Goal: Task Accomplishment & Management: Manage account settings

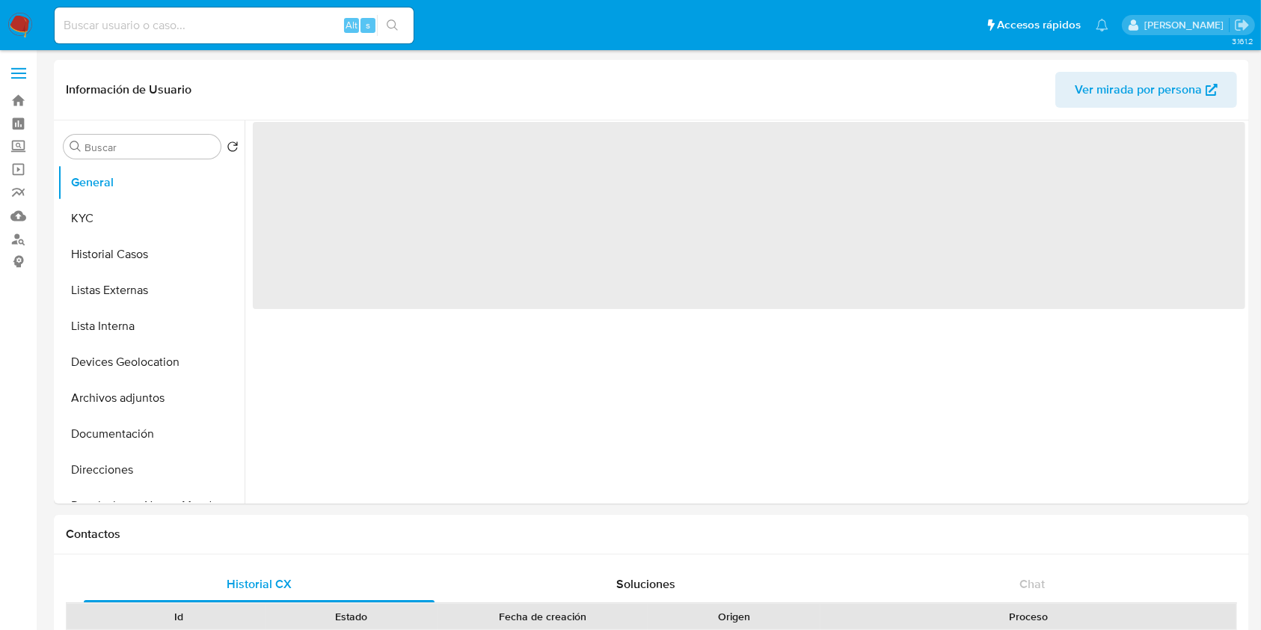
click at [180, 21] on input at bounding box center [234, 25] width 359 height 19
select select "10"
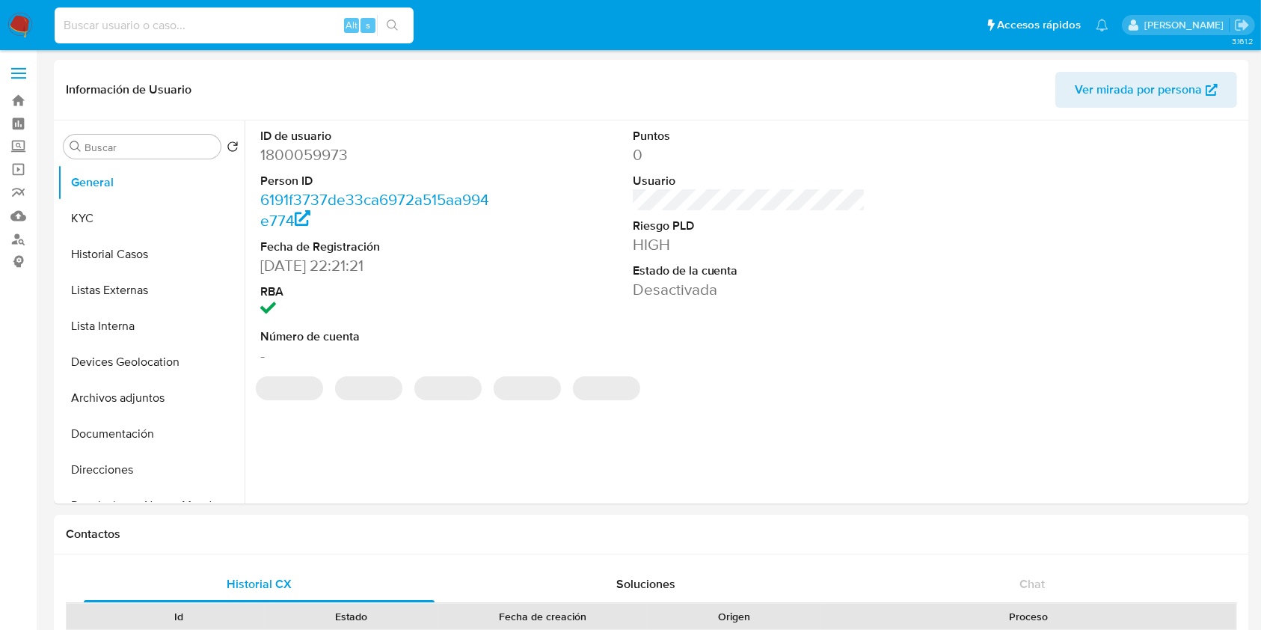
paste input "764457662"
type input "764457662"
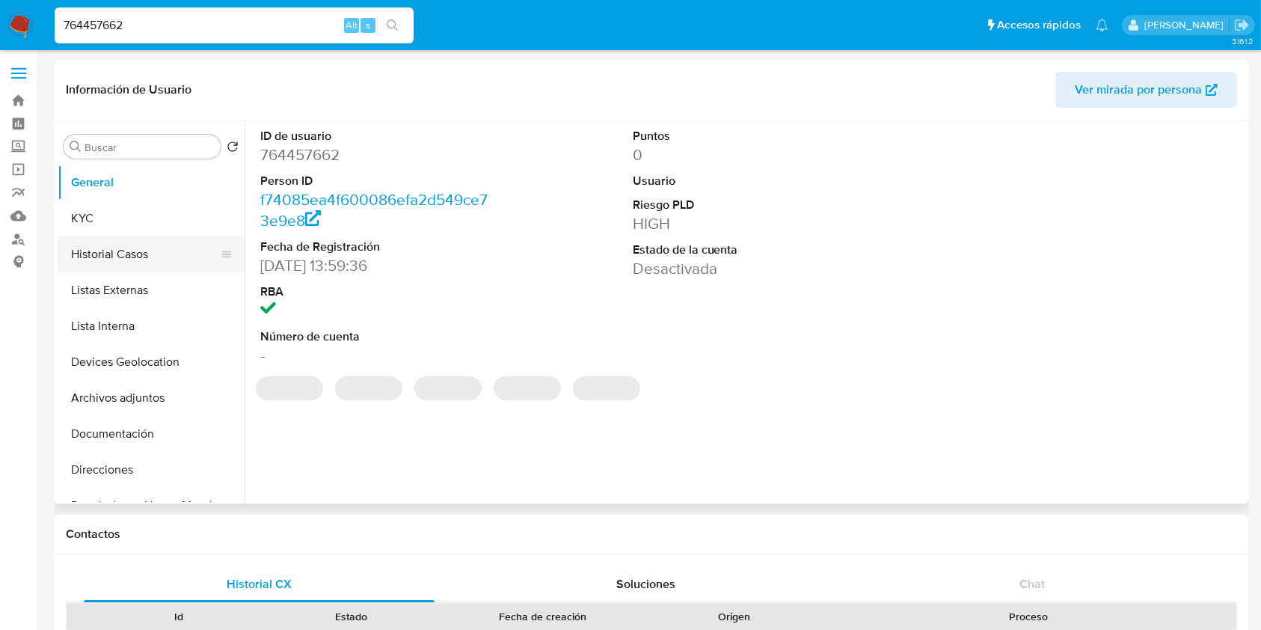
select select "10"
click at [137, 256] on button "Historial Casos" at bounding box center [145, 254] width 175 height 36
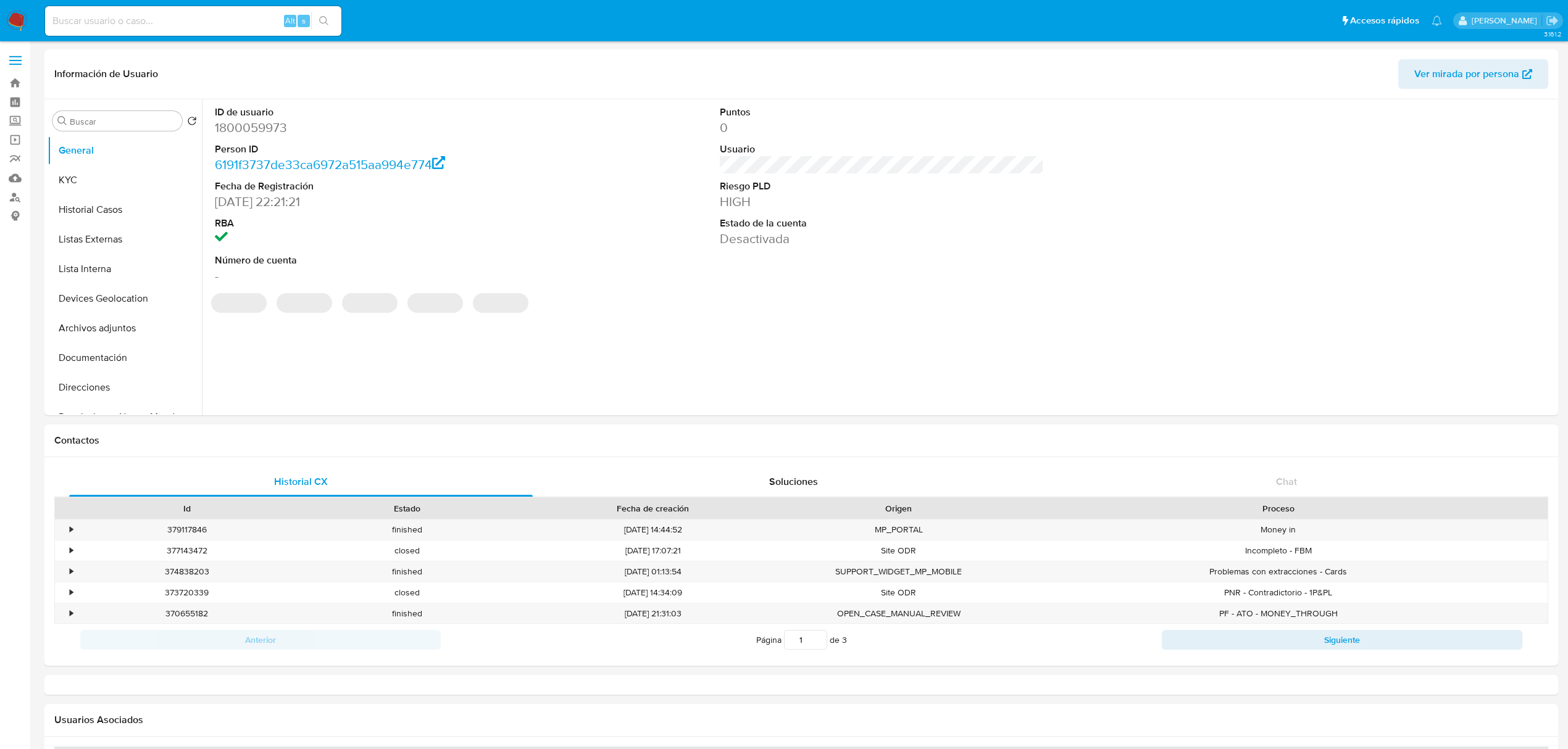
select select "10"
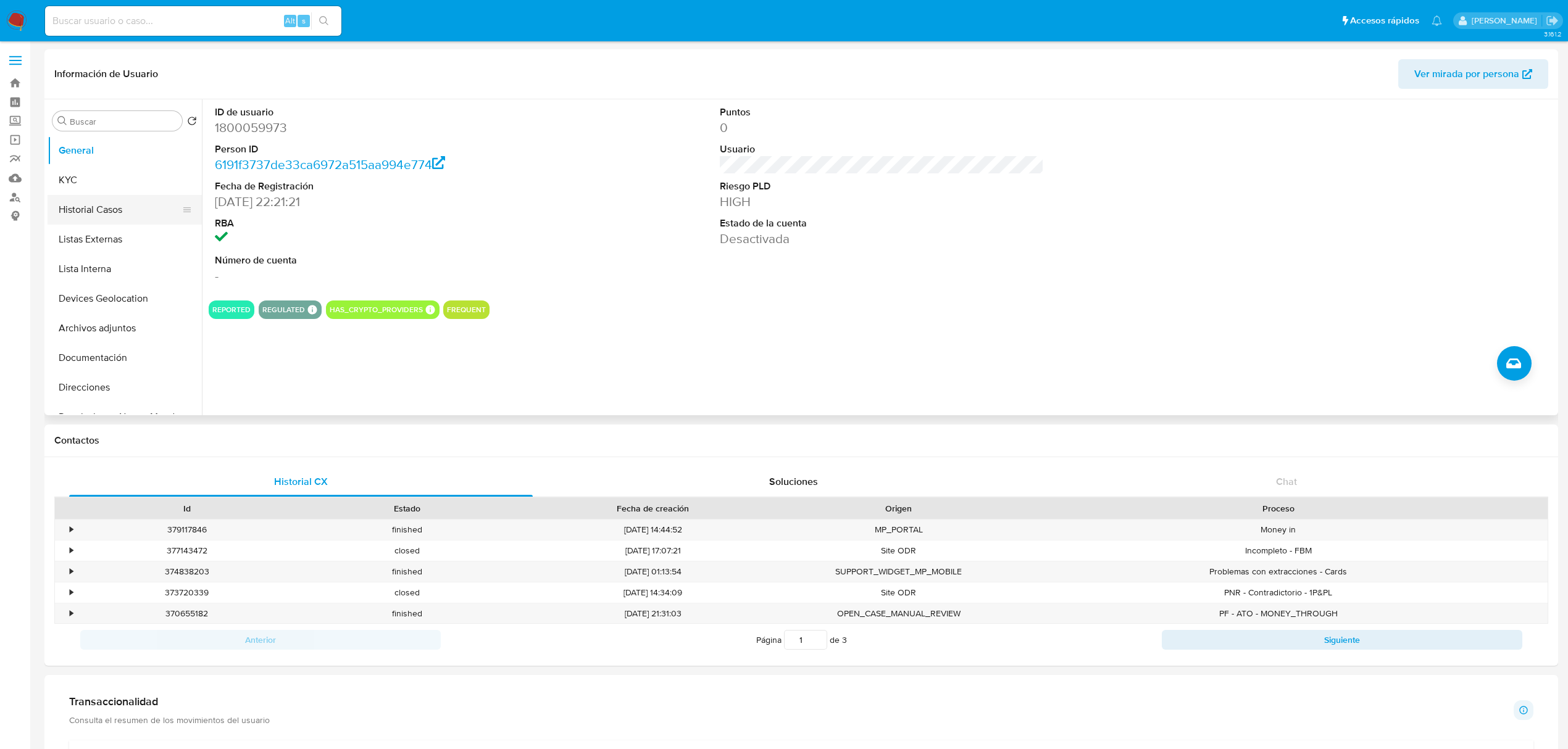
click at [112, 205] on button "Historial Casos" at bounding box center [120, 210] width 144 height 30
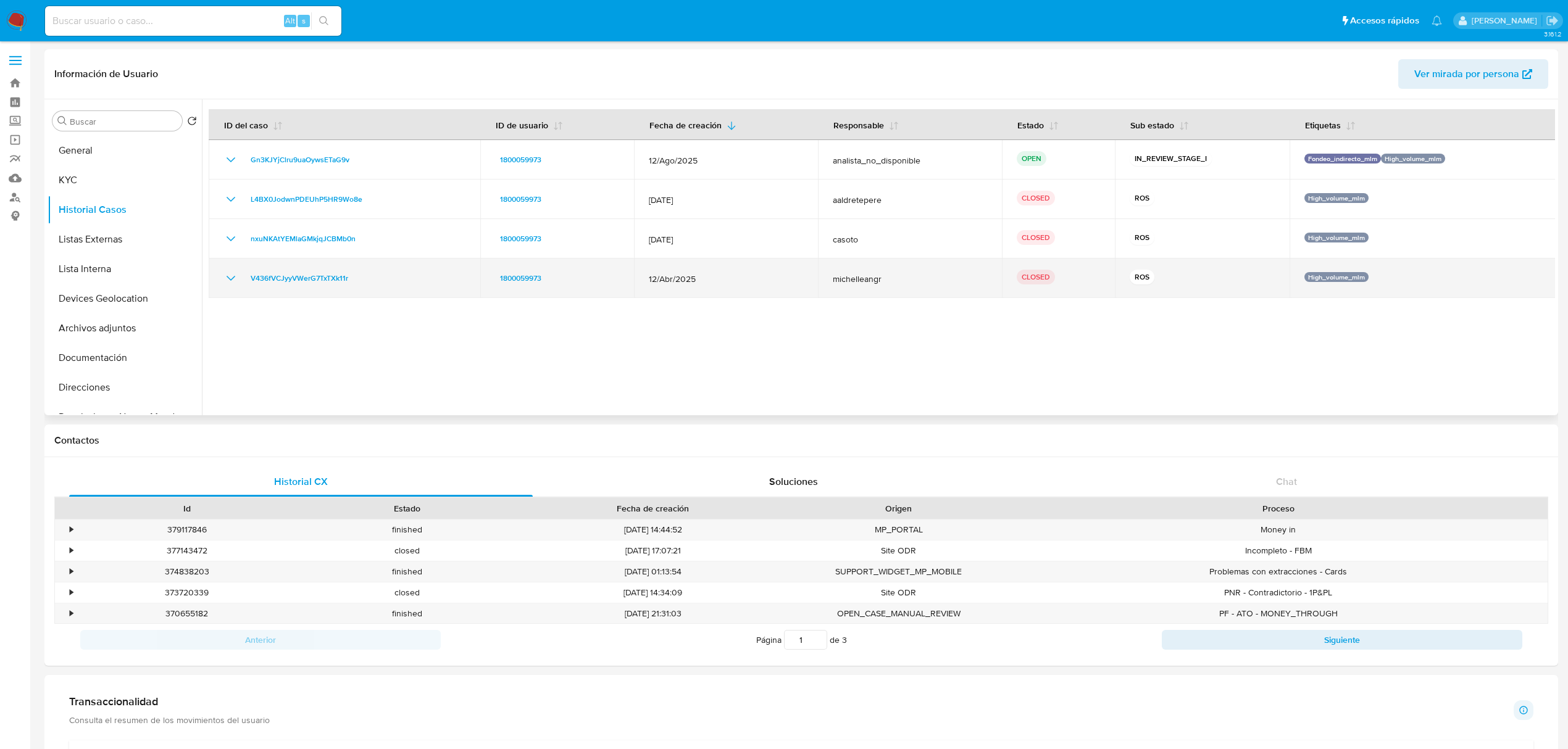
click at [229, 276] on icon "Mostrar/Ocultar" at bounding box center [231, 278] width 15 height 15
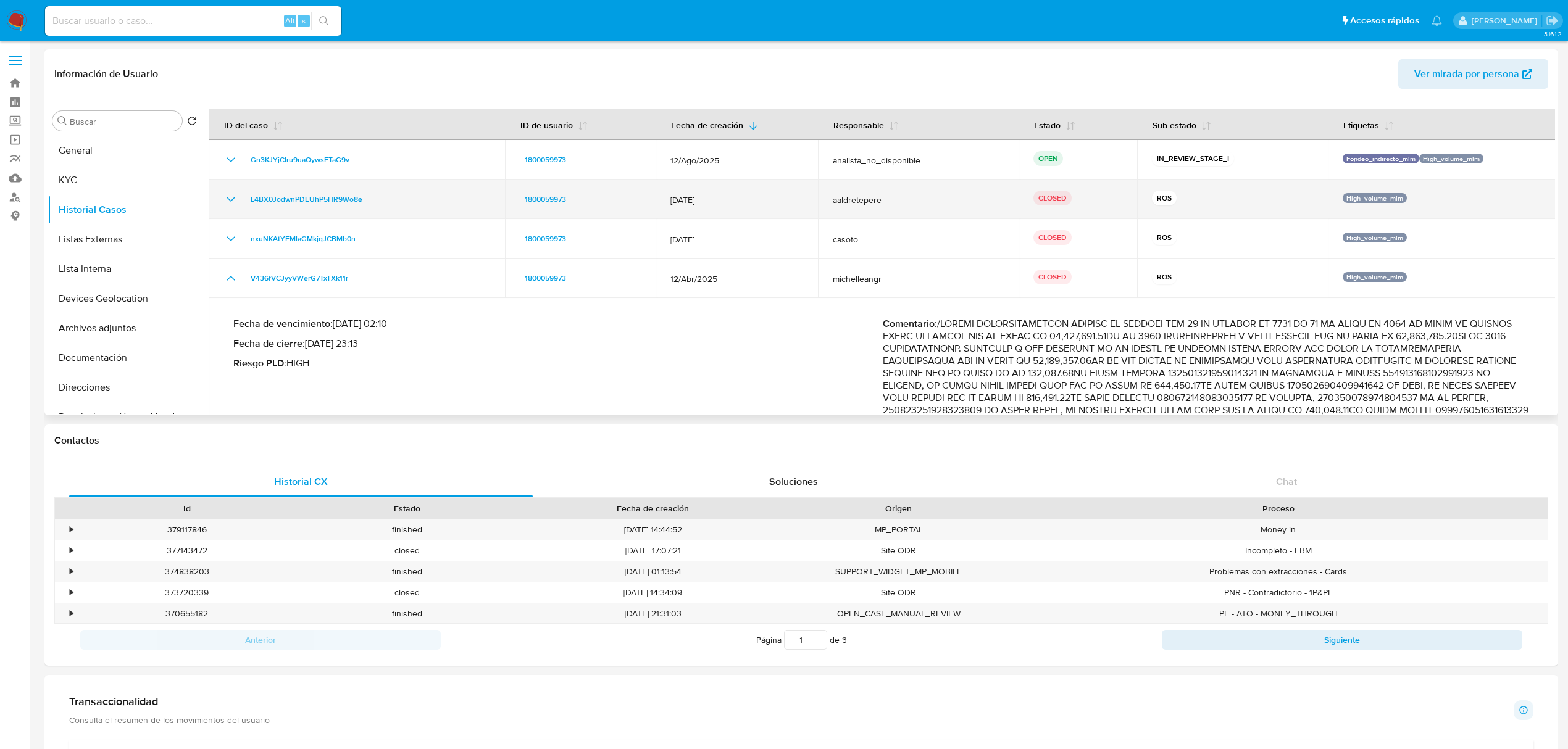
click at [229, 205] on icon "Mostrar/Ocultar" at bounding box center [231, 200] width 15 height 15
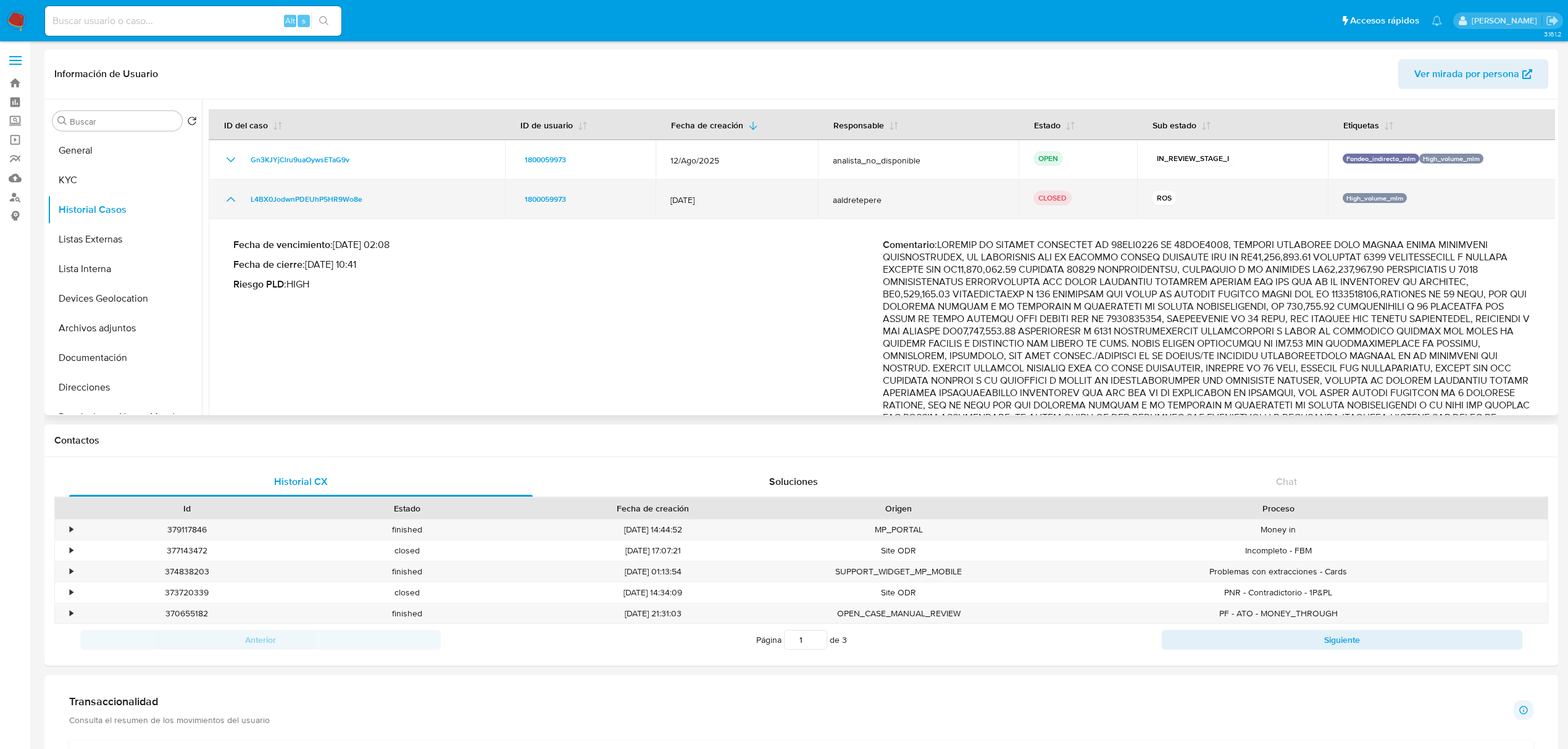
scroll to position [82, 0]
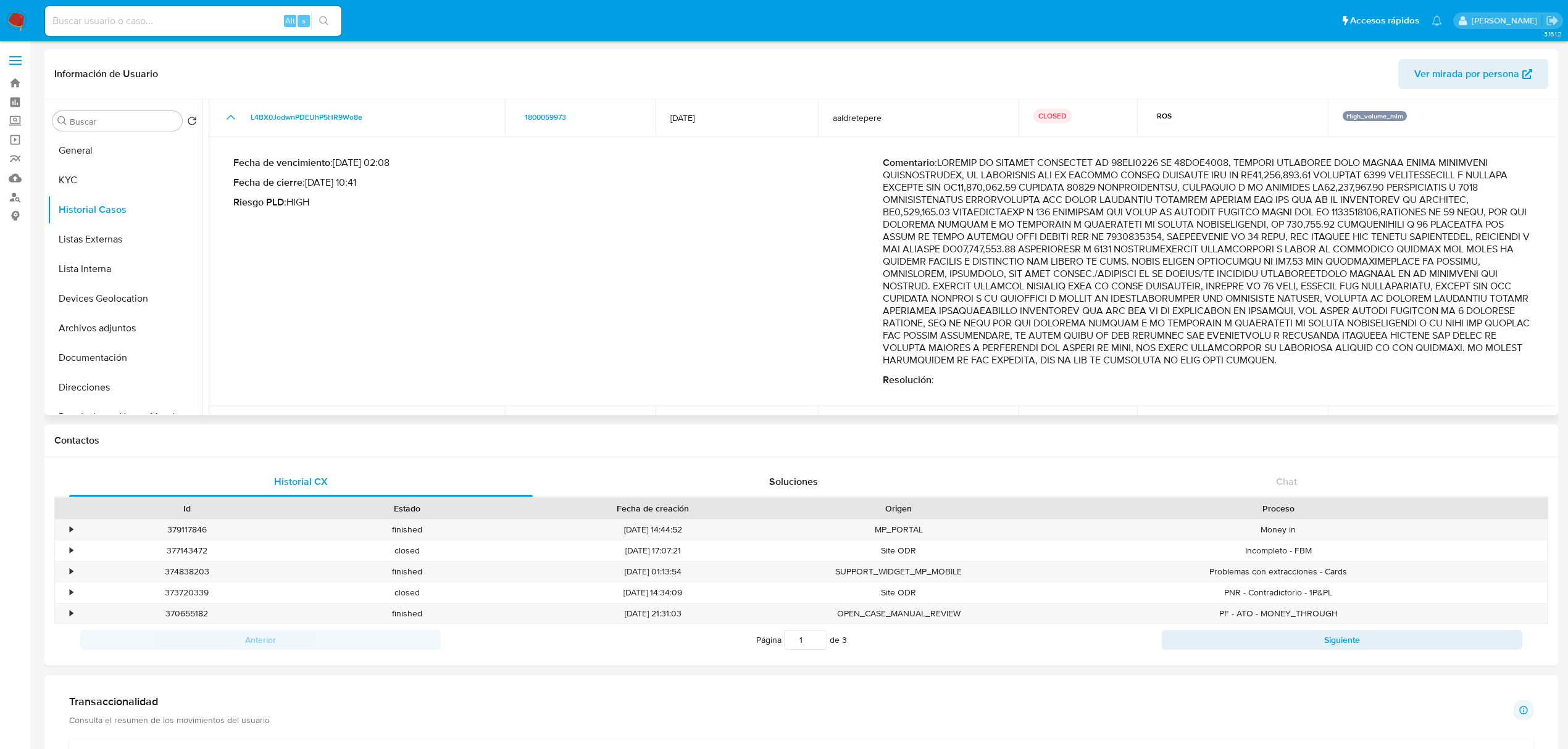
drag, startPoint x: 939, startPoint y: 163, endPoint x: 1008, endPoint y: 376, distance: 223.9
click at [1013, 366] on p "Comentario :" at bounding box center [1207, 261] width 649 height 210
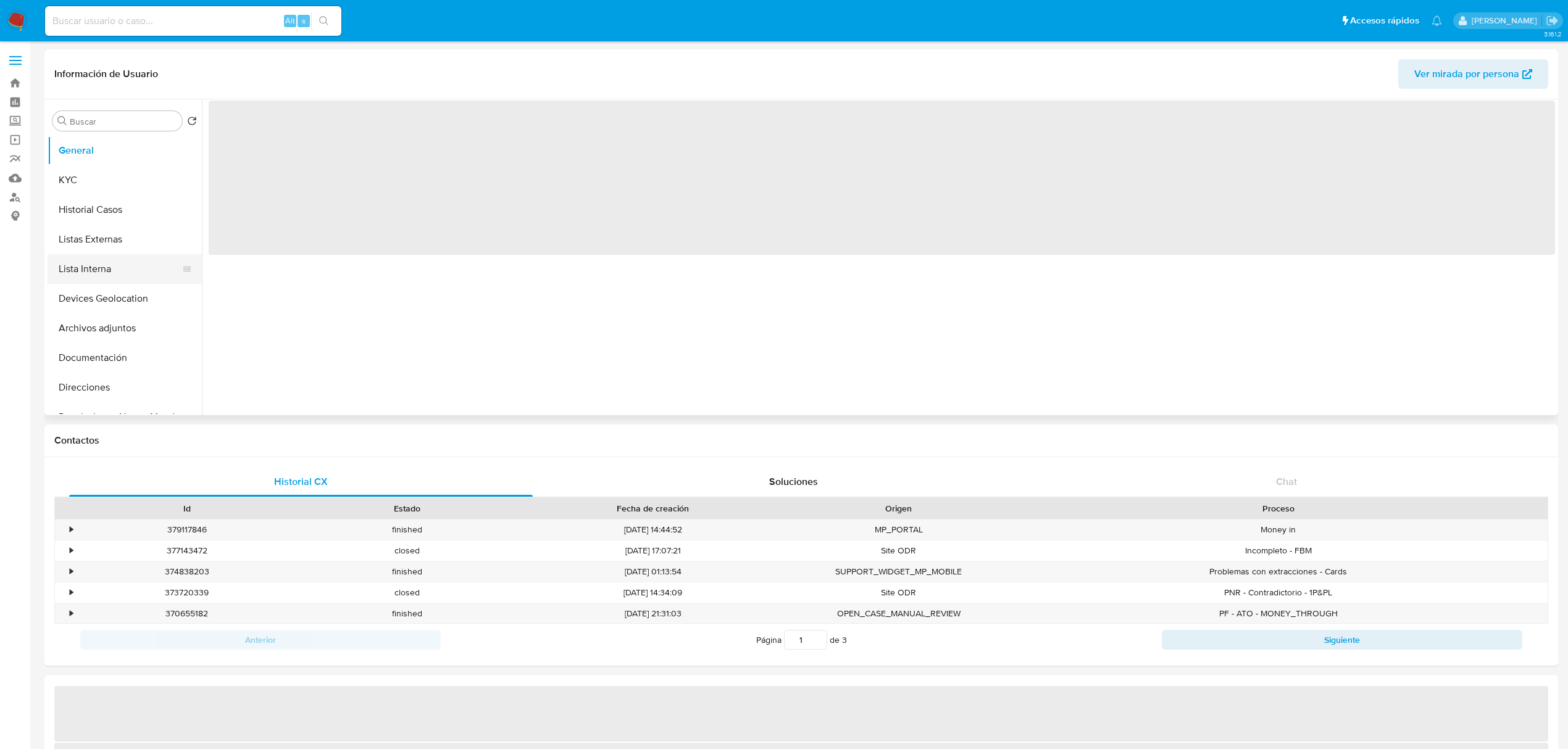
select select "10"
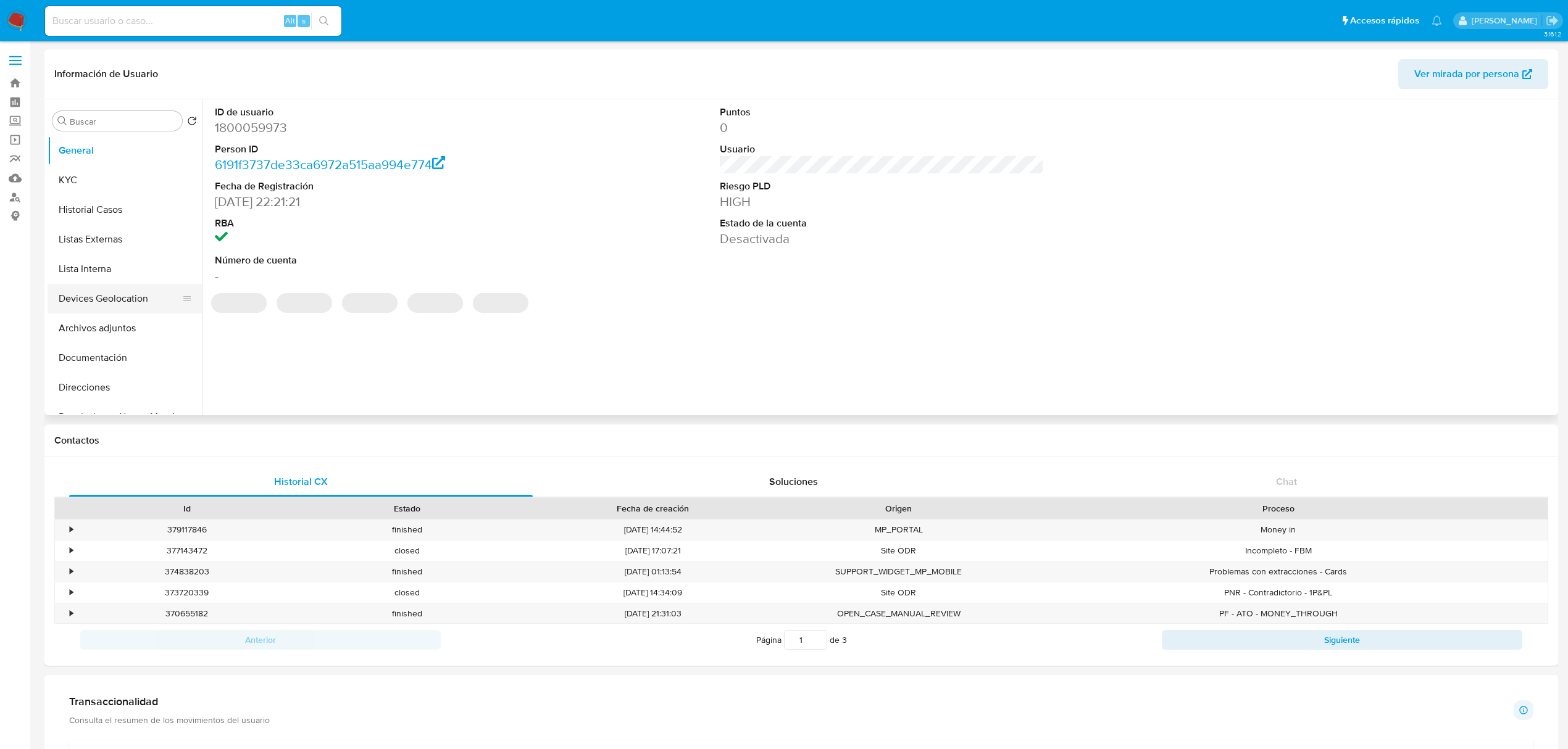
click at [116, 294] on button "Devices Geolocation" at bounding box center [120, 299] width 144 height 30
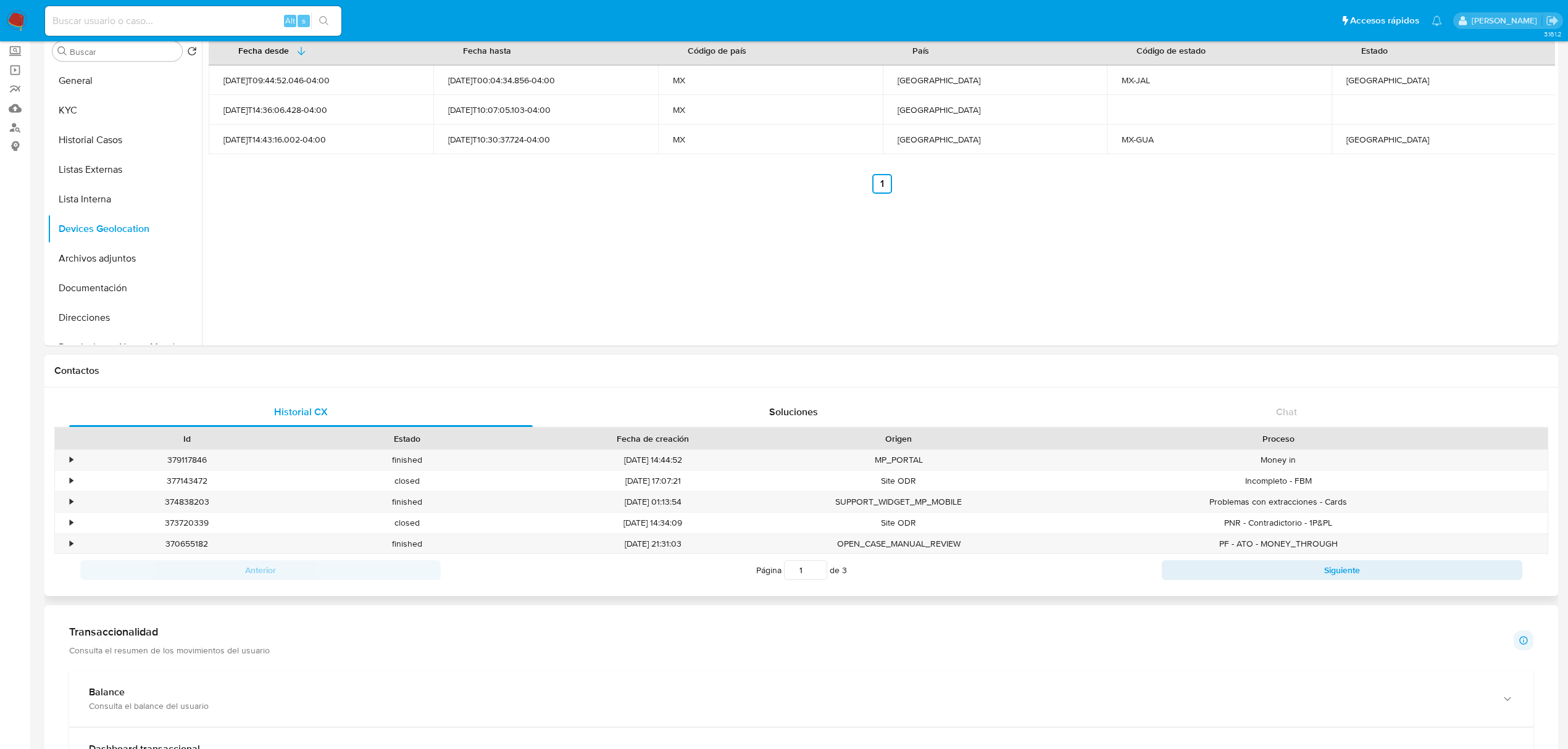
scroll to position [164, 0]
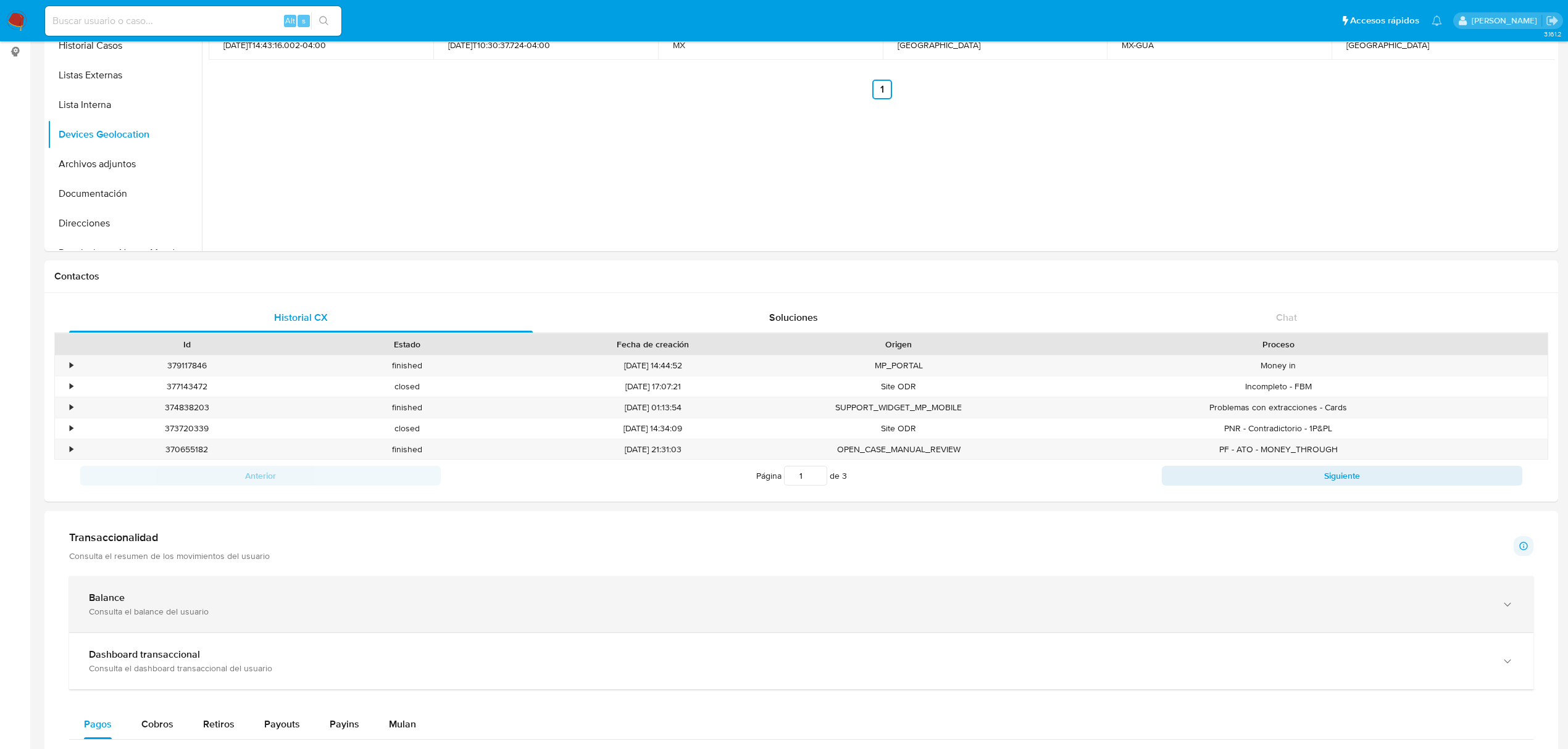
click at [501, 588] on div "Balance Consulta el balance del usuario" at bounding box center [801, 605] width 1465 height 56
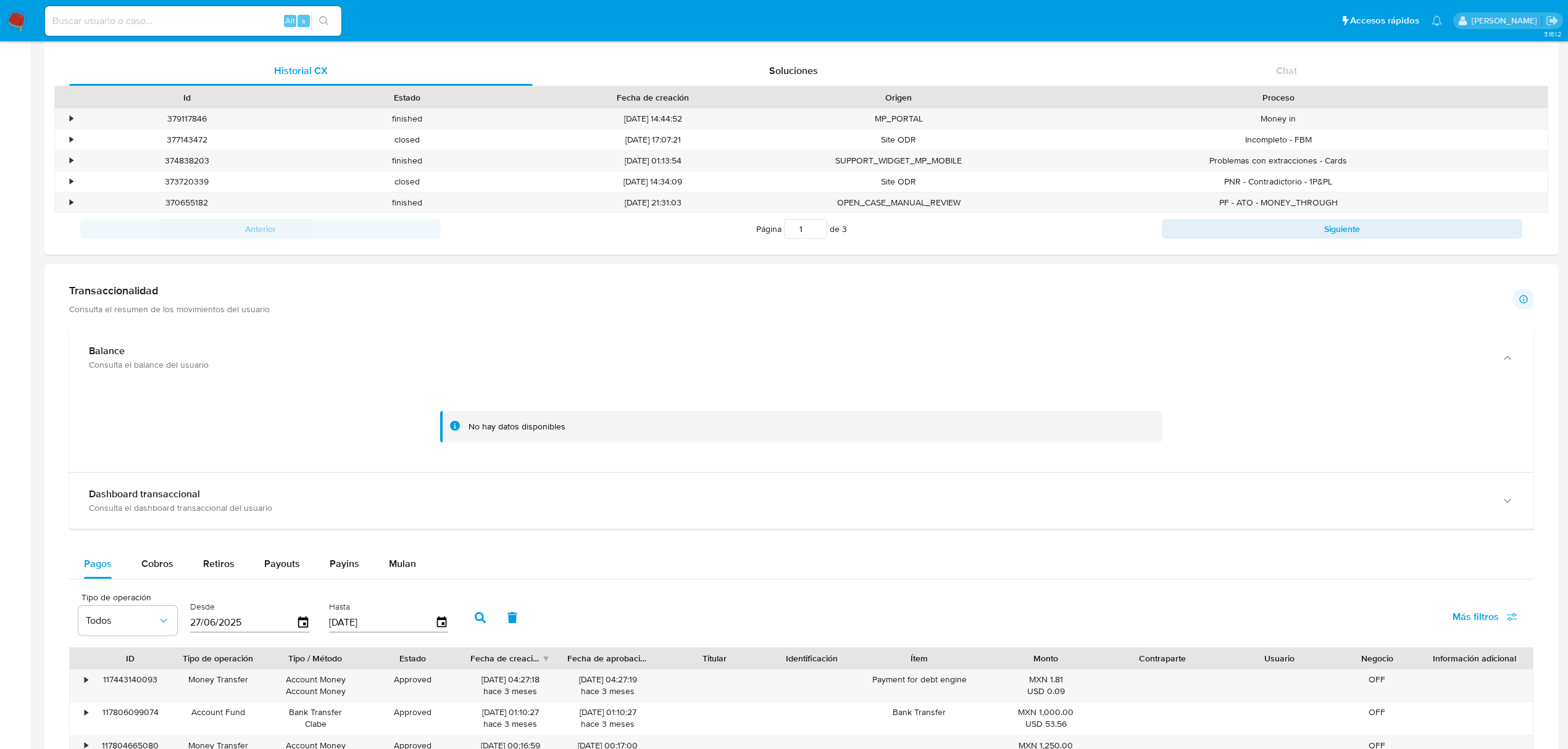
scroll to position [408, 0]
click at [21, 28] on img at bounding box center [16, 21] width 21 height 21
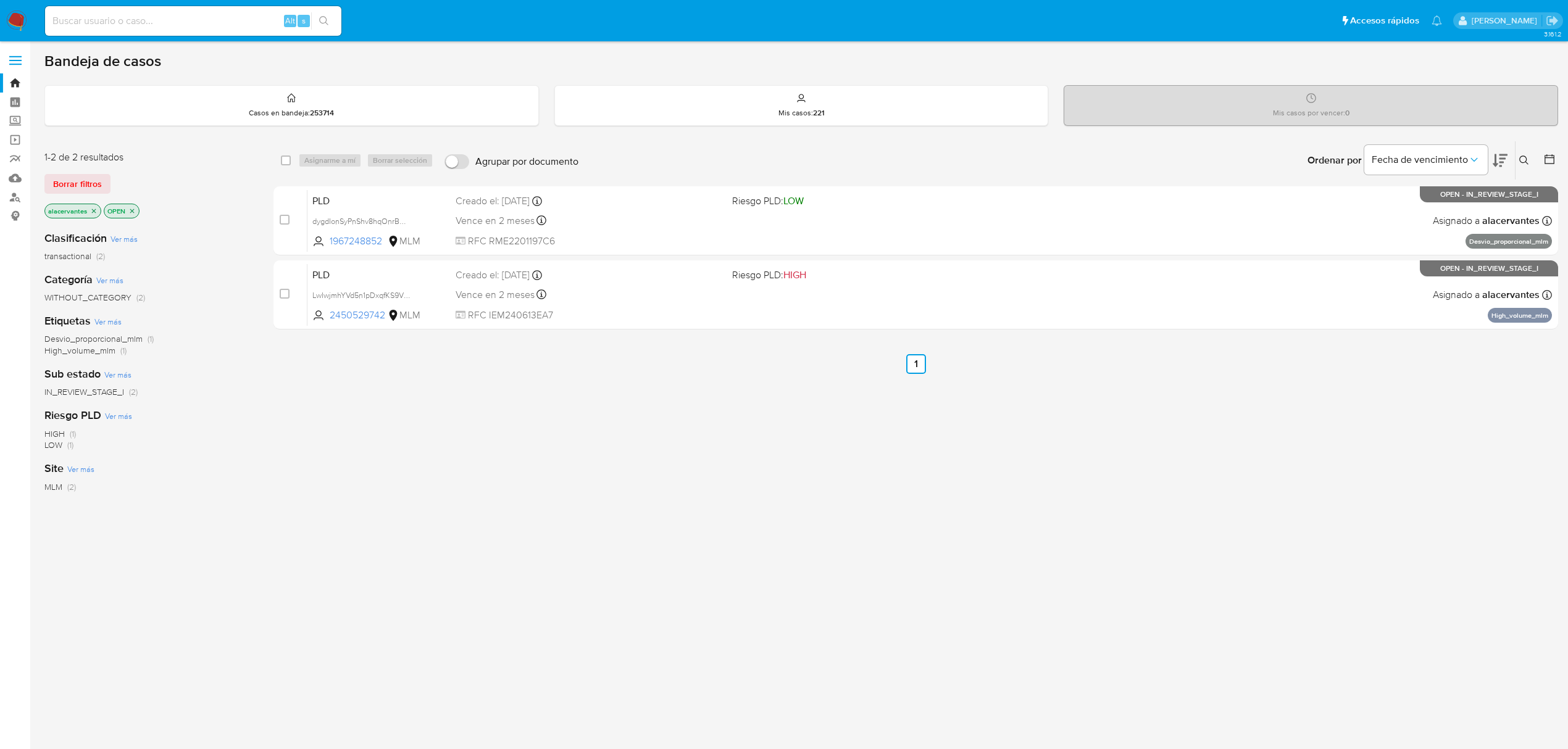
click at [1526, 158] on icon at bounding box center [1523, 160] width 9 height 9
click at [94, 209] on icon "close-filter" at bounding box center [93, 210] width 7 height 7
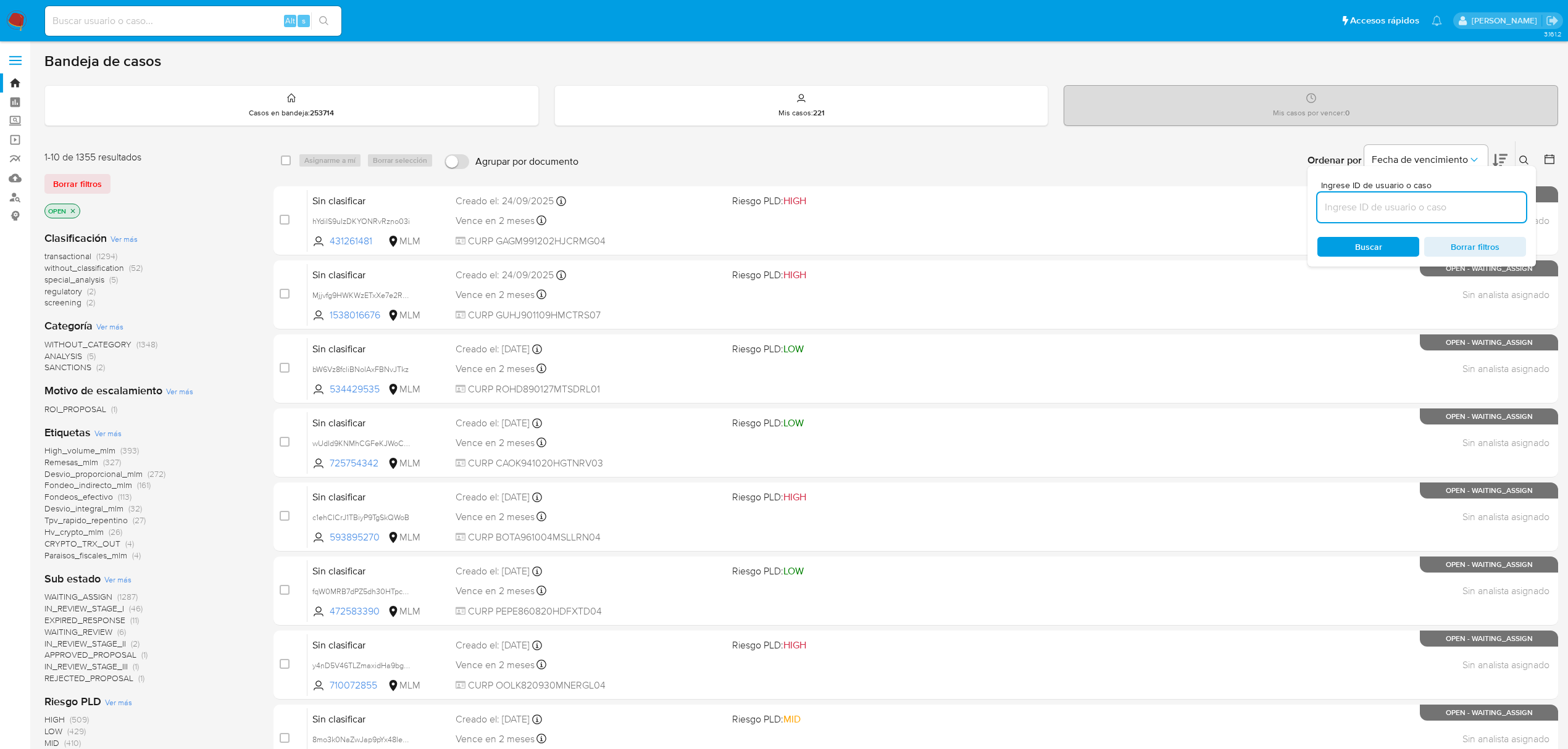
click at [1452, 203] on input at bounding box center [1421, 207] width 209 height 16
paste input "pG2j7uZfScElqPYKy520BlLY"
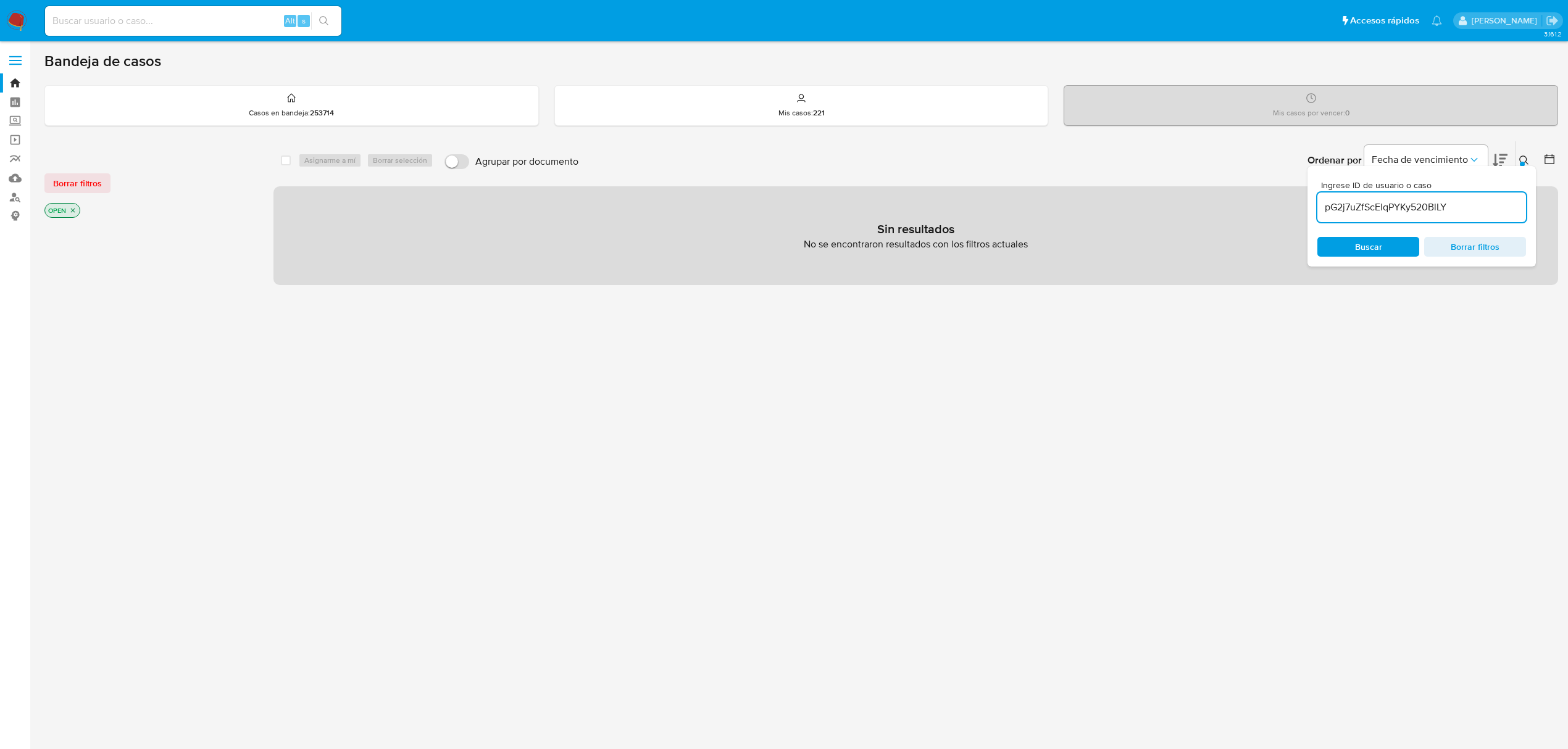
click at [1483, 204] on input "pG2j7uZfScElqPYKy520BlLY" at bounding box center [1421, 207] width 209 height 16
type input "pG2j7uZfScElqPYKy520BlLY"
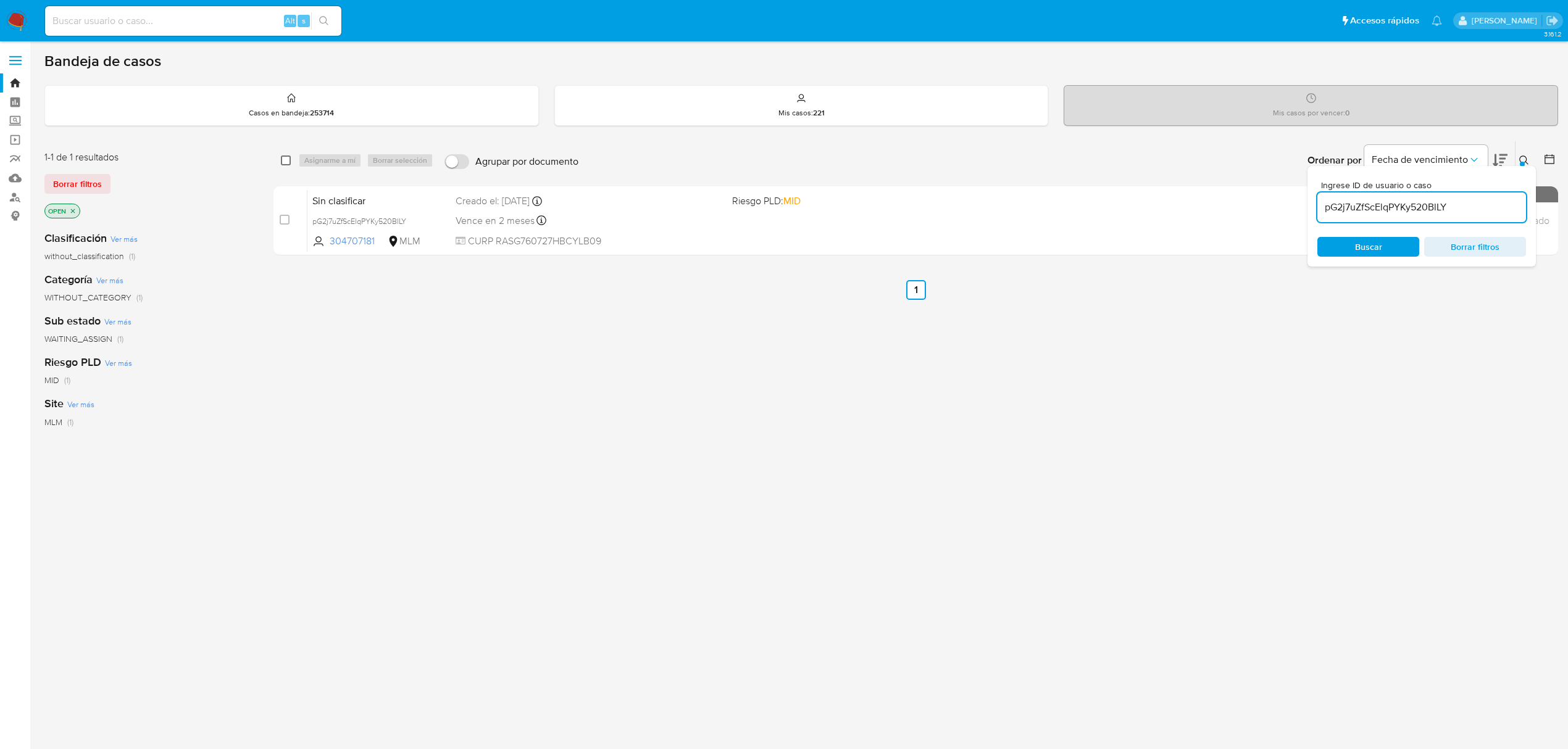
click at [284, 156] on input "checkbox" at bounding box center [286, 161] width 10 height 10
checkbox input "true"
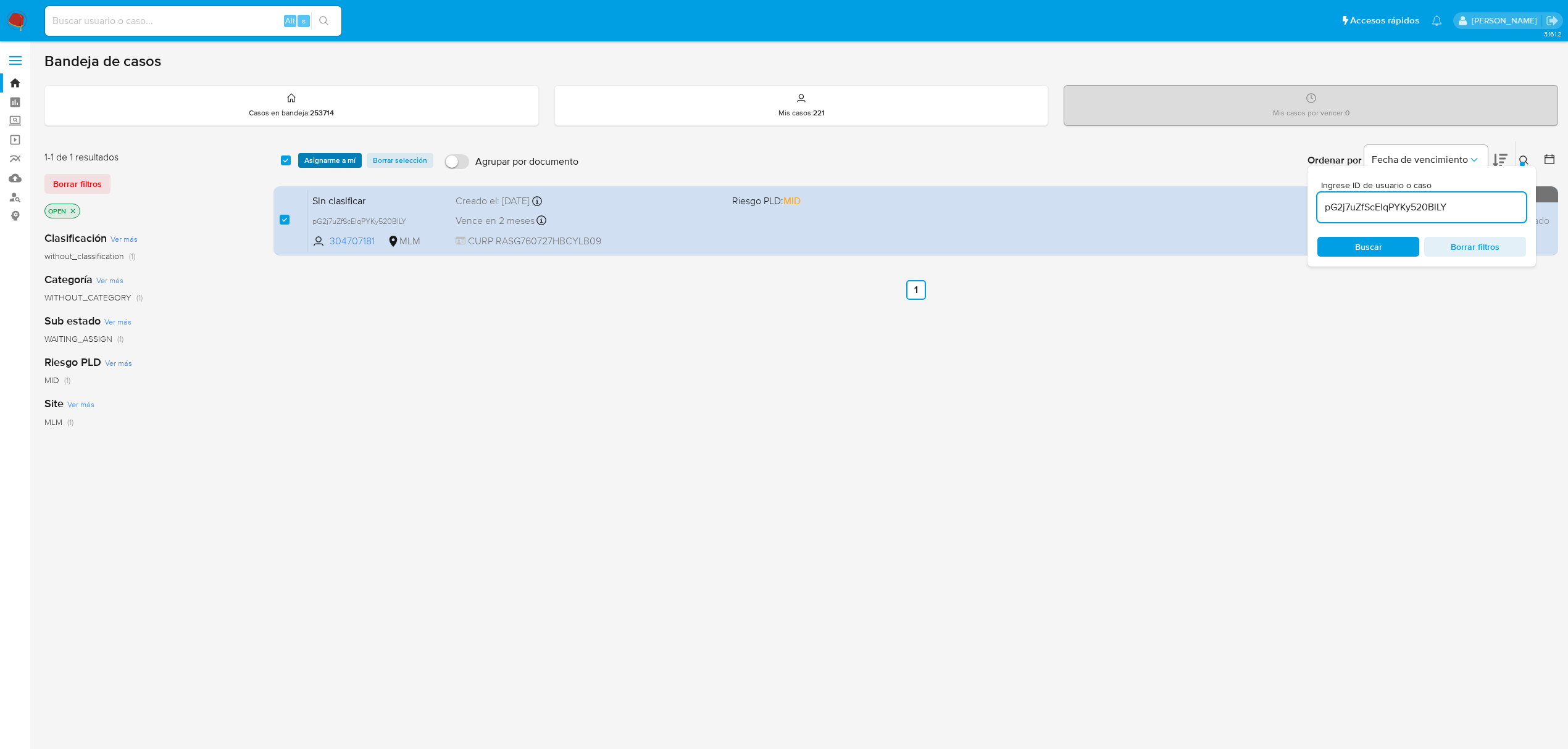
click at [328, 161] on span "Asignarme a mí" at bounding box center [330, 160] width 51 height 12
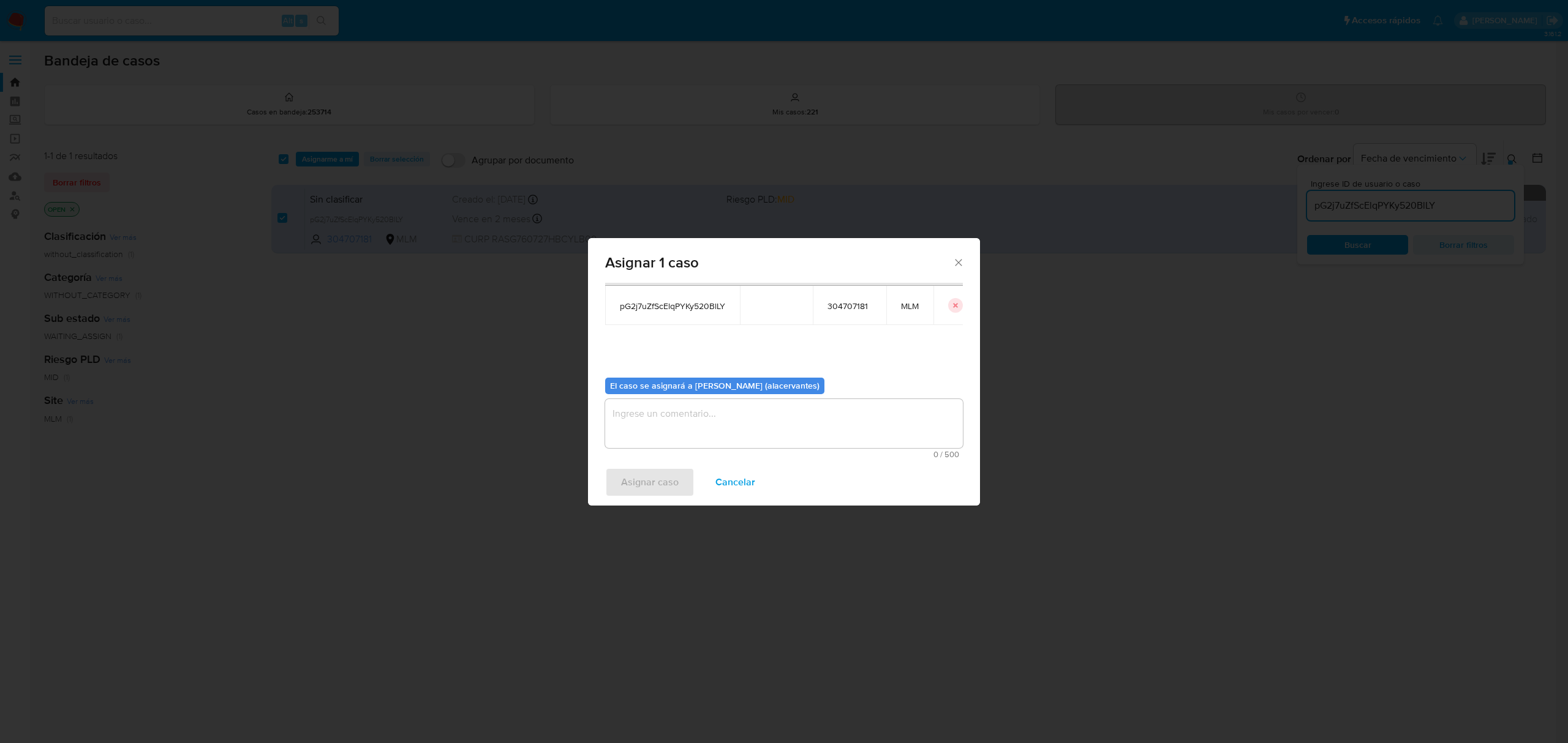
scroll to position [62, 0]
click at [723, 422] on textarea "assign-modal" at bounding box center [784, 423] width 358 height 49
type textarea "AC"
click at [637, 481] on span "Asignar caso" at bounding box center [650, 482] width 57 height 27
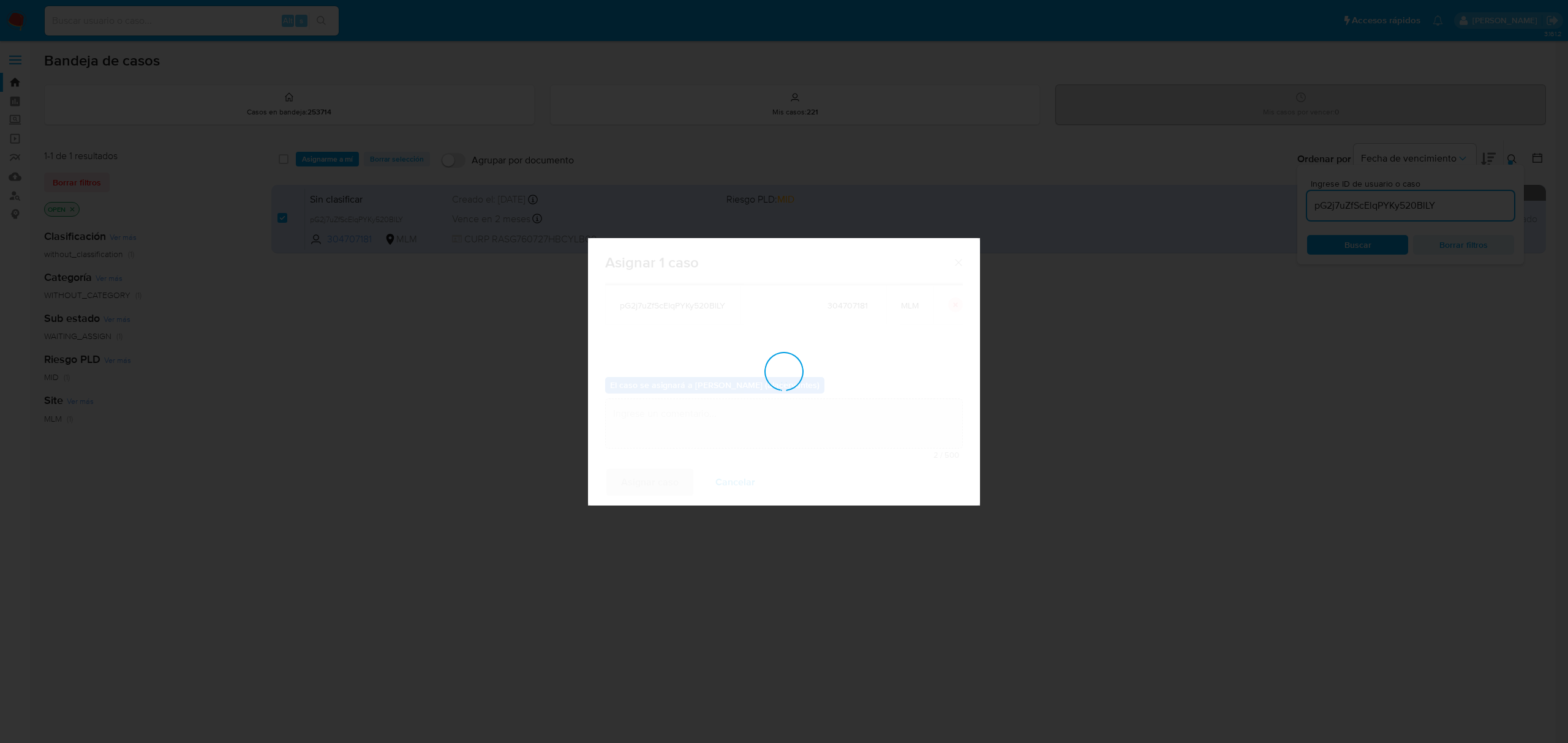
checkbox input "false"
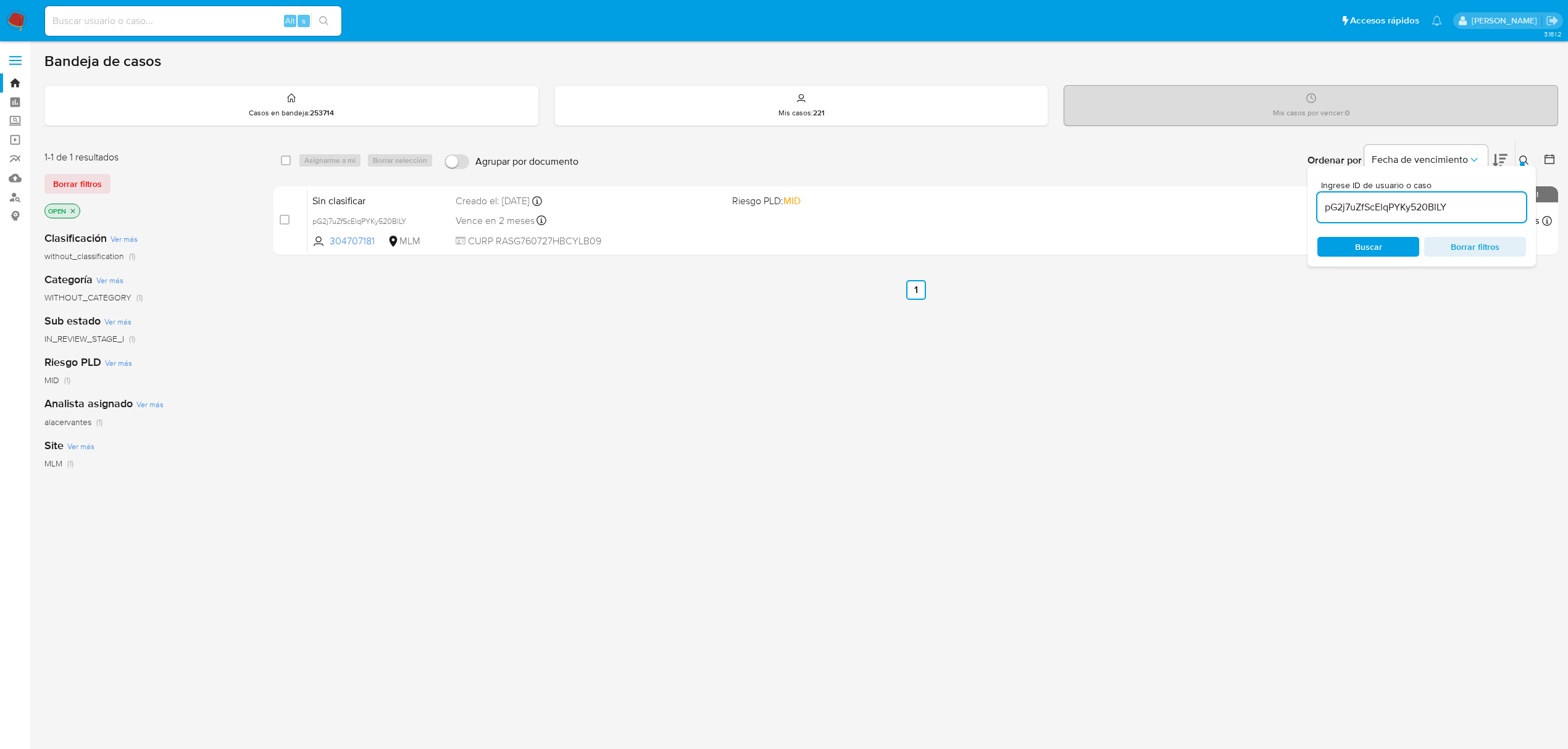
click at [1393, 200] on input "pG2j7uZfScElqPYKy520BlLY" at bounding box center [1421, 207] width 209 height 16
paste input "wTUzFYX5UbvXbGUtfCoFnCRD"
type input "wTUzFYX5UbvXbGUtfCoFnCRD"
click at [281, 166] on div "select-all-cases-checkbox" at bounding box center [286, 160] width 10 height 12
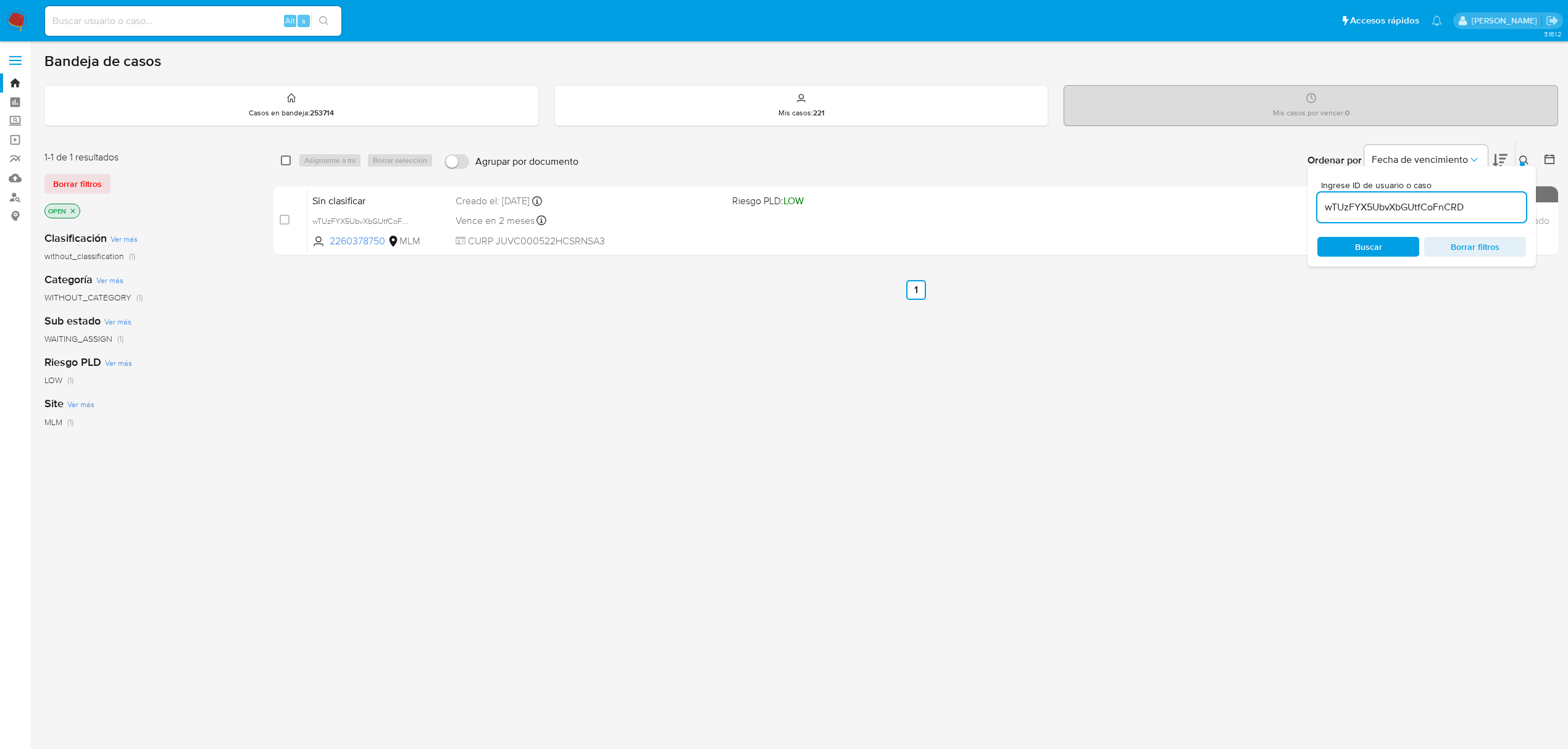
click at [282, 158] on input "checkbox" at bounding box center [286, 161] width 10 height 10
checkbox input "true"
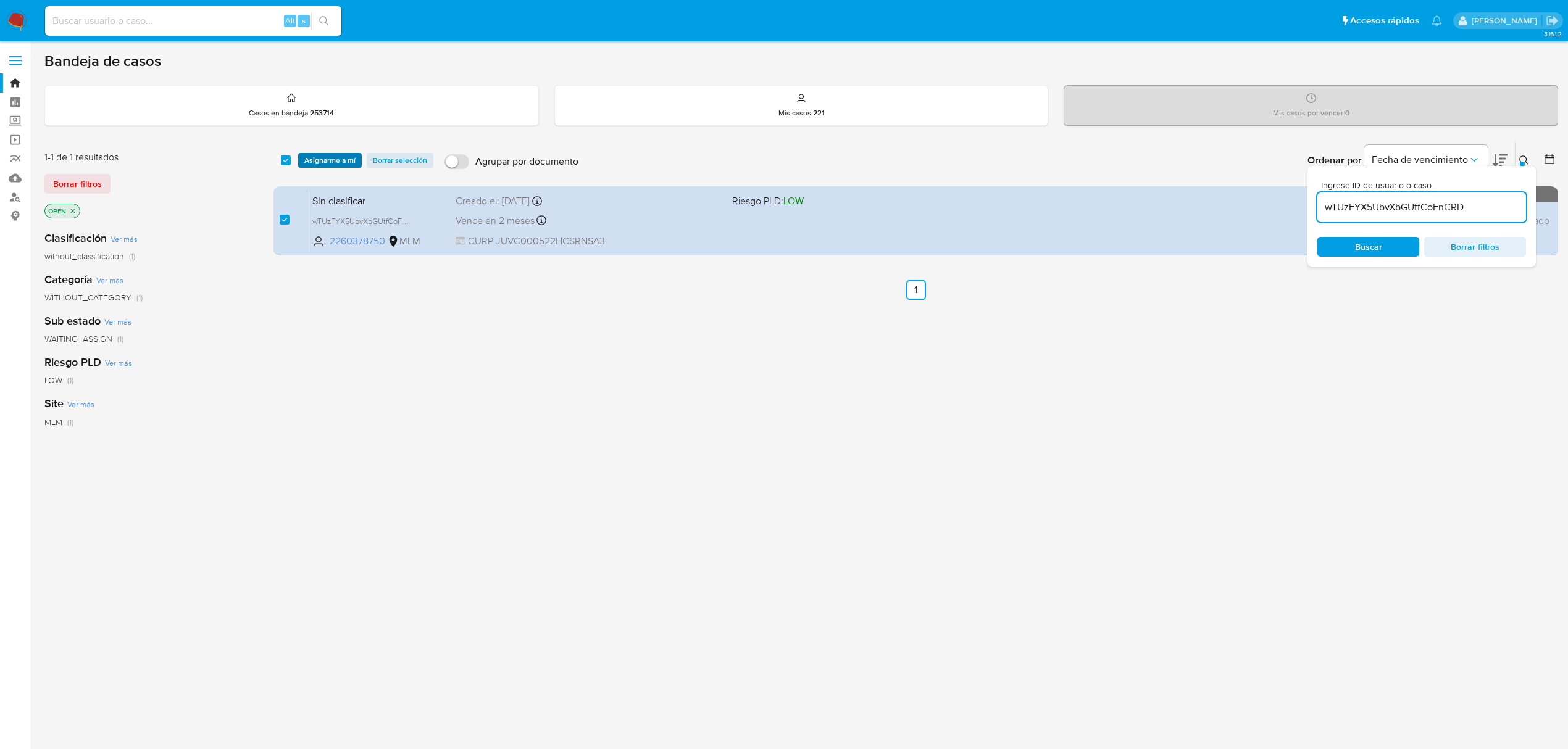
click at [314, 163] on span "Asignarme a mí" at bounding box center [330, 160] width 51 height 12
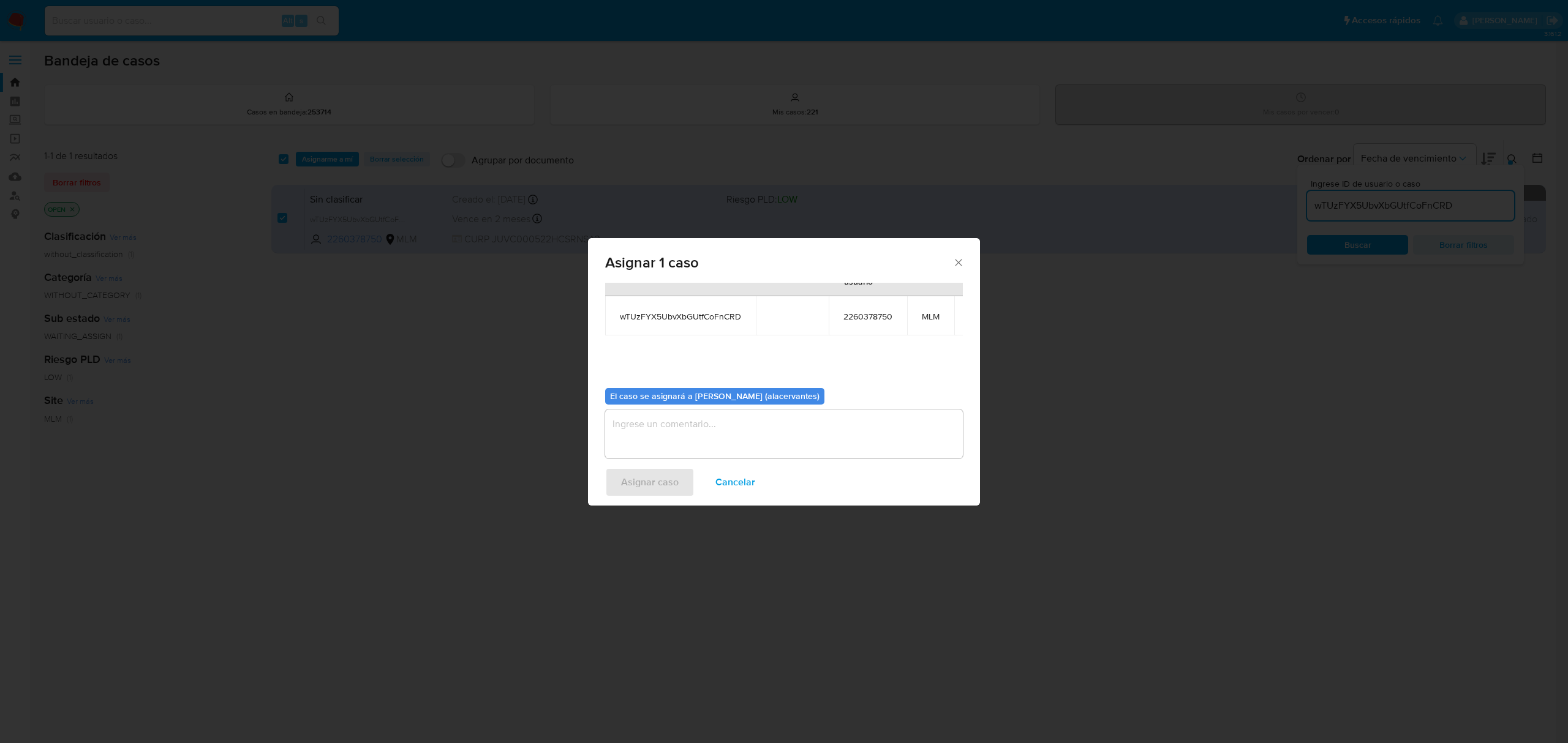
scroll to position [74, 0]
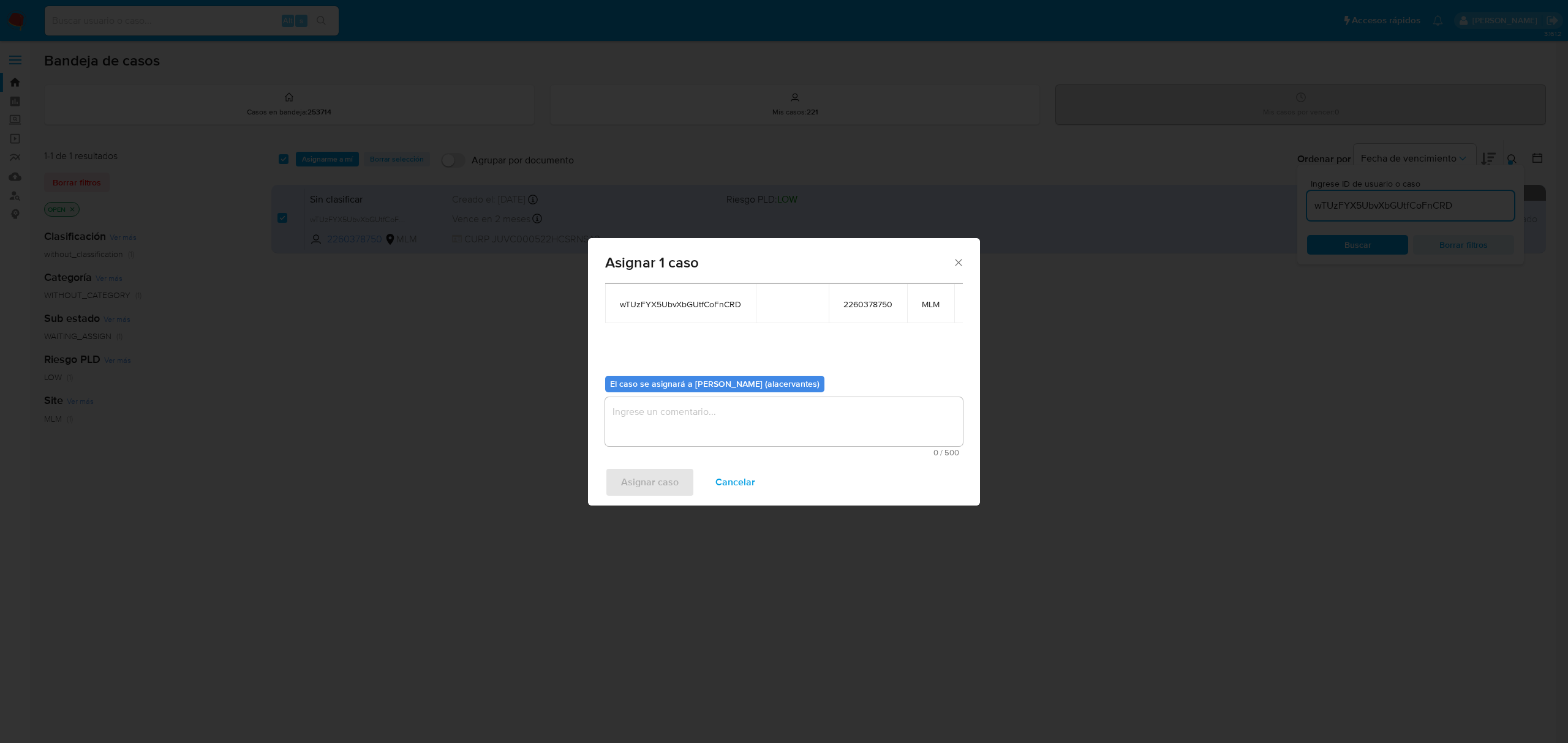
click at [687, 417] on textarea "assign-modal" at bounding box center [784, 422] width 358 height 49
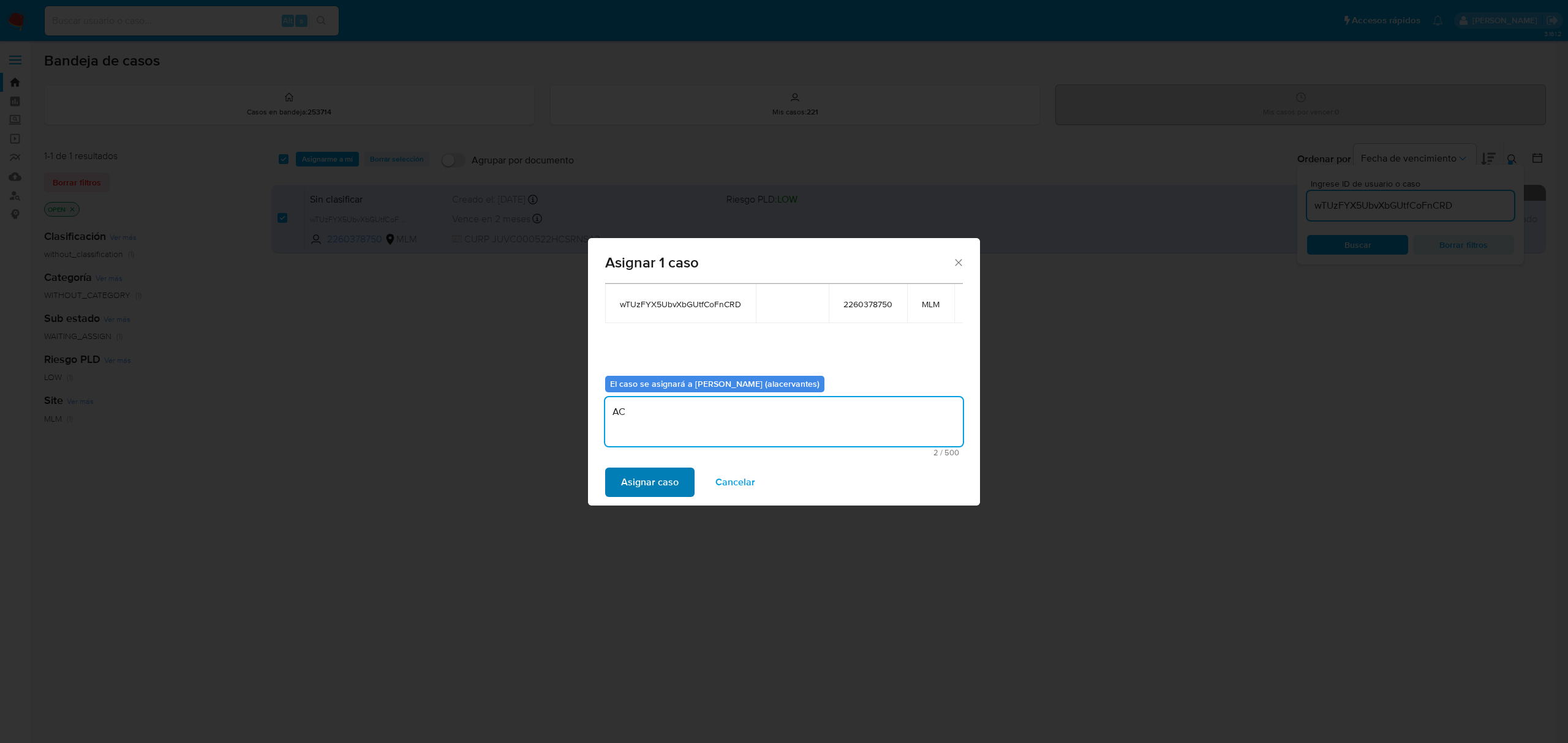
type textarea "AC"
click at [664, 483] on span "Asignar caso" at bounding box center [650, 482] width 57 height 27
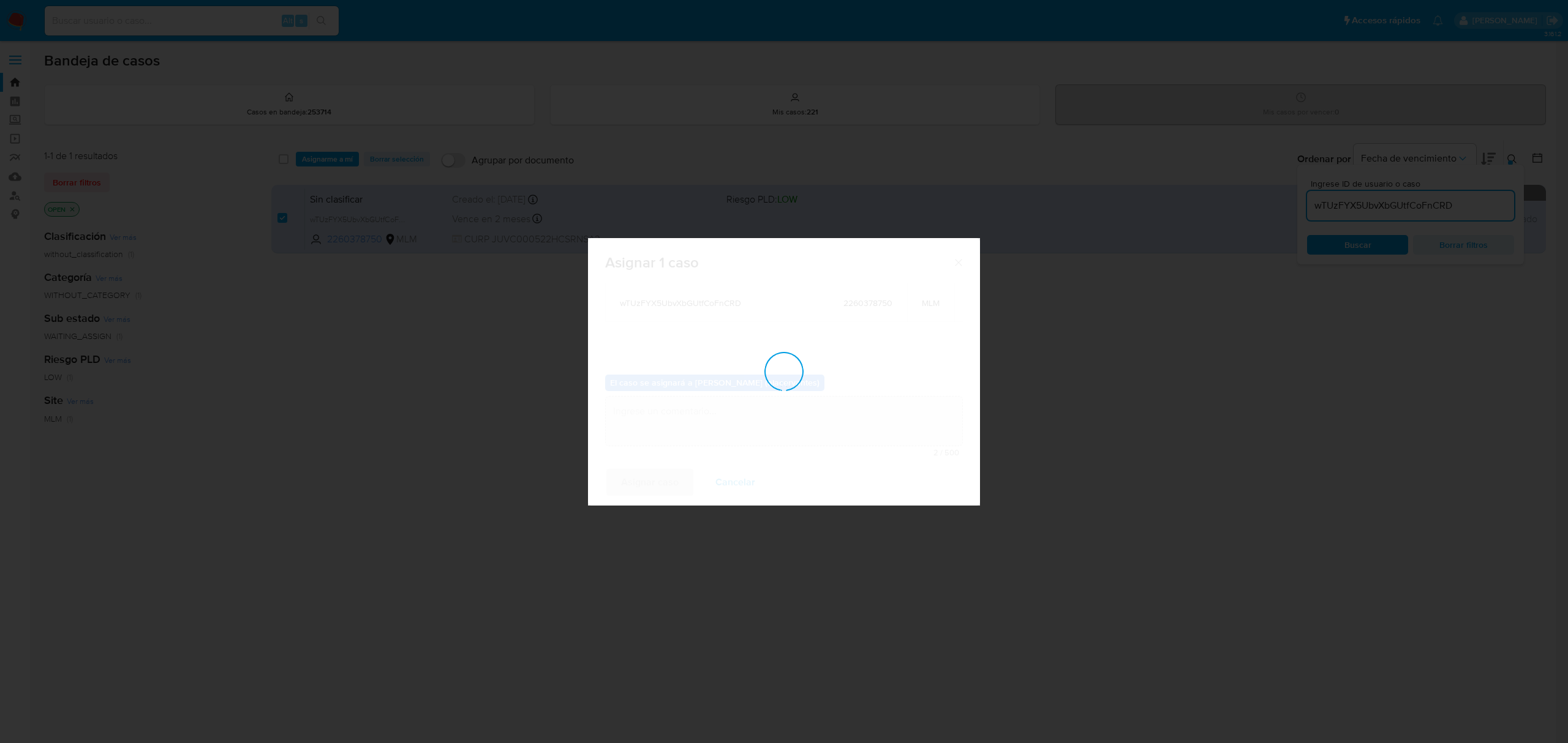
checkbox input "false"
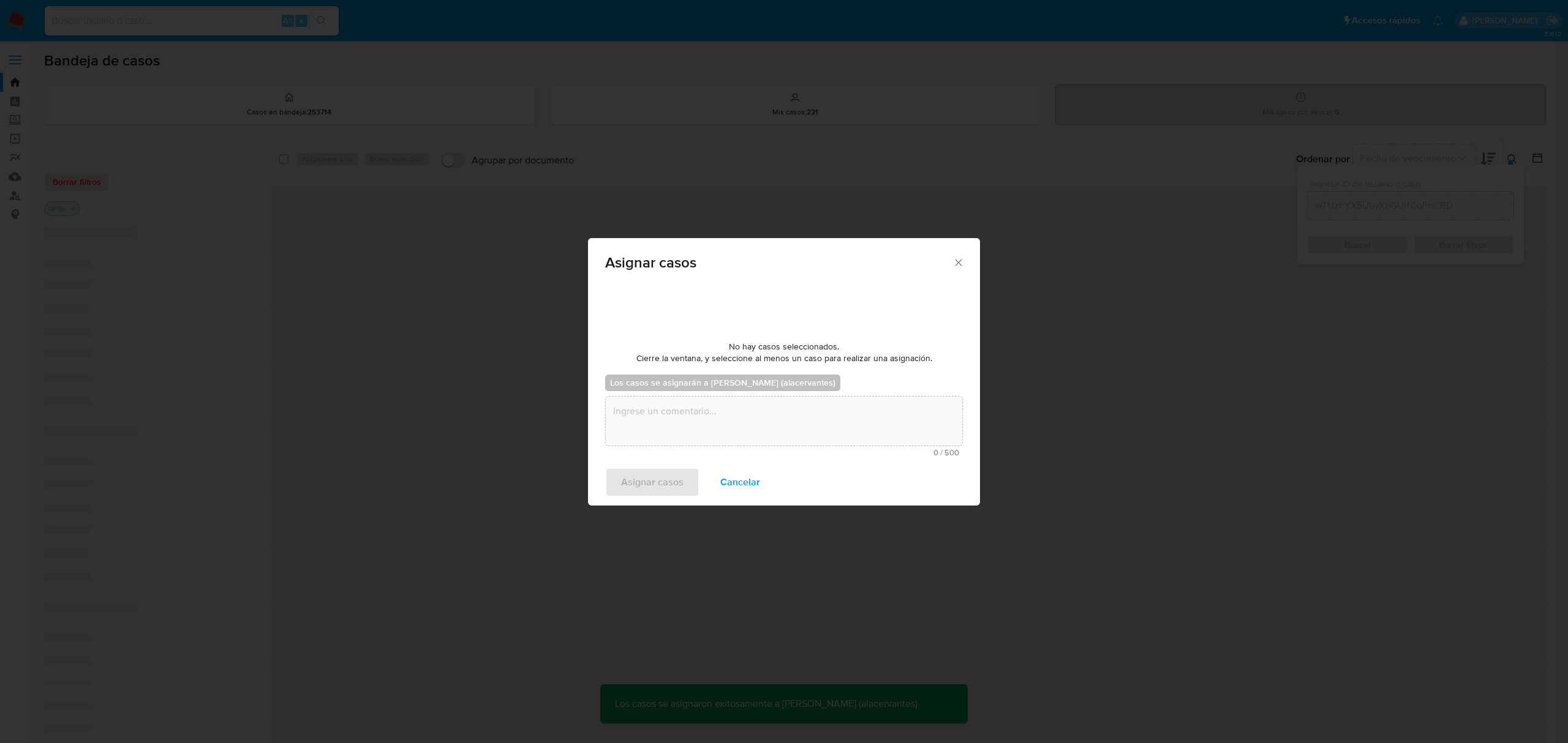
scroll to position [74, 0]
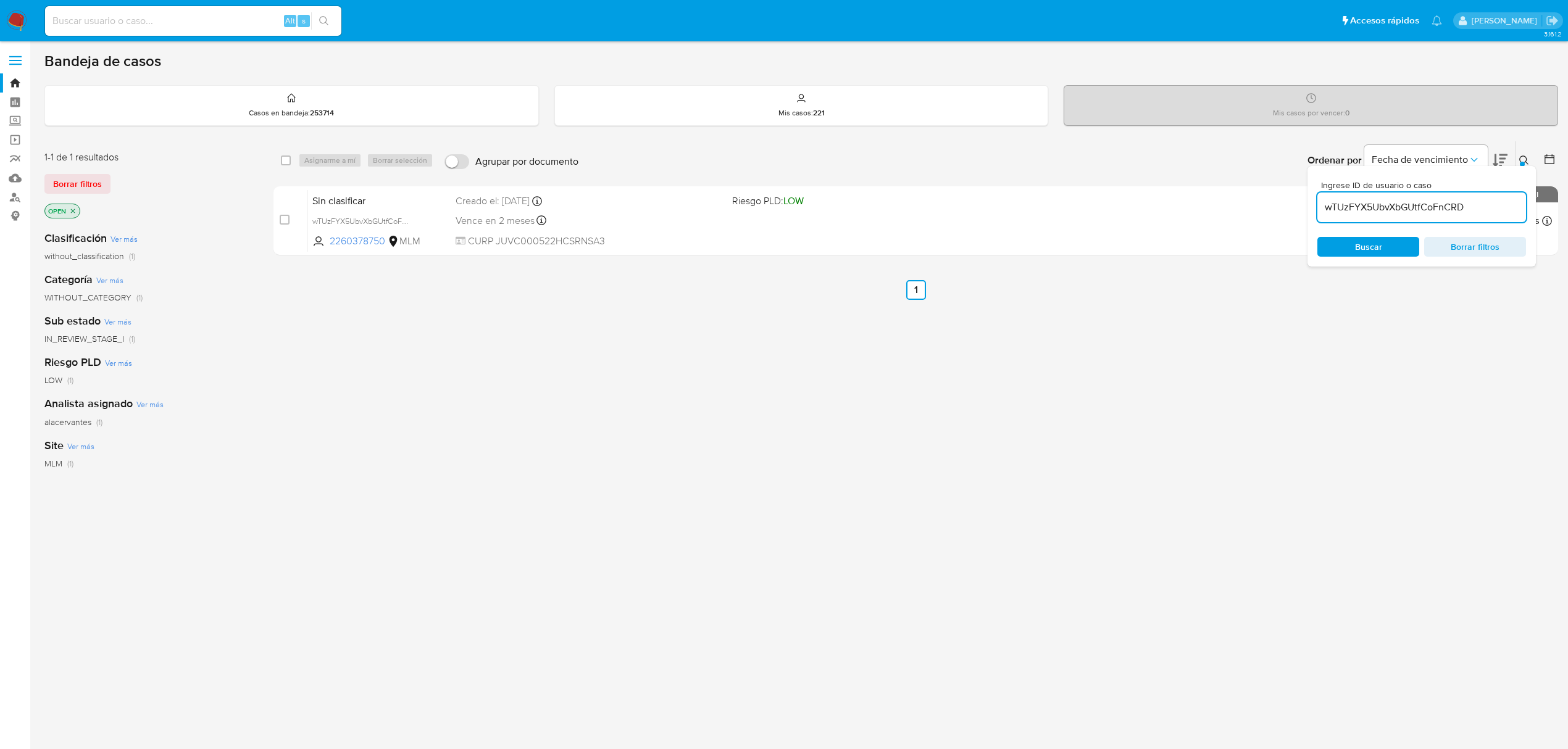
click at [1339, 210] on input "wTUzFYX5UbvXbGUtfCoFnCRD" at bounding box center [1421, 207] width 209 height 16
click at [1339, 210] on input "wTUzFYX5UbvXbGUtfCoFnCRD" at bounding box center [1421, 207] width 209 height 16
paste input "PxVNntHXo25KFijFWeRDMNTH"
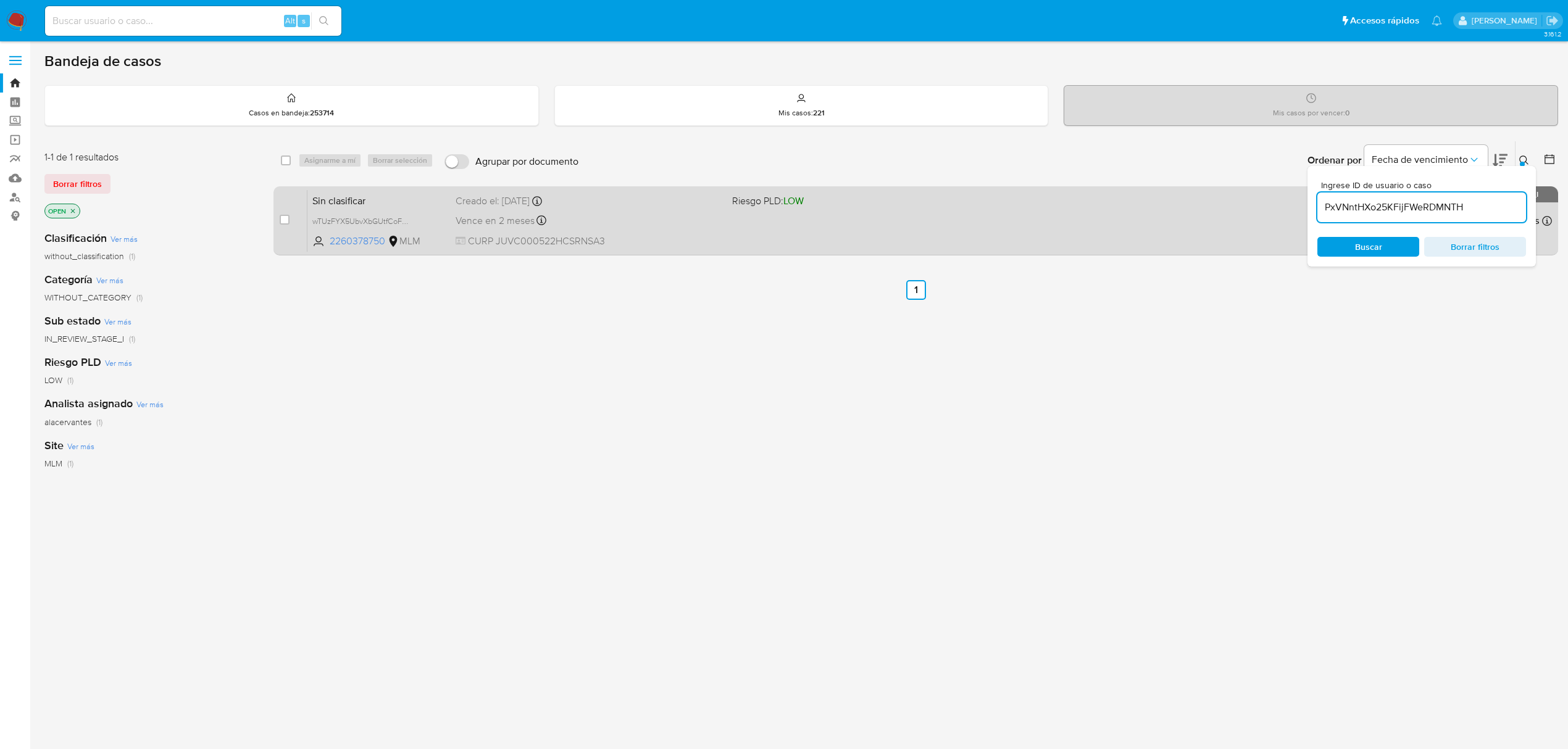
type input "PxVNntHXo25KFijFWeRDMNTH"
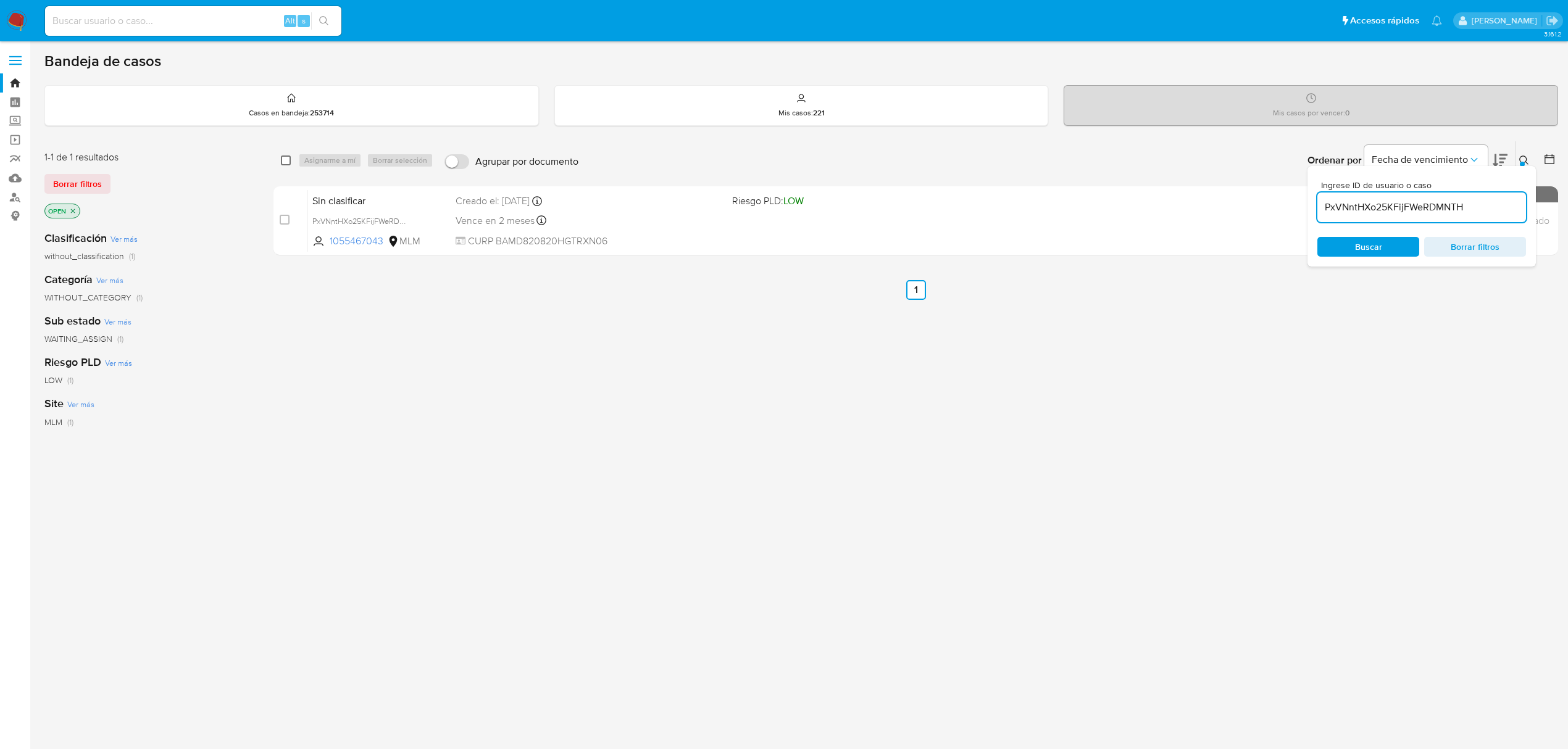
click at [287, 163] on input "checkbox" at bounding box center [286, 161] width 10 height 10
checkbox input "true"
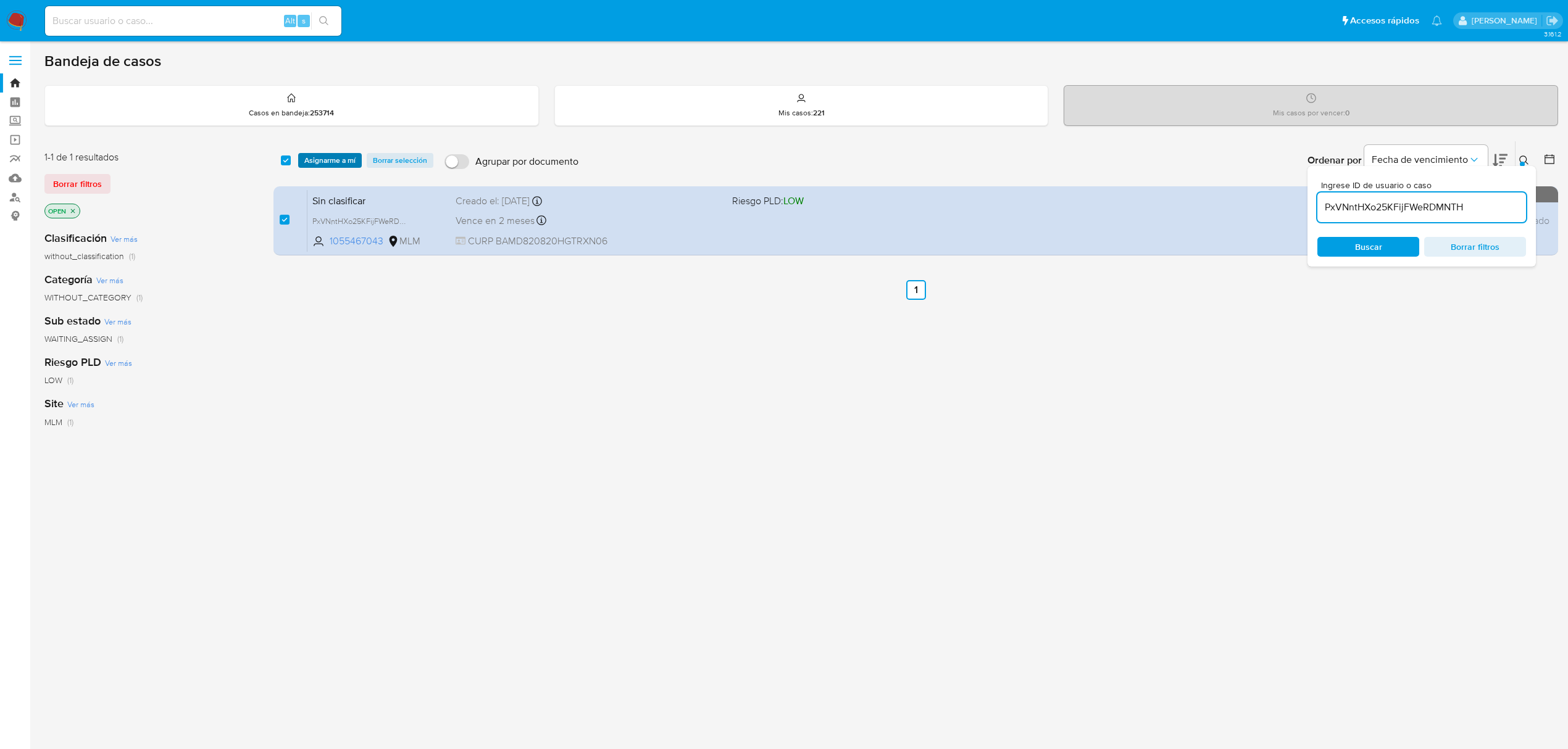
click at [312, 161] on span "Asignarme a mí" at bounding box center [330, 160] width 51 height 12
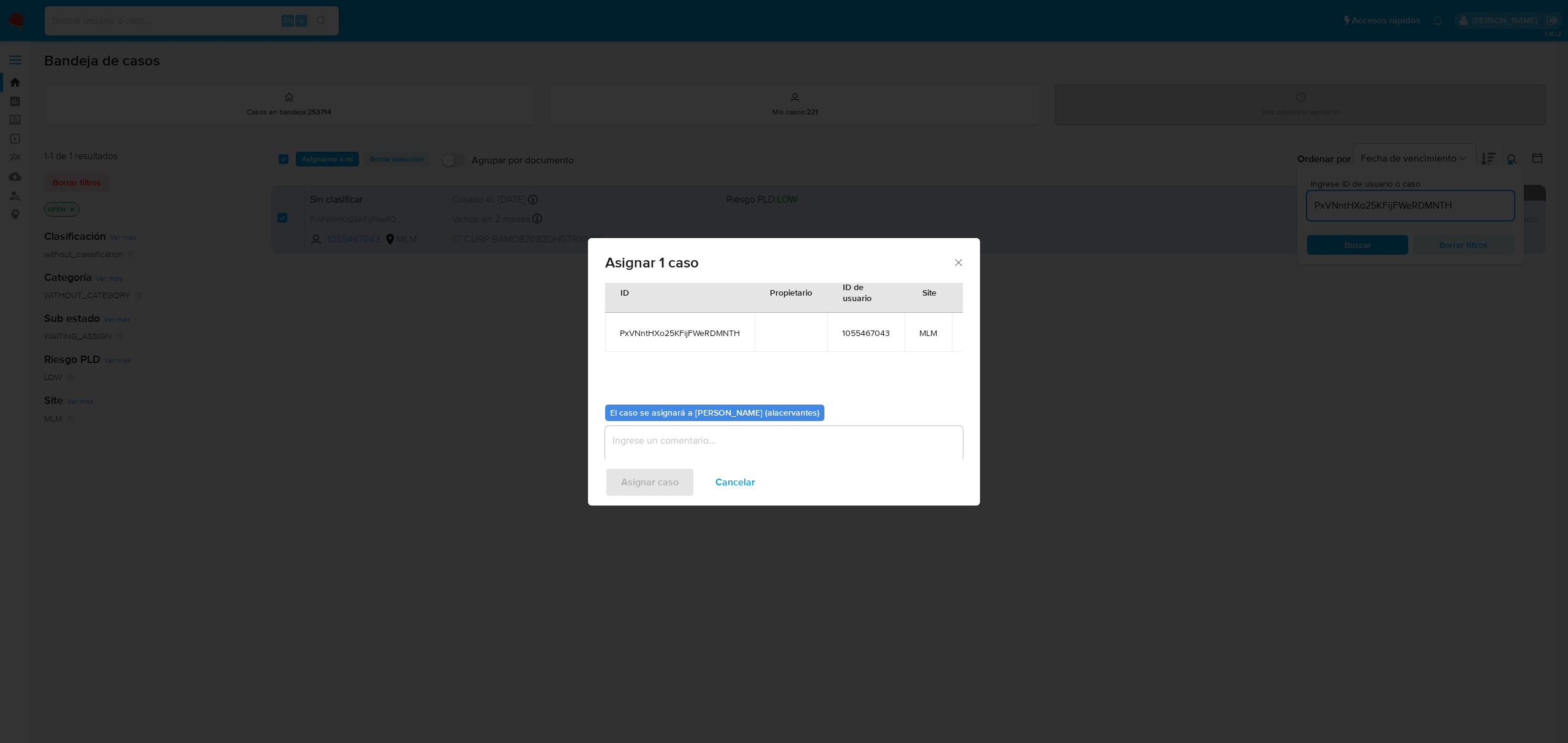
scroll to position [62, 0]
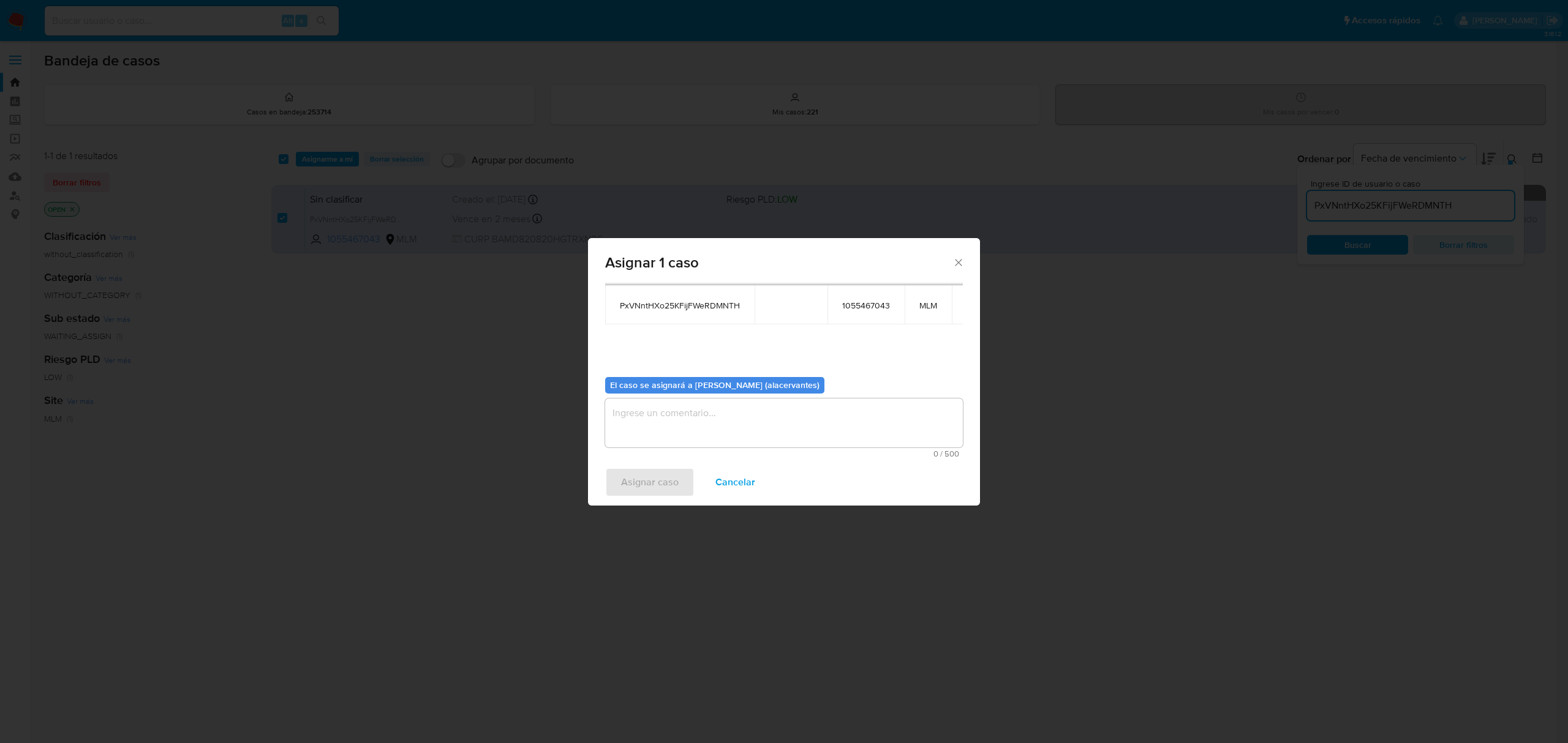
click at [724, 419] on textarea "assign-modal" at bounding box center [784, 423] width 358 height 49
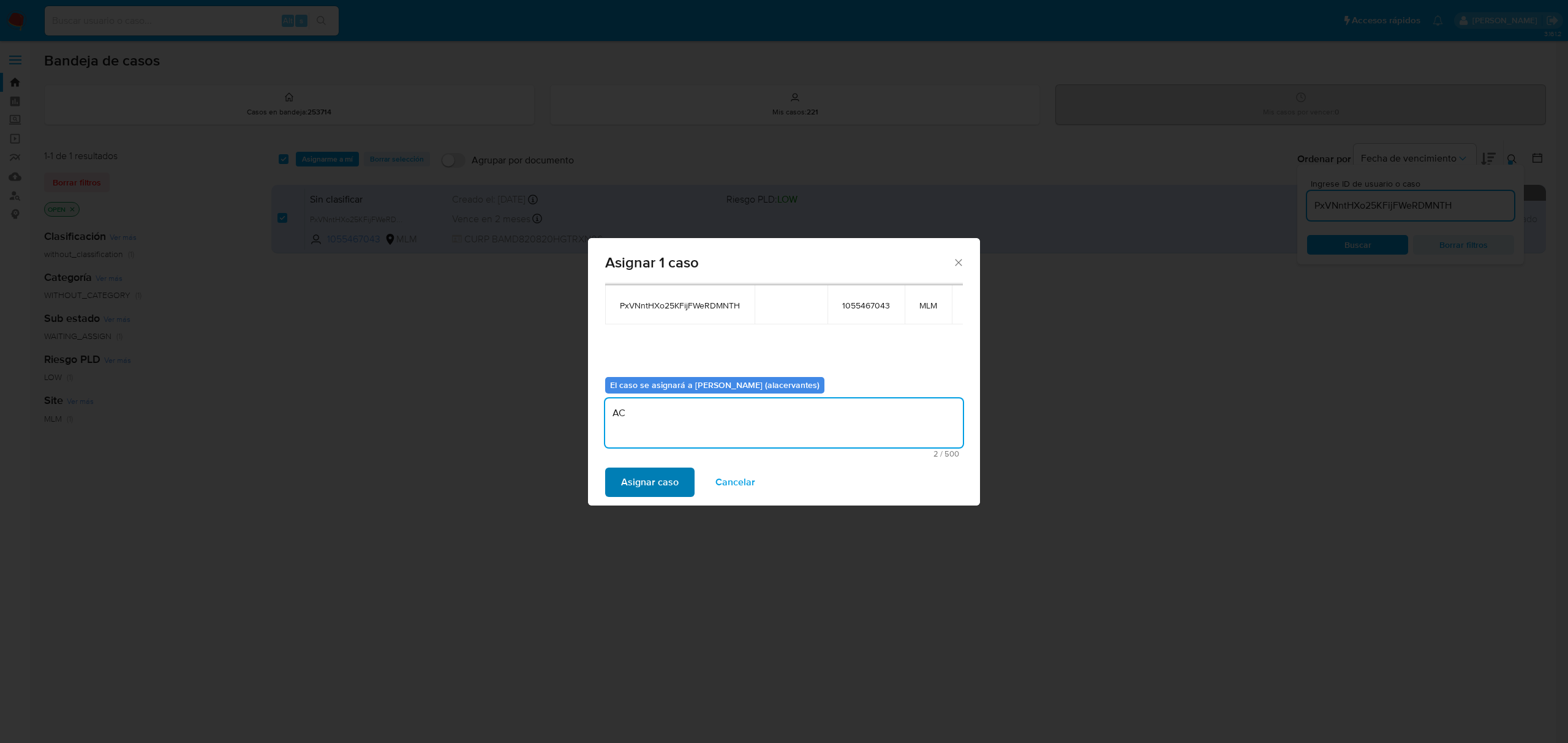
type textarea "AC"
click at [670, 476] on span "Asignar caso" at bounding box center [650, 482] width 57 height 27
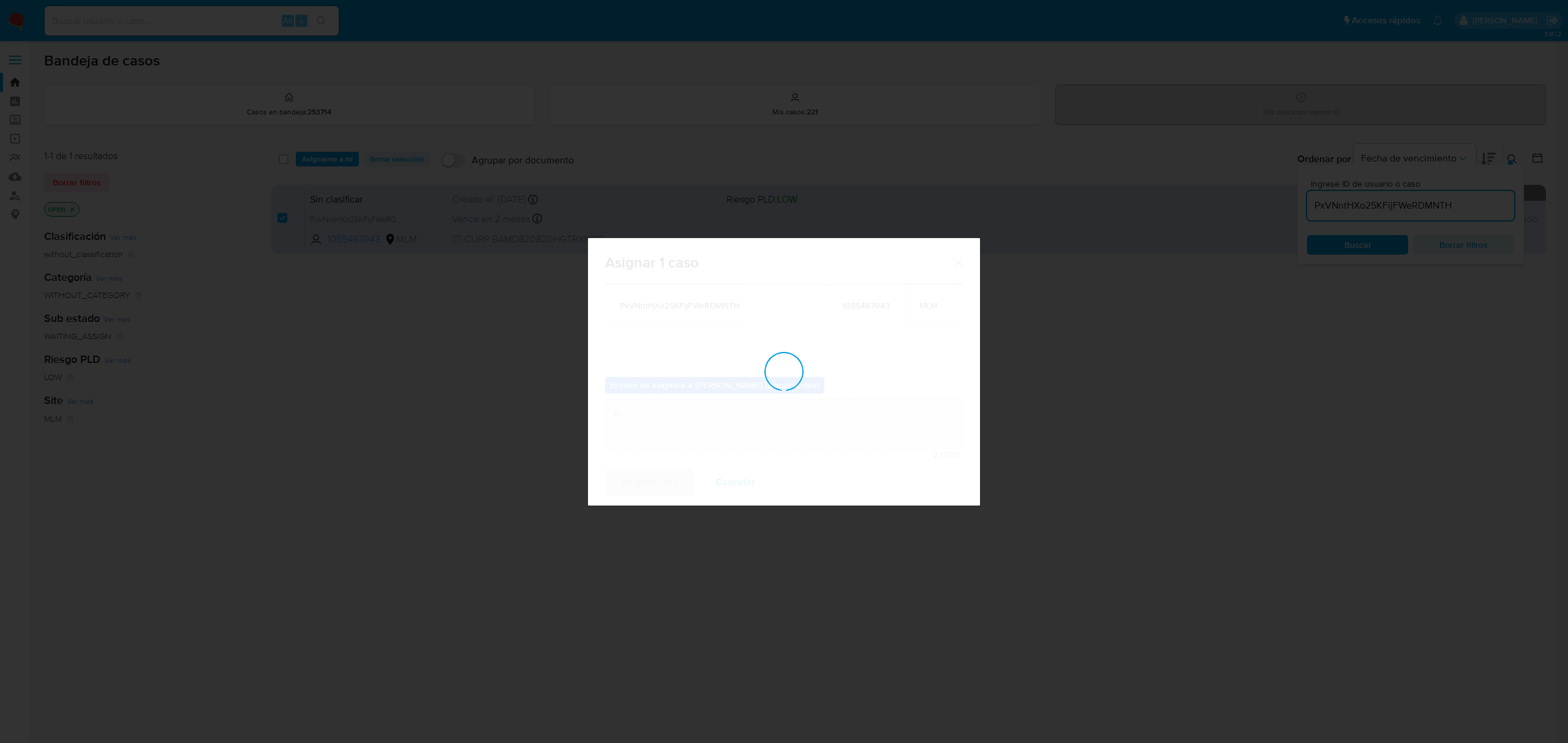
checkbox input "false"
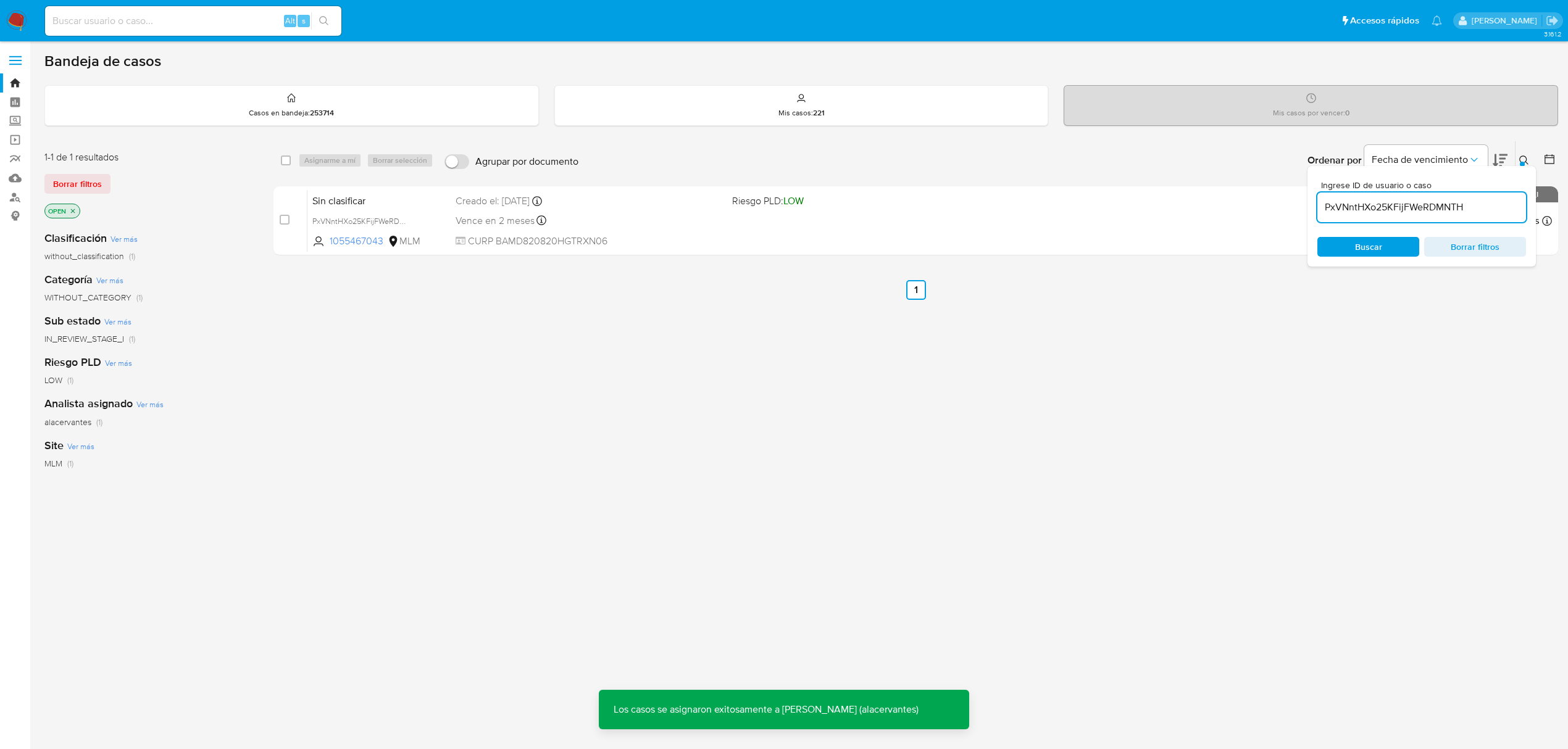
click at [1353, 214] on input "PxVNntHXo25KFijFWeRDMNTH" at bounding box center [1421, 207] width 209 height 16
click at [1353, 215] on div "PxVNntHXo25KFijFWeRDMNTH" at bounding box center [1421, 207] width 209 height 30
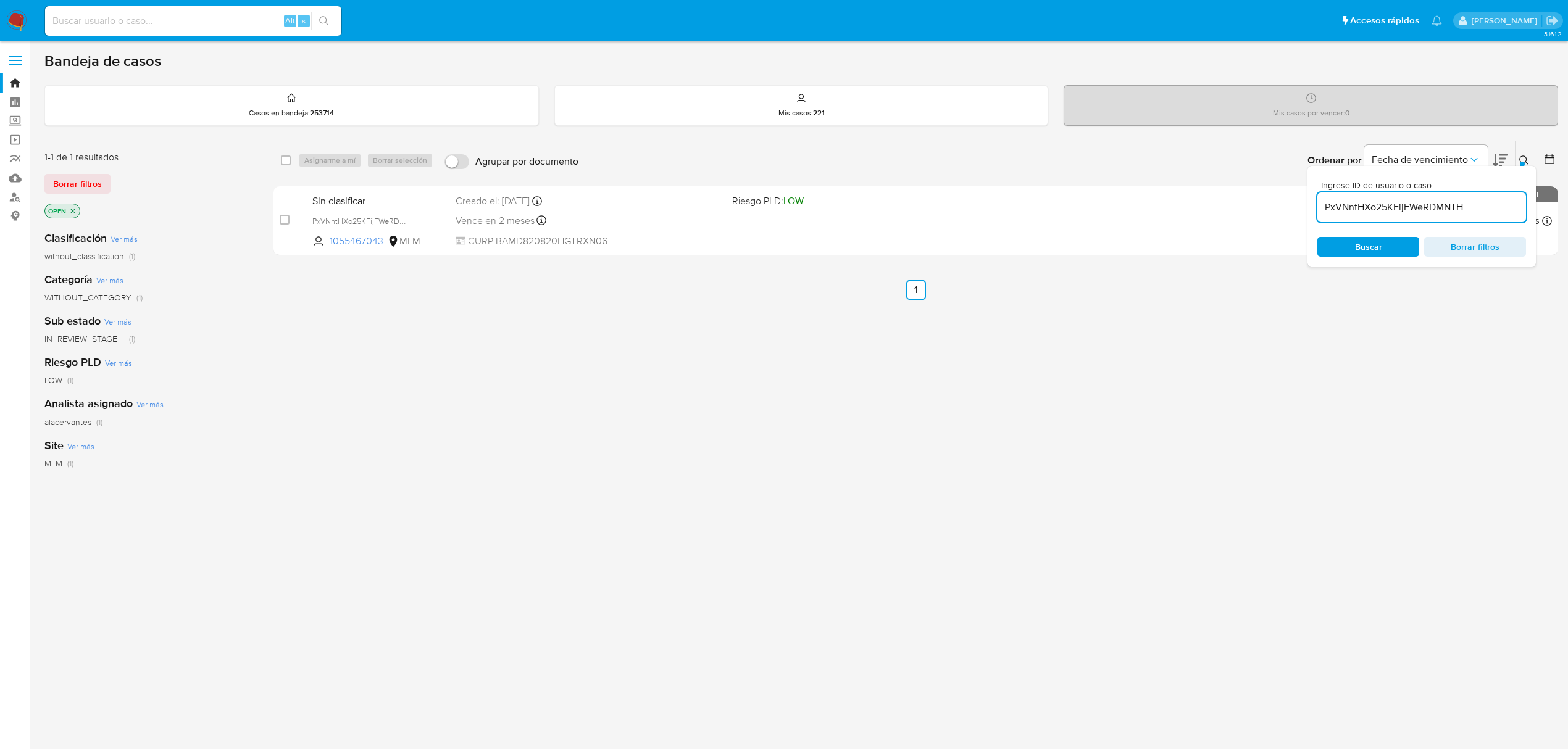
click at [1354, 206] on input "PxVNntHXo25KFijFWeRDMNTH" at bounding box center [1421, 207] width 209 height 16
paste input "8Plt7r5QNo0UYRosuw5chlkK"
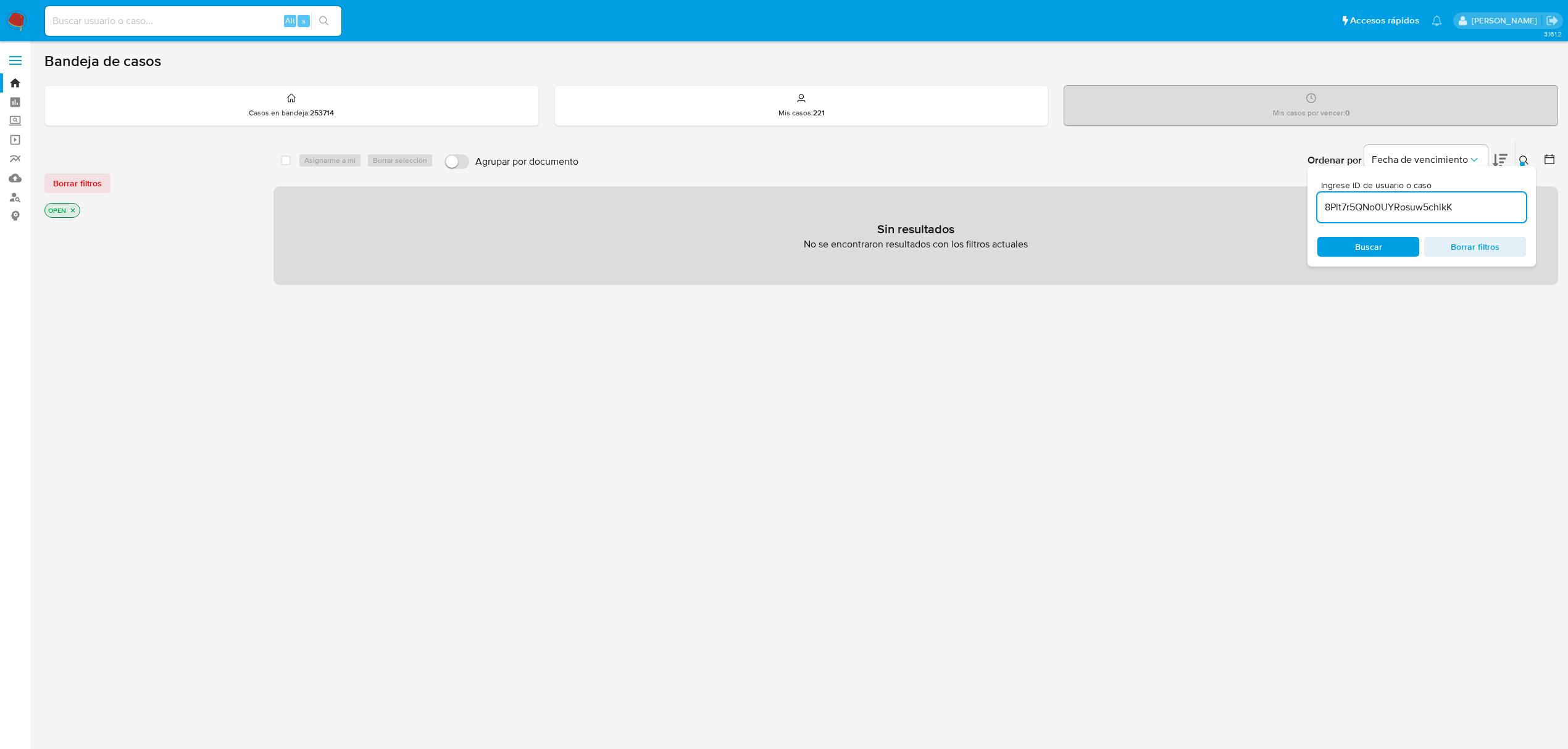
click at [1502, 210] on input "8Plt7r5QNo0UYRosuw5chlkK" at bounding box center [1421, 207] width 209 height 16
type input "8Plt7r5QNo0UYRosuw5chlkK"
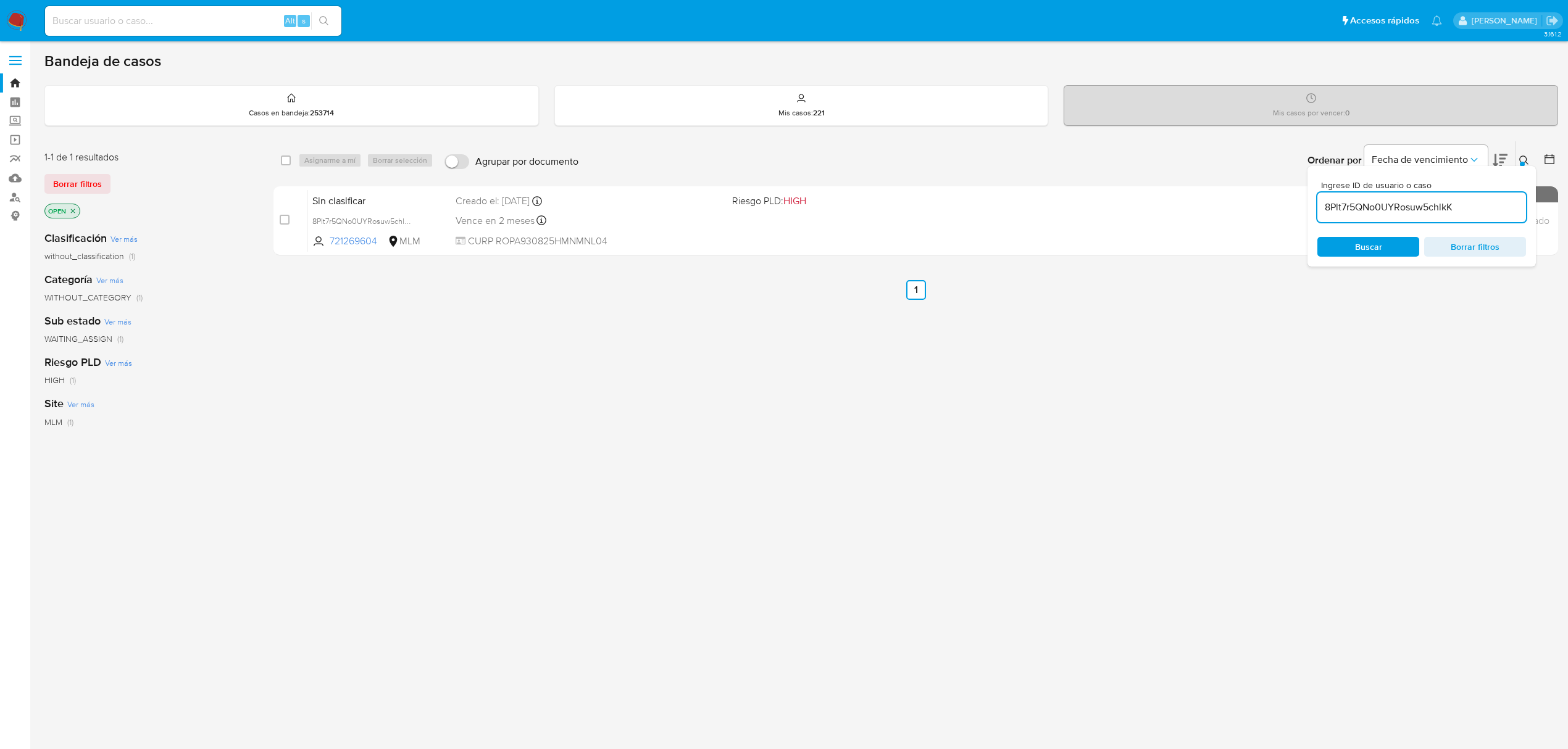
drag, startPoint x: 285, startPoint y: 159, endPoint x: 314, endPoint y: 158, distance: 29.0
click at [286, 159] on input "checkbox" at bounding box center [286, 161] width 10 height 10
checkbox input "true"
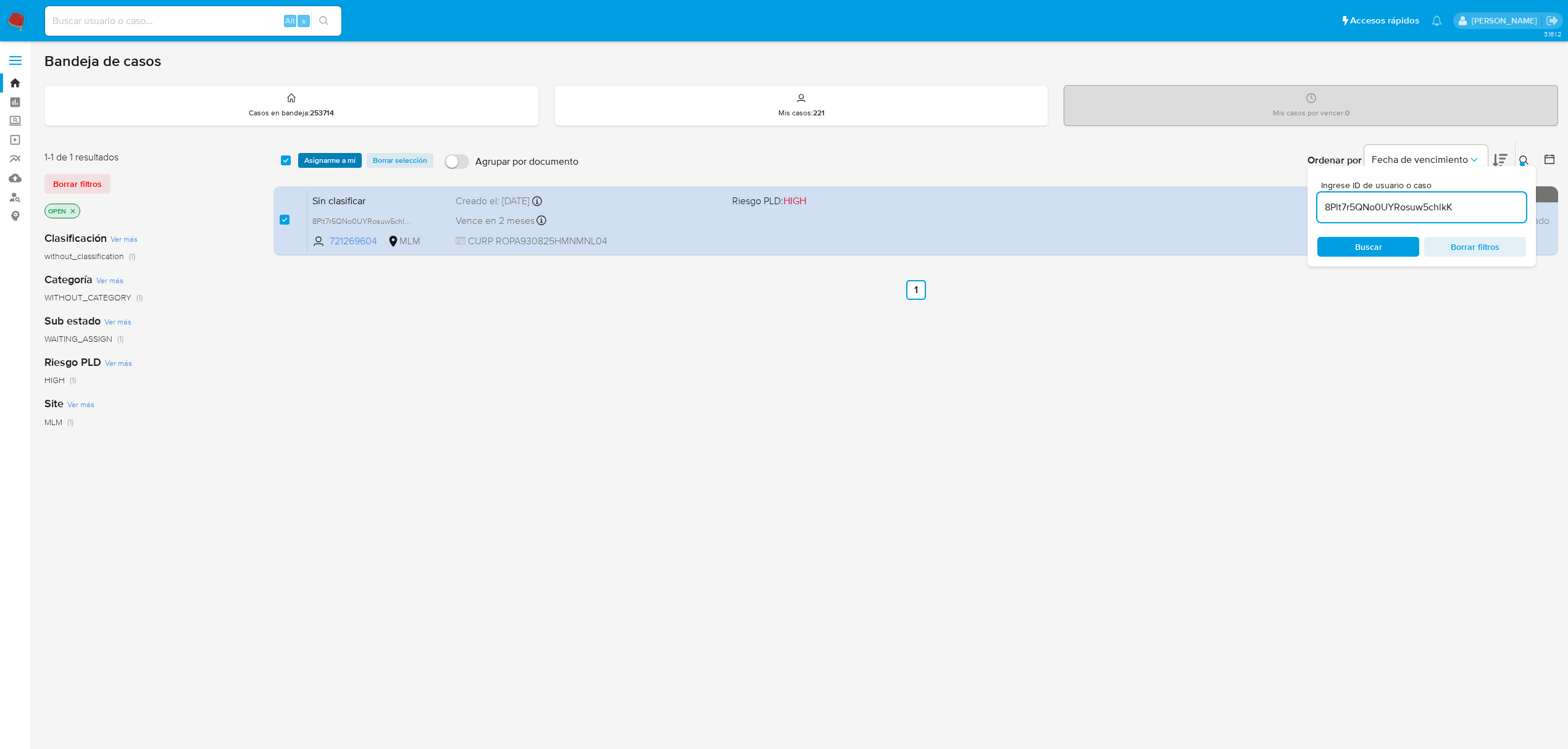
click at [325, 158] on span "Asignarme a mí" at bounding box center [330, 160] width 51 height 12
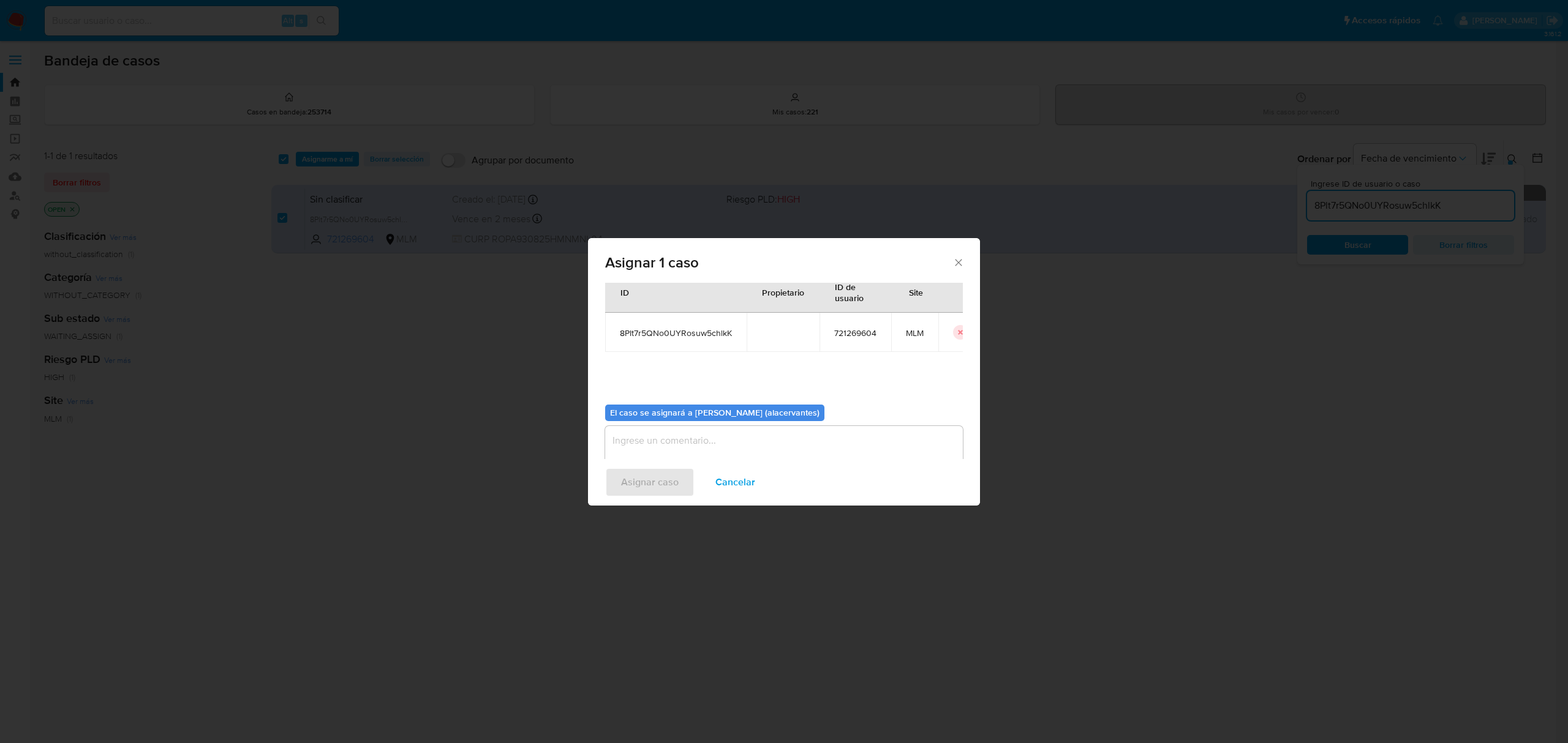
scroll to position [62, 0]
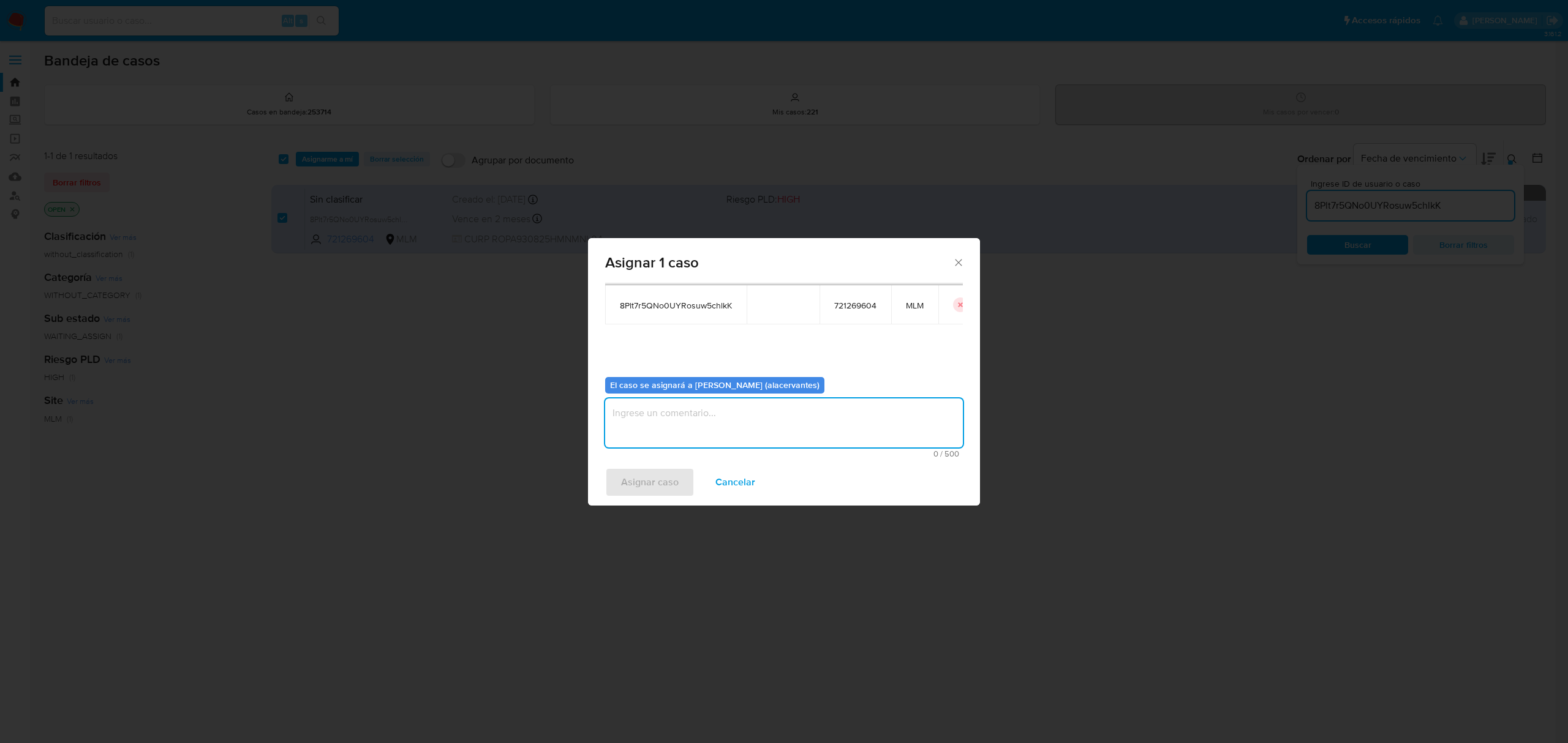
click at [731, 412] on textarea "assign-modal" at bounding box center [784, 423] width 358 height 49
type textarea "AC"
click at [685, 469] on button "Asignar caso" at bounding box center [649, 483] width 89 height 29
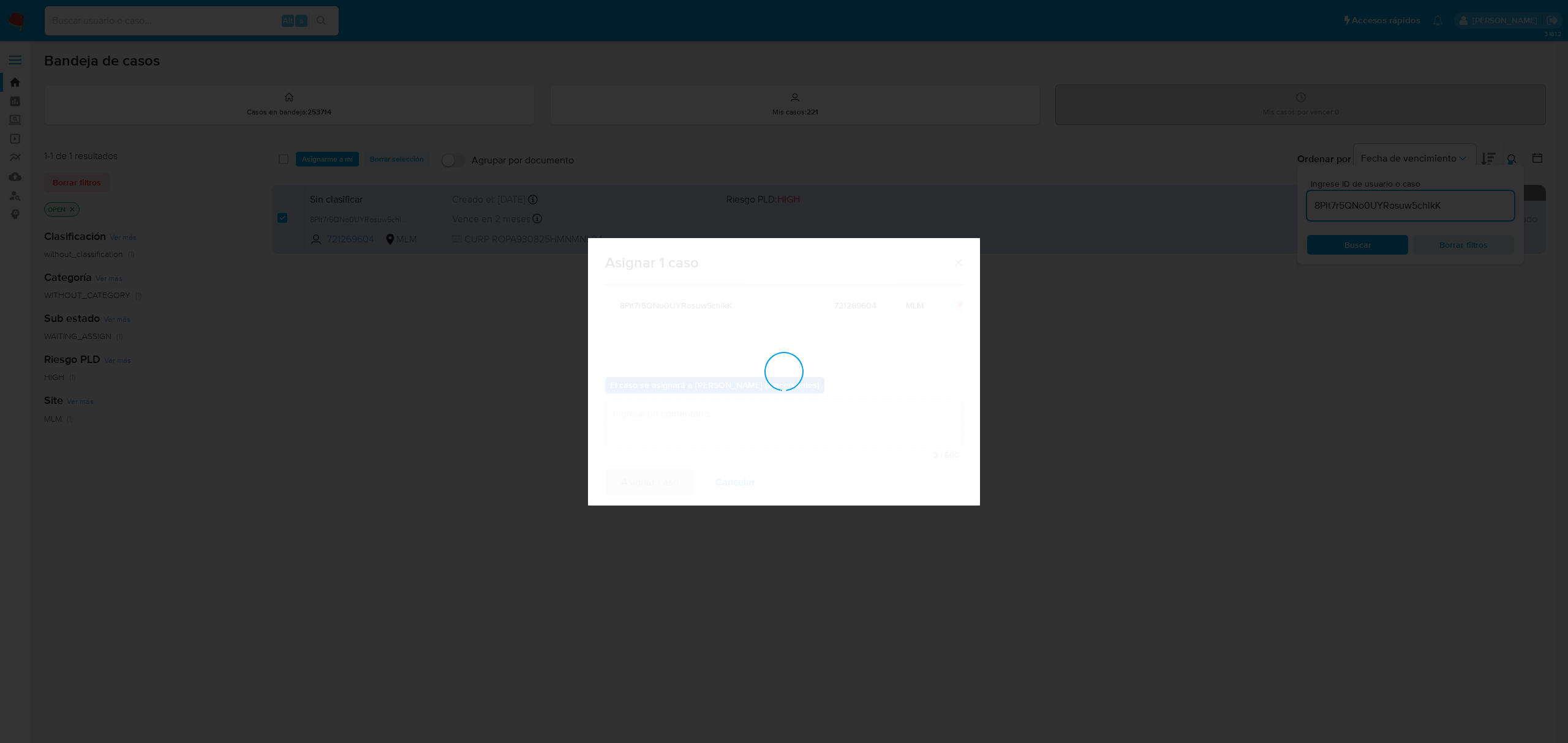
checkbox input "false"
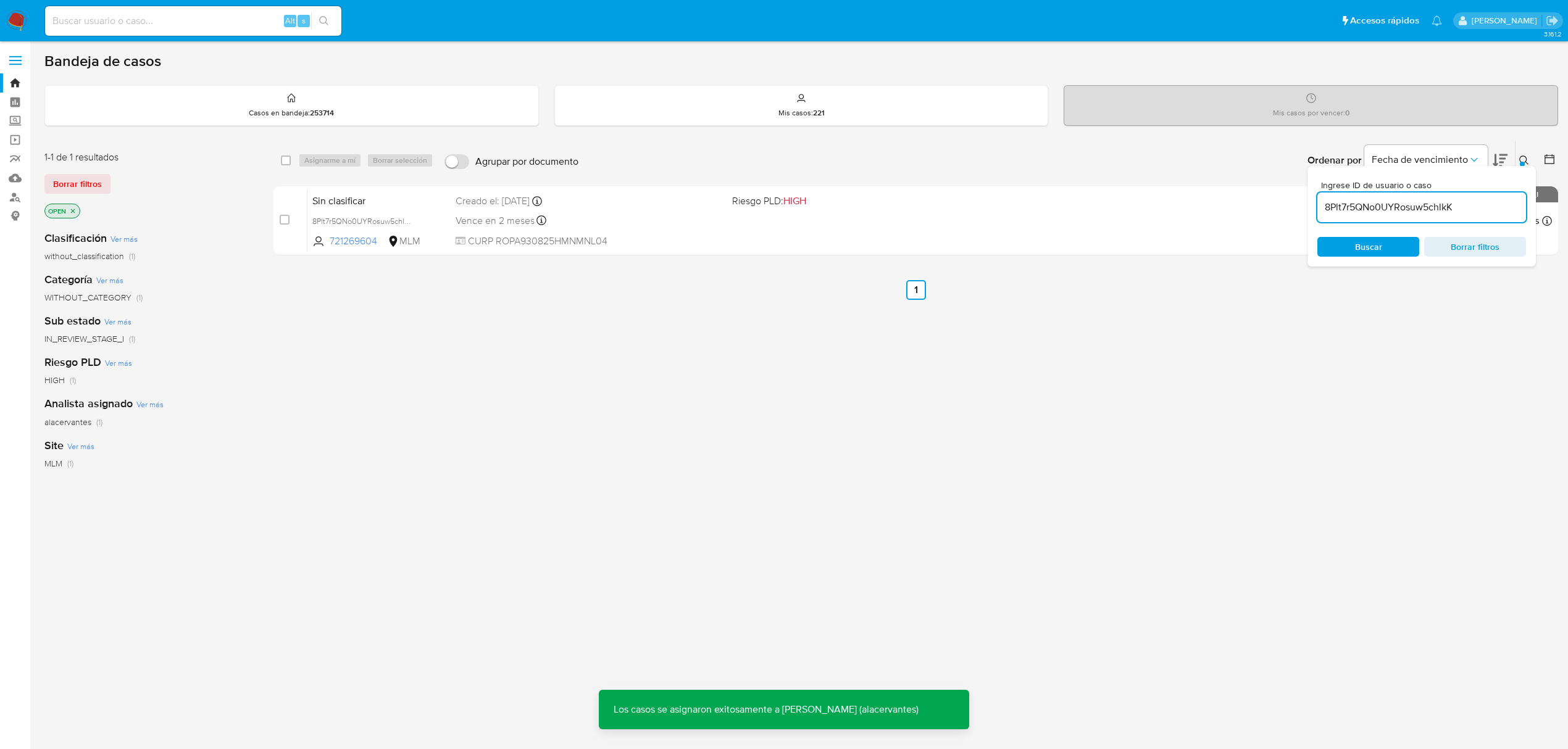
click at [1379, 205] on input "8Plt7r5QNo0UYRosuw5chlkK" at bounding box center [1421, 207] width 209 height 16
paste input "Mq5RRxjE6JQrTNEv49hdyGlx"
type input "Mq5RRxjE6JQrTNEv49hdyGlx"
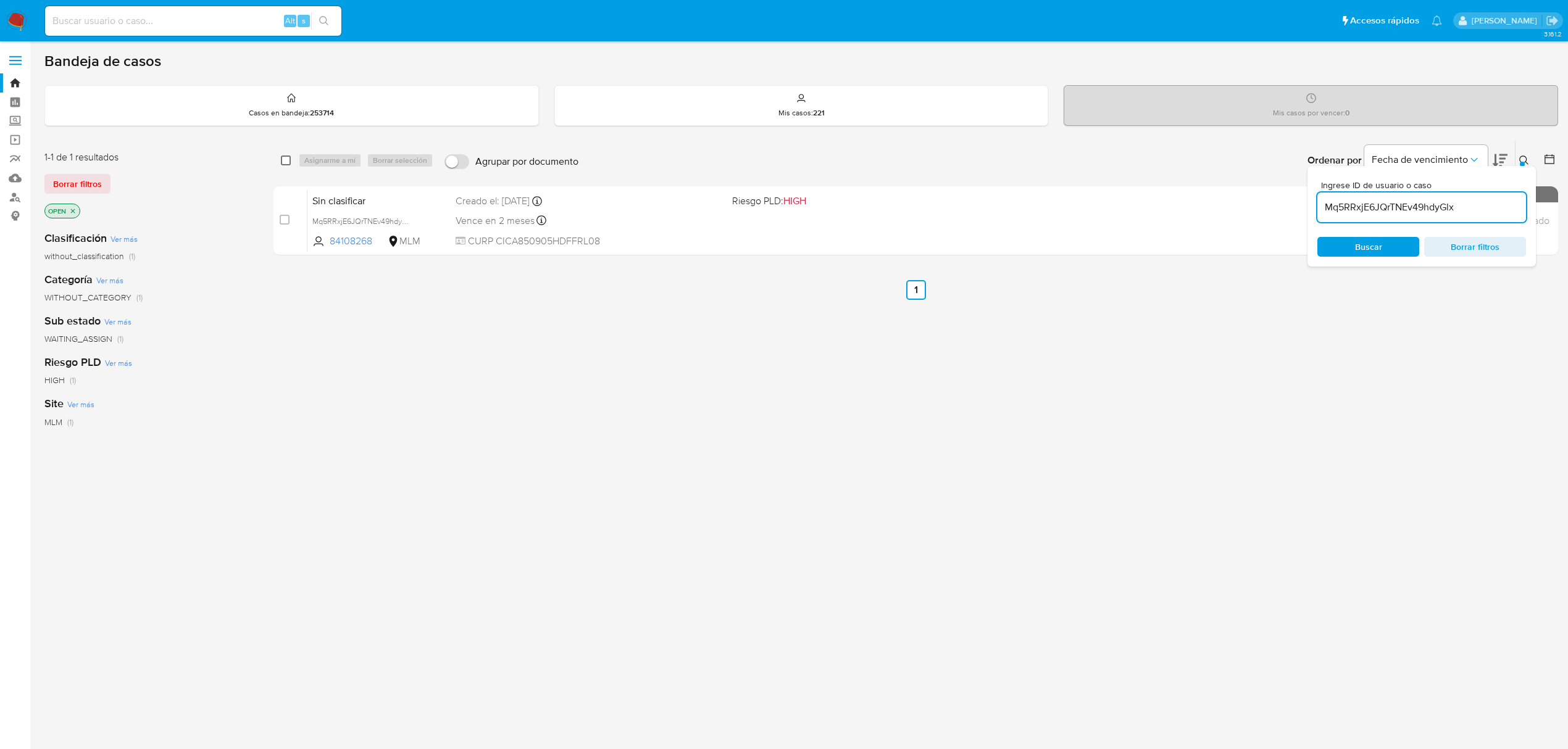
click at [289, 162] on input "checkbox" at bounding box center [286, 161] width 10 height 10
checkbox input "true"
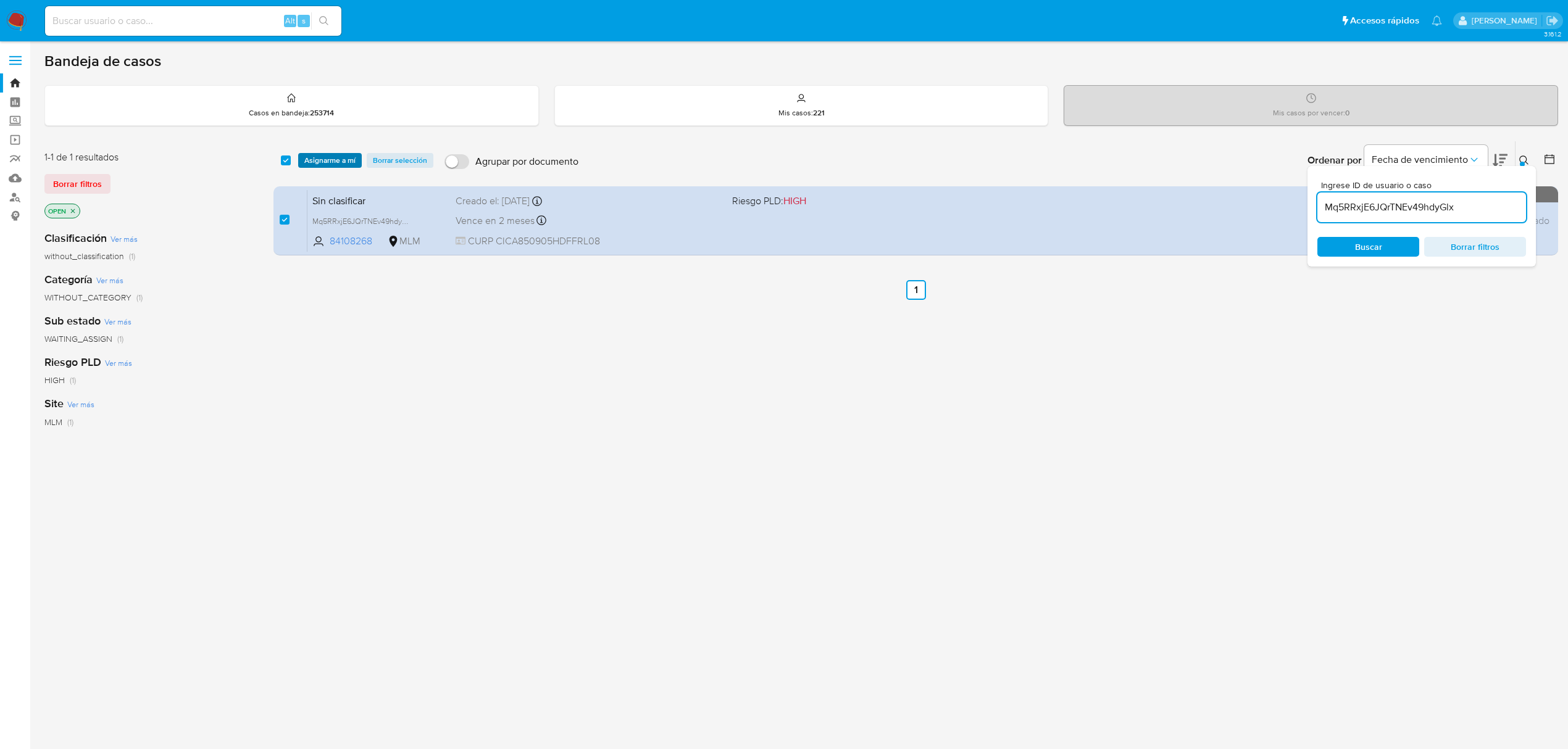
click at [315, 161] on span "Asignarme a mí" at bounding box center [330, 160] width 51 height 12
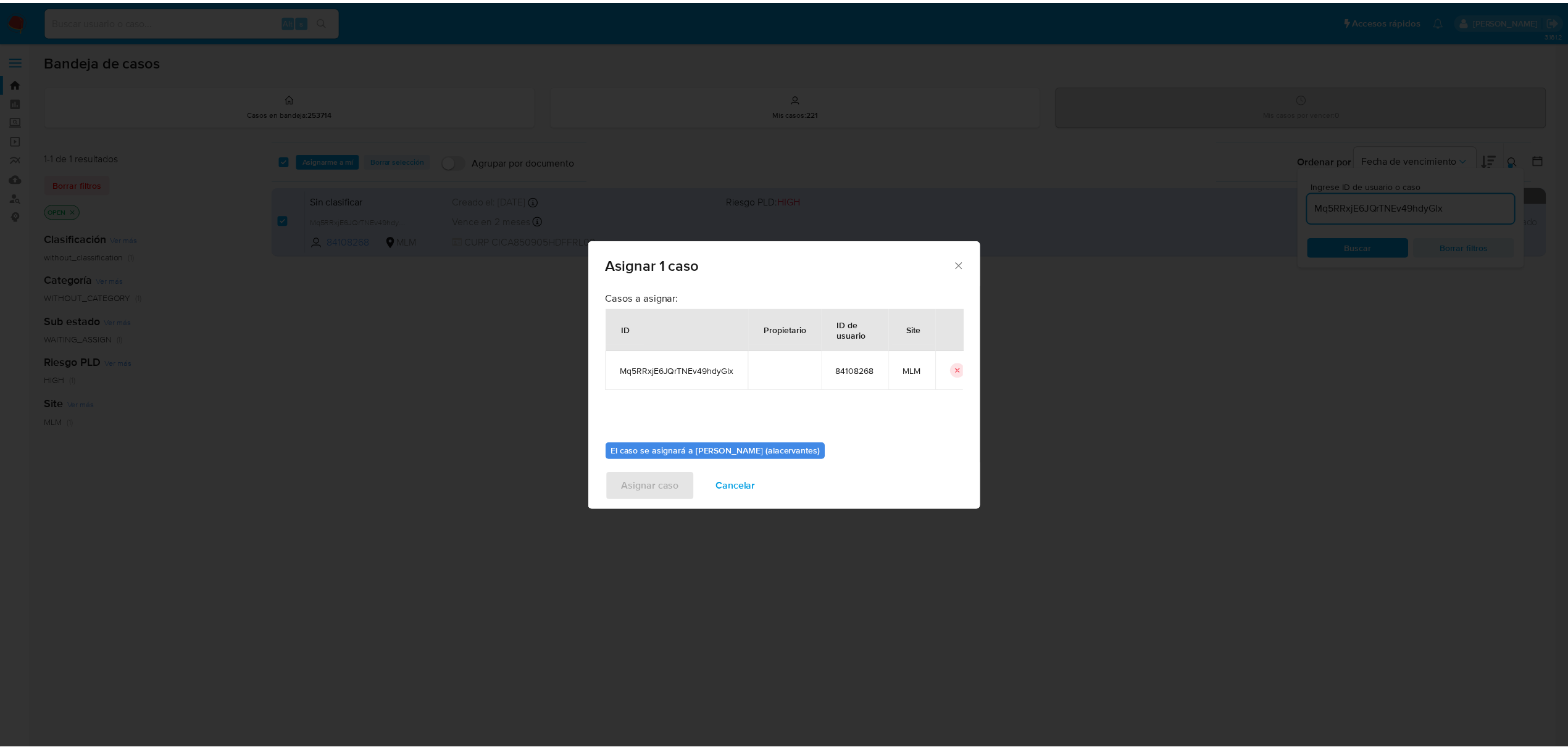
scroll to position [63, 0]
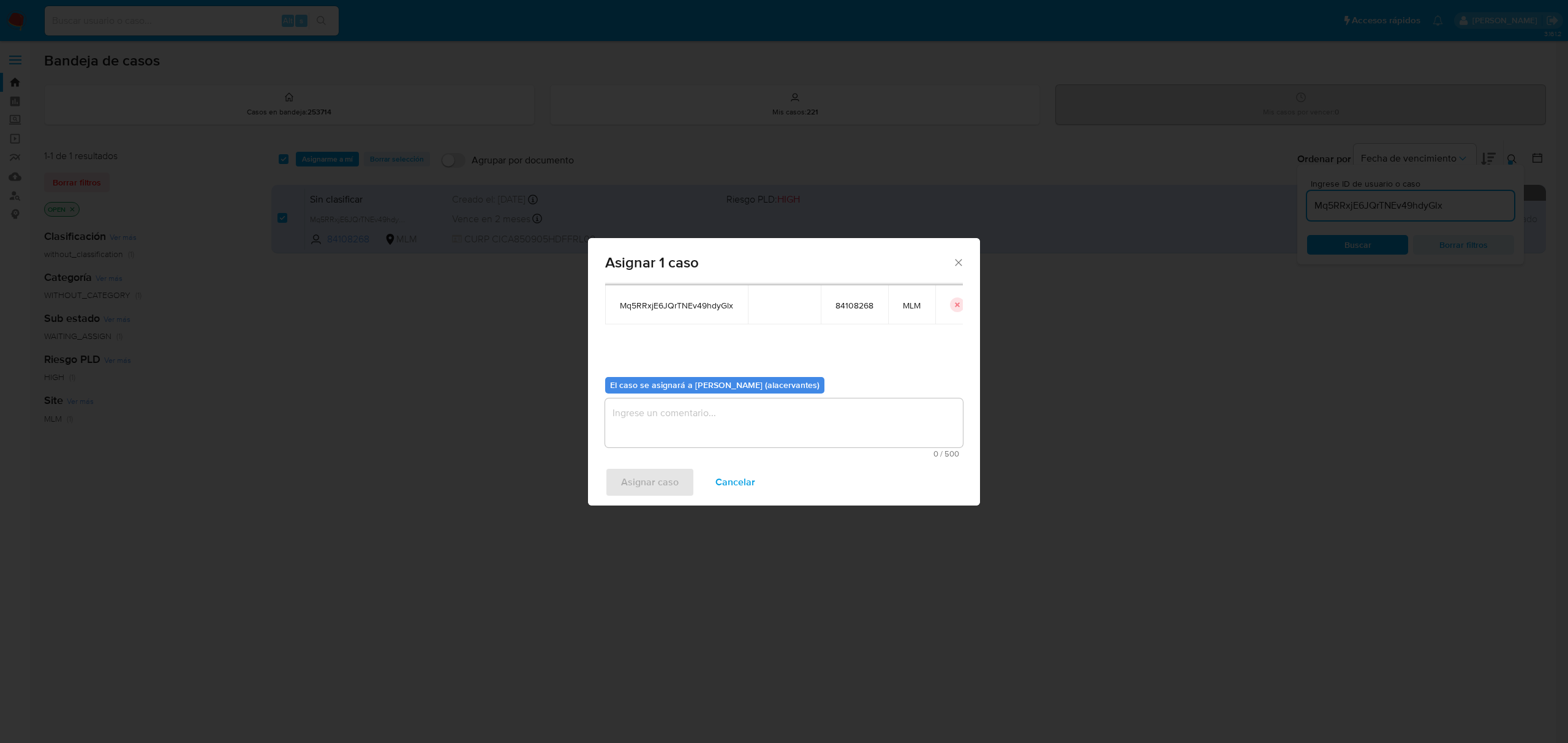
click at [703, 444] on textarea "assign-modal" at bounding box center [784, 423] width 358 height 49
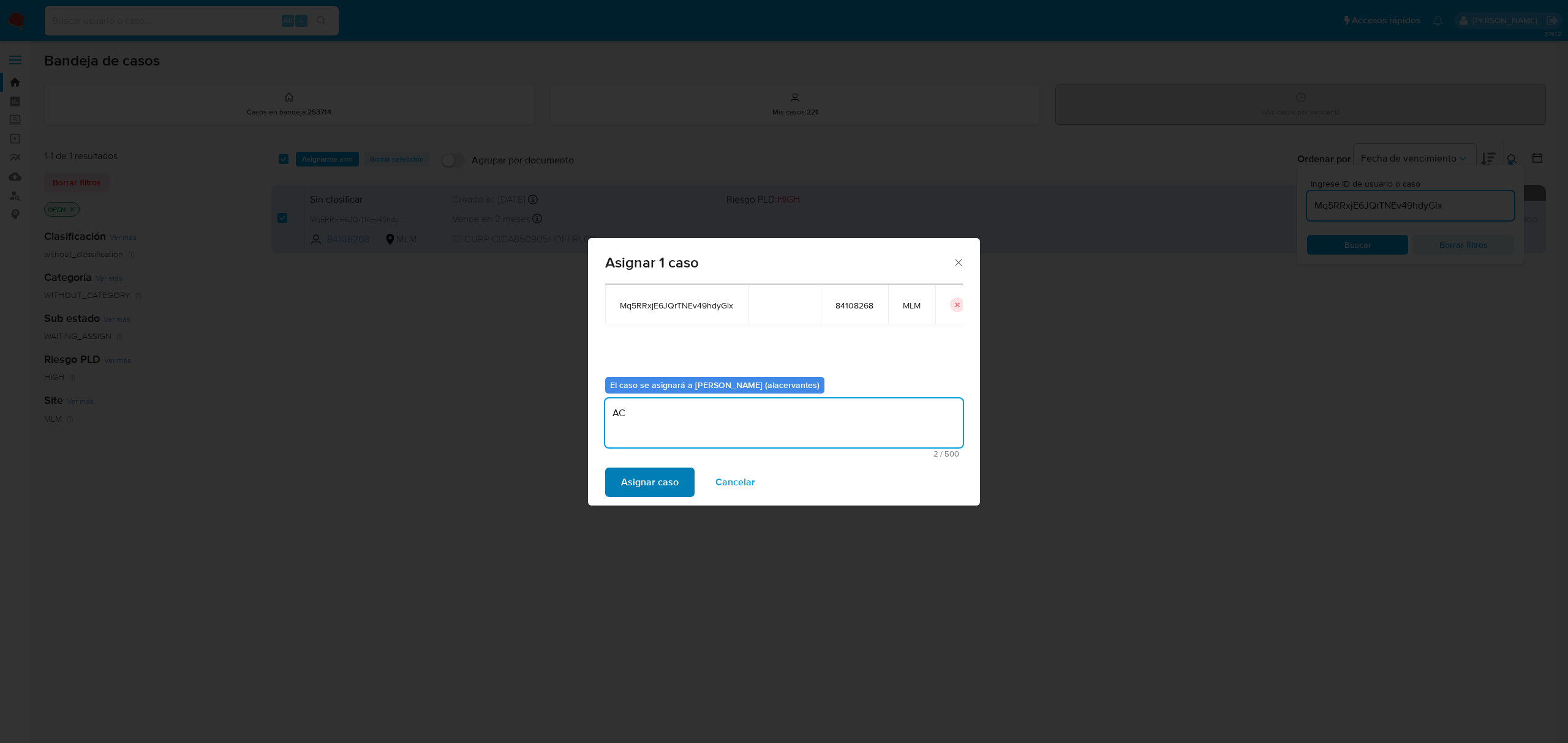
type textarea "AC"
click at [672, 493] on span "Asignar caso" at bounding box center [650, 482] width 57 height 27
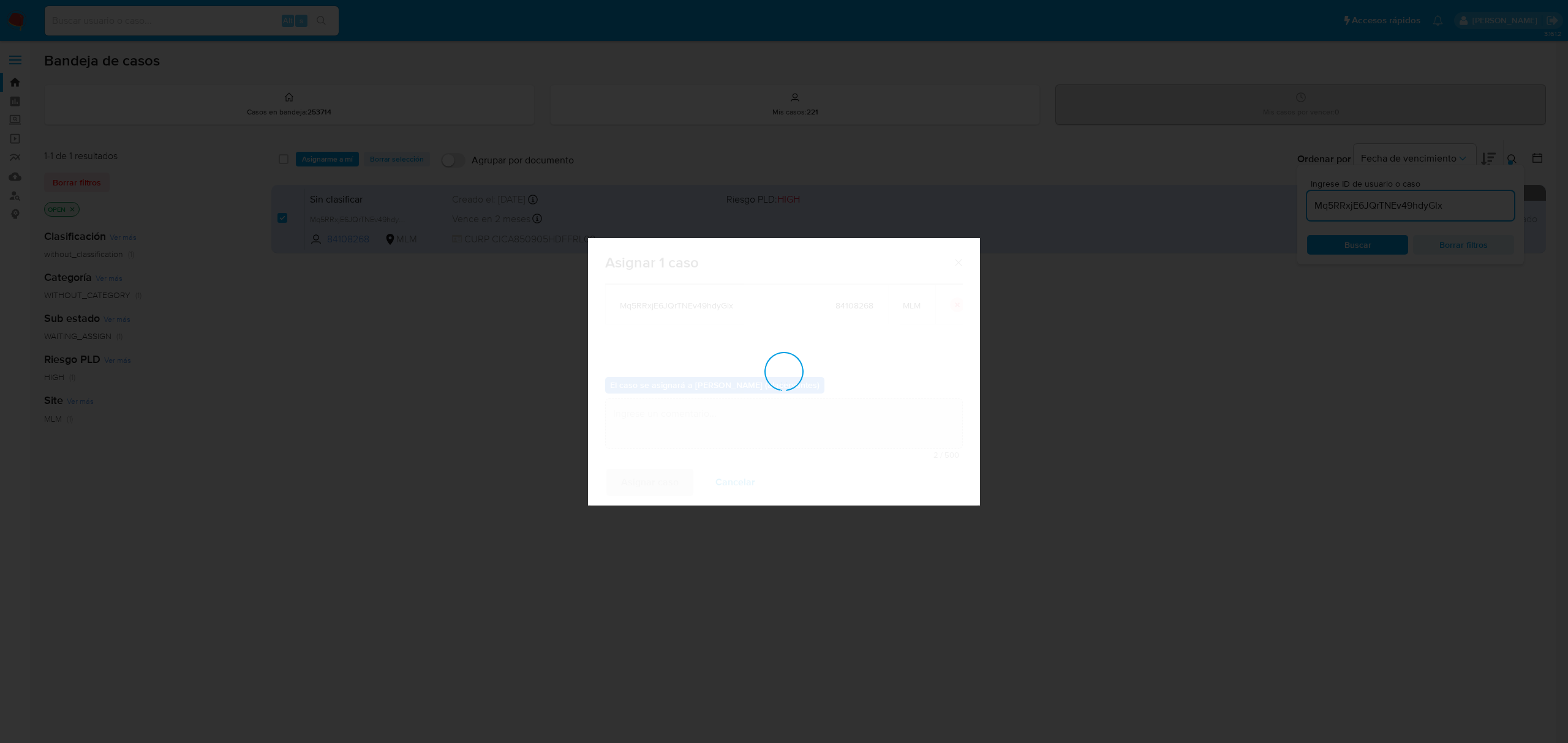
checkbox input "false"
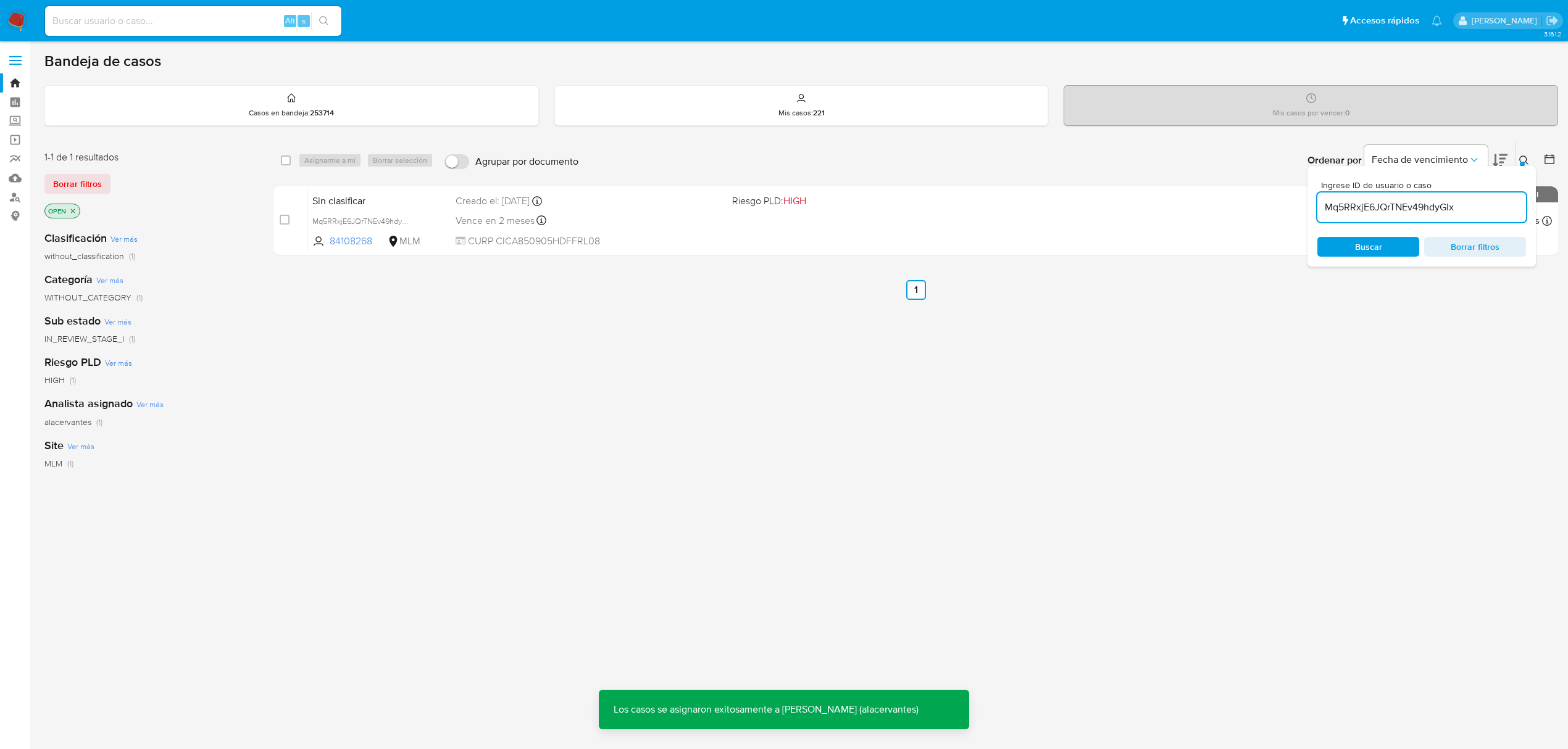
click at [26, 25] on img at bounding box center [16, 21] width 21 height 21
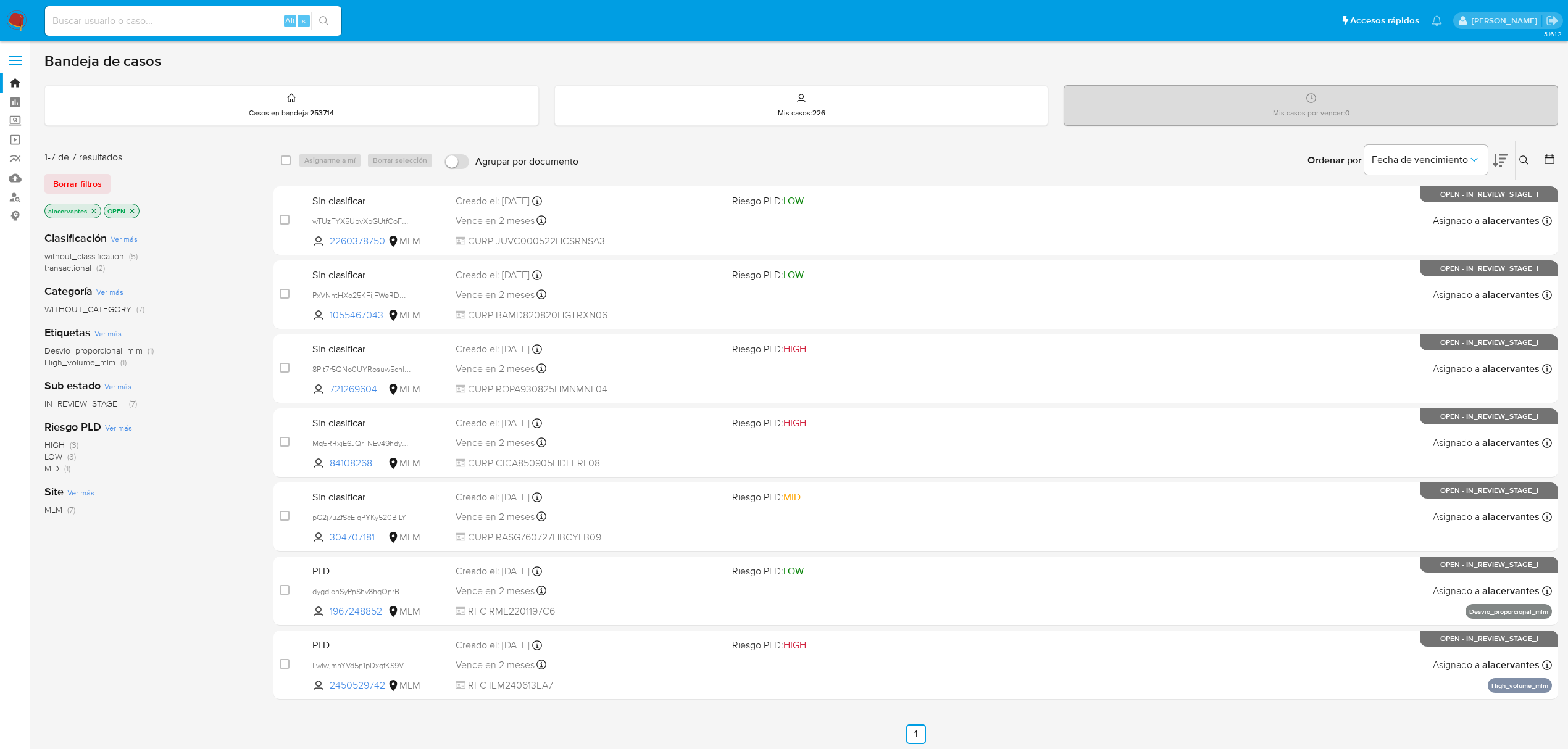
click at [248, 18] on input at bounding box center [193, 21] width 296 height 16
paste input "266652995"
type input "266652995"
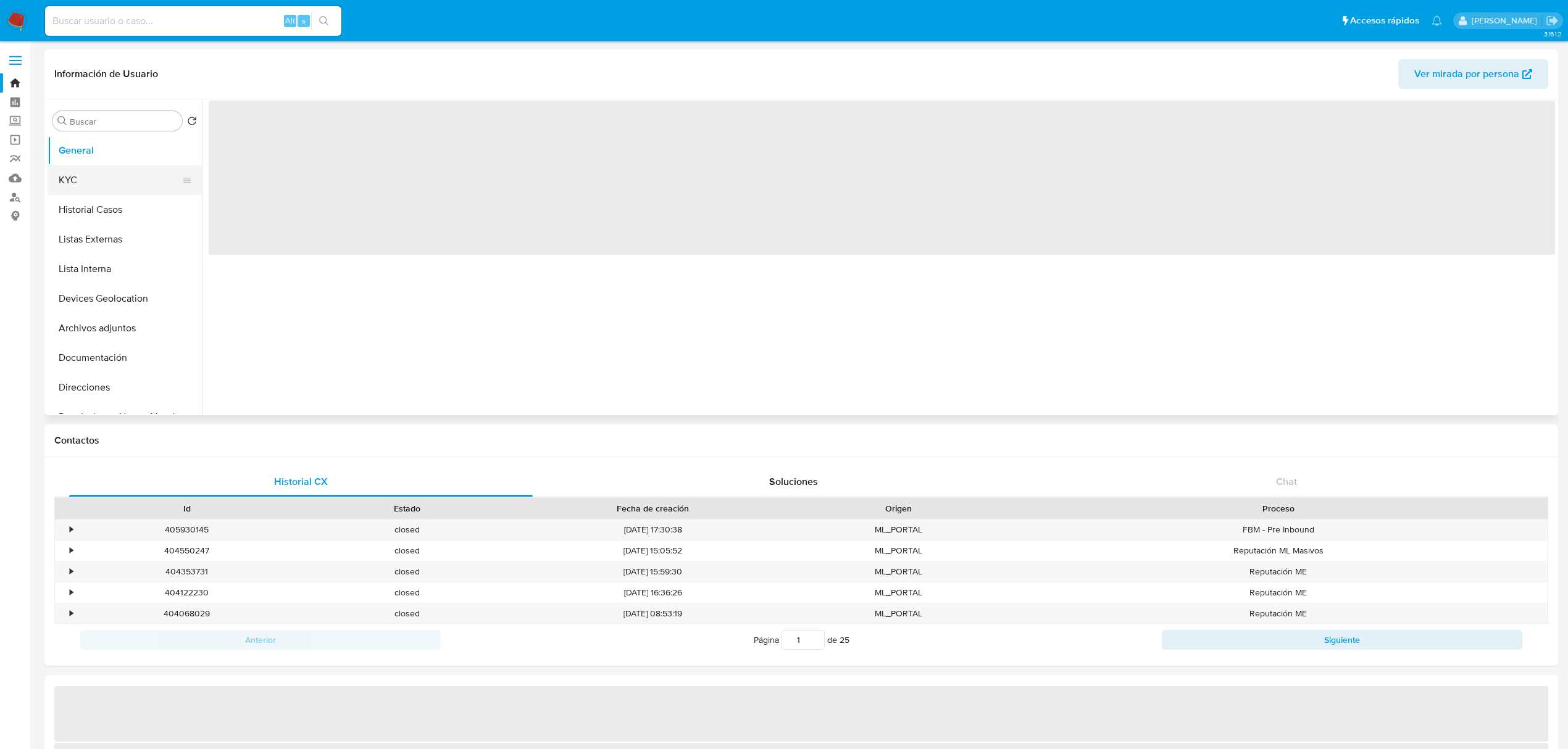
click at [90, 175] on button "KYC" at bounding box center [120, 180] width 144 height 30
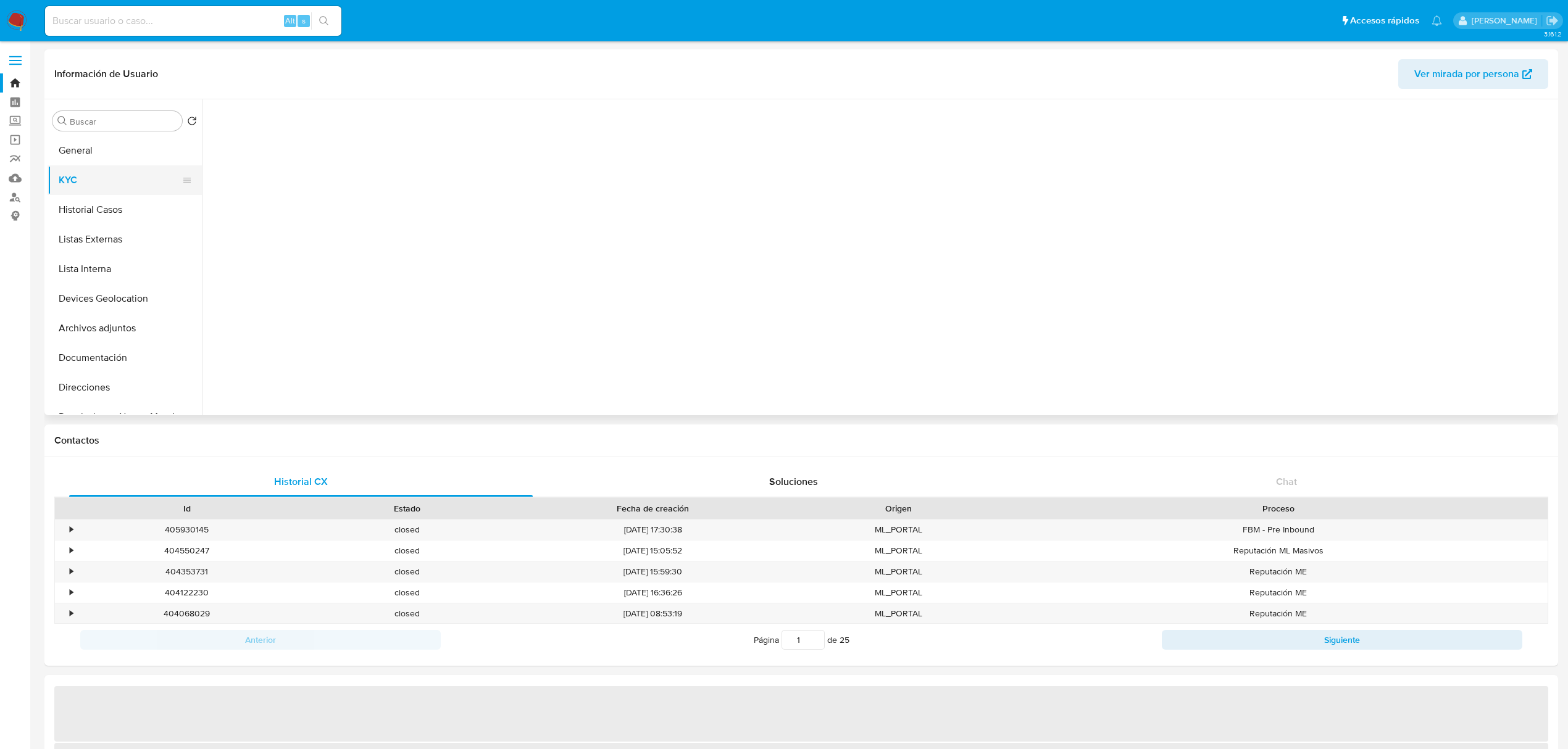
select select "10"
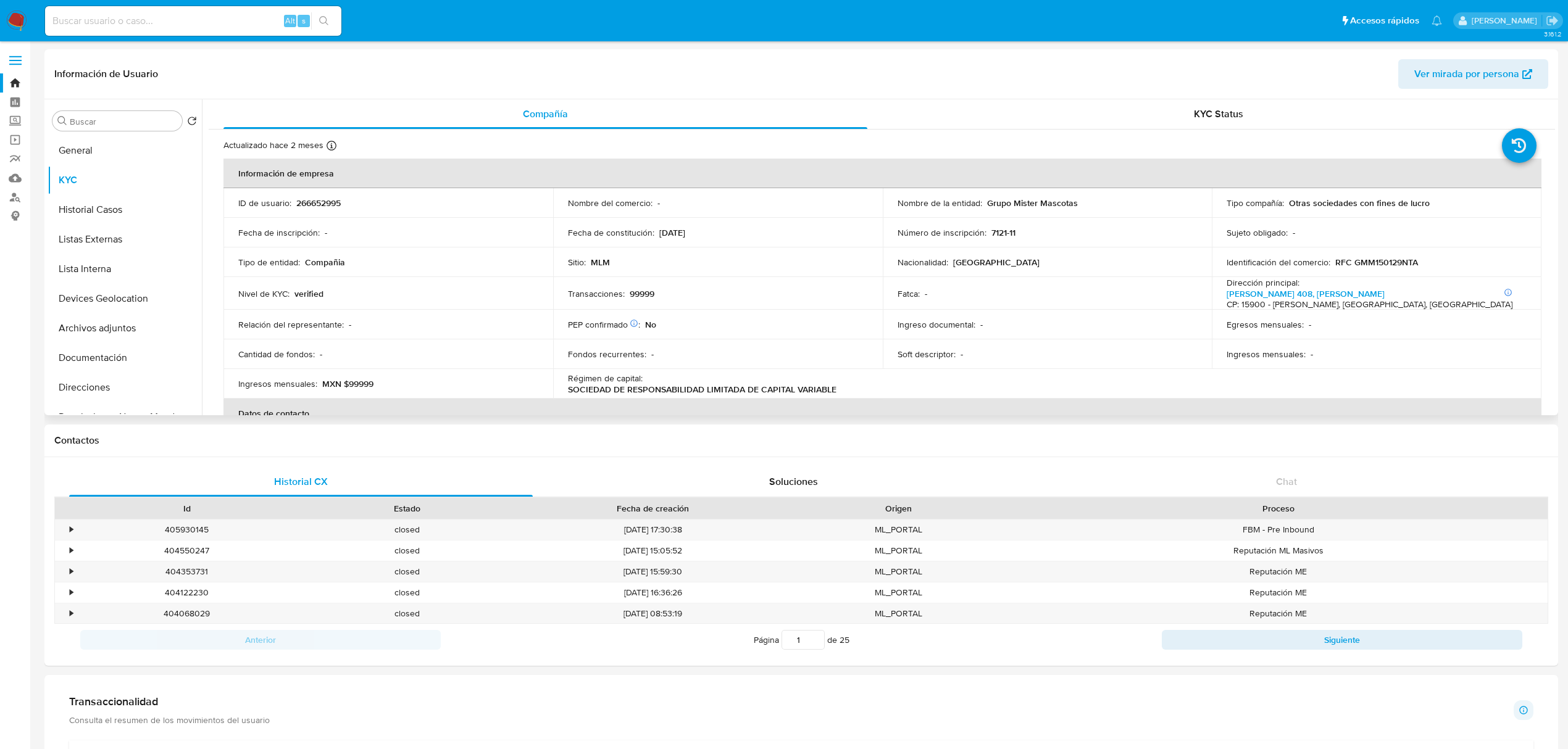
click at [331, 201] on p "266652995" at bounding box center [319, 202] width 45 height 11
copy p "266652995"
click at [18, 31] on img at bounding box center [16, 21] width 21 height 21
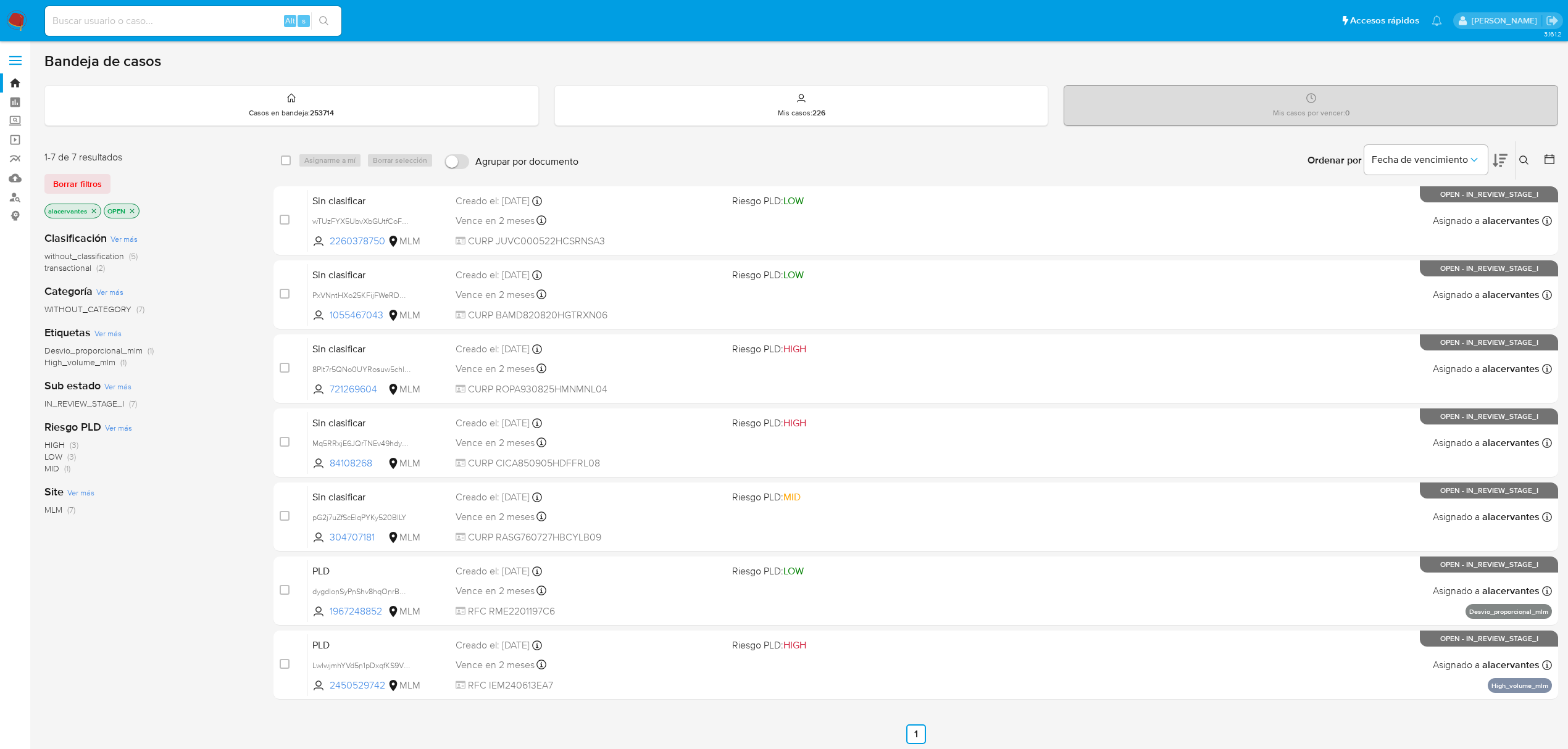
click at [95, 210] on icon "close-filter" at bounding box center [93, 210] width 7 height 7
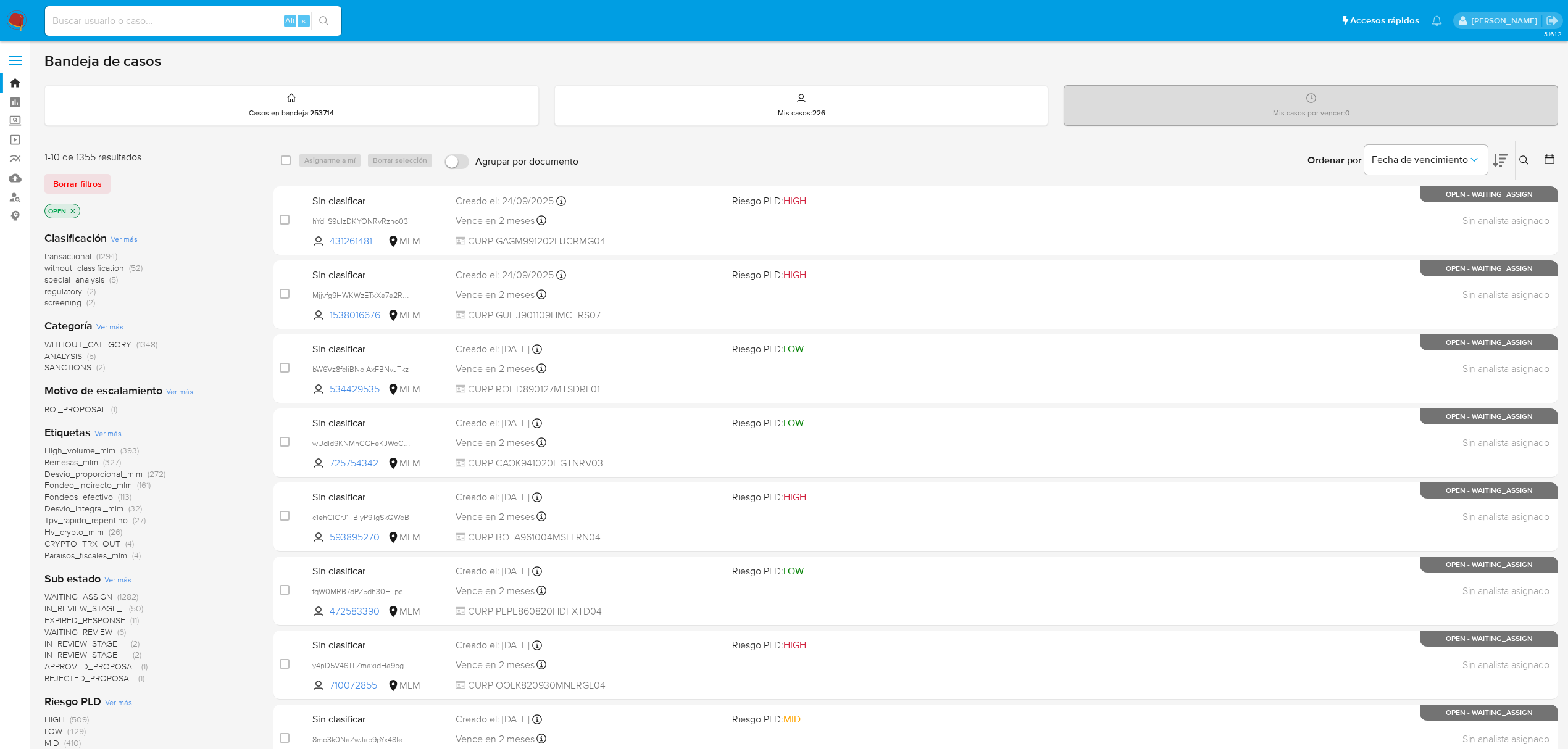
click at [1530, 151] on div "Ingrese ID de usuario o caso Buscar Borrar filtros" at bounding box center [1525, 160] width 21 height 38
click at [1528, 158] on icon at bounding box center [1524, 161] width 10 height 10
click at [1361, 195] on div at bounding box center [1421, 207] width 209 height 30
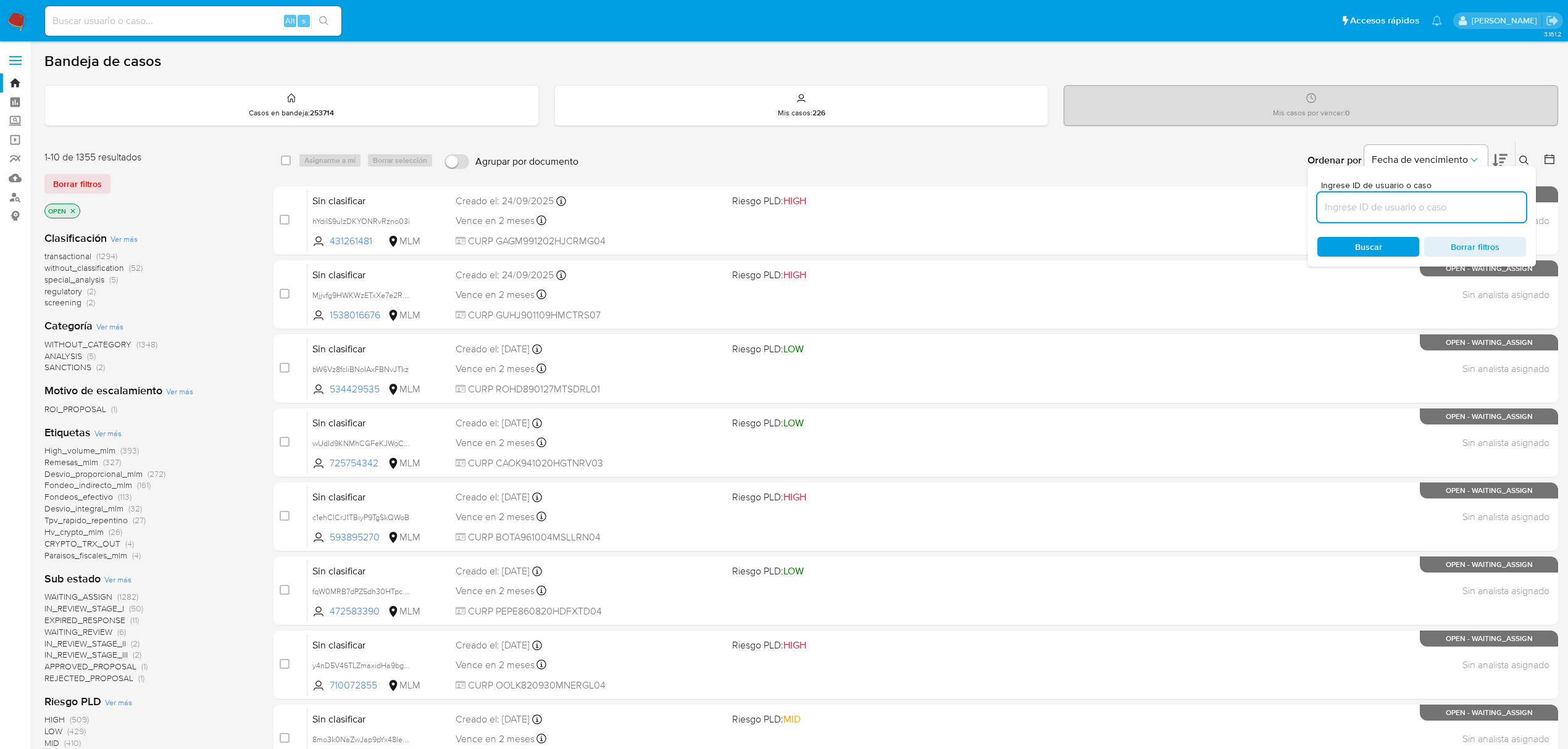
click at [1366, 203] on input at bounding box center [1421, 207] width 209 height 16
paste input "266652995"
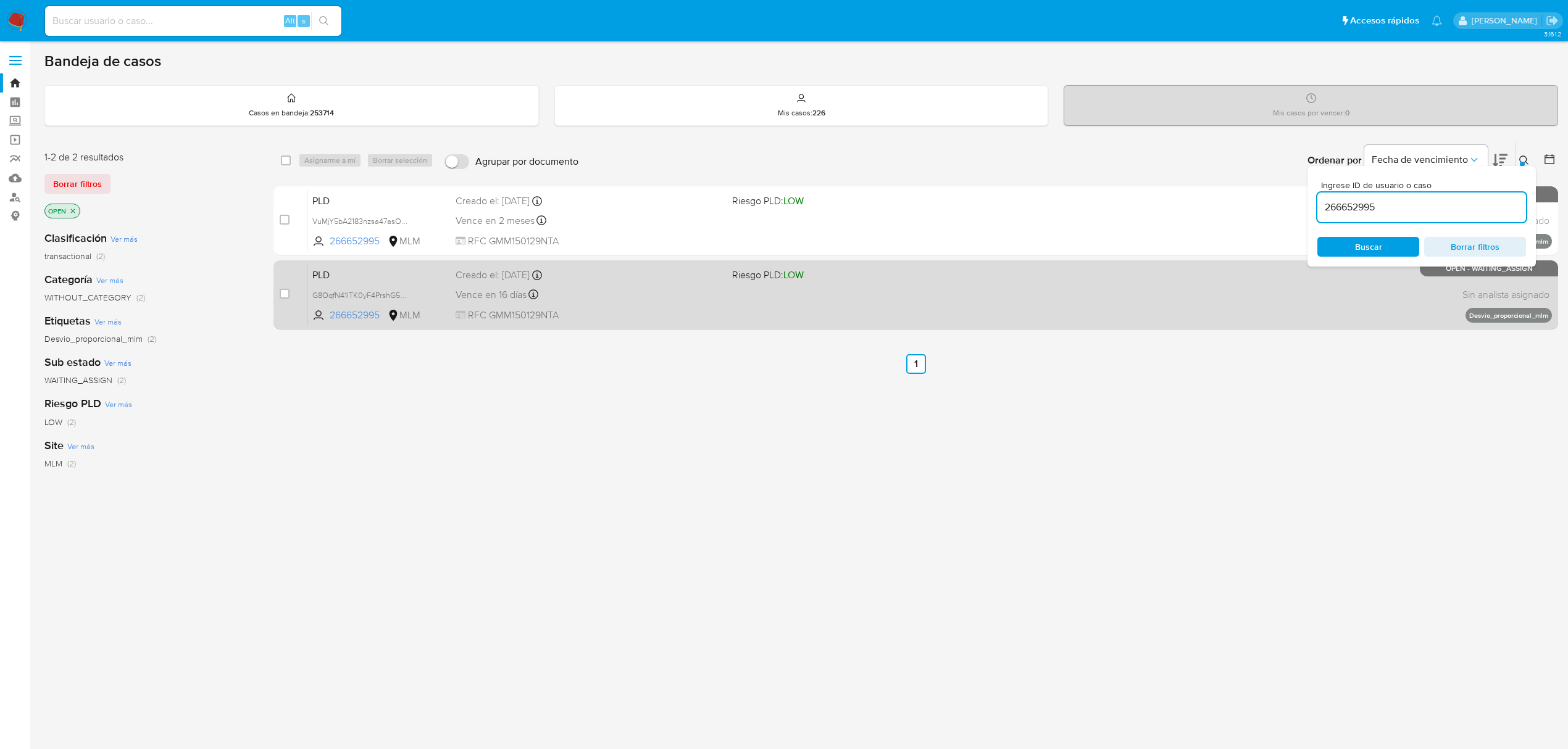
click at [663, 290] on div "Vence en 16 días Vence el 11/10/2025 02:07:02" at bounding box center [588, 294] width 267 height 16
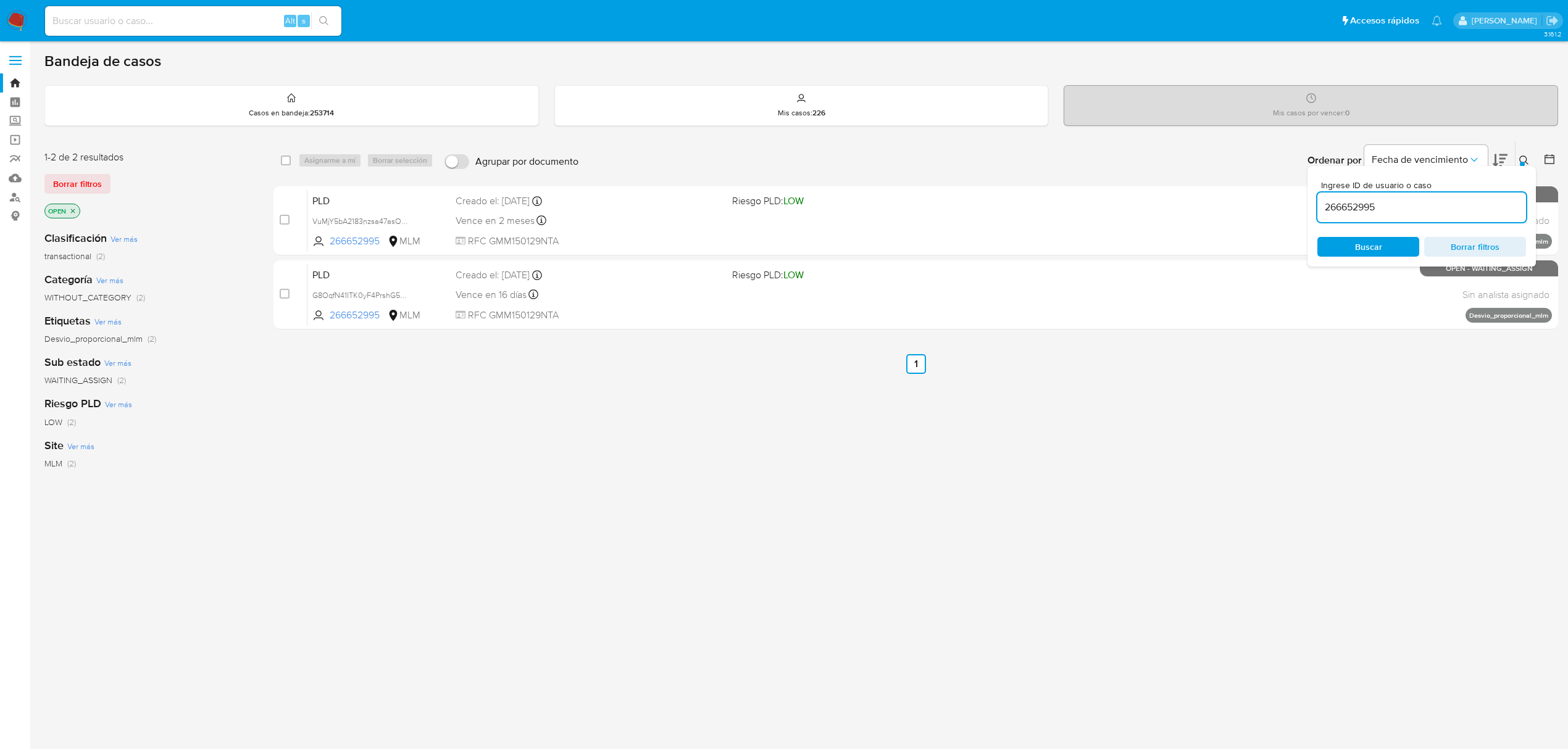
click at [1401, 201] on input "266652995" at bounding box center [1421, 207] width 209 height 16
click at [1403, 202] on input "266652995" at bounding box center [1421, 207] width 209 height 16
paste input "G8OqfN41ITK0yF4PrshG5mnX"
type input "G8OqfN41ITK0yF4PrshG5mnX"
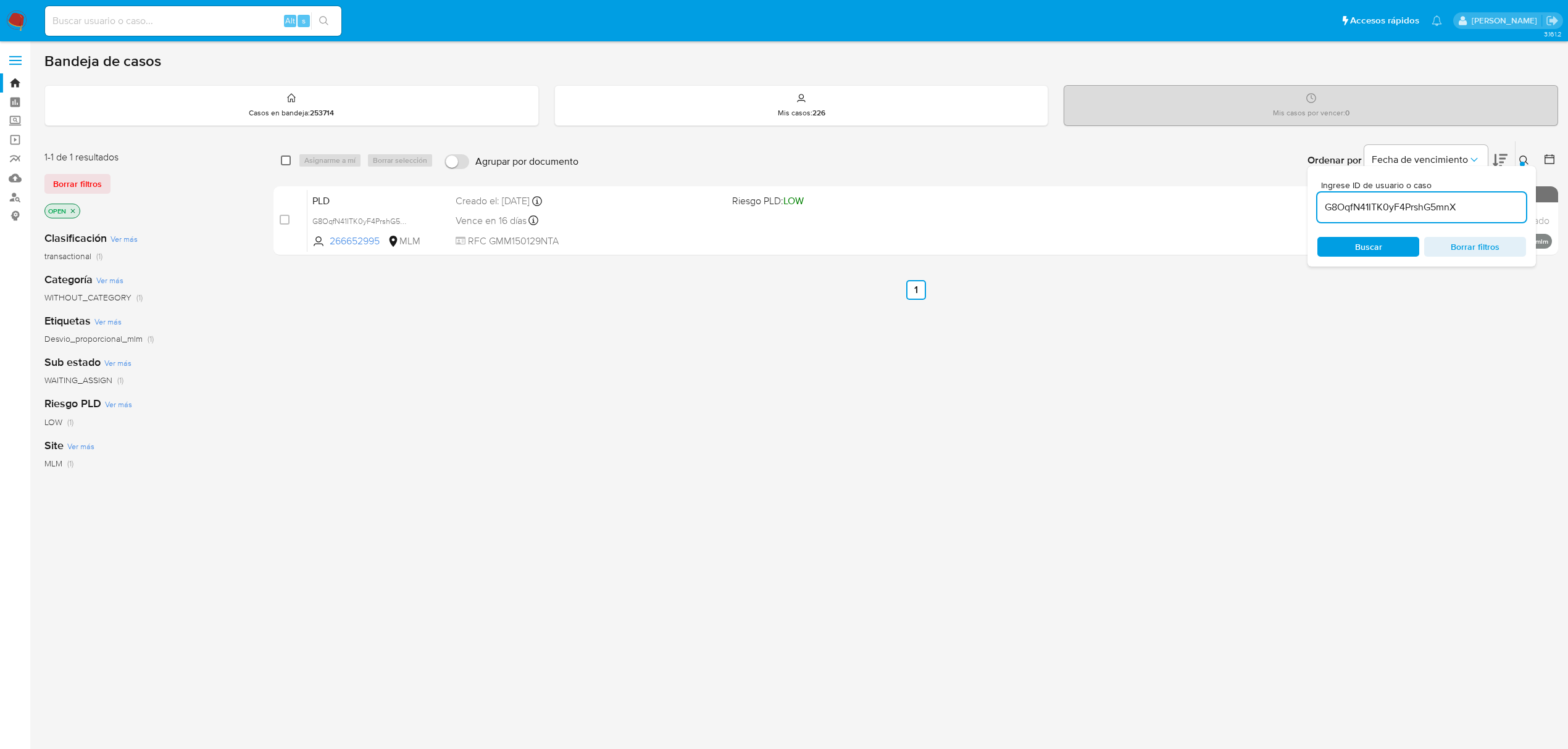
click at [283, 163] on input "checkbox" at bounding box center [286, 161] width 10 height 10
checkbox input "true"
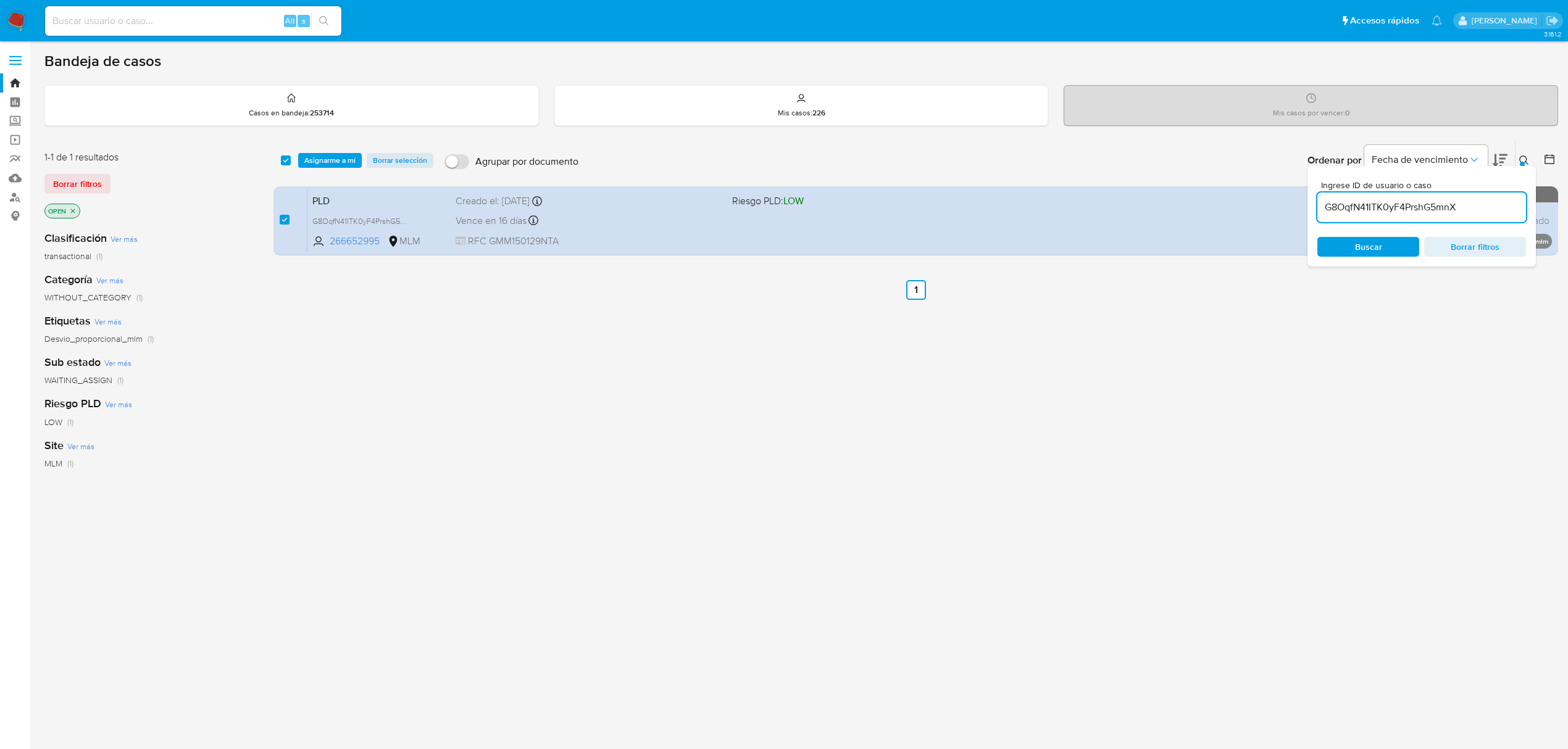
click at [321, 167] on div "select-all-cases-checkbox Asignarme a mí Borrar selección Agrupar por documento…" at bounding box center [915, 160] width 1285 height 38
click at [323, 161] on span "Asignarme a mí" at bounding box center [330, 160] width 51 height 12
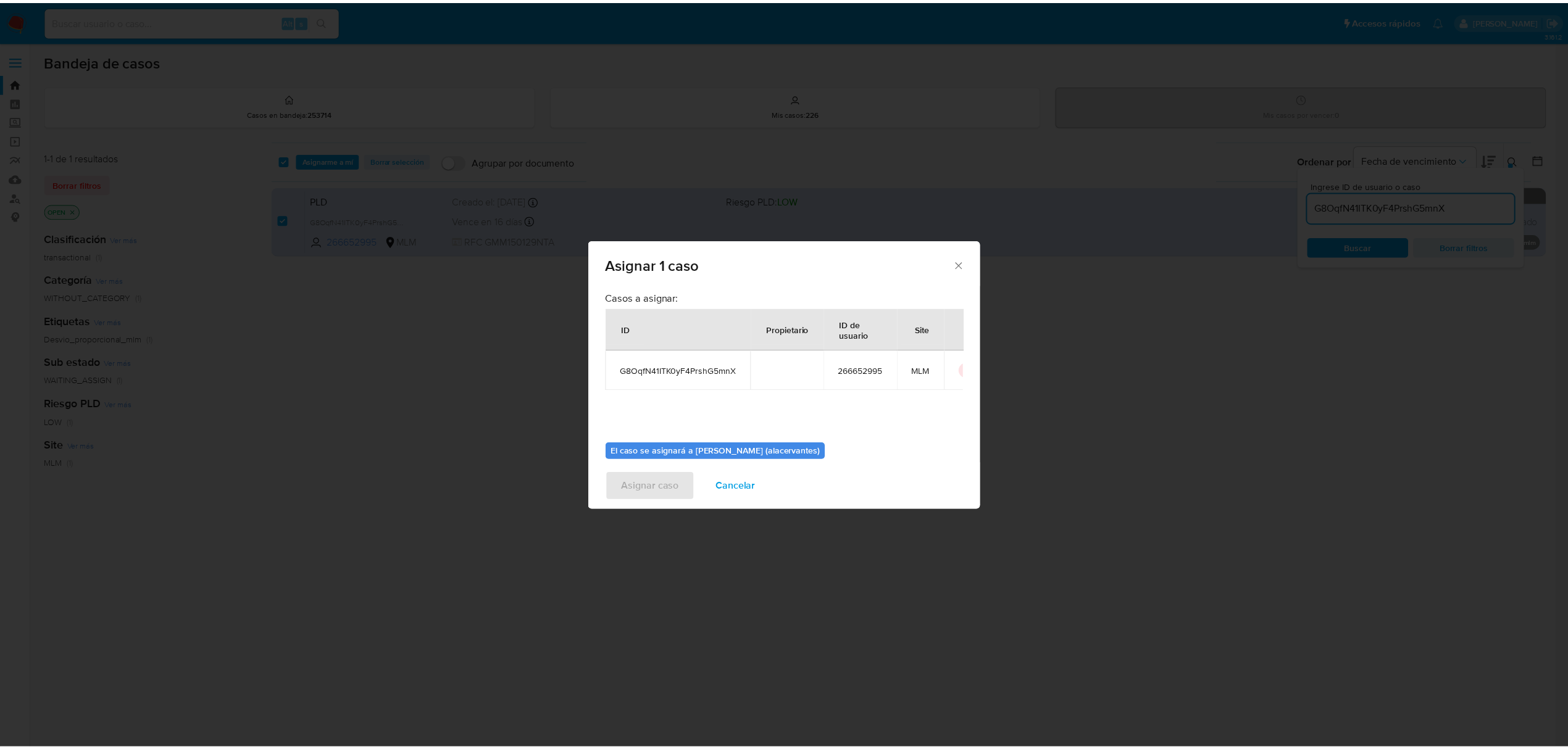
scroll to position [63, 0]
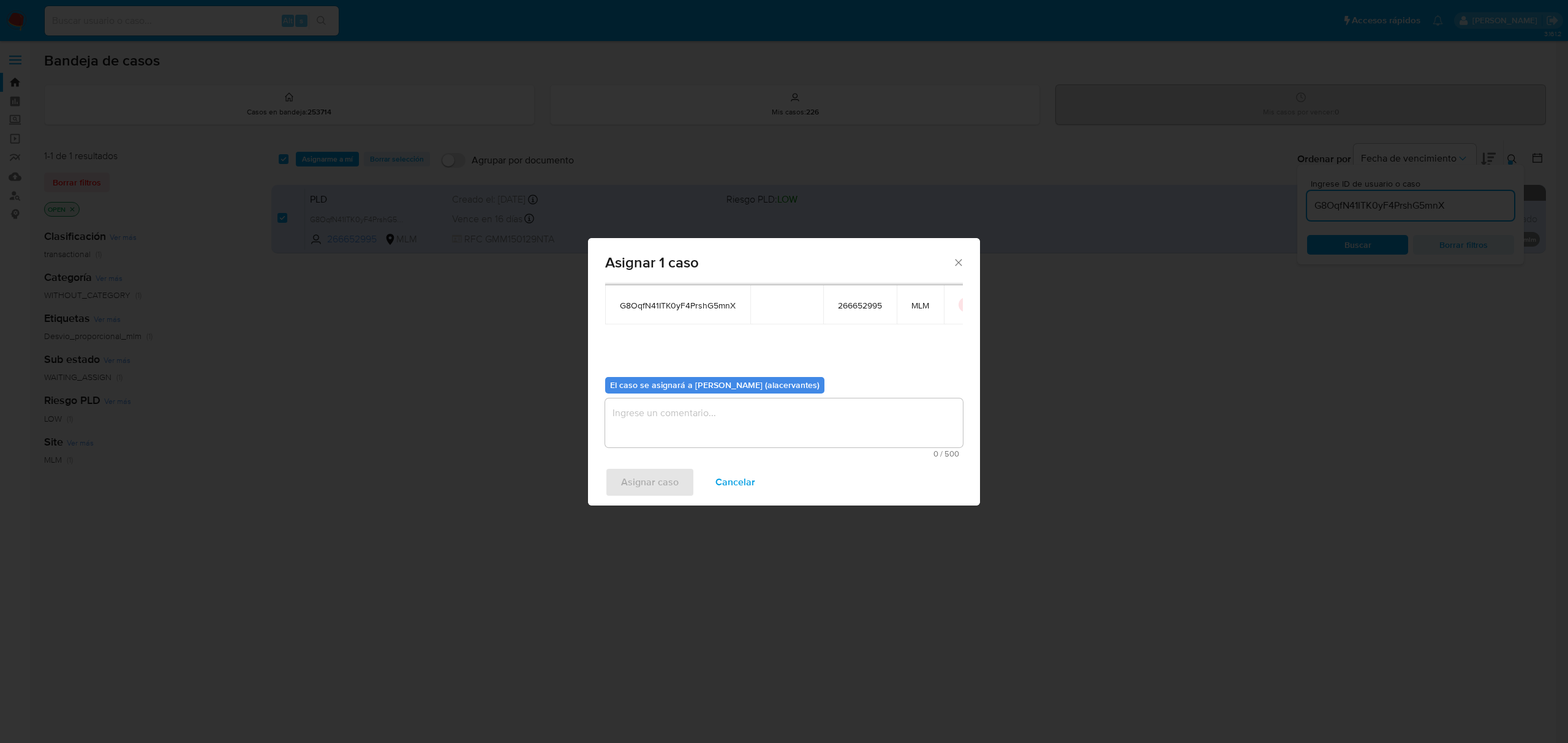
click at [686, 426] on textarea "assign-modal" at bounding box center [784, 423] width 358 height 49
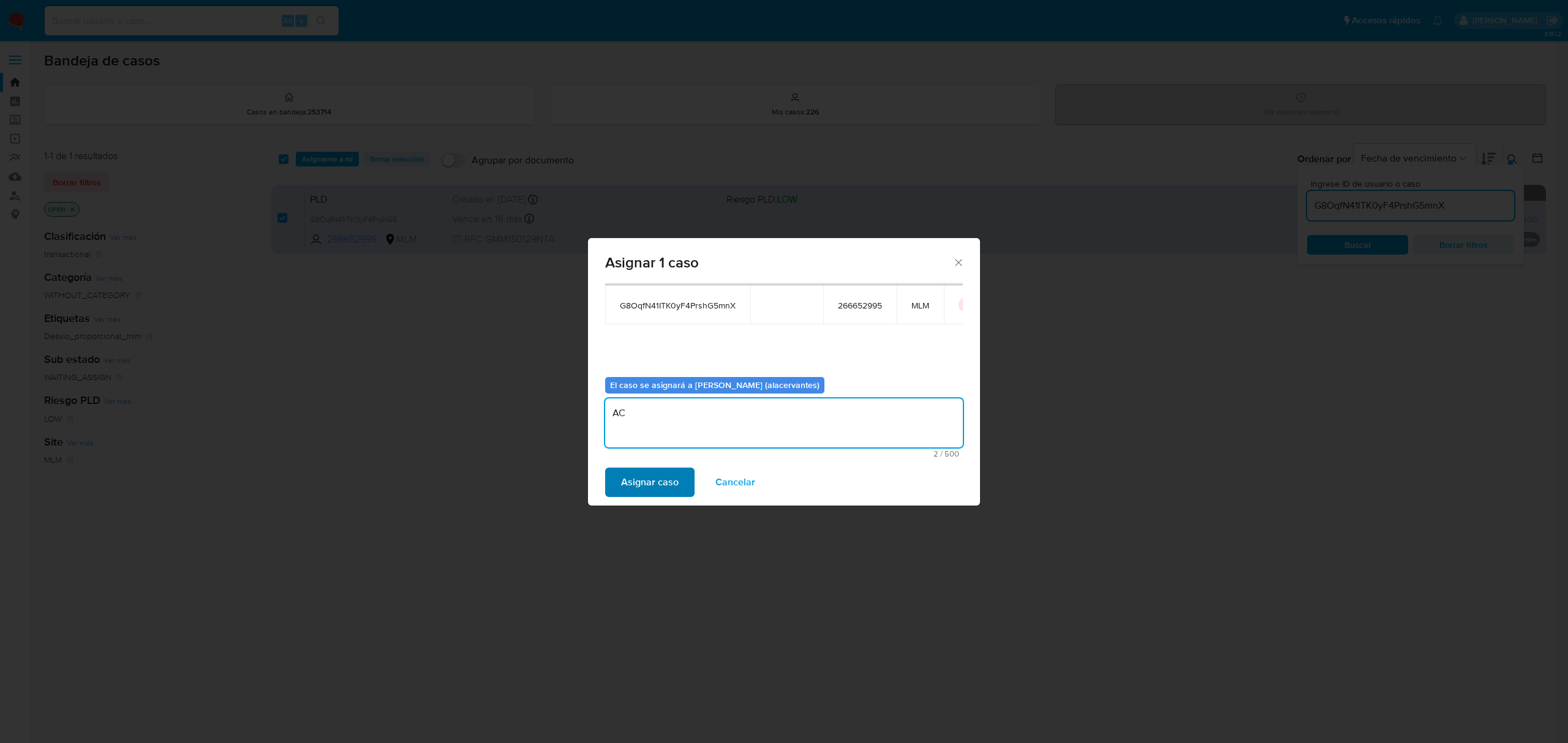
type textarea "AC"
click at [660, 483] on span "Asignar caso" at bounding box center [650, 482] width 57 height 27
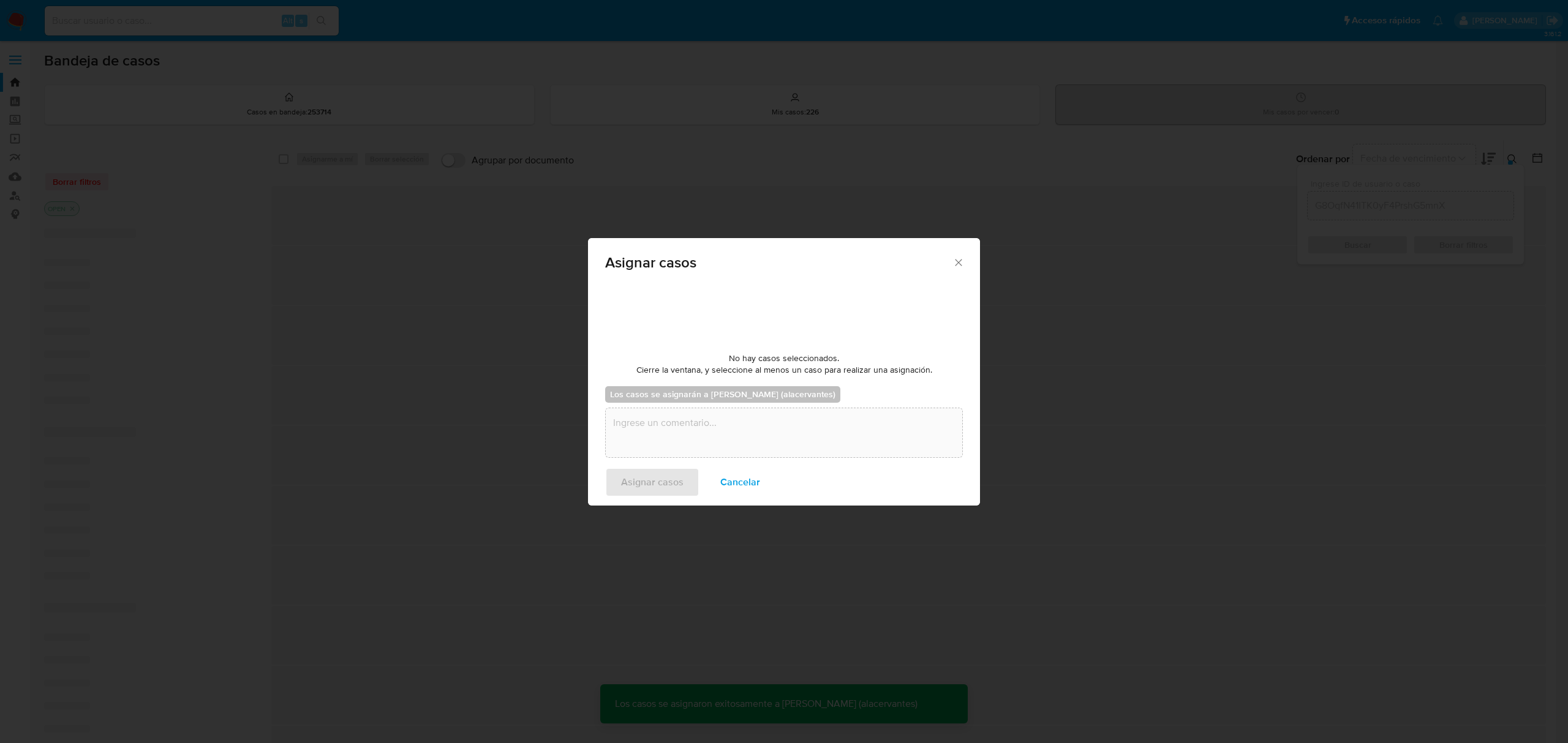
checkbox input "false"
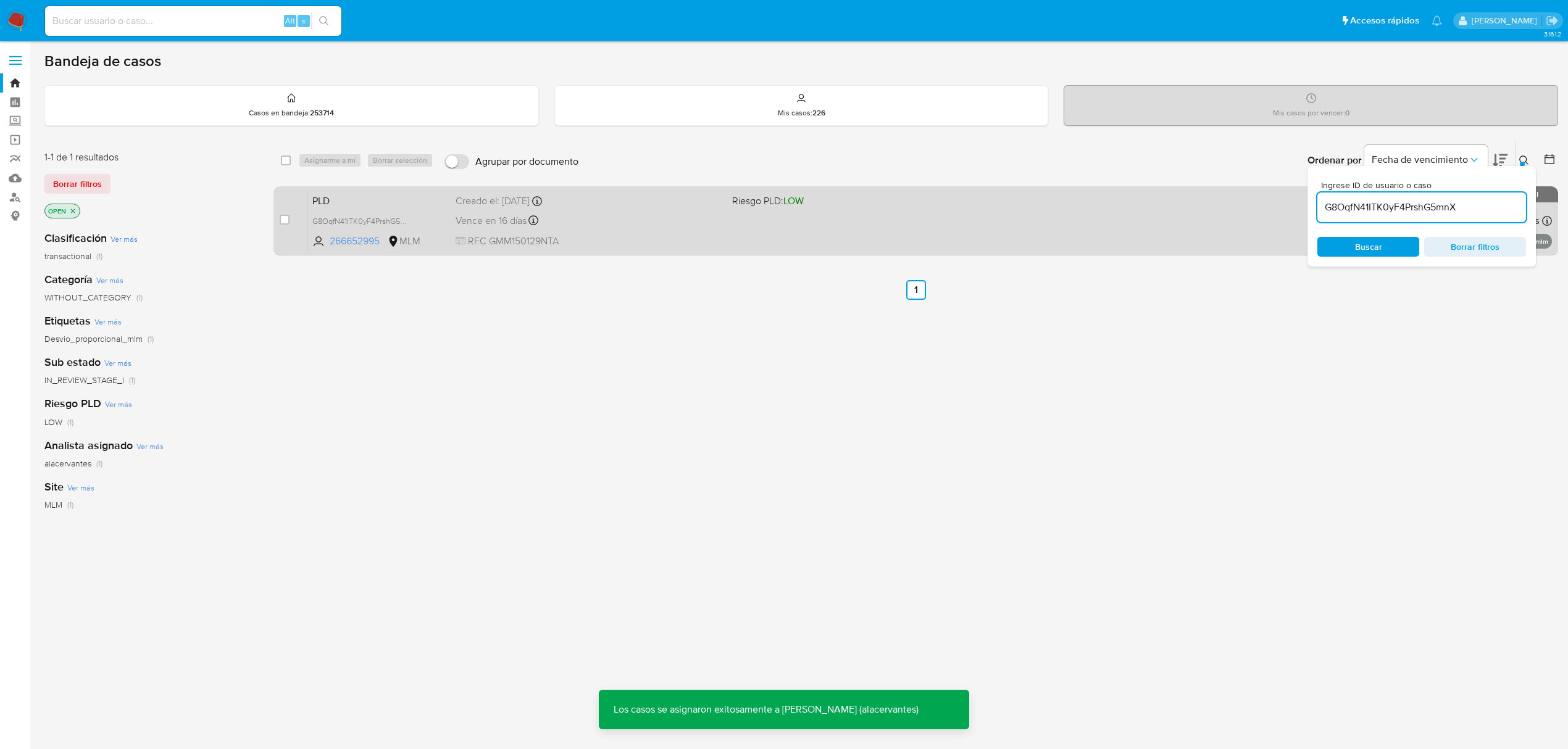
click at [675, 214] on div "Vence en 16 días Vence el 11/10/2025 02:07:02" at bounding box center [588, 220] width 267 height 16
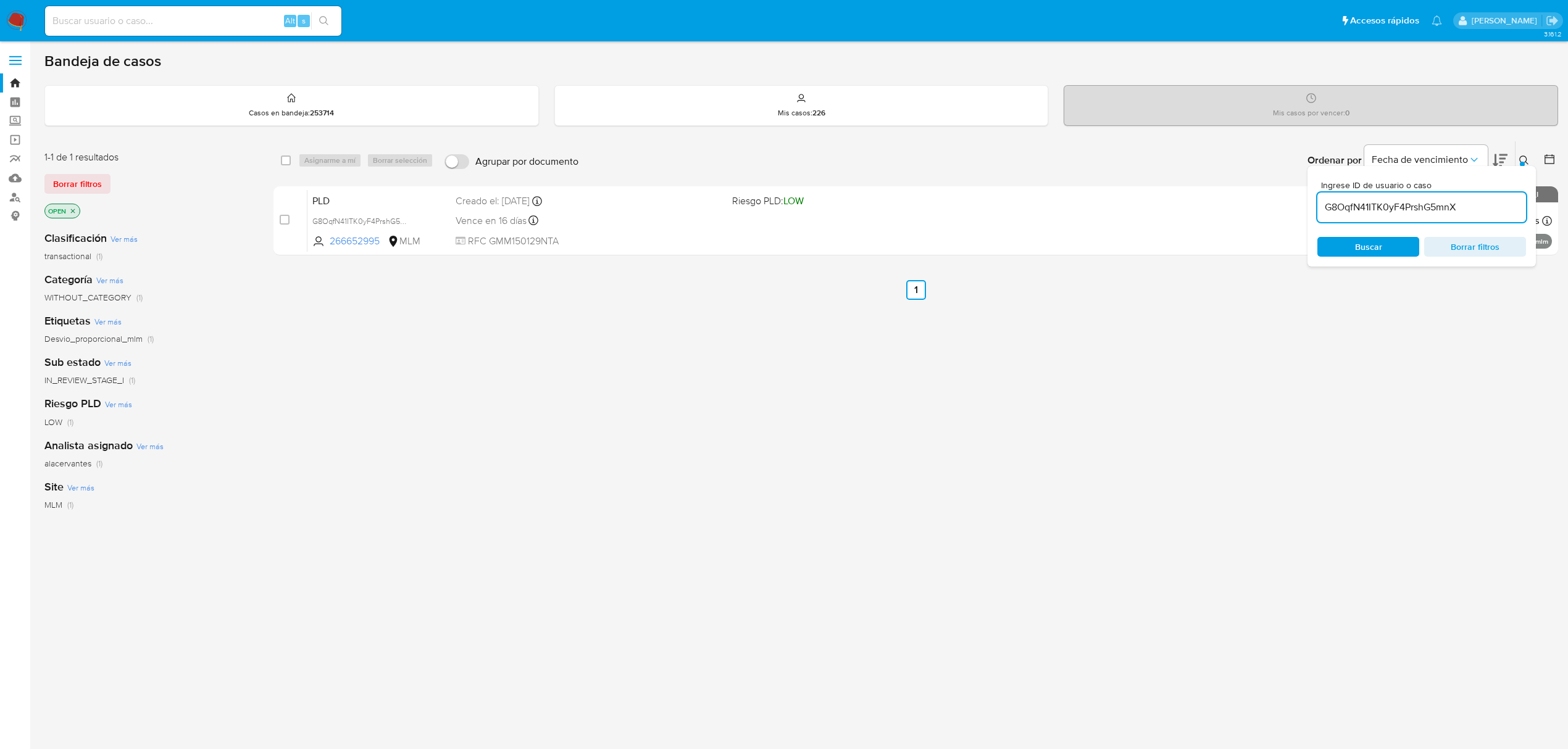
click at [20, 23] on img at bounding box center [16, 21] width 21 height 21
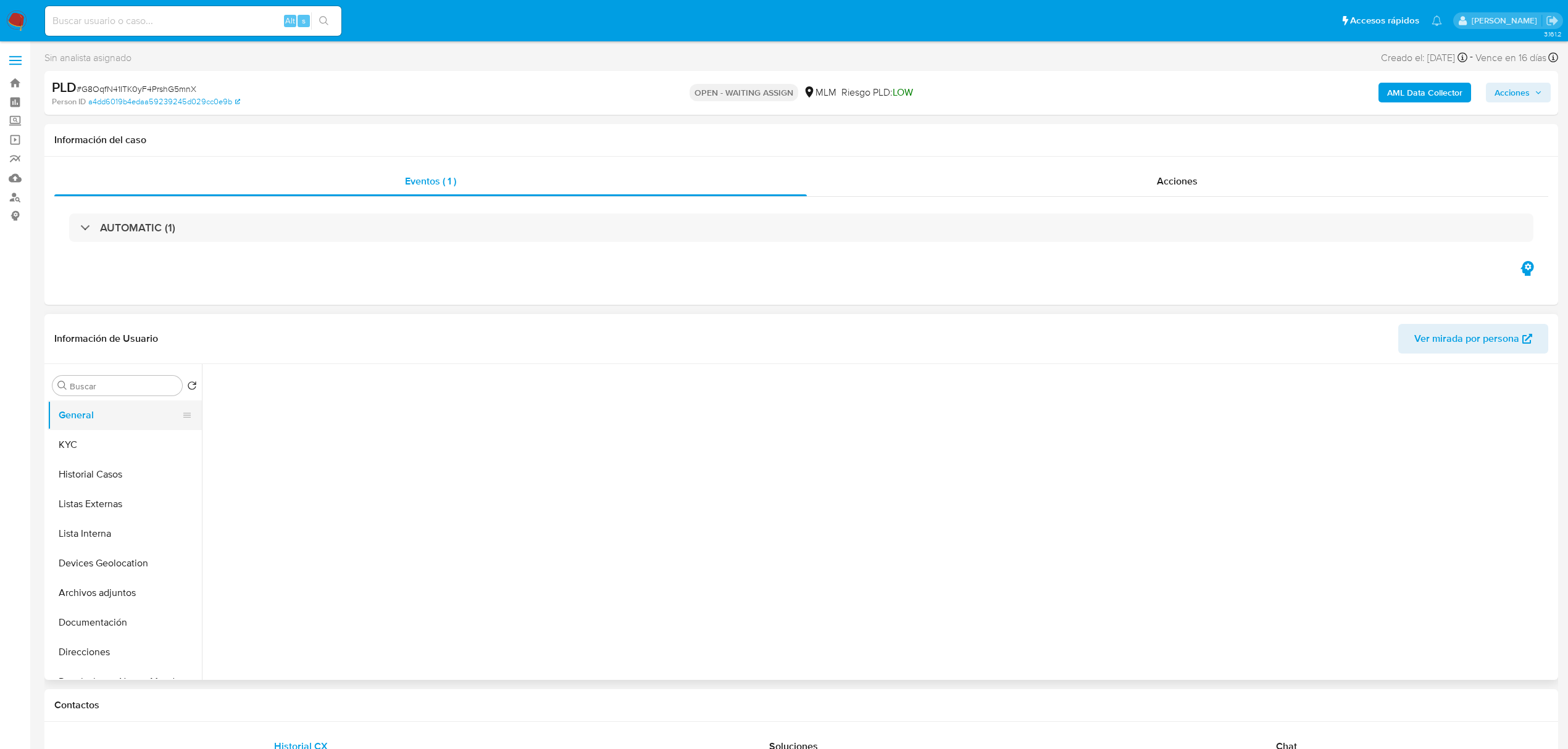
select select "10"
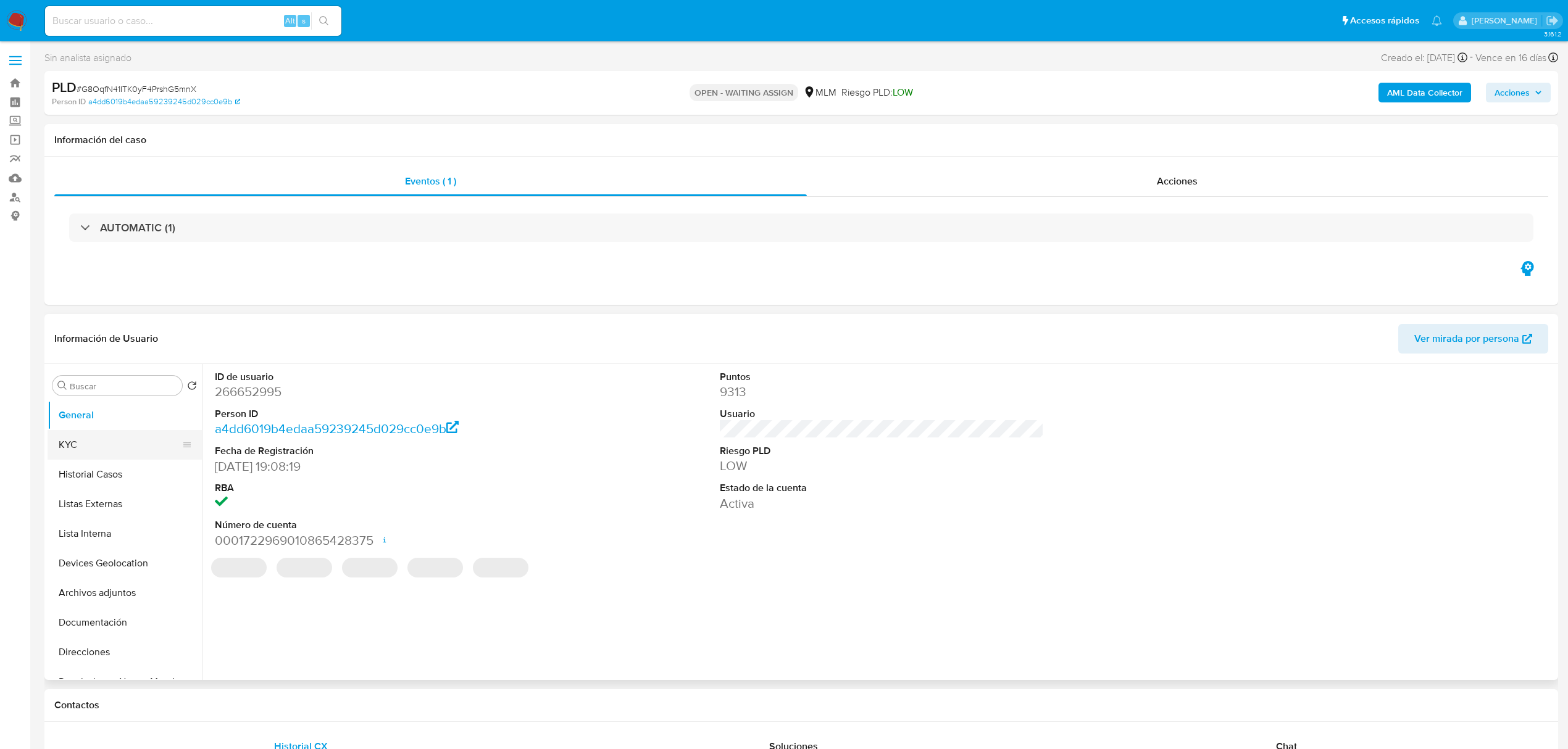
click at [119, 433] on button "KYC" at bounding box center [120, 445] width 144 height 30
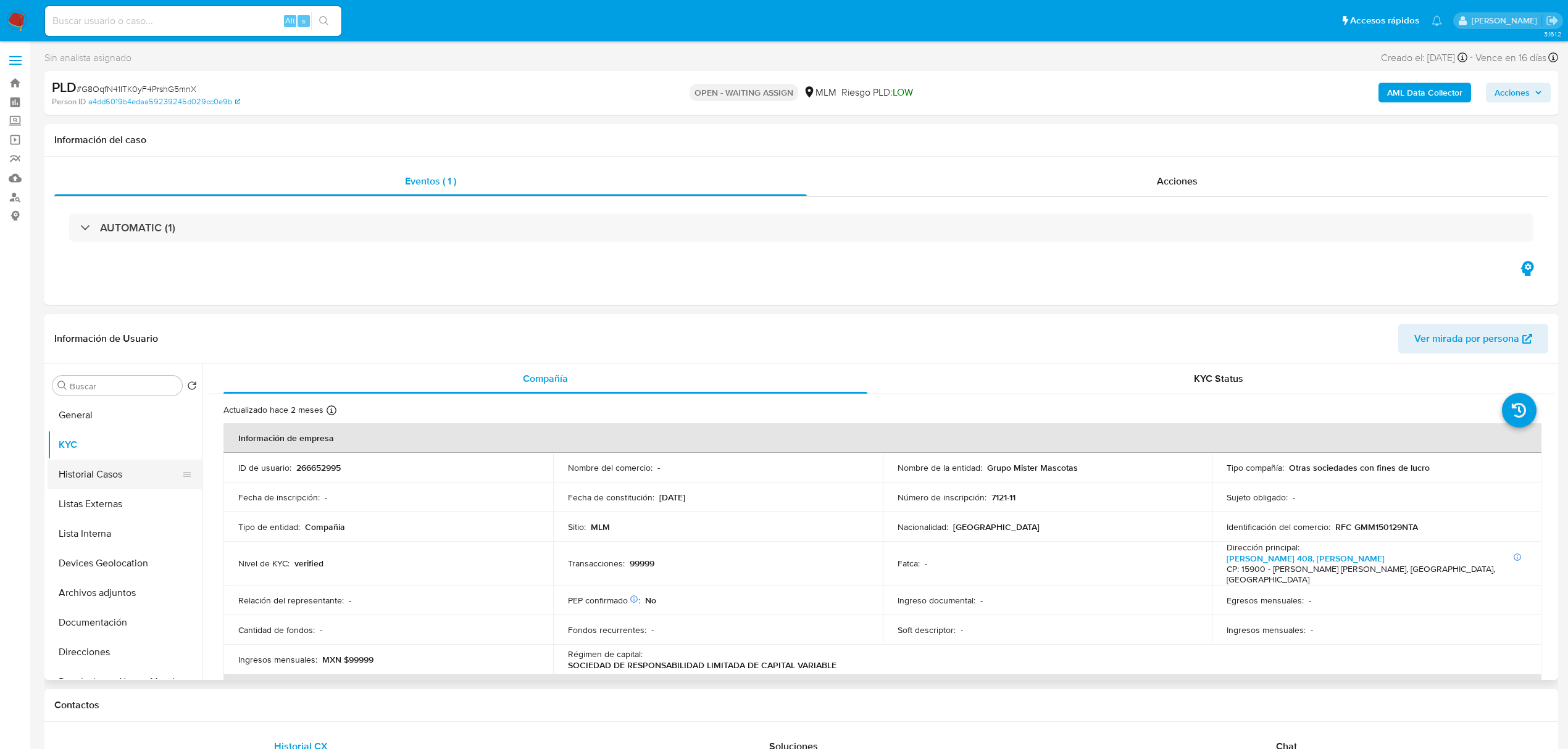
click at [87, 477] on button "Historial Casos" at bounding box center [120, 474] width 144 height 30
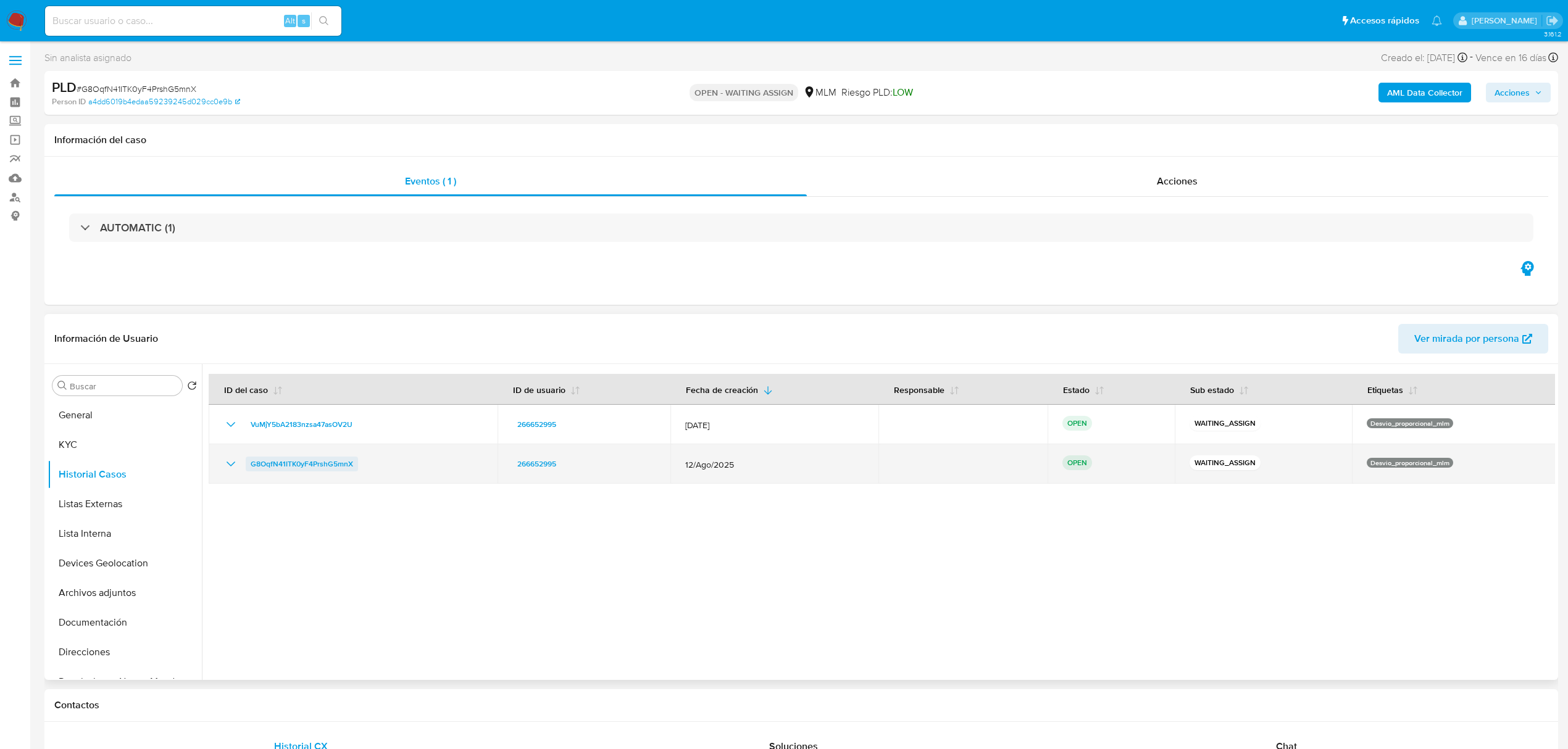
drag, startPoint x: 366, startPoint y: 468, endPoint x: 248, endPoint y: 465, distance: 118.0
click at [248, 465] on div "G8OqfN41ITK0yF4PrshG5mnX" at bounding box center [353, 464] width 259 height 15
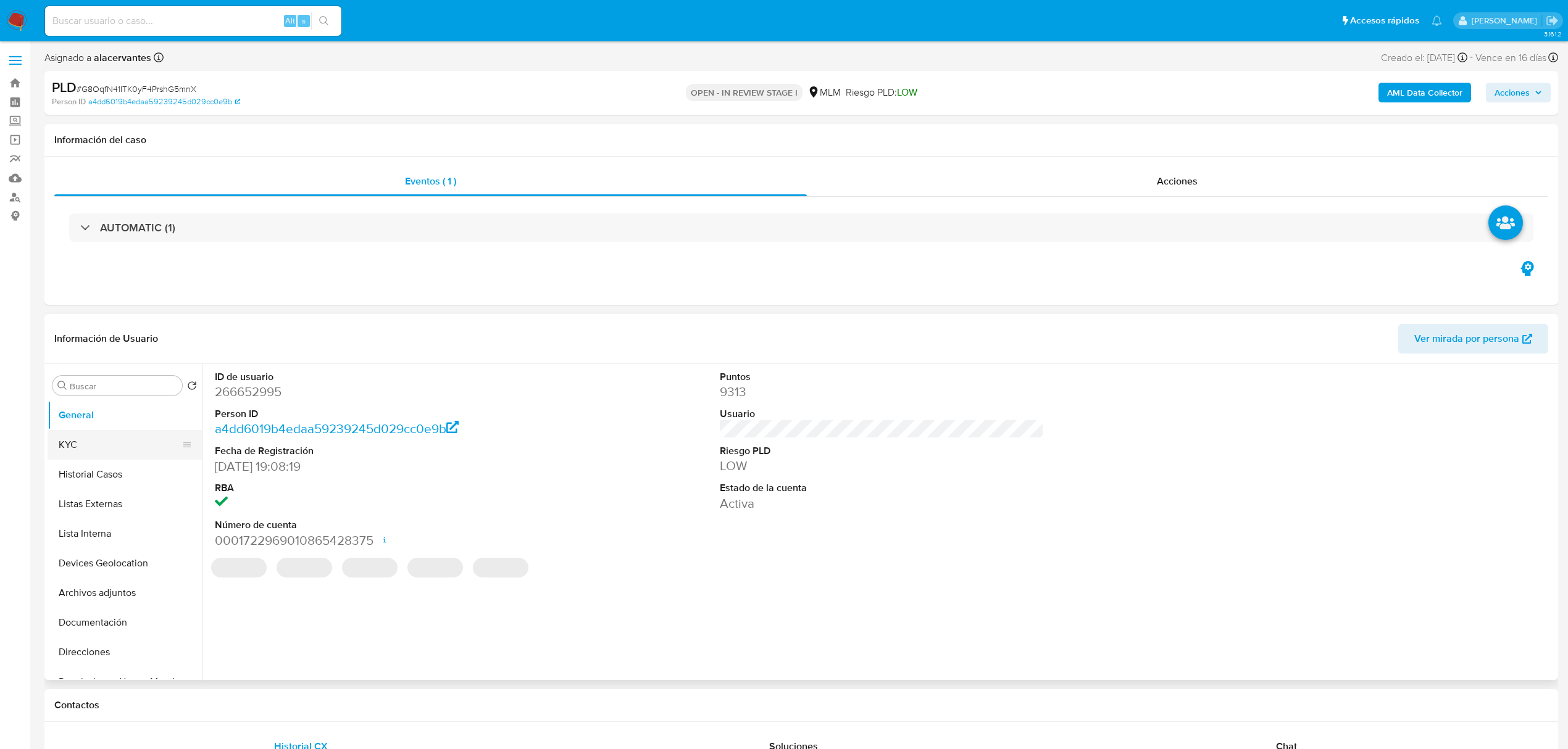
select select "10"
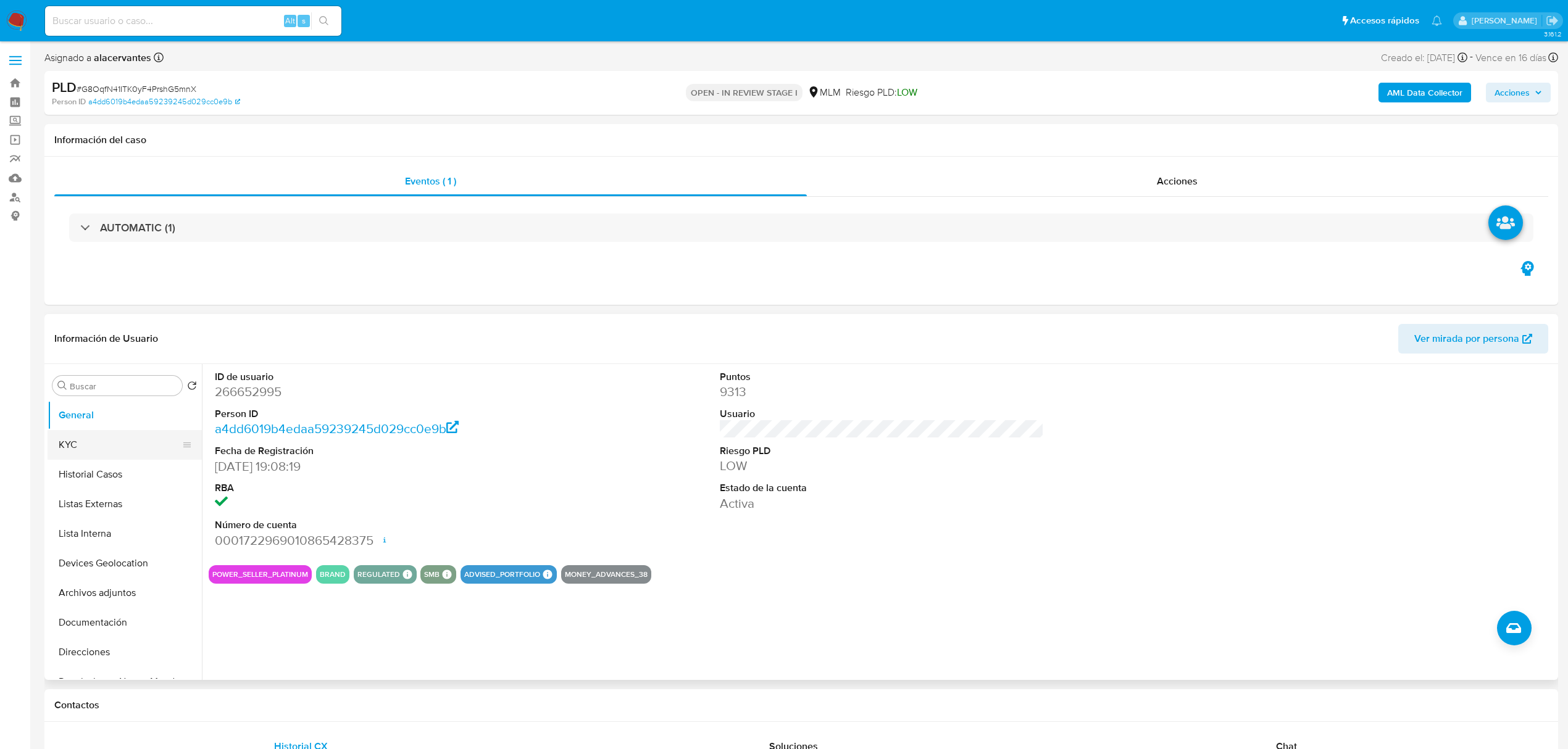
click at [99, 452] on button "KYC" at bounding box center [120, 445] width 144 height 30
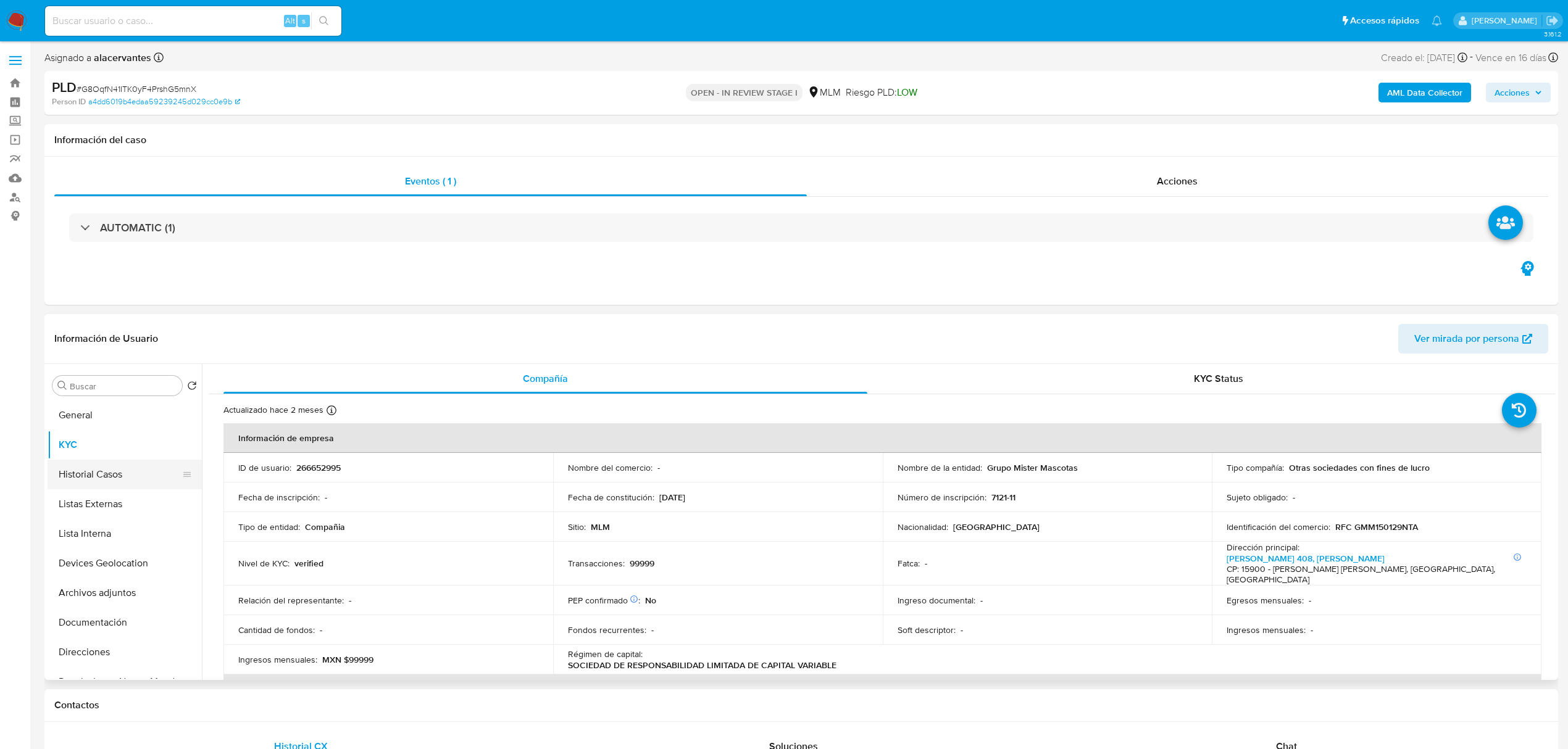
click at [90, 485] on button "Historial Casos" at bounding box center [120, 474] width 144 height 30
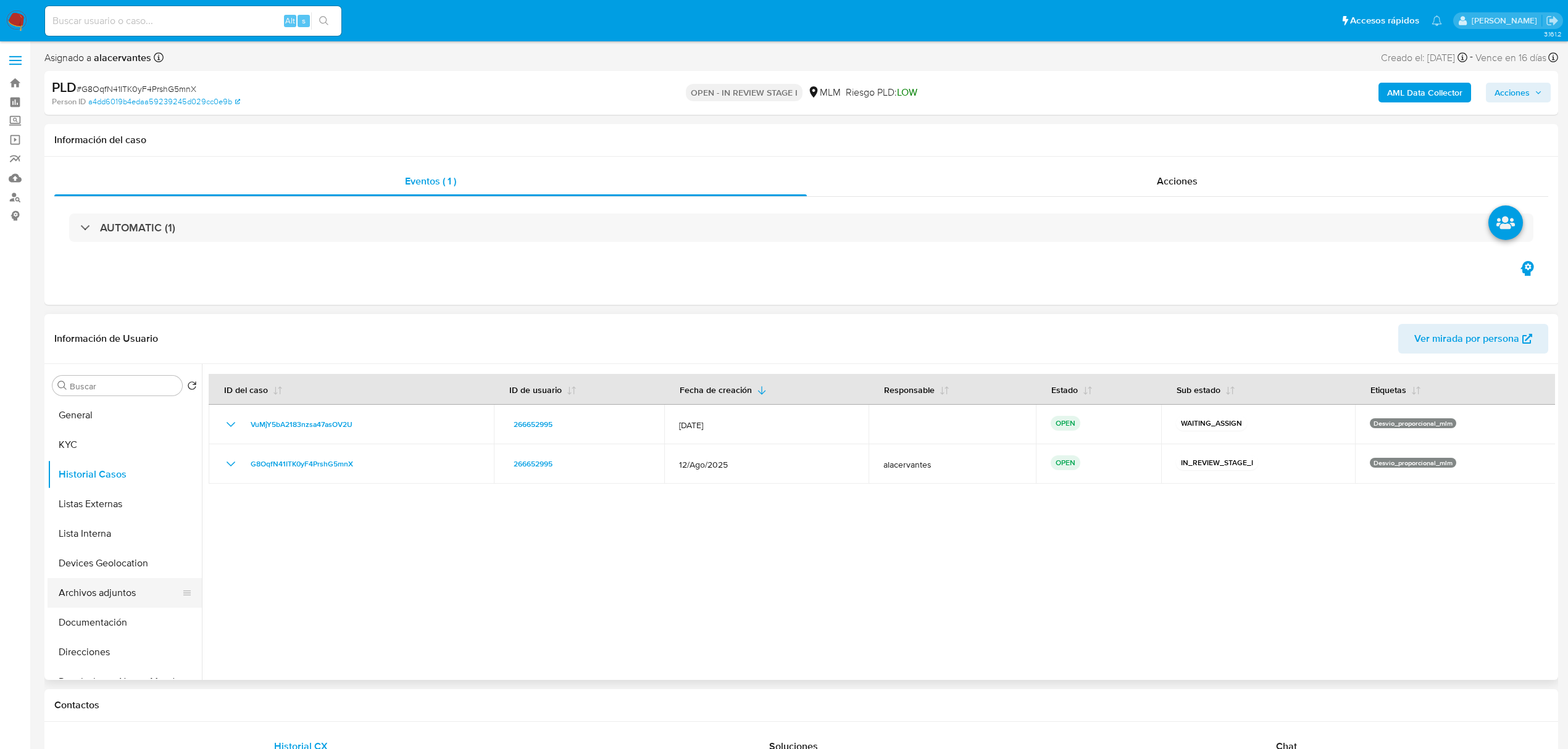
click at [102, 595] on button "Archivos adjuntos" at bounding box center [120, 593] width 144 height 30
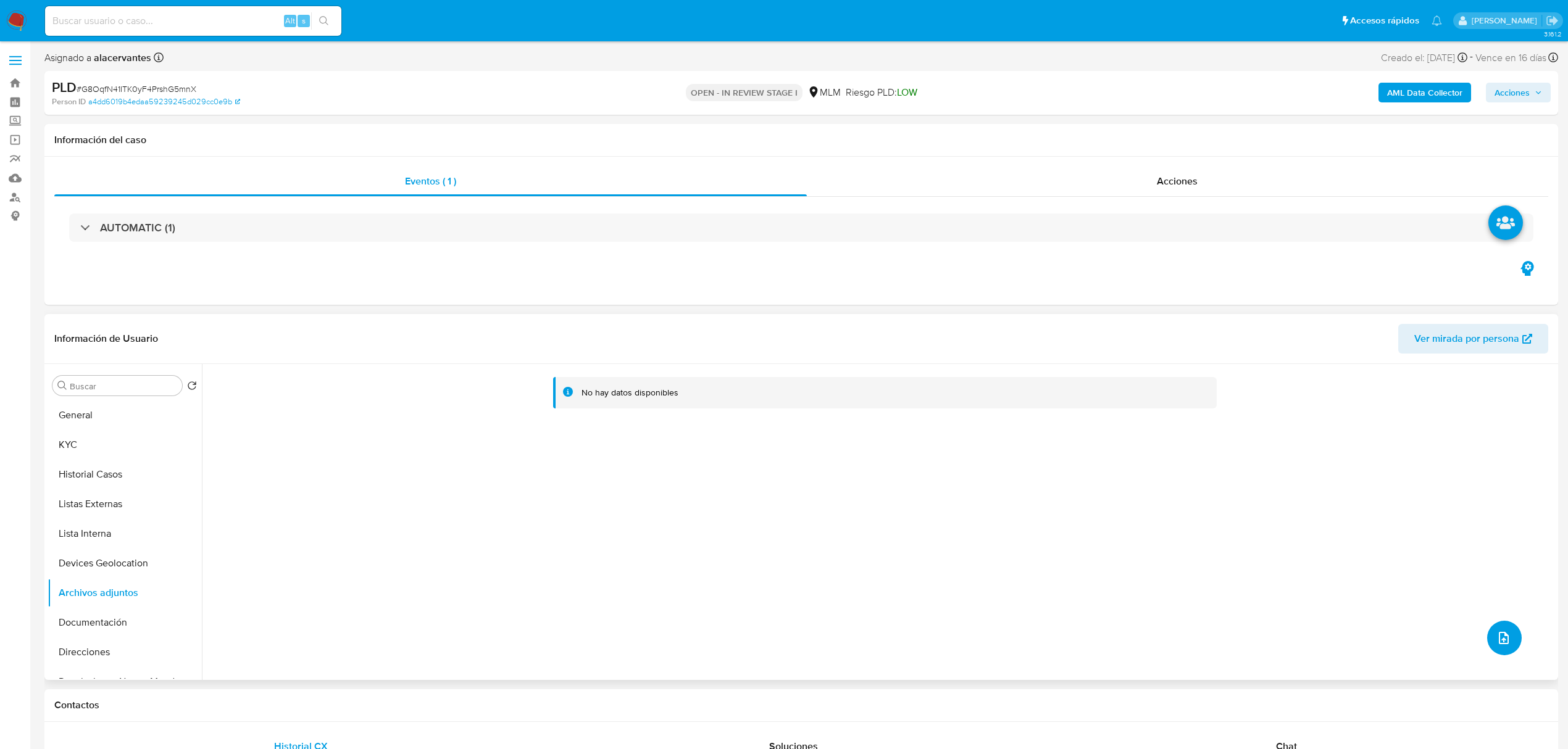
click at [1498, 638] on icon "upload-file" at bounding box center [1504, 638] width 15 height 15
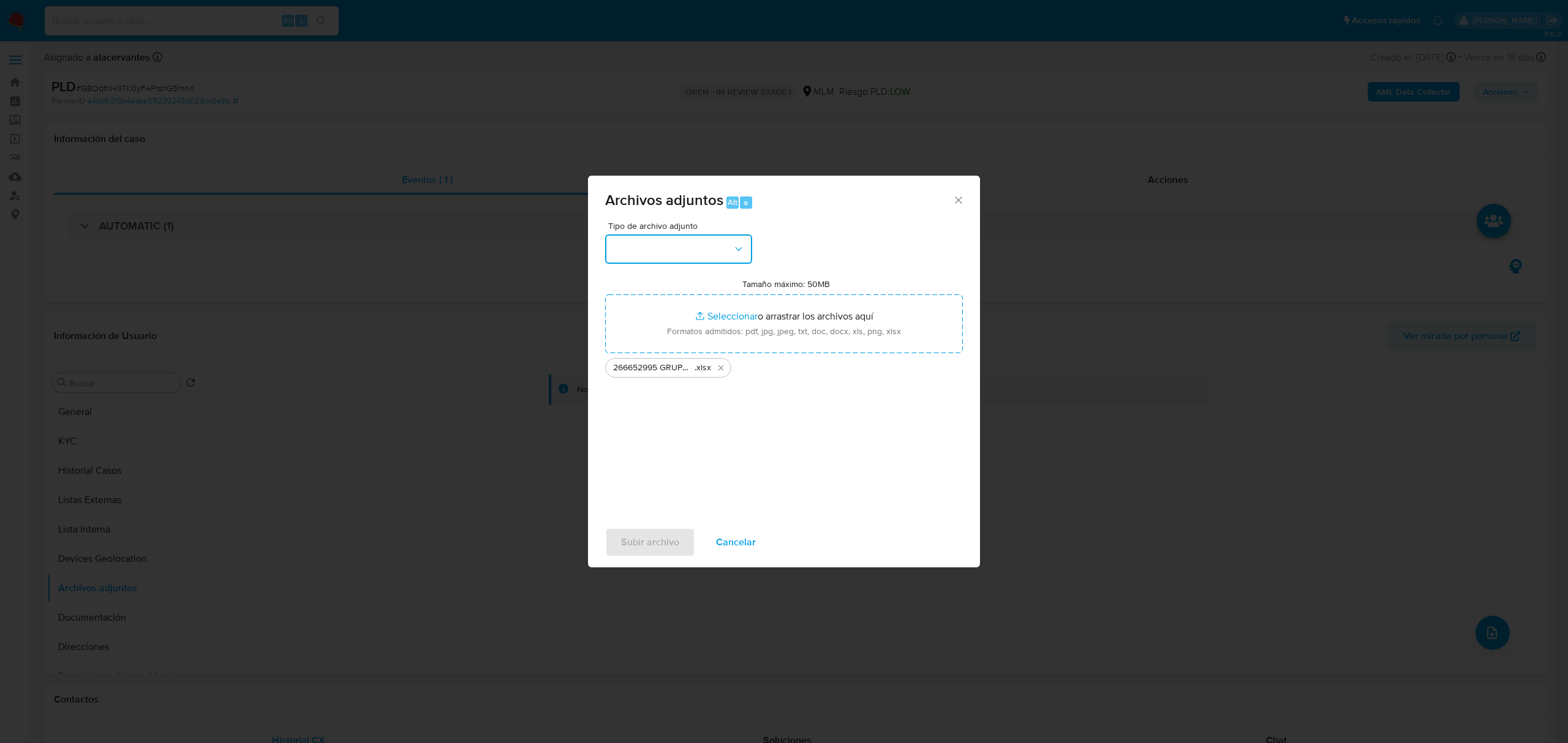
click at [725, 249] on button "button" at bounding box center [679, 250] width 147 height 29
click at [659, 414] on div "OTROS" at bounding box center [675, 407] width 125 height 29
click at [694, 439] on div "Tipo de archivo adjunto OTROS Tamaño máximo: 50MB Seleccionar archivos Seleccio…" at bounding box center [784, 366] width 358 height 289
click at [672, 542] on span "Subir archivo" at bounding box center [650, 542] width 58 height 27
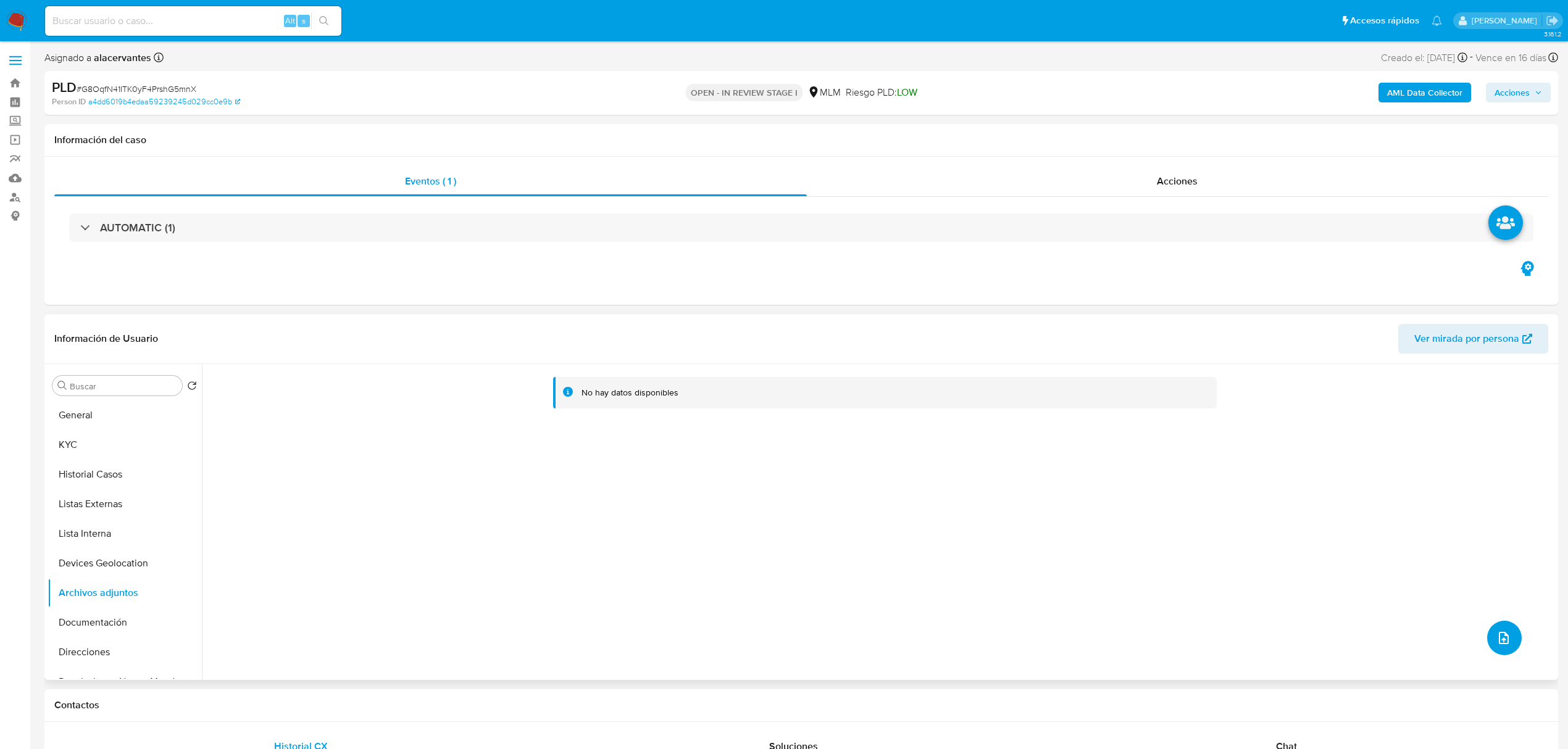
click at [1501, 626] on button "upload-file" at bounding box center [1504, 638] width 35 height 35
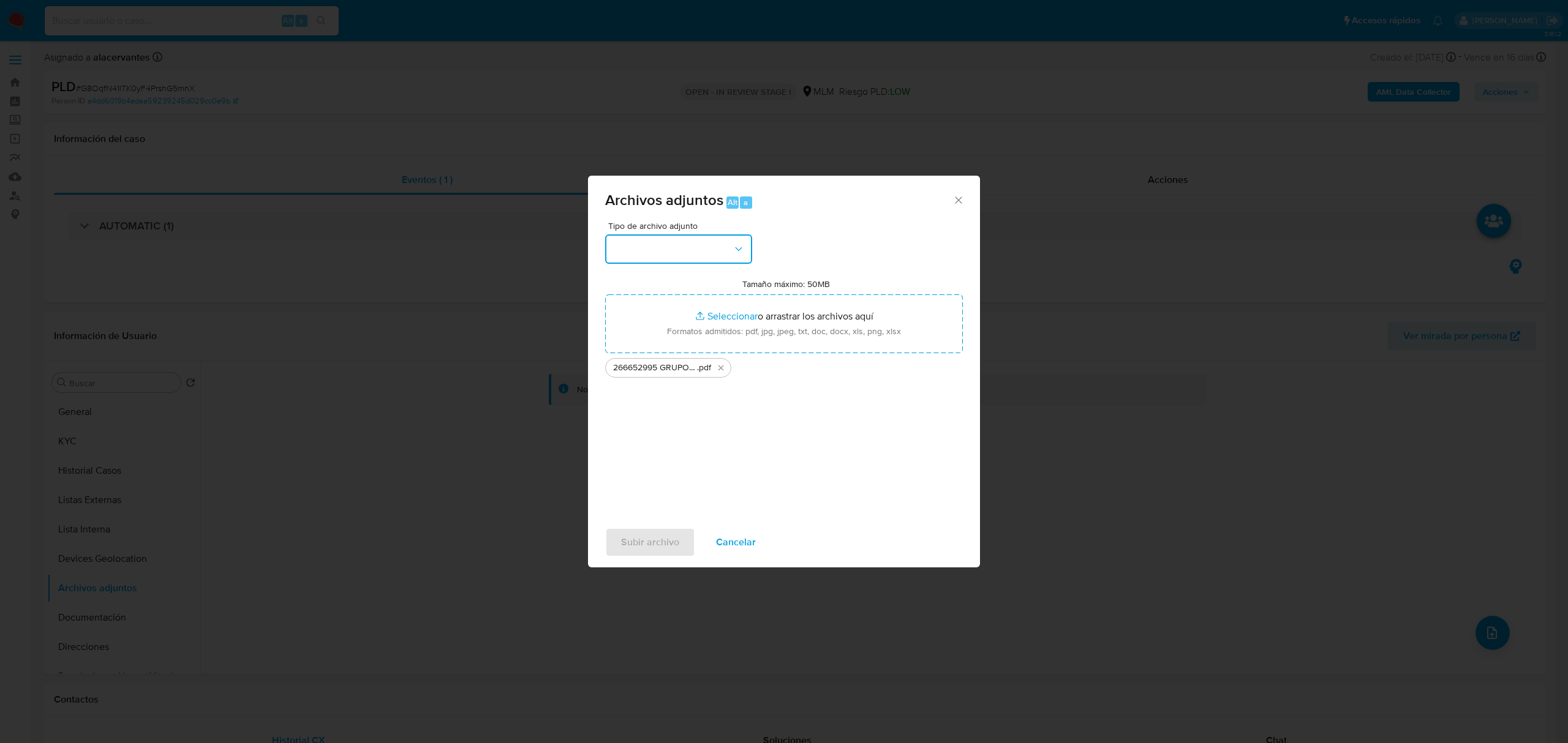
click at [736, 244] on icon "button" at bounding box center [739, 249] width 12 height 12
click at [677, 414] on div "OTROS" at bounding box center [675, 407] width 125 height 29
click at [667, 538] on span "Subir archivo" at bounding box center [650, 542] width 58 height 27
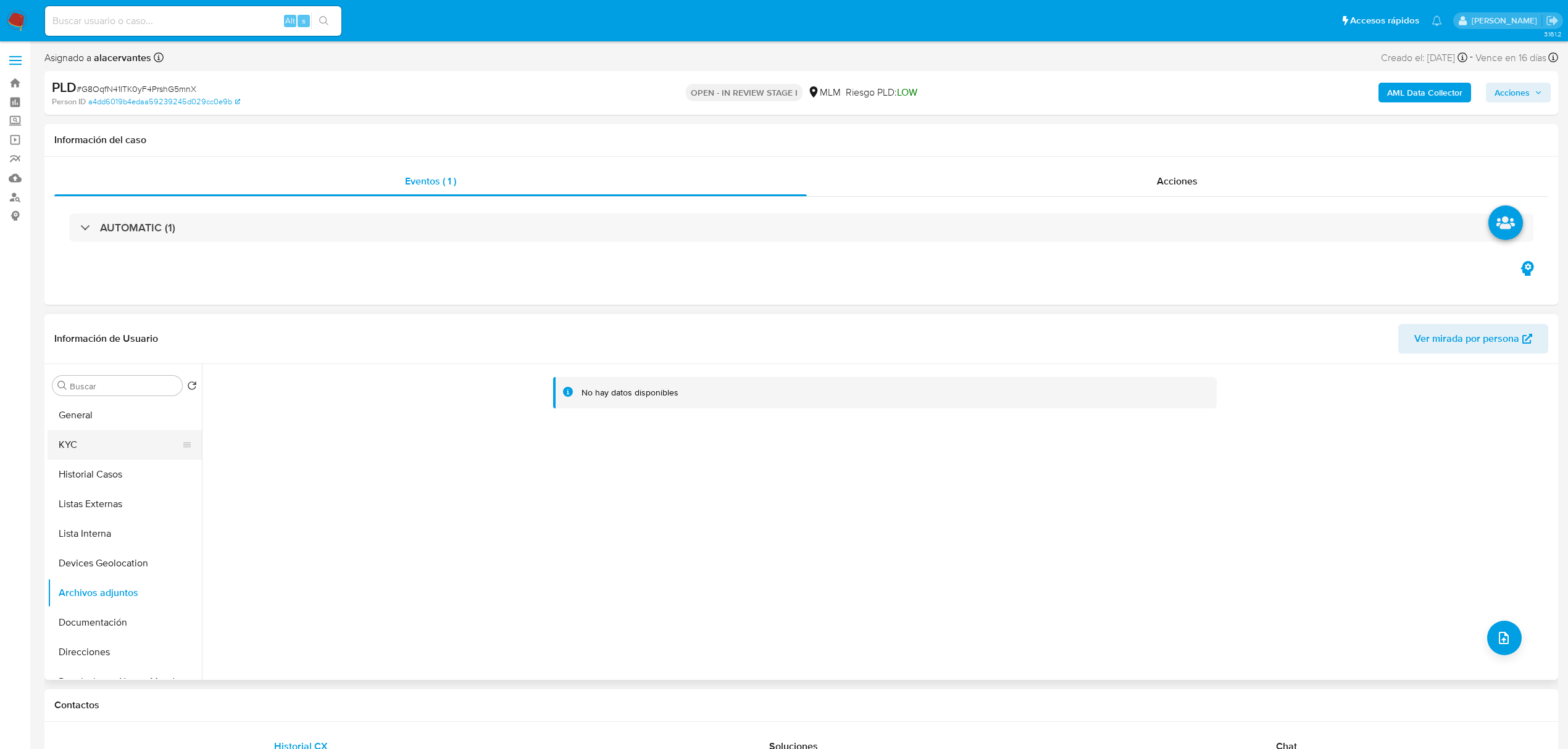
click at [102, 445] on button "KYC" at bounding box center [120, 445] width 144 height 30
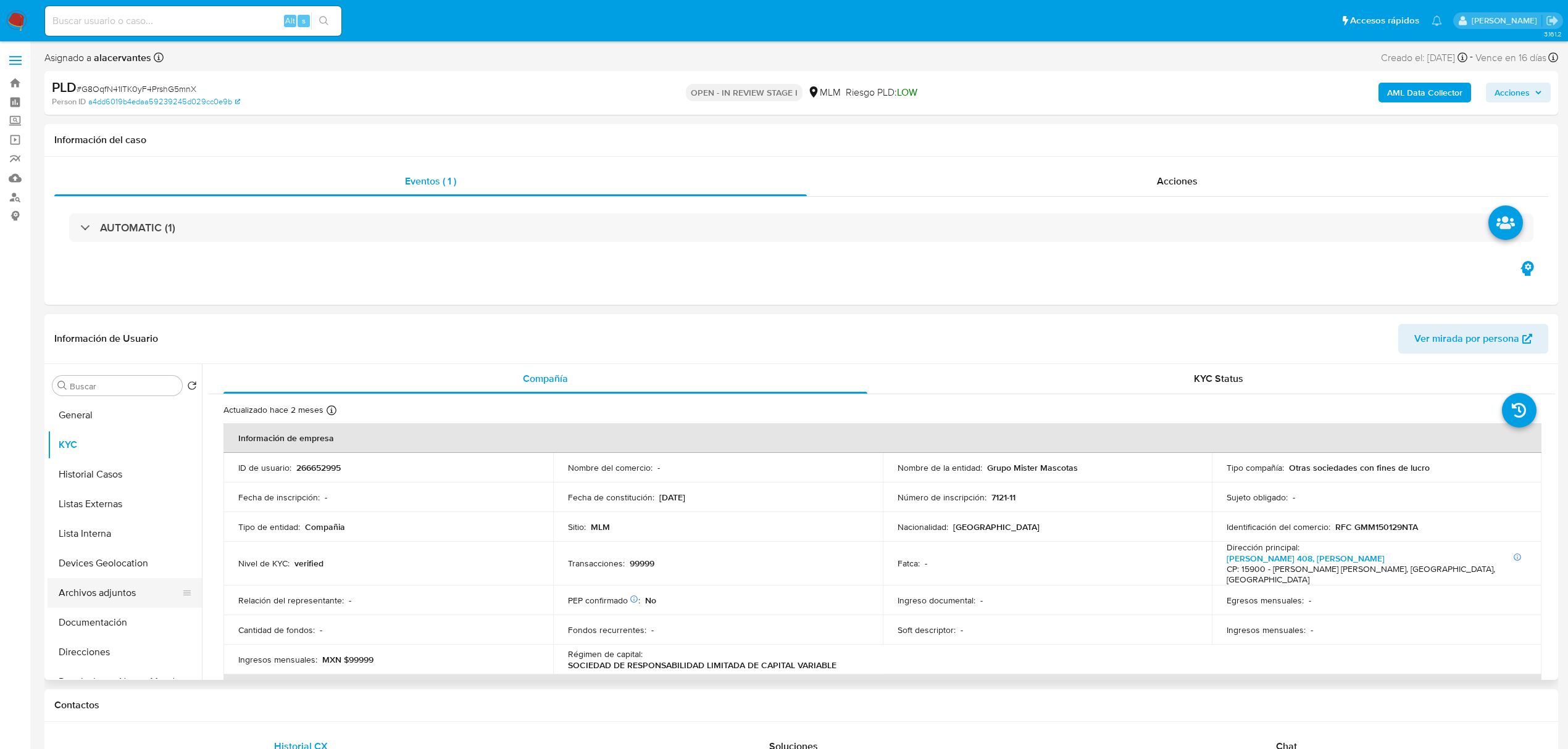
click at [105, 595] on button "Archivos adjuntos" at bounding box center [120, 593] width 144 height 30
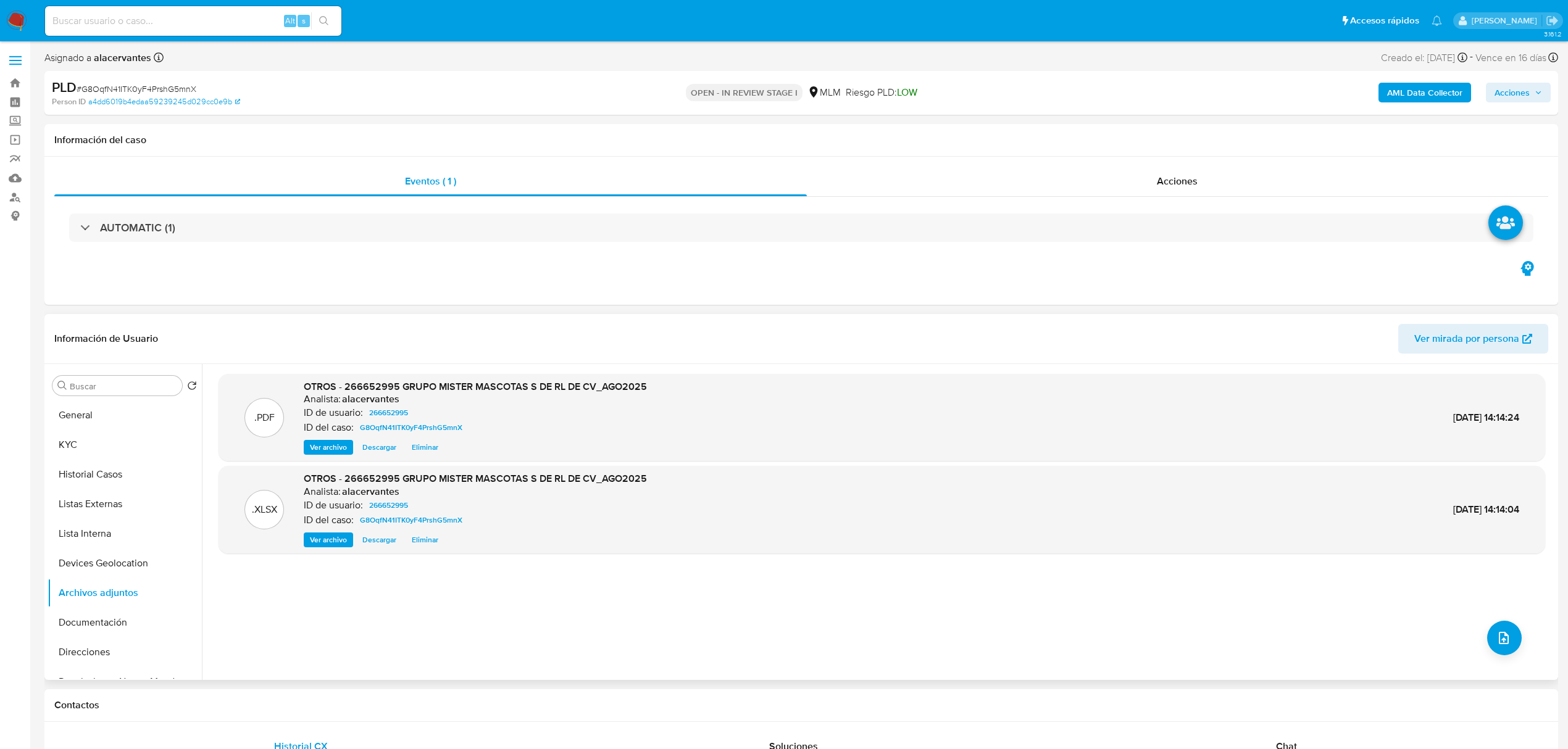
click at [324, 450] on span "Ver archivo" at bounding box center [328, 447] width 37 height 12
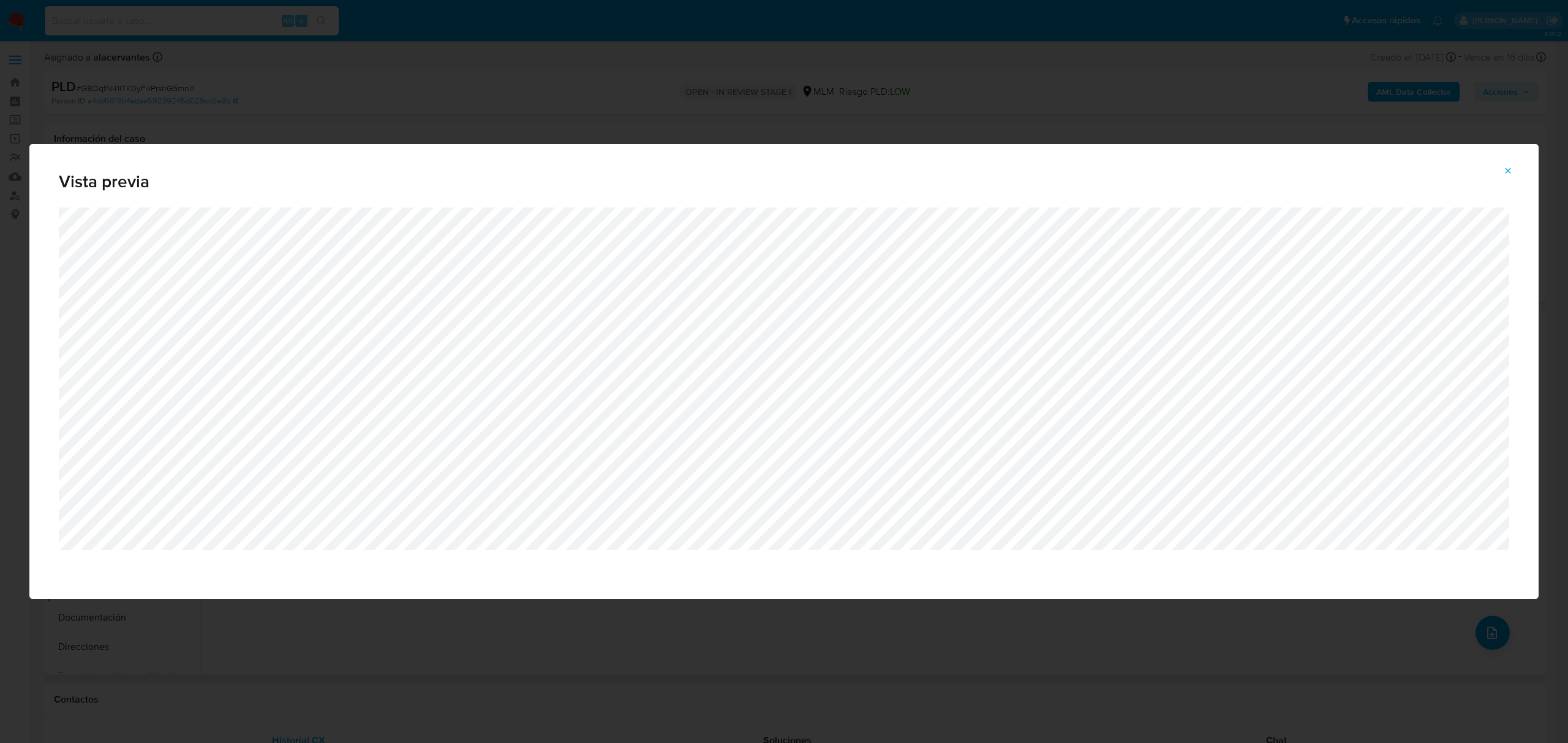
click at [1512, 168] on icon "Attachment preview" at bounding box center [1508, 171] width 10 height 10
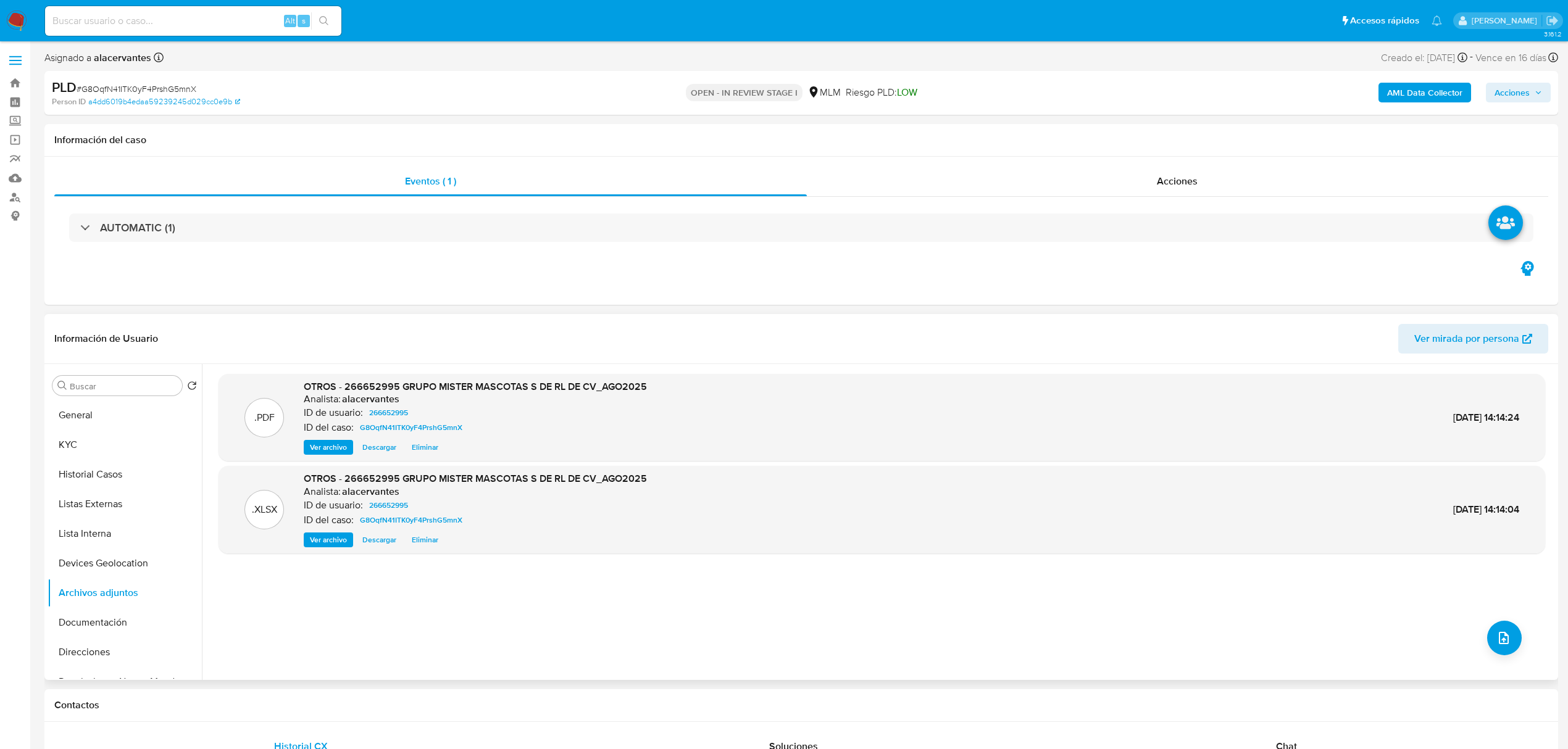
click at [1507, 97] on span "Acciones" at bounding box center [1512, 92] width 35 height 20
click at [1185, 142] on div "Resolución del caso Alt r" at bounding box center [1183, 132] width 118 height 32
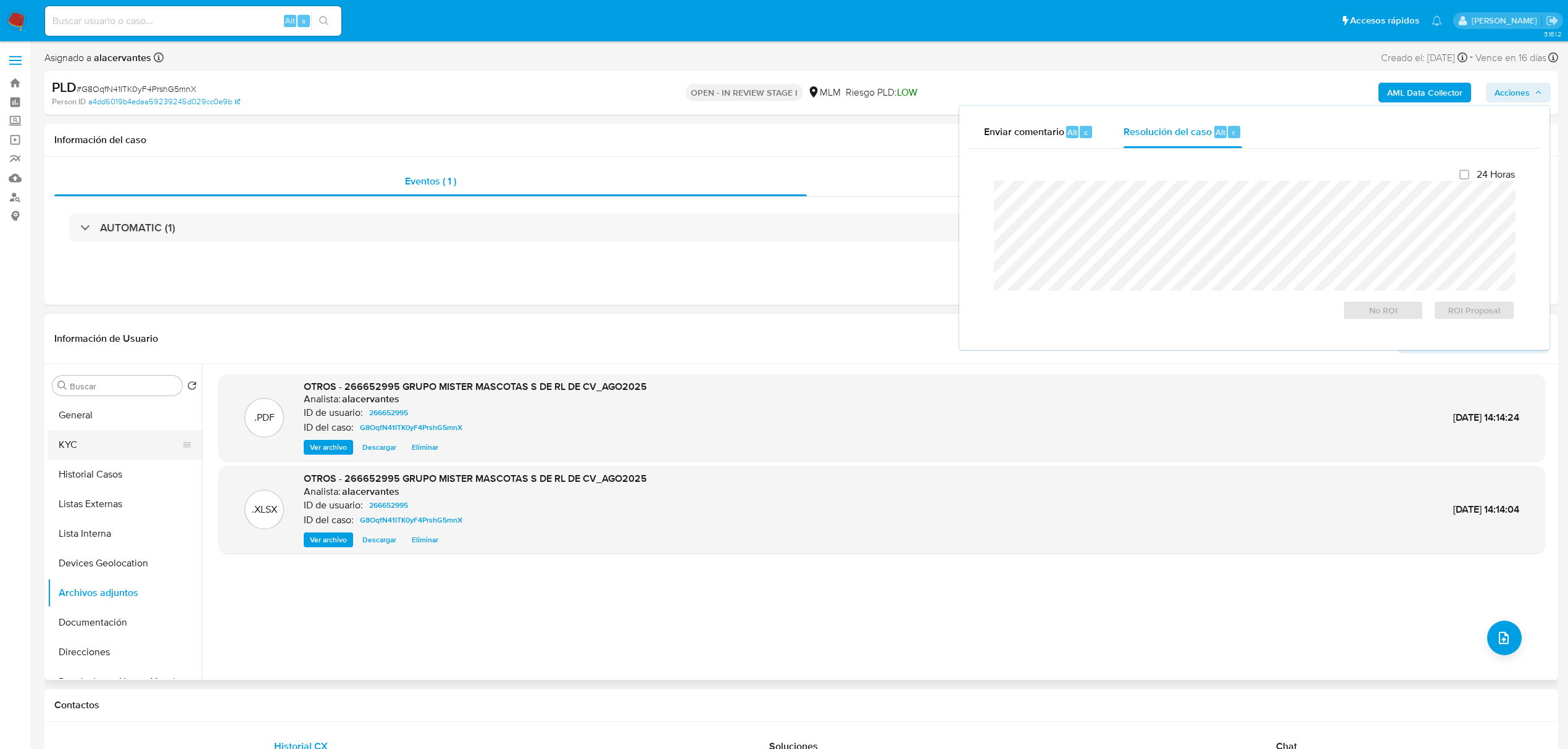
click at [92, 442] on button "KYC" at bounding box center [120, 445] width 144 height 30
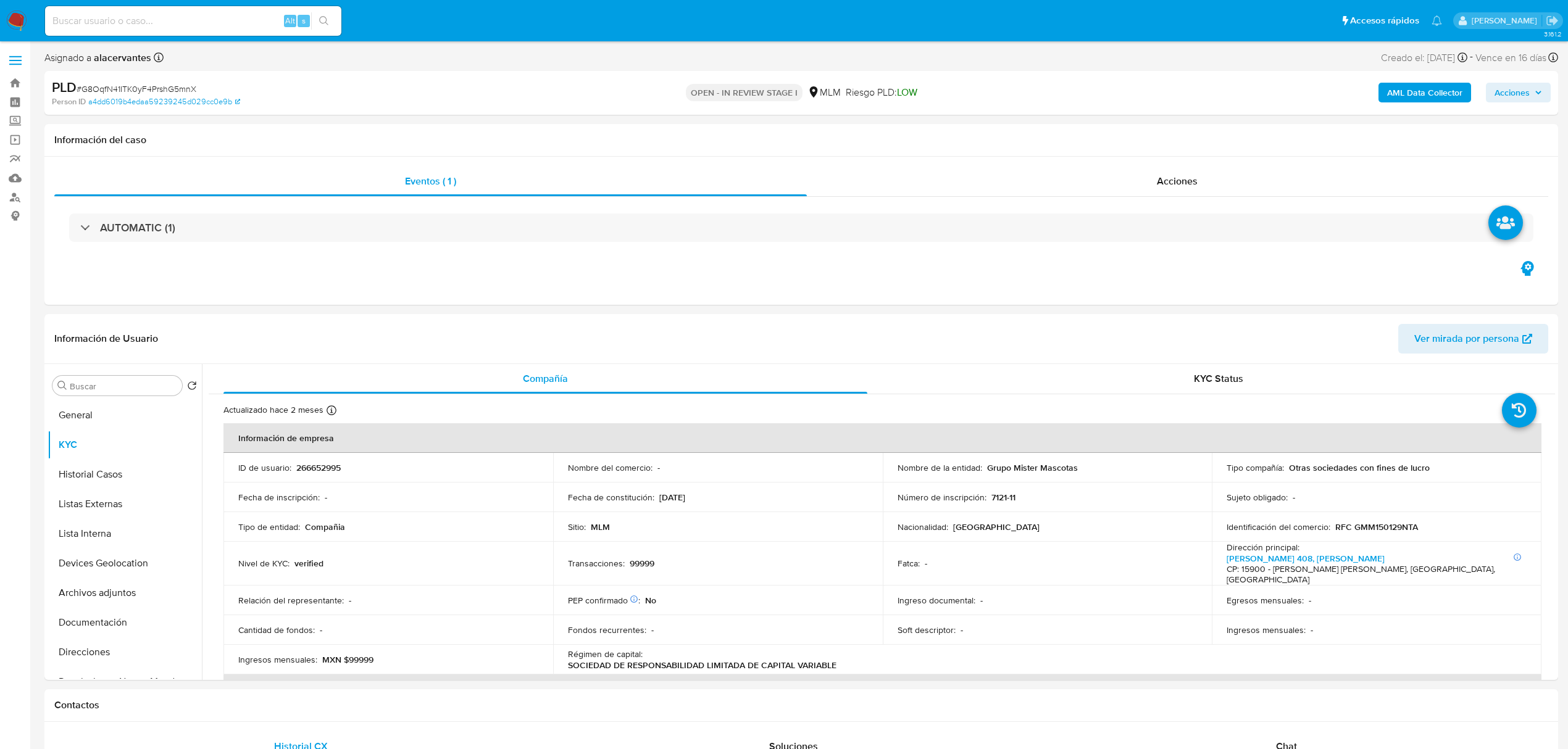
click at [1517, 87] on span "Acciones" at bounding box center [1512, 92] width 35 height 20
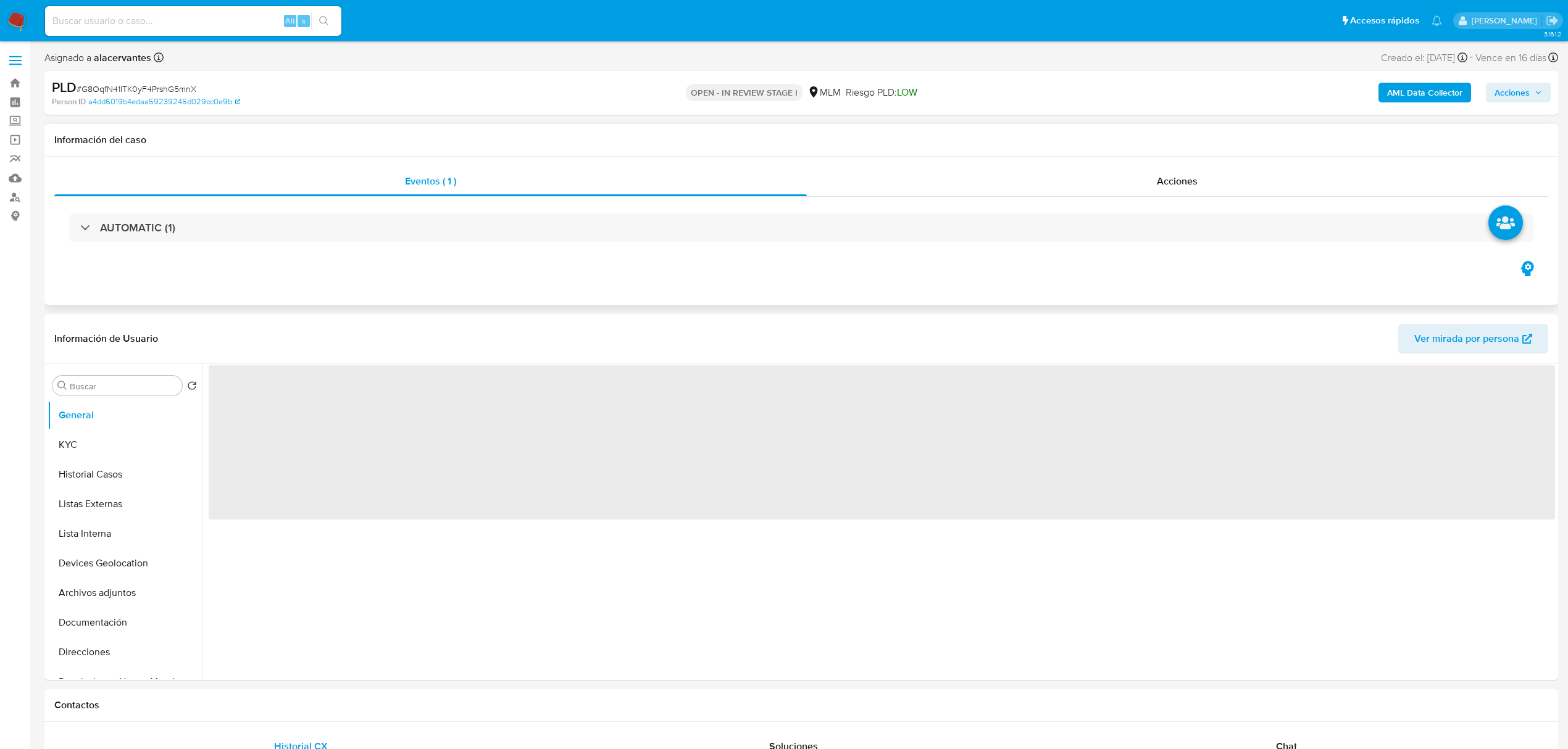
select select "10"
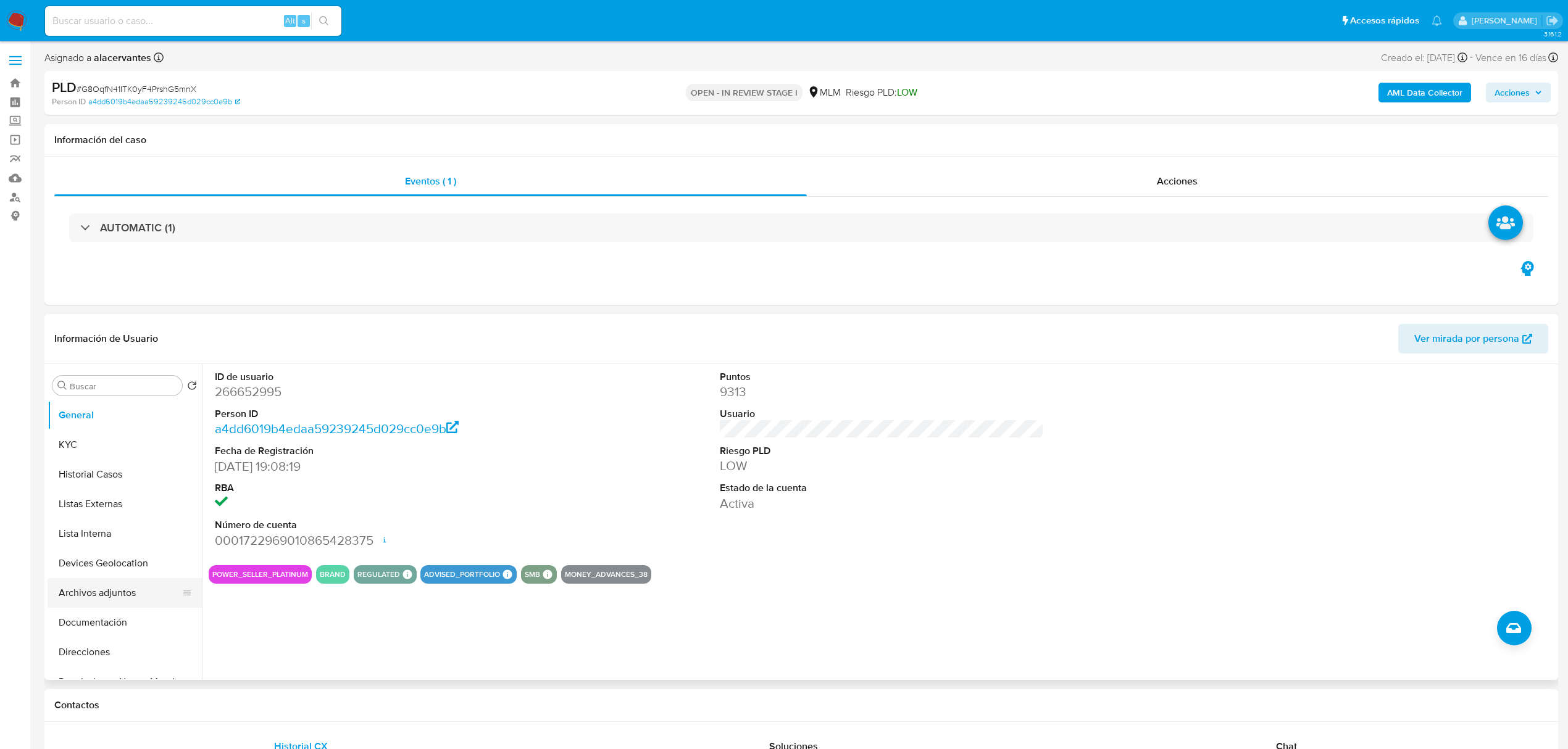
click at [115, 599] on button "Archivos adjuntos" at bounding box center [120, 593] width 144 height 30
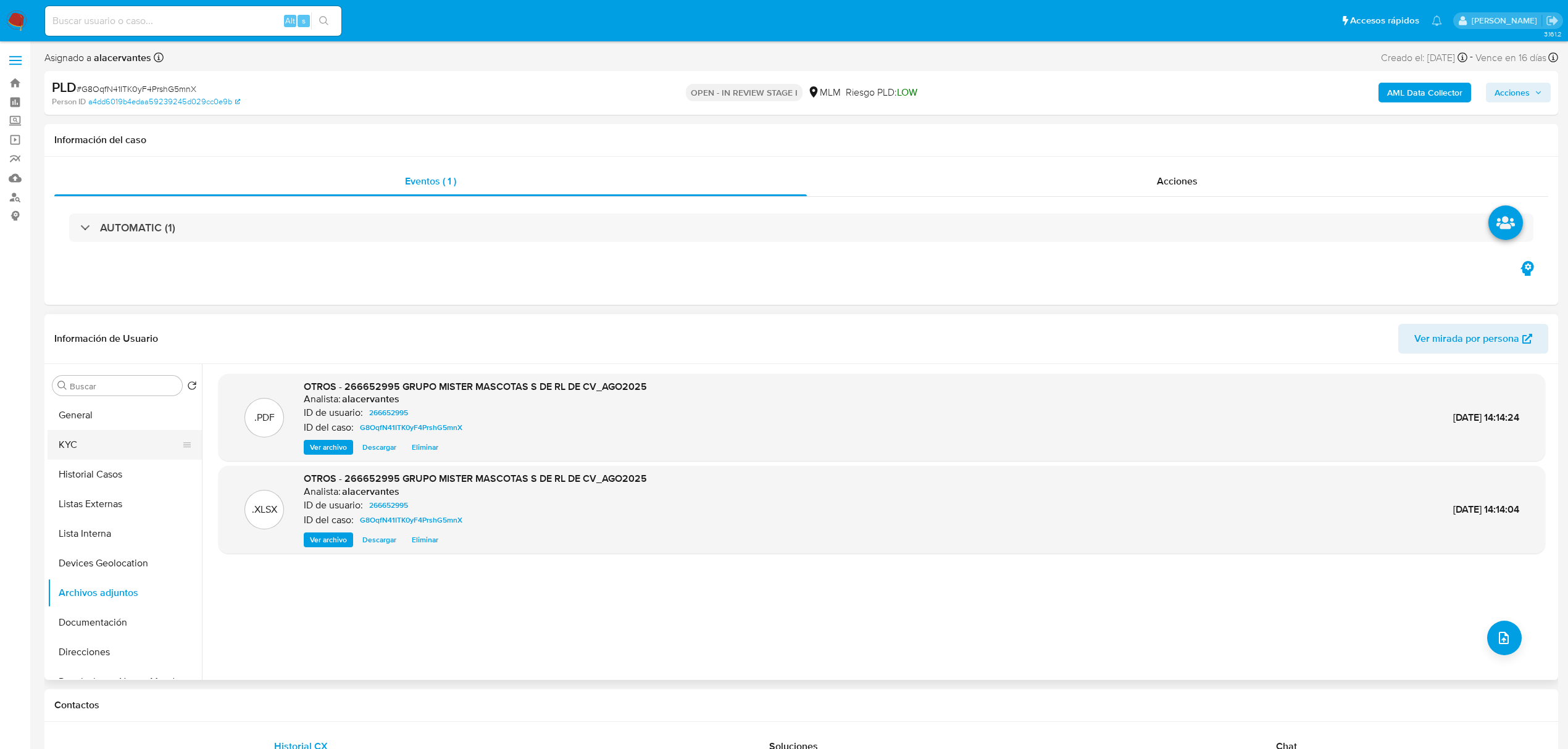
click at [106, 455] on button "KYC" at bounding box center [120, 445] width 144 height 30
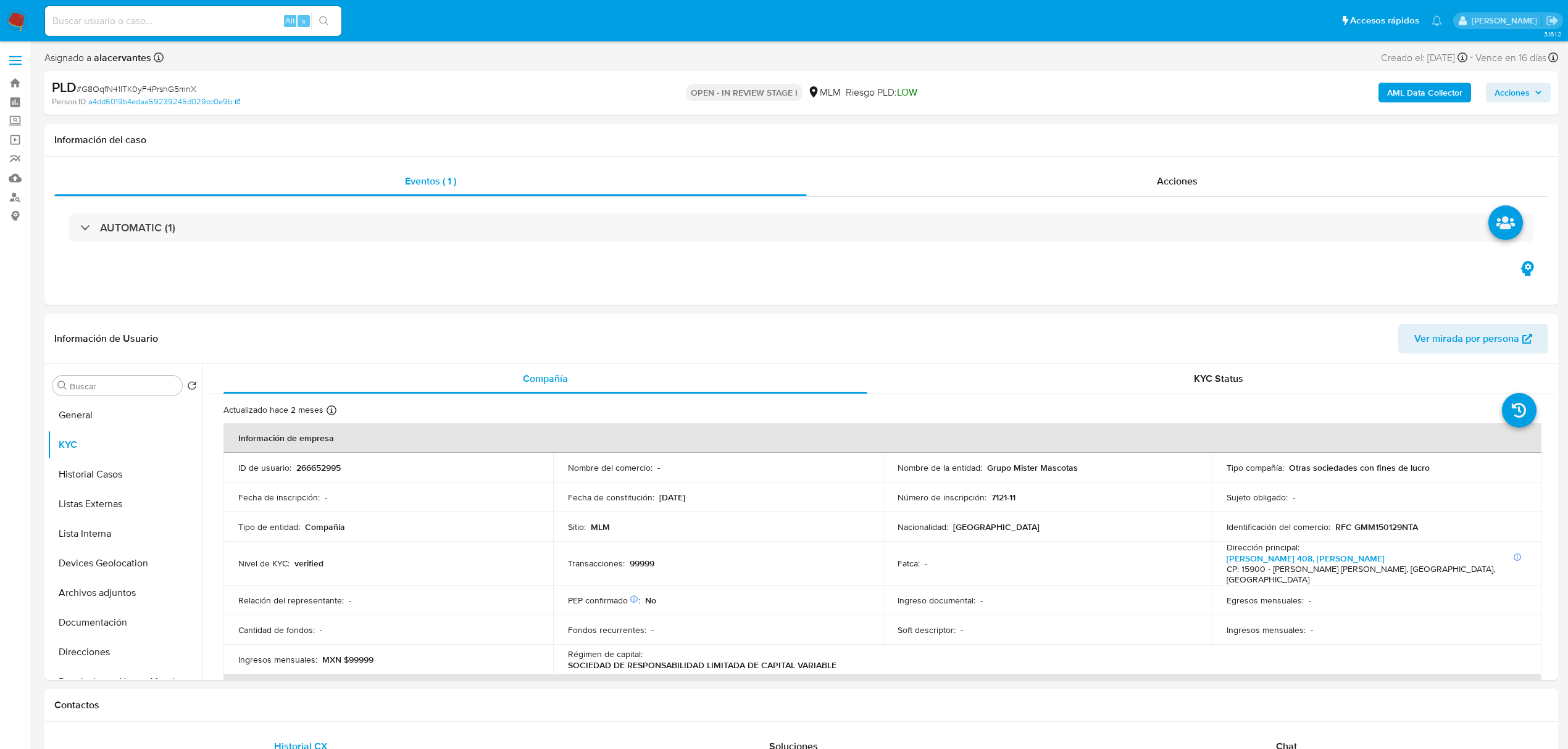
click at [1509, 90] on span "Acciones" at bounding box center [1512, 92] width 35 height 20
click at [1176, 126] on span "Resolución del caso" at bounding box center [1168, 131] width 88 height 14
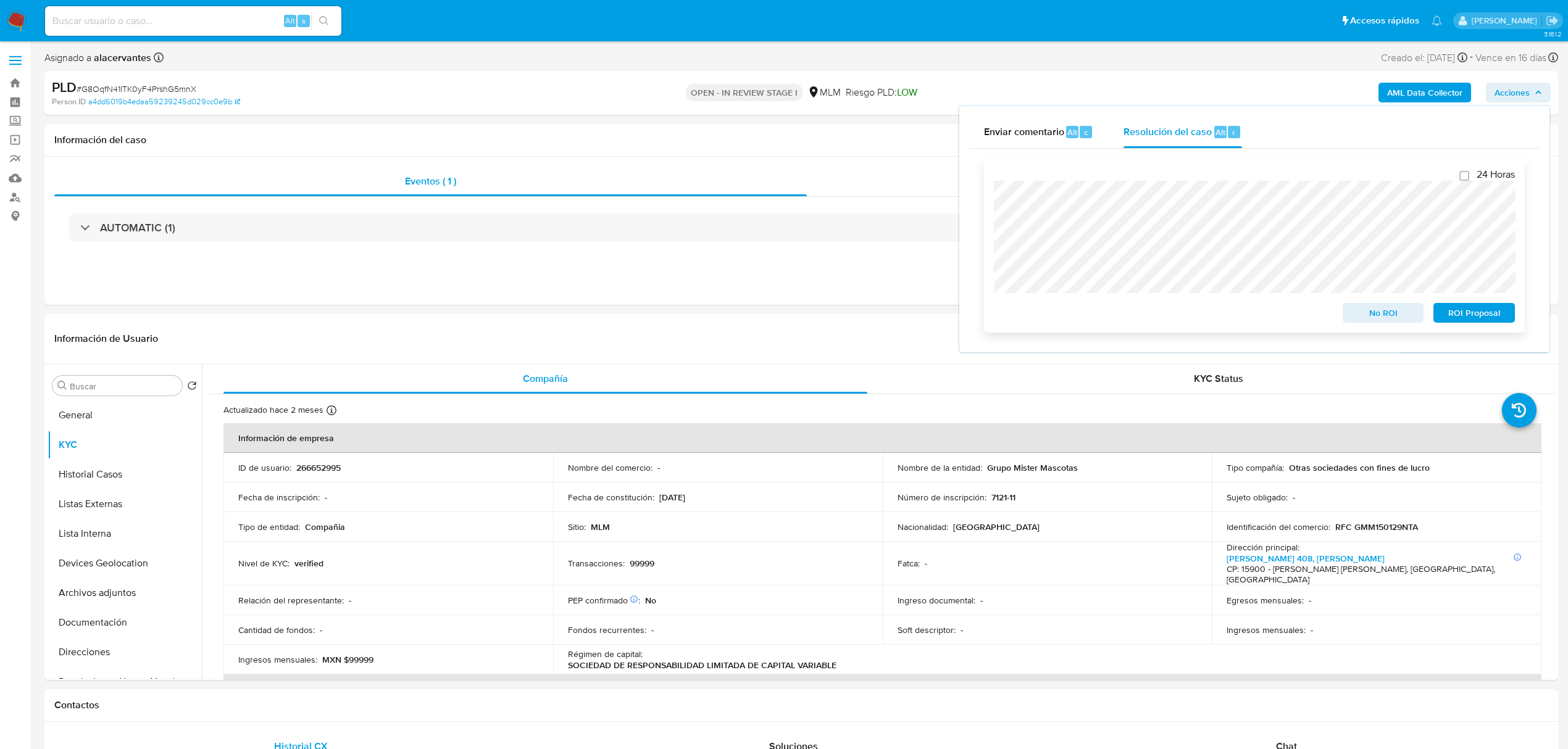
click at [1374, 310] on span "No ROI" at bounding box center [1384, 313] width 64 height 17
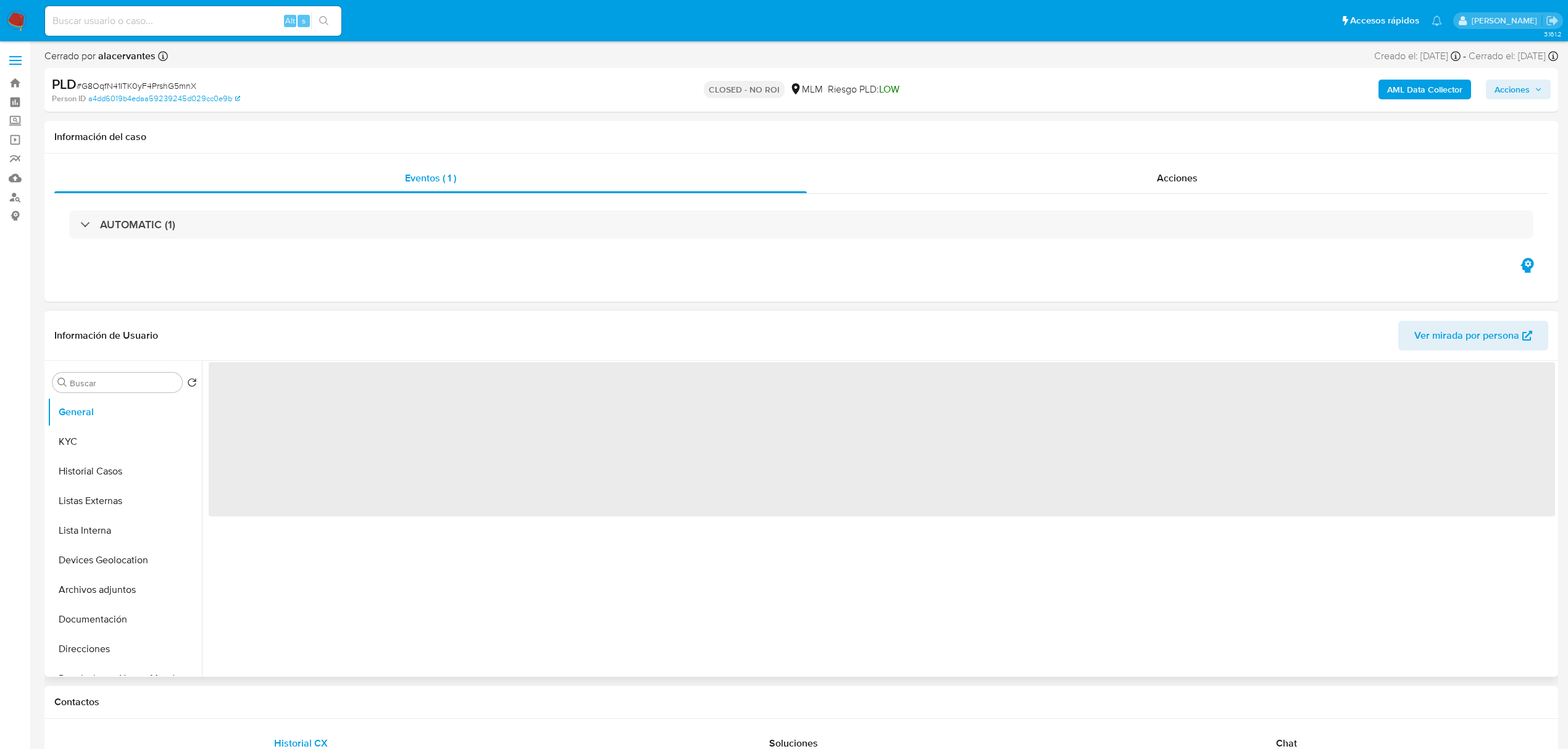
select select "10"
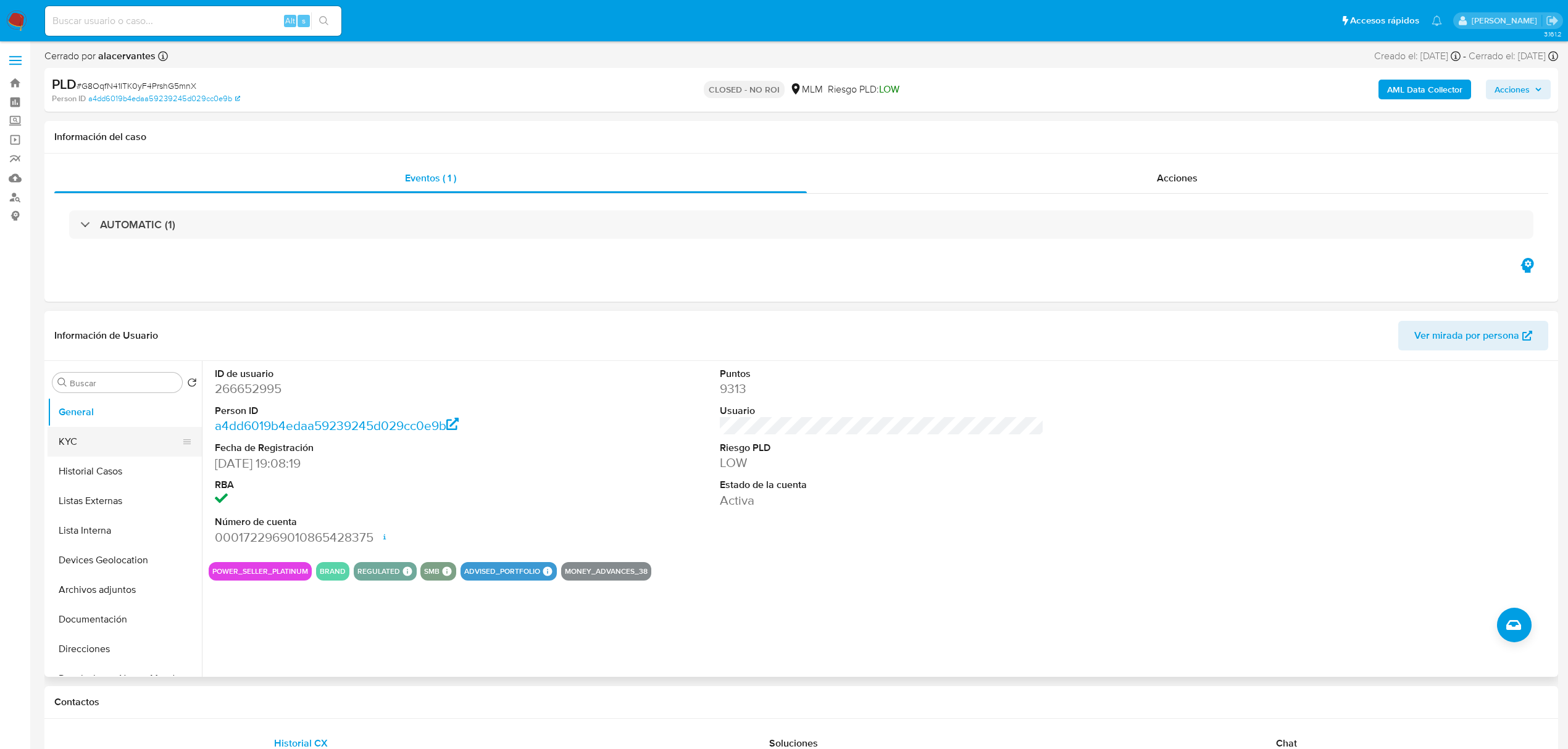
click at [121, 443] on button "KYC" at bounding box center [120, 442] width 144 height 30
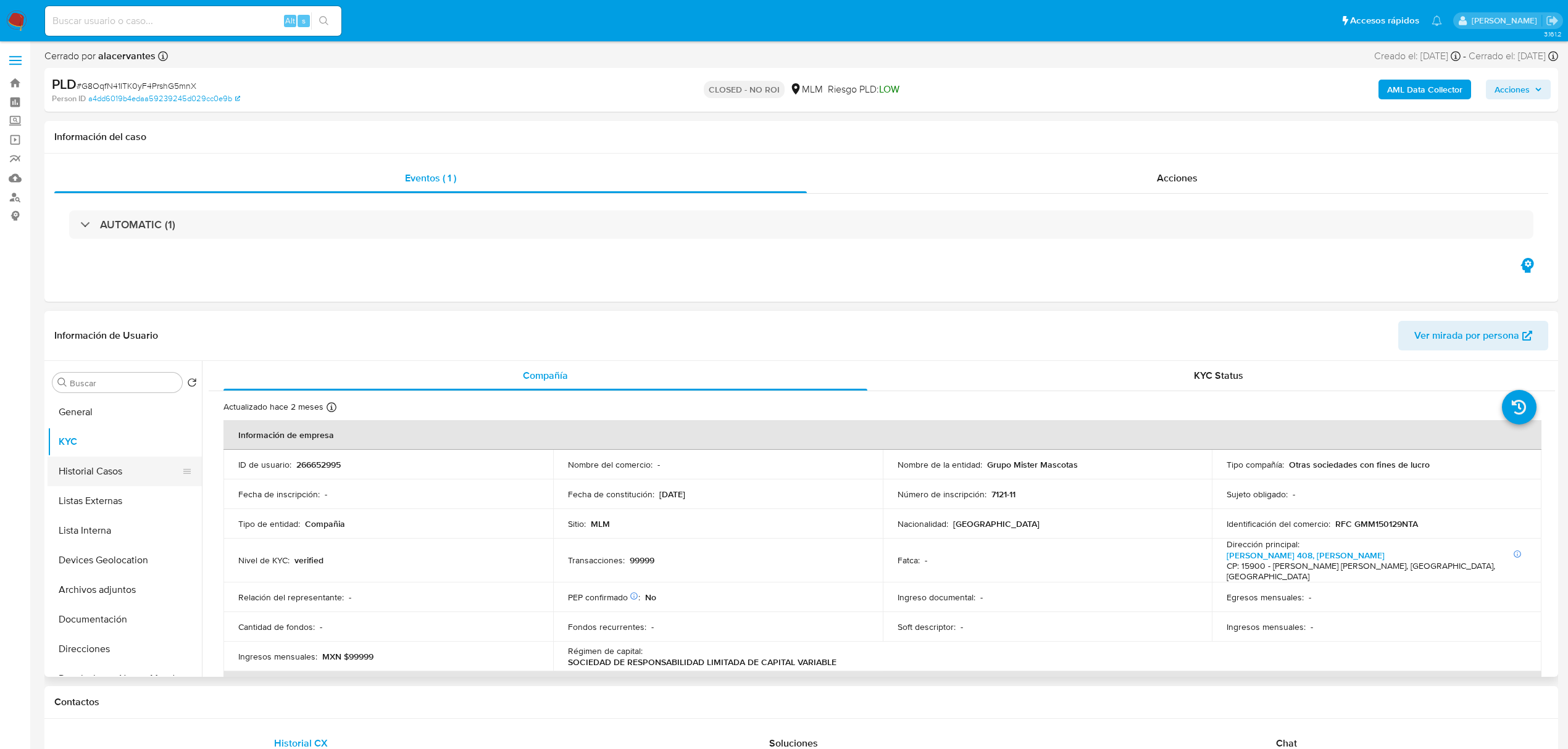
click at [104, 477] on button "Historial Casos" at bounding box center [120, 472] width 144 height 30
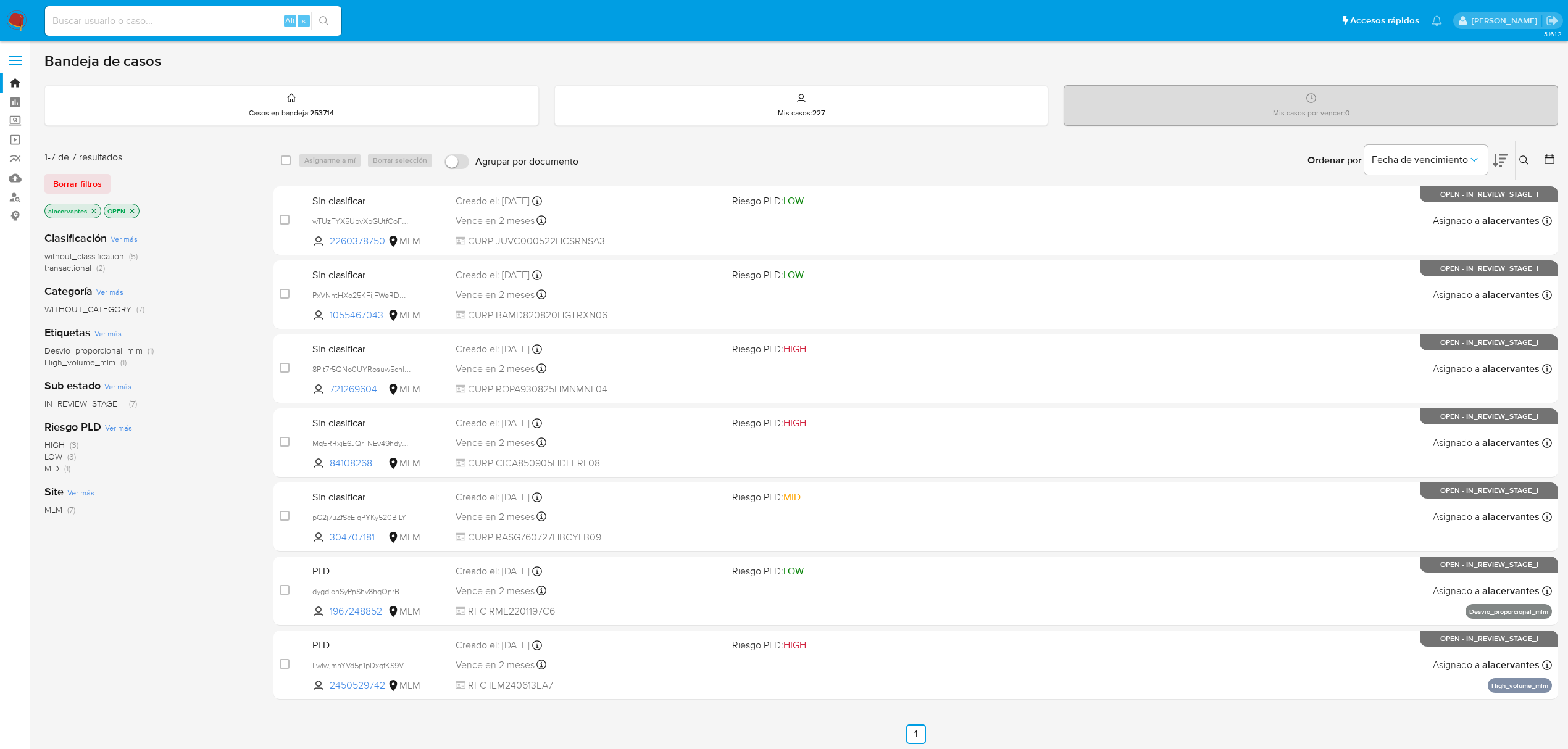
click at [127, 257] on span "without_classification (5)" at bounding box center [91, 257] width 93 height 12
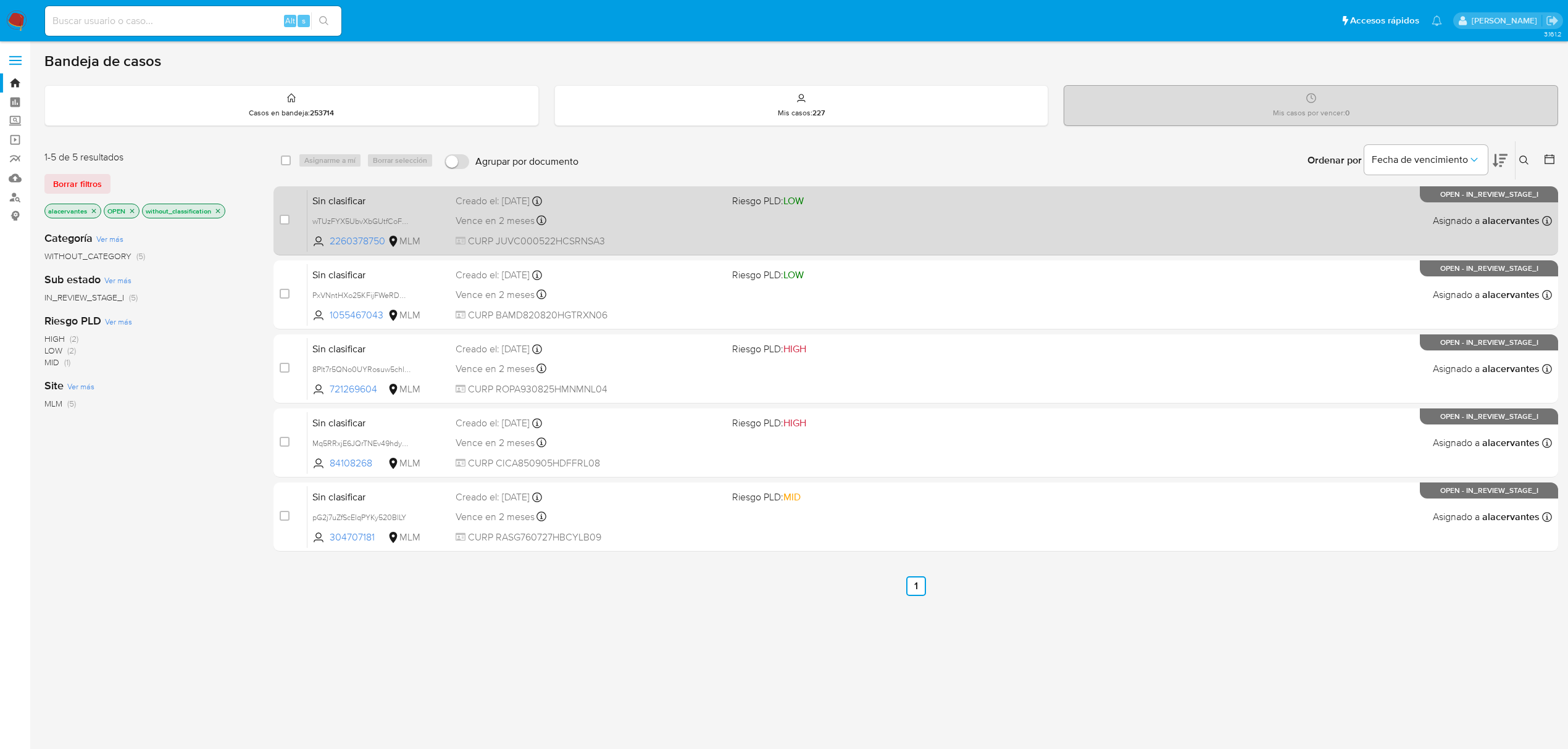
click at [722, 233] on div "Sin clasificar wTUzFYX5UbvXbGUtfCoFnCRD 2260378750 MLM Riesgo PLD: LOW Creado e…" at bounding box center [930, 221] width 1244 height 63
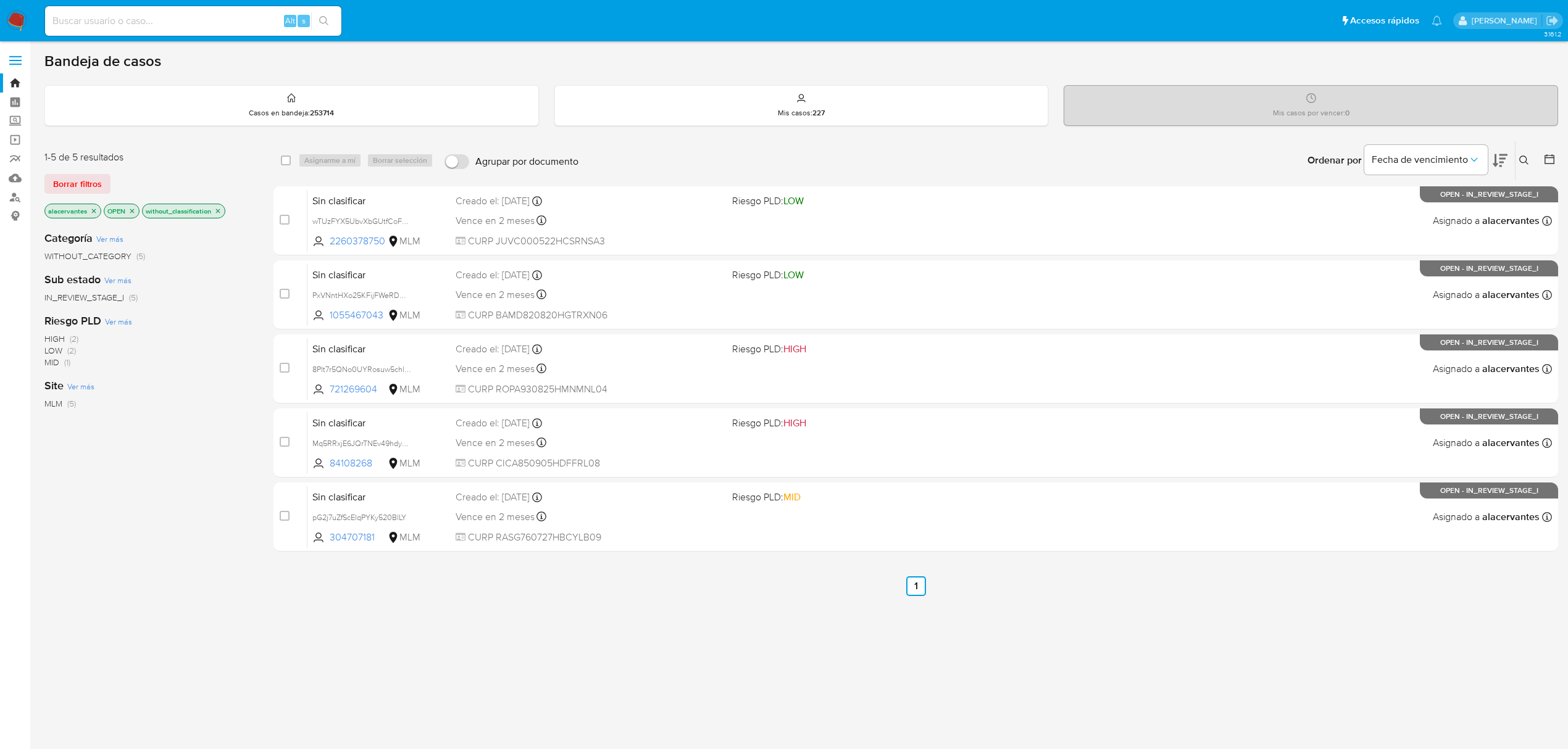
click at [221, 212] on icon "close-filter" at bounding box center [218, 210] width 7 height 7
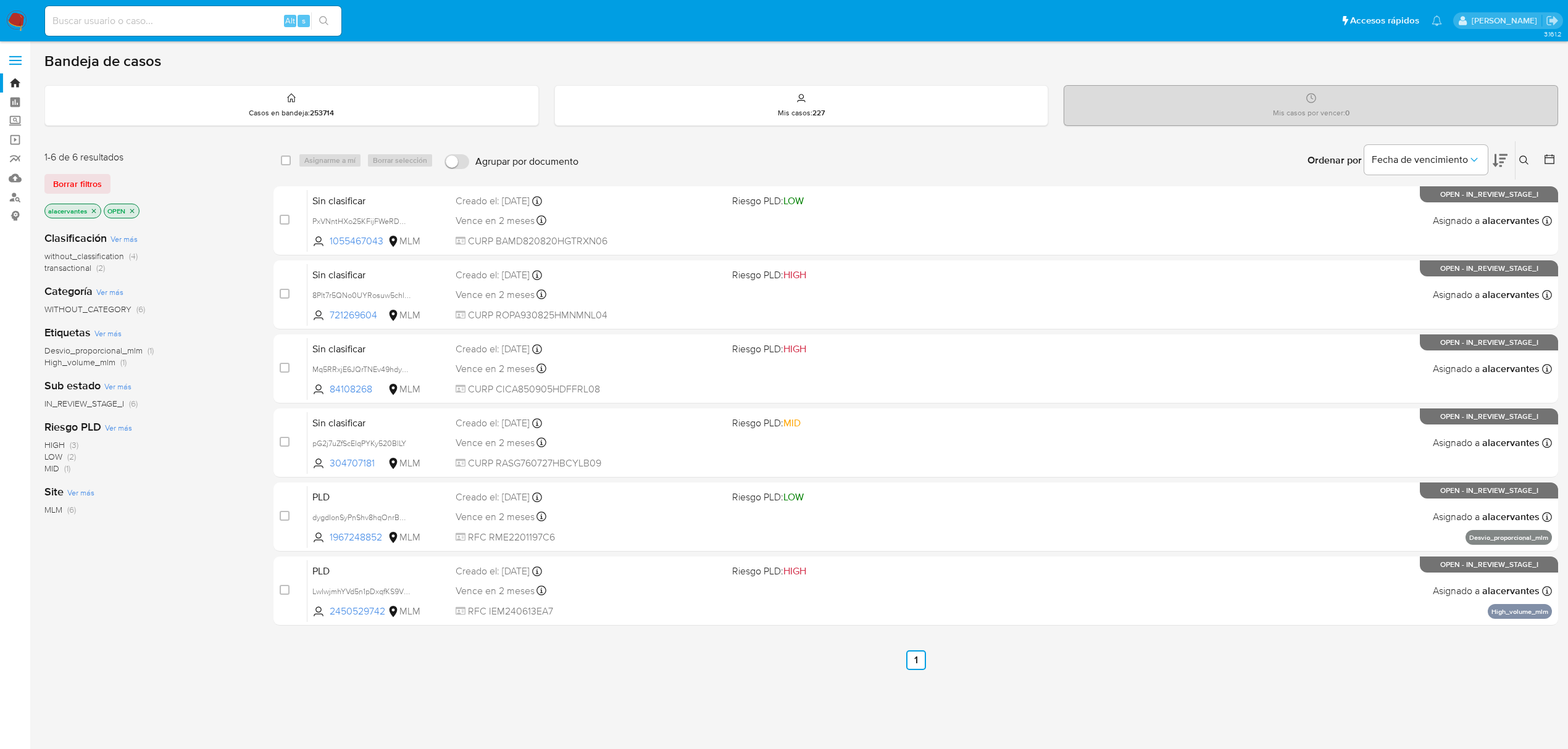
click at [134, 256] on div "without_classification (4) transactional (2)" at bounding box center [149, 262] width 210 height 23
click at [132, 257] on span "(4)" at bounding box center [133, 256] width 8 height 12
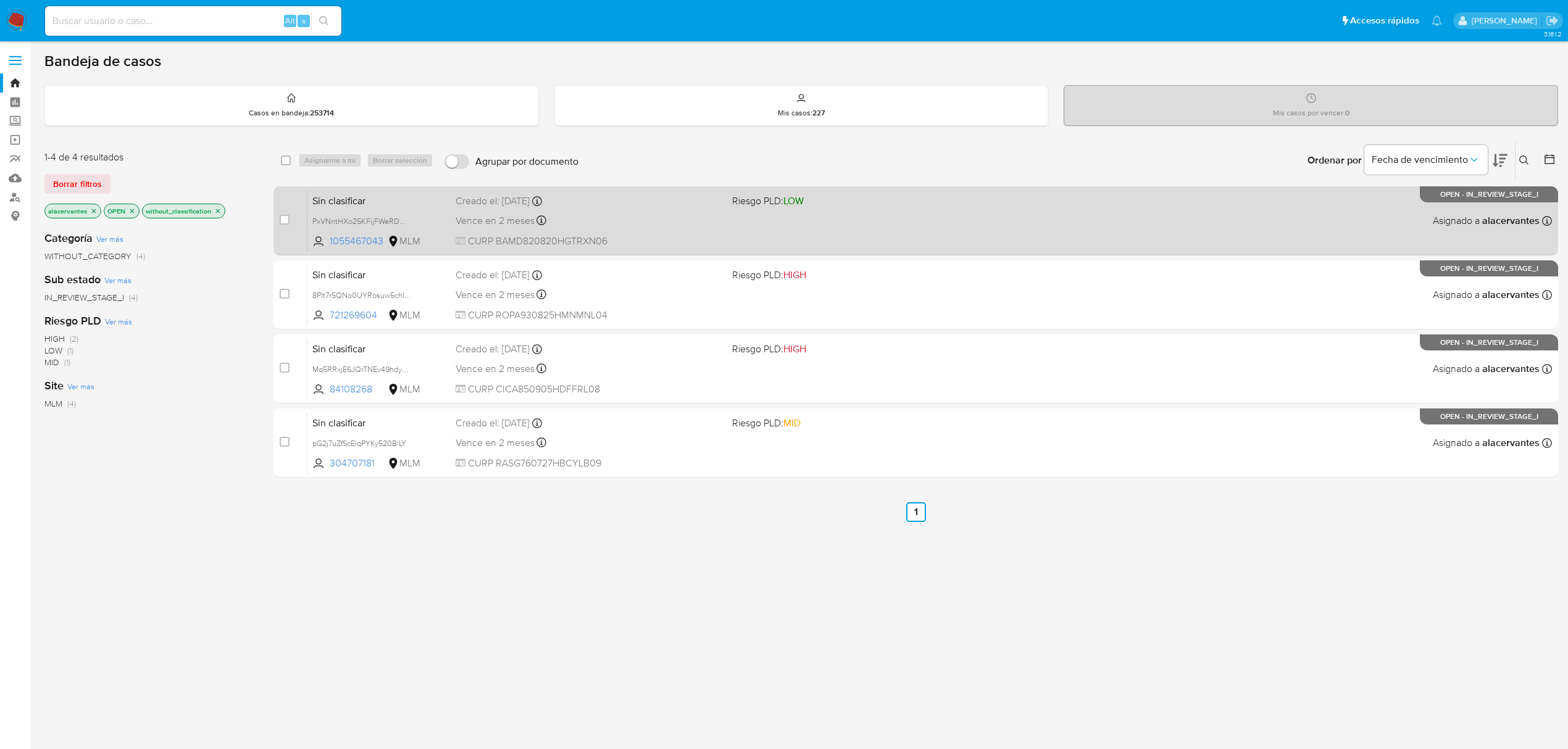
click at [741, 212] on div "Sin clasificar PxVNntHXo25KFijFWeRDMNTH 1055467043 MLM Riesgo PLD: LOW Creado e…" at bounding box center [930, 221] width 1244 height 63
click at [726, 226] on div "Sin clasificar PxVNntHXo25KFijFWeRDMNTH 1055467043 MLM Riesgo PLD: LOW Creado e…" at bounding box center [930, 221] width 1244 height 63
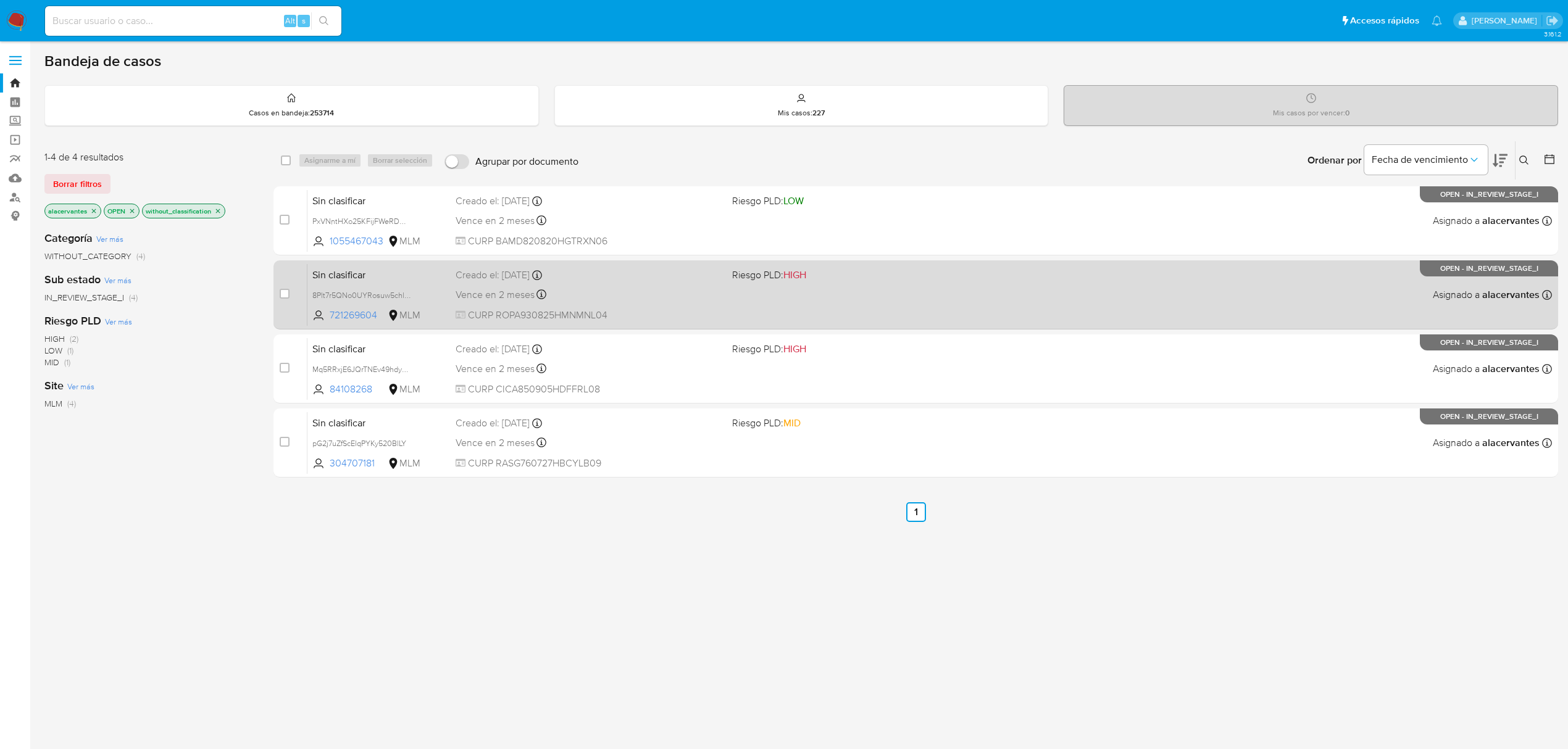
click at [655, 304] on div "Sin clasificar 8Plt7r5QNo0UYRosuw5chlkK 721269604 MLM Riesgo PLD: HIGH Creado e…" at bounding box center [930, 294] width 1244 height 63
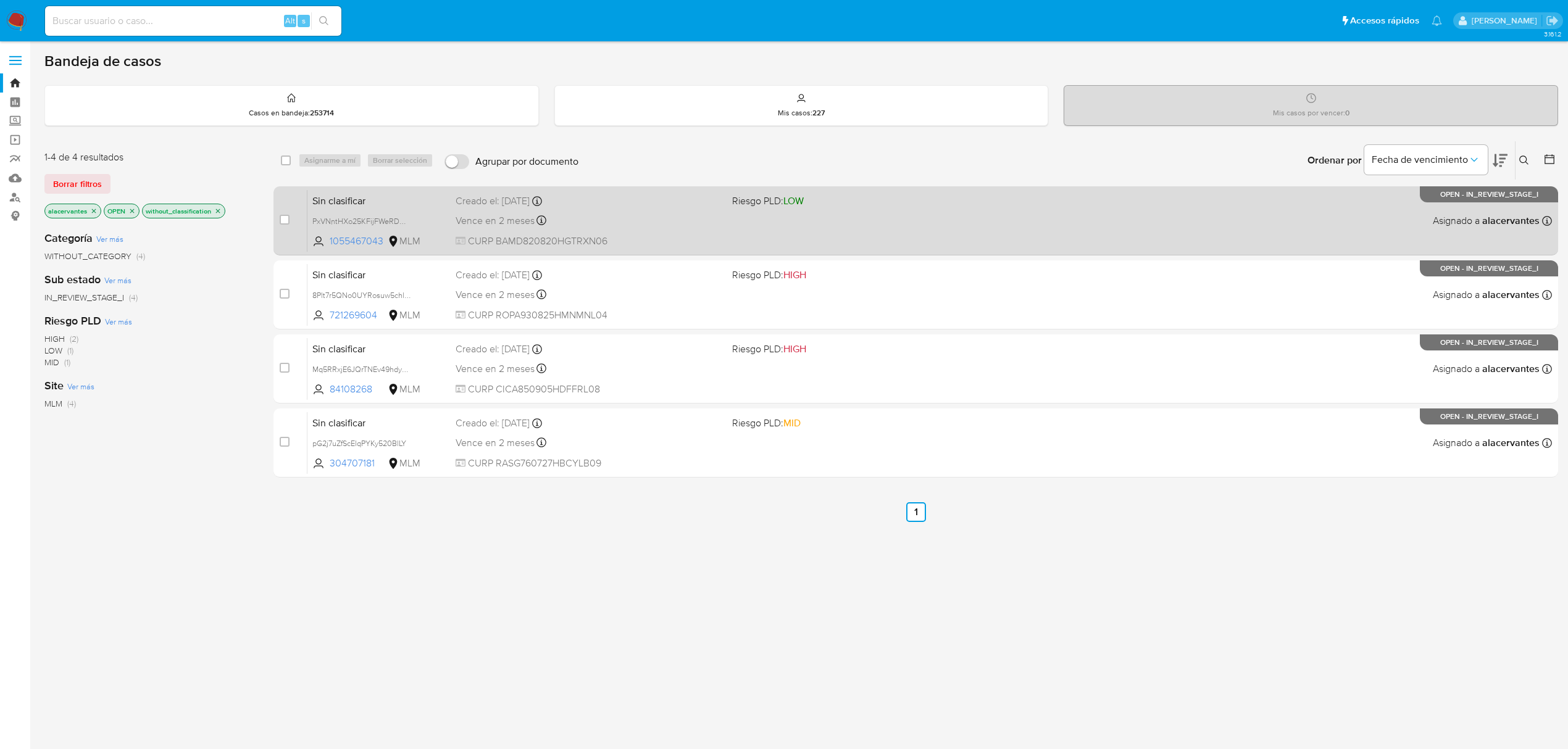
click at [663, 244] on span "CURP BAMD820820HGTRXN06" at bounding box center [588, 241] width 267 height 13
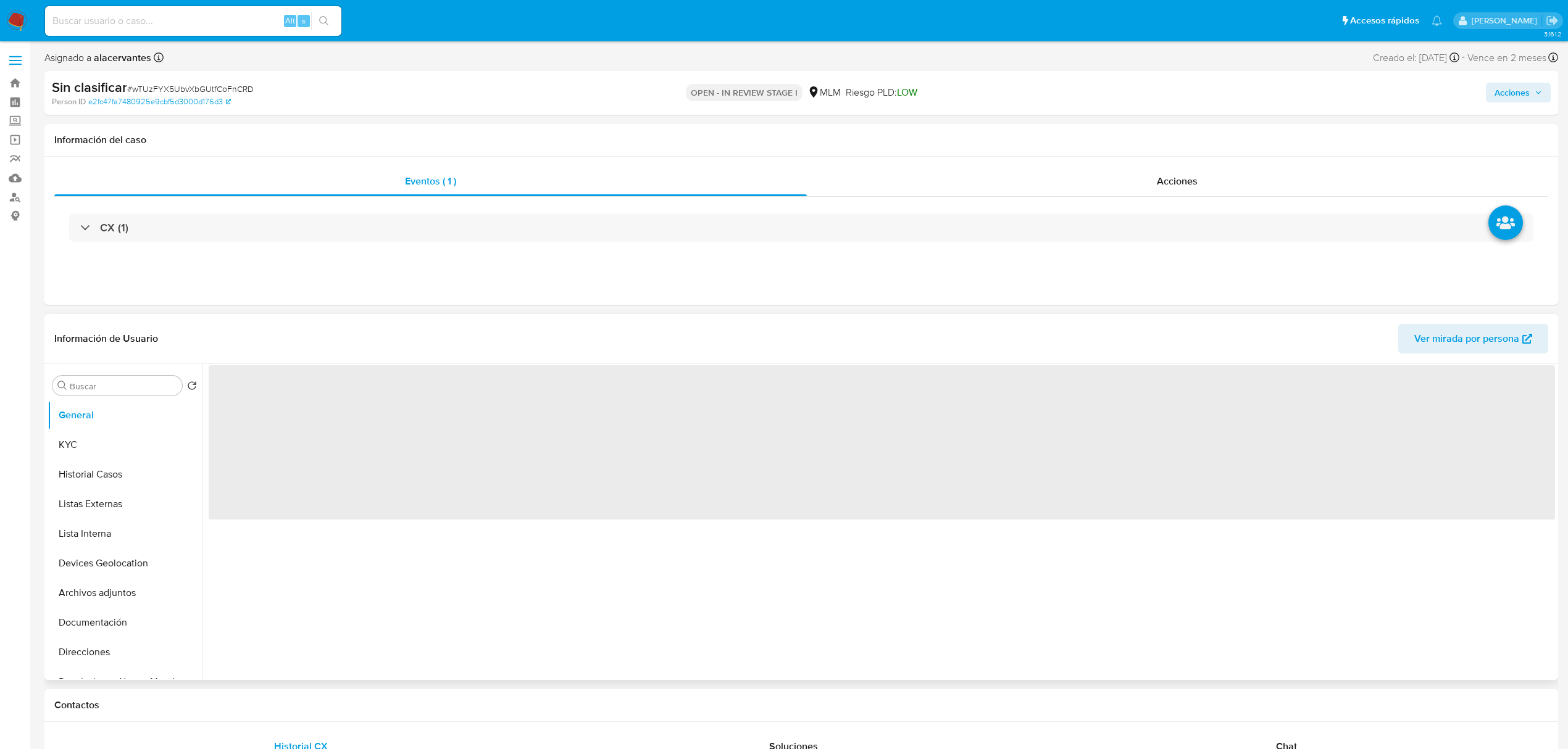
select select "10"
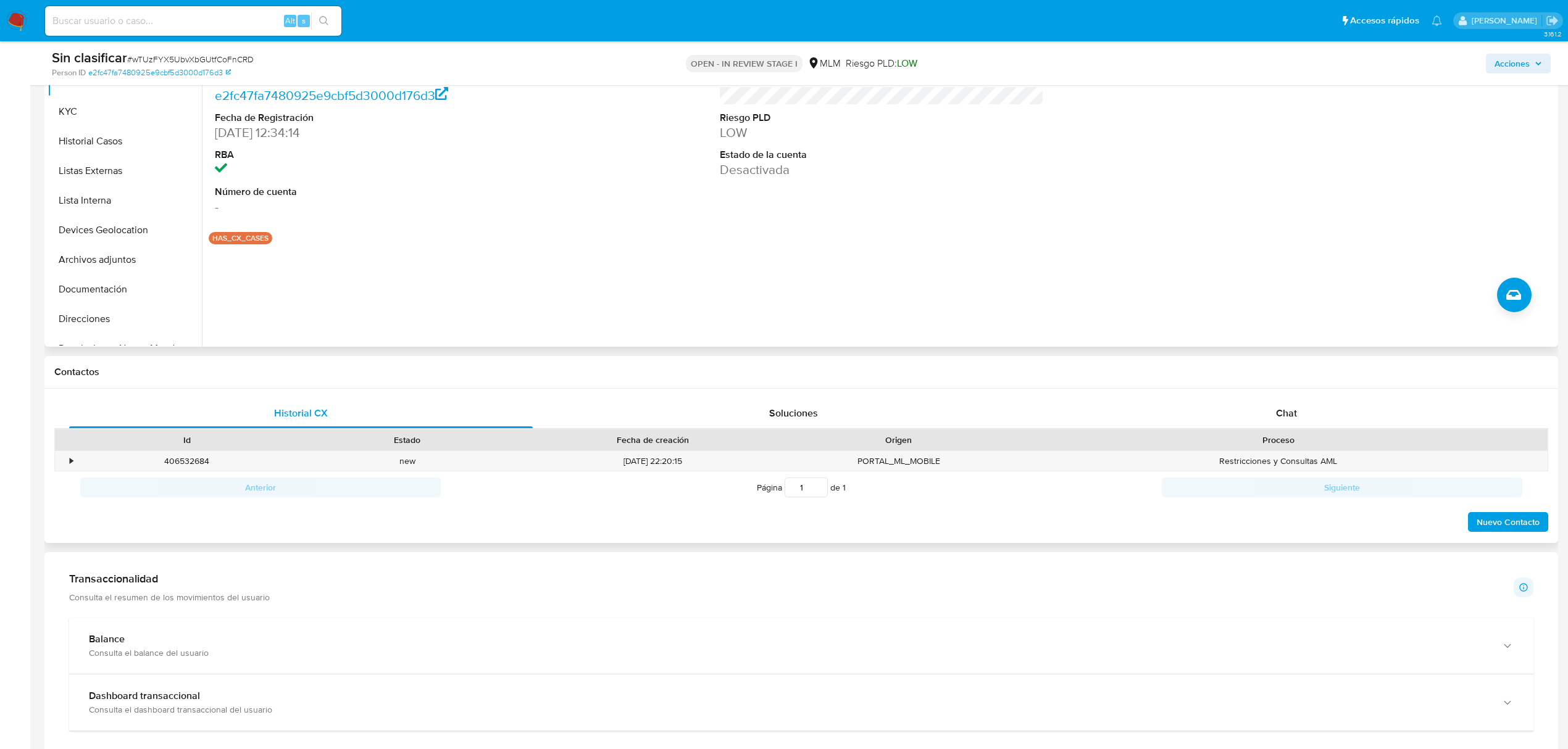
scroll to position [329, 0]
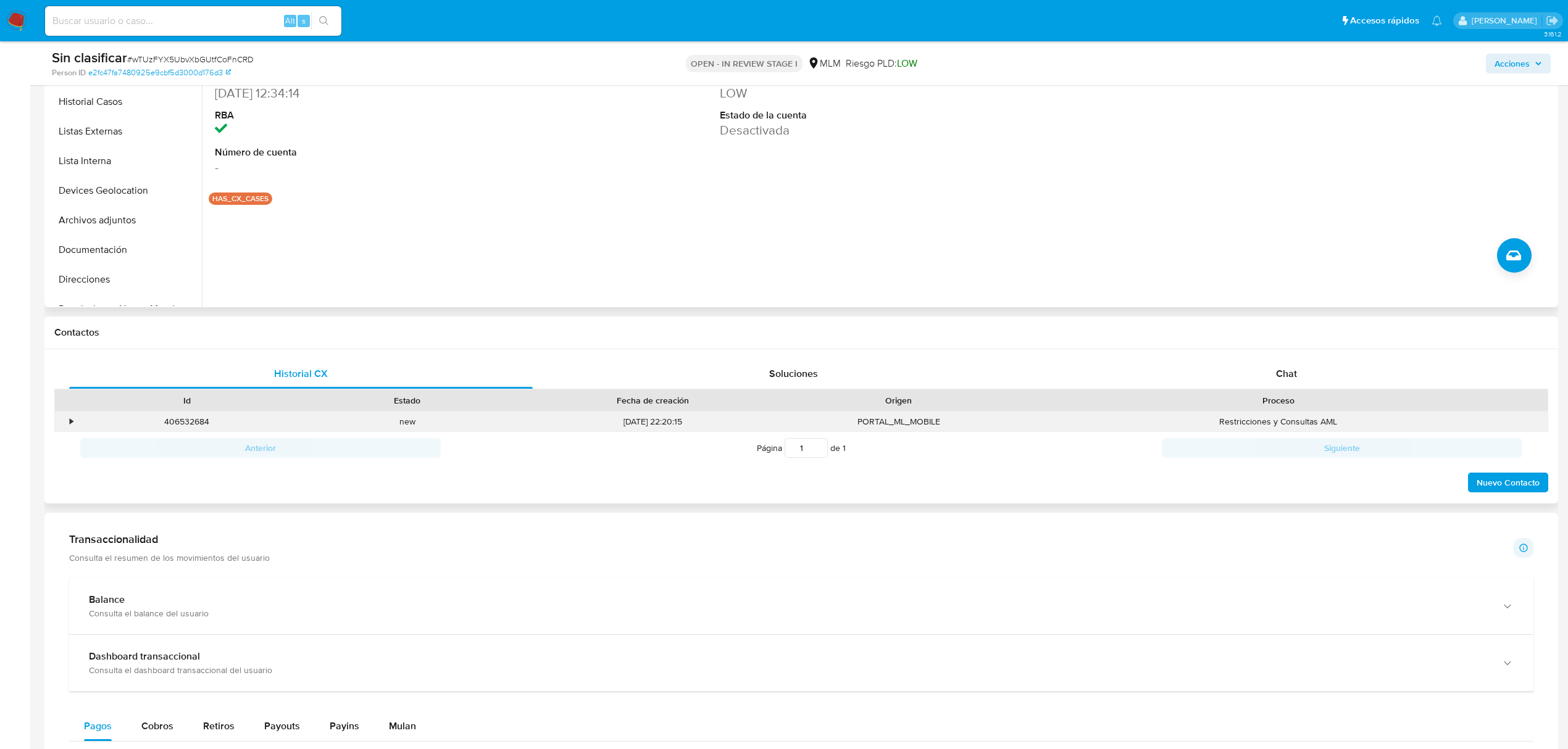
click at [70, 423] on div "•" at bounding box center [72, 422] width 3 height 12
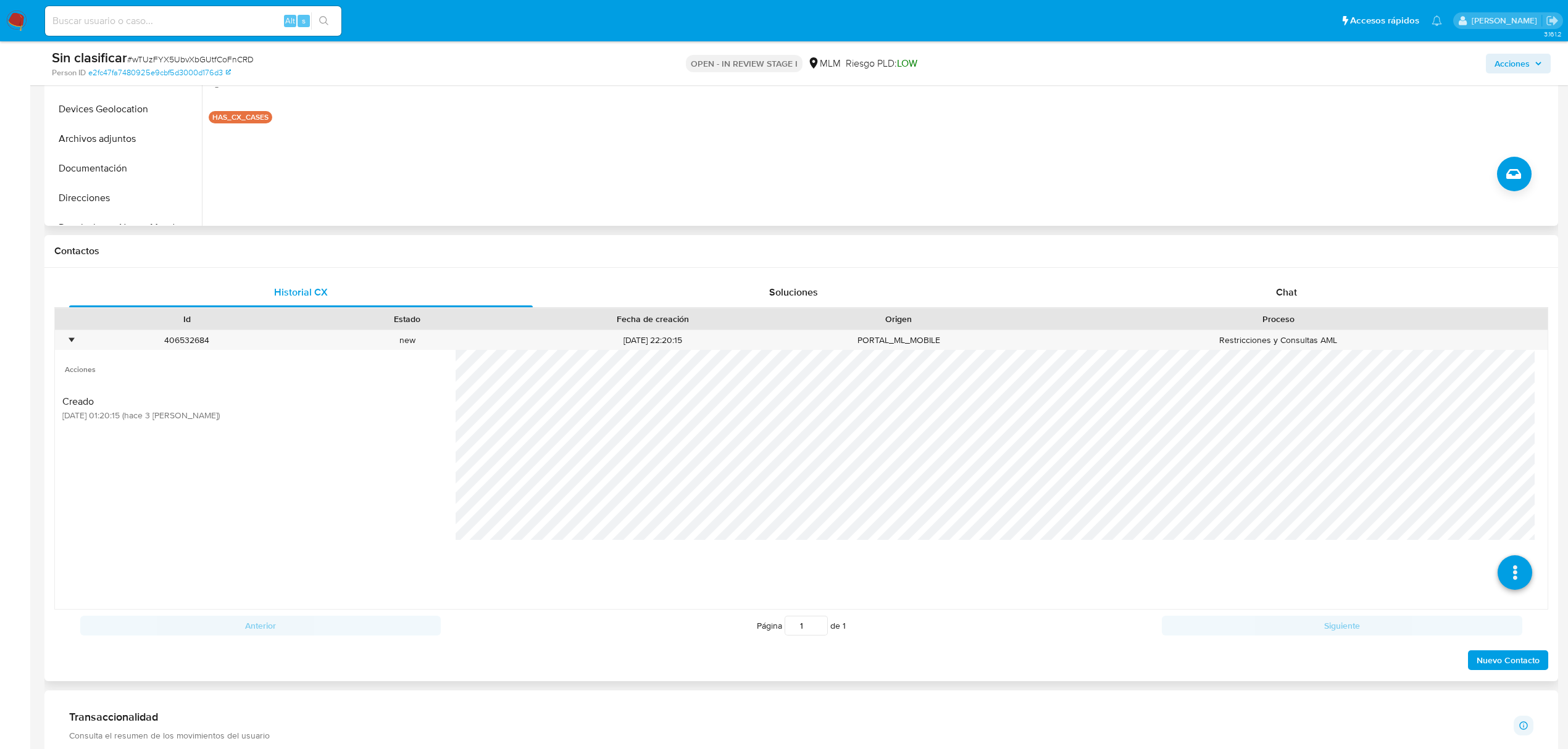
scroll to position [411, 0]
click at [1499, 575] on icon at bounding box center [1515, 572] width 35 height 35
click at [1498, 487] on icon at bounding box center [1514, 486] width 35 height 35
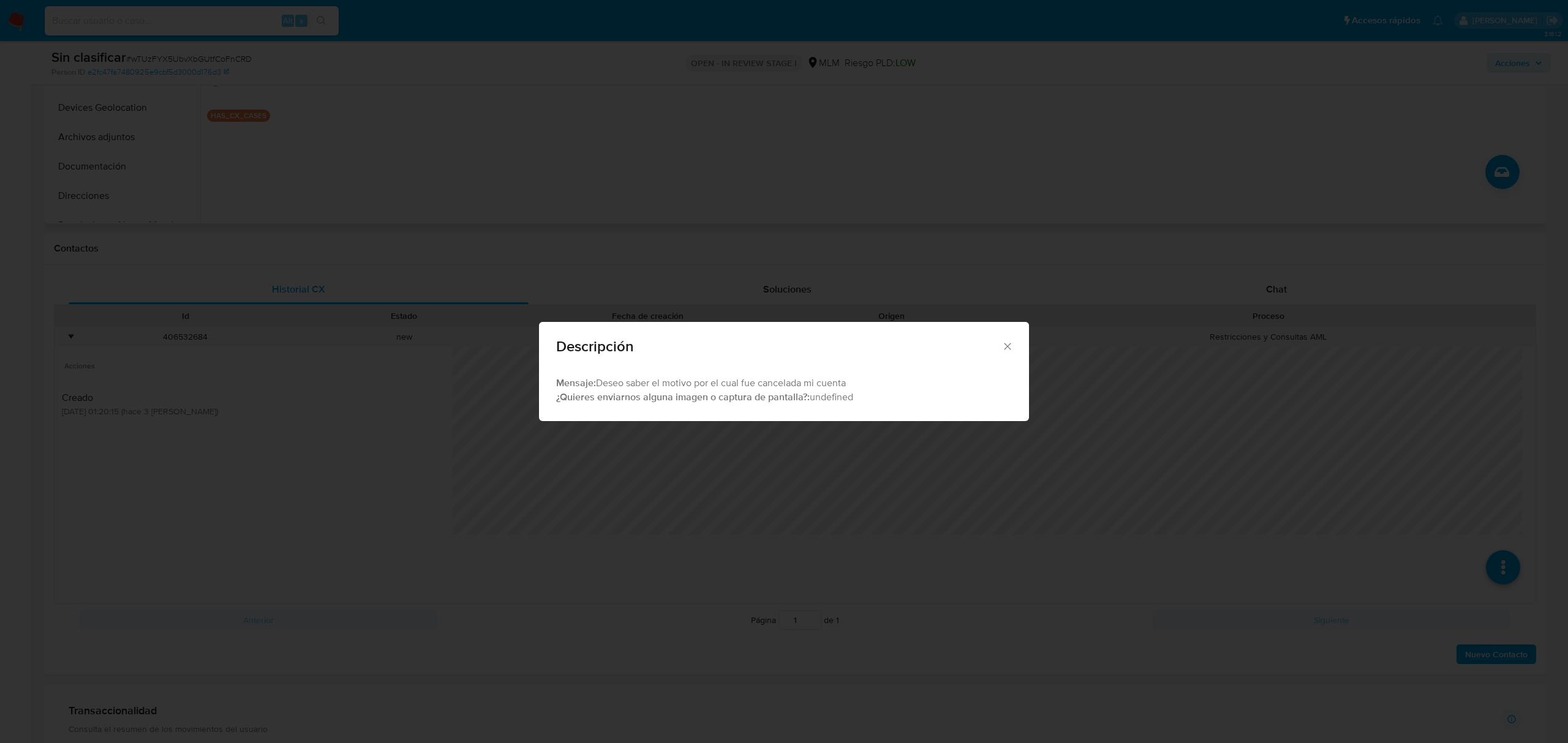
click at [1002, 348] on icon "Cerrar" at bounding box center [1007, 346] width 12 height 12
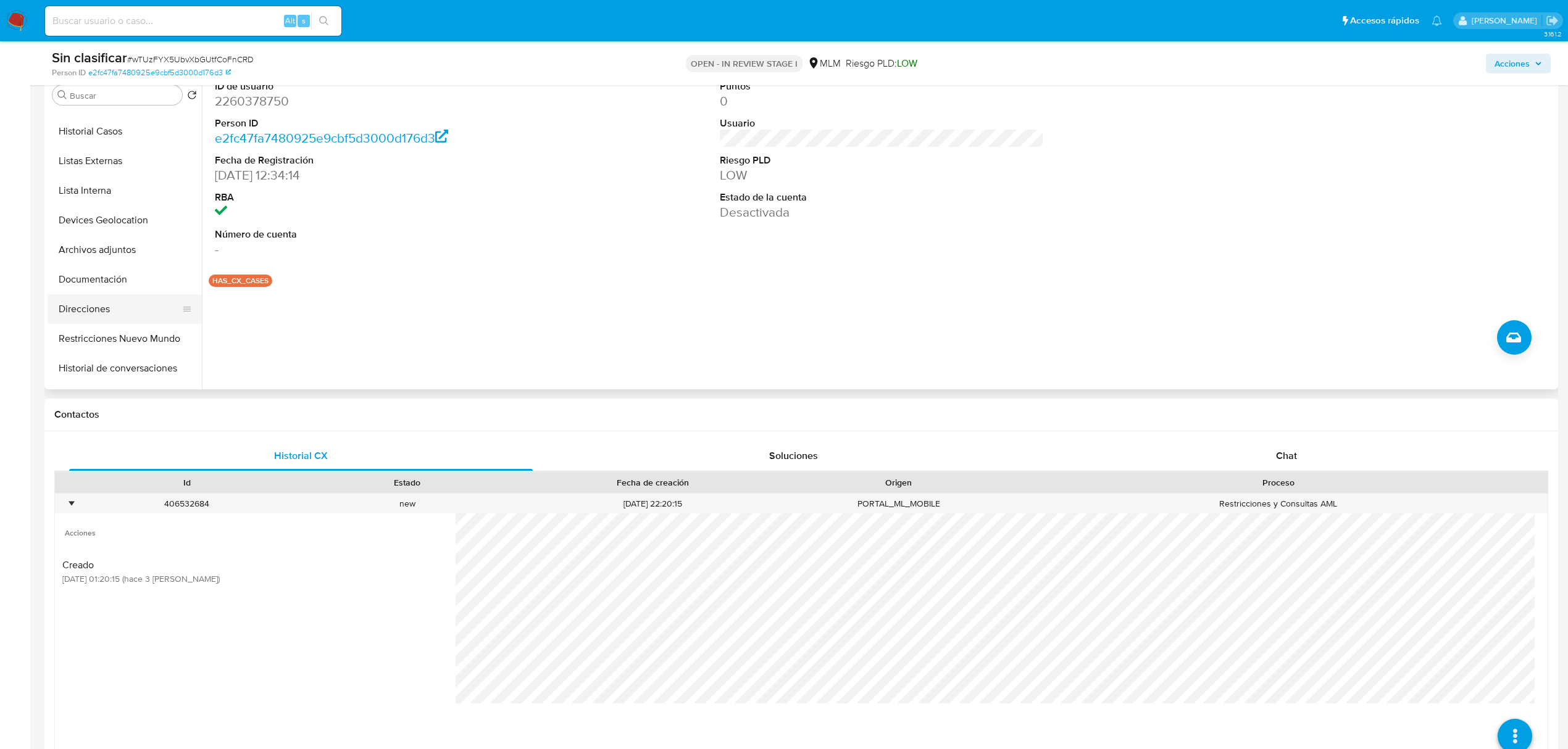
scroll to position [82, 0]
click at [125, 313] on button "Restricciones Nuevo Mundo" at bounding box center [120, 309] width 144 height 30
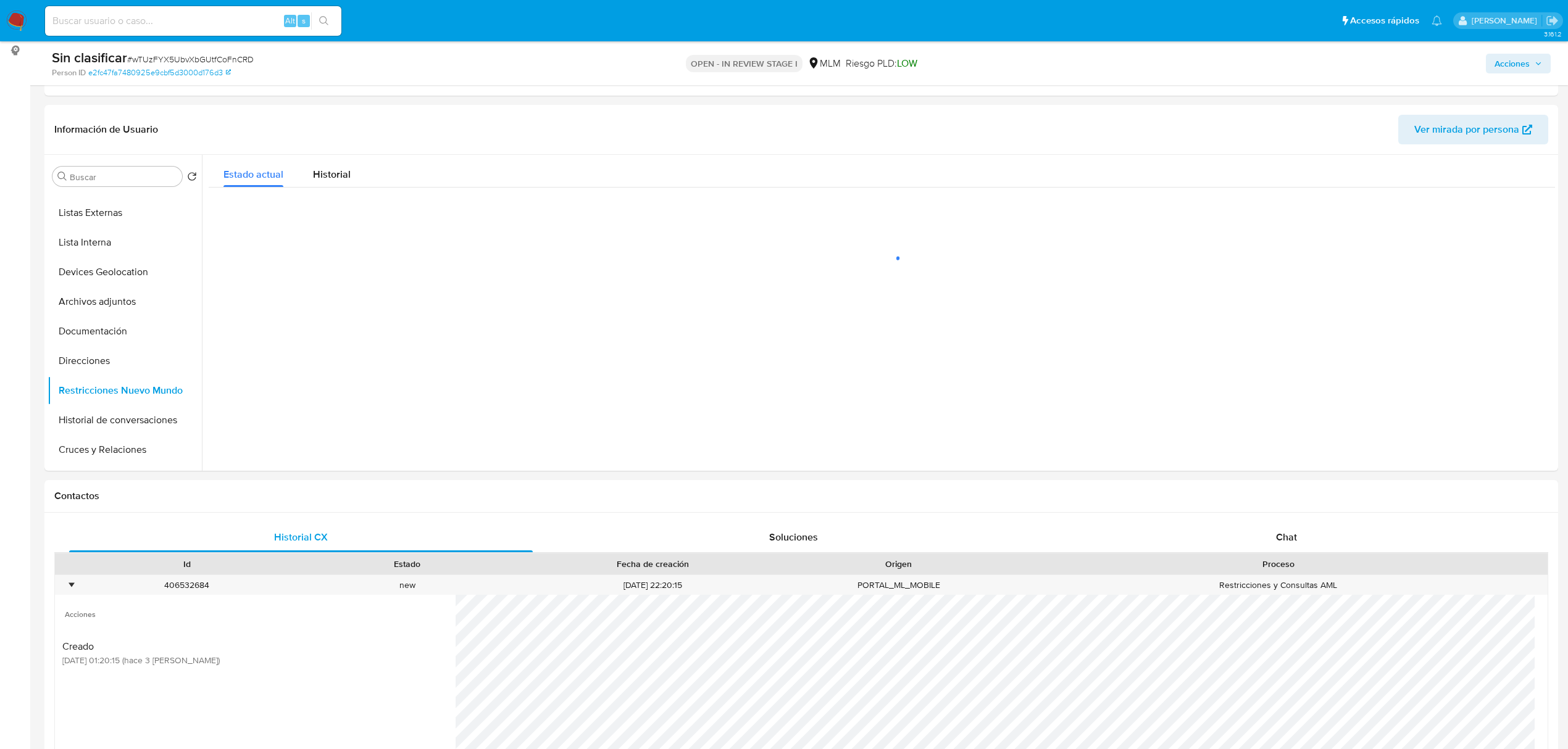
scroll to position [164, 0]
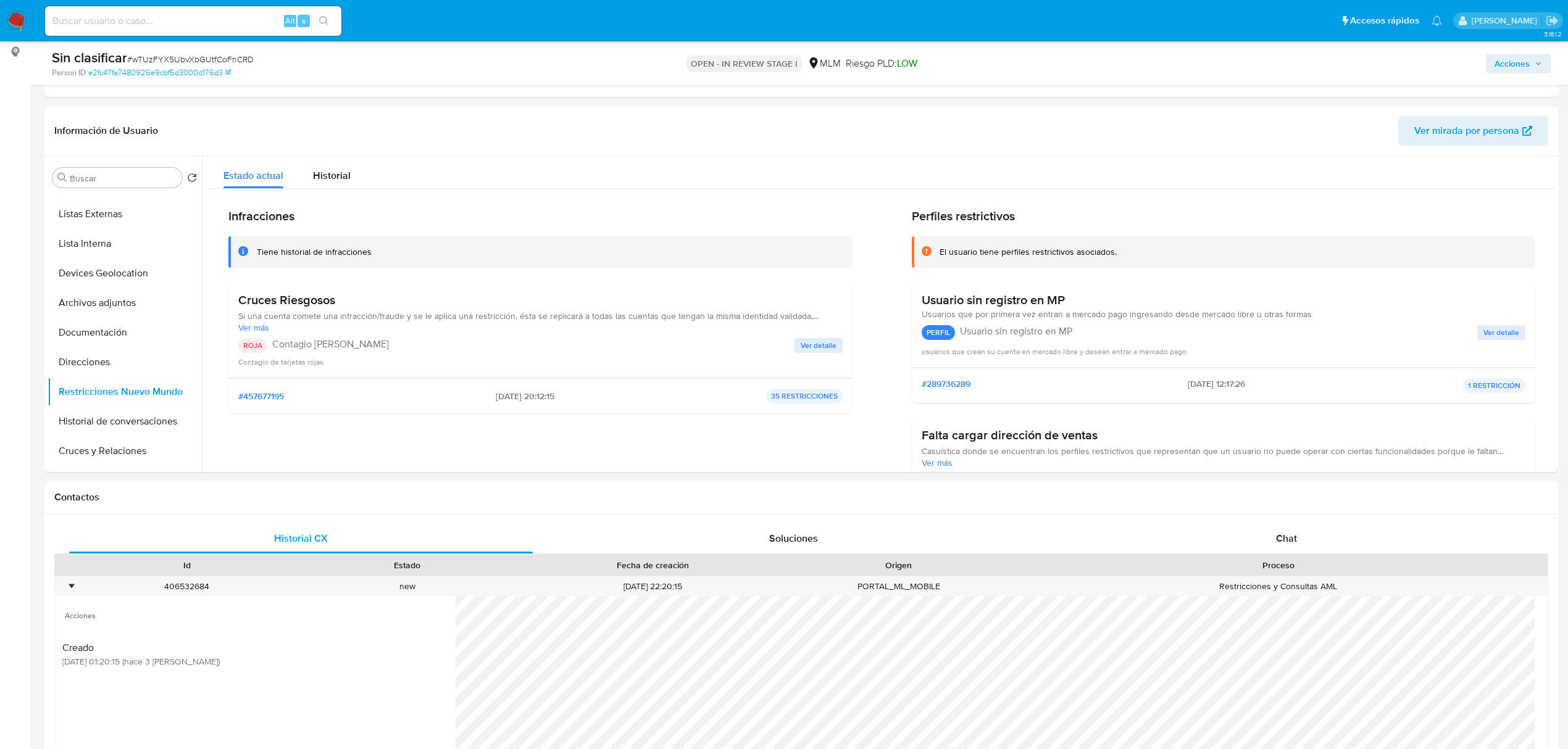
click at [815, 346] on span "Ver detalle" at bounding box center [818, 345] width 35 height 12
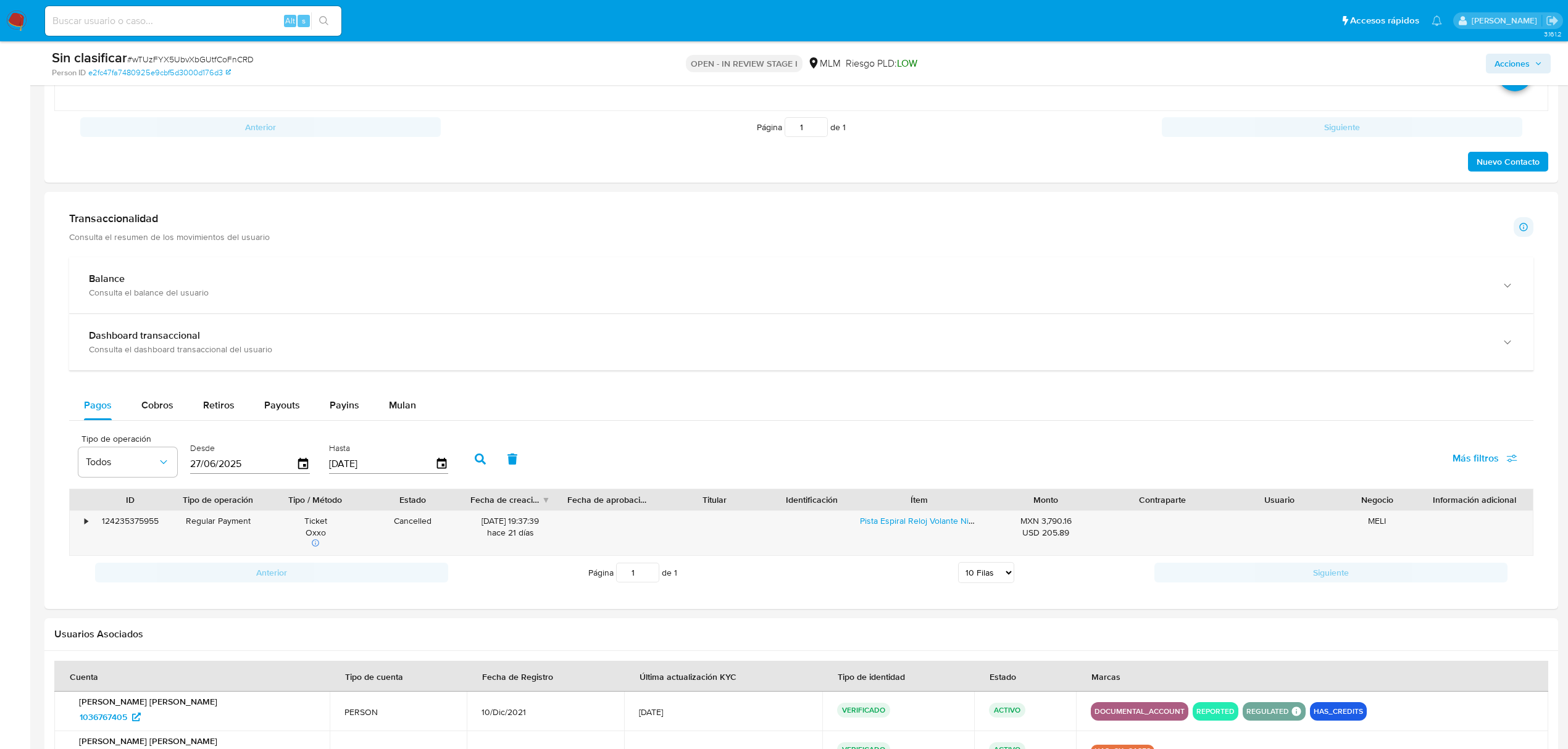
scroll to position [987, 0]
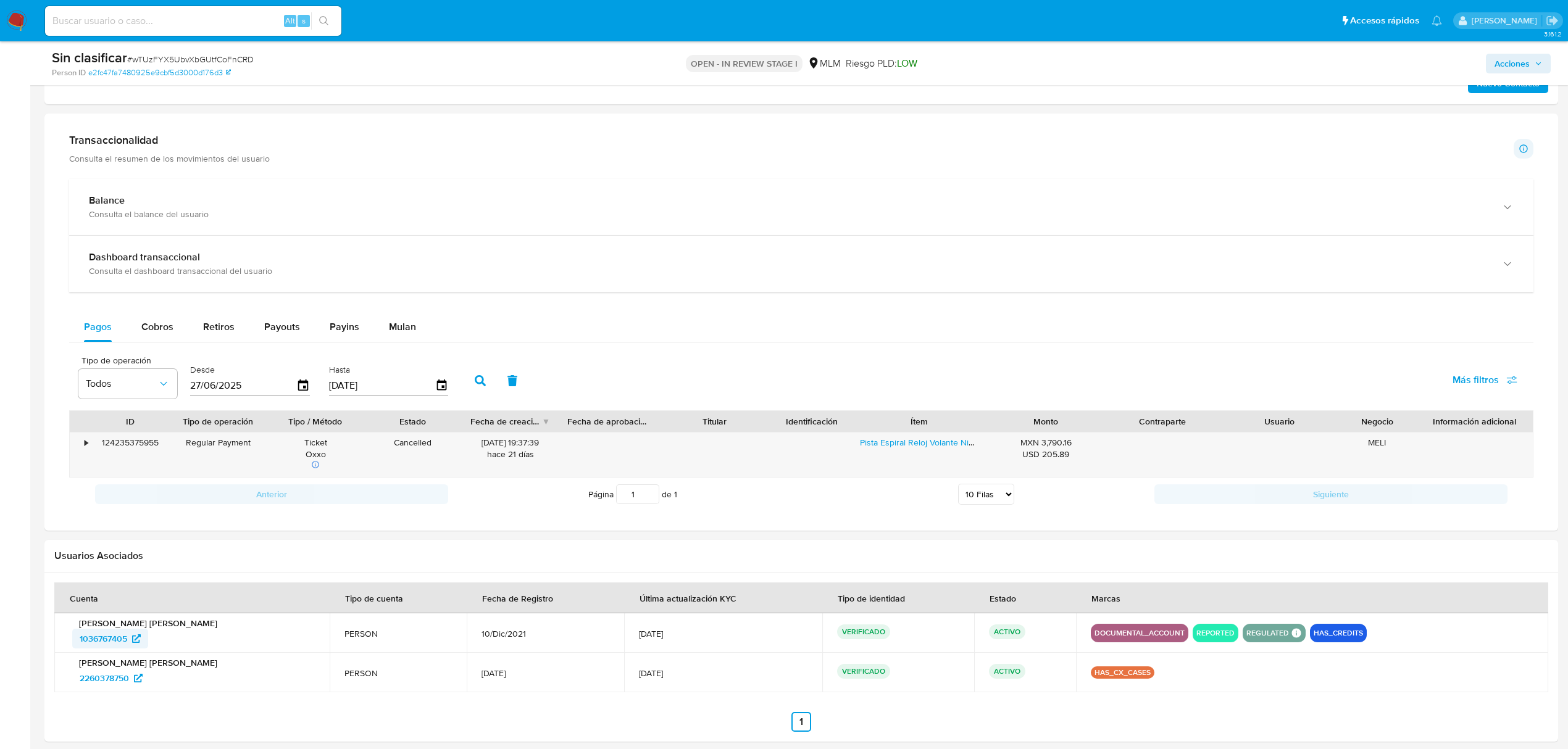
click at [124, 644] on span "1036767405" at bounding box center [104, 638] width 48 height 20
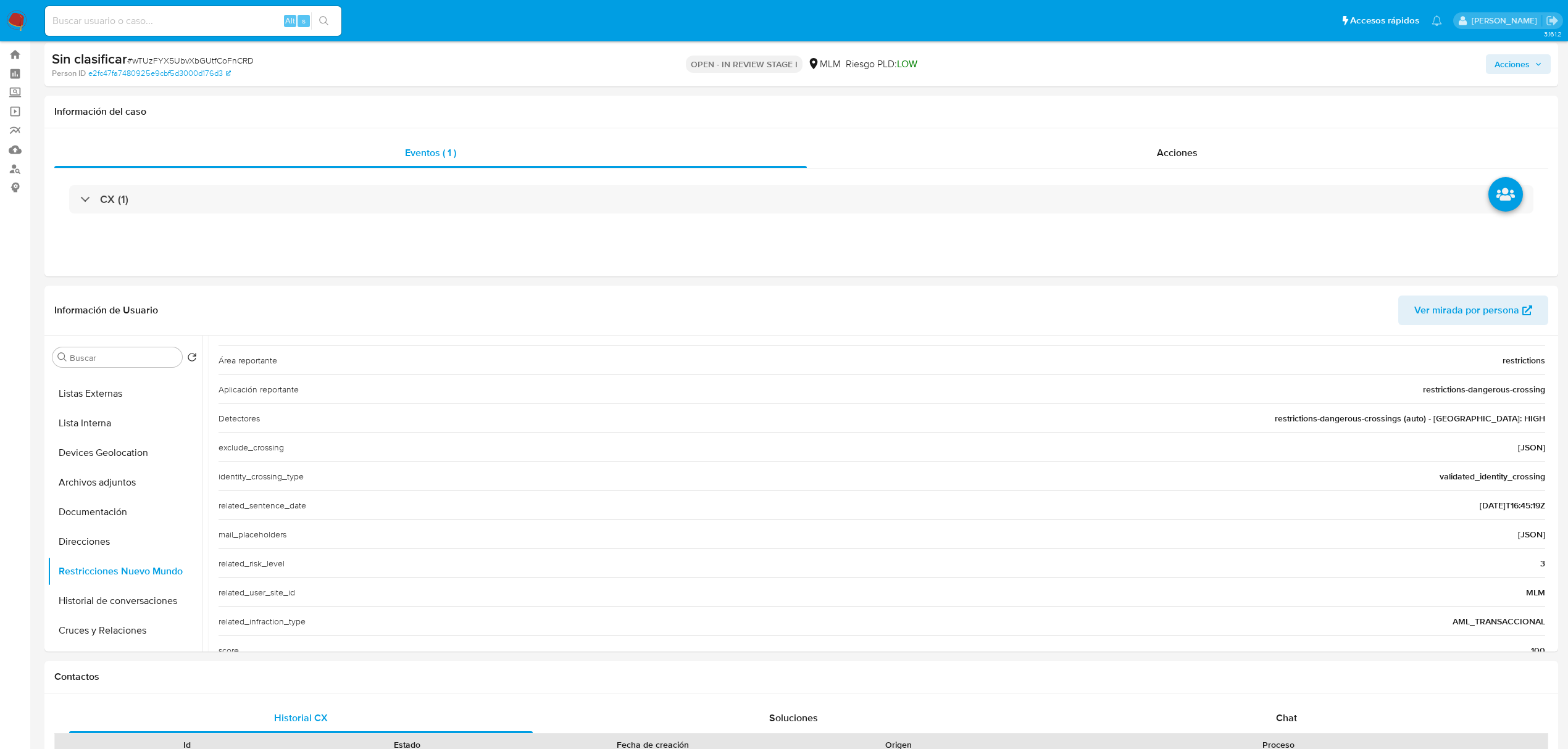
scroll to position [0, 0]
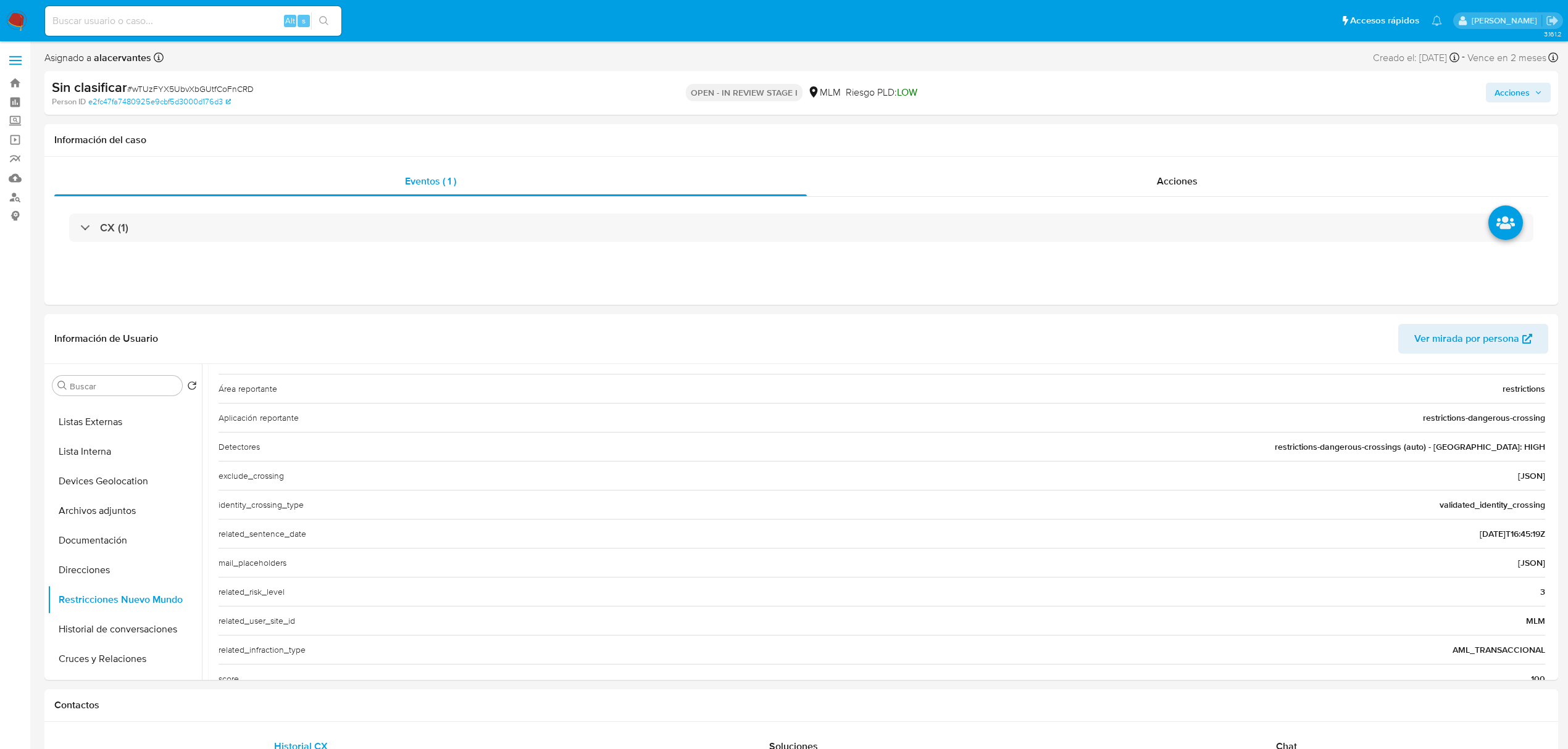
click at [1508, 94] on span "Acciones" at bounding box center [1512, 92] width 35 height 20
click at [1187, 134] on span "Resolución del caso" at bounding box center [1168, 131] width 88 height 14
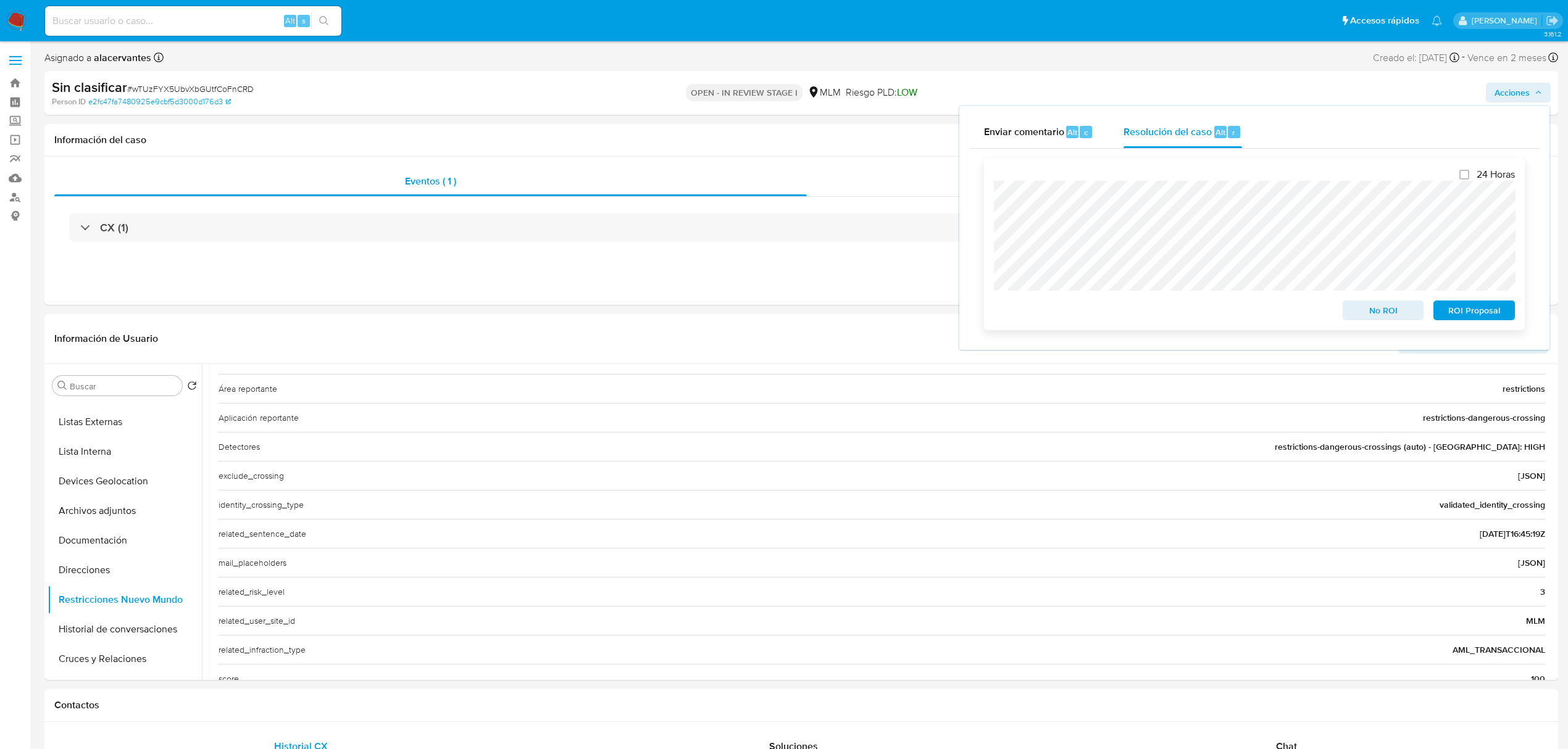
click at [1393, 309] on span "No ROI" at bounding box center [1384, 310] width 64 height 17
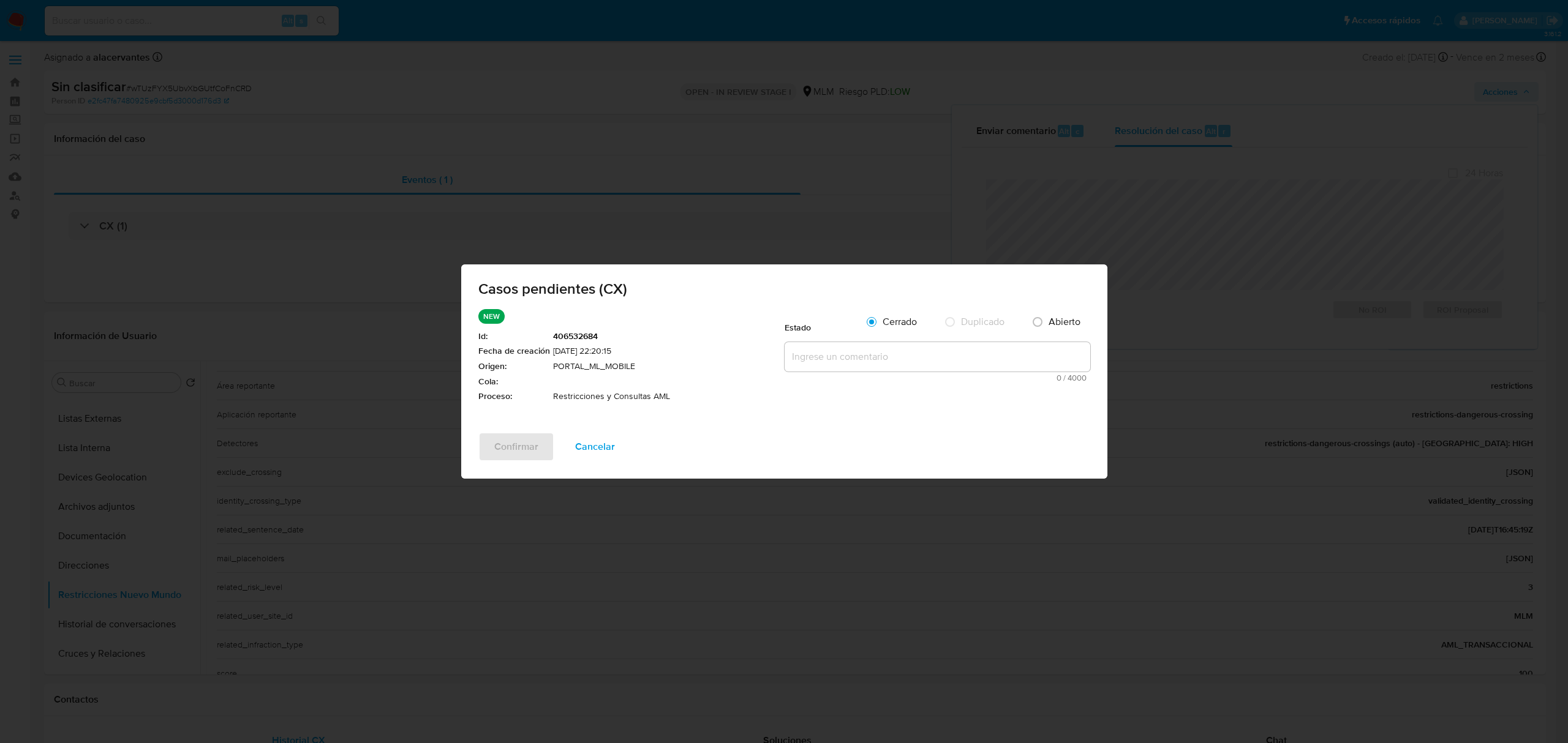
click at [913, 358] on textarea at bounding box center [937, 357] width 305 height 29
paste textarea "Se realiza validación de caso CX. Cliente cuenta con reporte a la autoridad por…"
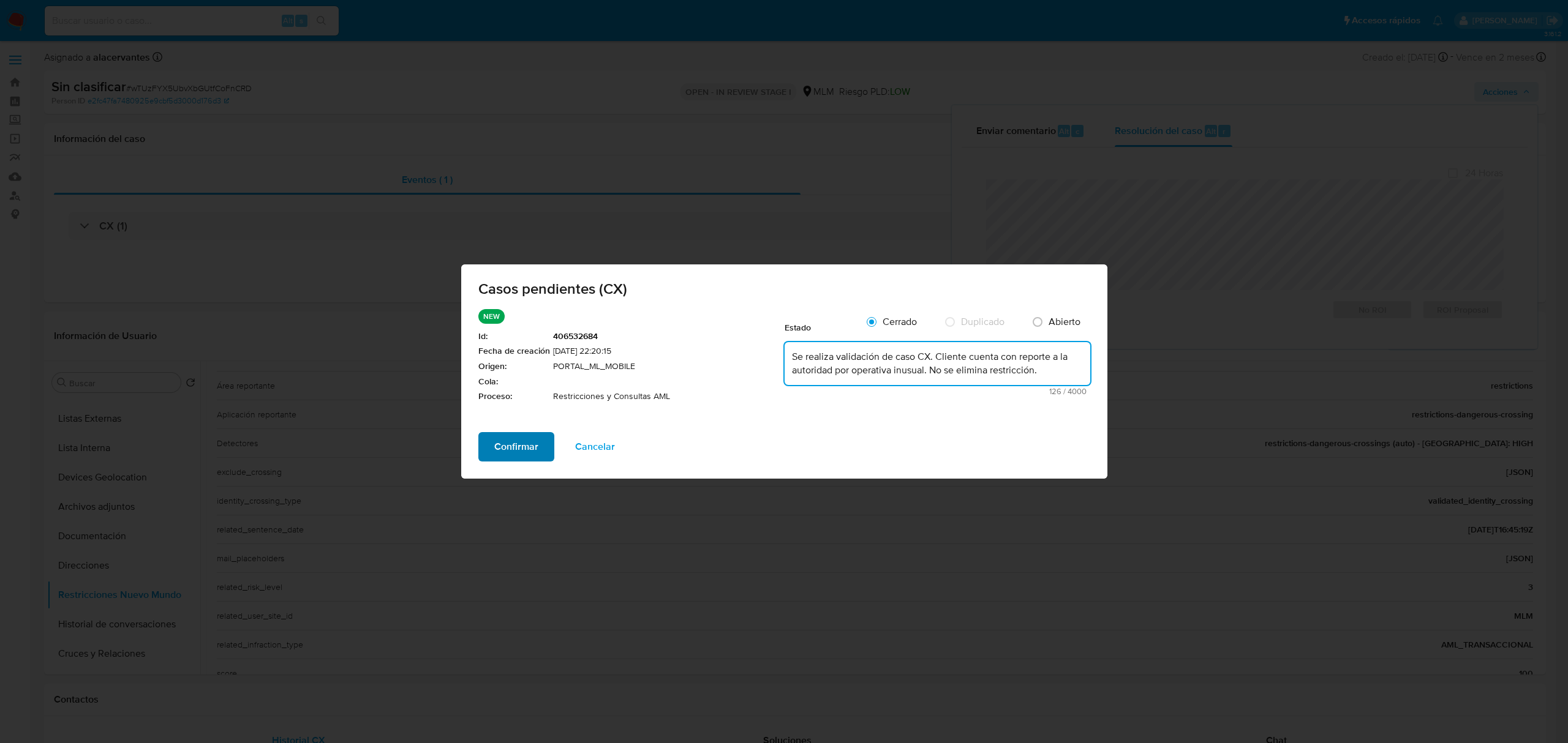
type textarea "Se realiza validación de caso CX. Cliente cuenta con reporte a la autoridad por…"
click at [526, 446] on span "Confirmar" at bounding box center [517, 447] width 44 height 27
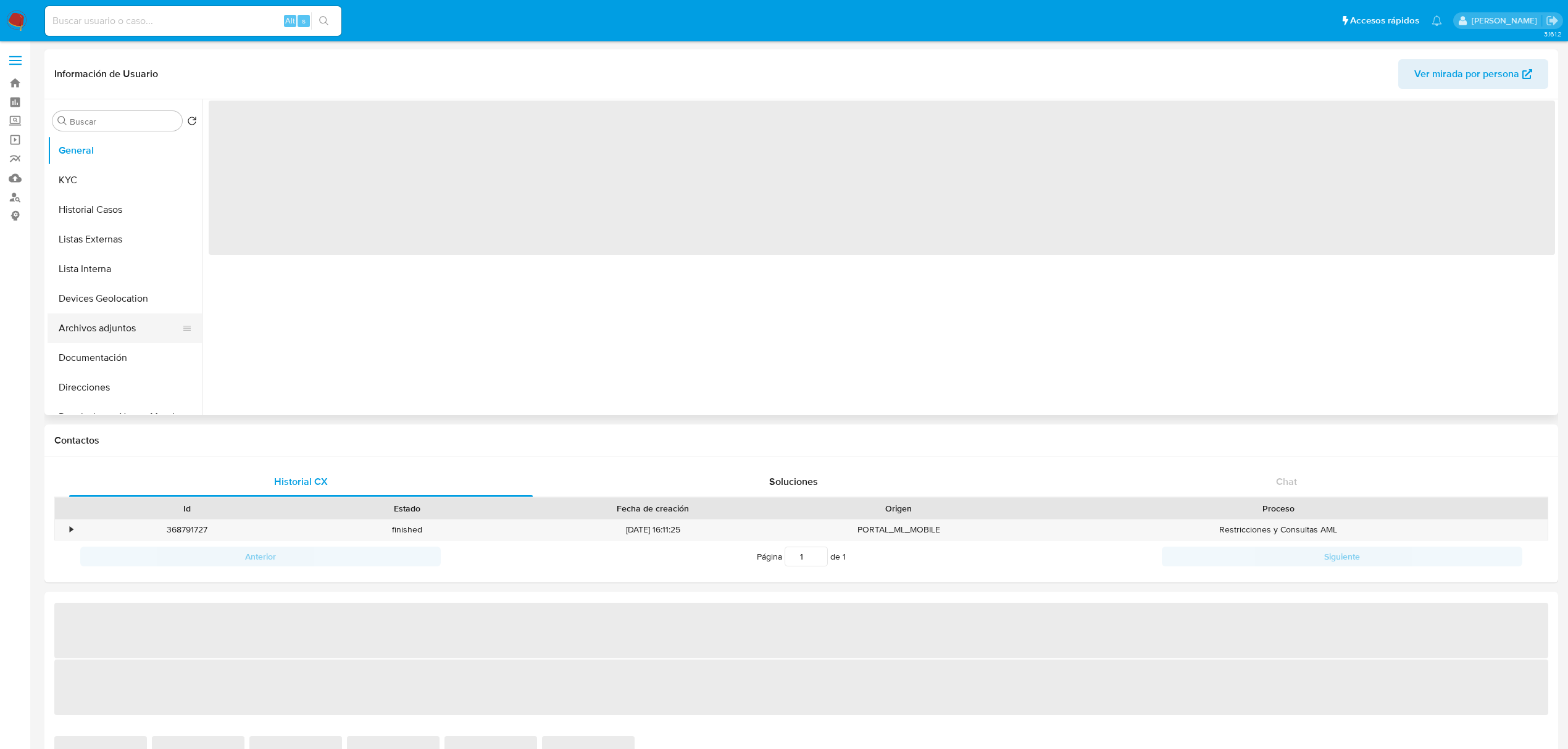
select select "10"
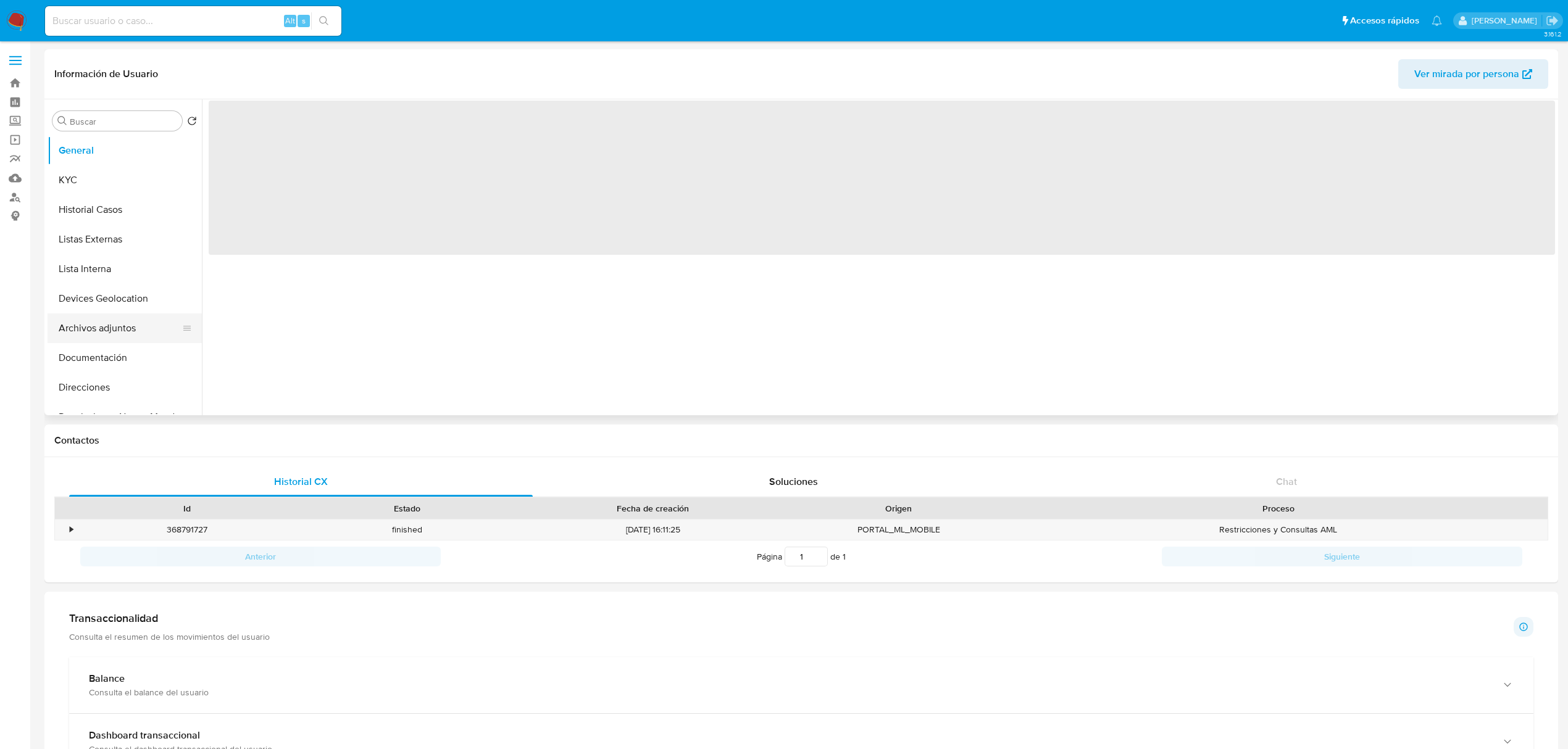
scroll to position [82, 0]
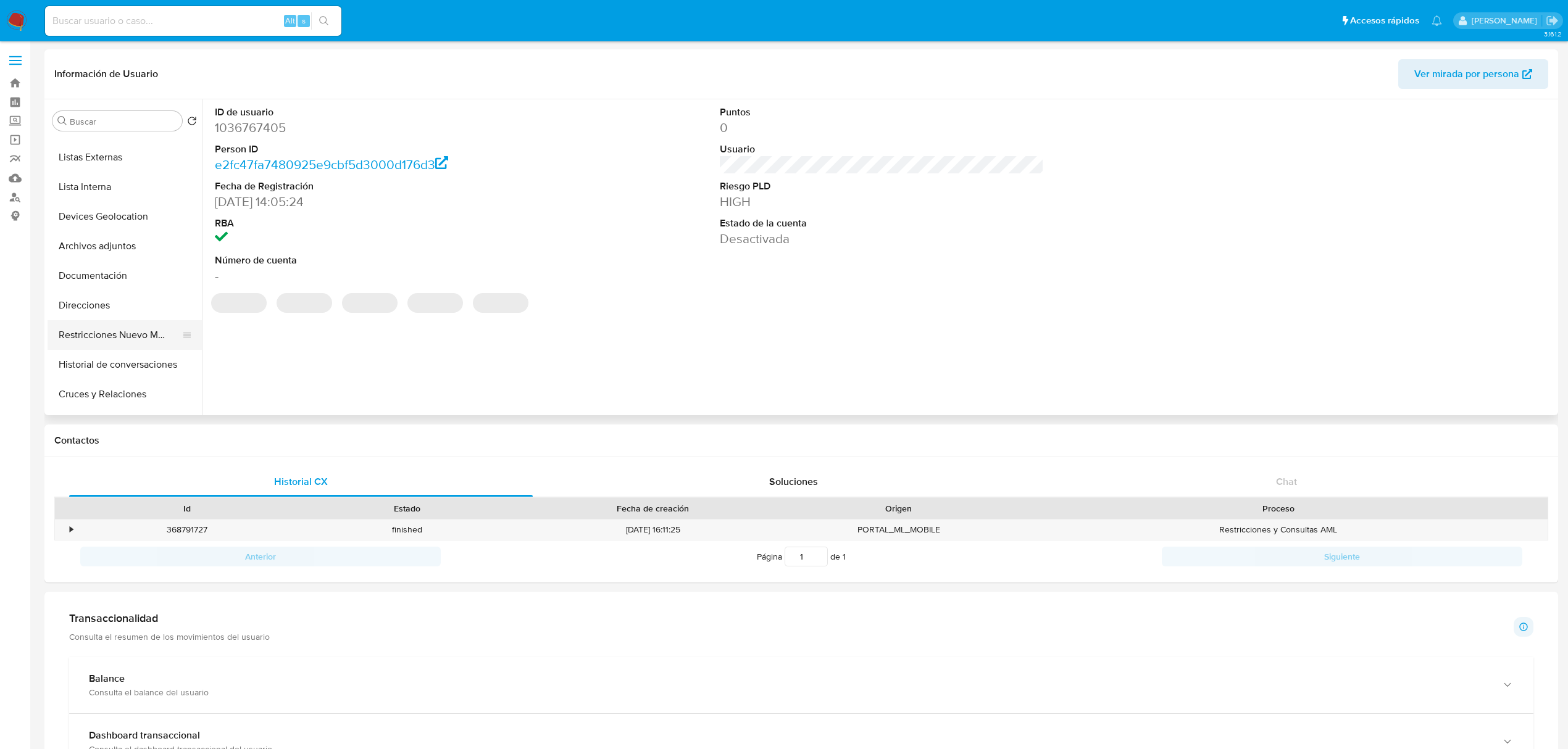
click at [121, 342] on button "Restricciones Nuevo Mundo" at bounding box center [120, 335] width 144 height 30
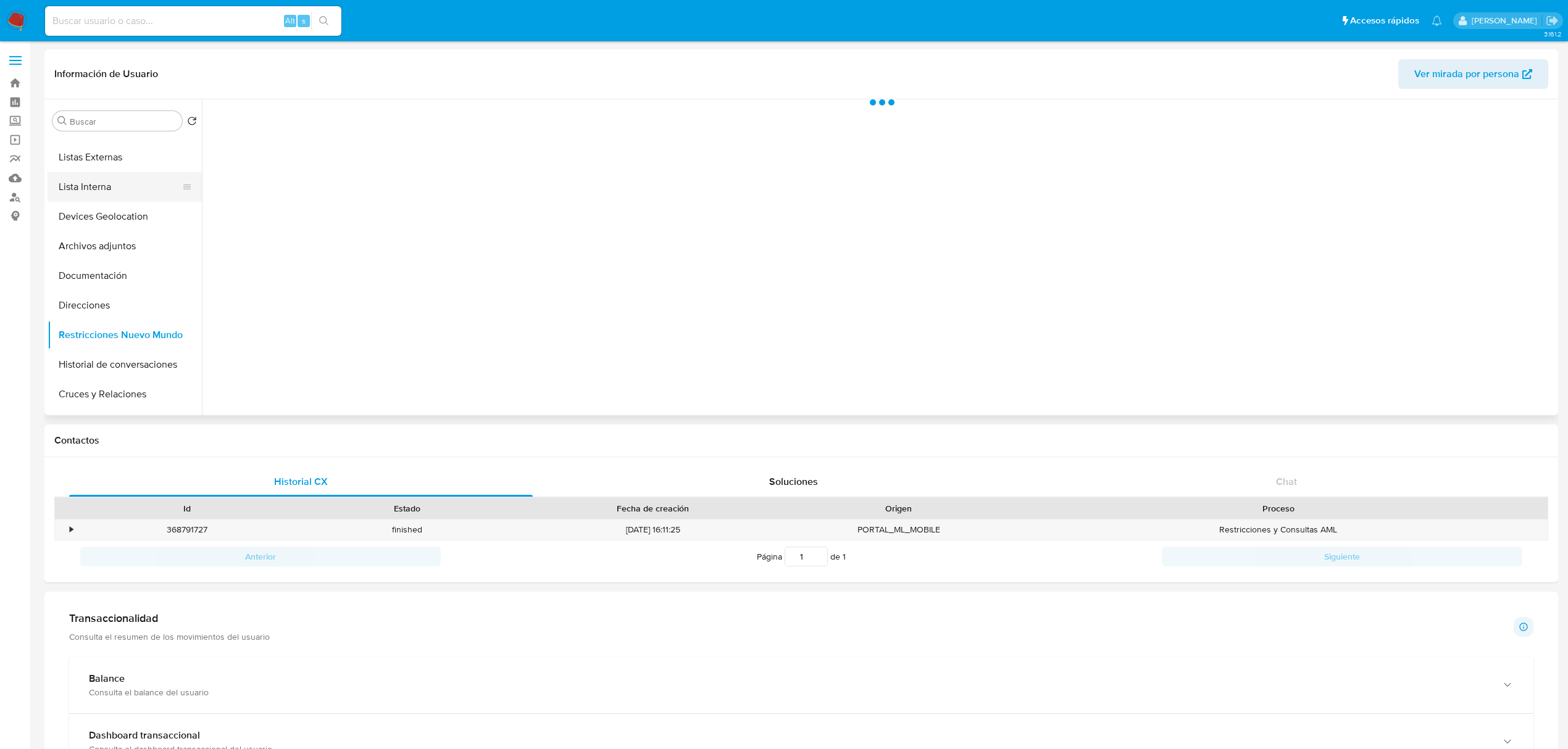
scroll to position [0, 0]
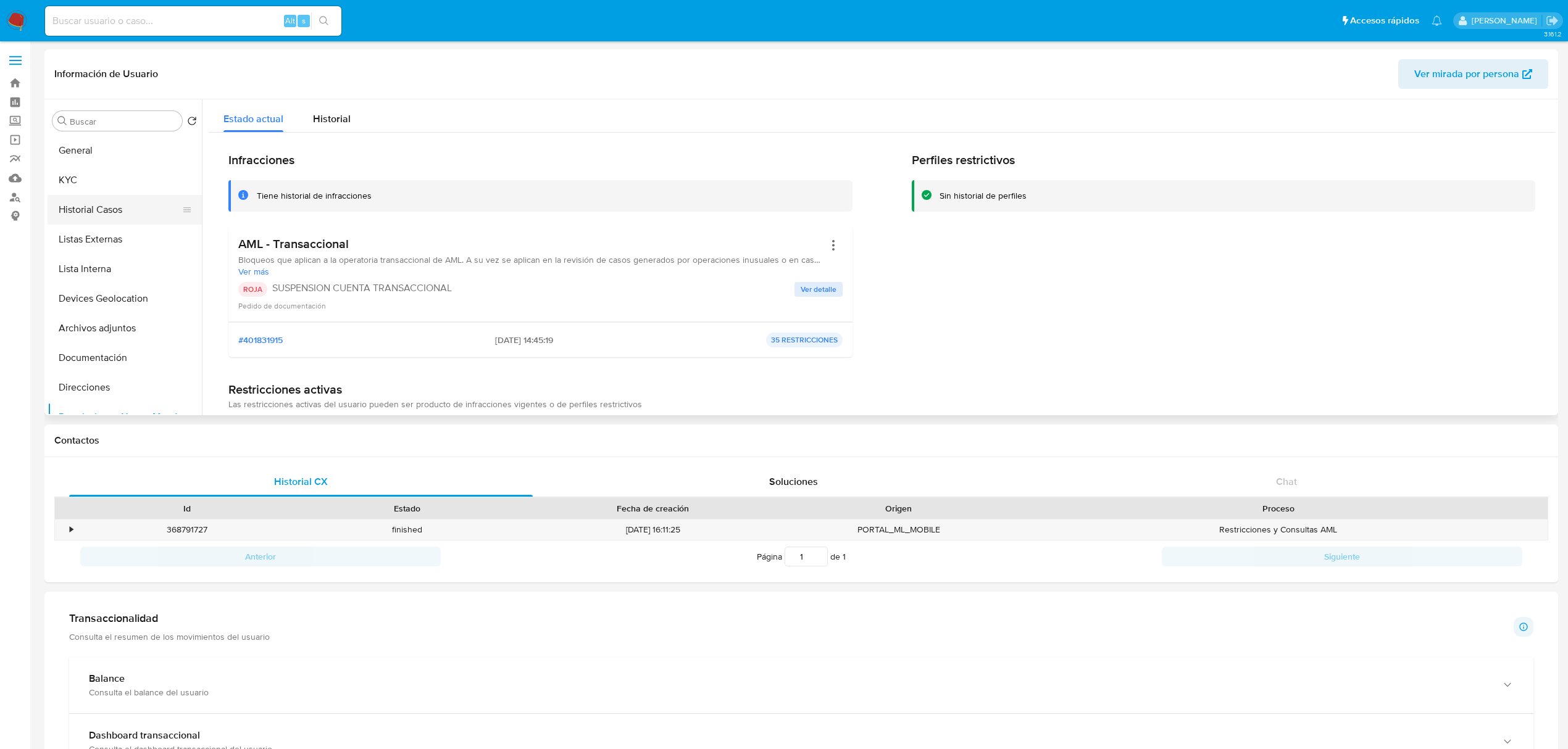
click at [102, 215] on button "Historial Casos" at bounding box center [120, 210] width 144 height 30
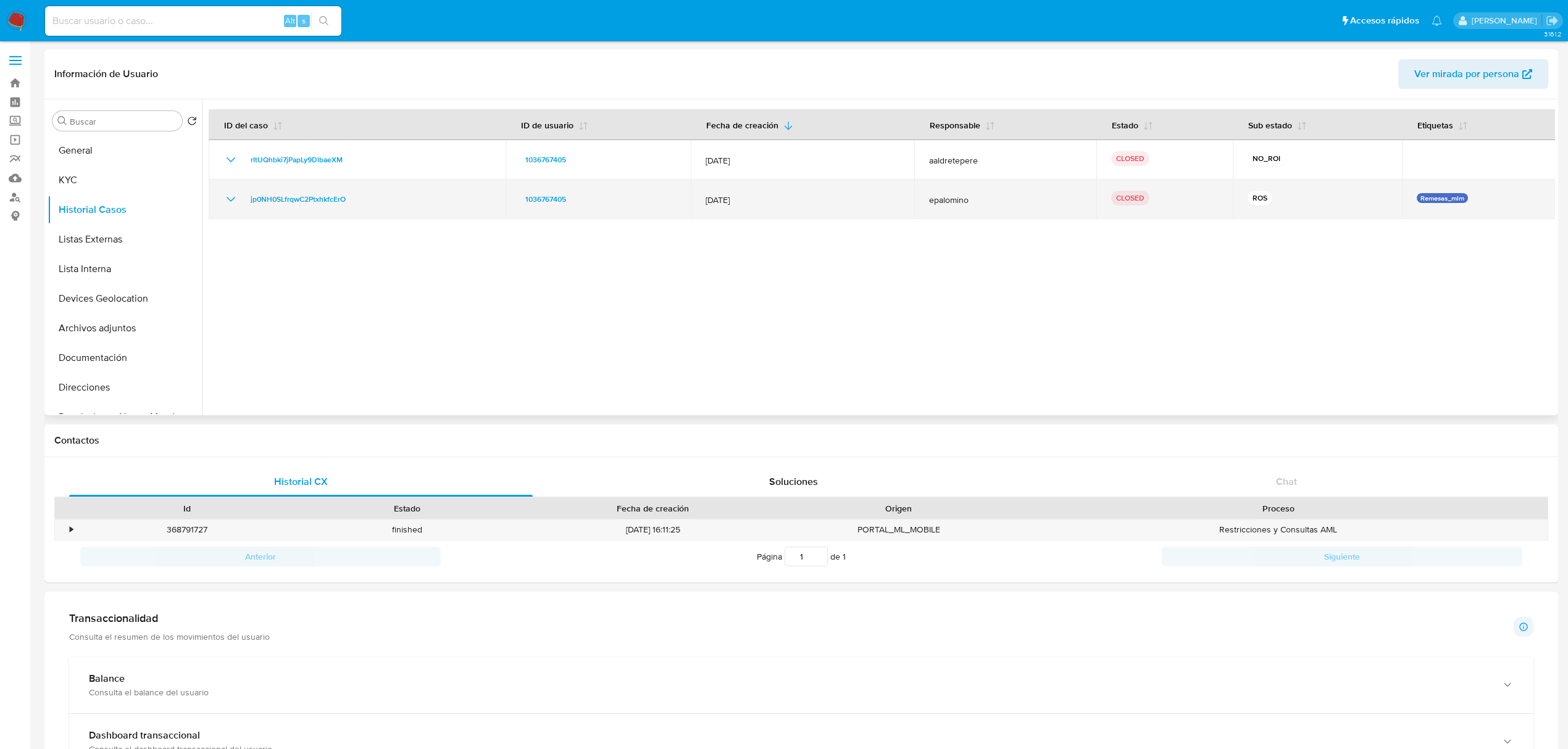
click at [239, 200] on div "jp0NH0SLfrqwC2PtxhkfcErO" at bounding box center [357, 200] width 267 height 15
click at [234, 199] on icon "Mostrar/Ocultar" at bounding box center [231, 200] width 15 height 15
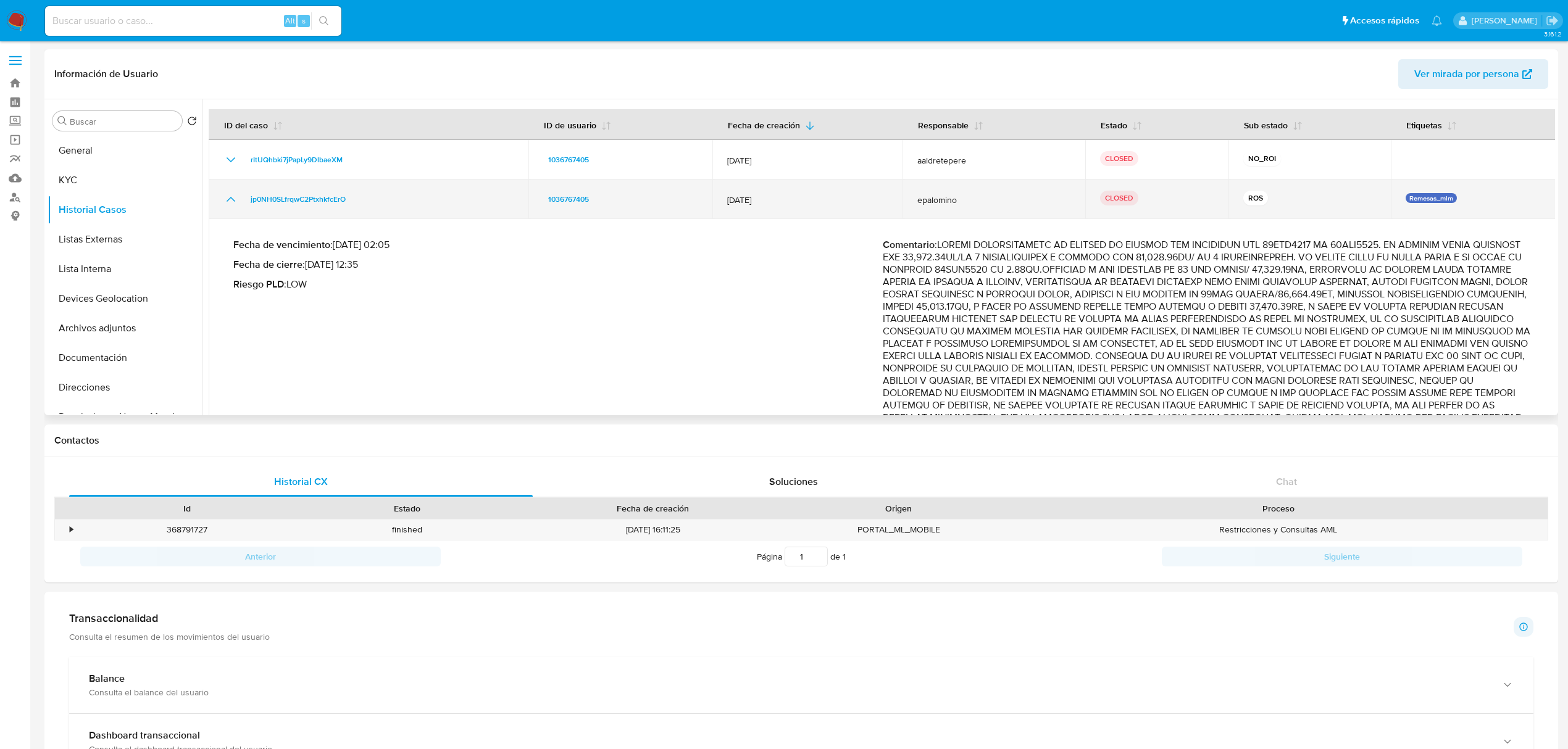
click at [234, 199] on icon "Mostrar/Ocultar" at bounding box center [231, 200] width 15 height 15
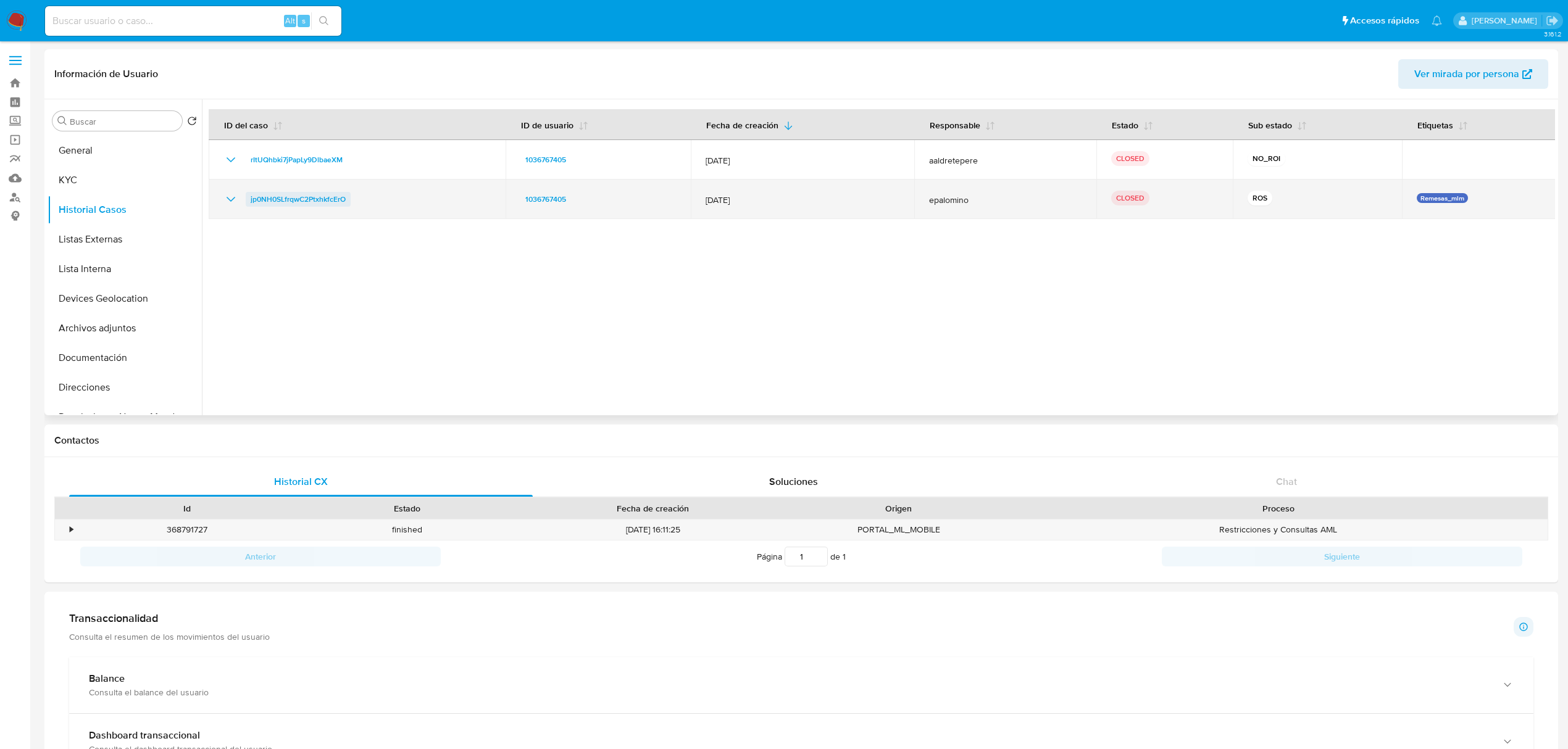
click at [307, 204] on span "jp0NH0SLfrqwC2PtxhkfcErO" at bounding box center [298, 200] width 95 height 15
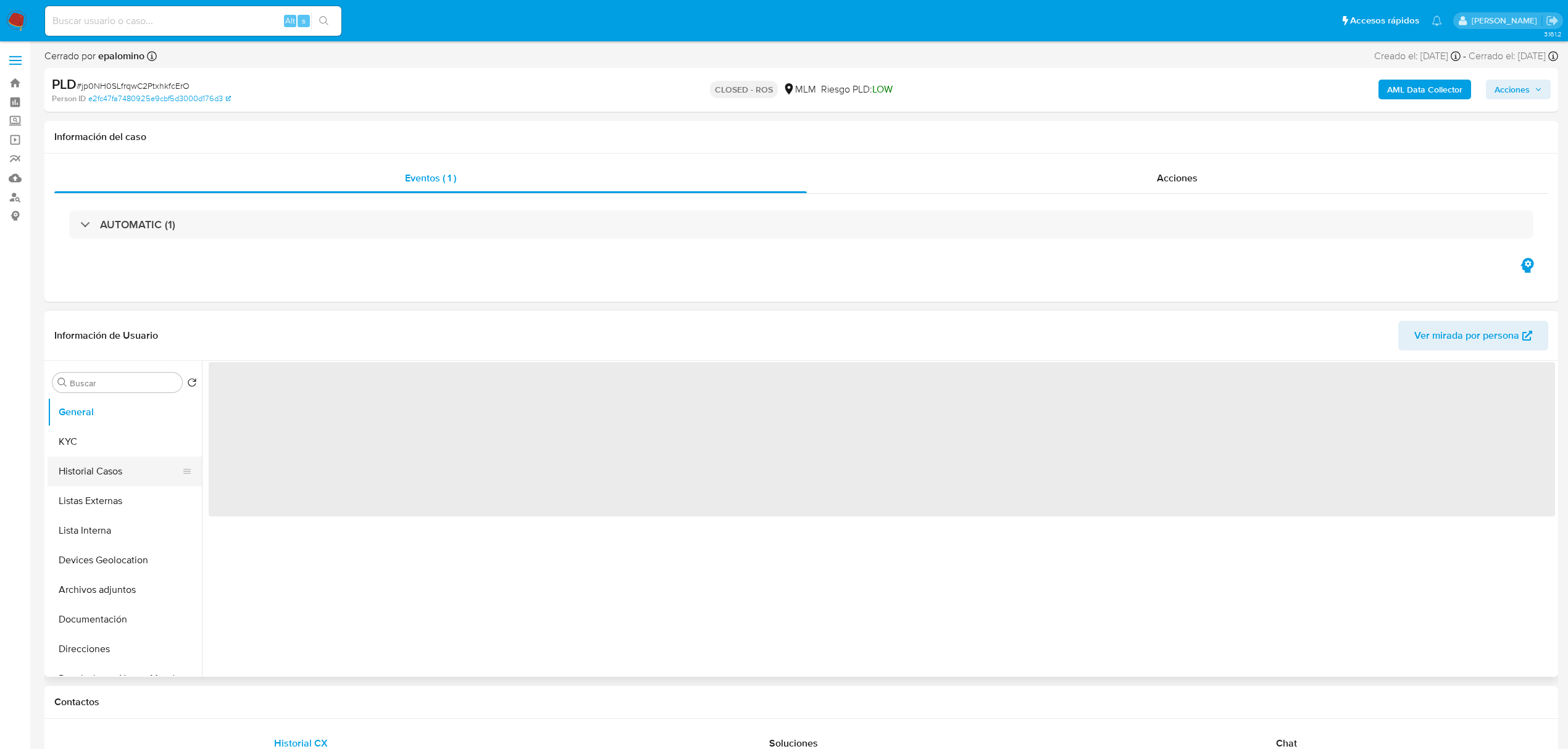
select select "10"
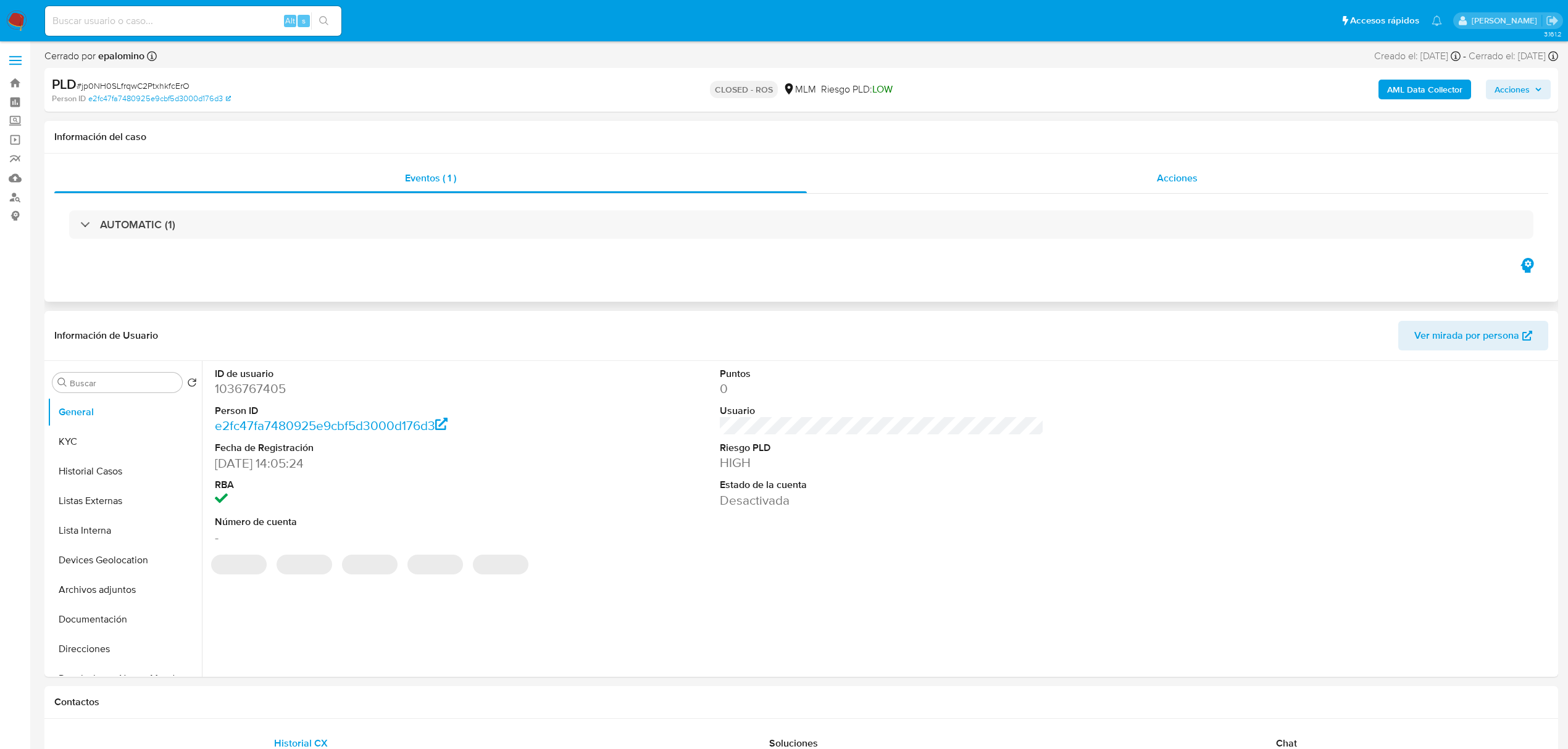
click at [1238, 169] on div "Acciones" at bounding box center [1178, 178] width 742 height 30
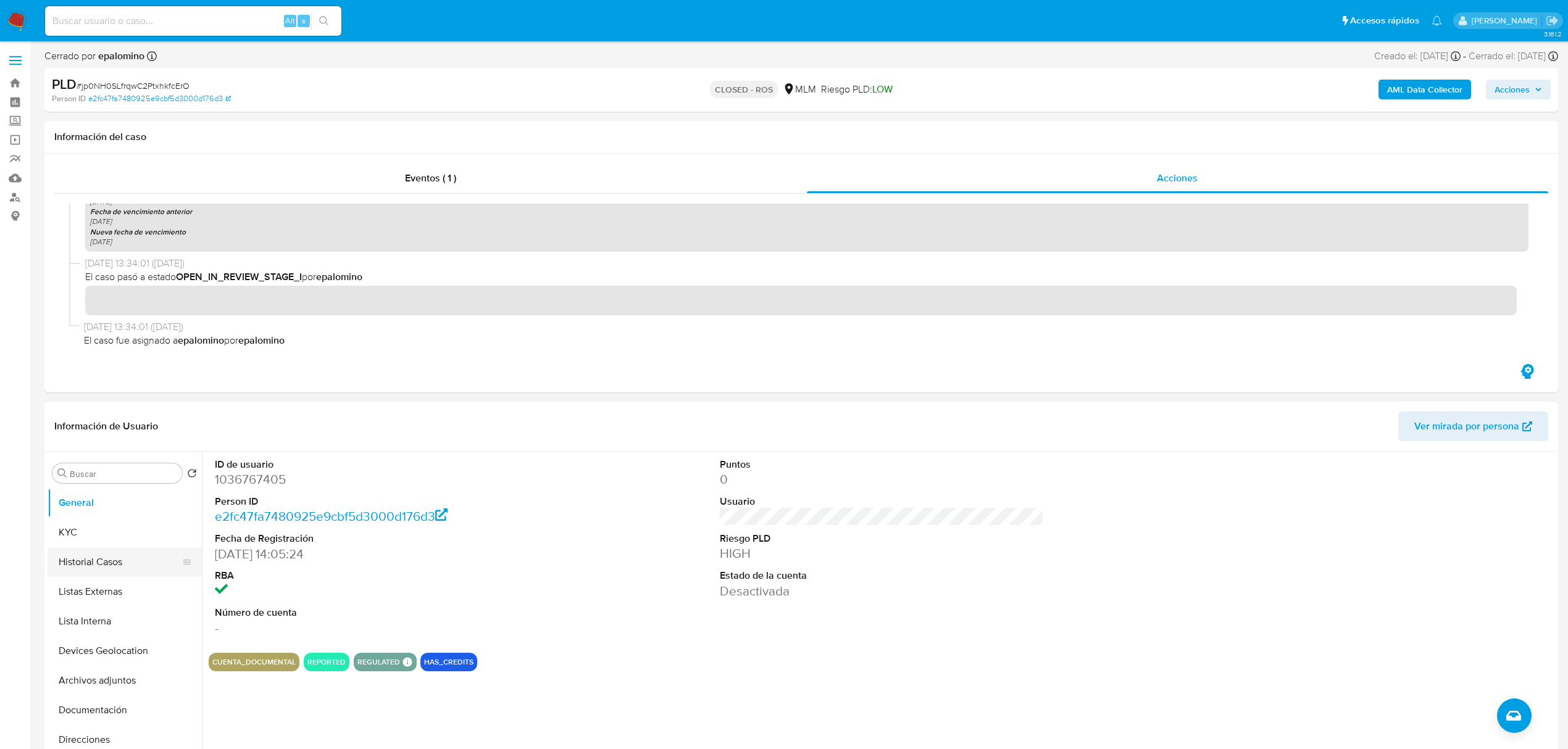
click at [100, 560] on button "Historial Casos" at bounding box center [120, 563] width 144 height 30
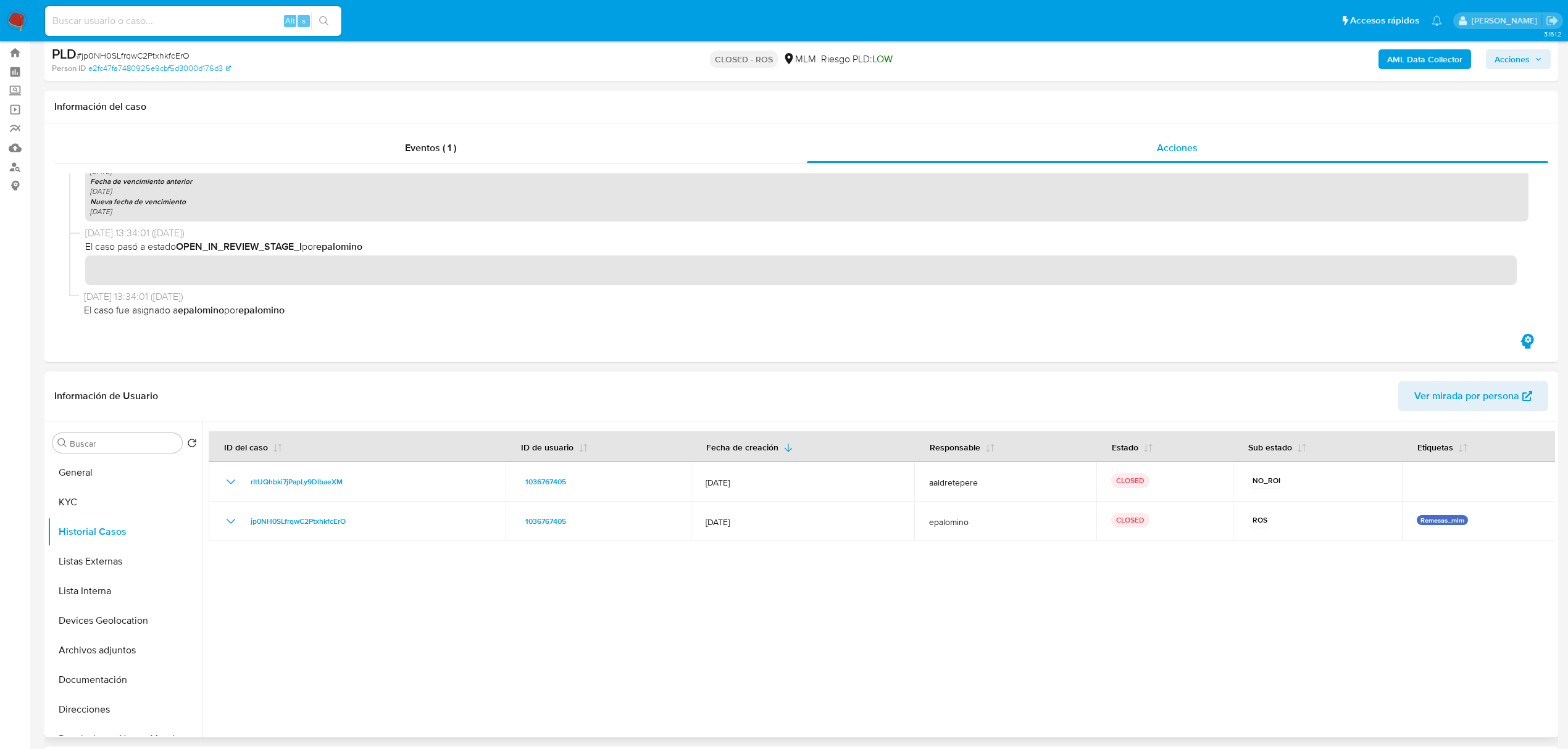
scroll to position [82, 0]
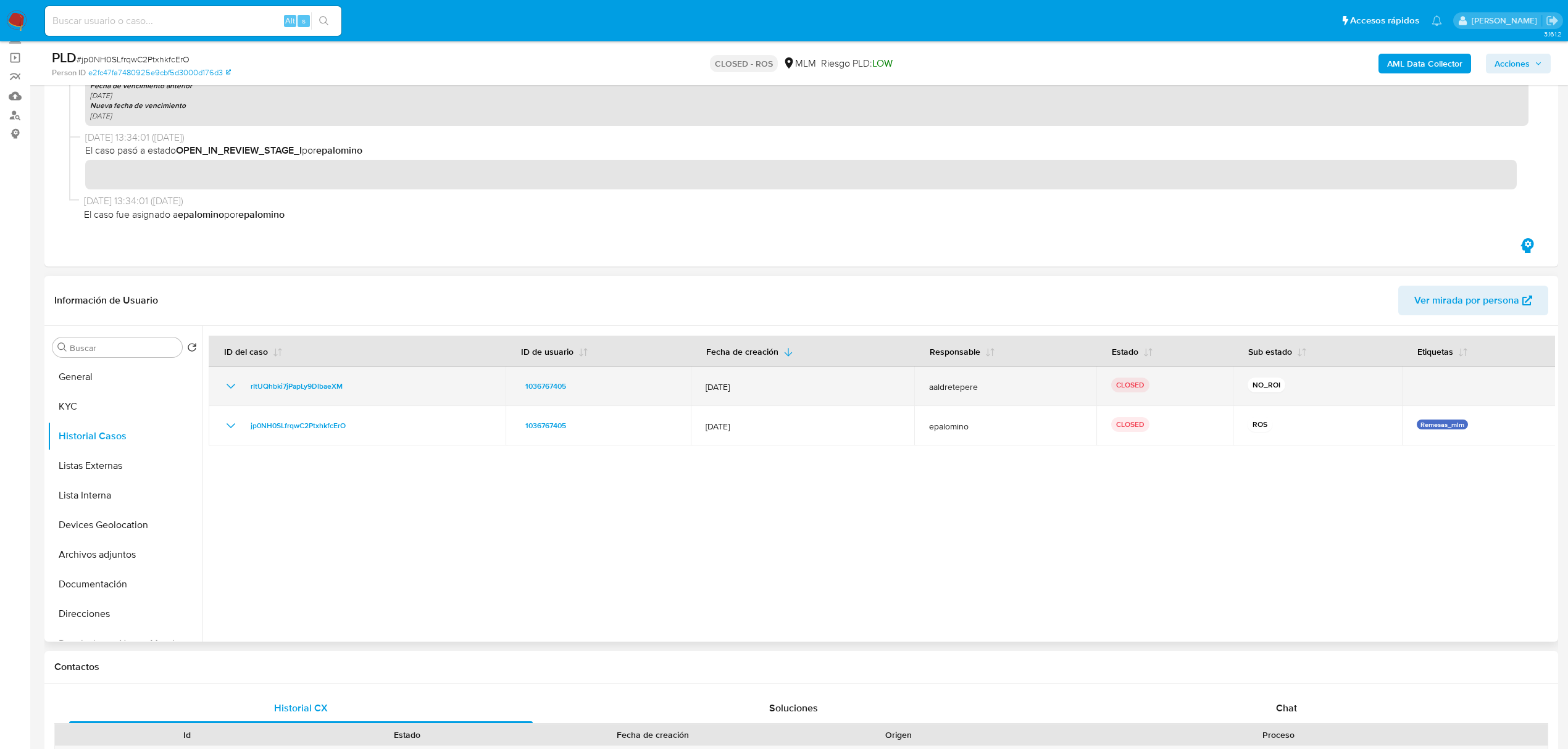
click at [234, 393] on icon "Mostrar/Ocultar" at bounding box center [231, 386] width 15 height 15
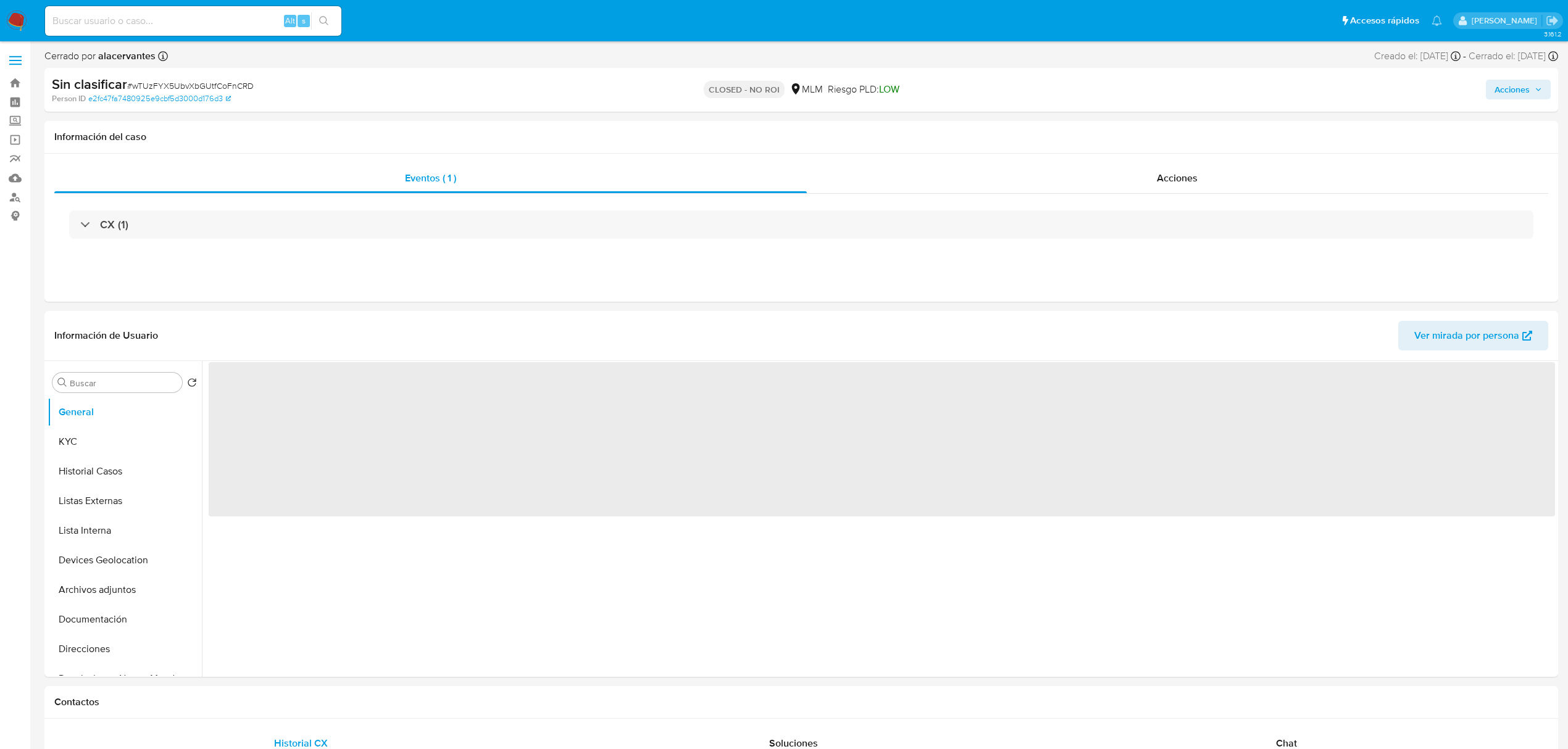
select select "10"
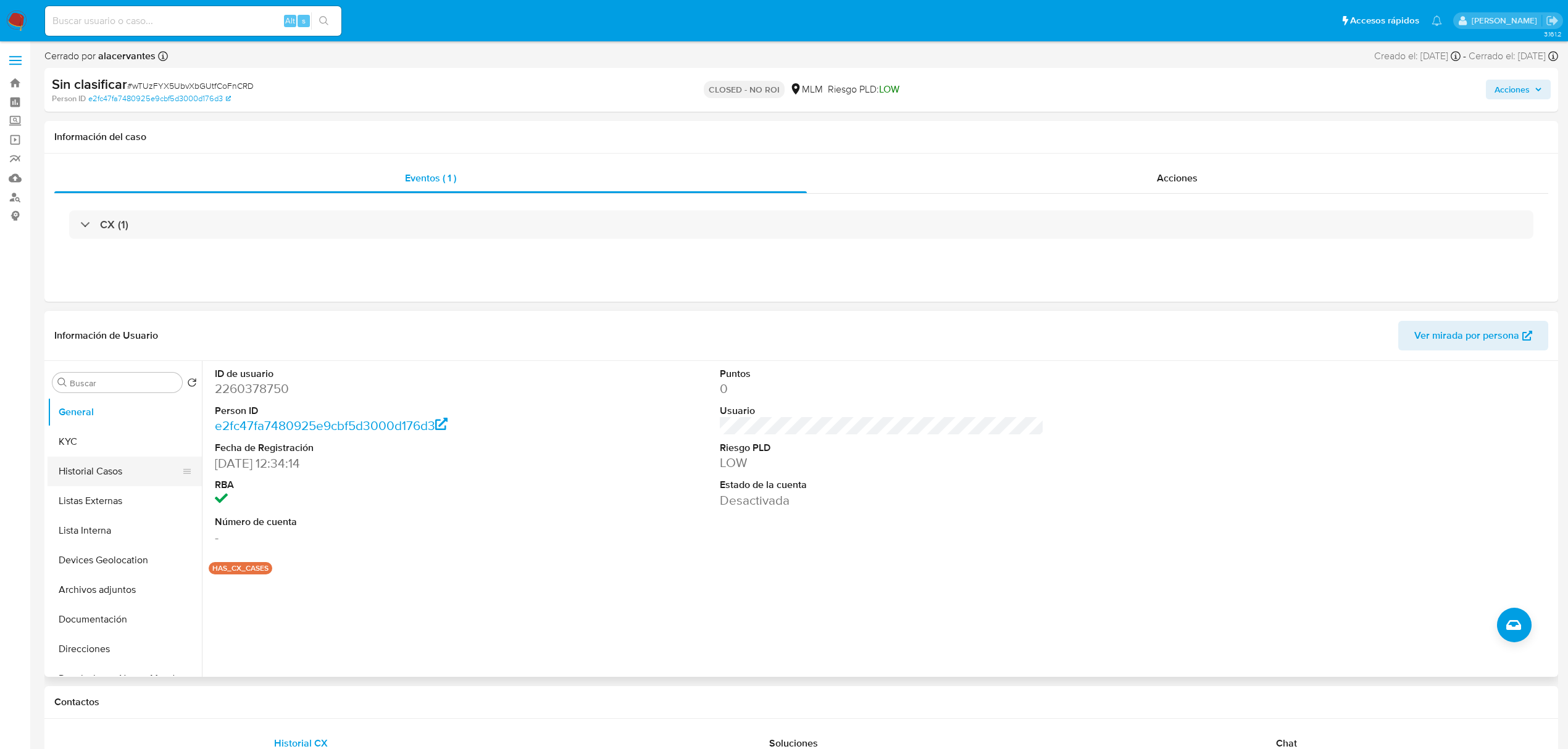
click at [116, 479] on button "Historial Casos" at bounding box center [120, 472] width 144 height 30
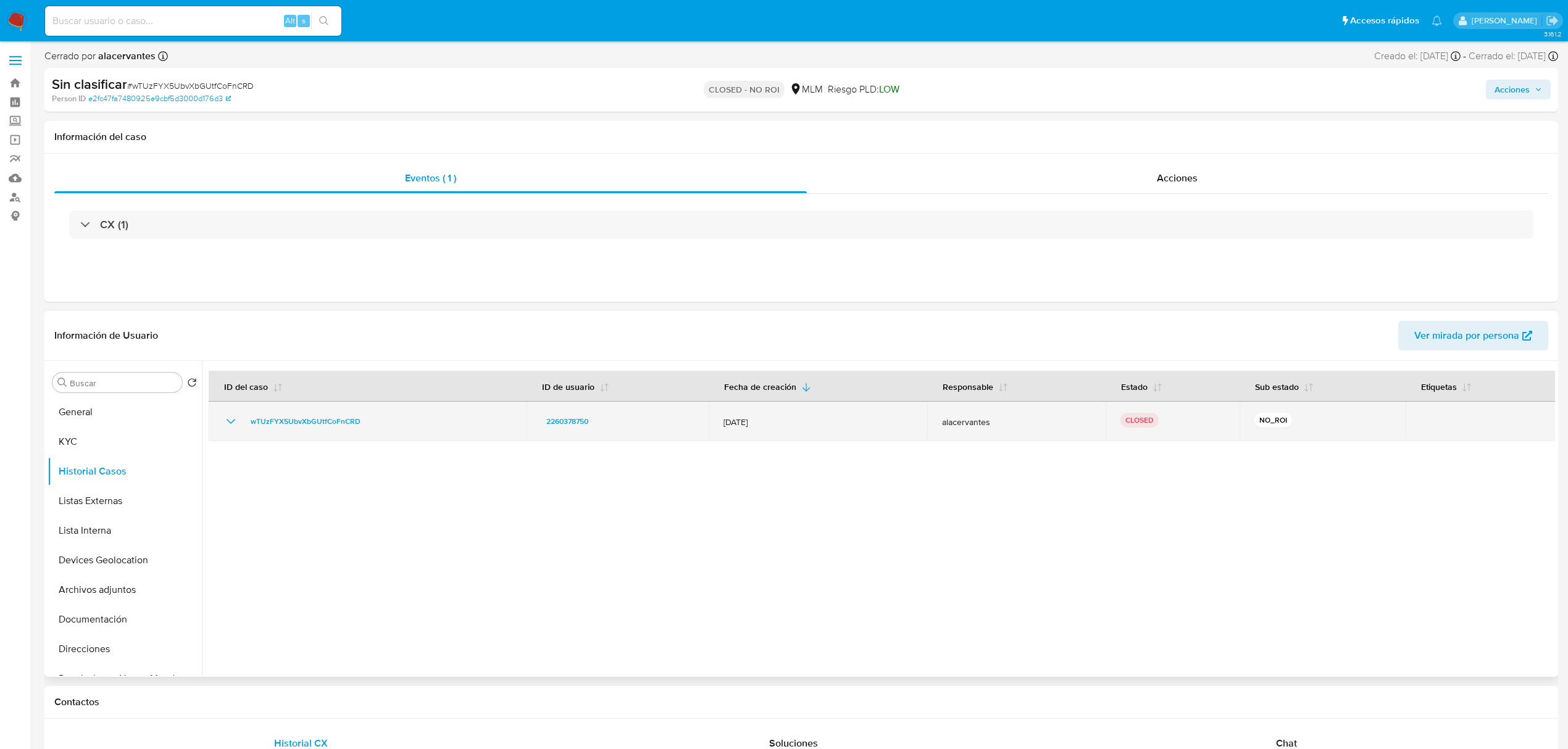
click at [238, 427] on icon "Mostrar/Ocultar" at bounding box center [231, 422] width 15 height 15
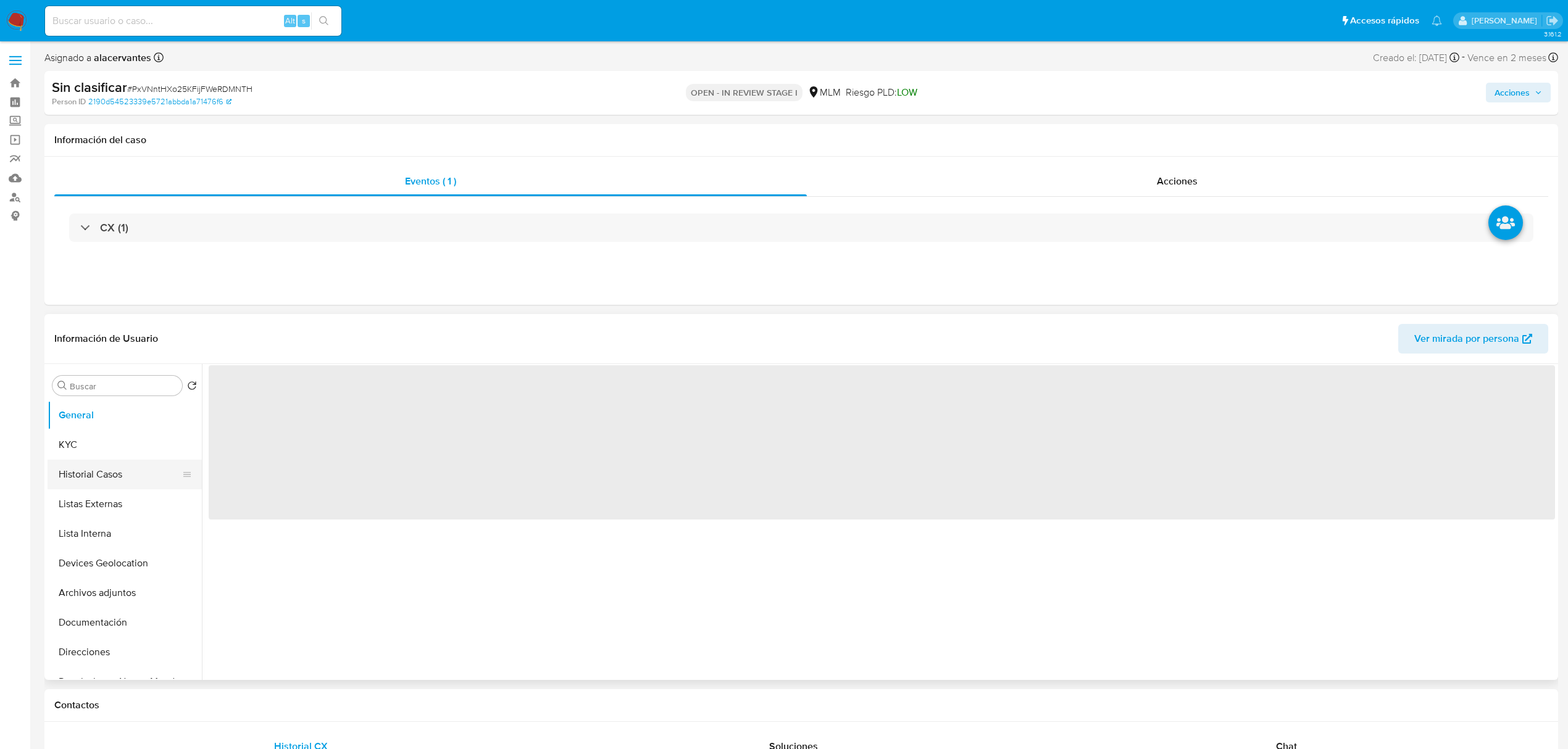
select select "10"
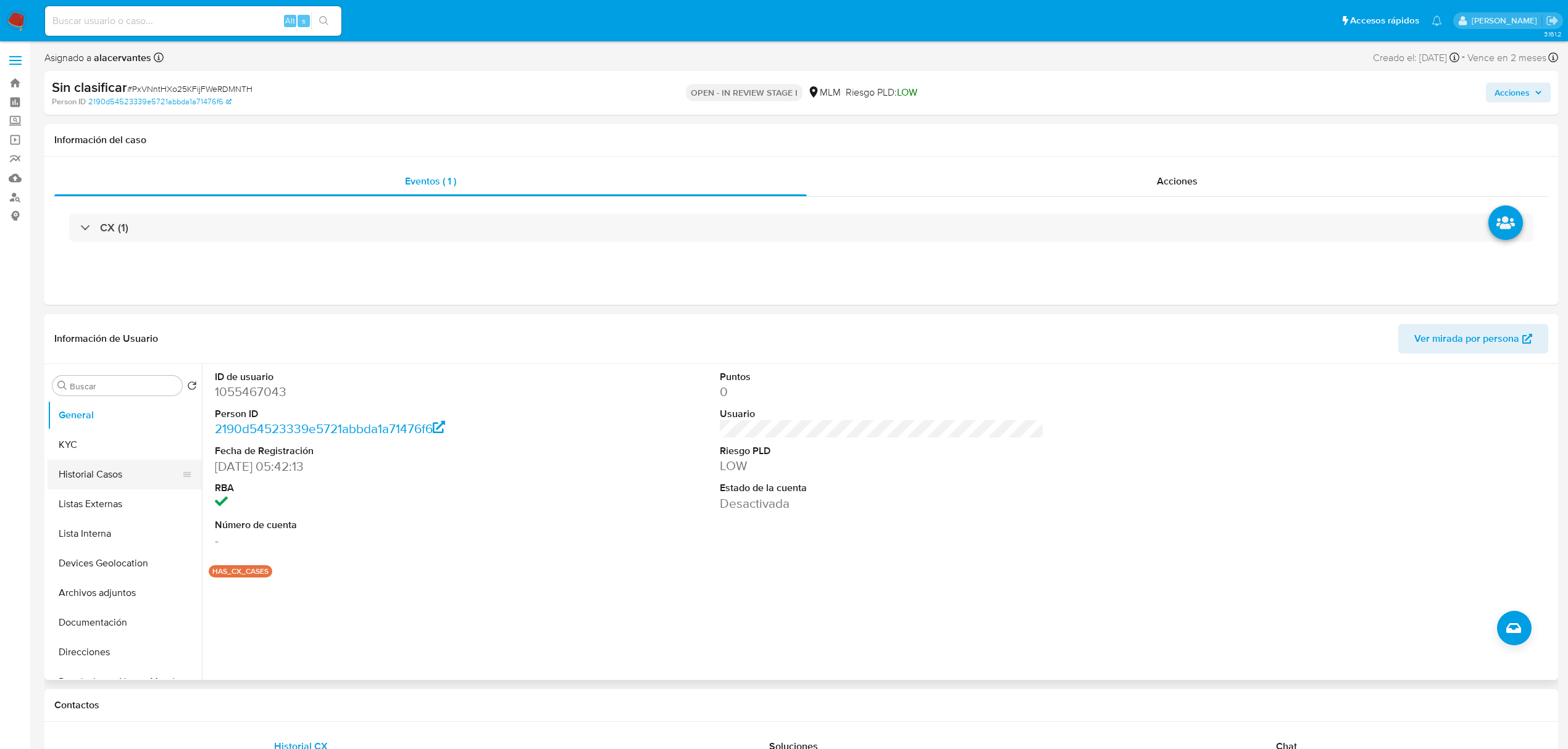
click at [84, 482] on button "Historial Casos" at bounding box center [120, 474] width 144 height 30
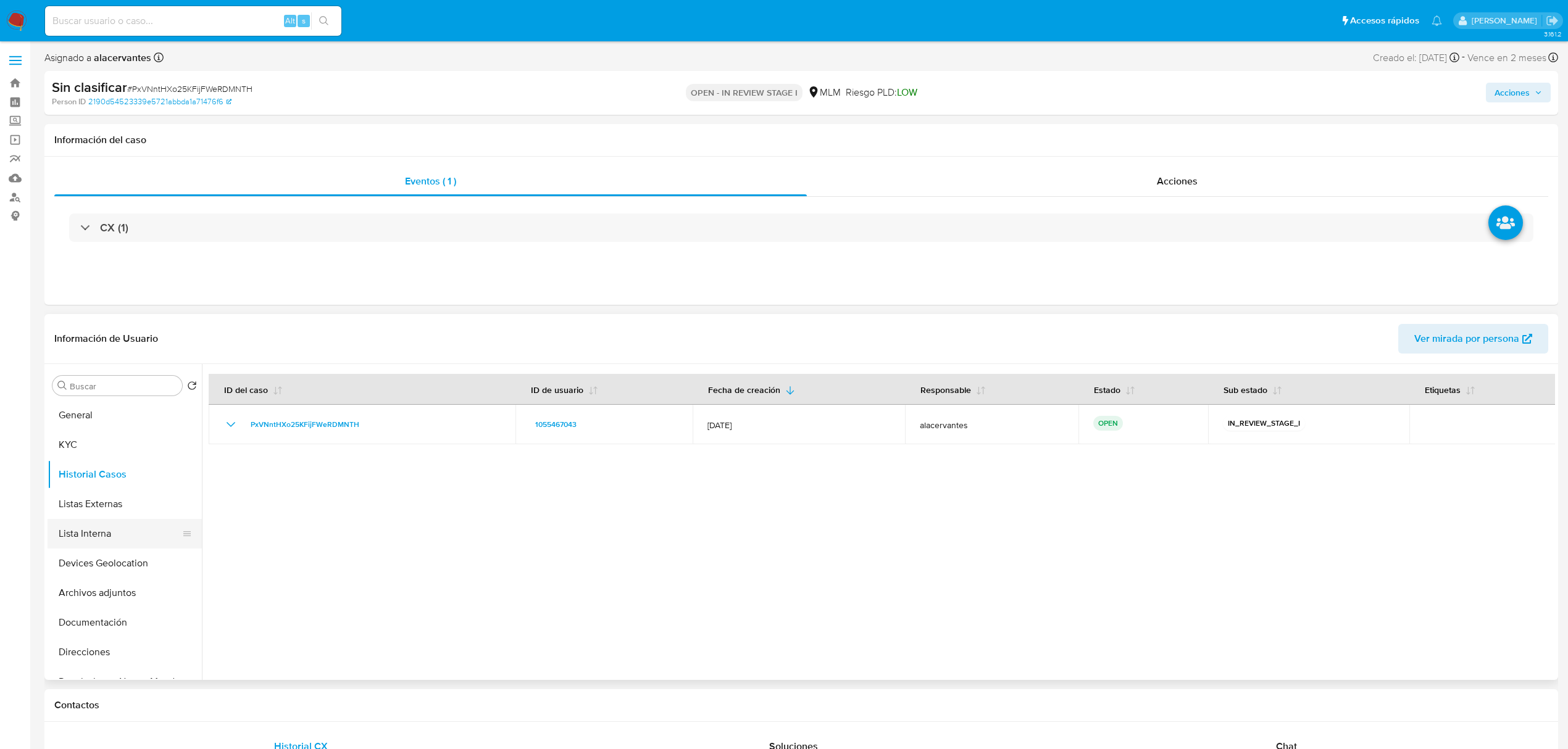
scroll to position [82, 0]
click at [126, 596] on button "Restricciones Nuevo Mundo" at bounding box center [120, 600] width 144 height 30
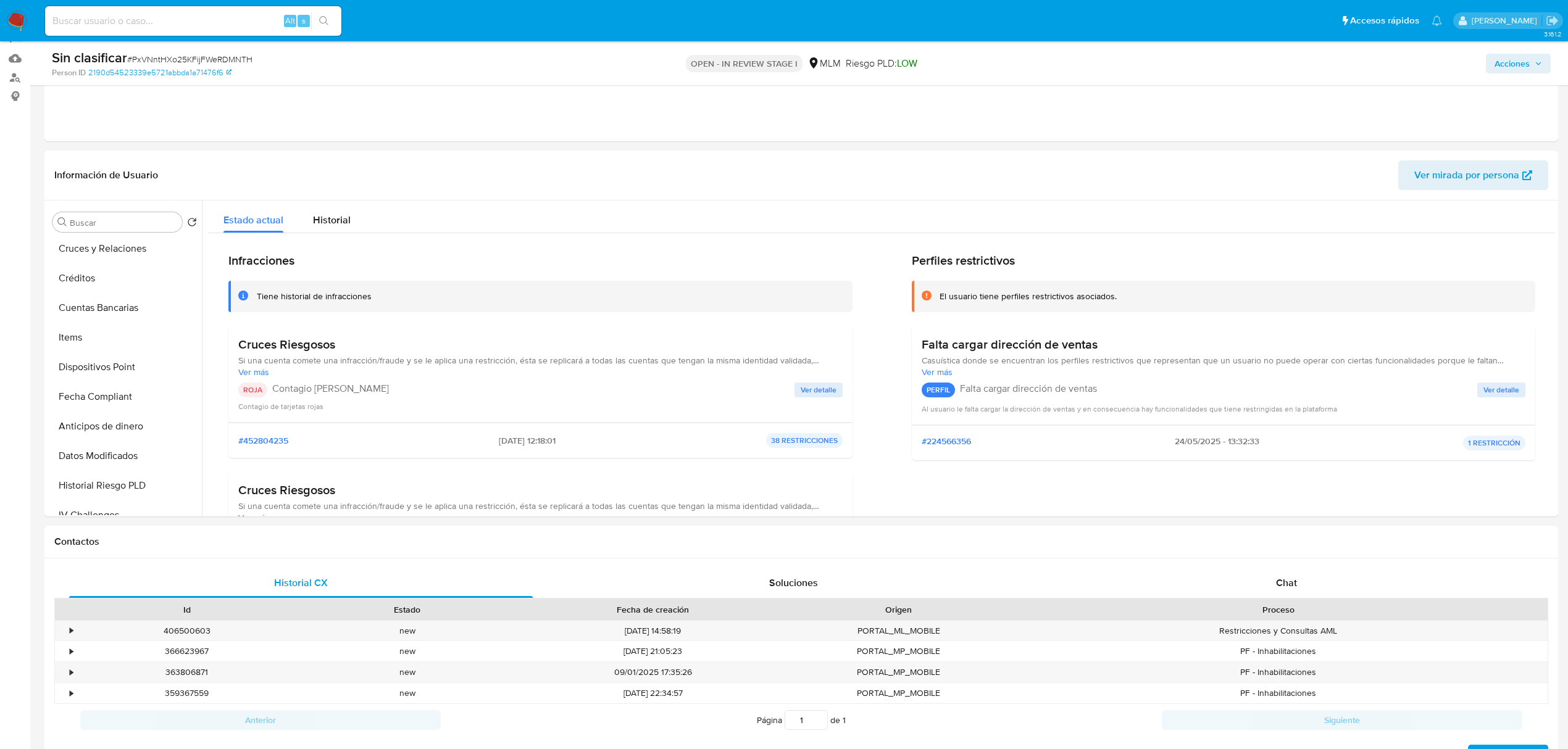
scroll to position [247, 0]
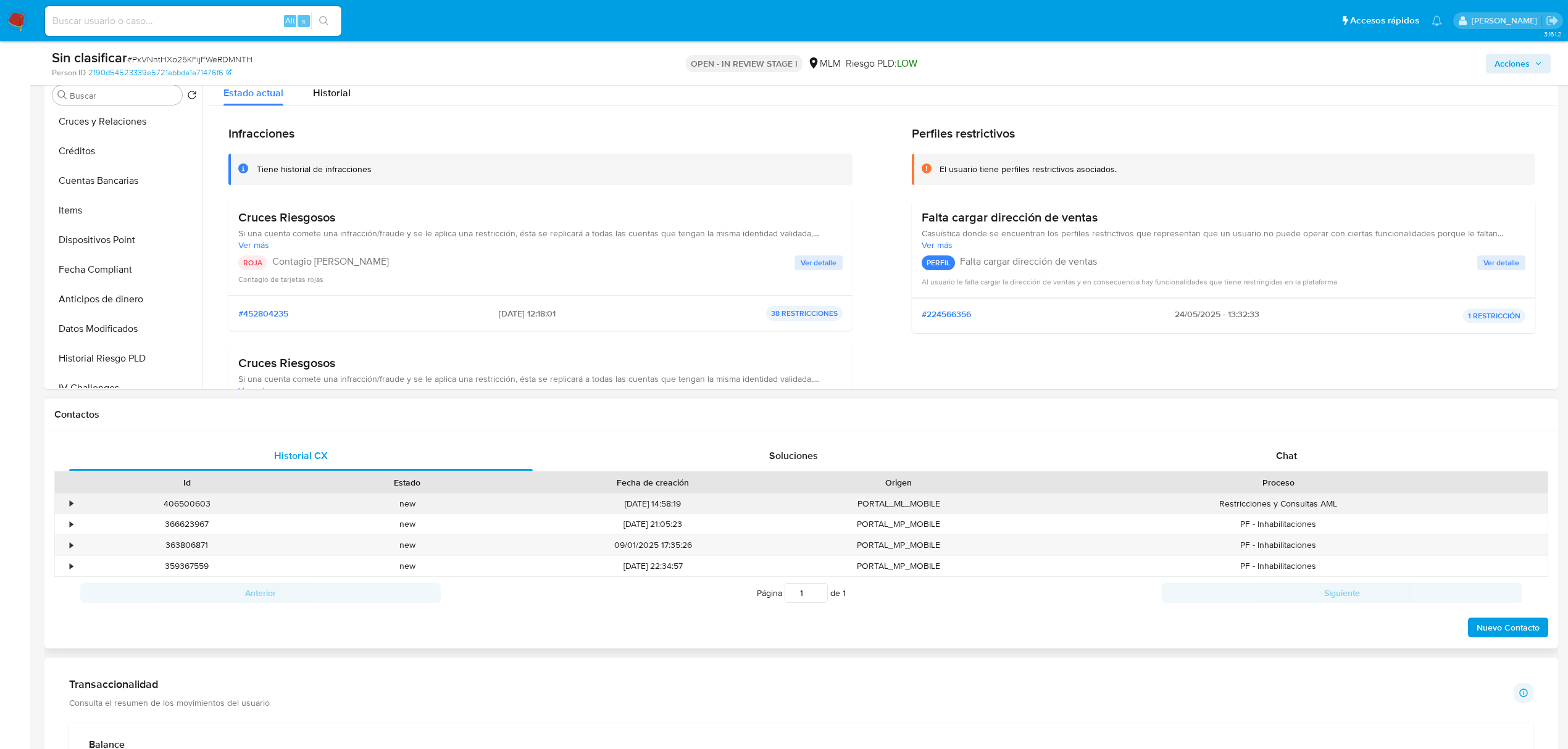
click at [70, 503] on div "•" at bounding box center [72, 504] width 3 height 12
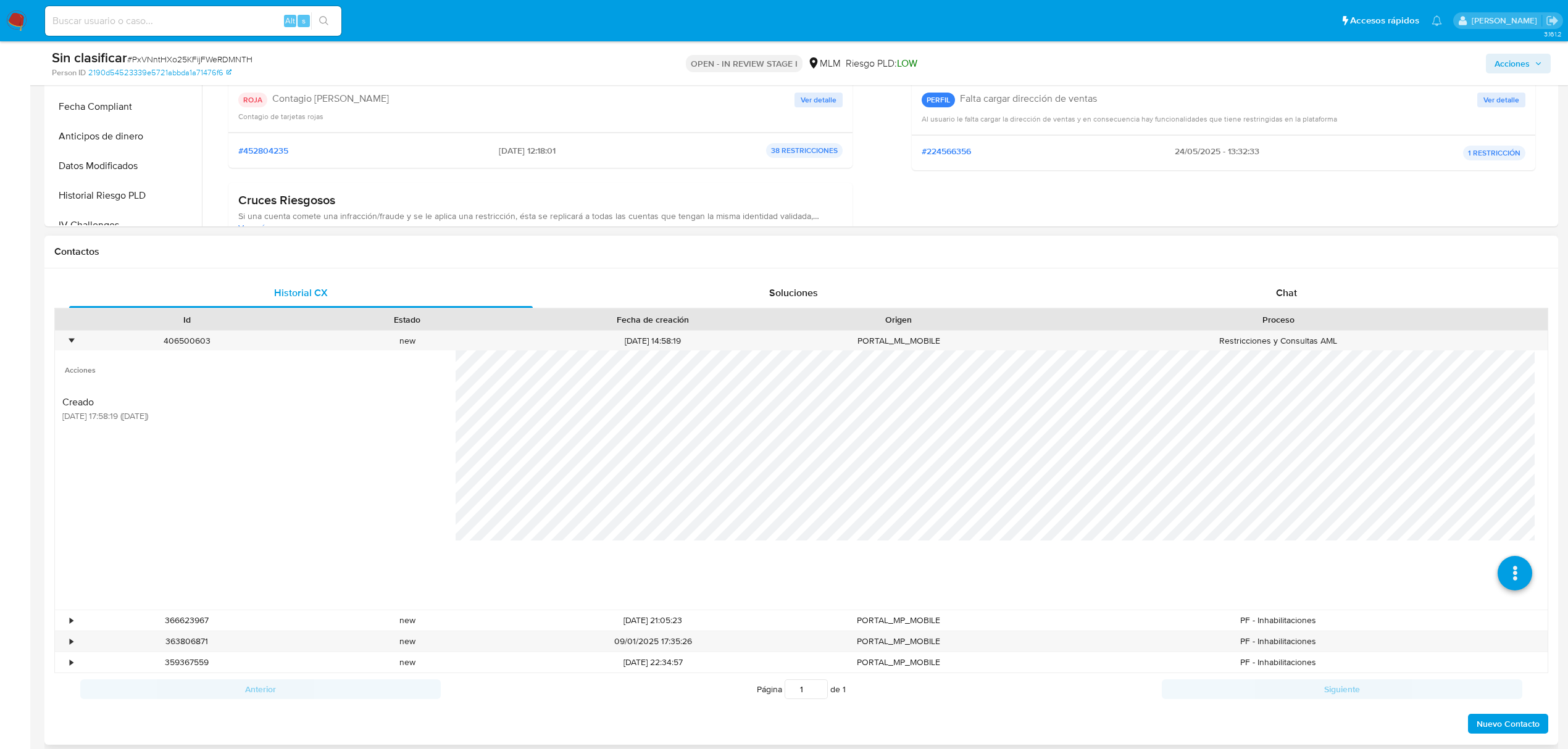
scroll to position [411, 0]
click at [1497, 477] on icon at bounding box center [1514, 486] width 35 height 35
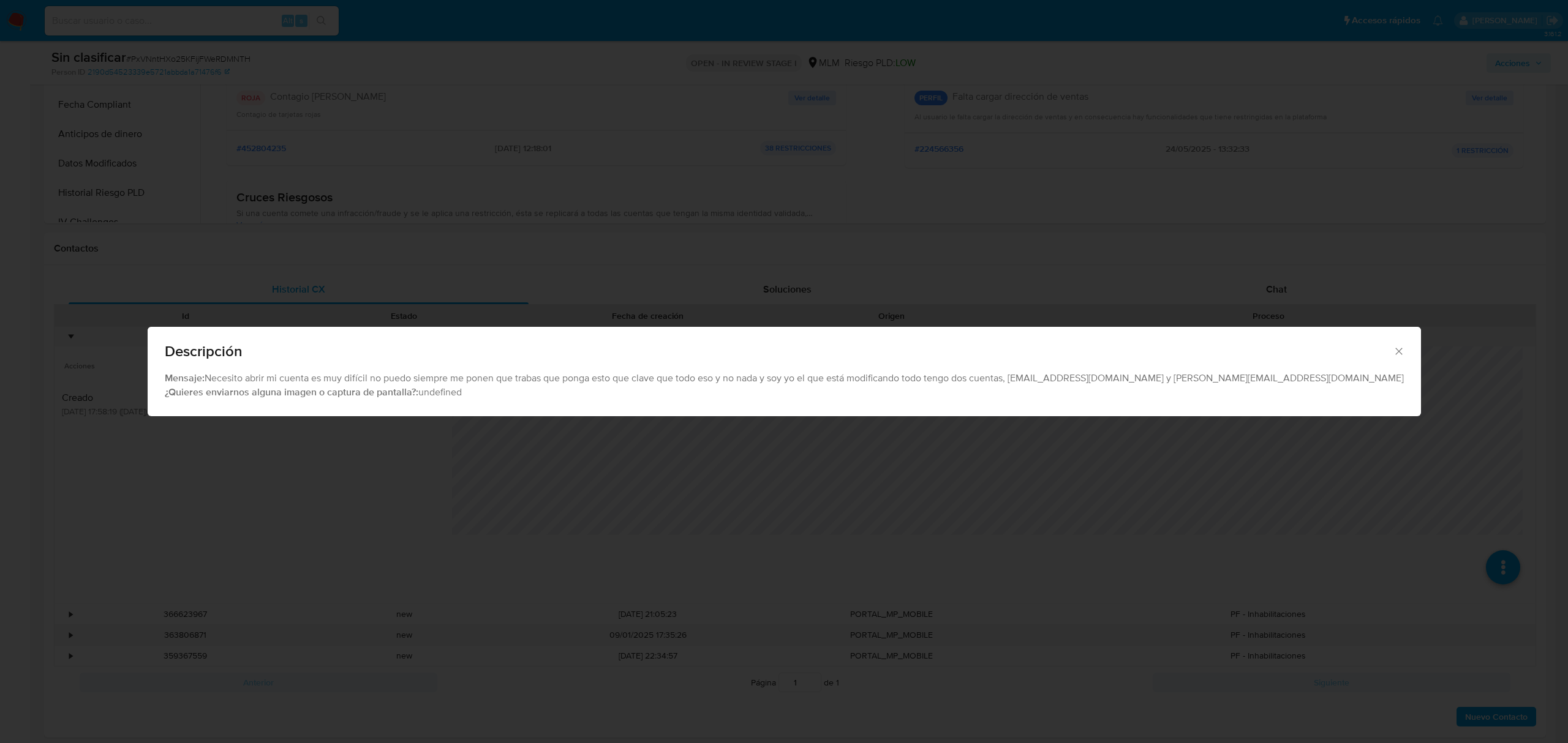
click at [1393, 356] on icon "Cerrar" at bounding box center [1399, 351] width 12 height 12
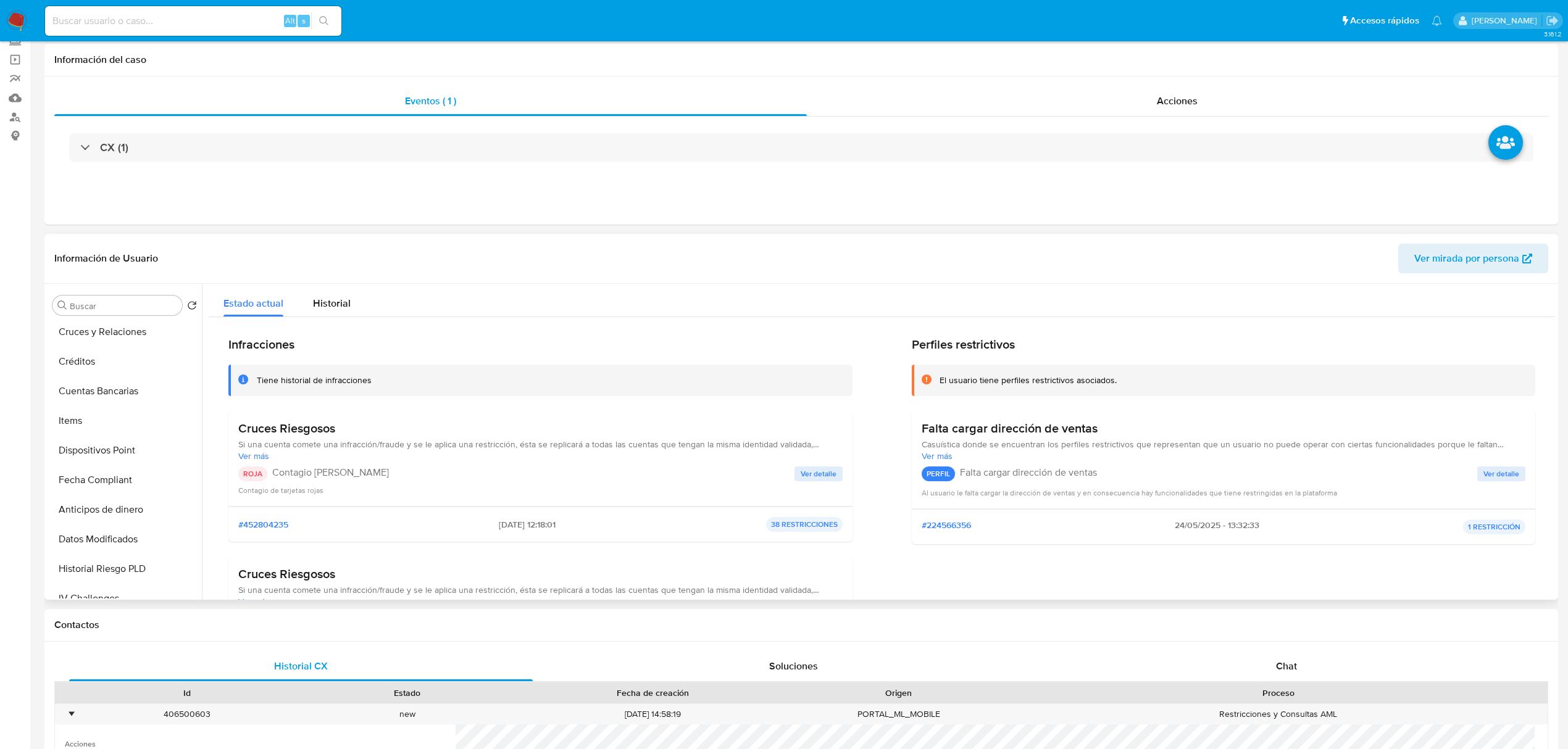
scroll to position [0, 0]
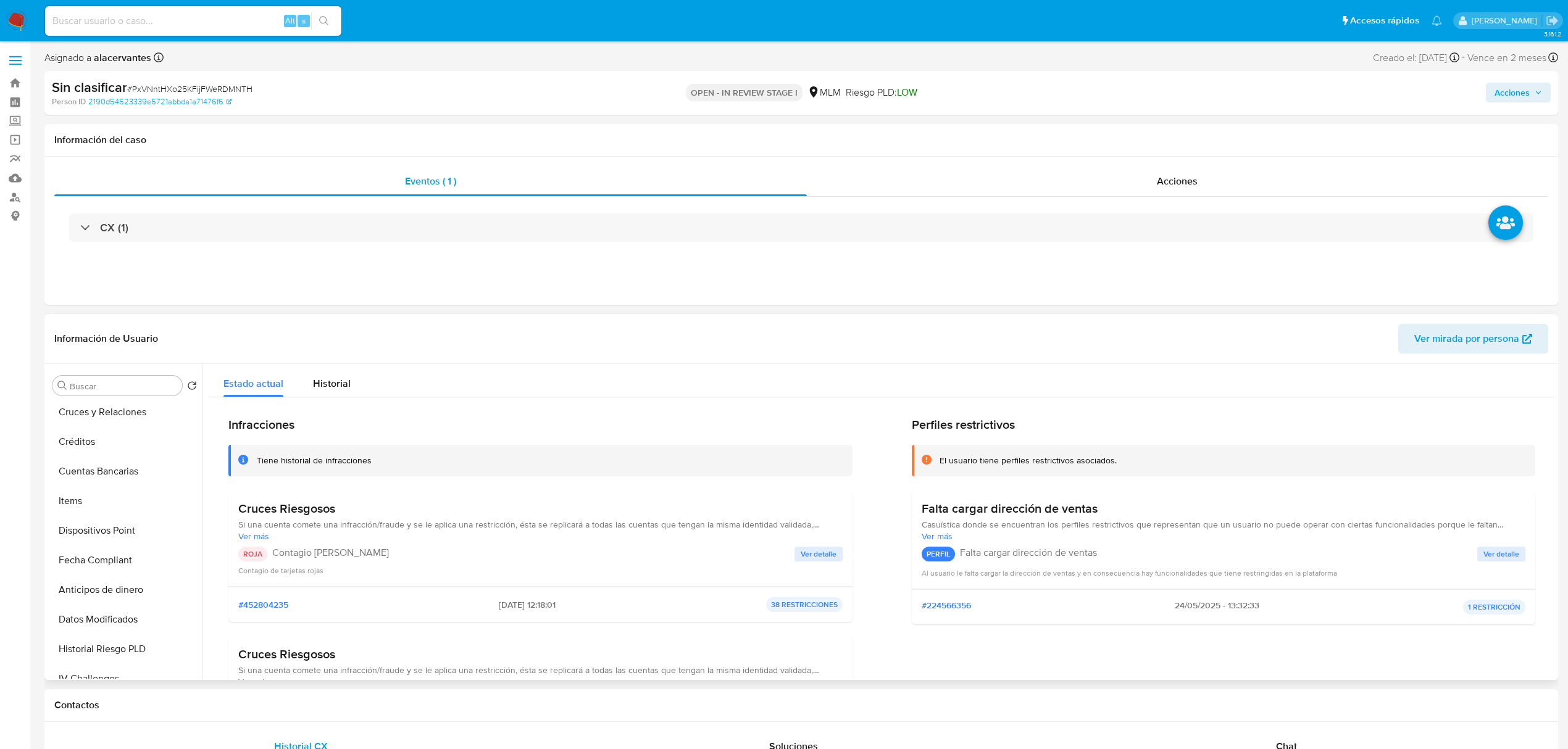
click at [820, 556] on span "Ver detalle" at bounding box center [818, 554] width 35 height 12
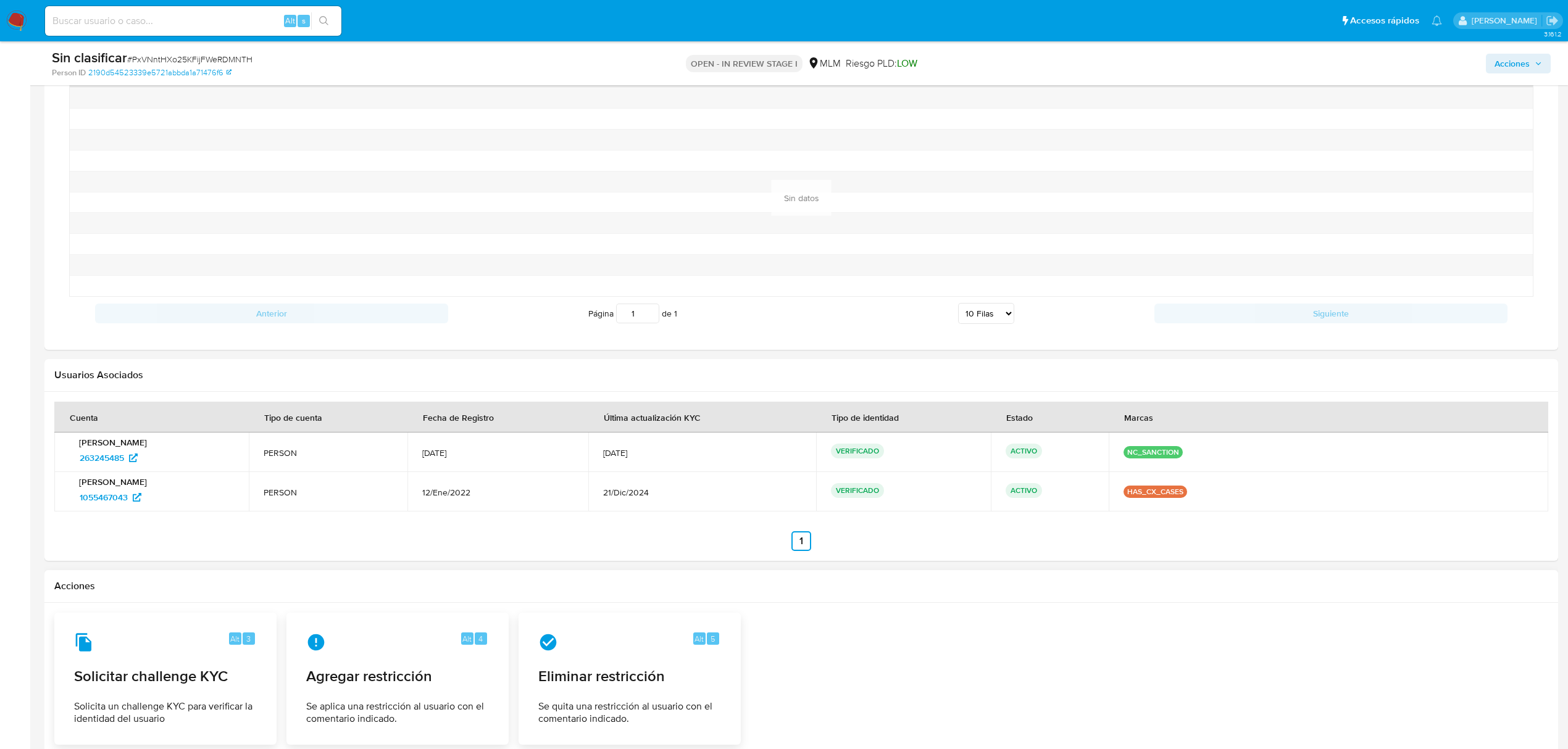
scroll to position [1398, 0]
click at [114, 464] on span "263245485" at bounding box center [102, 455] width 45 height 20
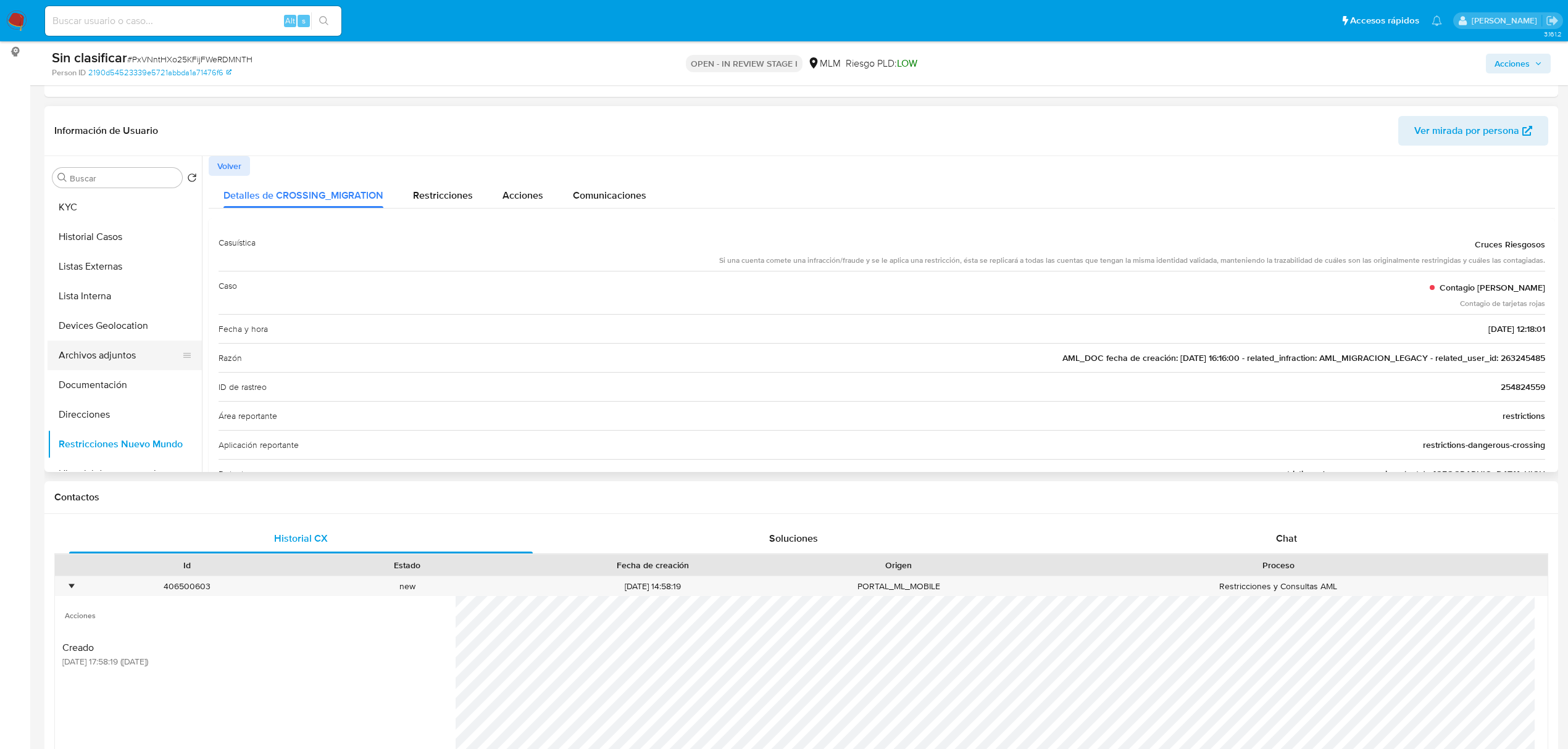
scroll to position [0, 0]
drag, startPoint x: 109, startPoint y: 413, endPoint x: 208, endPoint y: 396, distance: 100.4
click at [109, 415] on button "Documentación" at bounding box center [125, 415] width 154 height 30
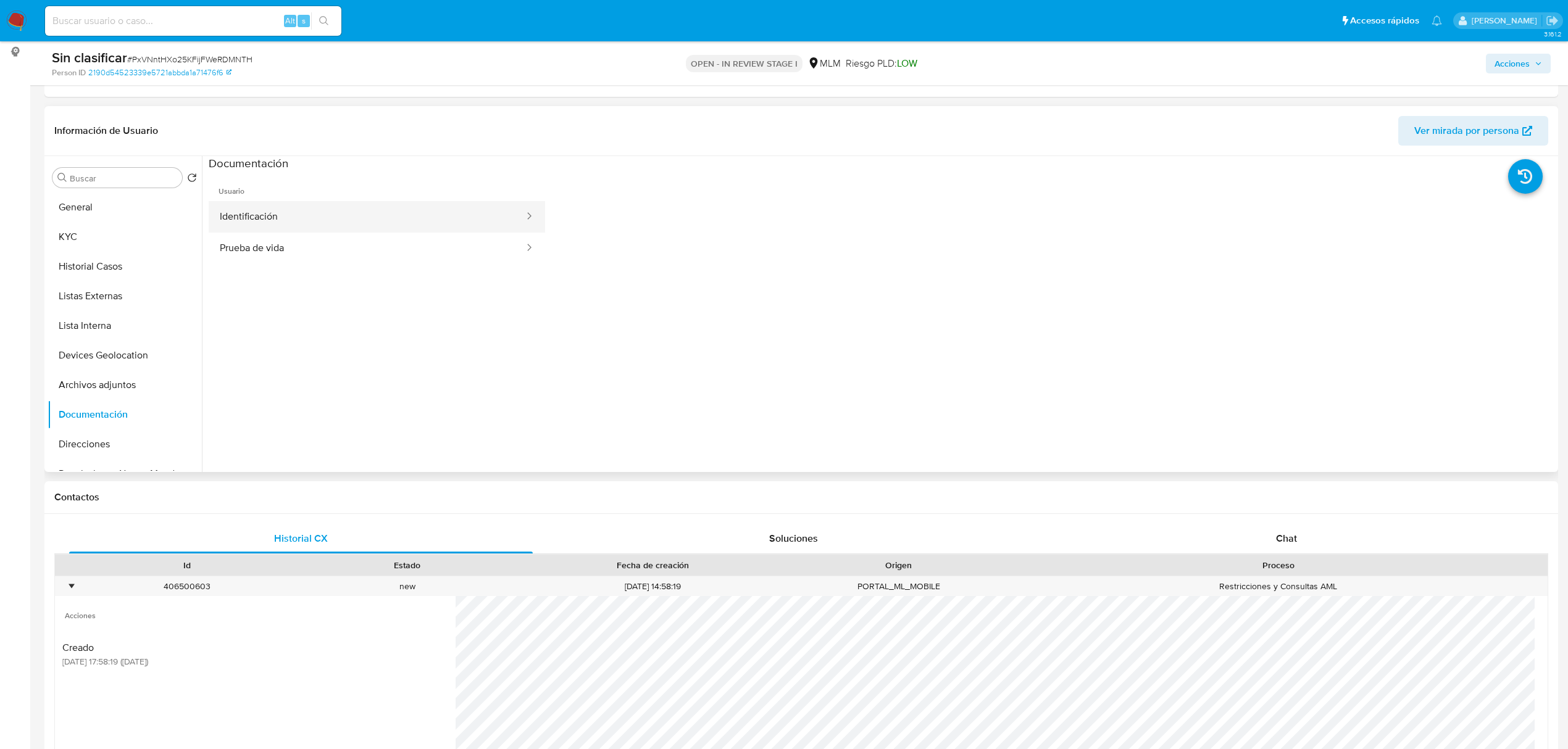
click at [406, 211] on button "Identificación" at bounding box center [367, 217] width 317 height 31
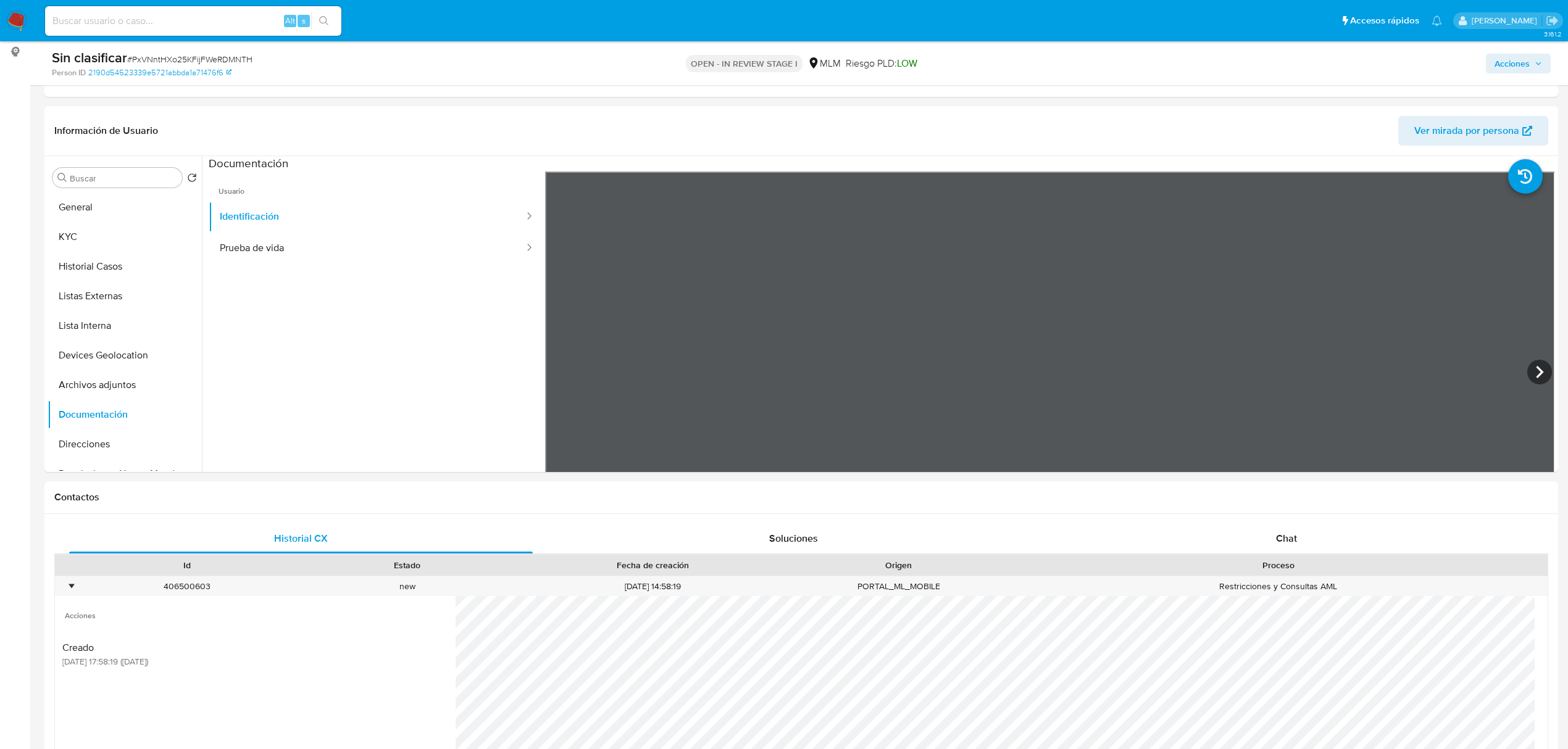
click at [283, 242] on button "Prueba de vida" at bounding box center [367, 248] width 317 height 31
click at [300, 209] on button "Identificación" at bounding box center [367, 217] width 317 height 31
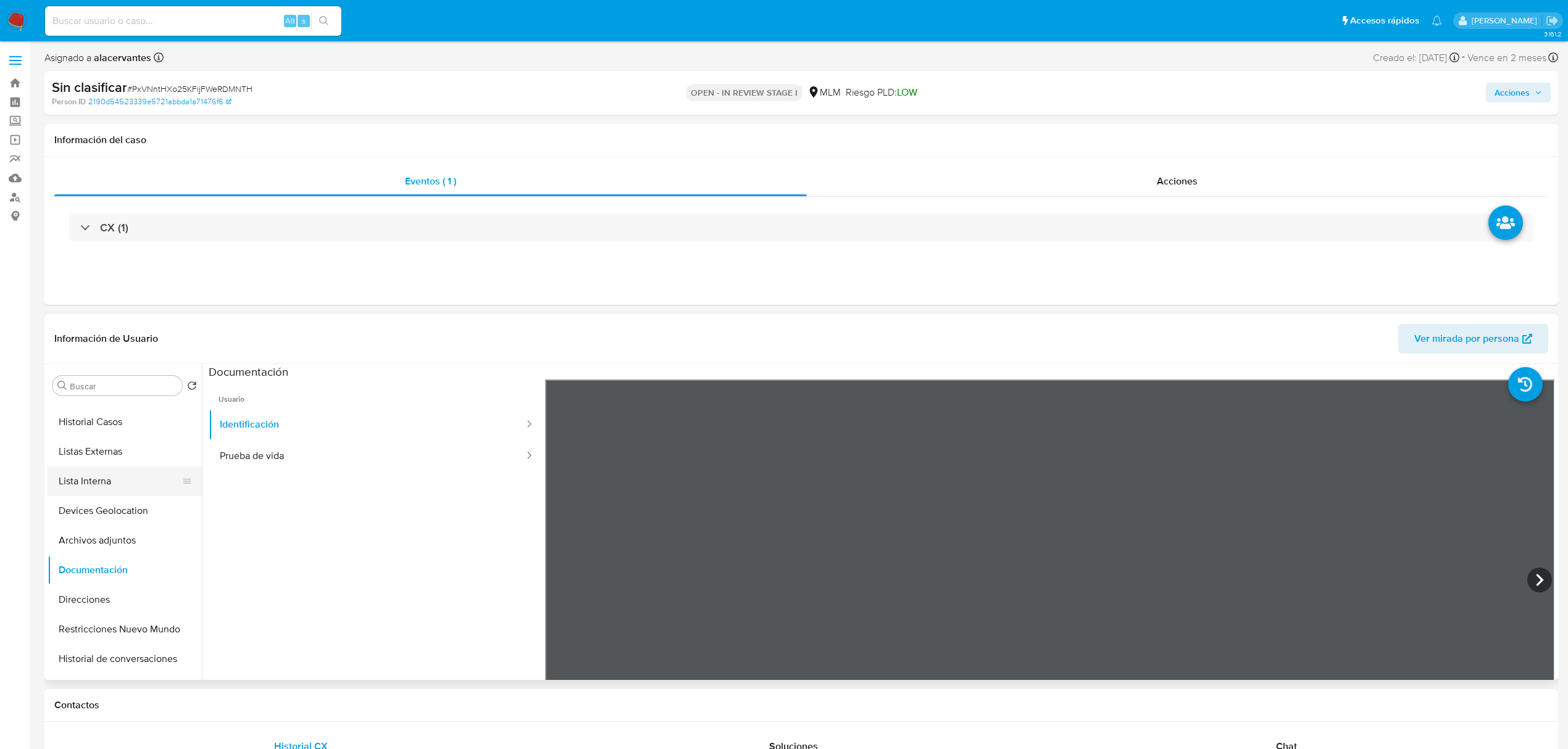
scroll to position [82, 0]
click at [99, 430] on button "Listas Externas" at bounding box center [120, 422] width 144 height 30
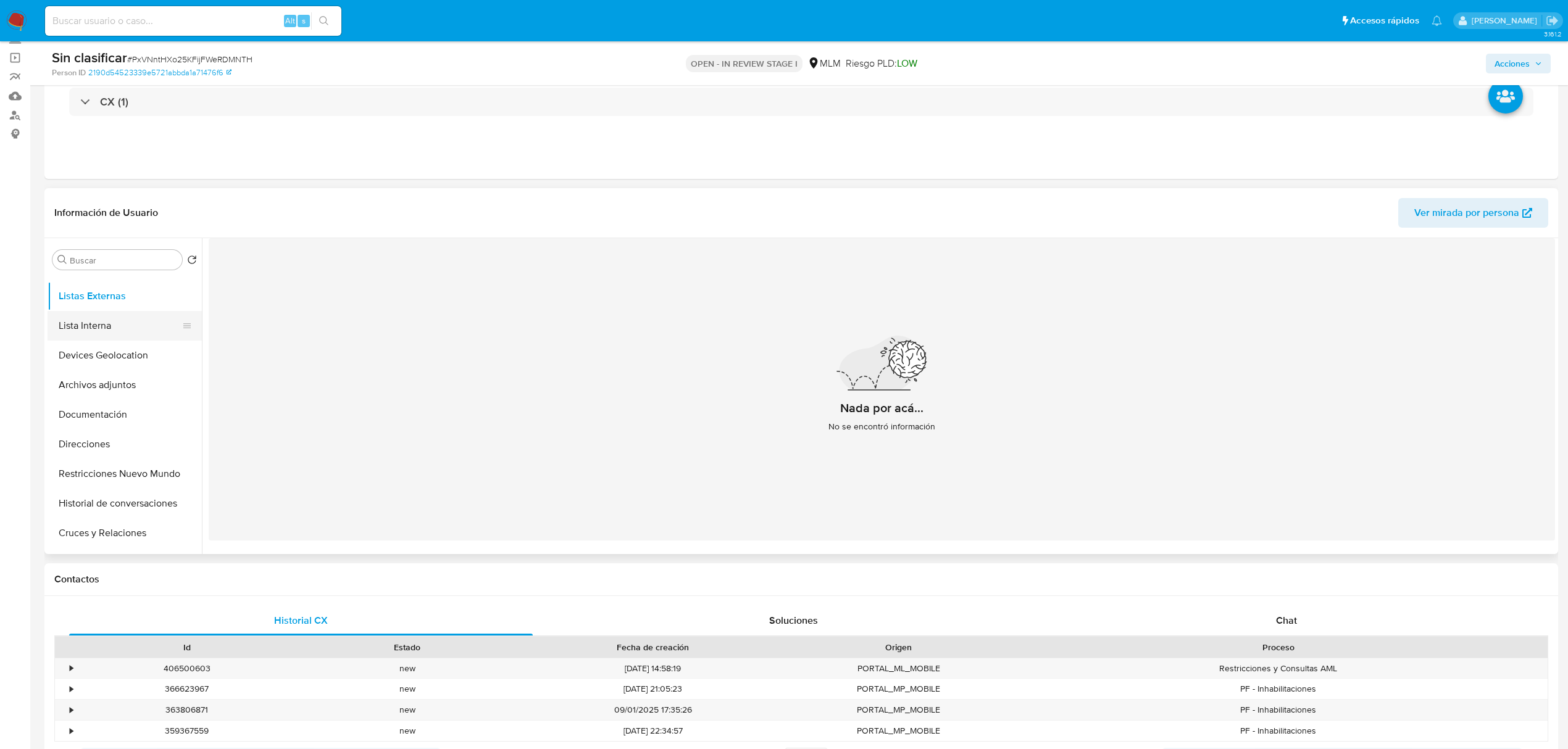
click at [87, 331] on button "Lista Interna" at bounding box center [120, 326] width 144 height 30
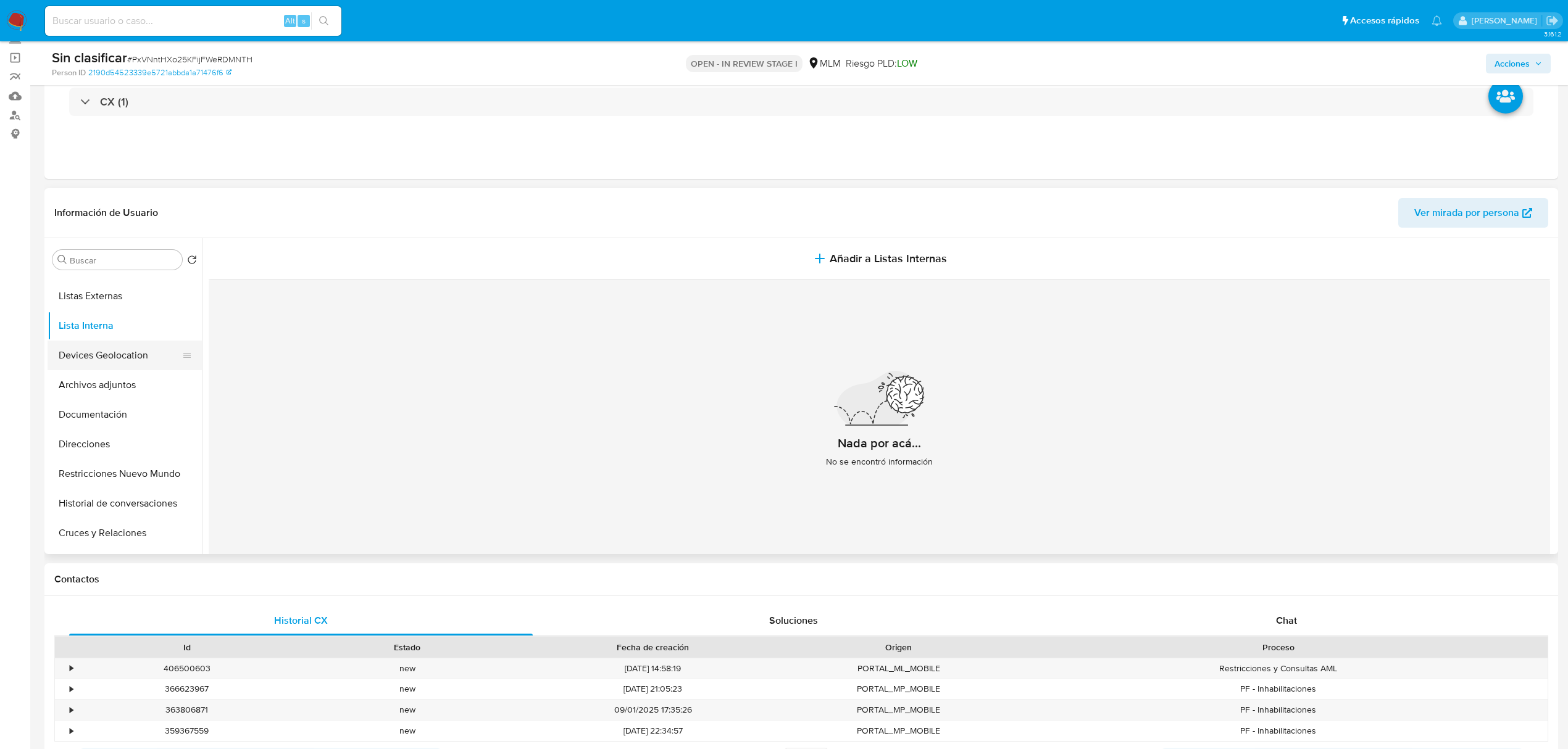
click at [111, 351] on button "Devices Geolocation" at bounding box center [120, 356] width 144 height 30
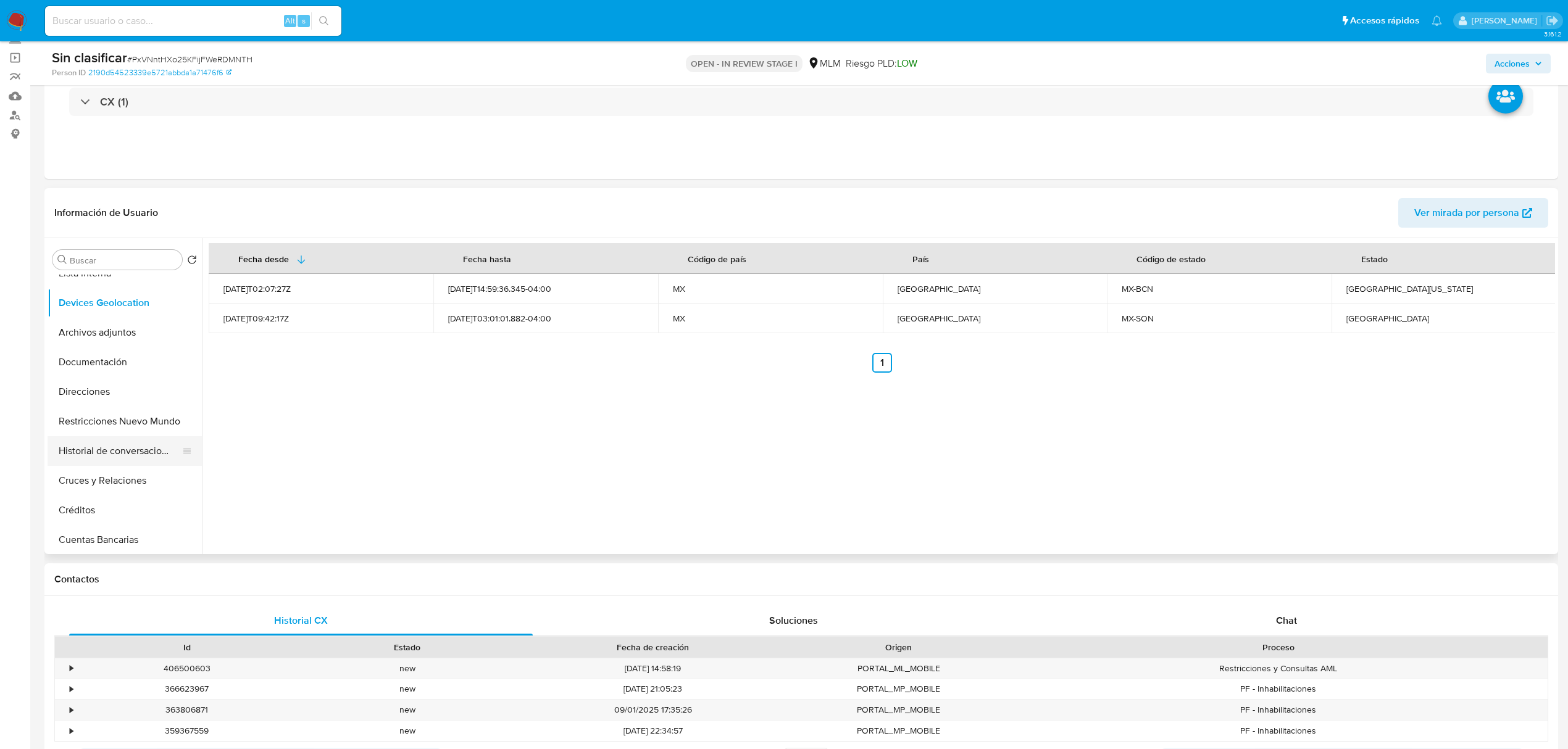
scroll to position [164, 0]
click at [116, 393] on button "Restricciones Nuevo Mundo" at bounding box center [120, 392] width 144 height 30
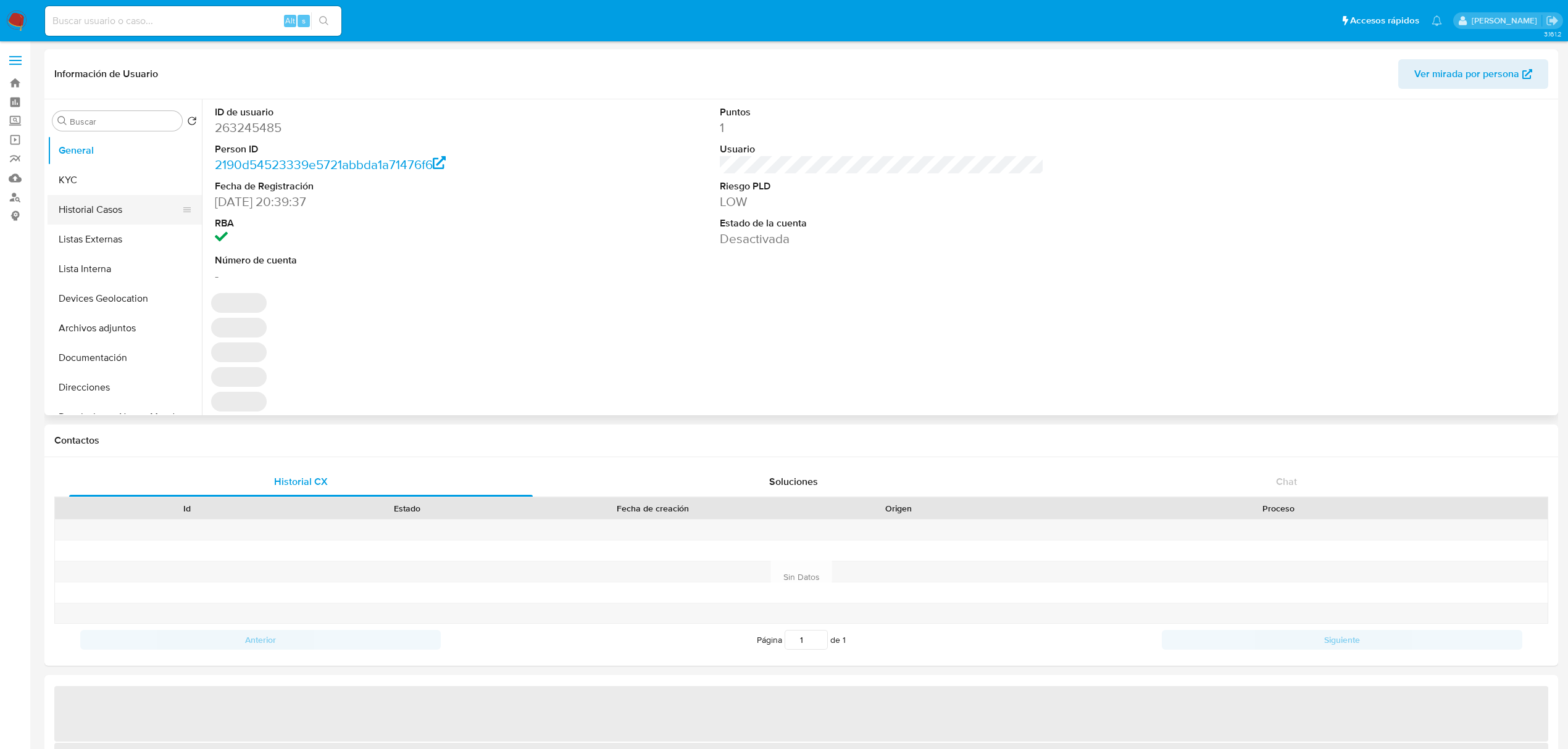
select select "10"
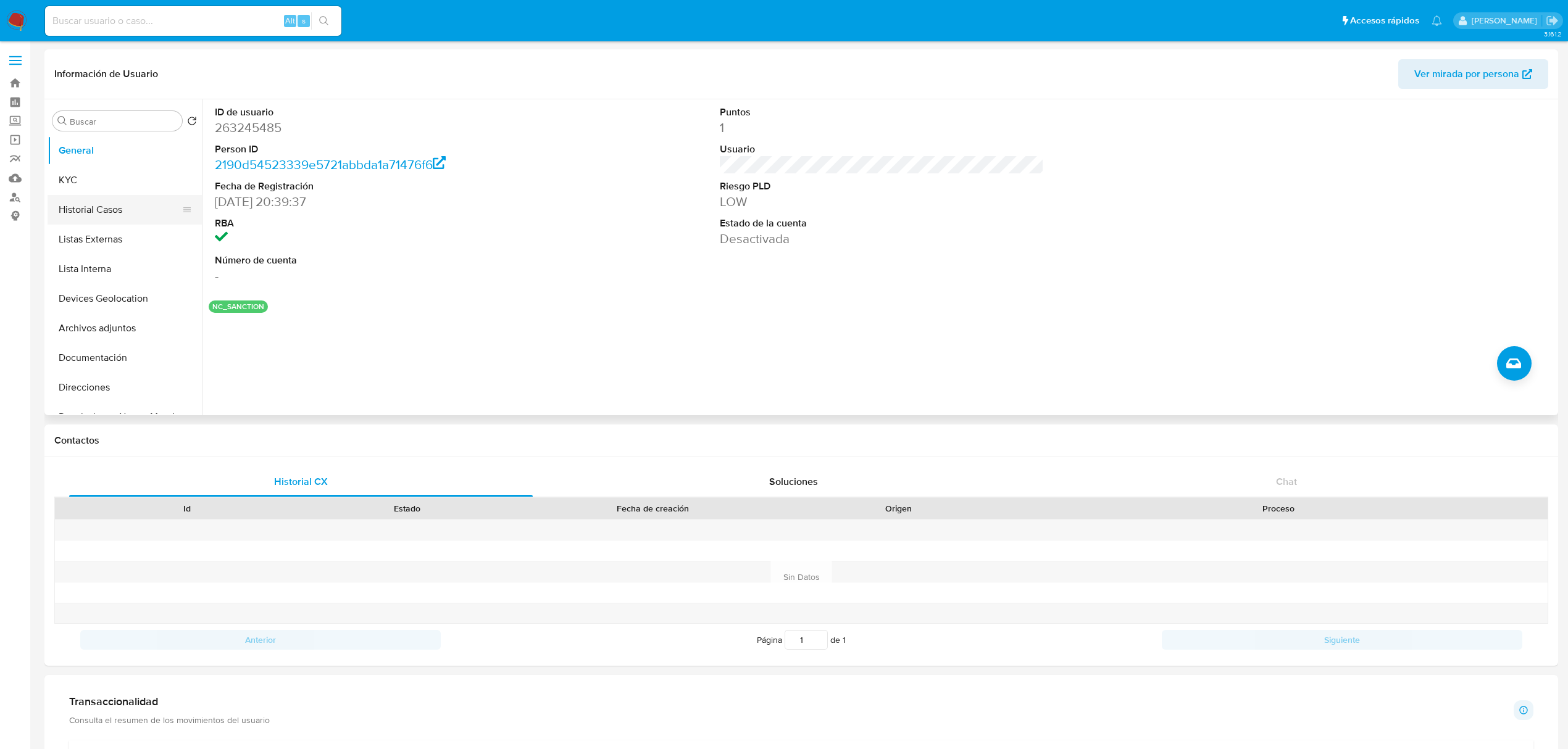
click at [92, 214] on button "Historial Casos" at bounding box center [120, 210] width 144 height 30
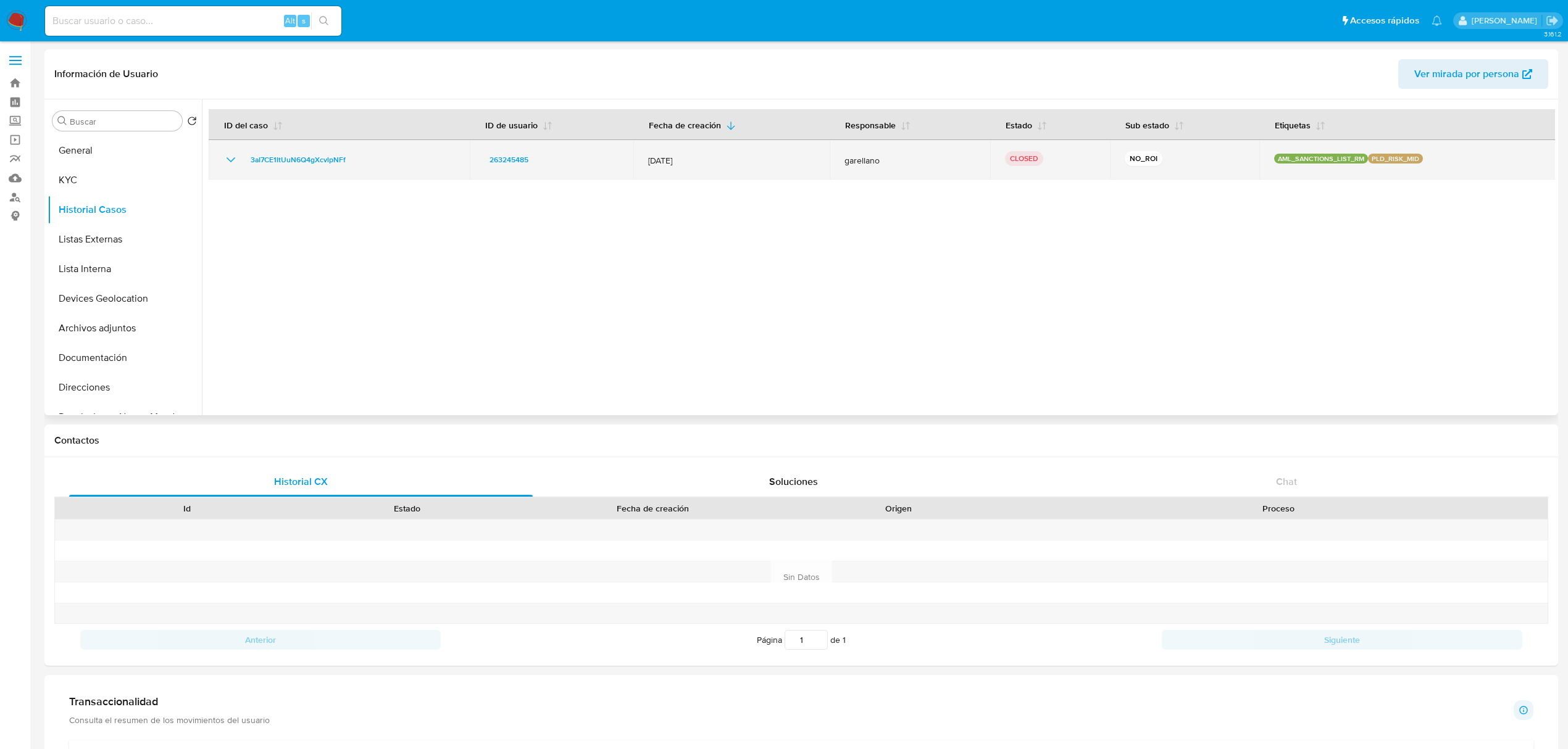
click at [231, 168] on td "3aI7CE1ItUuN6Q4gXcvlpNFf" at bounding box center [339, 160] width 261 height 40
click at [228, 163] on icon "Mostrar/Ocultar" at bounding box center [231, 160] width 15 height 15
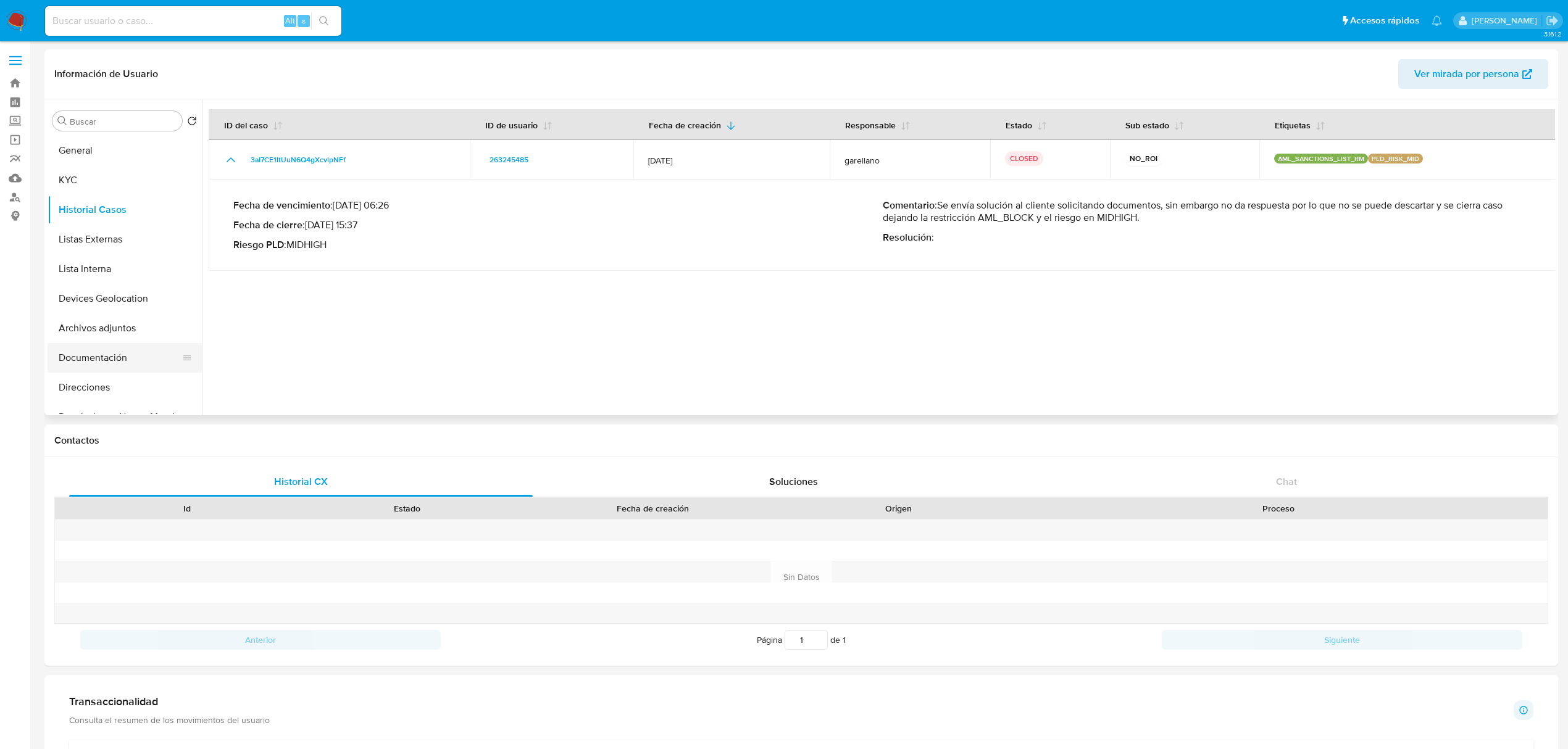
click at [105, 353] on button "Documentación" at bounding box center [120, 358] width 144 height 30
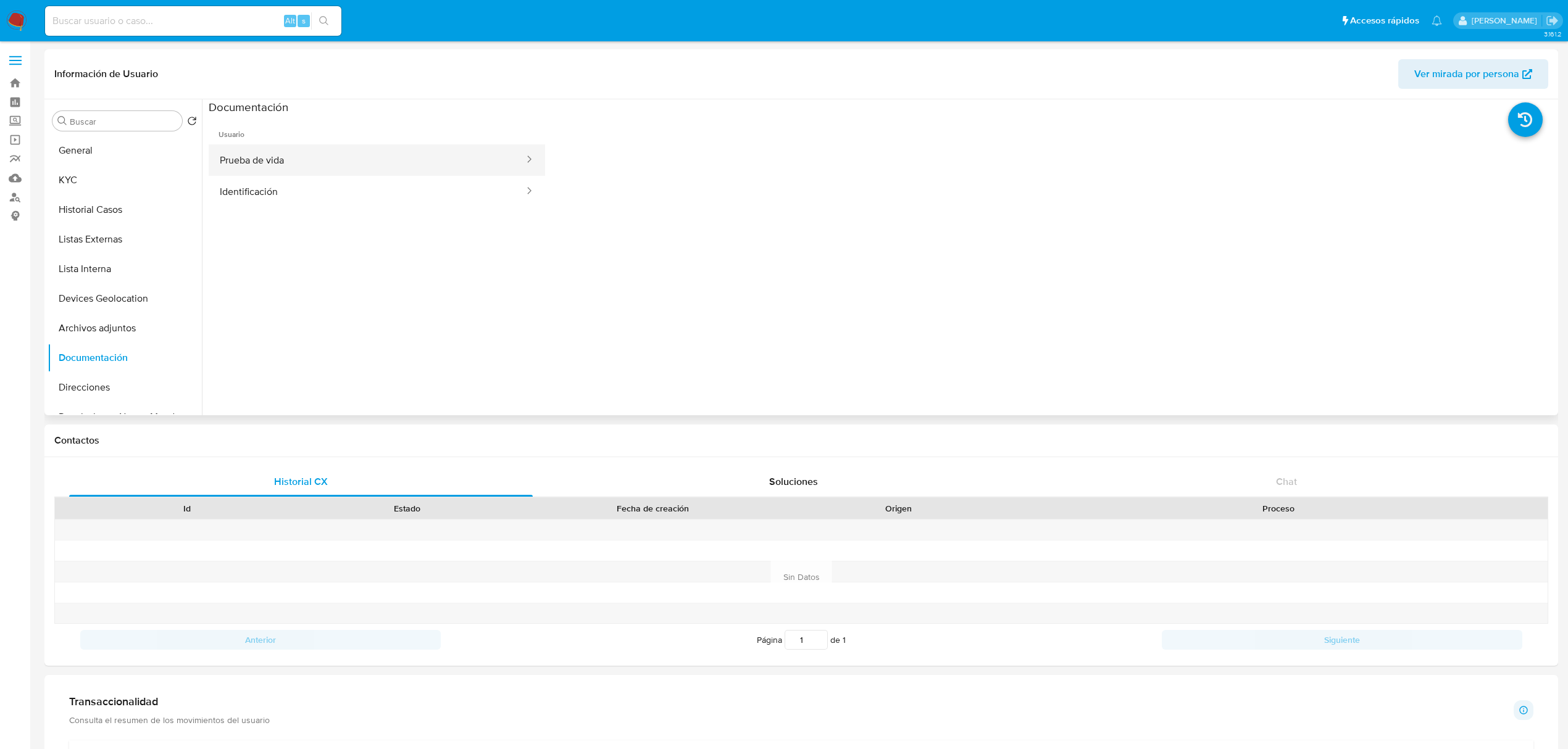
click at [317, 166] on button "Prueba de vida" at bounding box center [367, 160] width 317 height 31
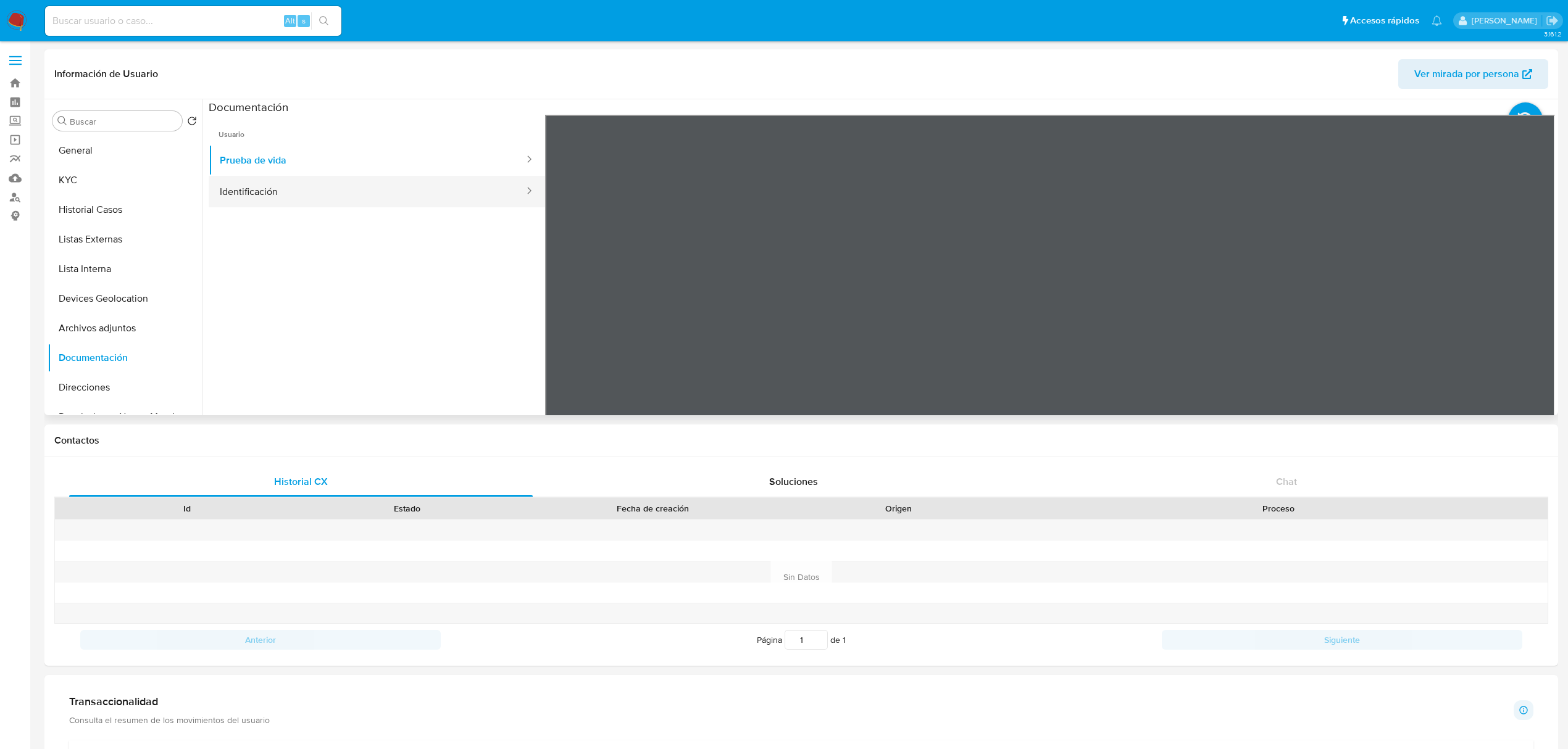
click at [359, 184] on button "Identificación" at bounding box center [367, 191] width 317 height 31
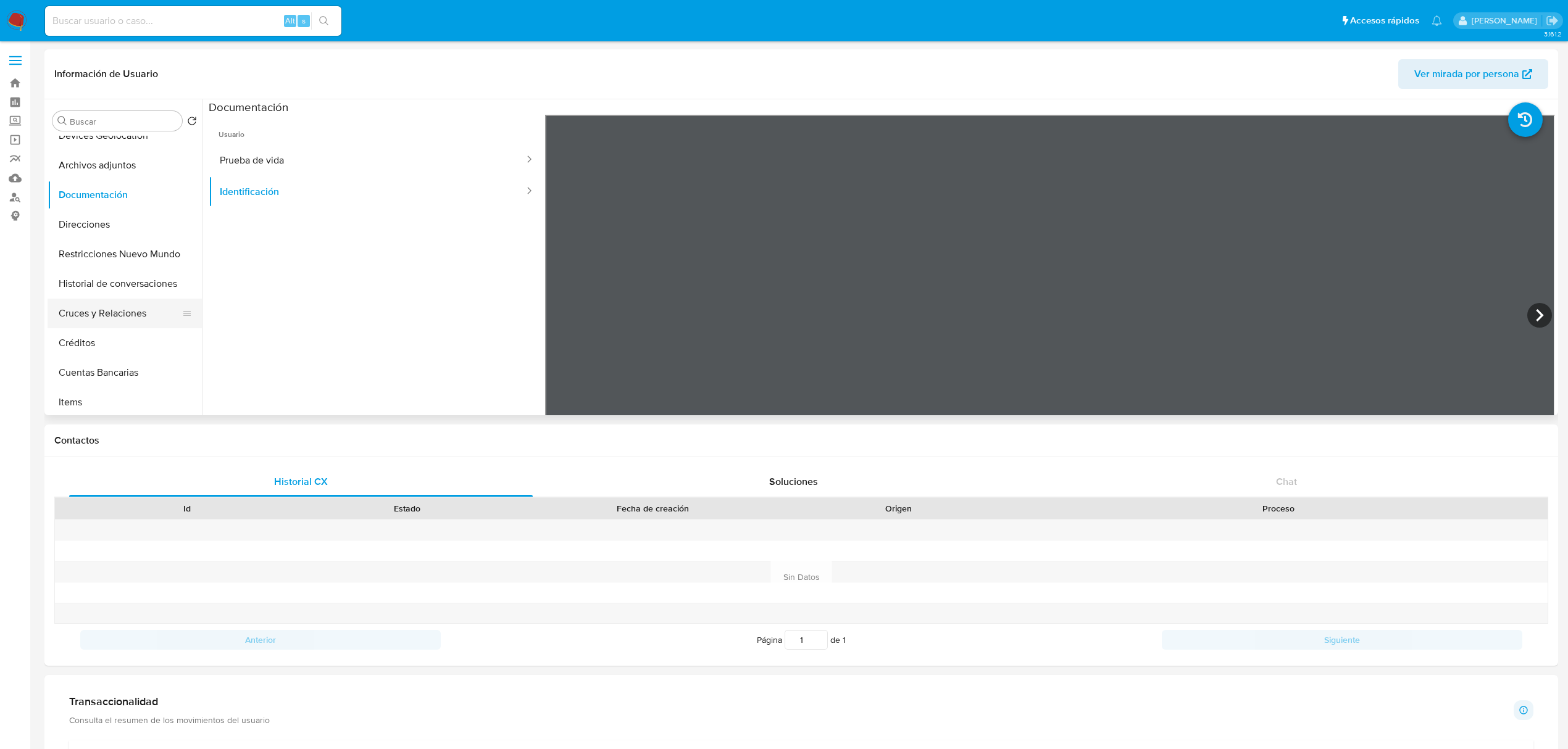
scroll to position [164, 0]
click at [132, 247] on button "Restricciones Nuevo Mundo" at bounding box center [120, 253] width 144 height 30
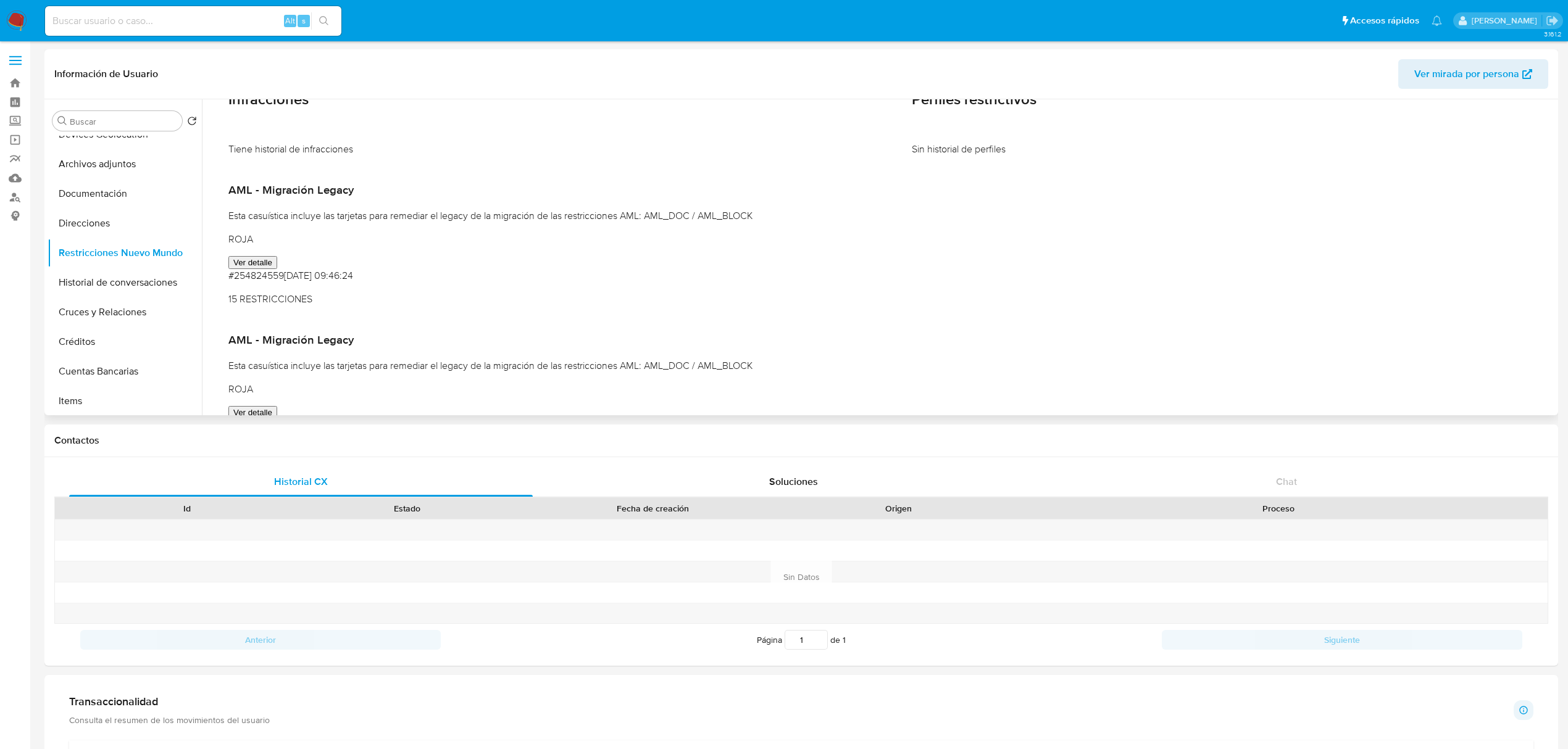
scroll to position [82, 0]
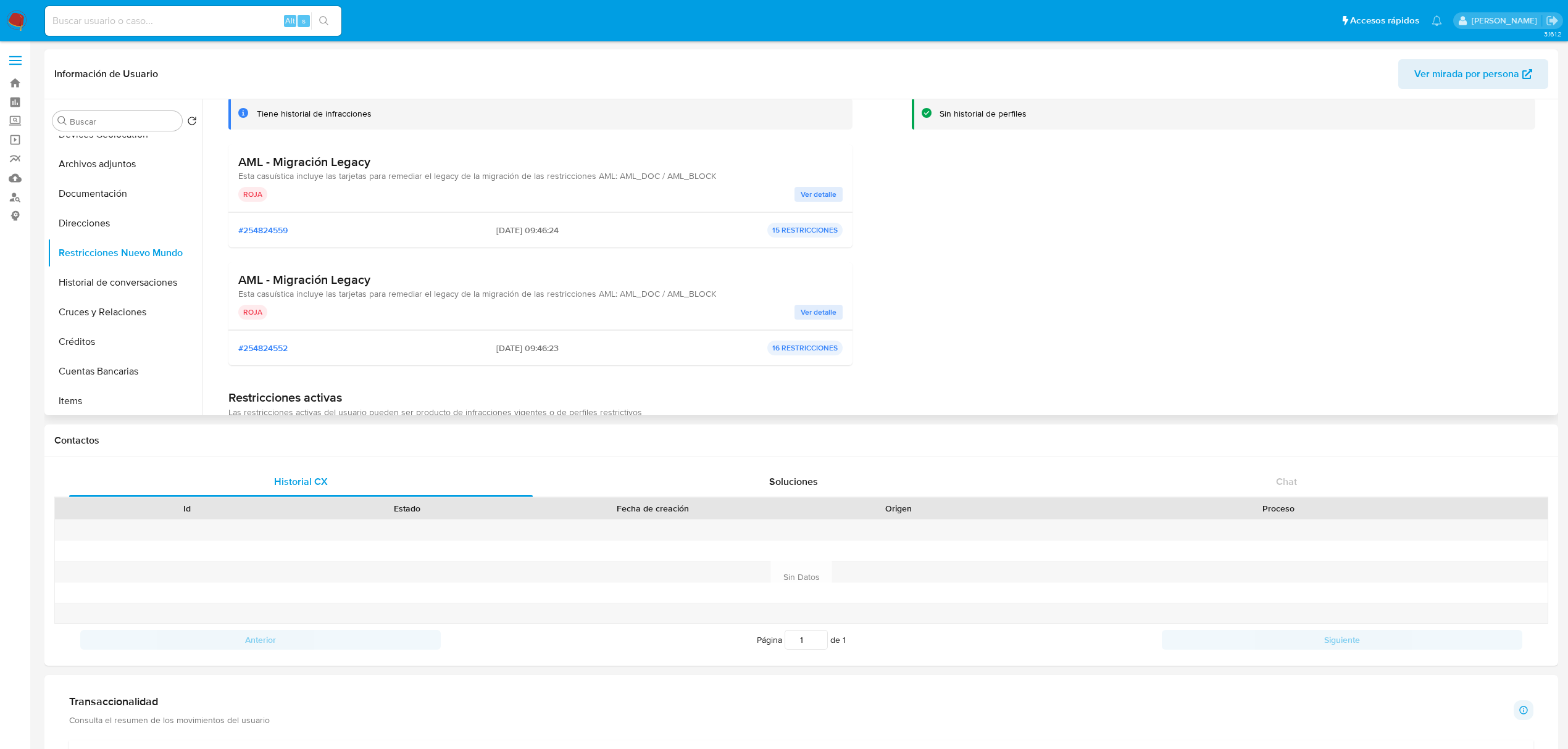
click at [810, 198] on span "Ver detalle" at bounding box center [818, 194] width 35 height 12
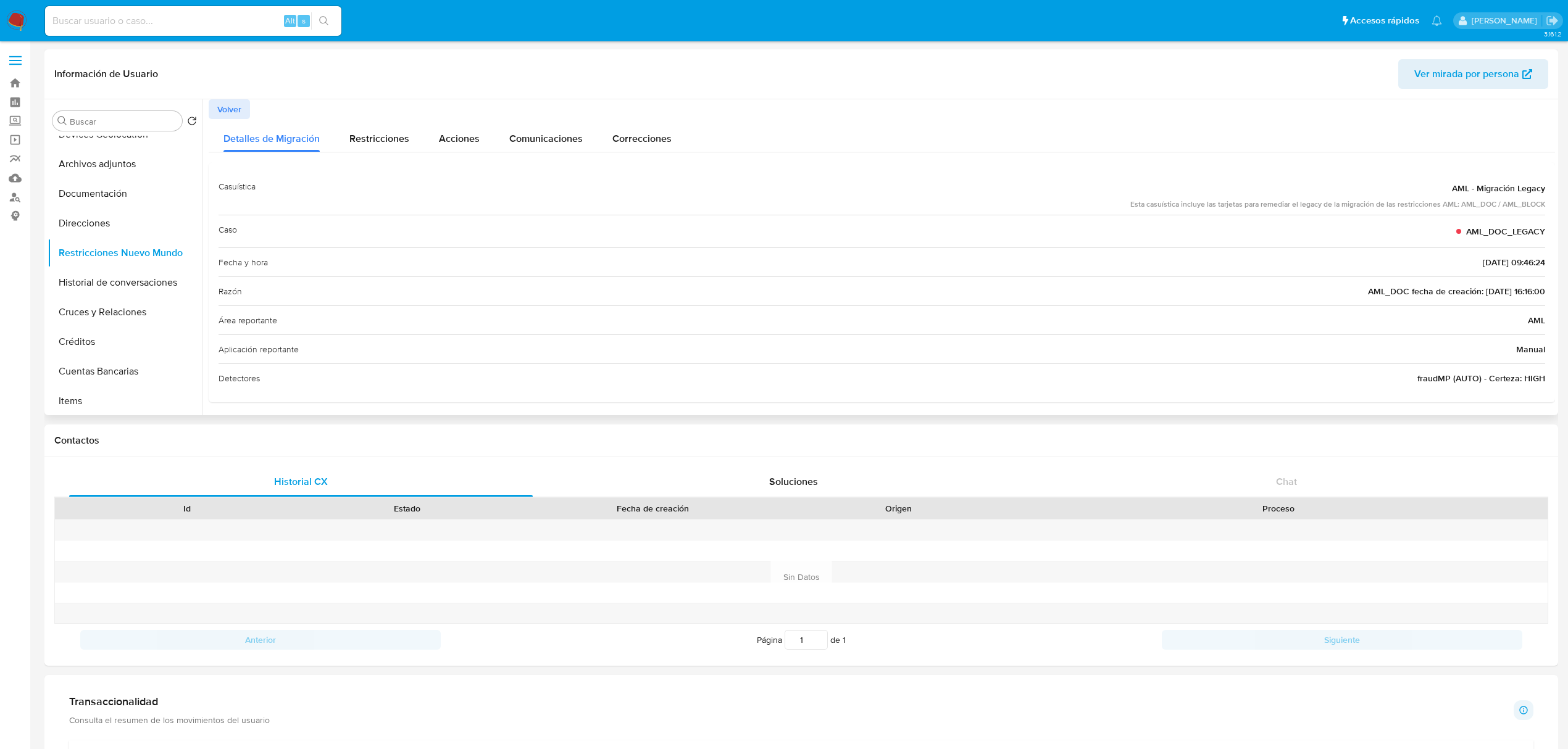
click at [240, 111] on span "Volver" at bounding box center [229, 109] width 24 height 17
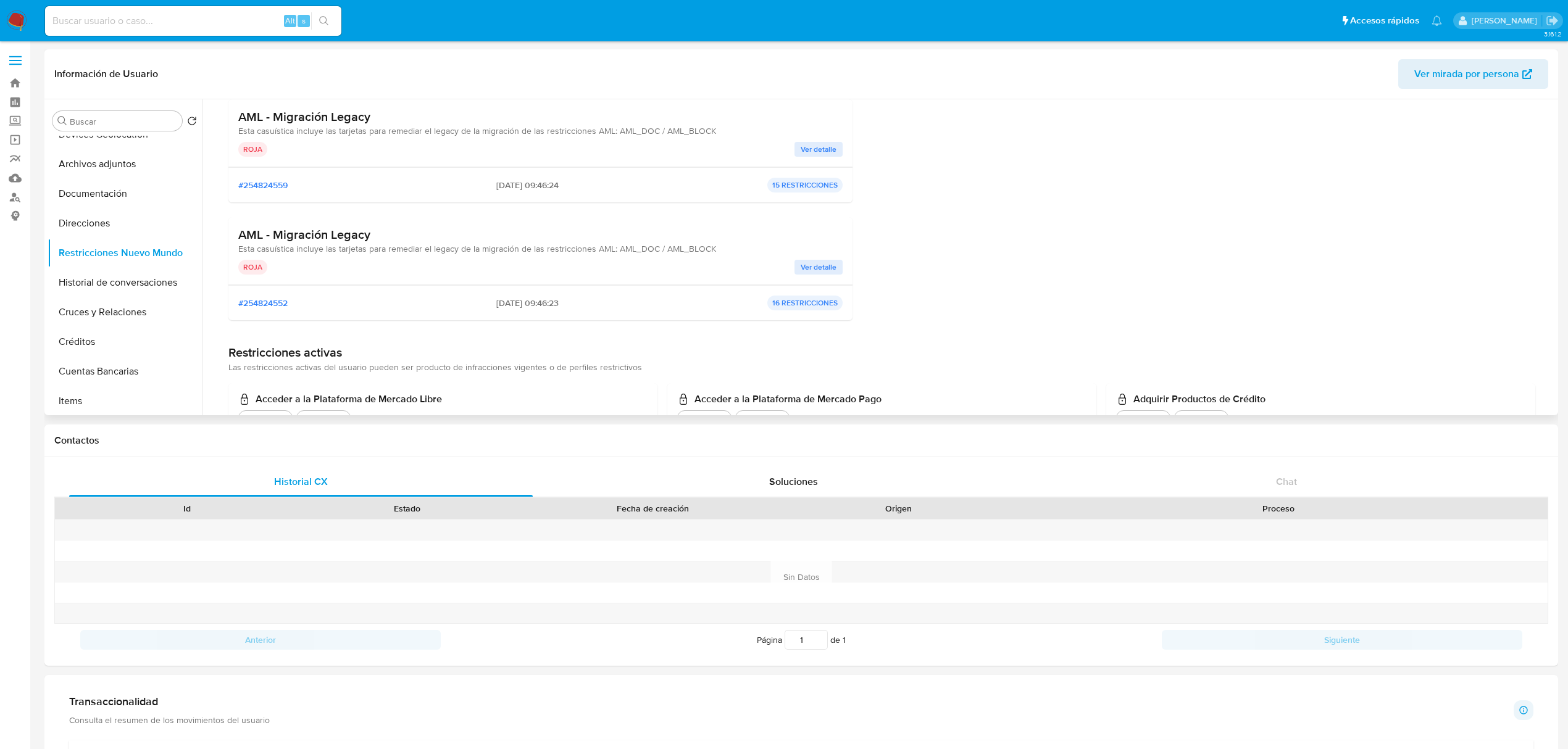
scroll to position [164, 0]
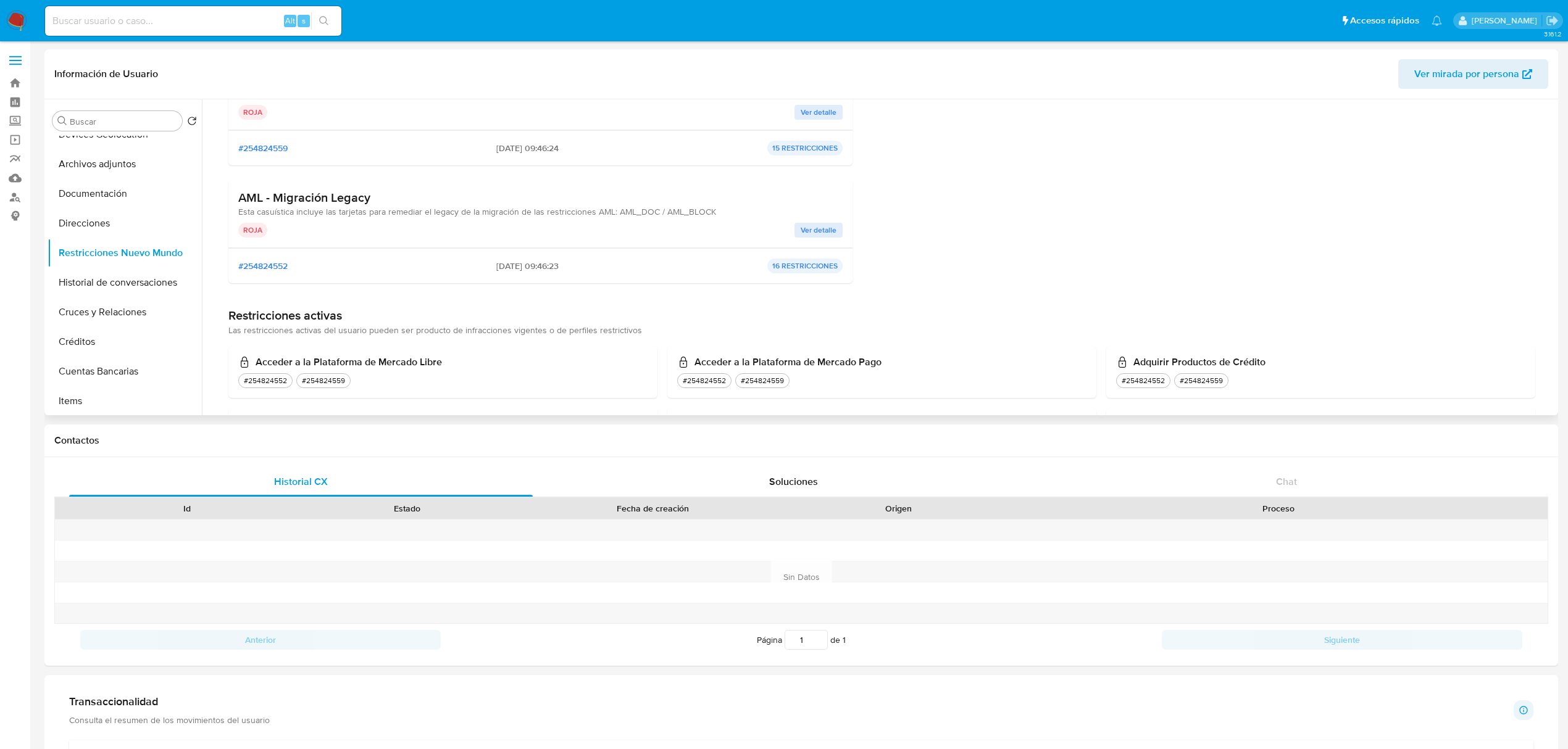
click at [809, 230] on span "Ver detalle" at bounding box center [818, 230] width 35 height 12
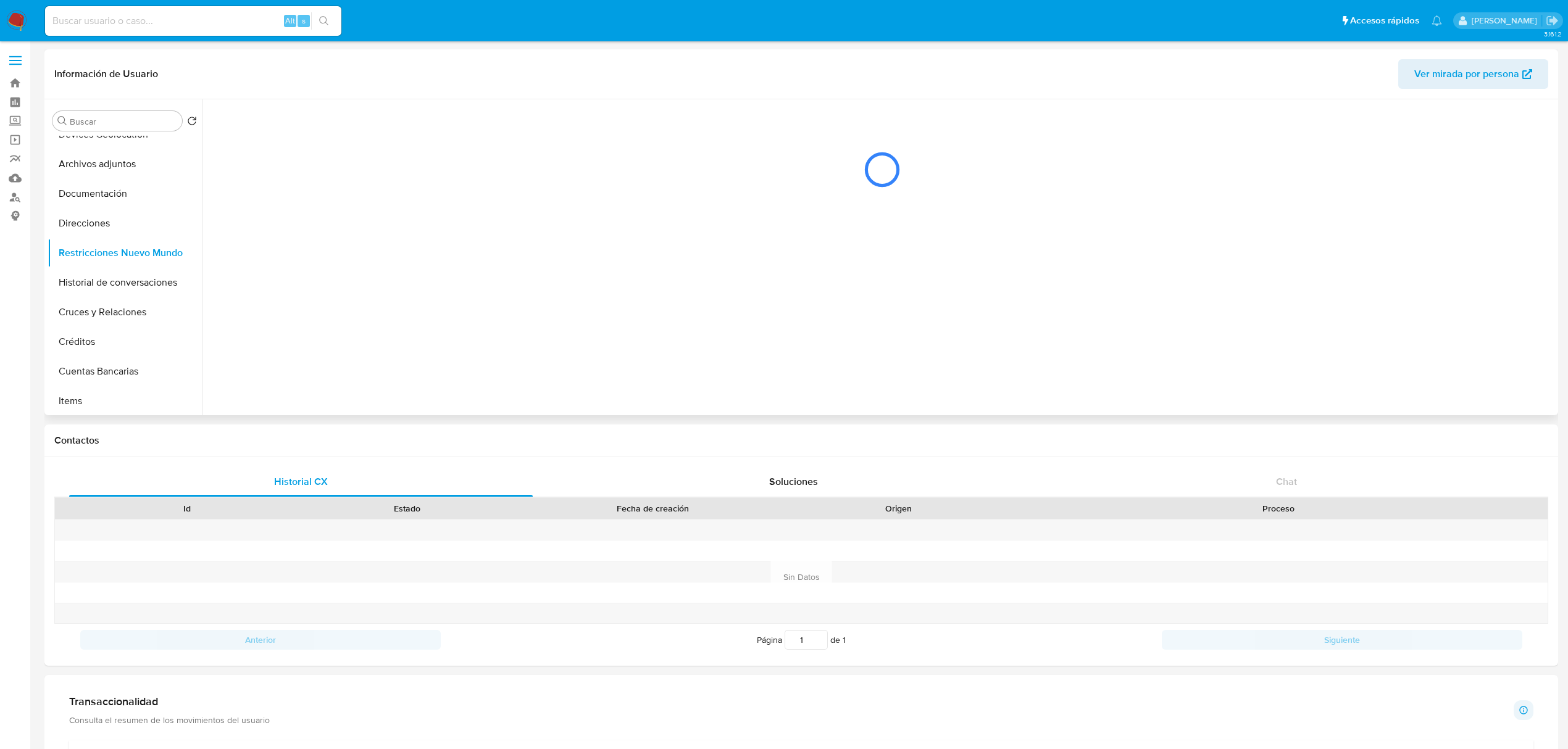
scroll to position [0, 0]
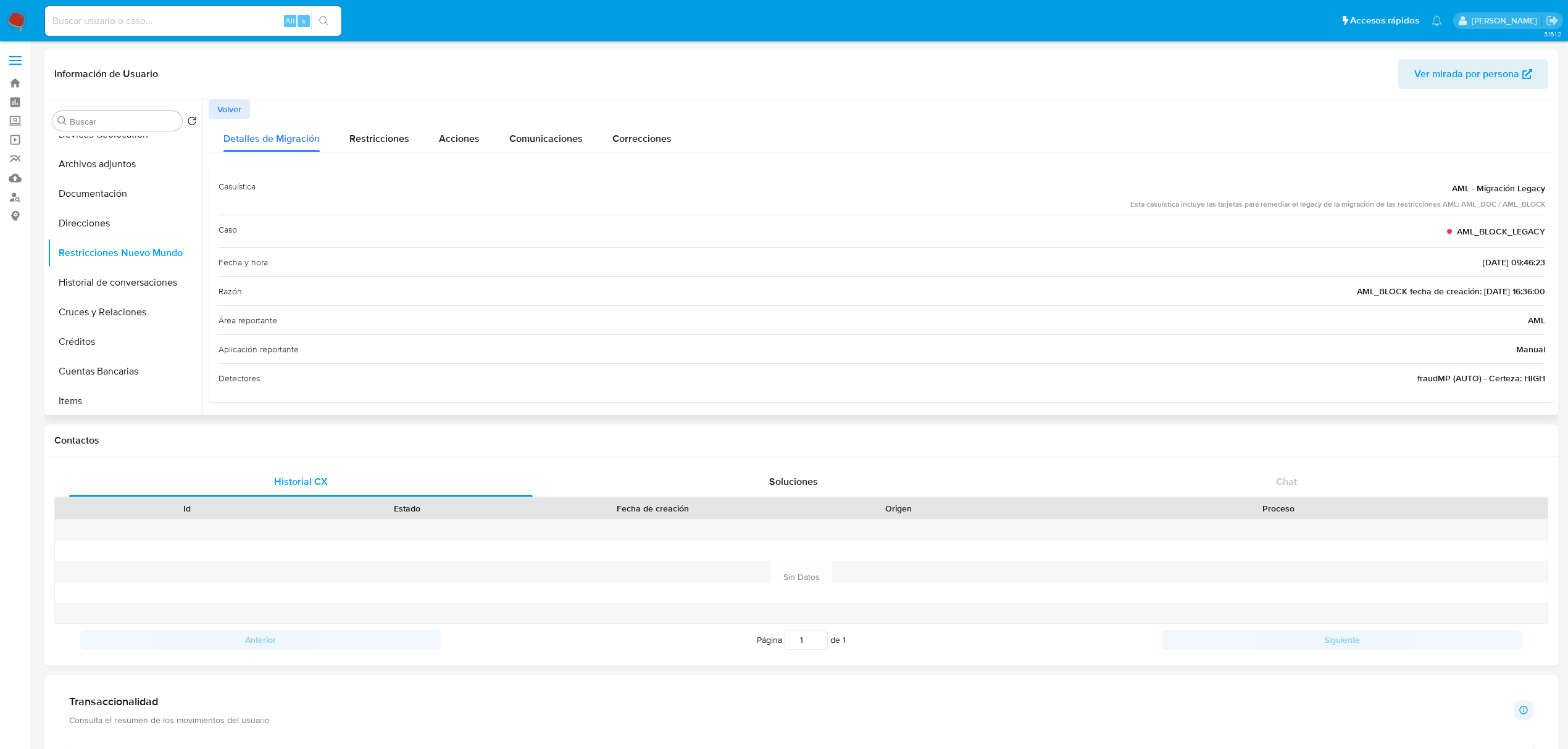
click at [234, 114] on span "Volver" at bounding box center [229, 109] width 24 height 17
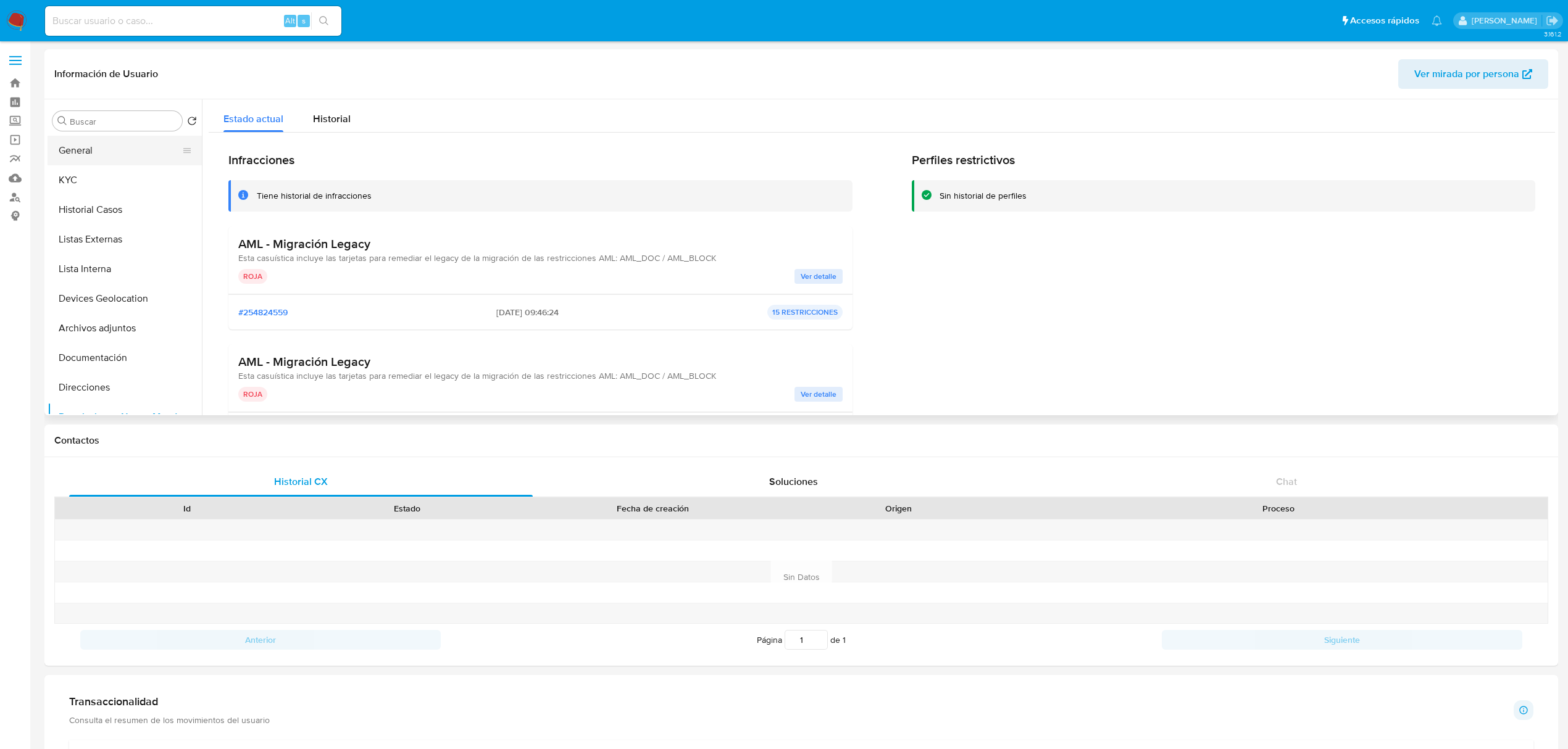
click at [97, 161] on button "General" at bounding box center [120, 151] width 144 height 30
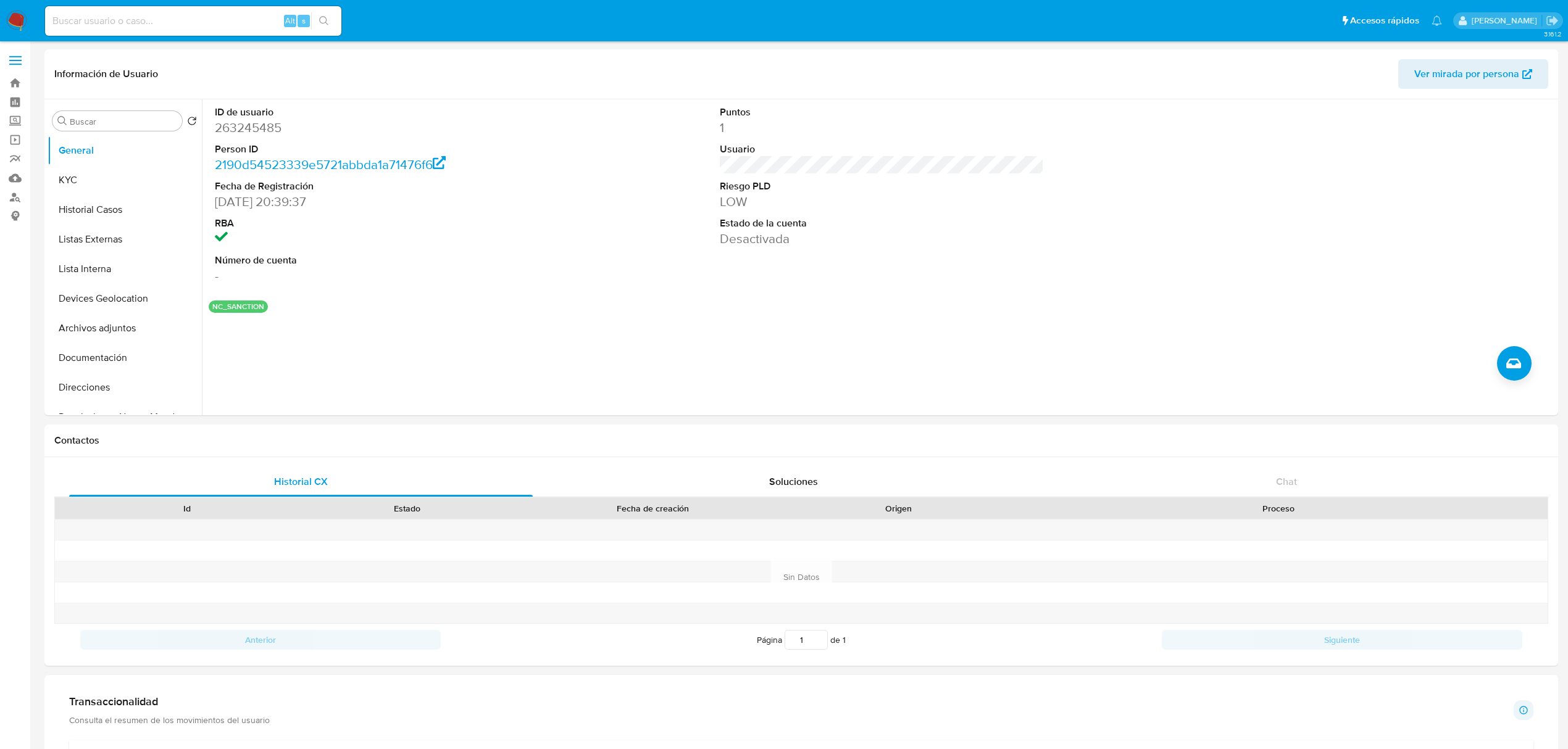
click at [1494, 366] on div "ID de usuario 263245485 Person ID 2190d54523339e5721abbda1a71476f6 Fecha de Reg…" at bounding box center [879, 257] width 1353 height 316
click at [1504, 366] on button "Crear caso manual" at bounding box center [1514, 364] width 35 height 35
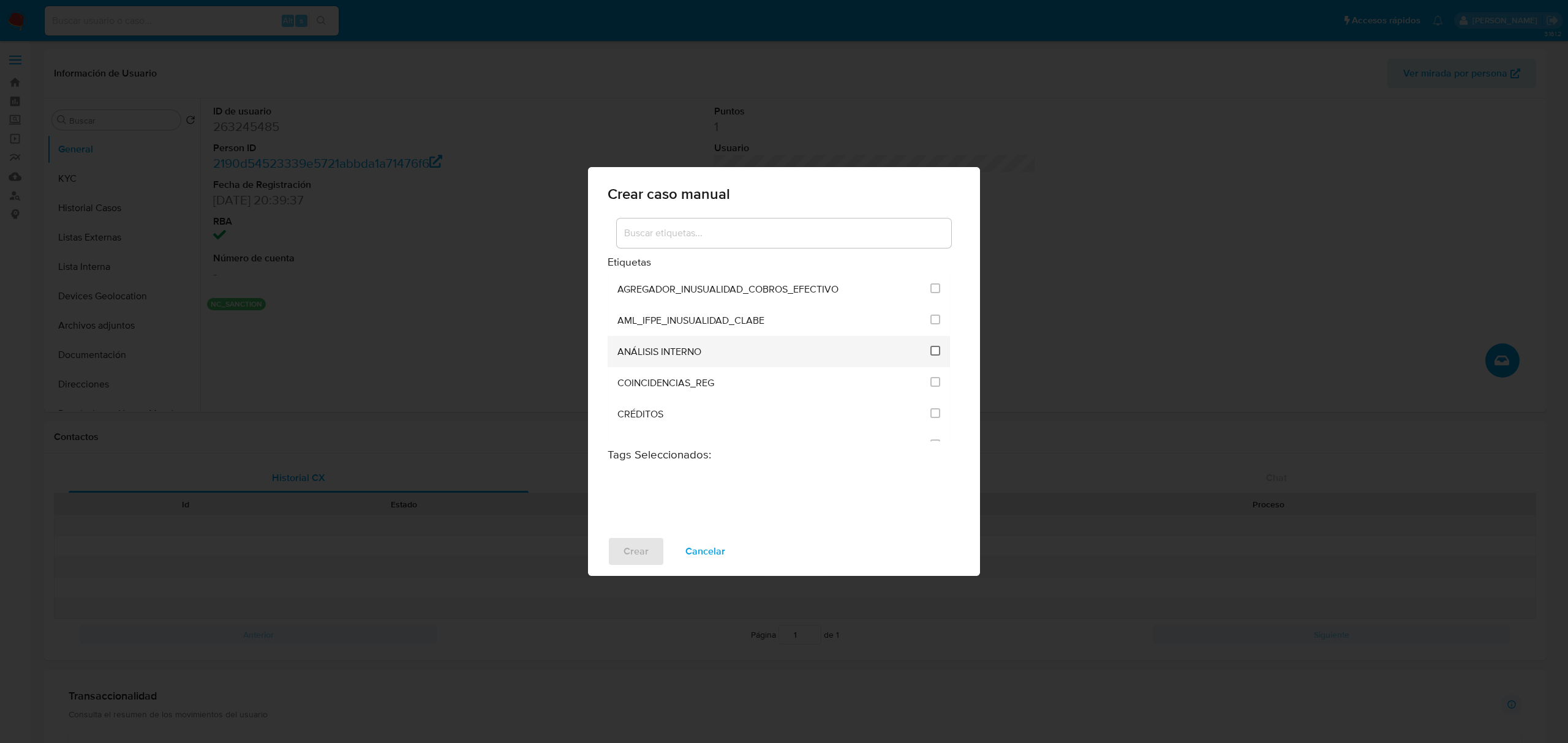
click at [934, 348] on input "1888" at bounding box center [935, 351] width 10 height 10
checkbox input "true"
click at [638, 556] on span "Crear" at bounding box center [636, 552] width 25 height 27
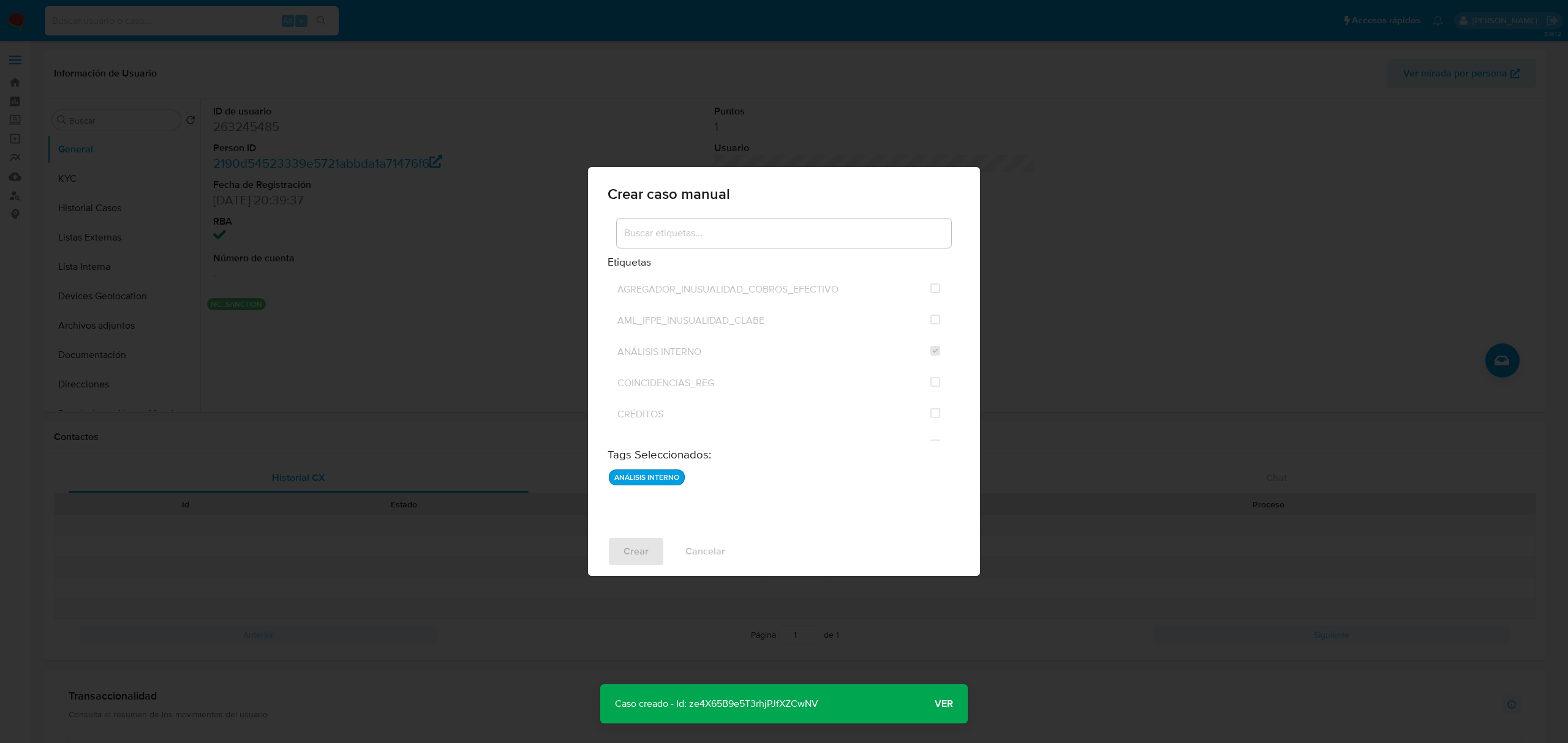
click at [935, 704] on span "Ver" at bounding box center [944, 704] width 18 height 0
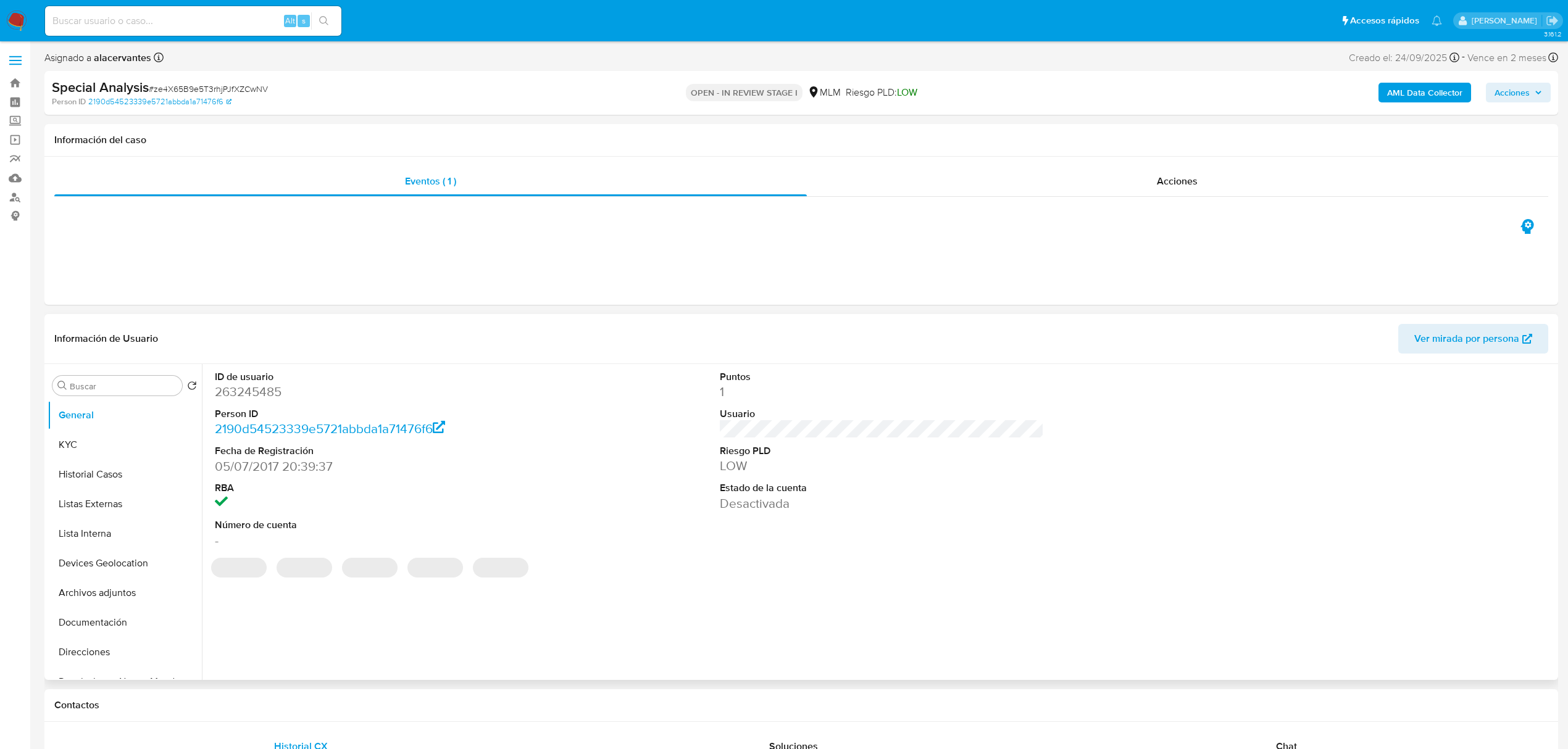
select select "10"
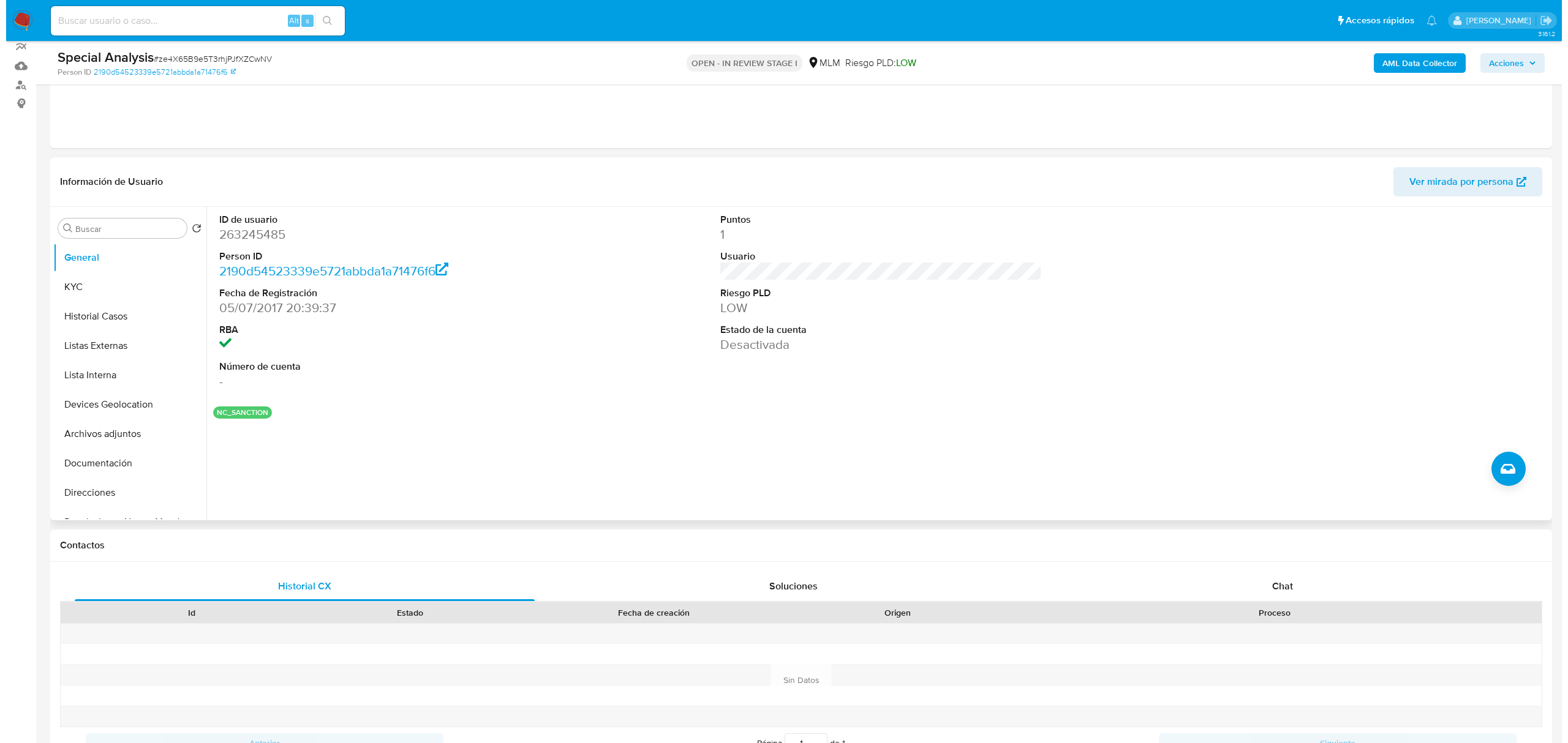
scroll to position [82, 0]
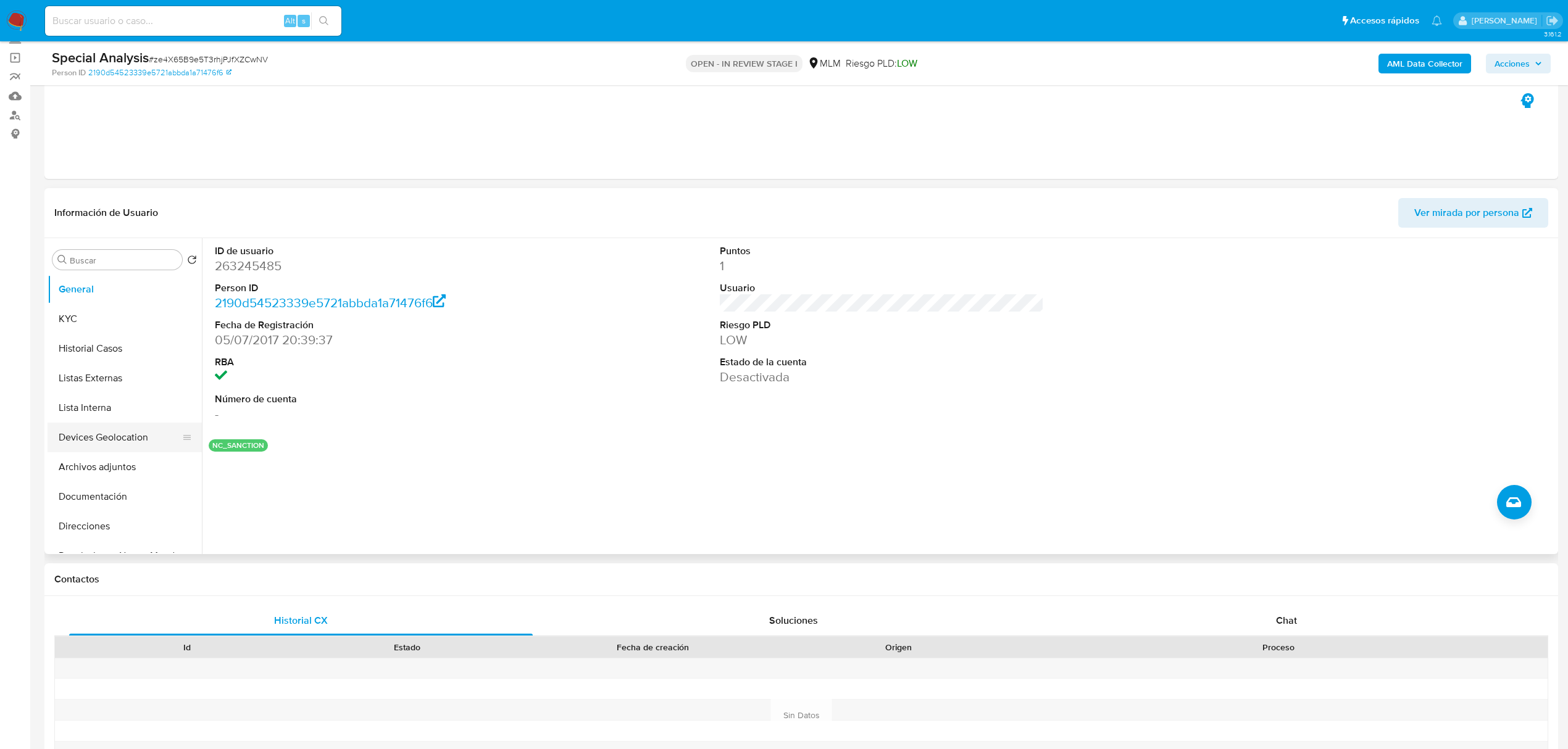
click at [109, 437] on button "Devices Geolocation" at bounding box center [120, 437] width 144 height 30
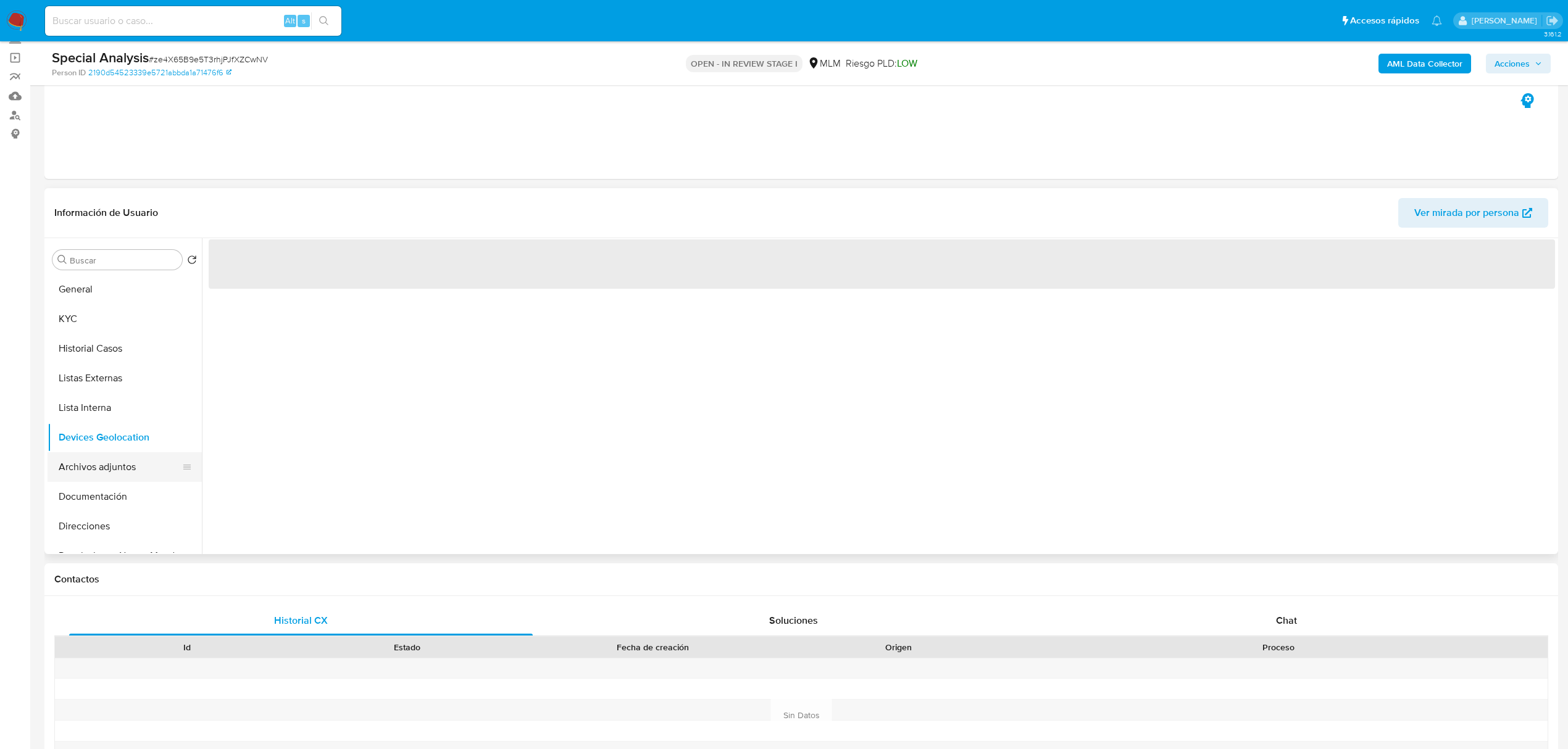
click at [105, 480] on button "Archivos adjuntos" at bounding box center [120, 467] width 144 height 30
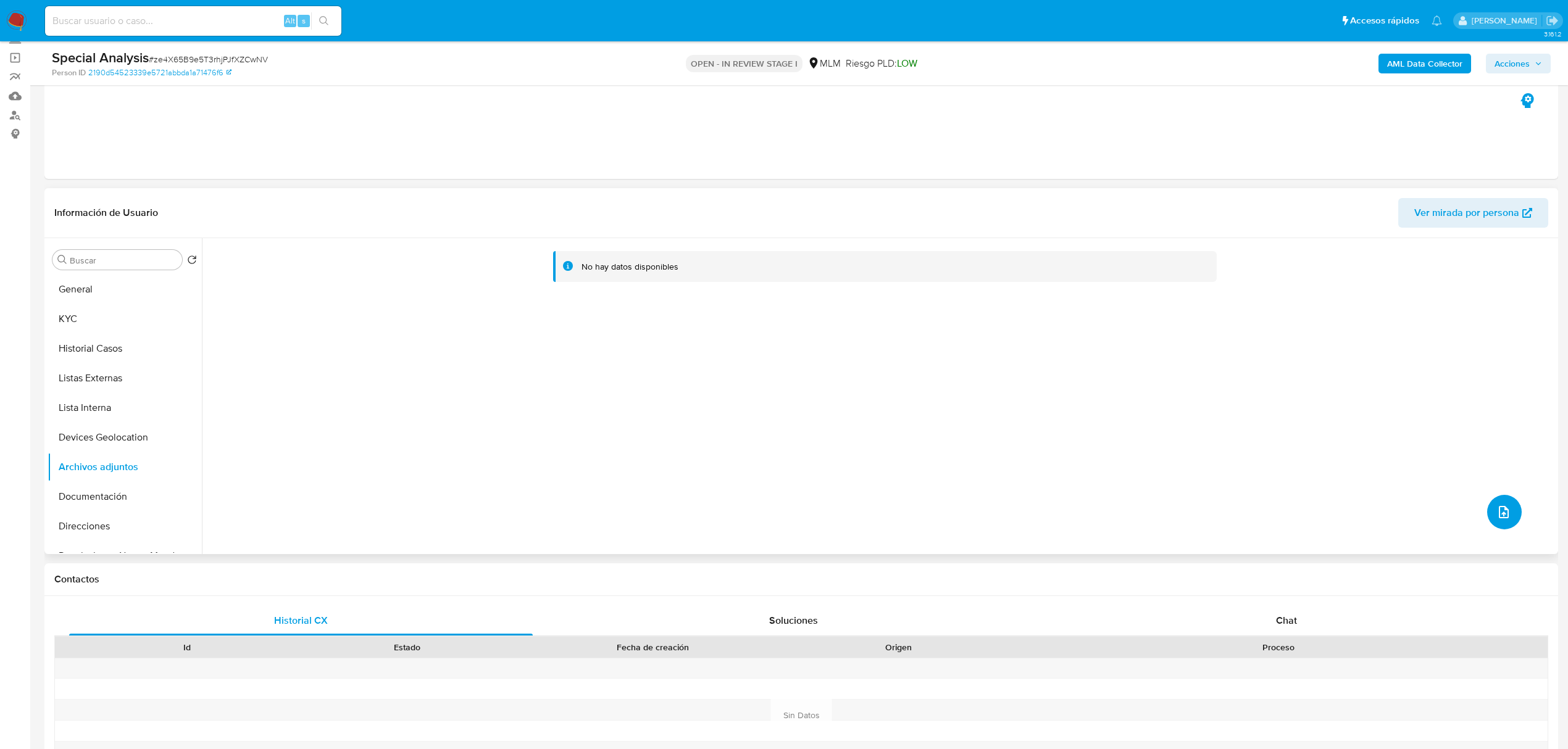
click at [1505, 505] on span "upload-file" at bounding box center [1504, 512] width 15 height 15
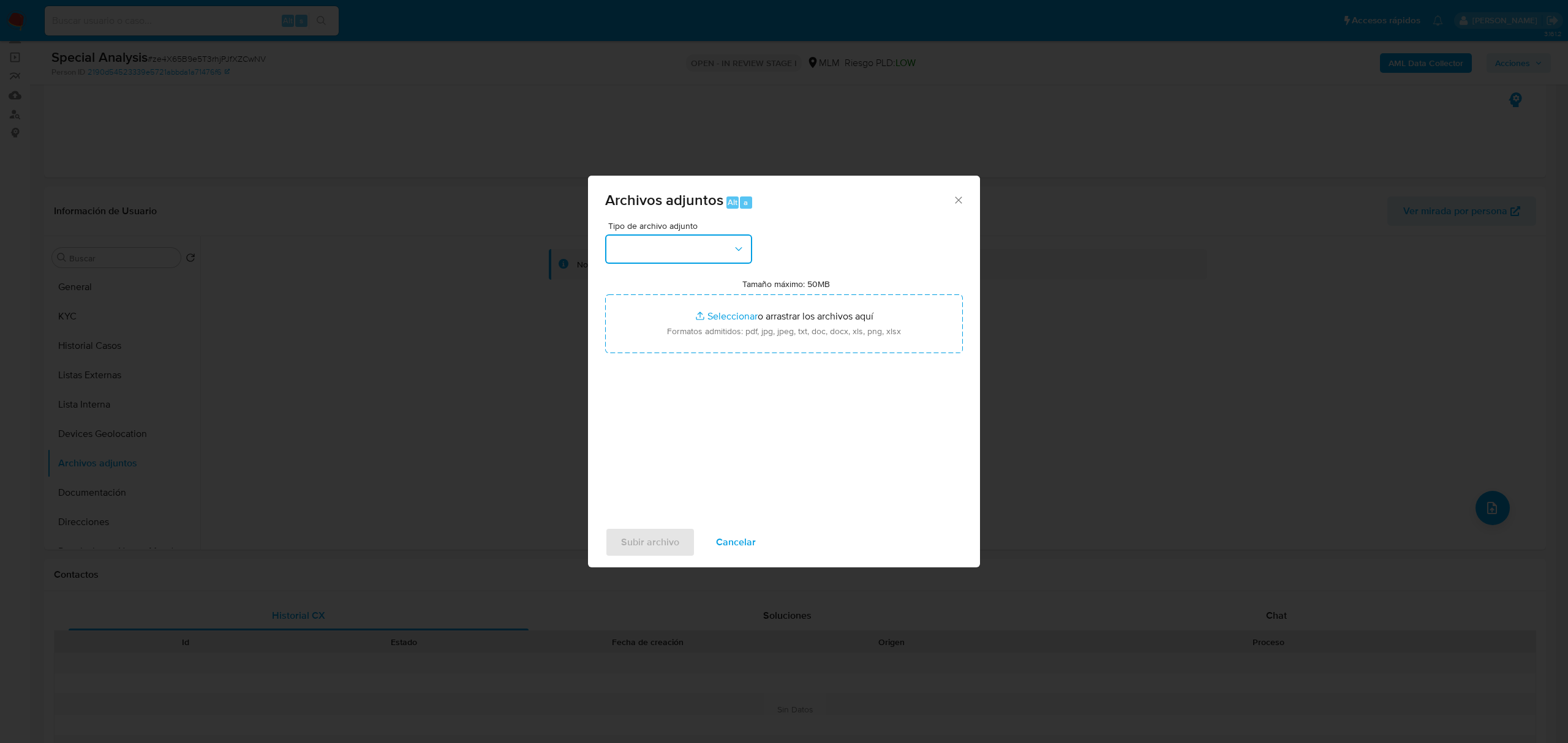
click at [730, 249] on button "button" at bounding box center [679, 250] width 147 height 29
drag, startPoint x: 675, startPoint y: 408, endPoint x: 686, endPoint y: 403, distance: 12.1
click at [672, 409] on div "OTROS" at bounding box center [675, 407] width 125 height 29
click at [657, 538] on span "Subir archivo" at bounding box center [650, 542] width 58 height 27
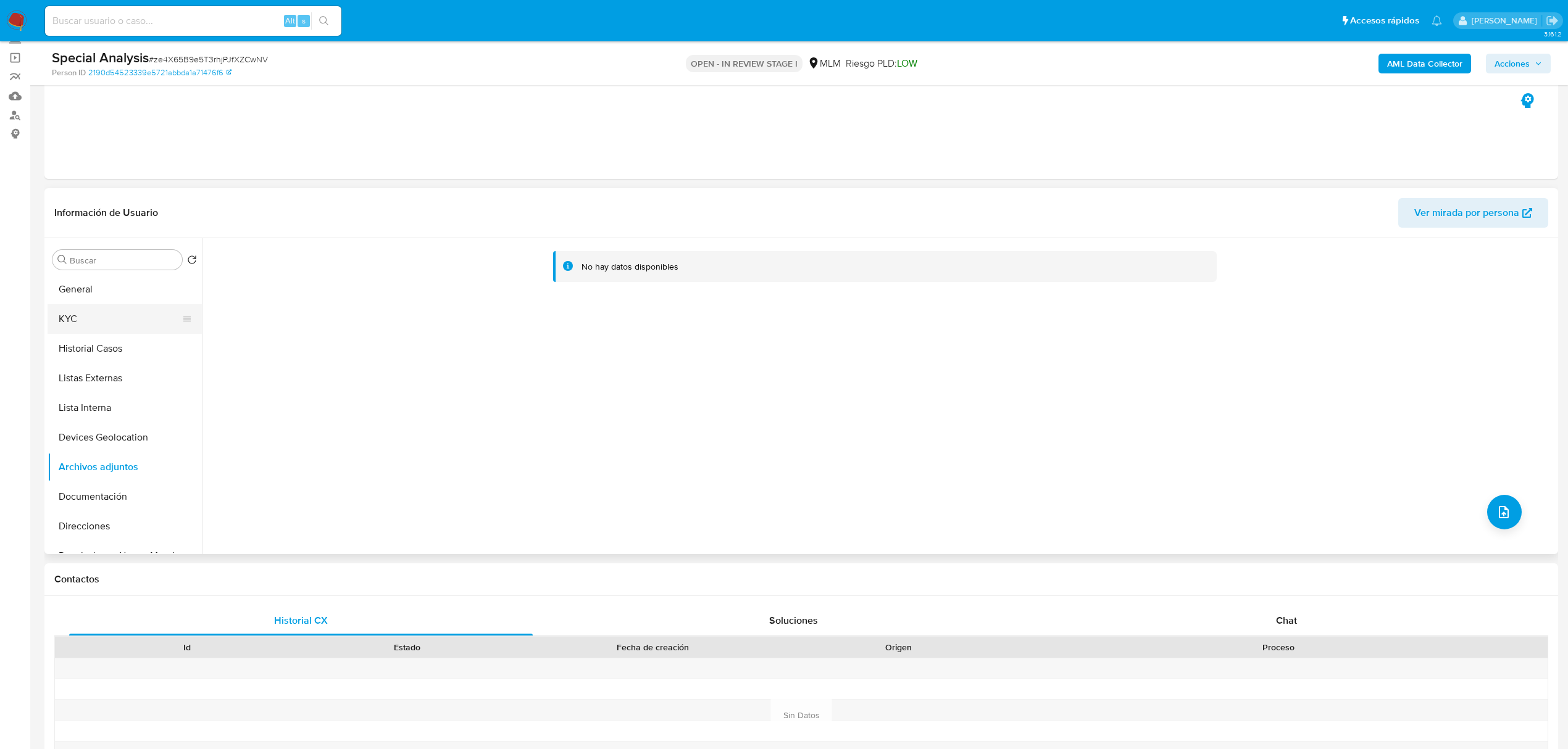
click at [64, 317] on button "KYC" at bounding box center [120, 319] width 144 height 30
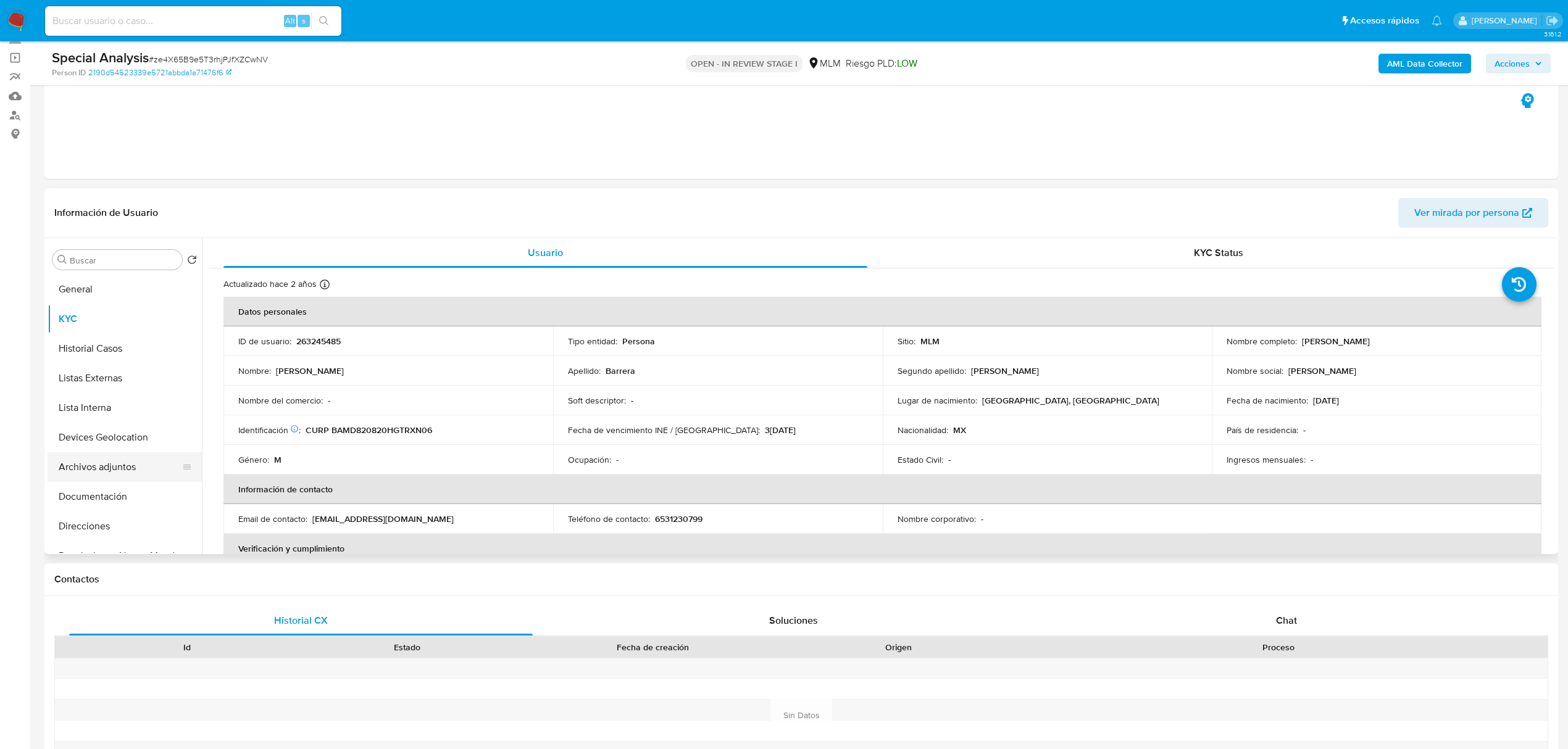
click at [110, 469] on button "Archivos adjuntos" at bounding box center [120, 467] width 144 height 30
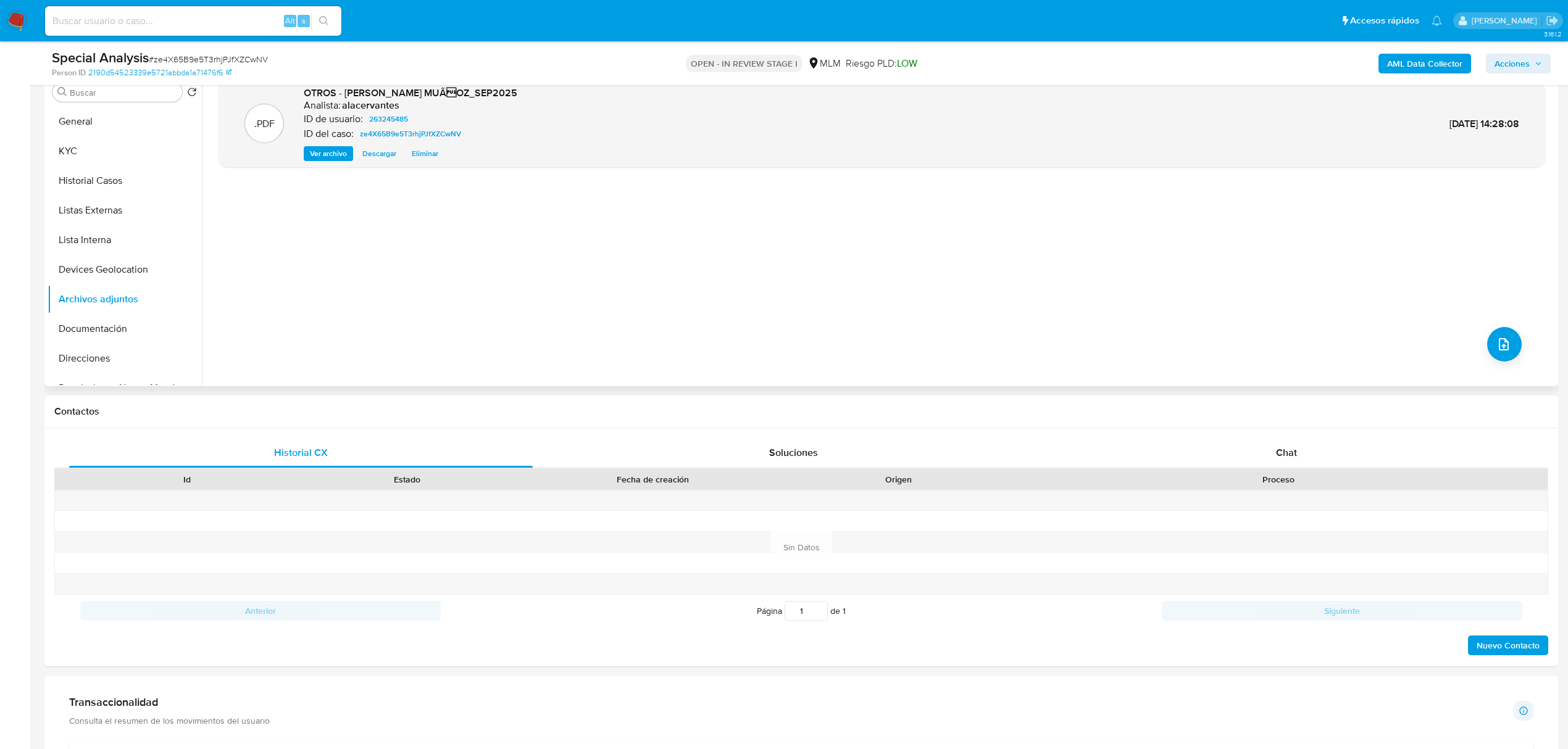
scroll to position [164, 0]
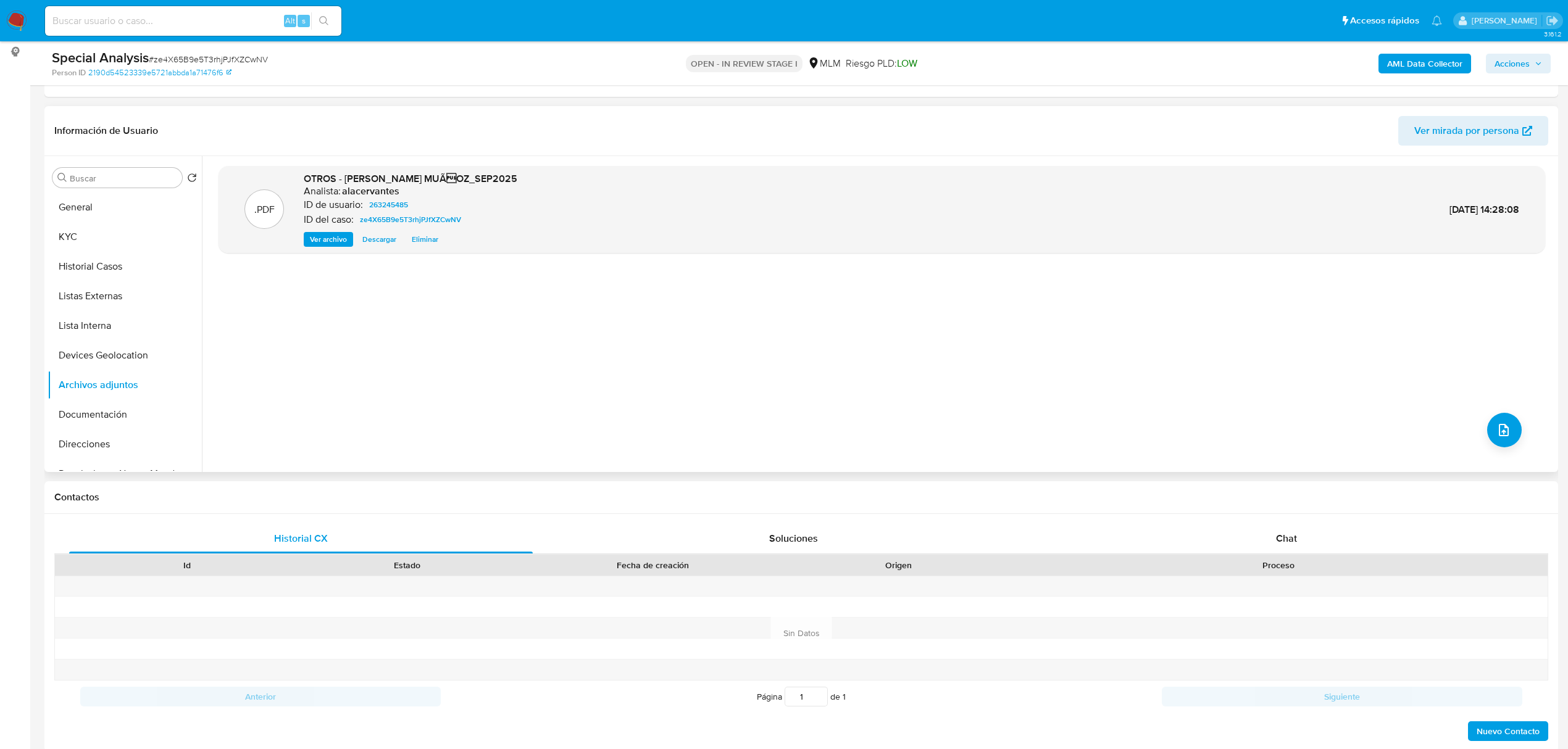
click at [346, 240] on span "Ver archivo" at bounding box center [328, 239] width 37 height 12
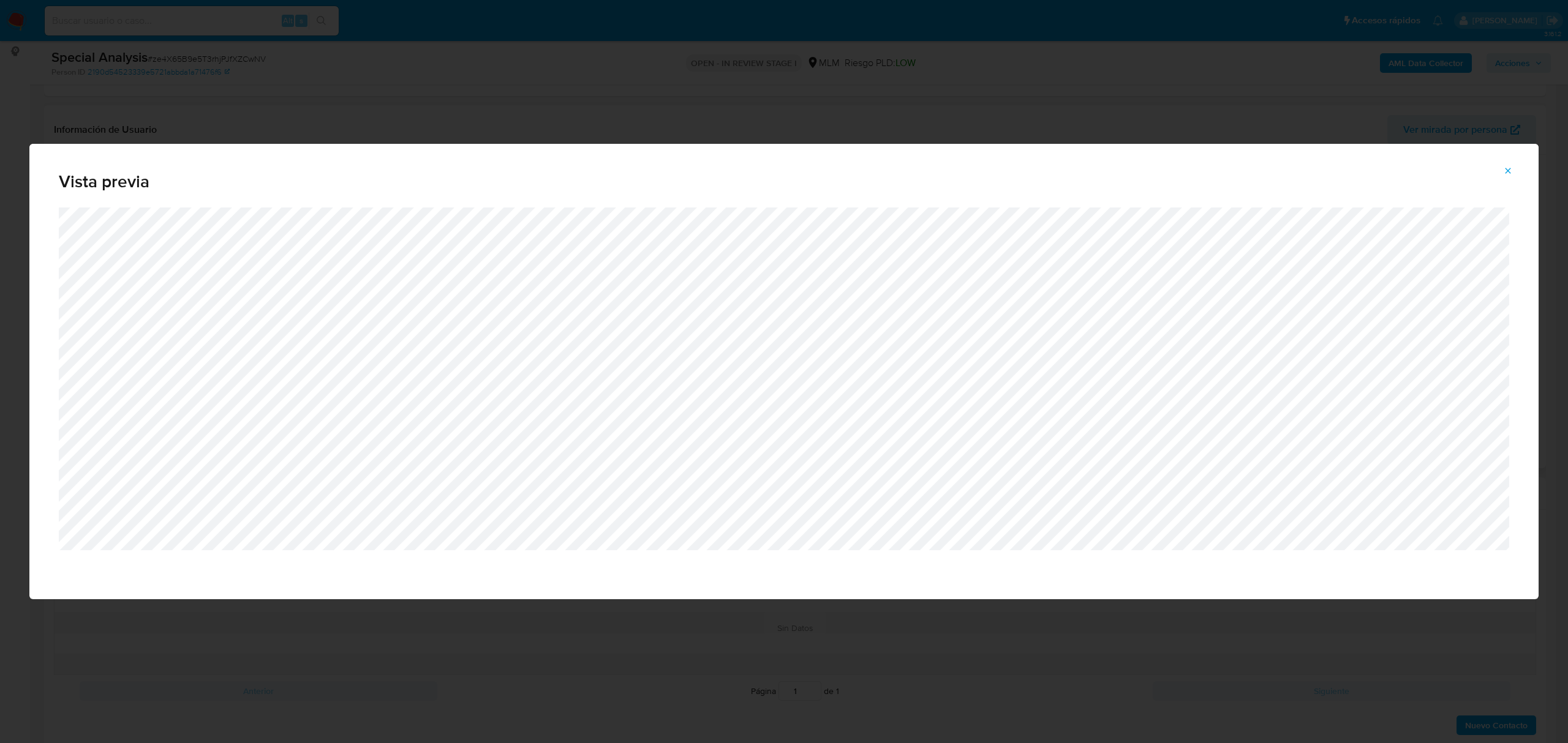
click at [1512, 174] on icon "Attachment preview" at bounding box center [1508, 171] width 10 height 10
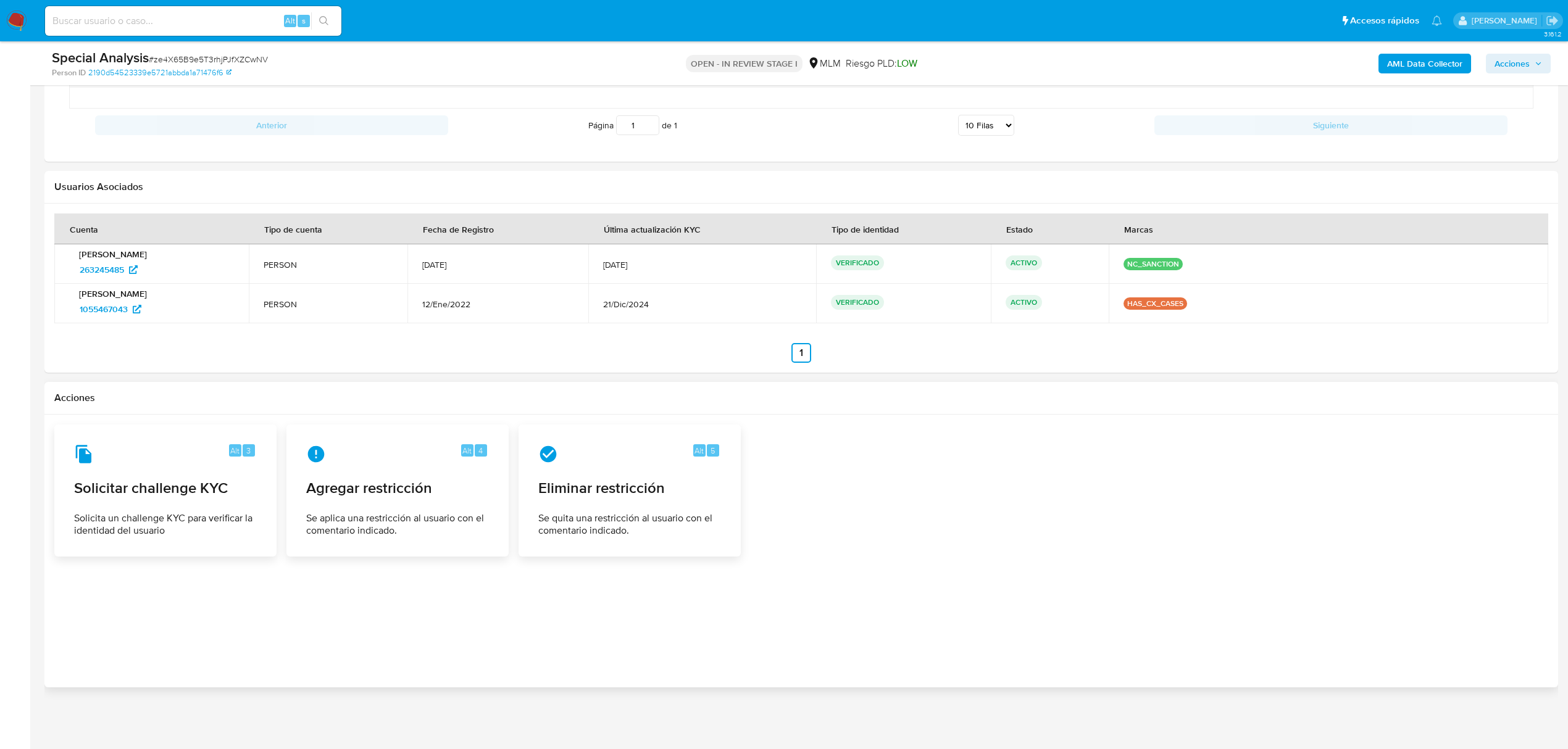
scroll to position [1351, 0]
click at [625, 522] on span "Se quita una restricción al usuario con el comentario indicado." at bounding box center [630, 525] width 182 height 25
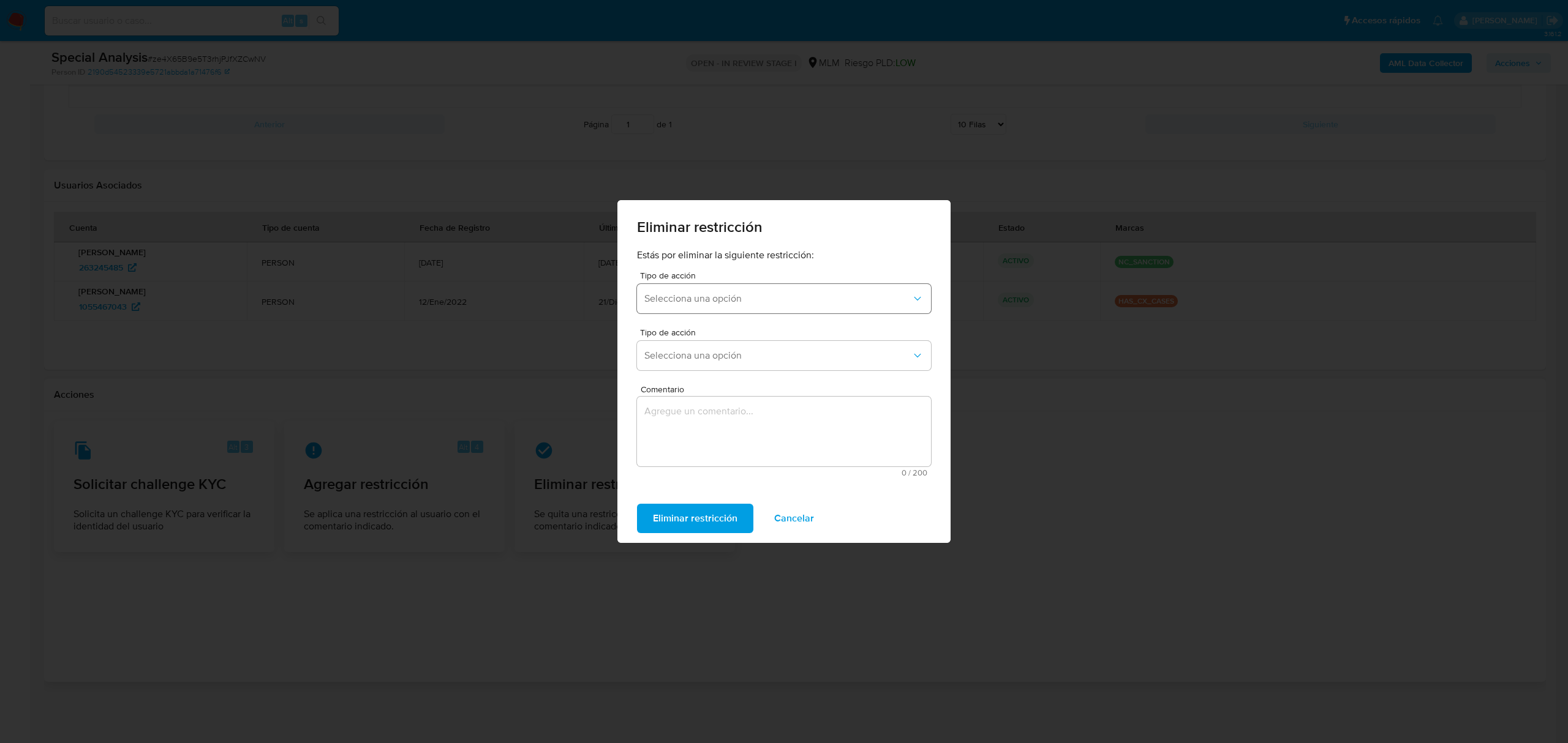
click at [726, 301] on span "Selecciona una opción" at bounding box center [778, 299] width 267 height 12
click at [724, 336] on span "AML_DOC_LEGACY" at bounding box center [688, 331] width 88 height 12
click at [734, 351] on span "Selecciona una opción" at bounding box center [778, 355] width 267 height 12
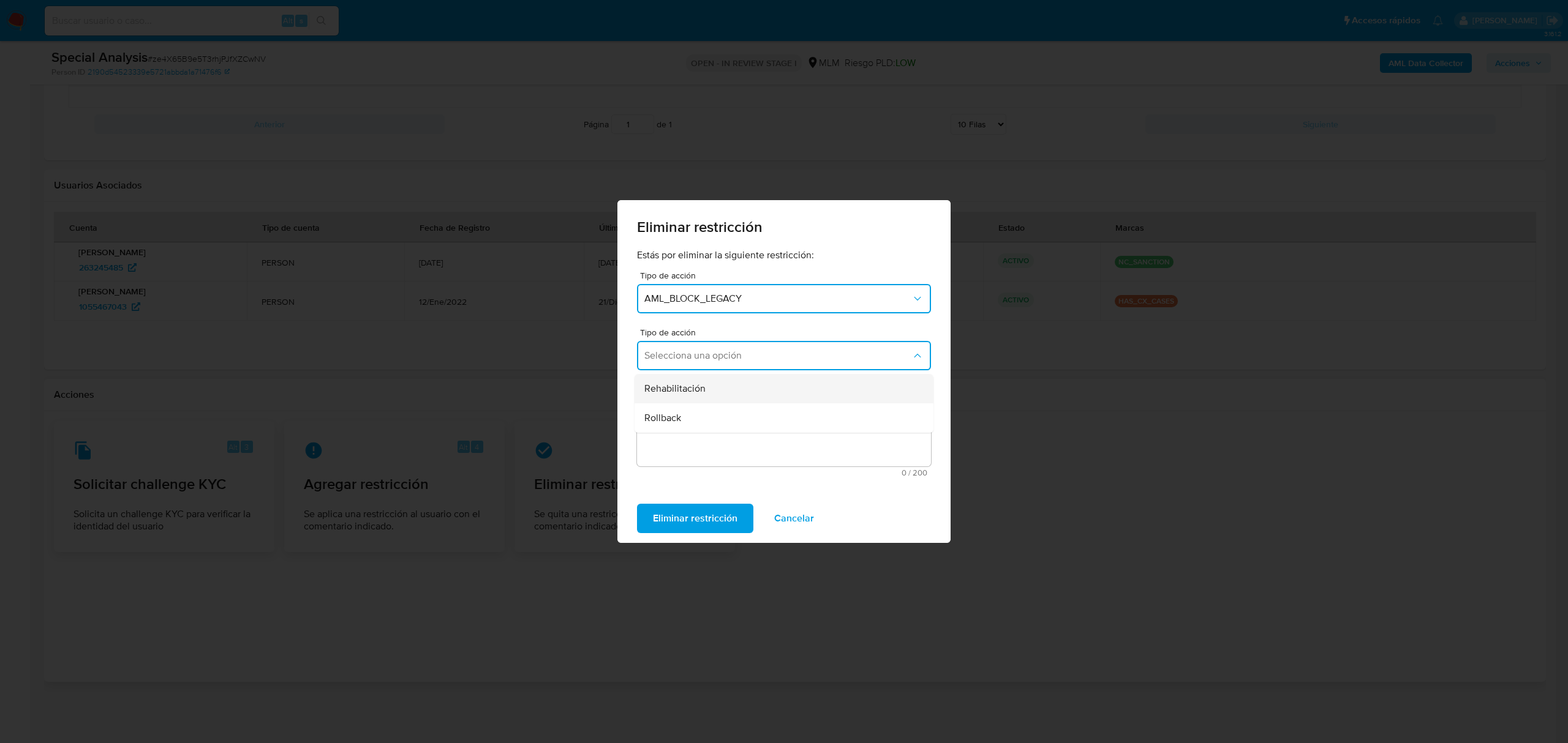
click at [726, 393] on div "Rehabilitación" at bounding box center [780, 389] width 272 height 29
click at [783, 415] on textarea "Comentario" at bounding box center [784, 431] width 294 height 70
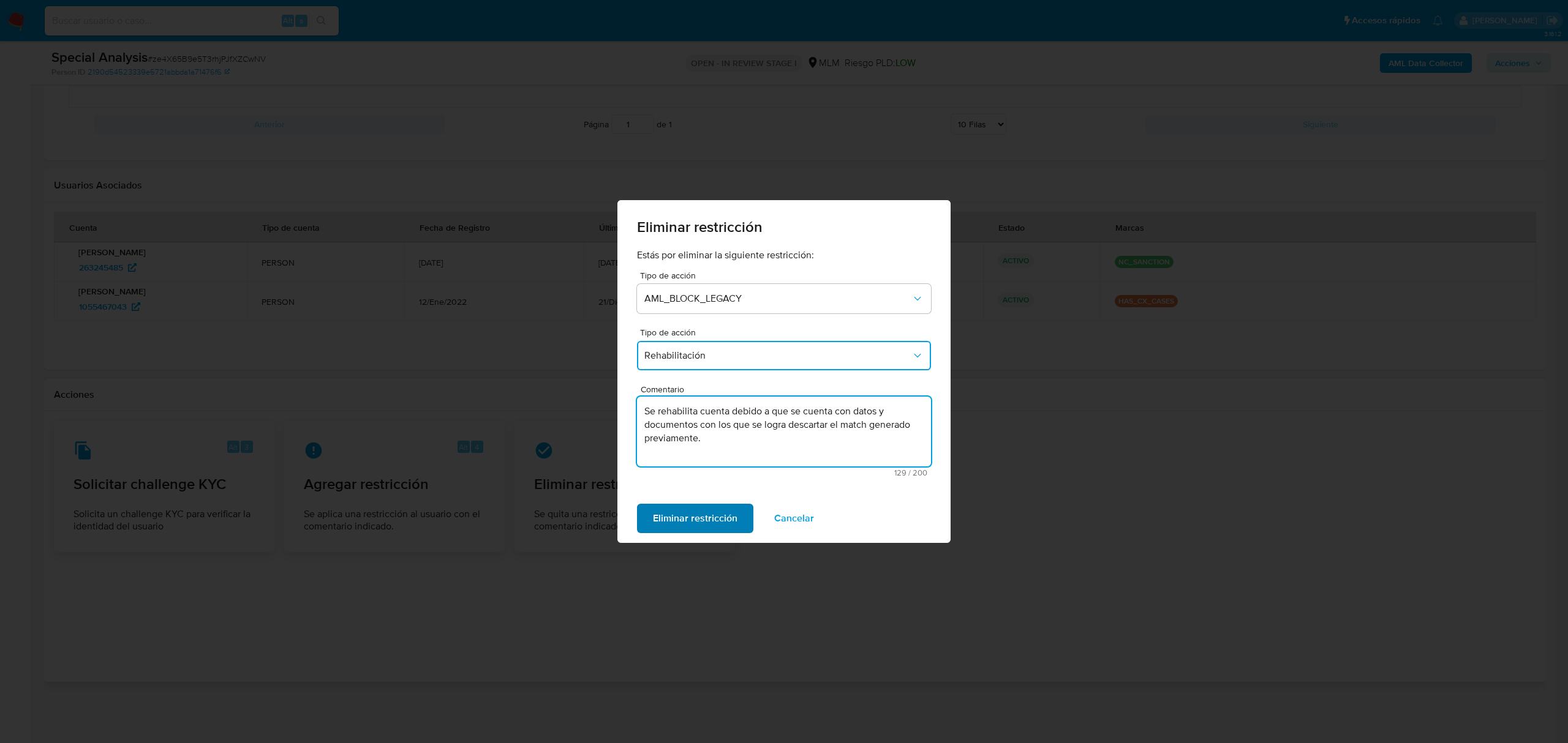
type textarea "Se rehabilita cuenta debido a que se cuenta con datos y documentos con los que …"
click at [708, 518] on span "Eliminar restricción" at bounding box center [694, 518] width 84 height 27
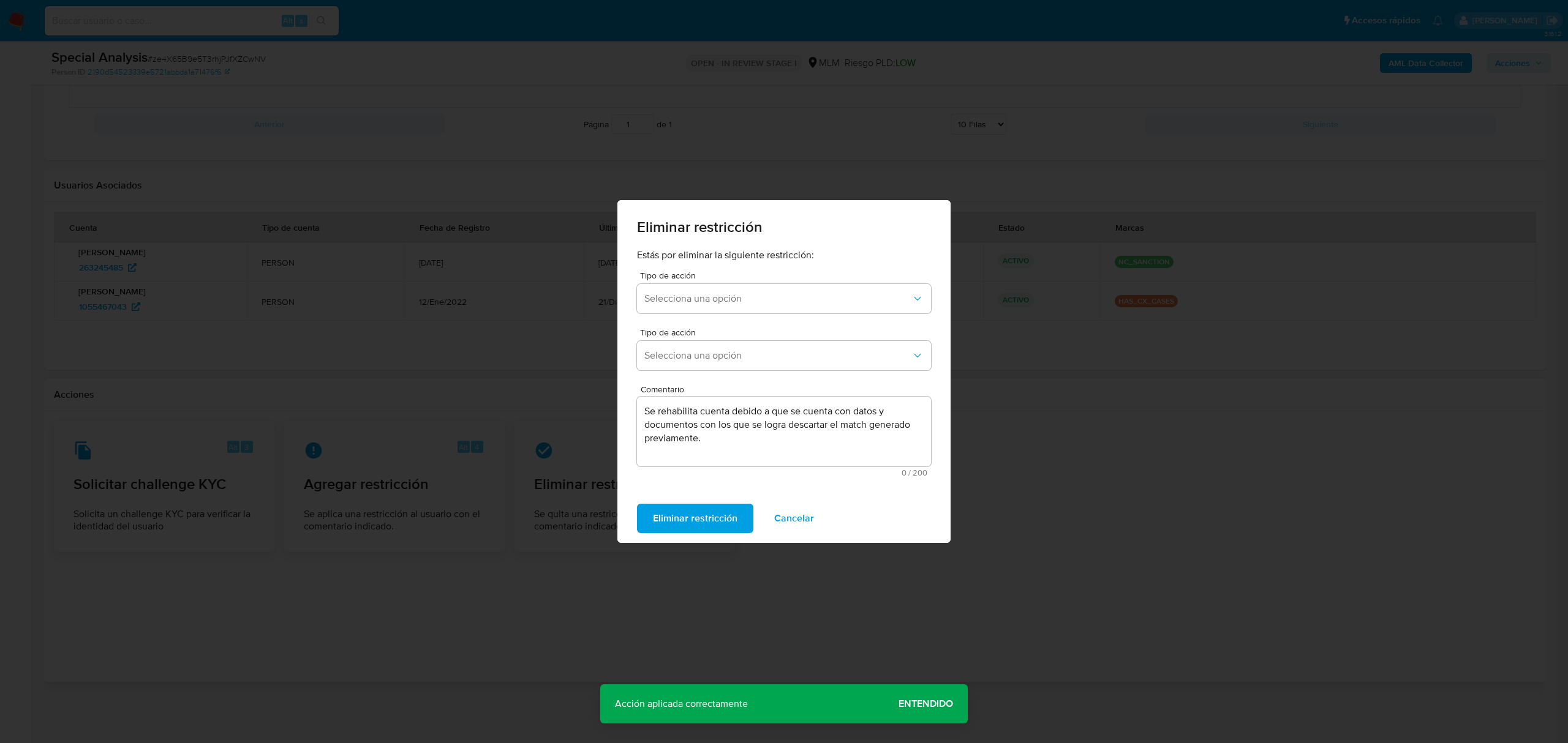
click at [932, 704] on span "Entendido" at bounding box center [925, 704] width 55 height 0
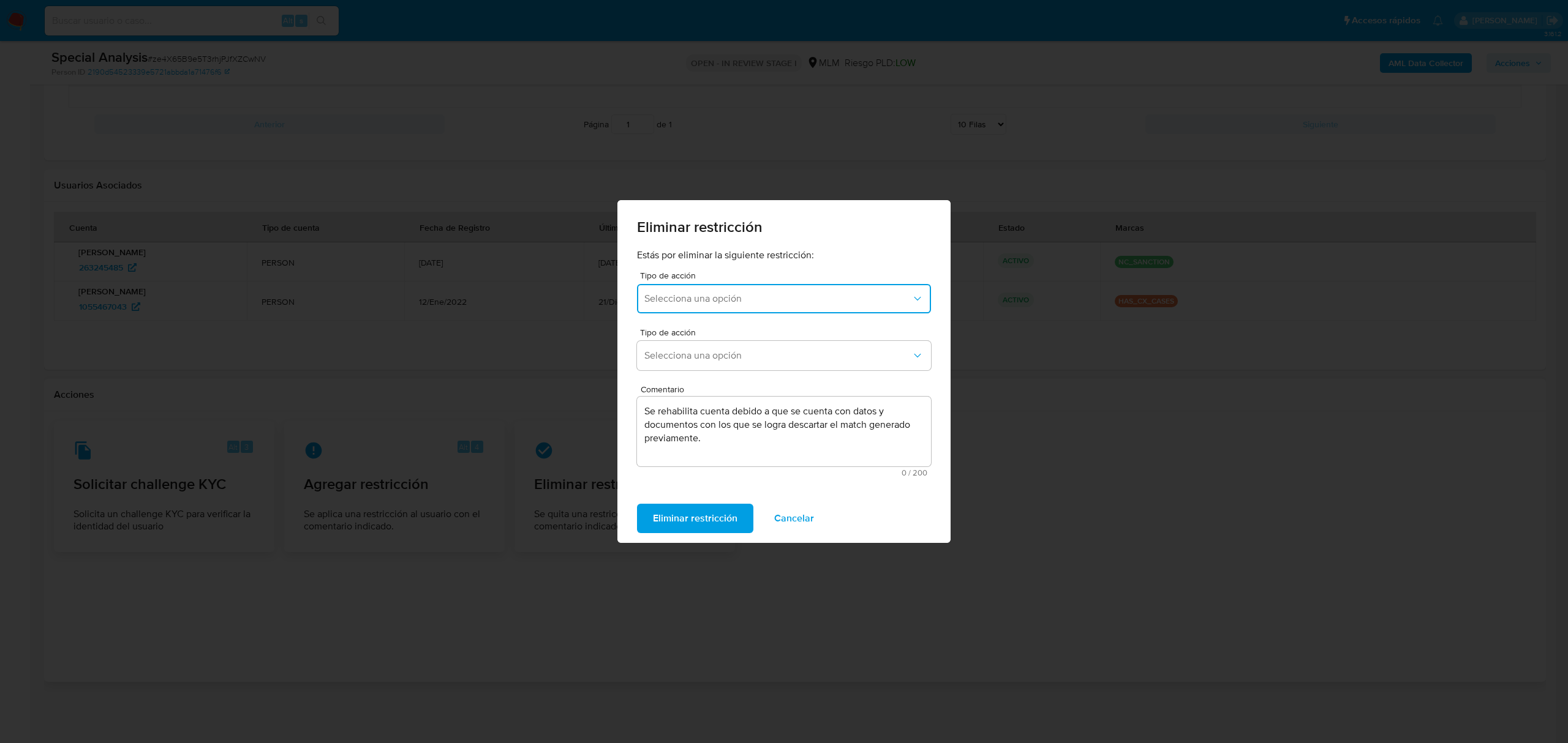
click at [694, 294] on span "Selecciona una opción" at bounding box center [778, 299] width 267 height 12
click at [790, 519] on span "Cancelar" at bounding box center [794, 518] width 40 height 27
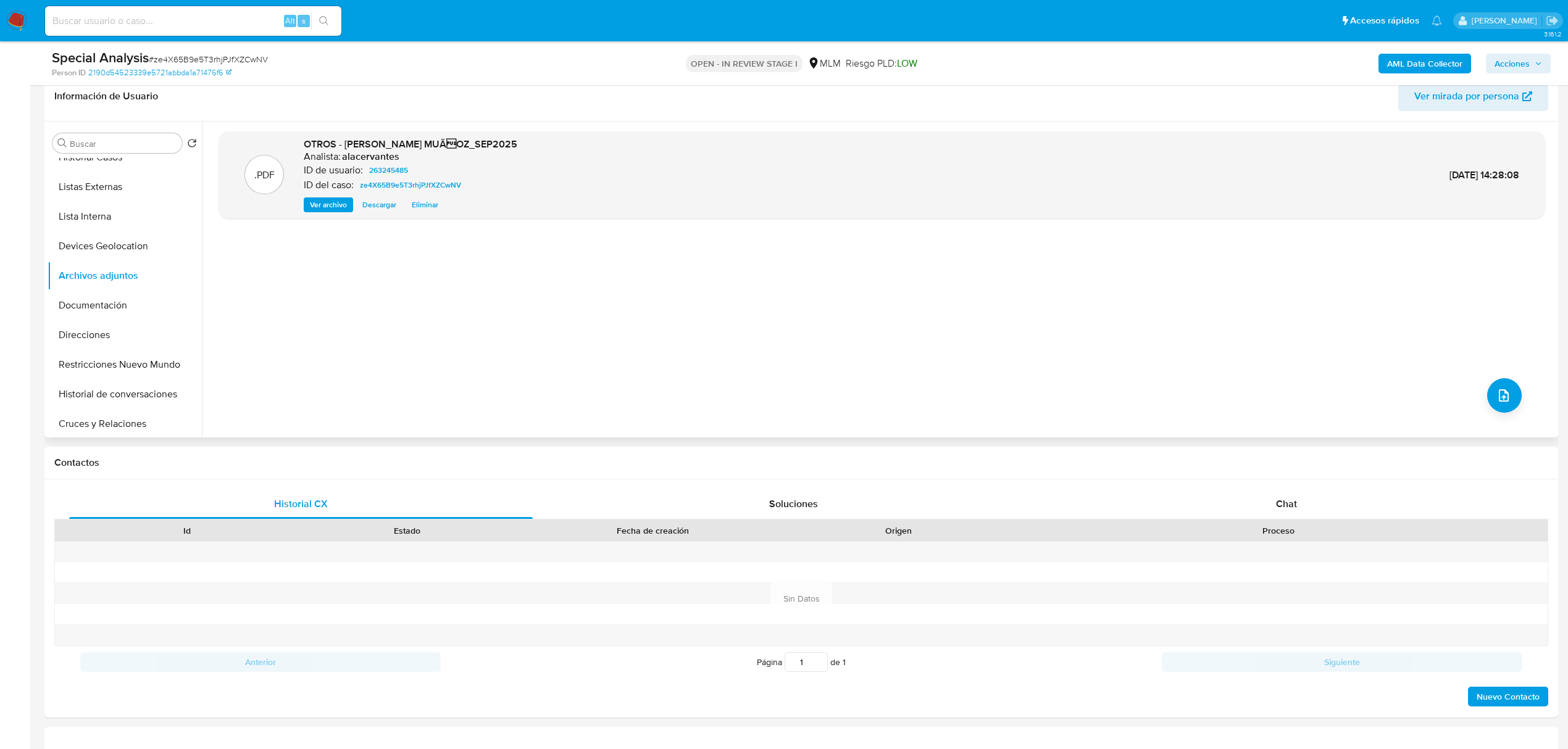
scroll to position [164, 0]
click at [126, 280] on button "Restricciones Nuevo Mundo" at bounding box center [120, 276] width 144 height 30
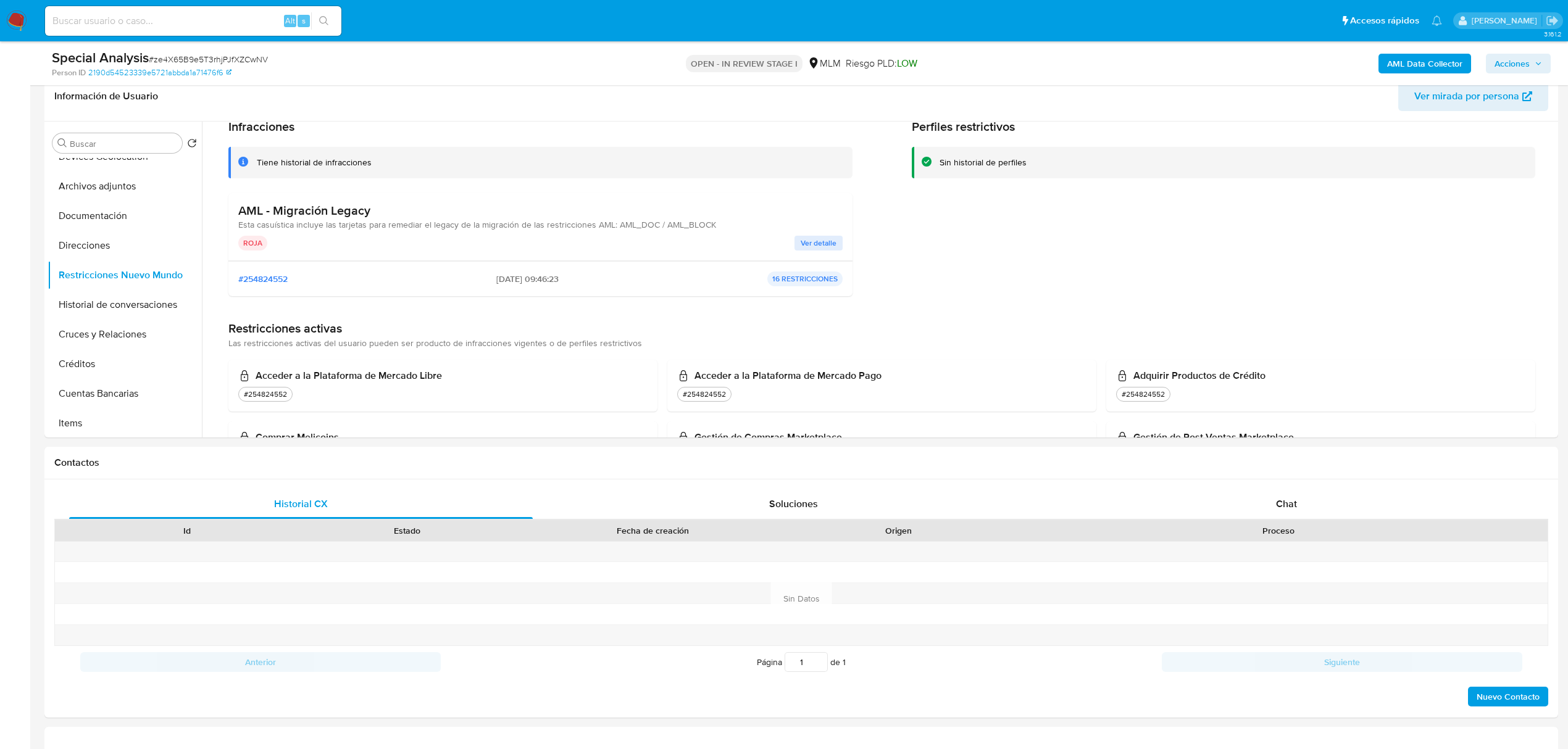
scroll to position [82, 0]
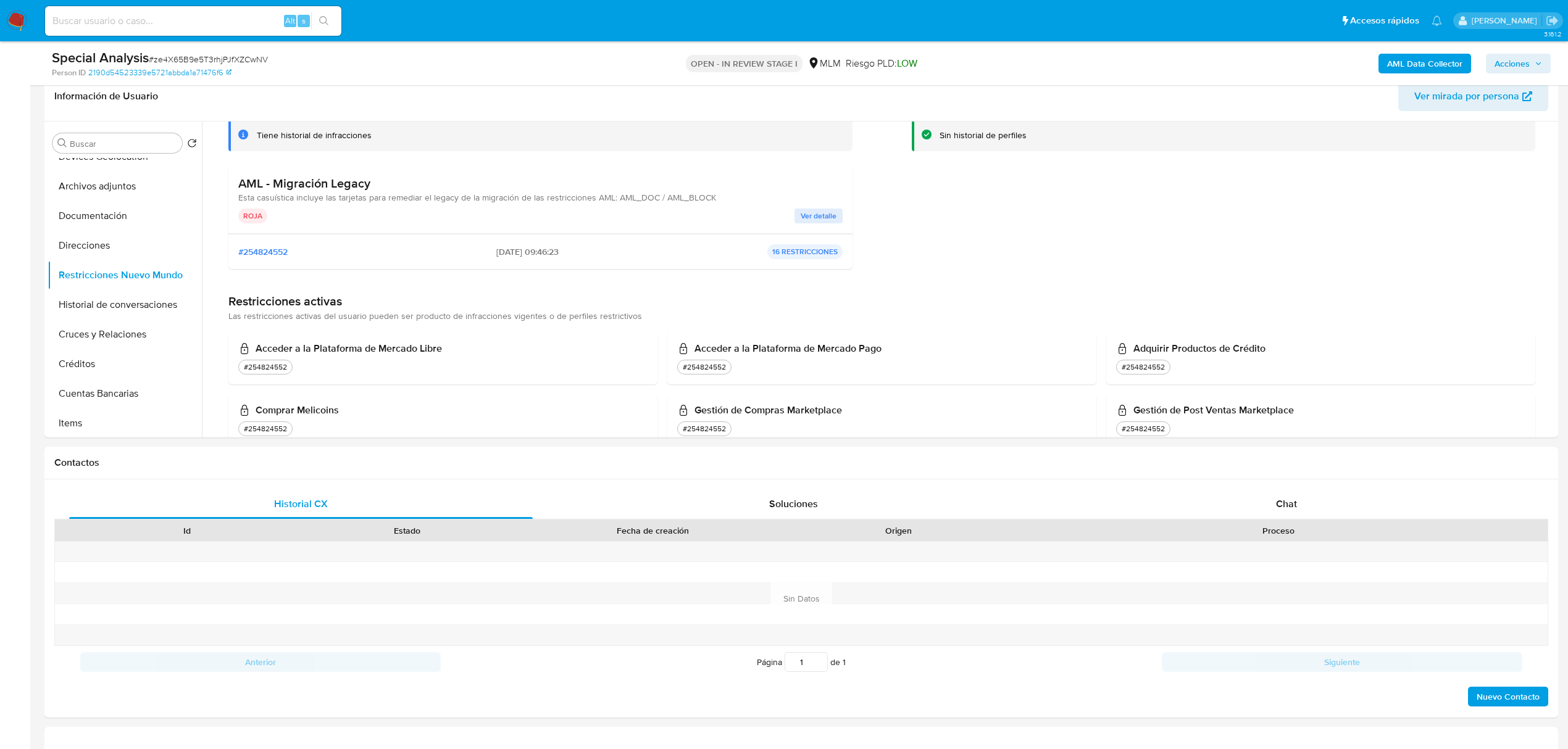
click at [815, 210] on span "Ver detalle" at bounding box center [818, 215] width 35 height 12
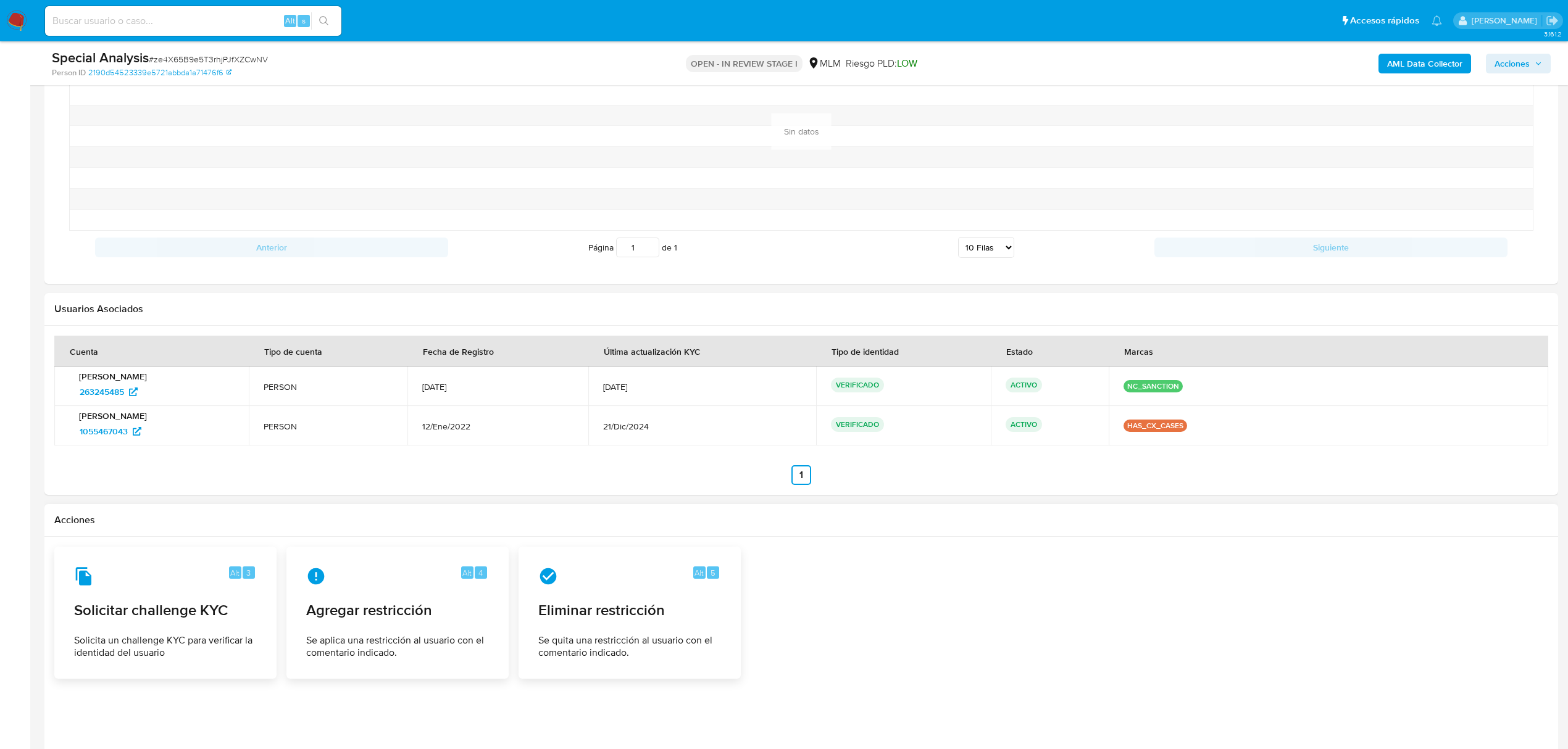
scroll to position [1351, 0]
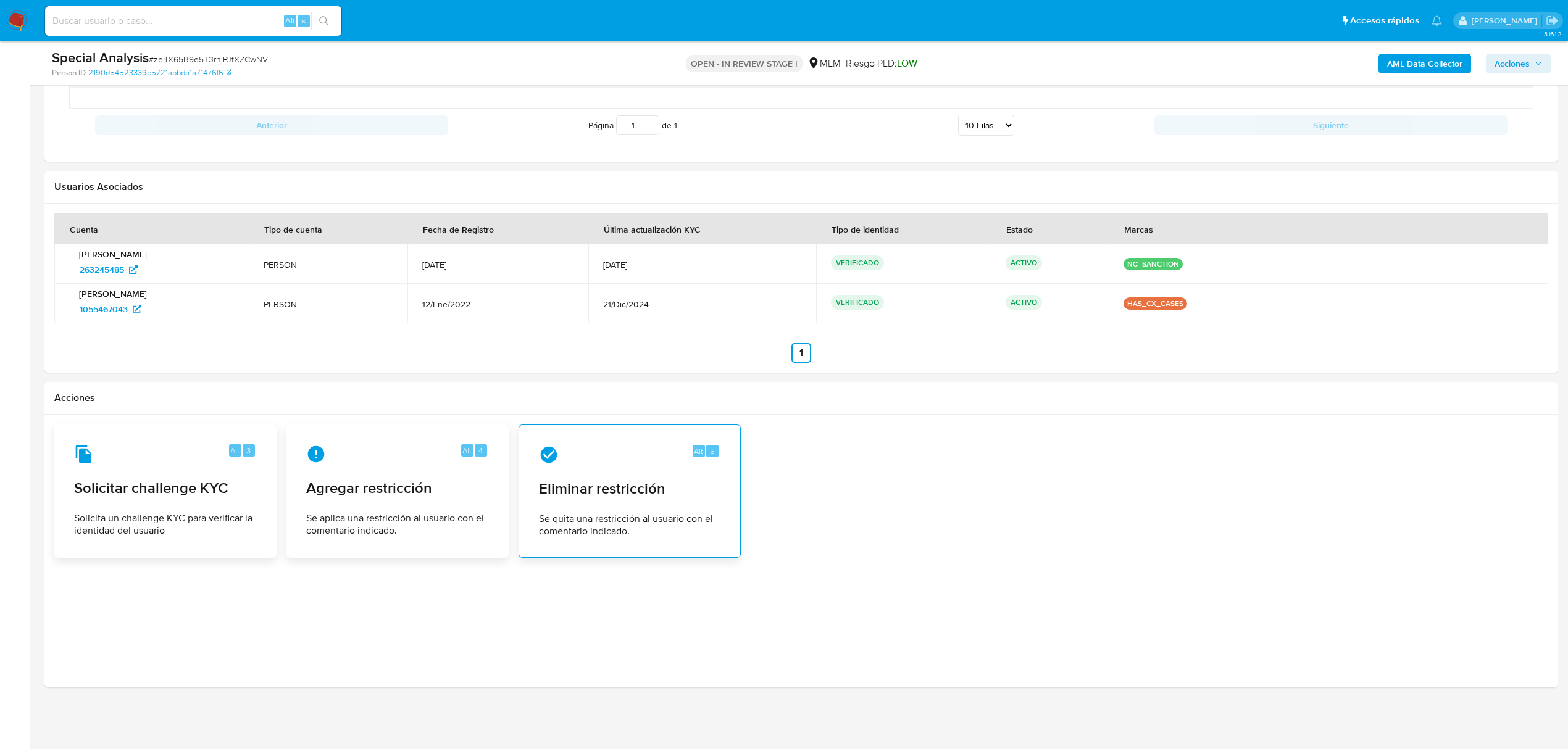
click at [662, 530] on span "Se quita una restricción al usuario con el comentario indicado." at bounding box center [630, 525] width 182 height 25
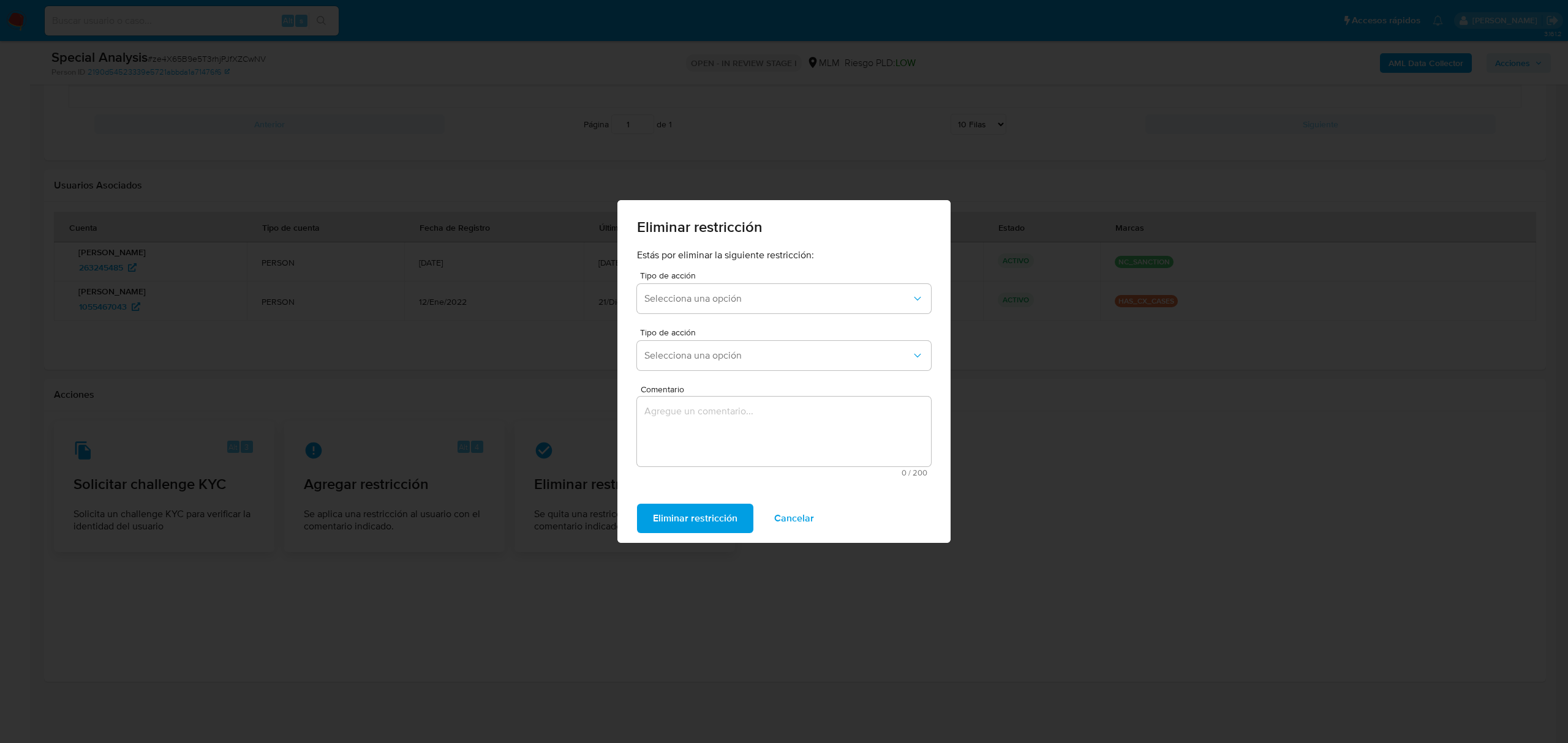
click at [709, 281] on div "Tipo de acción Selecciona una opción" at bounding box center [784, 295] width 294 height 47
click at [709, 289] on button "Selecciona una opción" at bounding box center [784, 299] width 294 height 29
click at [702, 353] on div "AML_BLOCK_LEGACY" at bounding box center [780, 361] width 272 height 29
click at [721, 363] on button "Selecciona una opción" at bounding box center [784, 356] width 294 height 29
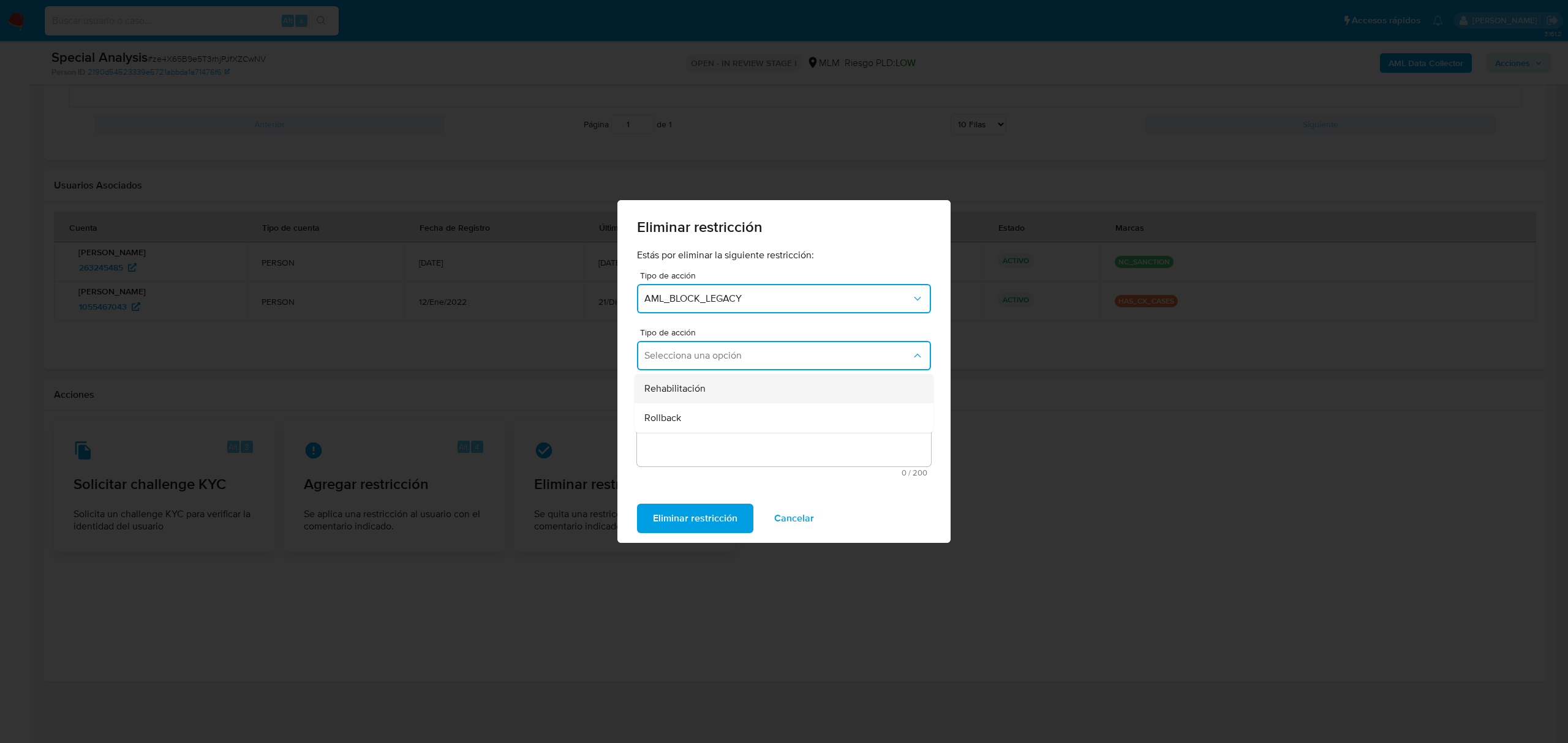
click at [708, 398] on div "Rehabilitación" at bounding box center [780, 389] width 272 height 29
click at [702, 426] on textarea "Comentario" at bounding box center [784, 431] width 294 height 70
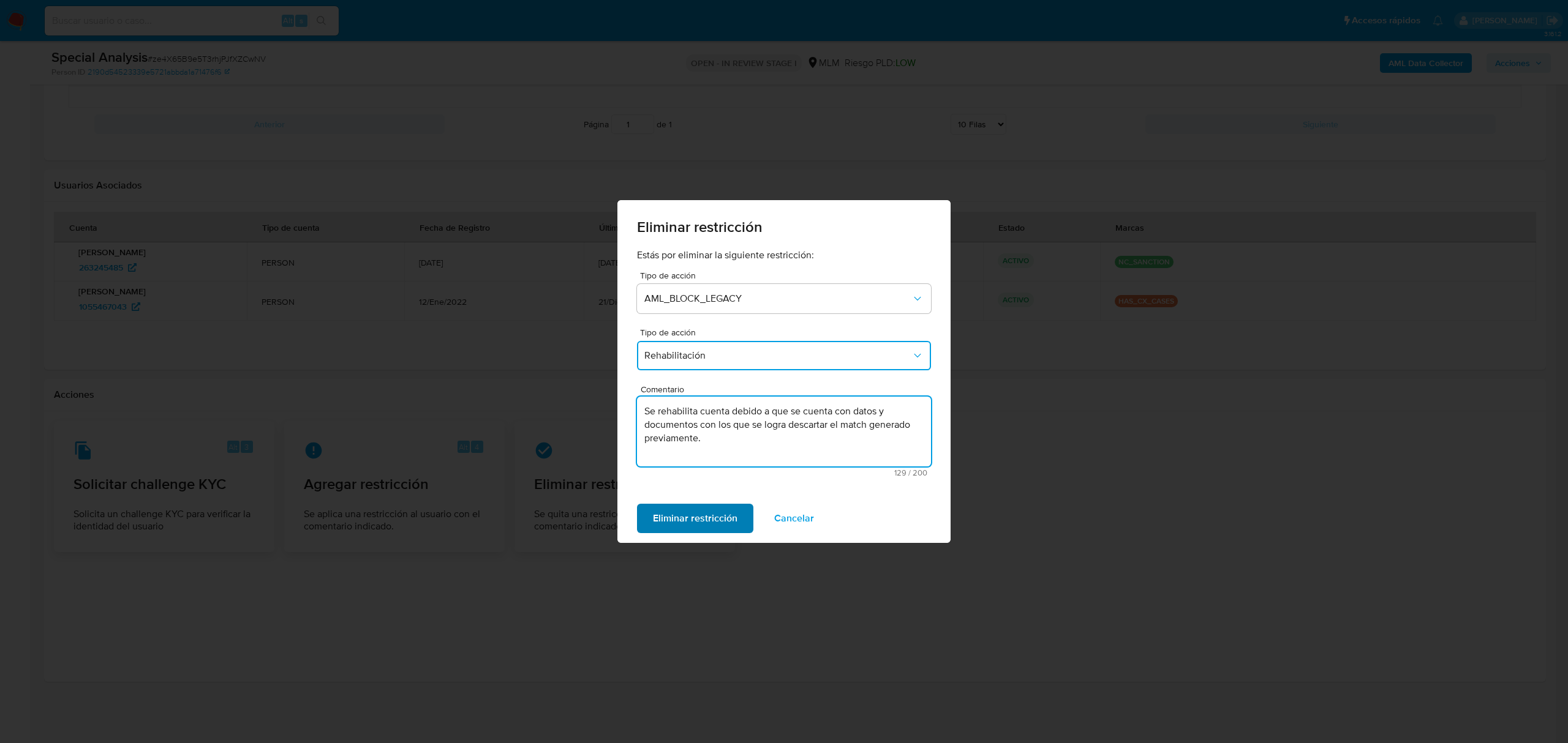
type textarea "Se rehabilita cuenta debido a que se cuenta con datos y documentos con los que …"
click at [708, 517] on span "Eliminar restricción" at bounding box center [694, 518] width 84 height 27
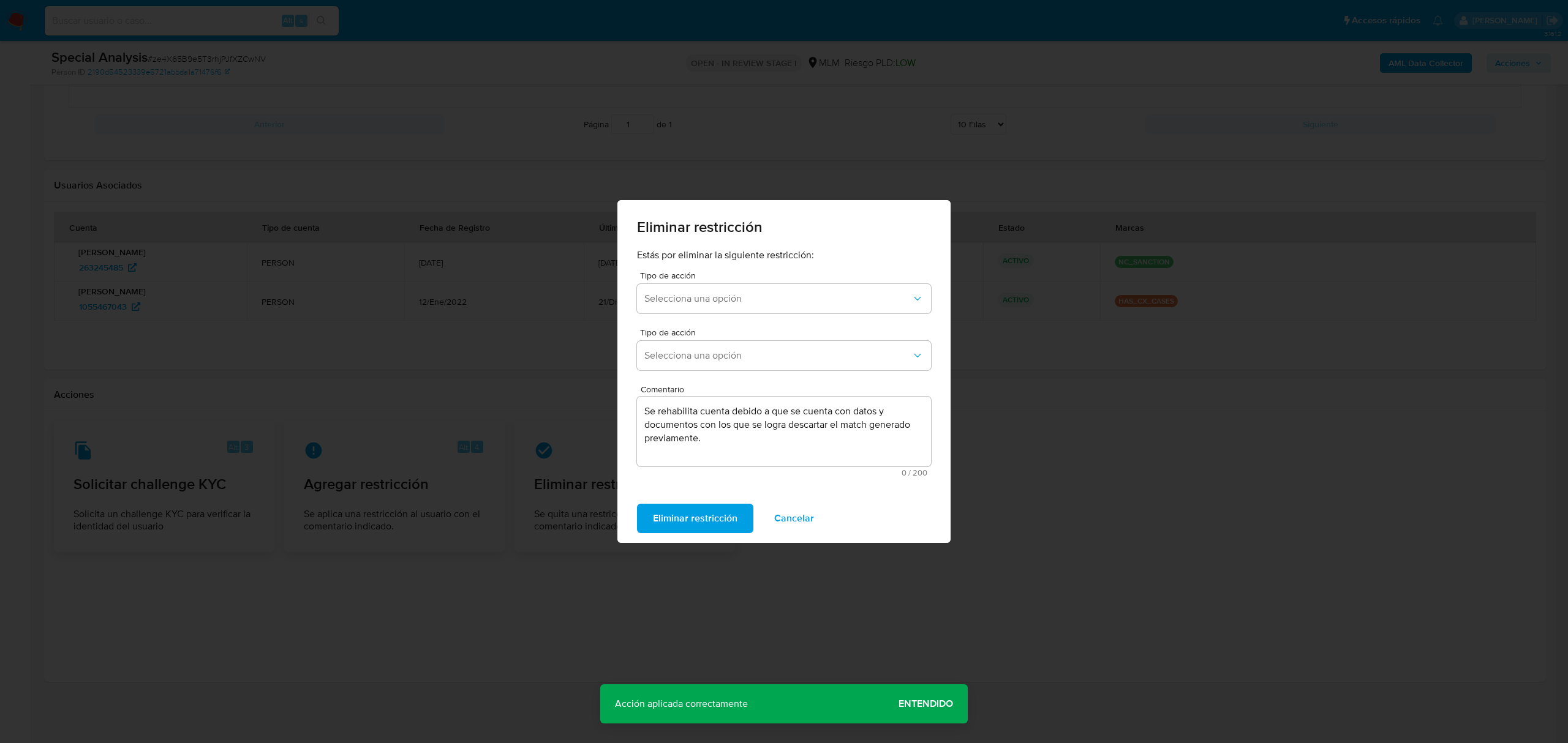
click at [919, 704] on span "Entendido" at bounding box center [925, 704] width 55 height 0
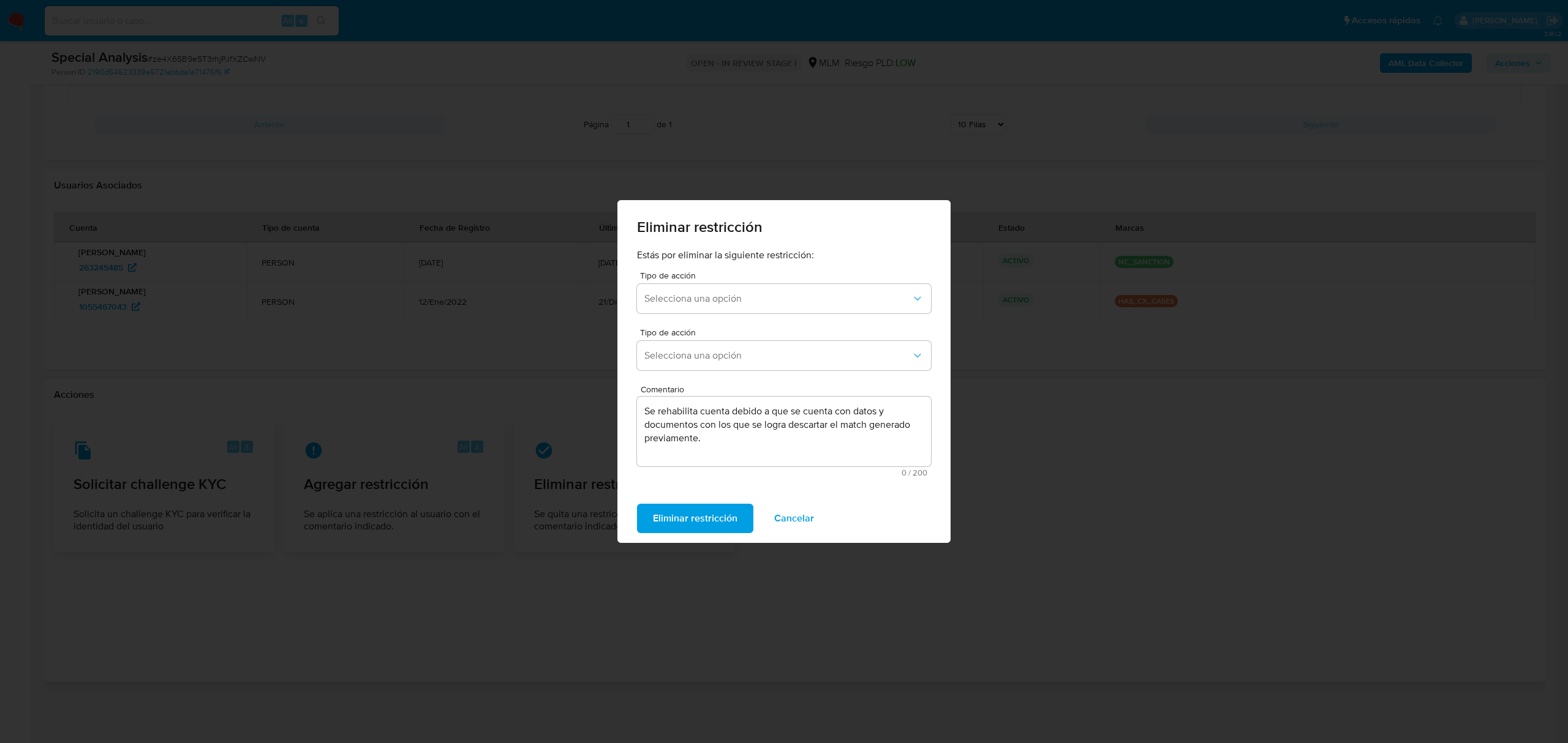
click at [789, 524] on span "Cancelar" at bounding box center [794, 518] width 40 height 27
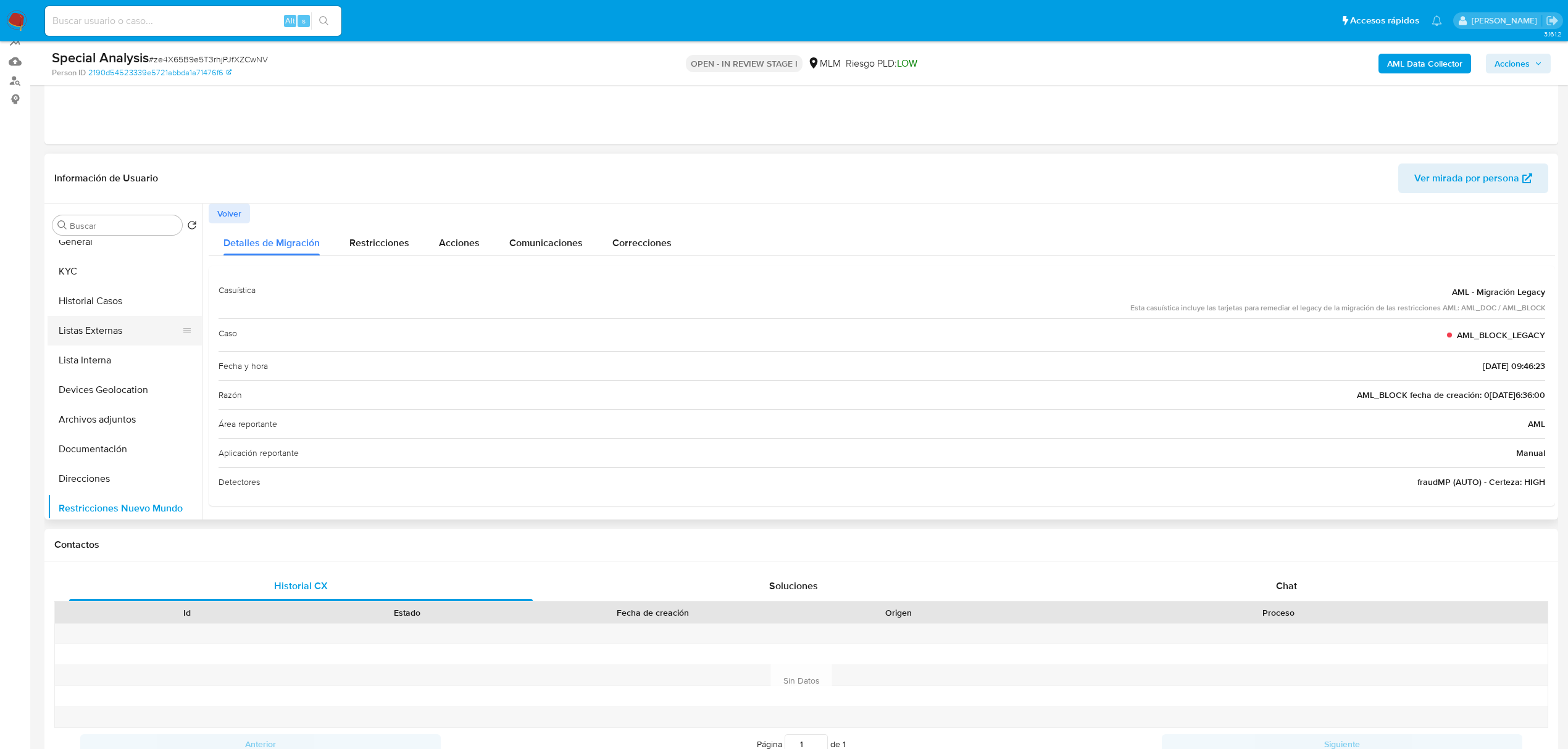
scroll to position [0, 0]
click at [97, 282] on button "KYC" at bounding box center [120, 285] width 144 height 30
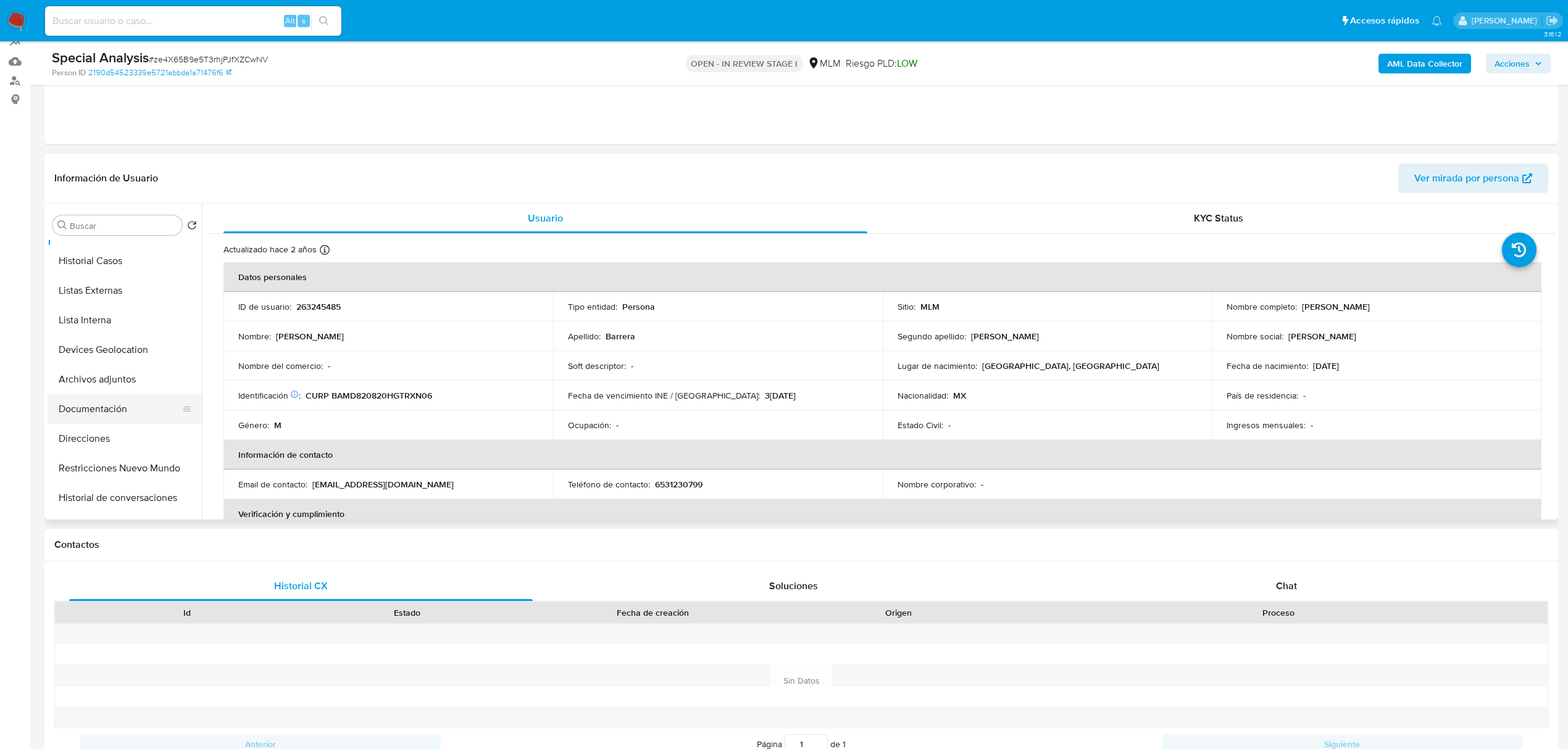
scroll to position [82, 0]
click at [109, 445] on button "Restricciones Nuevo Mundo" at bounding box center [120, 440] width 144 height 30
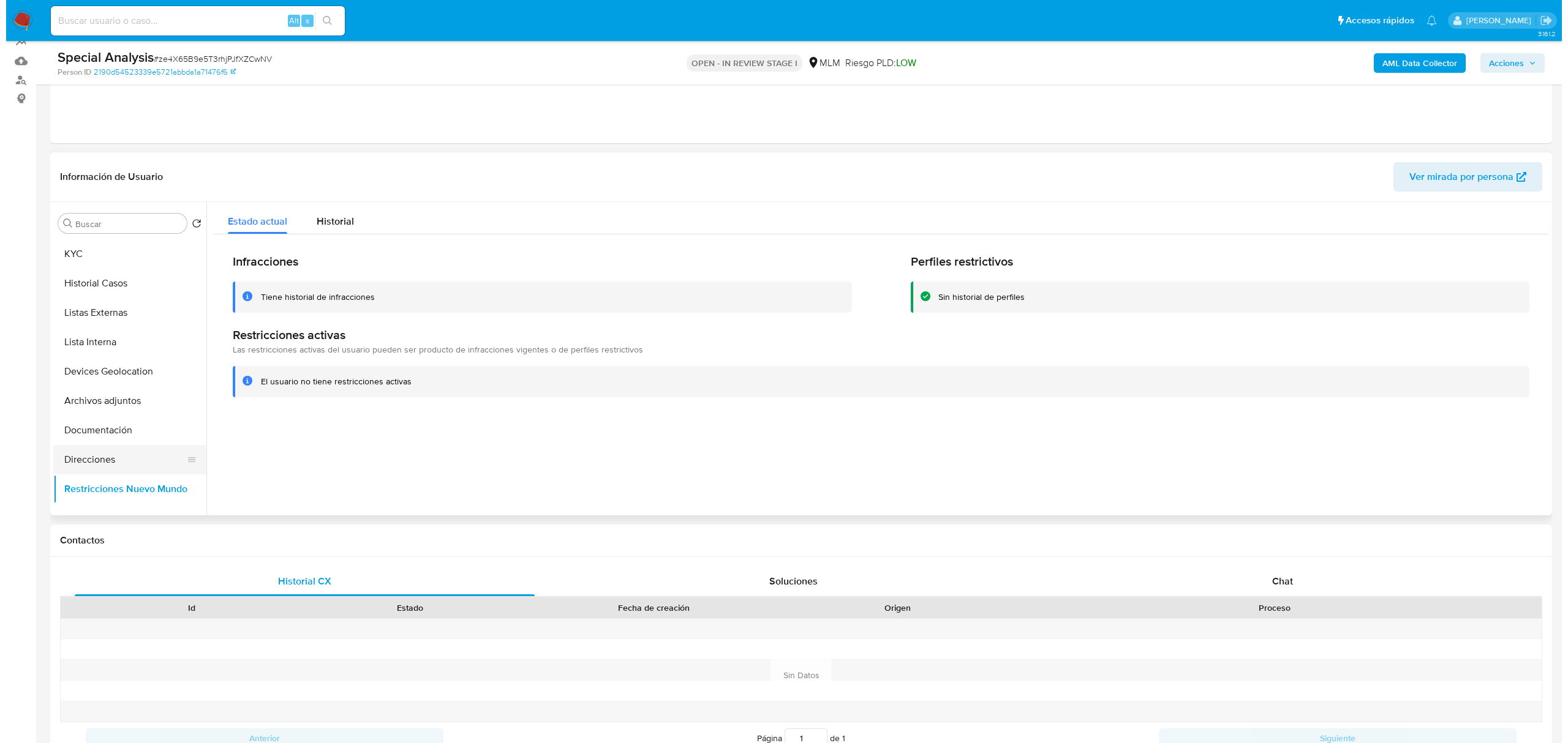
scroll to position [0, 0]
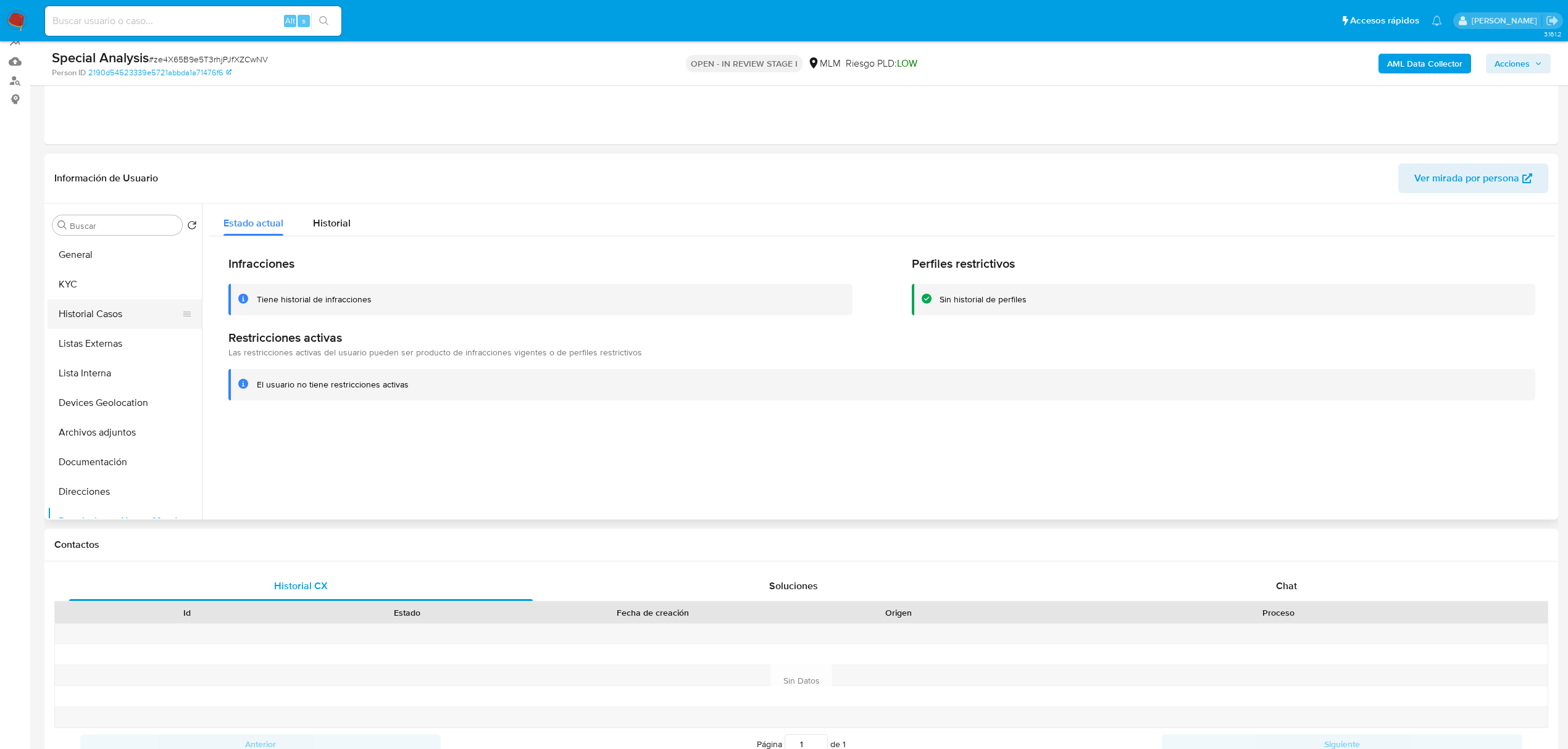
click at [107, 318] on button "Historial Casos" at bounding box center [120, 314] width 144 height 30
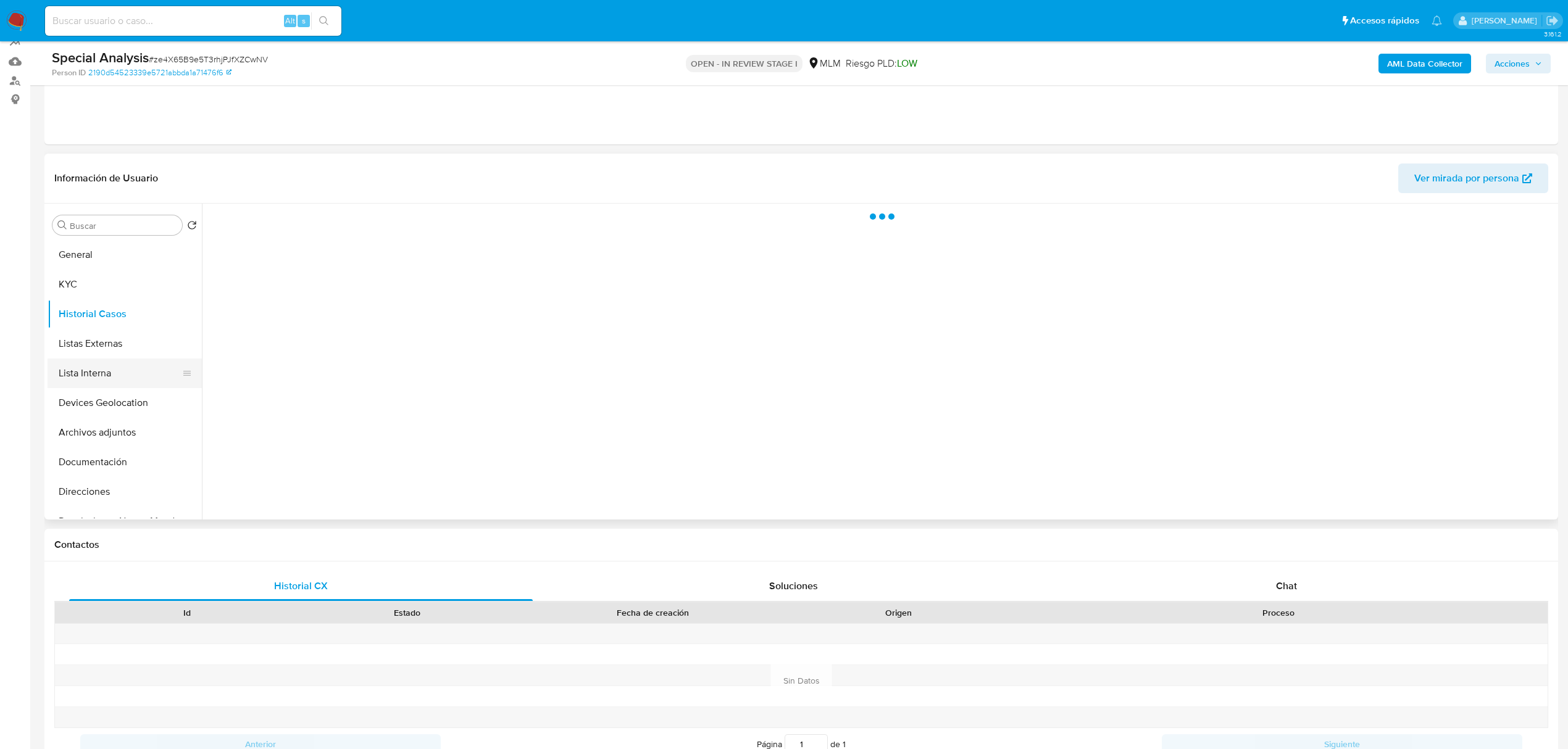
click at [109, 364] on button "Lista Interna" at bounding box center [120, 374] width 144 height 30
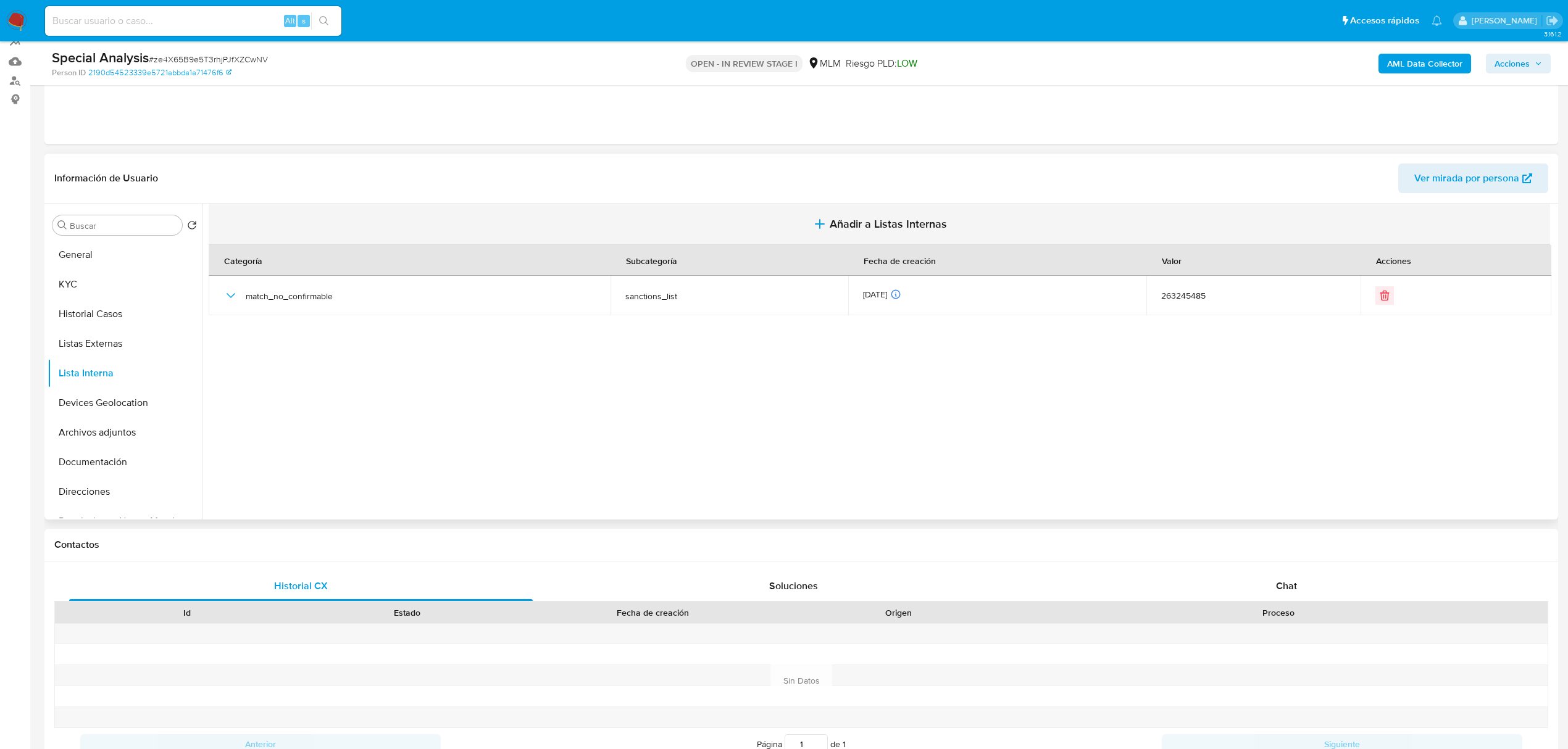
click at [896, 228] on span "Añadir a Listas Internas" at bounding box center [888, 224] width 117 height 13
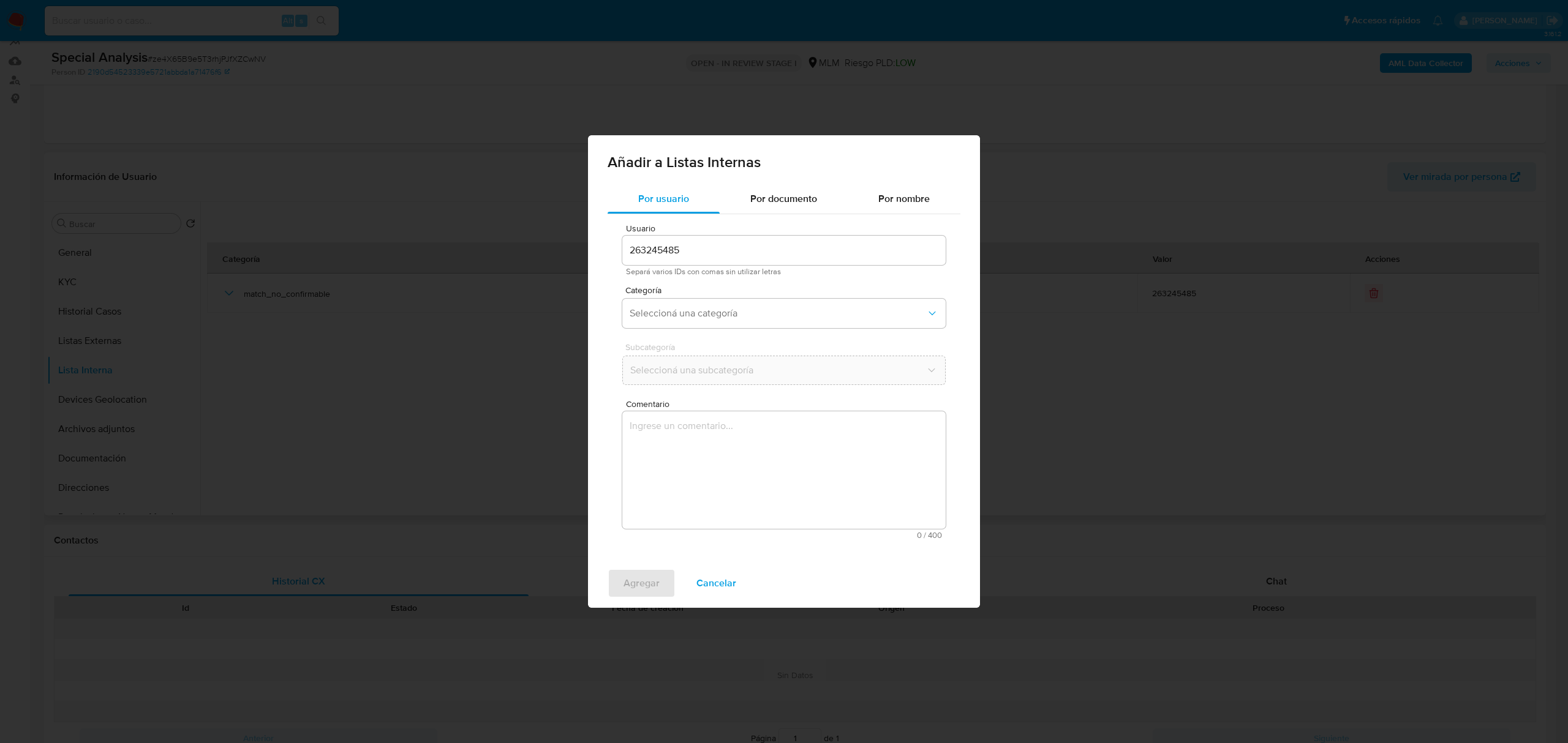
click at [702, 298] on div "Categoría Seleccioná una categoría" at bounding box center [784, 309] width 323 height 47
click at [707, 315] on span "Seleccioná una categoría" at bounding box center [778, 313] width 296 height 12
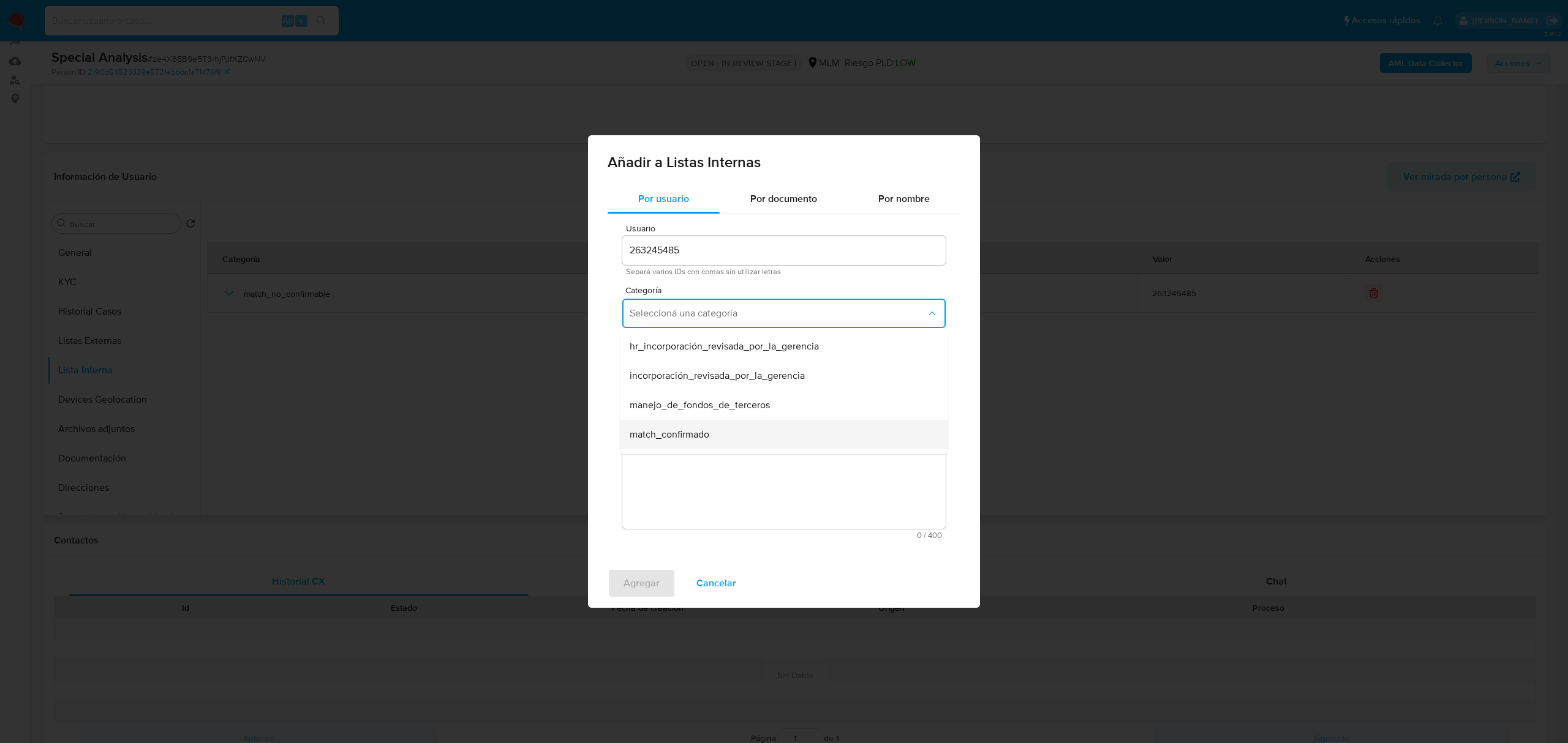
scroll to position [82, 0]
click at [687, 390] on div "match_descartado" at bounding box center [780, 383] width 301 height 29
click at [680, 373] on span "Seleccioná una subcategoría" at bounding box center [778, 370] width 296 height 12
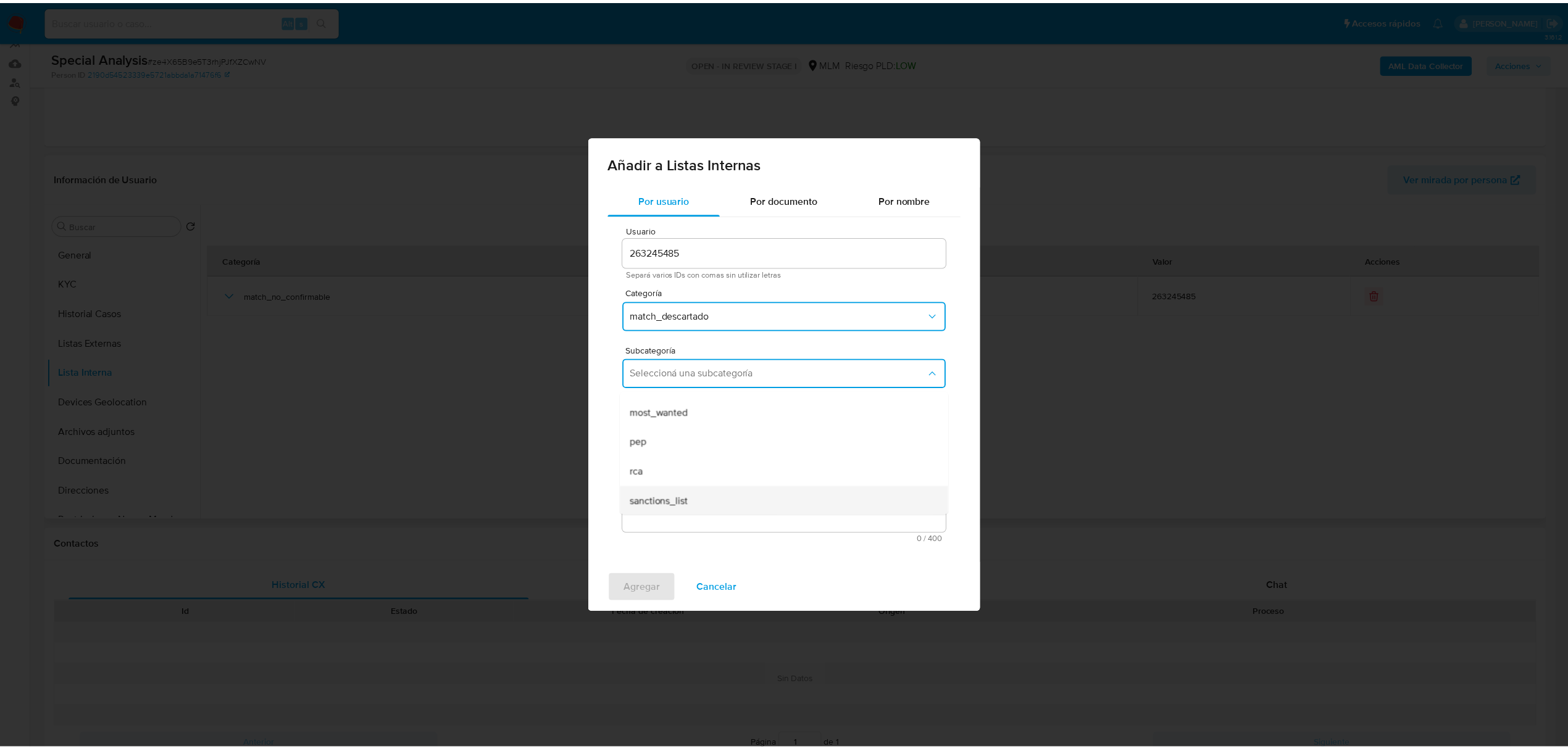
scroll to position [84, 0]
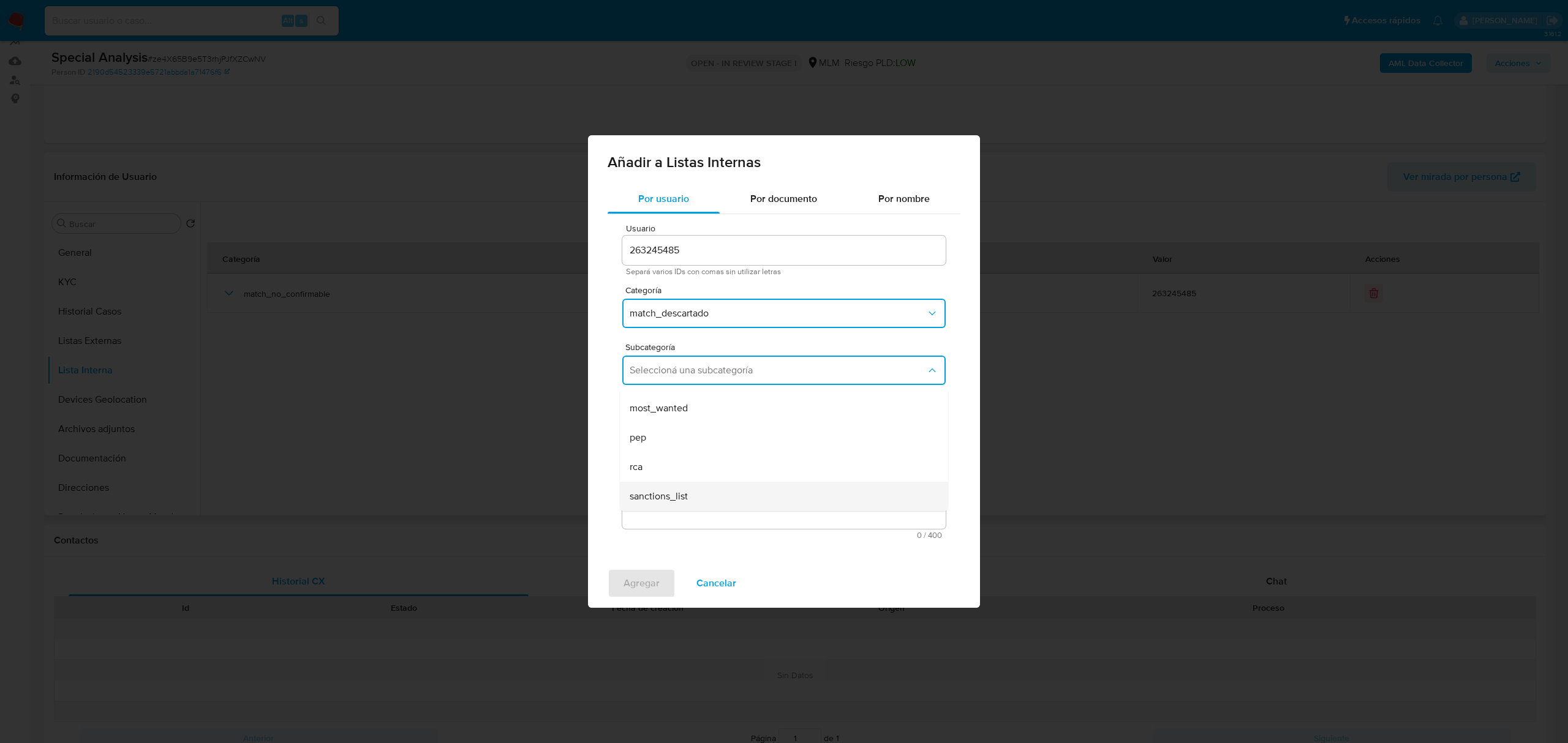
click at [669, 497] on span "sanctions_list" at bounding box center [658, 496] width 58 height 12
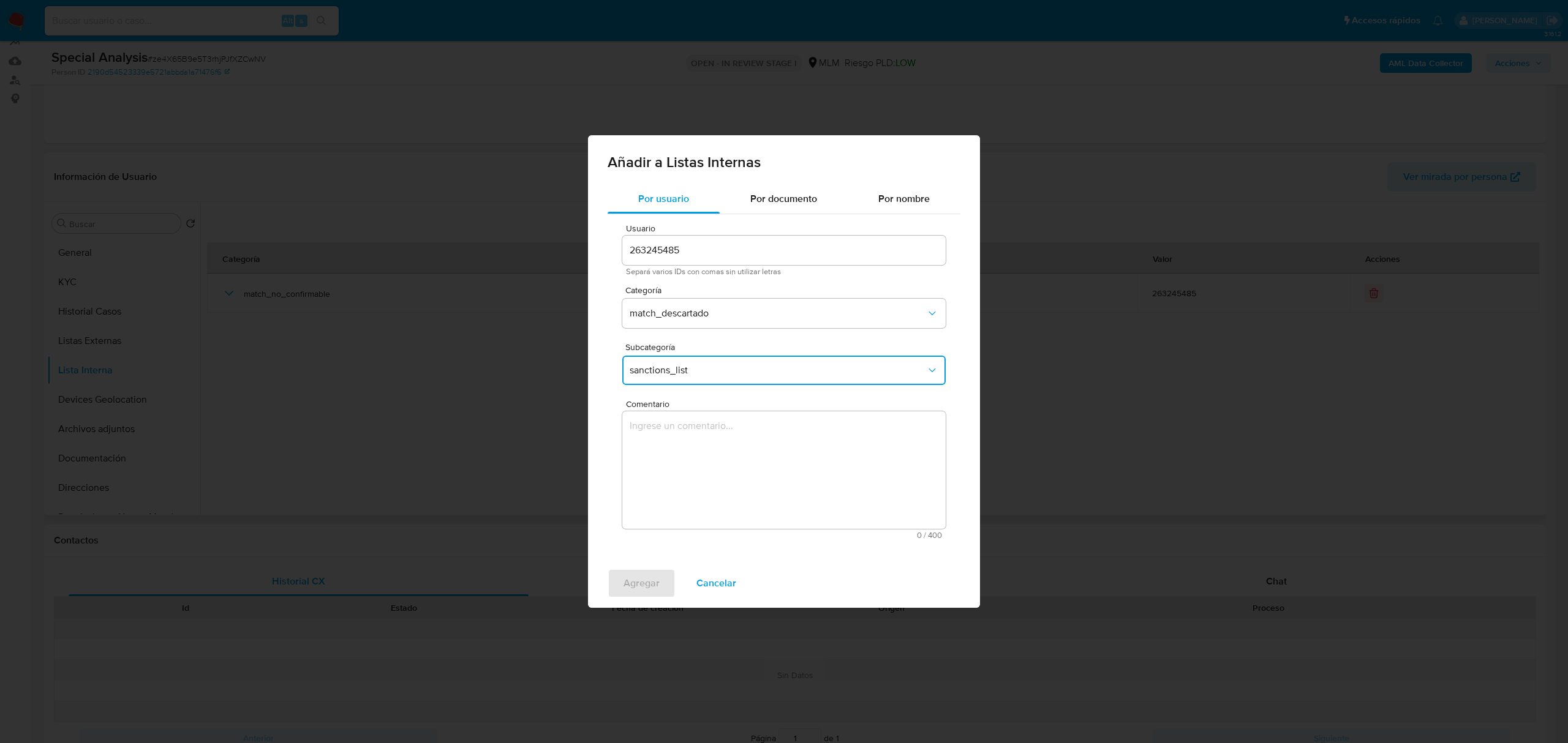
click at [672, 432] on textarea "Comentario" at bounding box center [784, 471] width 323 height 118
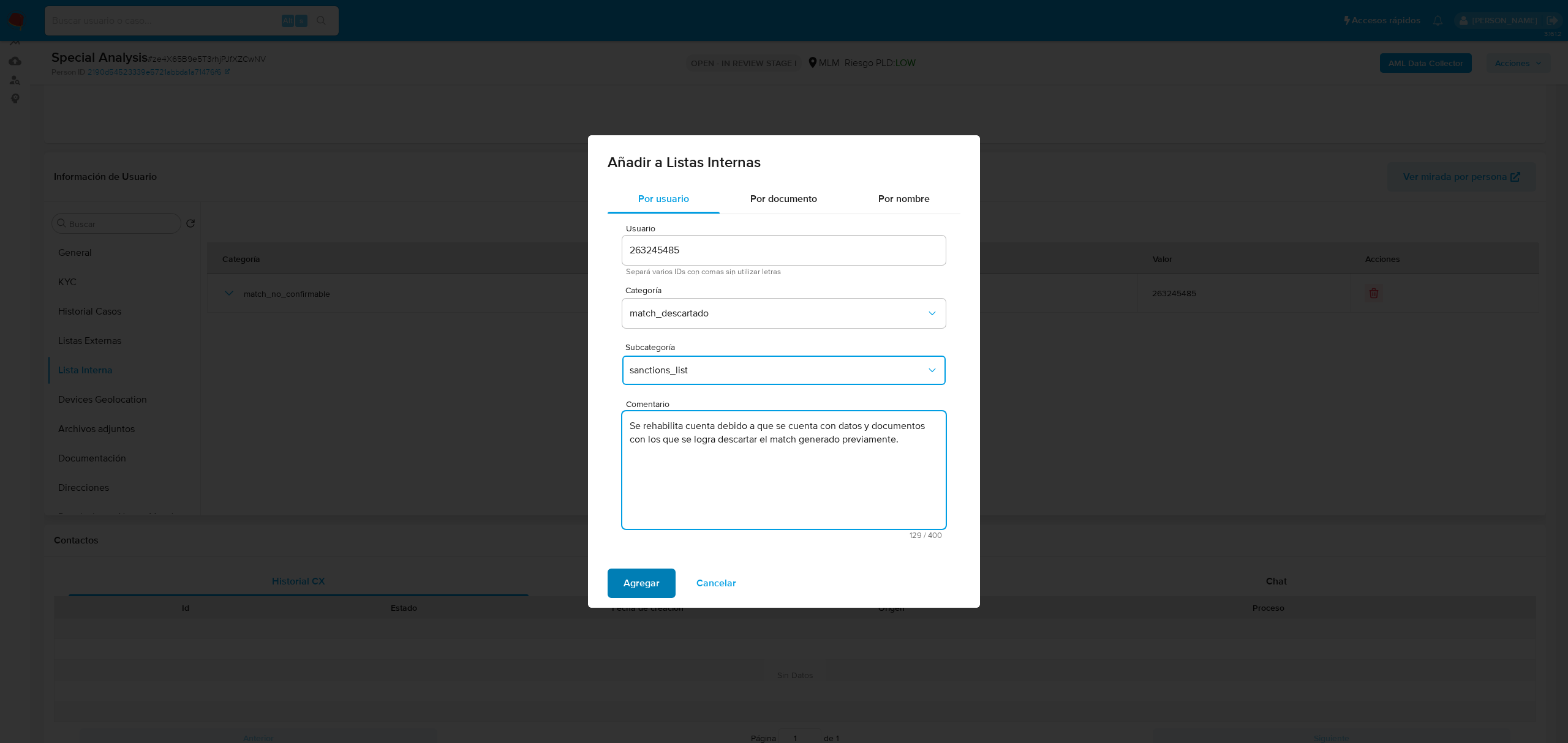
type textarea "Se rehabilita cuenta debido a que se cuenta con datos y documentos con los que …"
click at [649, 586] on span "Agregar" at bounding box center [642, 583] width 36 height 27
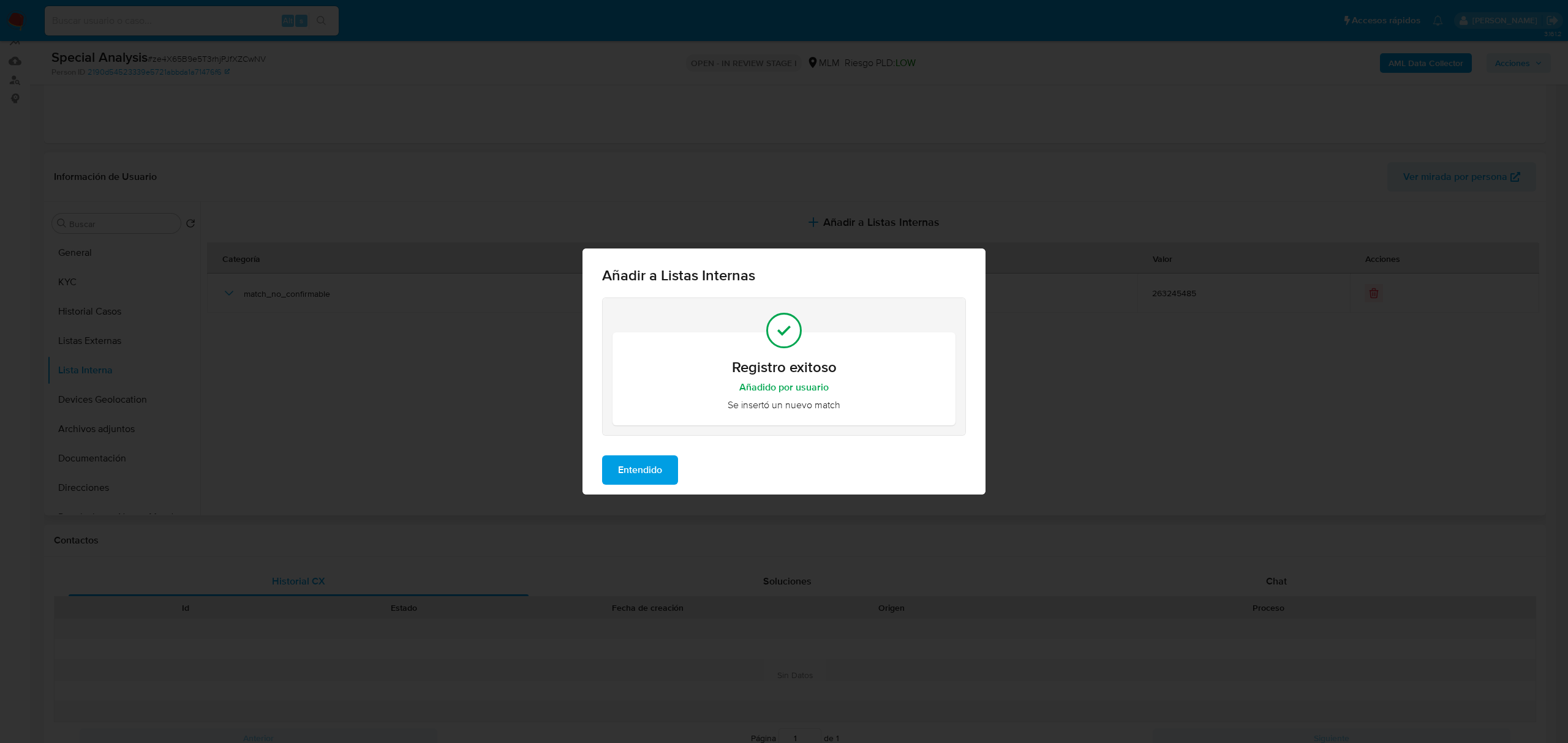
click at [640, 473] on span "Entendido" at bounding box center [640, 470] width 44 height 27
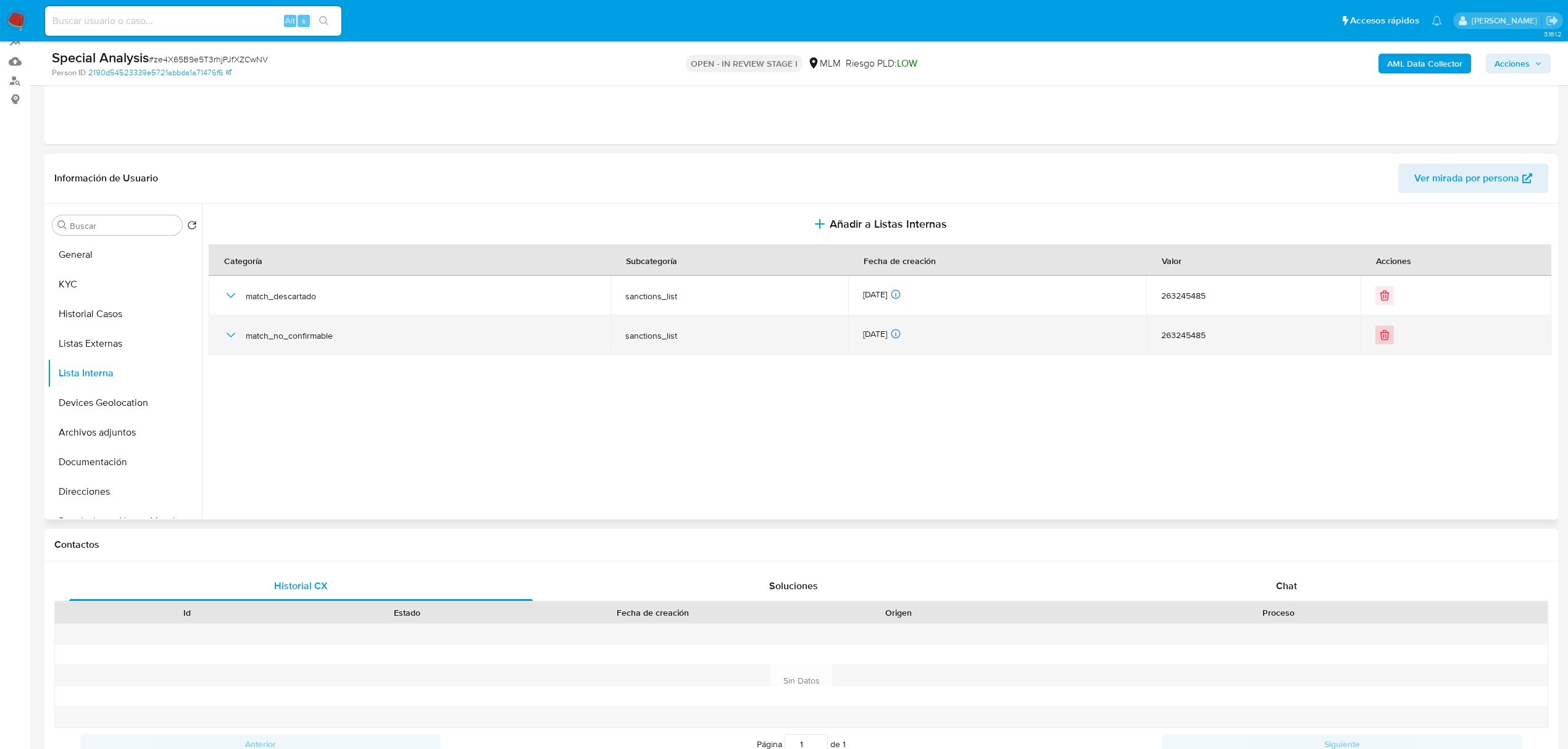
click at [1384, 342] on button "Eliminar" at bounding box center [1385, 335] width 18 height 18
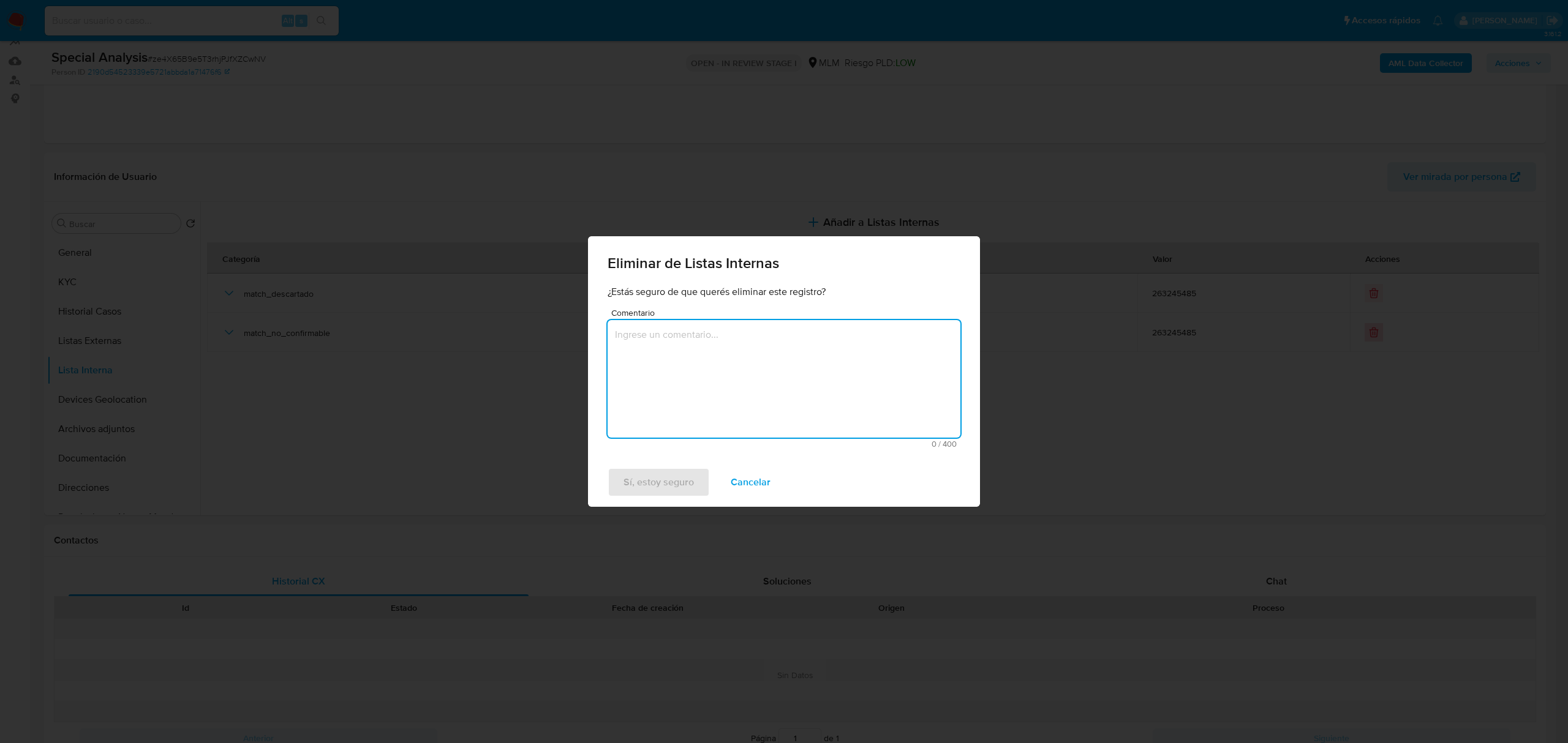
click at [752, 373] on textarea "Comentario" at bounding box center [784, 379] width 353 height 118
type textarea "Se rehabilita cuenta debido a que se cuenta con datos y documentos con los que …"
click at [662, 478] on span "Sí, estoy seguro" at bounding box center [659, 482] width 70 height 27
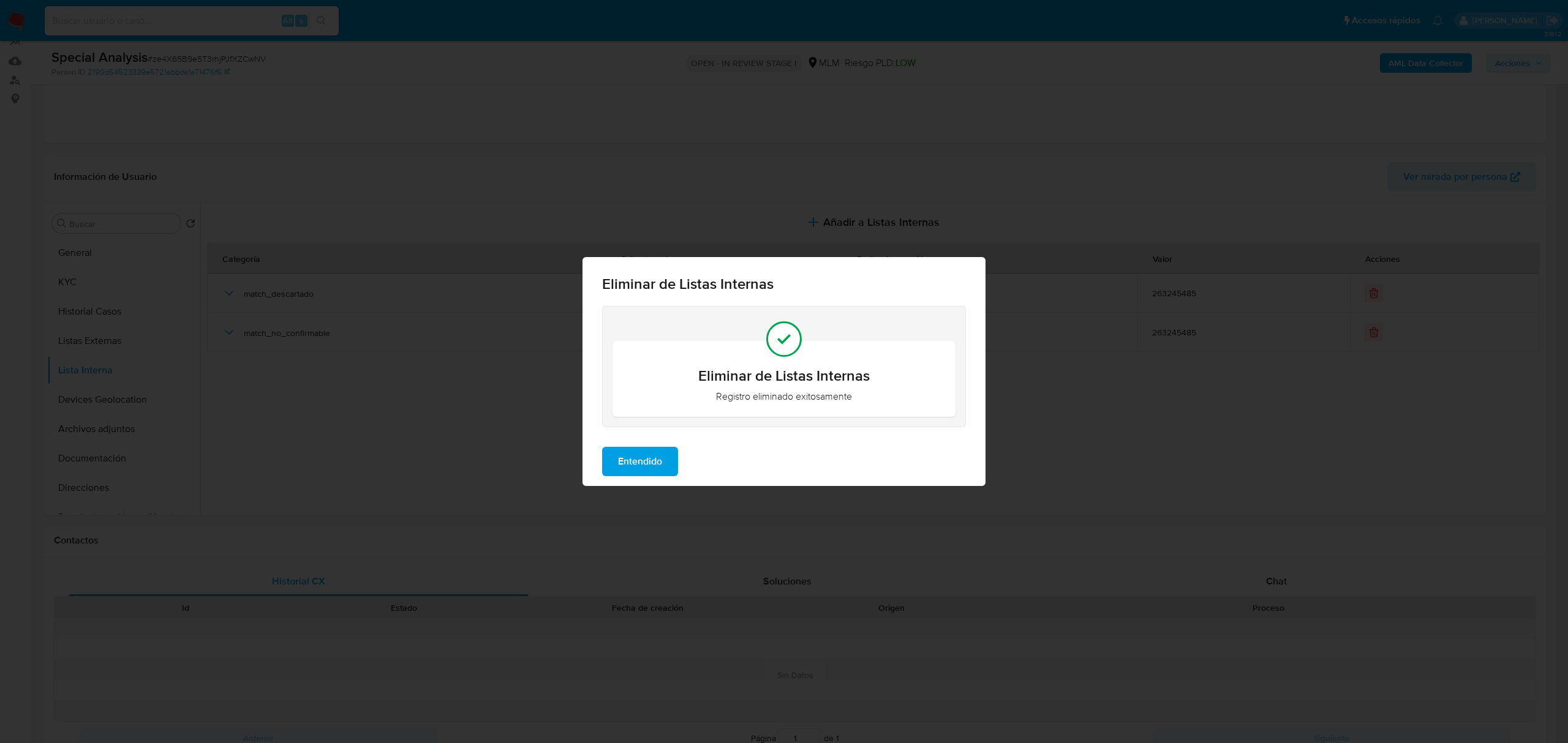
click at [637, 464] on span "Entendido" at bounding box center [640, 462] width 44 height 27
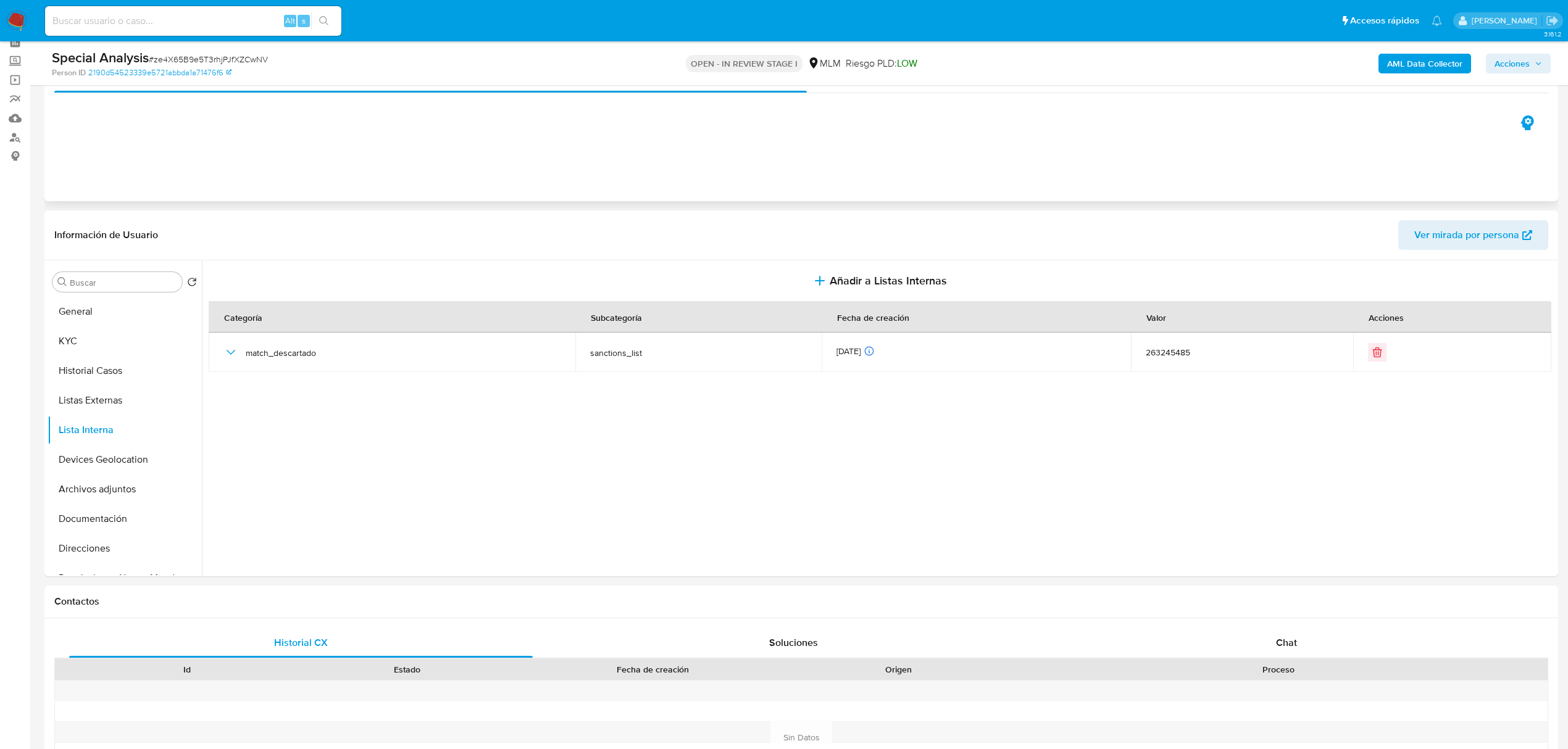
scroll to position [0, 0]
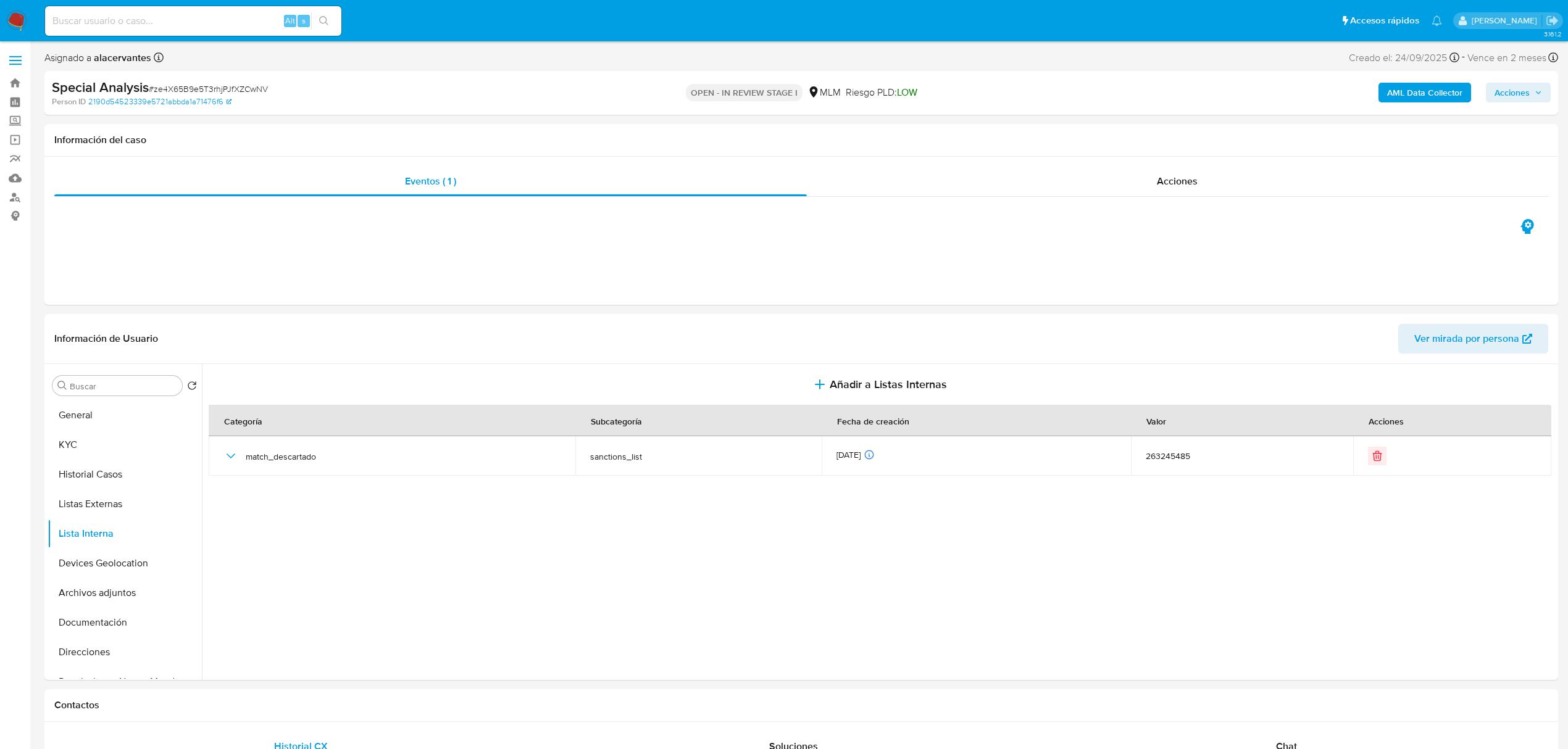
click at [1501, 97] on span "Acciones" at bounding box center [1512, 92] width 35 height 20
click at [1203, 127] on span "Resolución del caso" at bounding box center [1168, 131] width 88 height 14
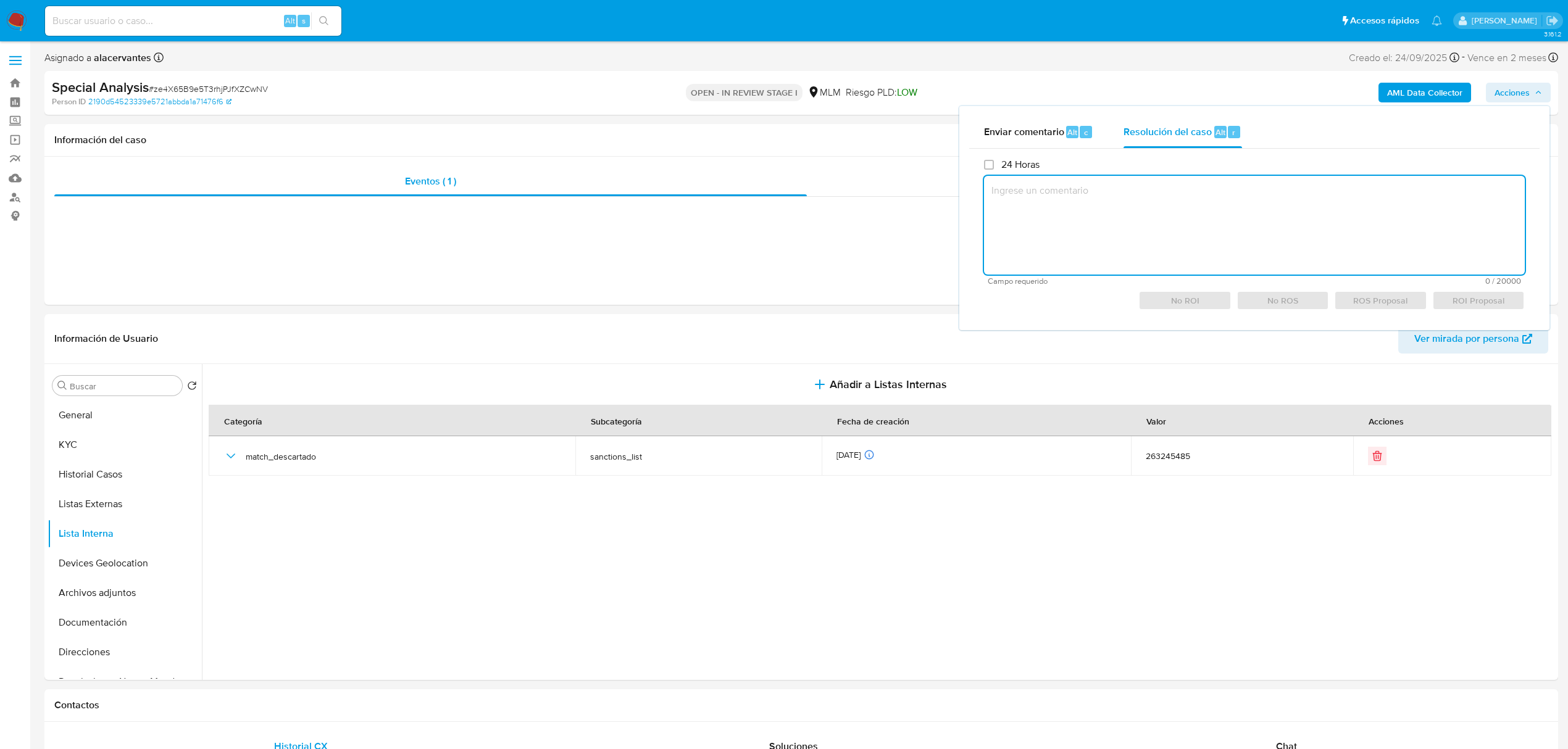
click at [1129, 219] on textarea at bounding box center [1254, 225] width 541 height 99
paste textarea "Se rehabilita cuenta debido a que se cuenta con datos y documentos con los que …"
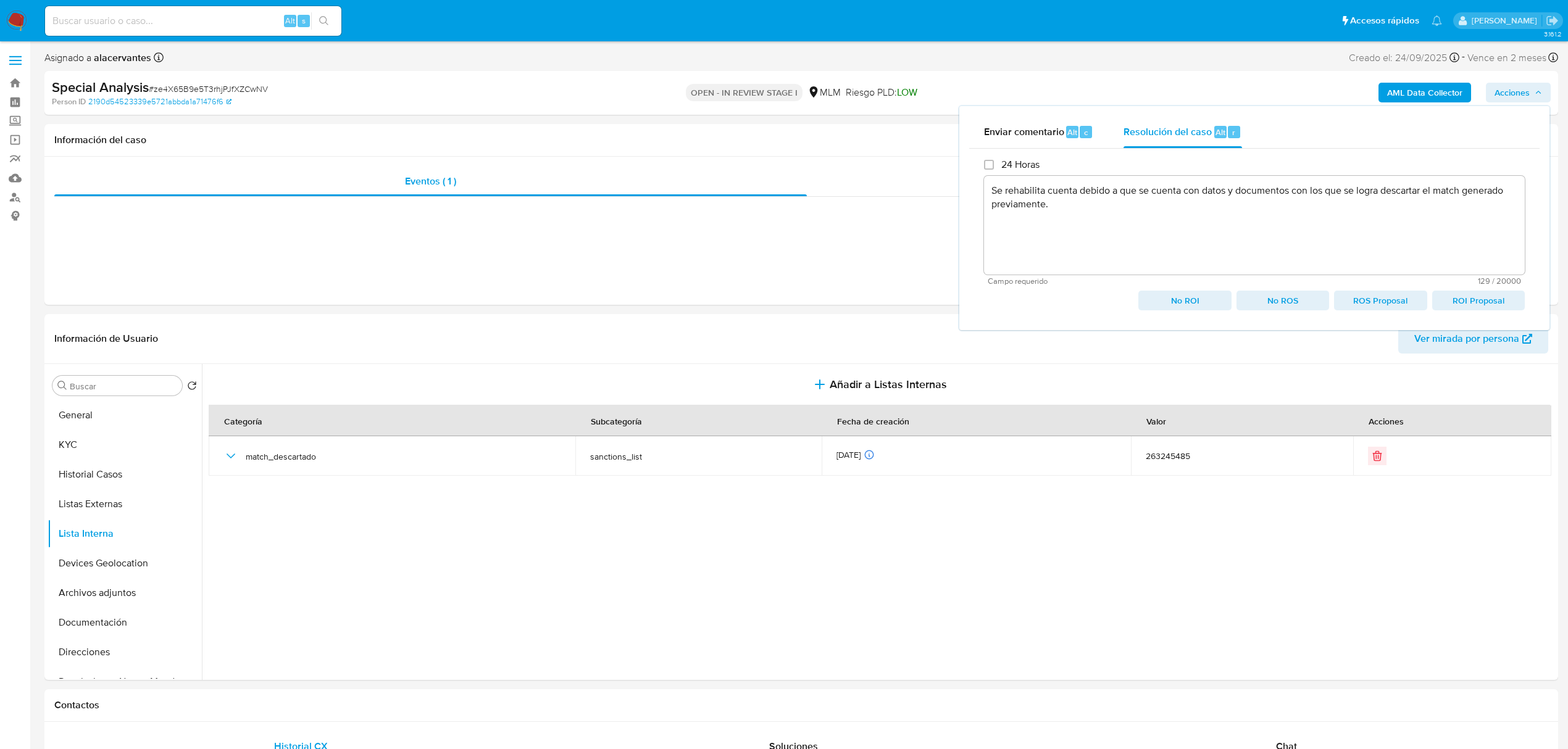
click at [1199, 304] on span "No ROI" at bounding box center [1184, 300] width 75 height 17
type textarea "Se rehabilita cuenta debido a que se cuenta con datos y documentos con los que …"
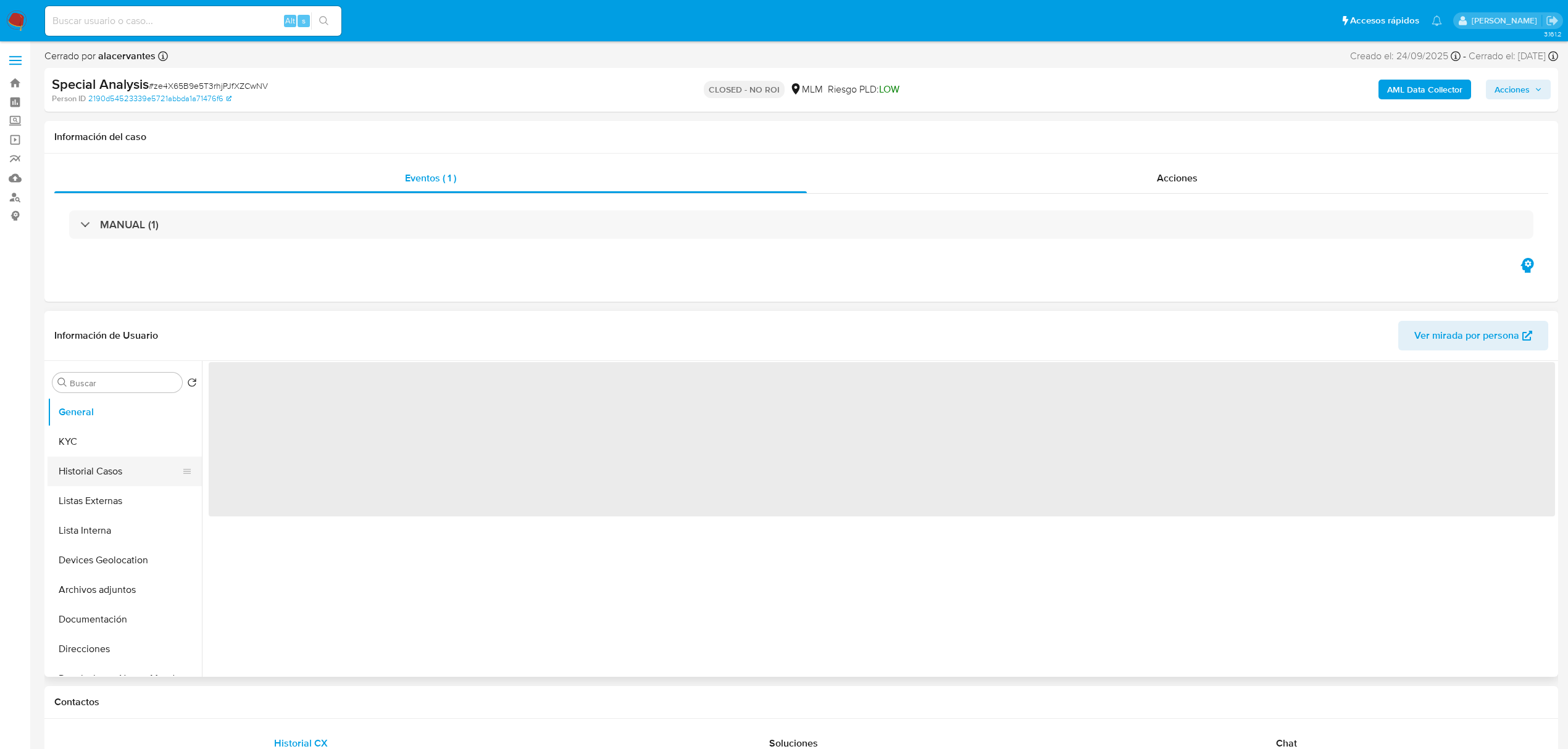
select select "10"
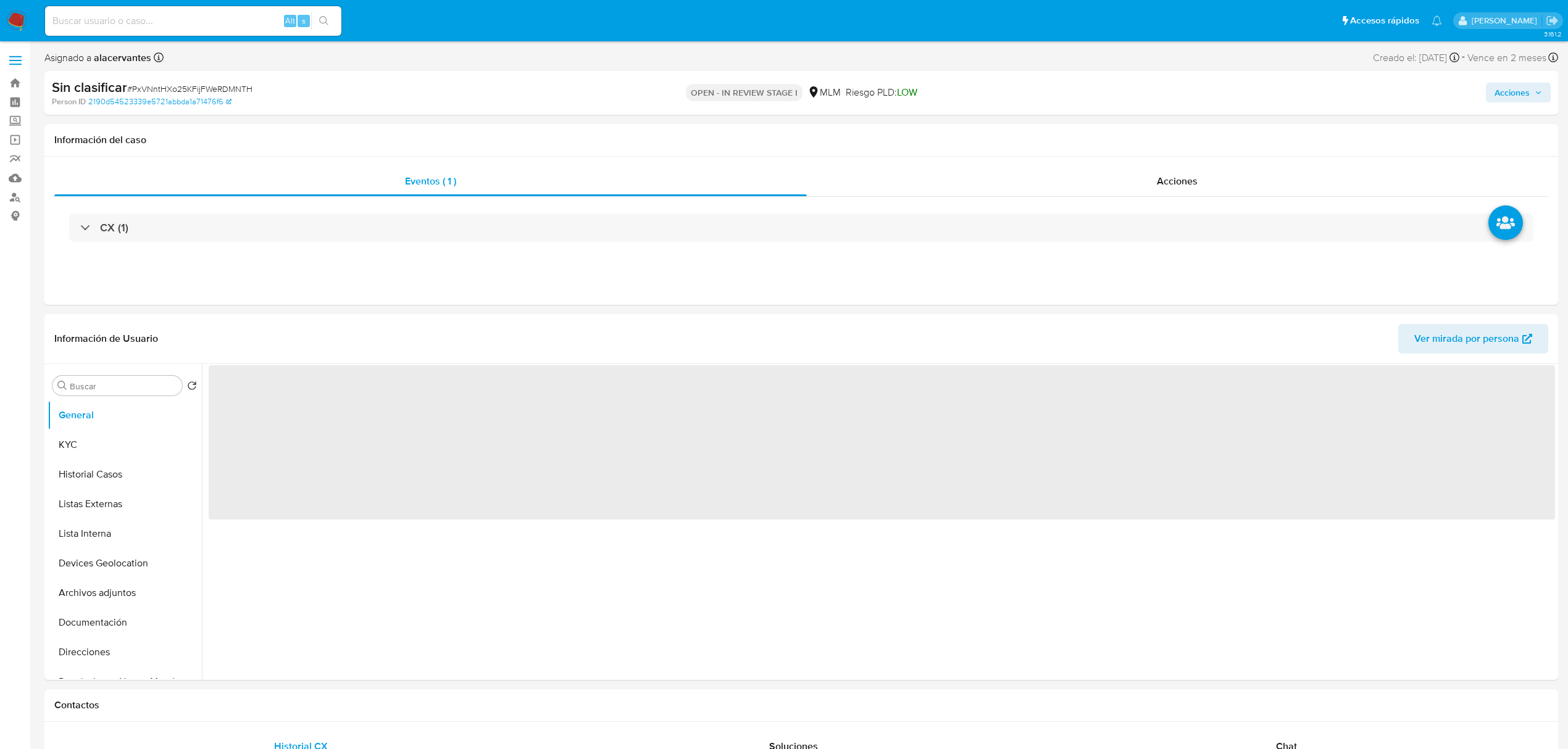
select select "10"
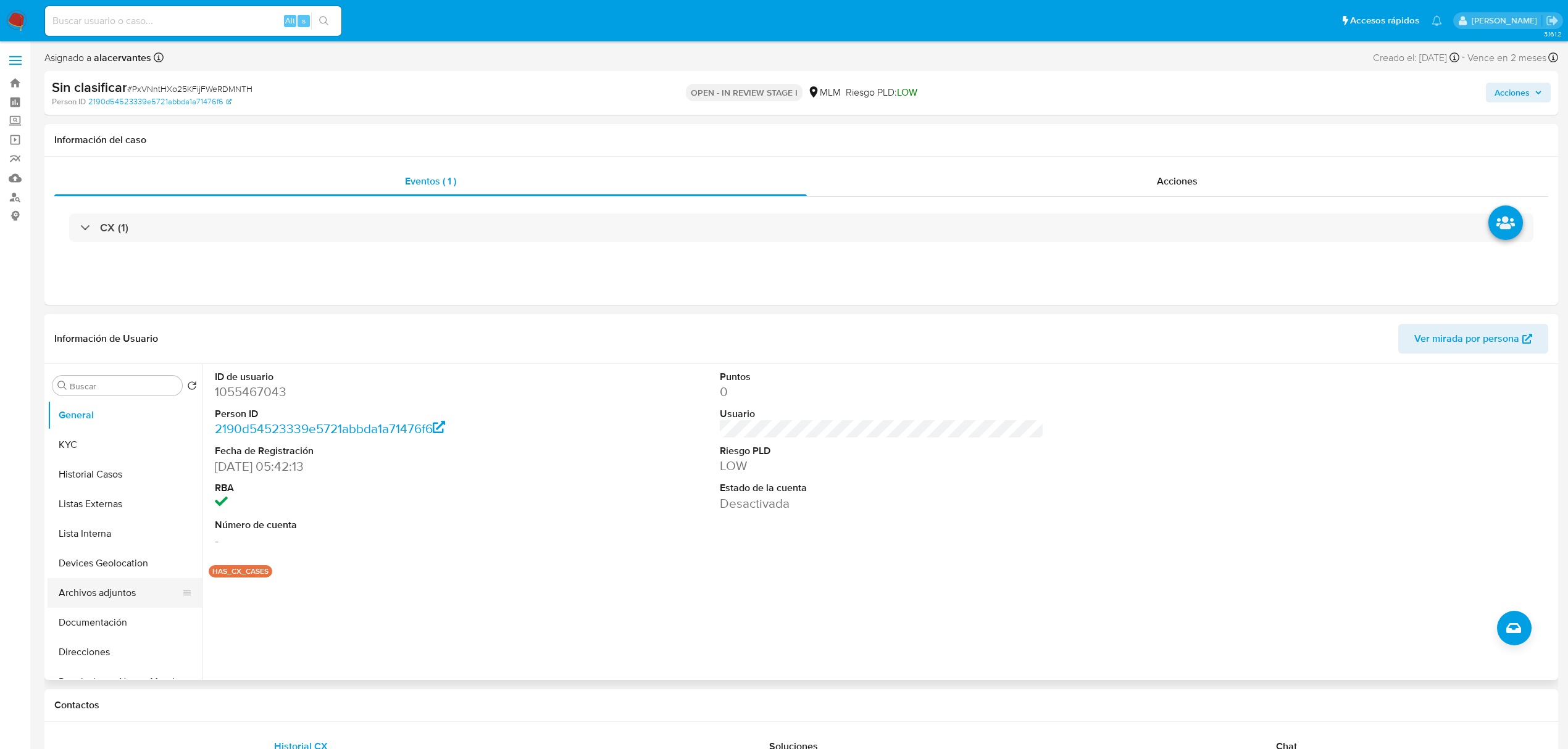
click at [117, 591] on button "Archivos adjuntos" at bounding box center [120, 593] width 144 height 30
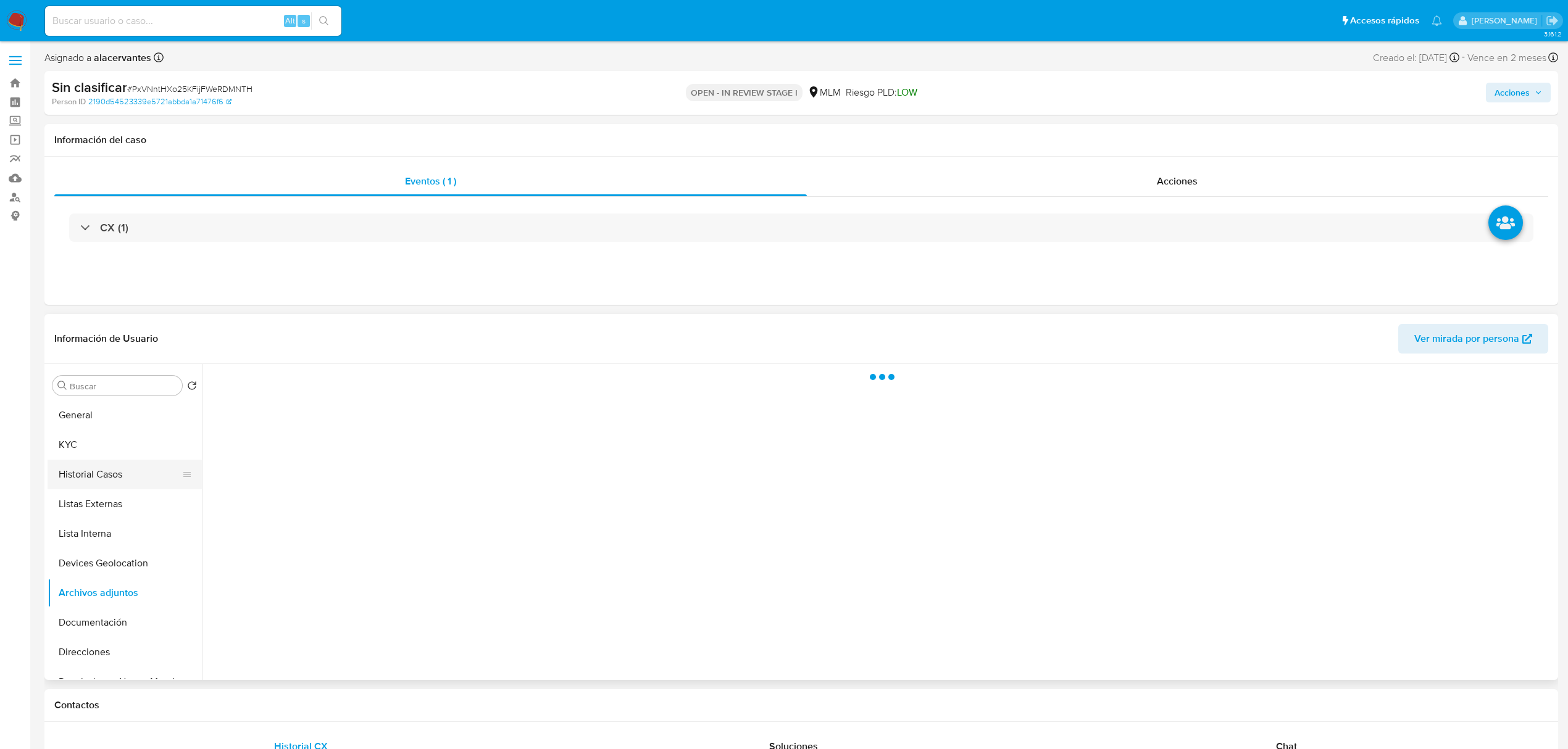
click at [92, 464] on button "Historial Casos" at bounding box center [120, 474] width 144 height 30
click at [90, 455] on button "KYC" at bounding box center [120, 445] width 144 height 30
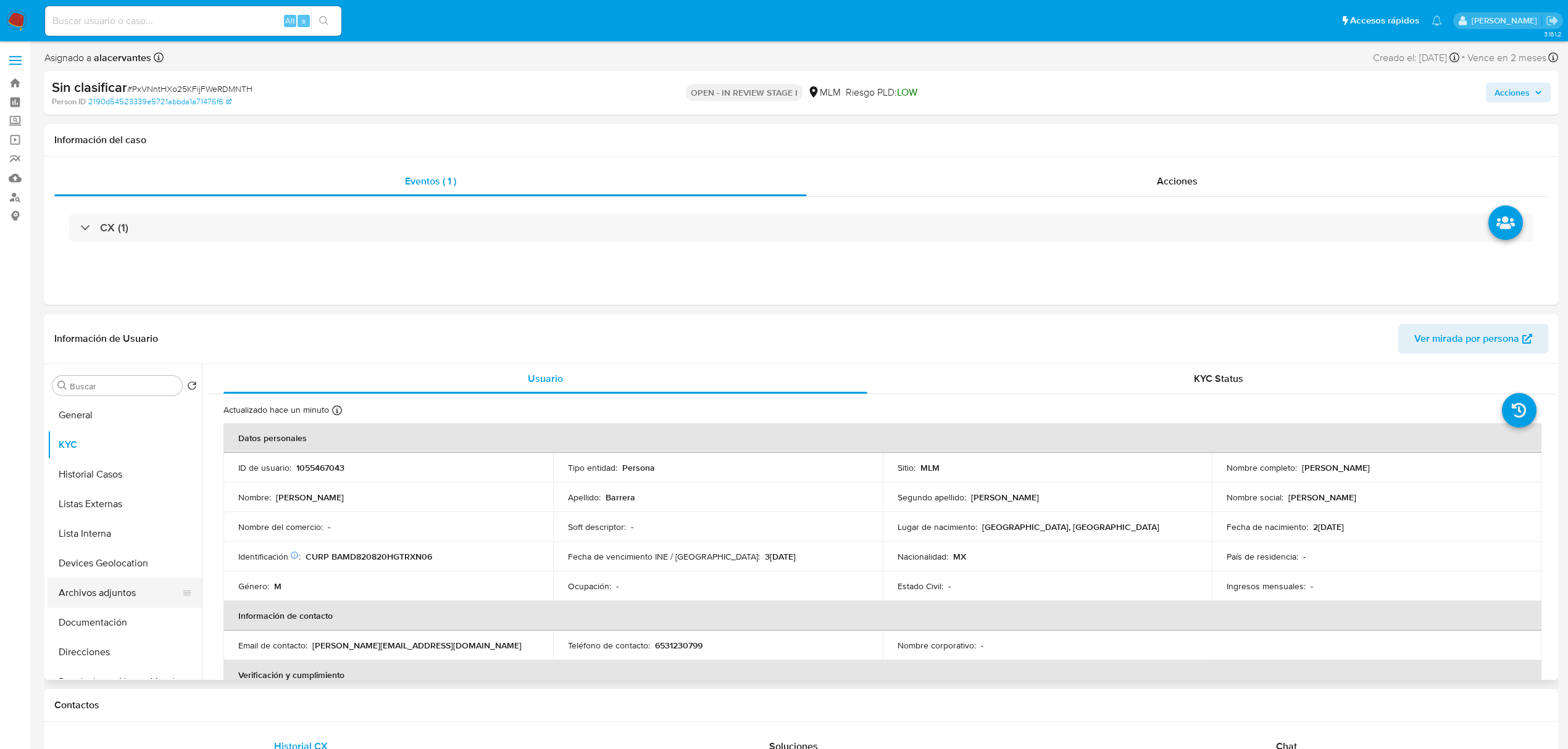
click at [117, 587] on button "Archivos adjuntos" at bounding box center [120, 593] width 144 height 30
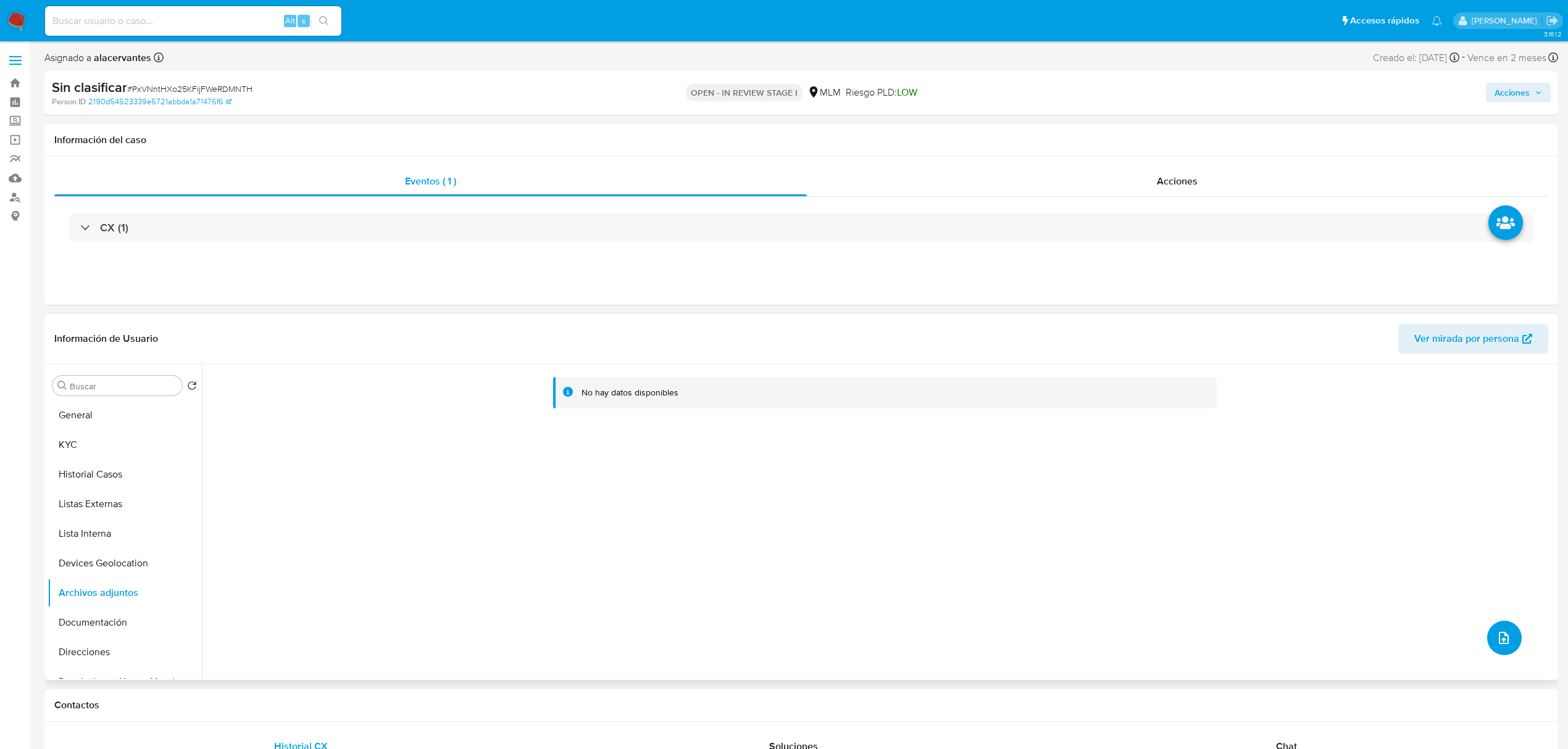
click at [1500, 628] on button "upload-file" at bounding box center [1504, 638] width 35 height 35
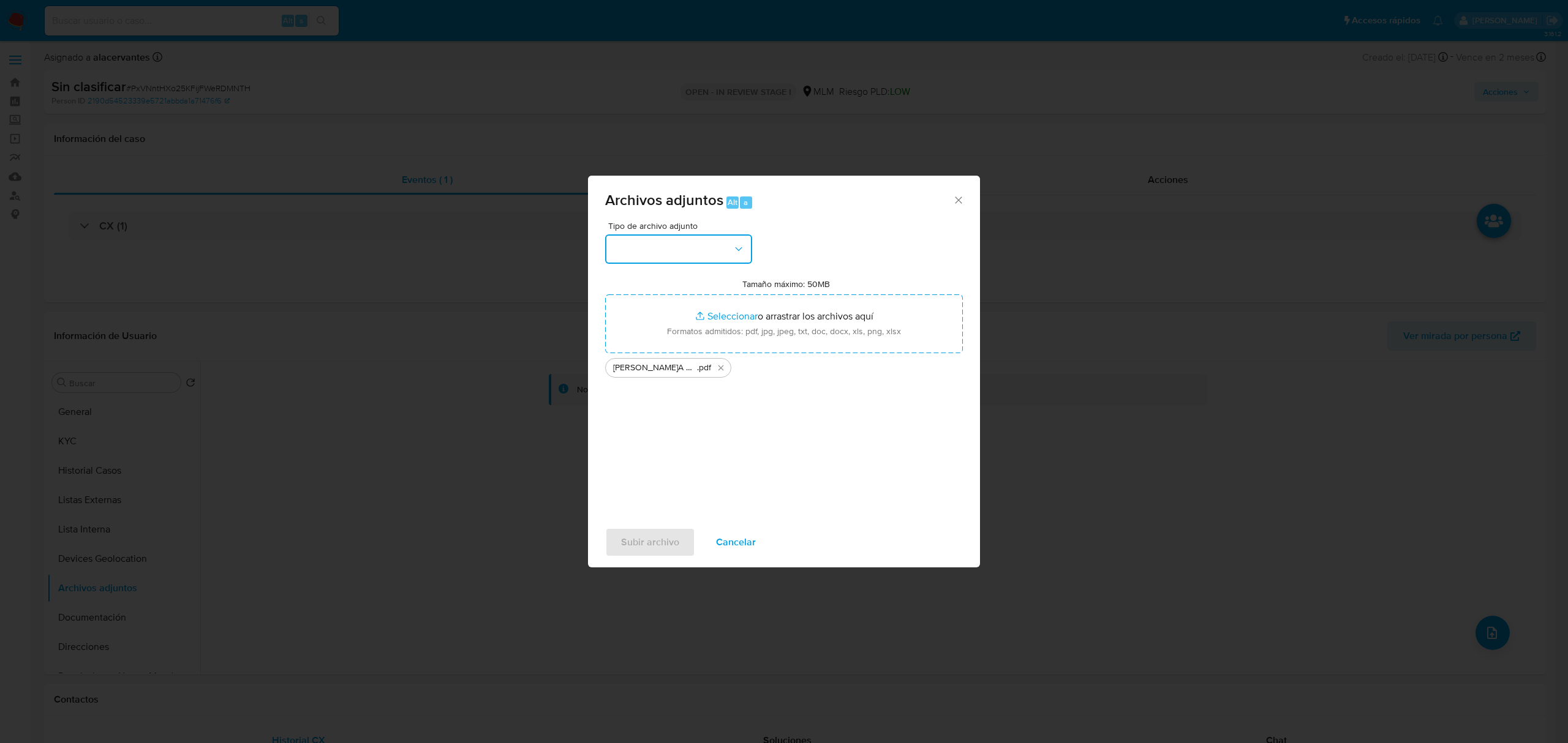
click at [740, 243] on icon "button" at bounding box center [739, 249] width 12 height 12
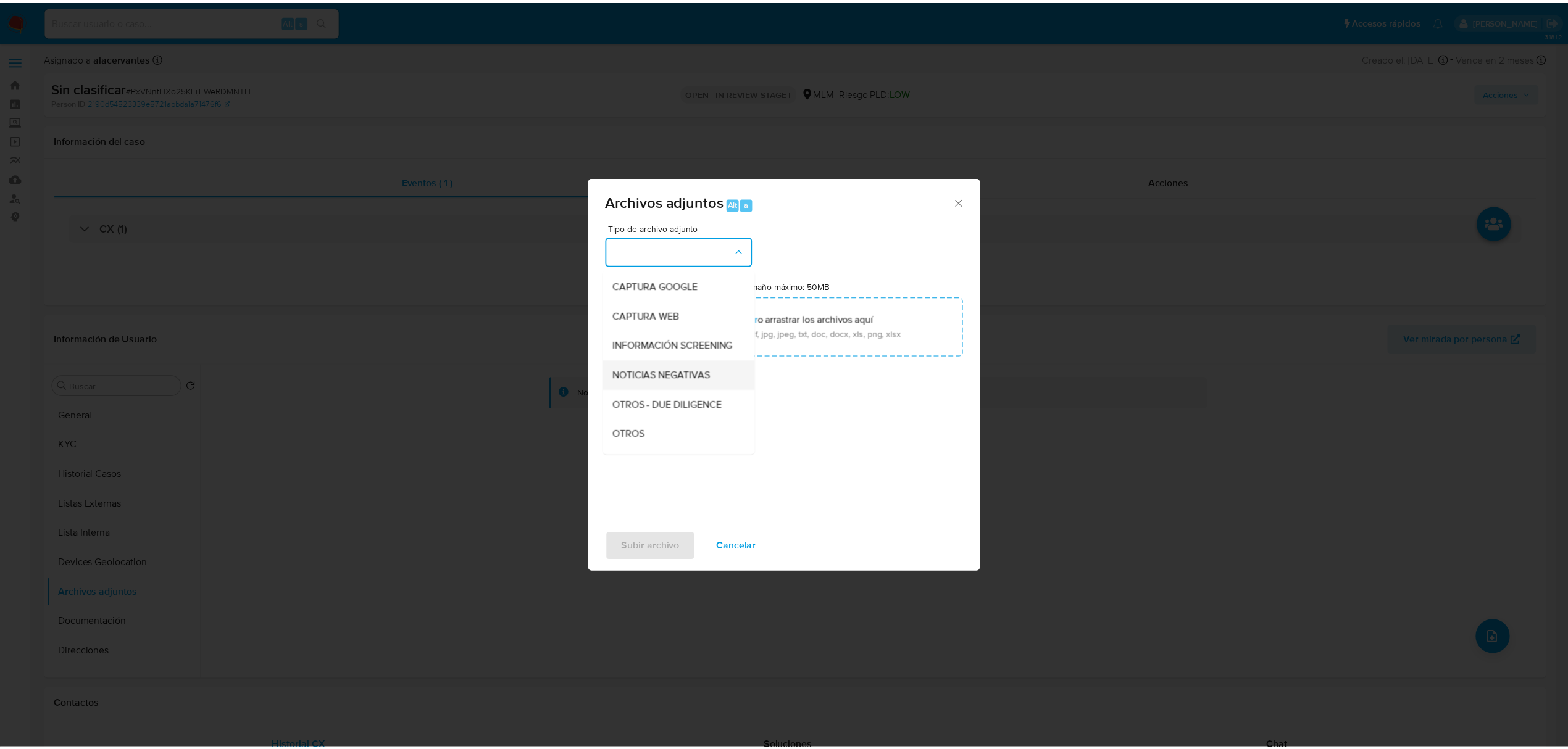
scroll to position [82, 0]
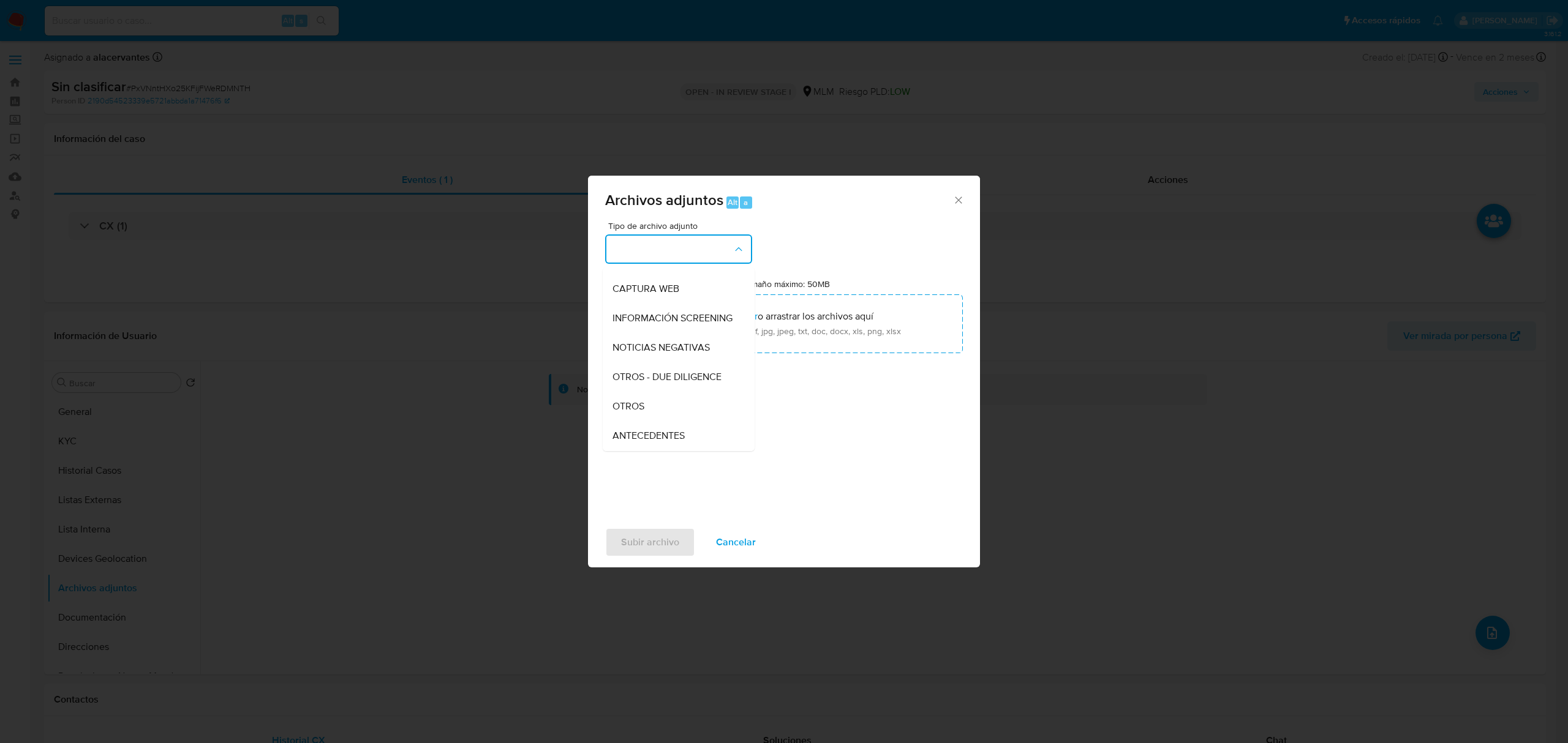
drag, startPoint x: 675, startPoint y: 410, endPoint x: 672, endPoint y: 417, distance: 7.6
click at [675, 412] on div "OTROS" at bounding box center [675, 407] width 125 height 29
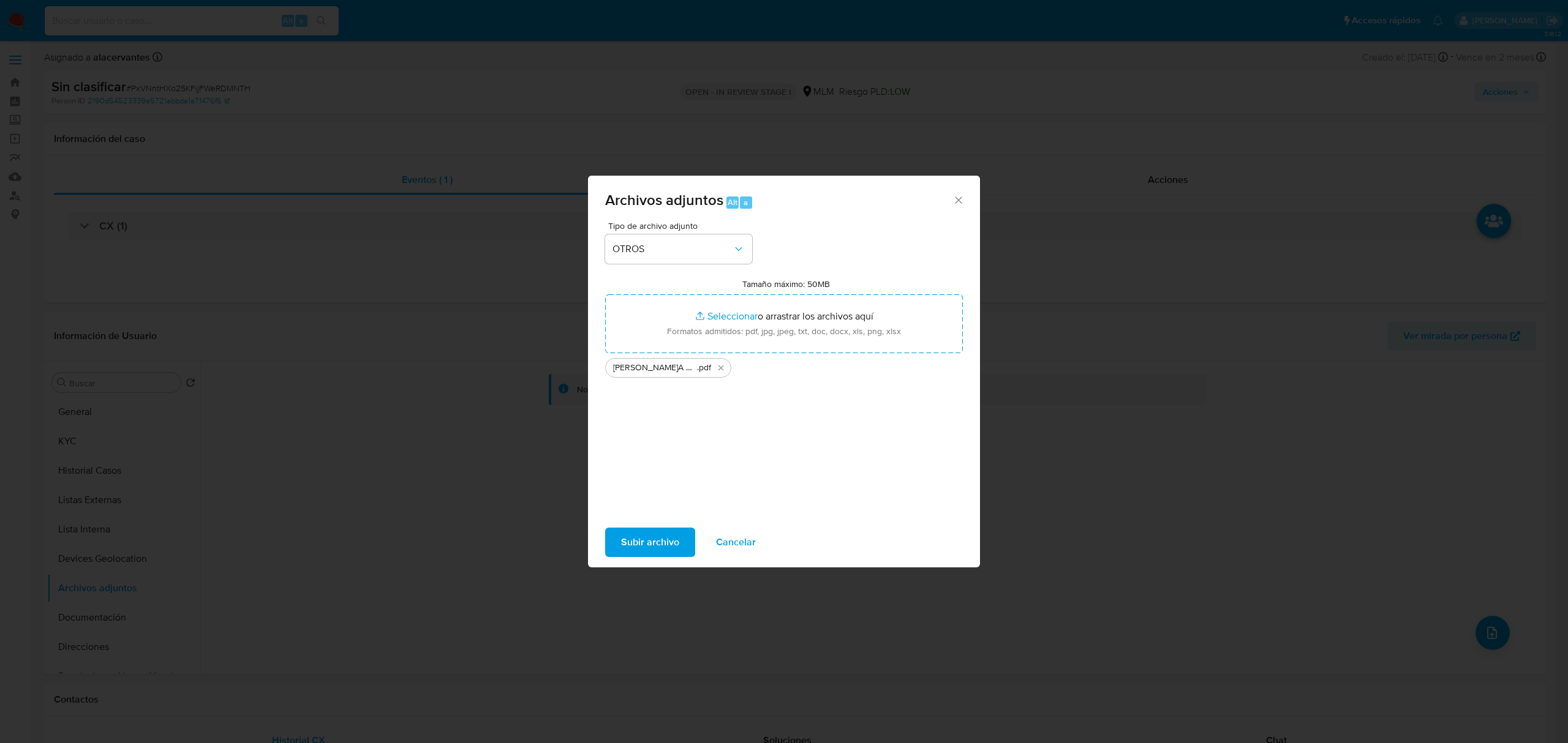
click at [653, 536] on span "Subir archivo" at bounding box center [650, 542] width 58 height 27
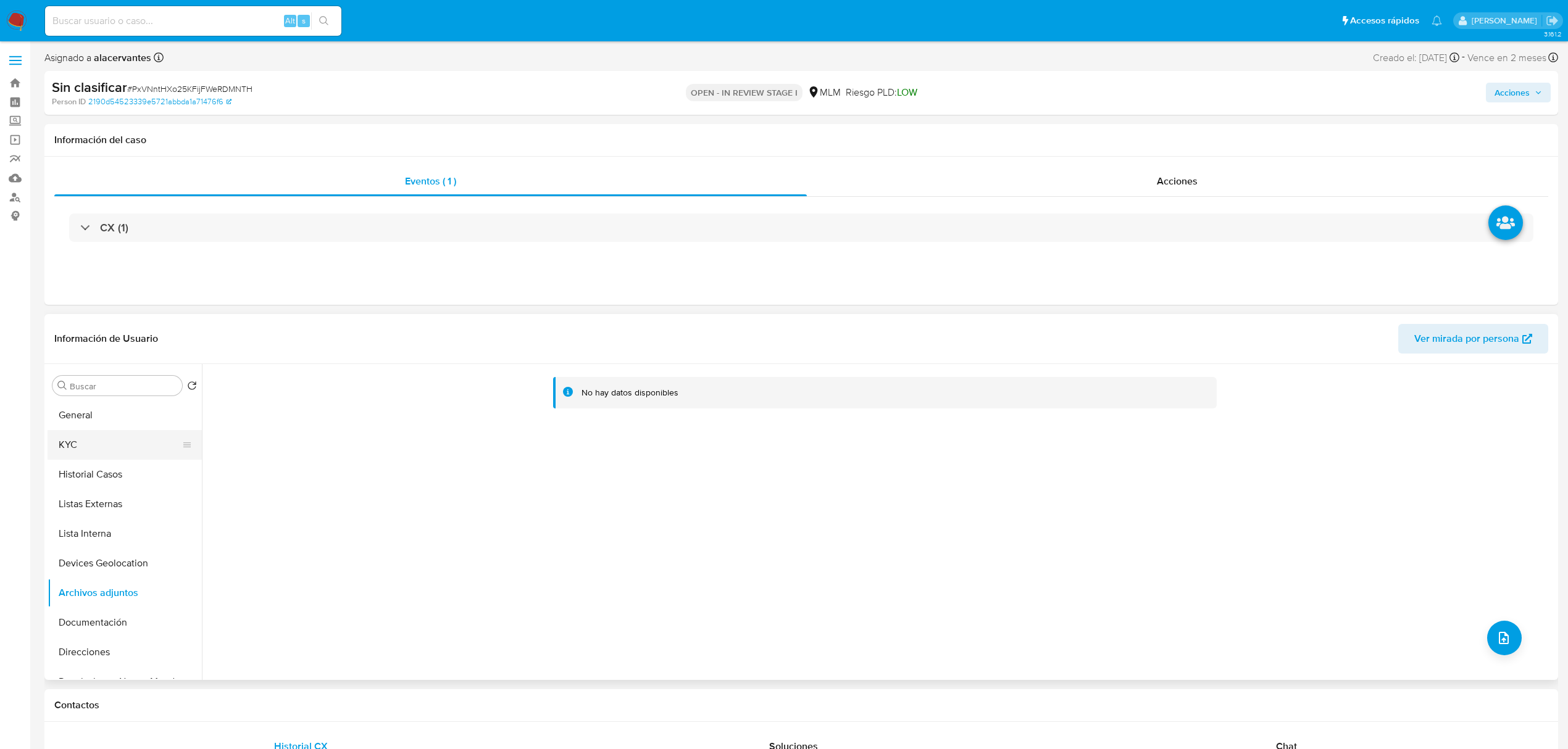
click at [100, 450] on button "KYC" at bounding box center [120, 445] width 144 height 30
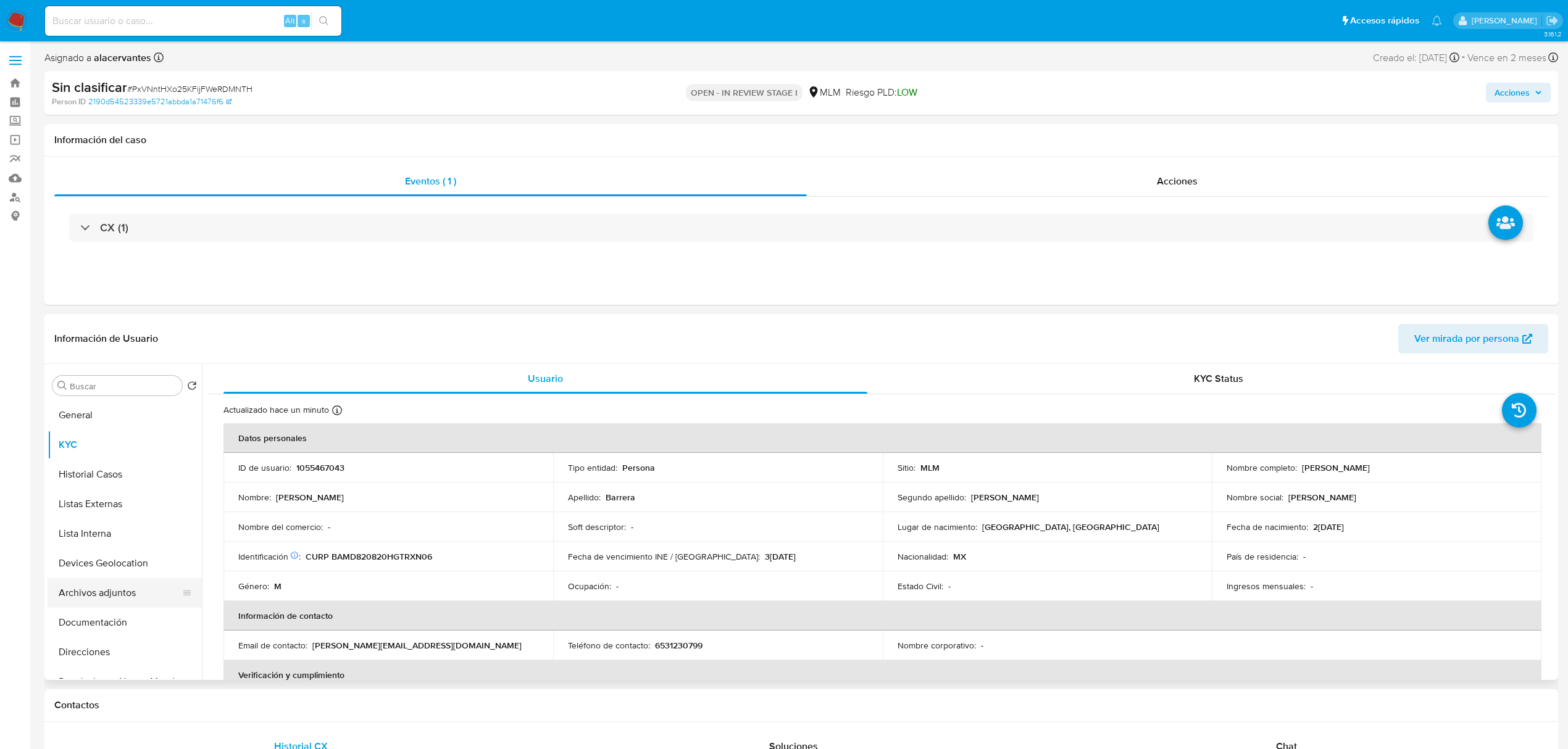
click at [112, 595] on button "Archivos adjuntos" at bounding box center [120, 593] width 144 height 30
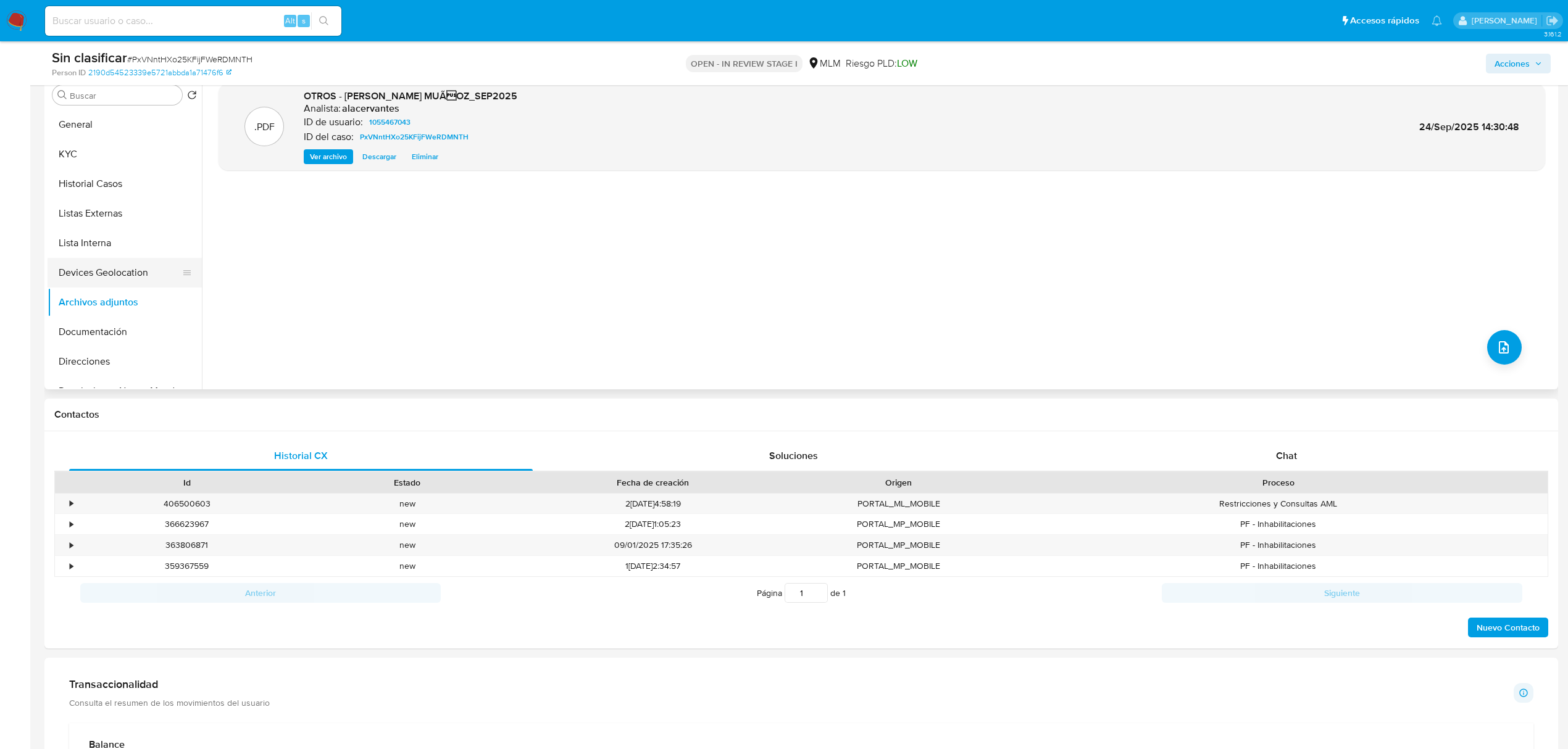
scroll to position [164, 0]
click at [119, 226] on button "Restricciones Nuevo Mundo" at bounding box center [120, 227] width 144 height 30
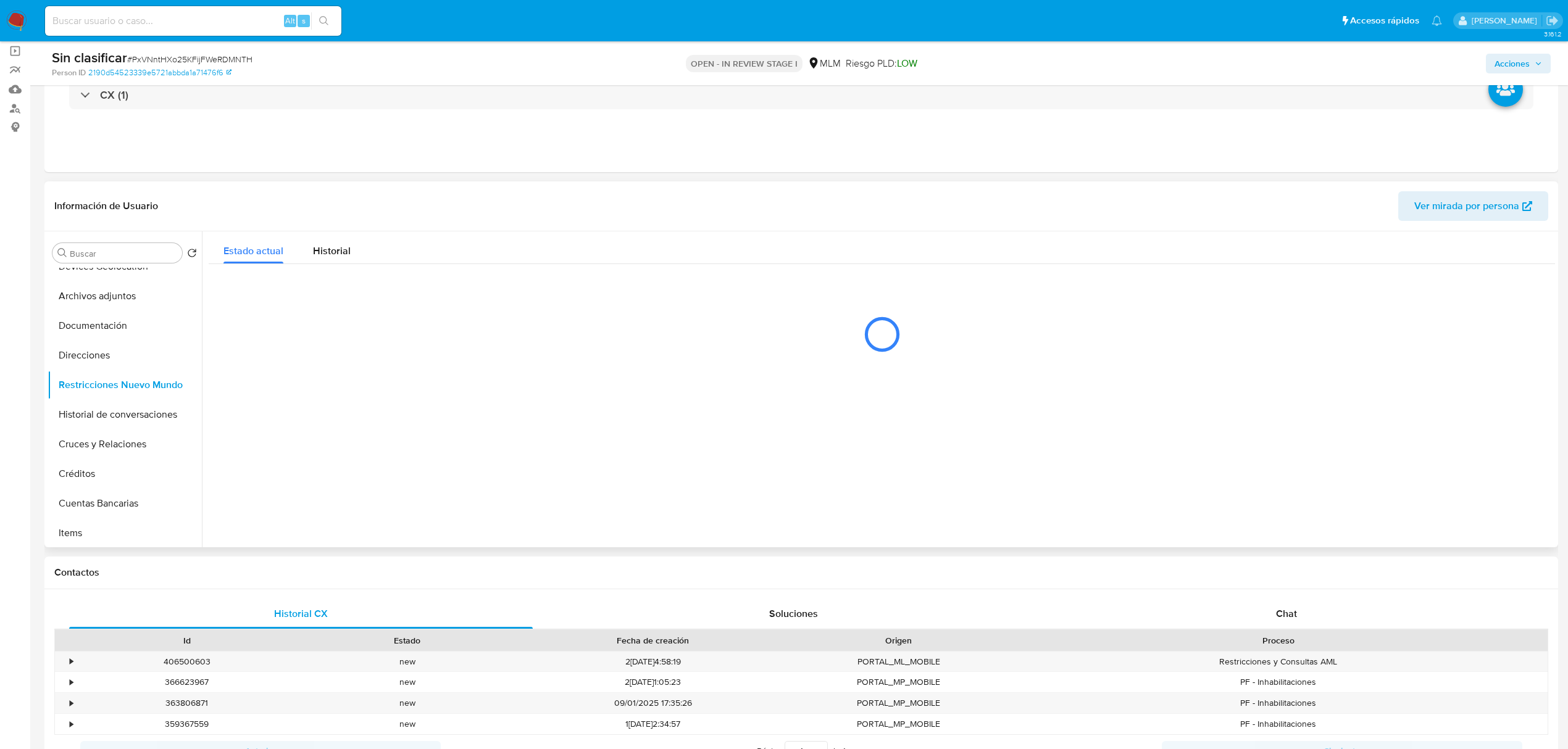
scroll to position [82, 0]
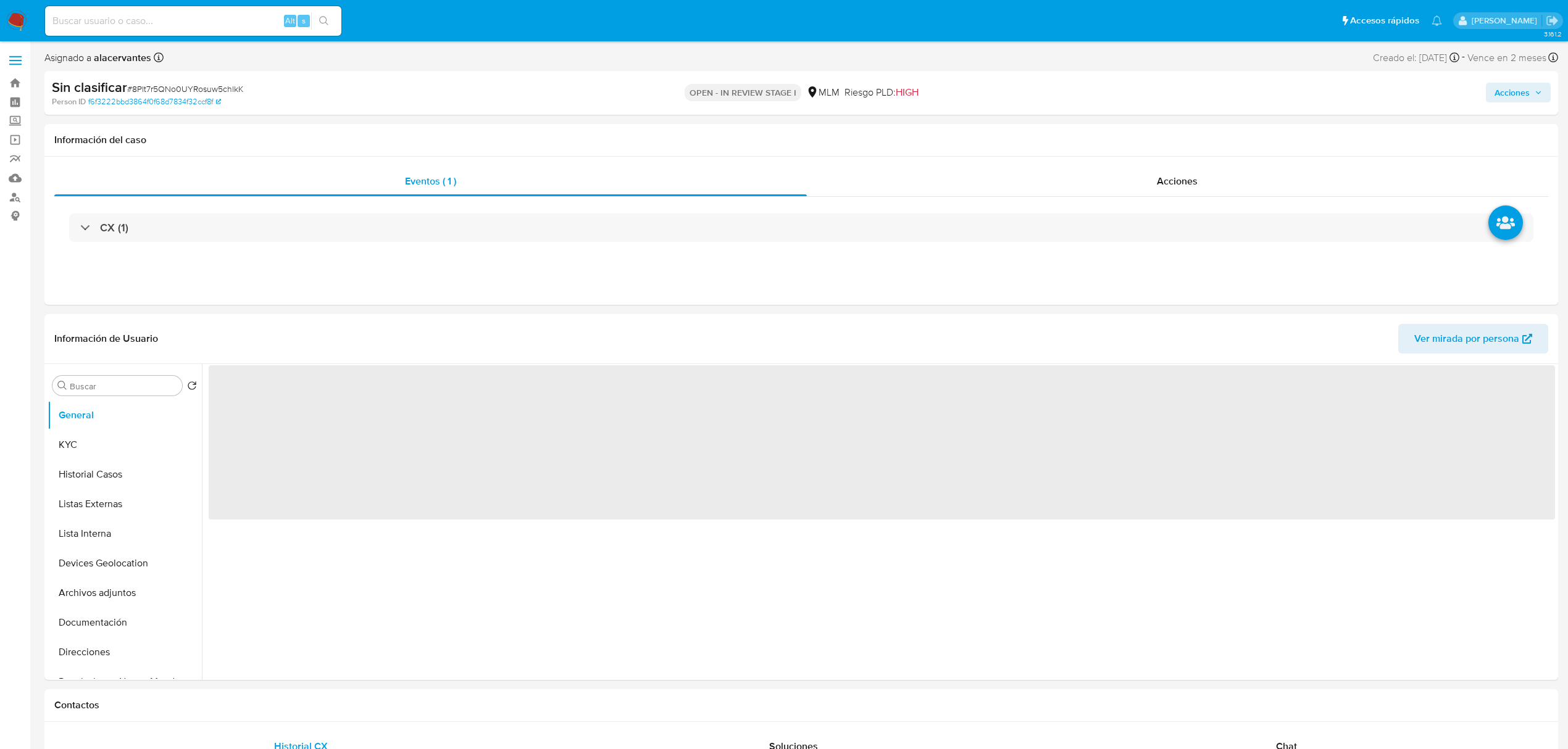
select select "10"
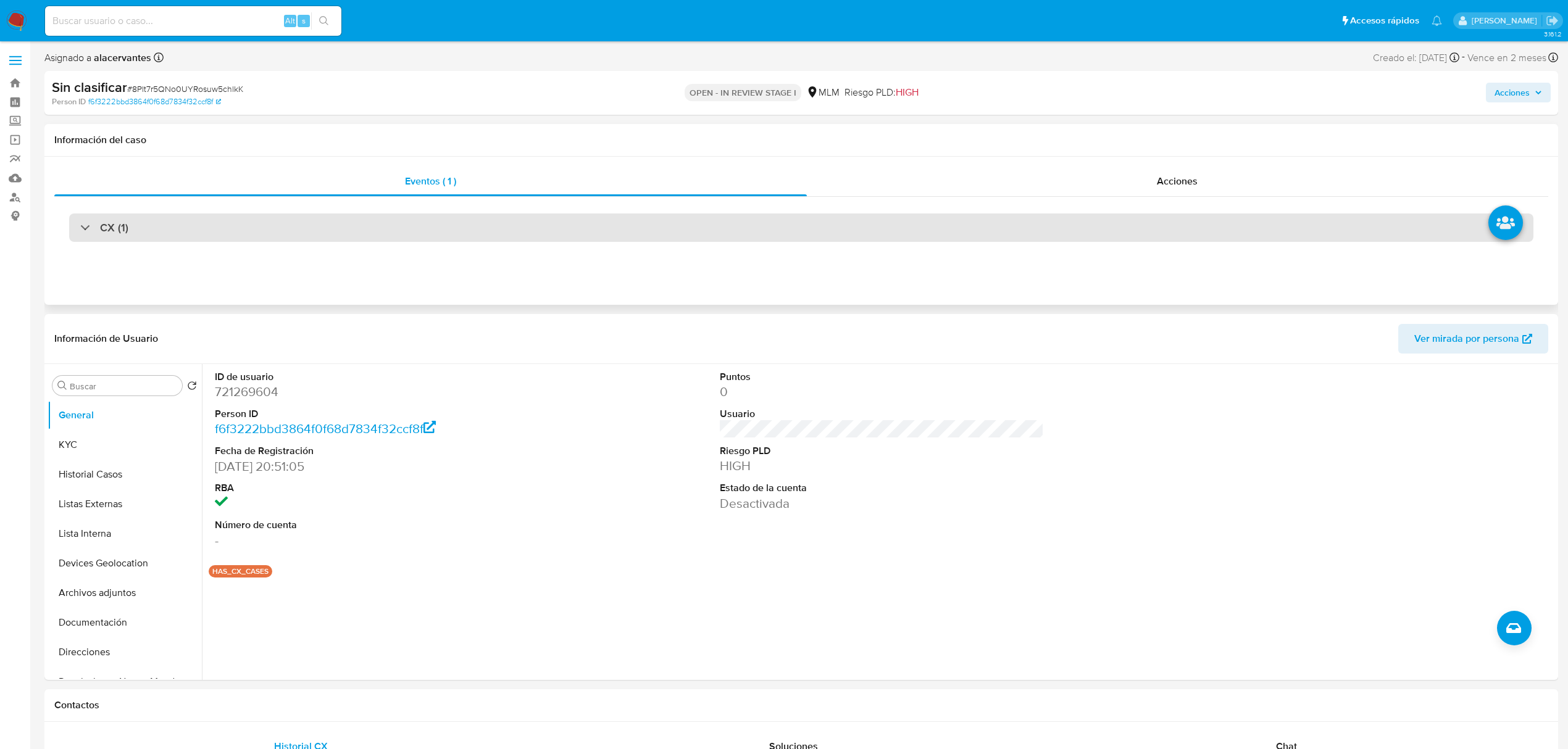
click at [432, 217] on div "CX (1)" at bounding box center [801, 228] width 1465 height 28
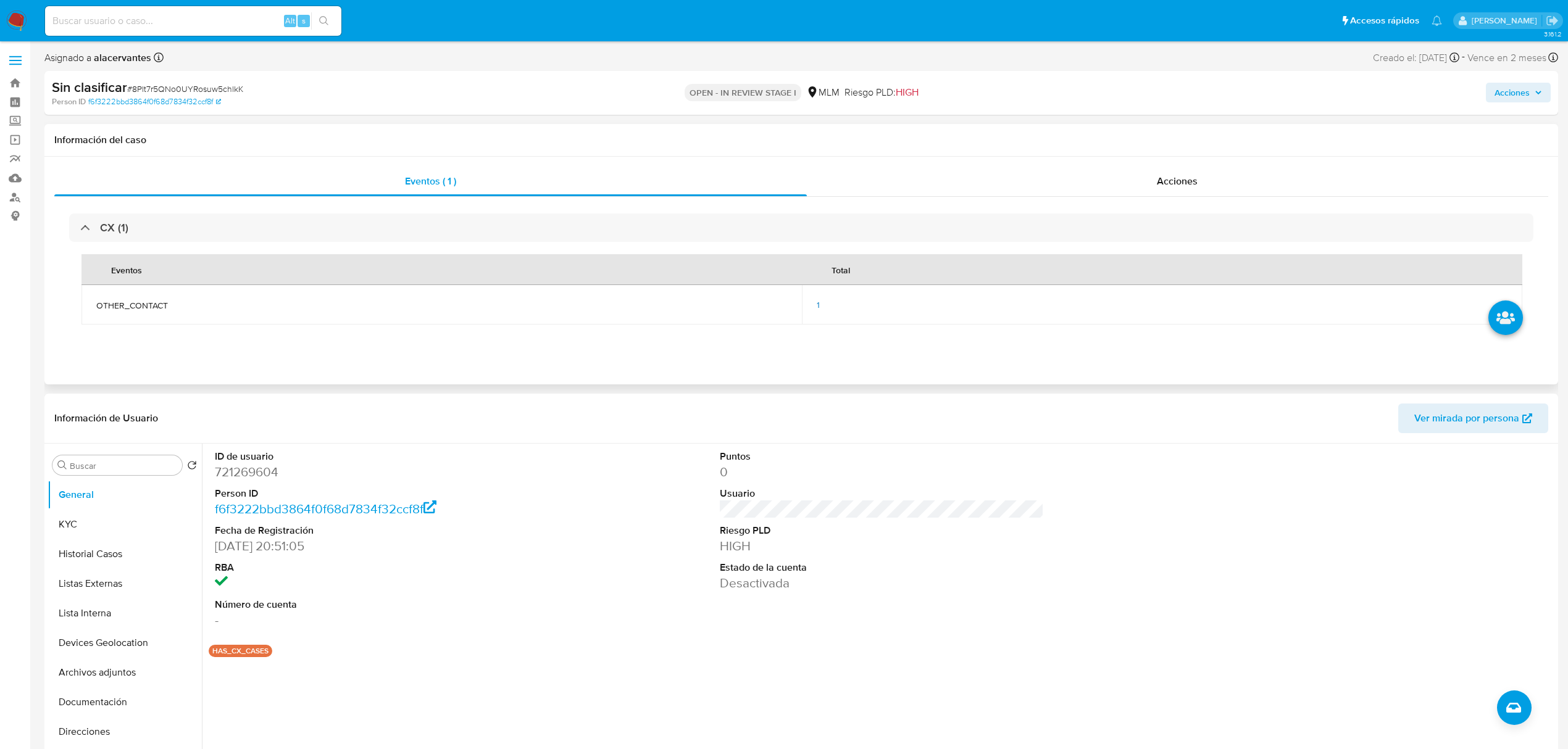
click at [818, 301] on span "1" at bounding box center [819, 304] width 3 height 12
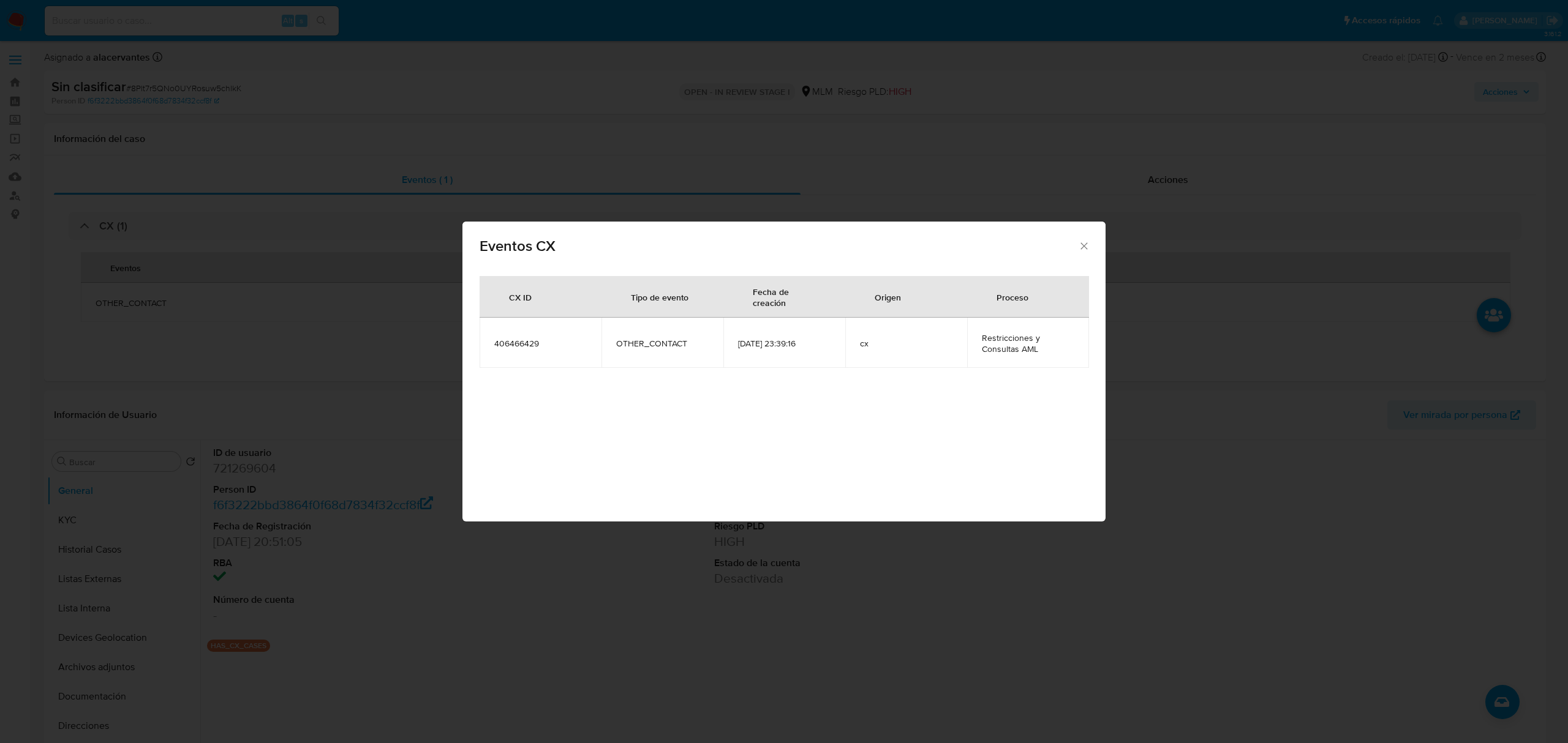
click at [578, 700] on div "Eventos CX CX ID Tipo de evento Fecha de creación Origen Proceso [PHONE_NUMBER]…" at bounding box center [784, 372] width 1568 height 743
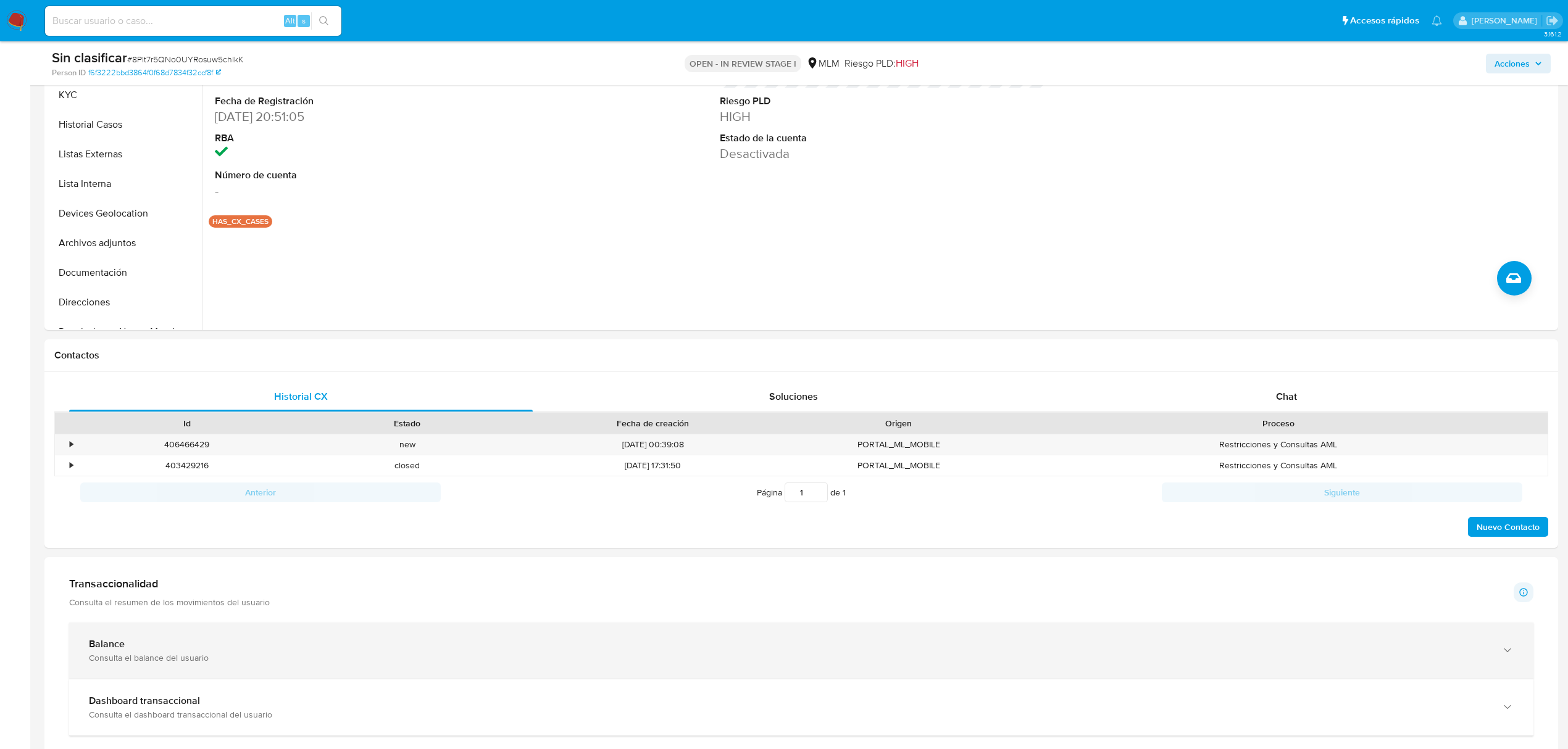
scroll to position [411, 0]
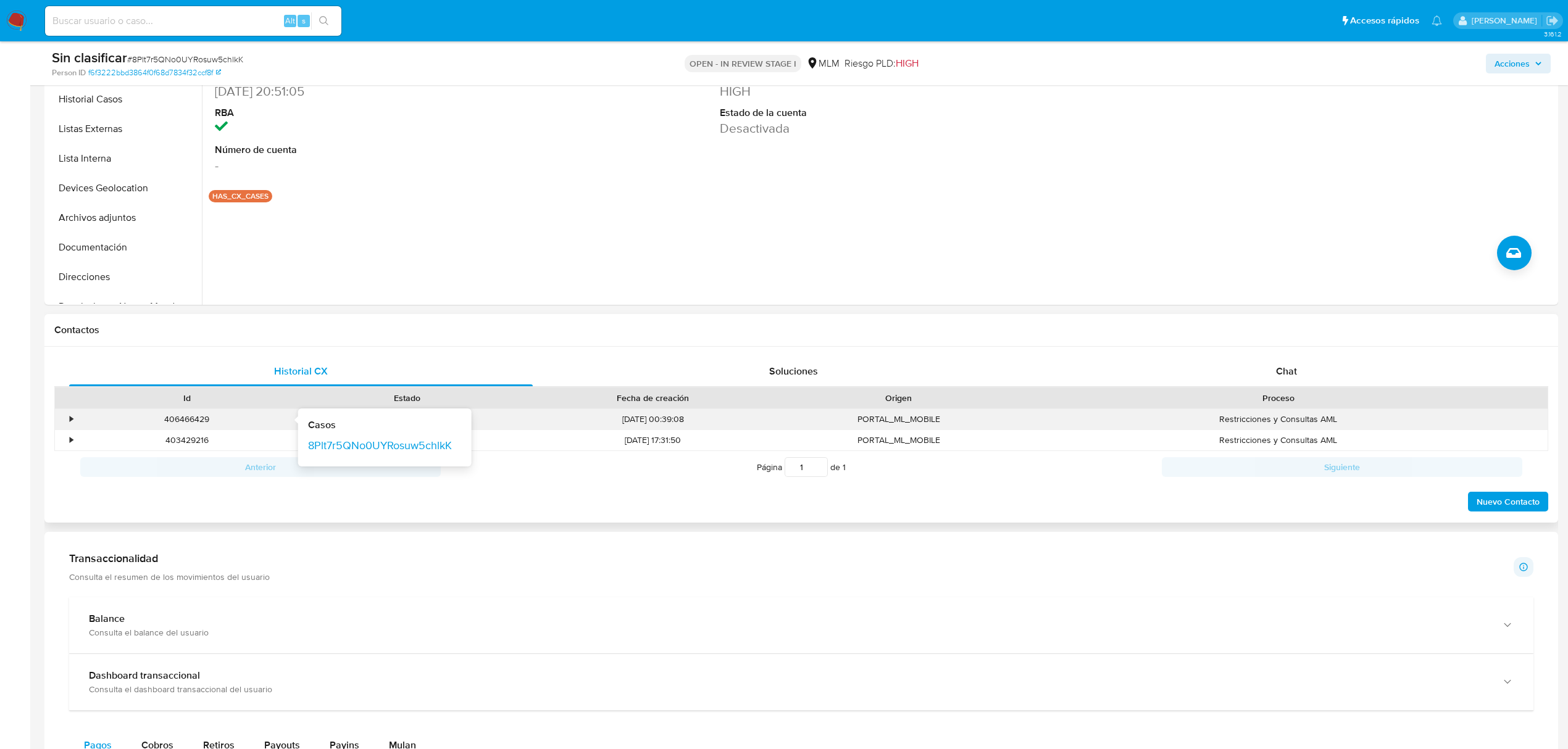
click at [158, 420] on div "406466429" at bounding box center [187, 419] width 203 height 12
click at [74, 417] on div "•" at bounding box center [66, 419] width 21 height 21
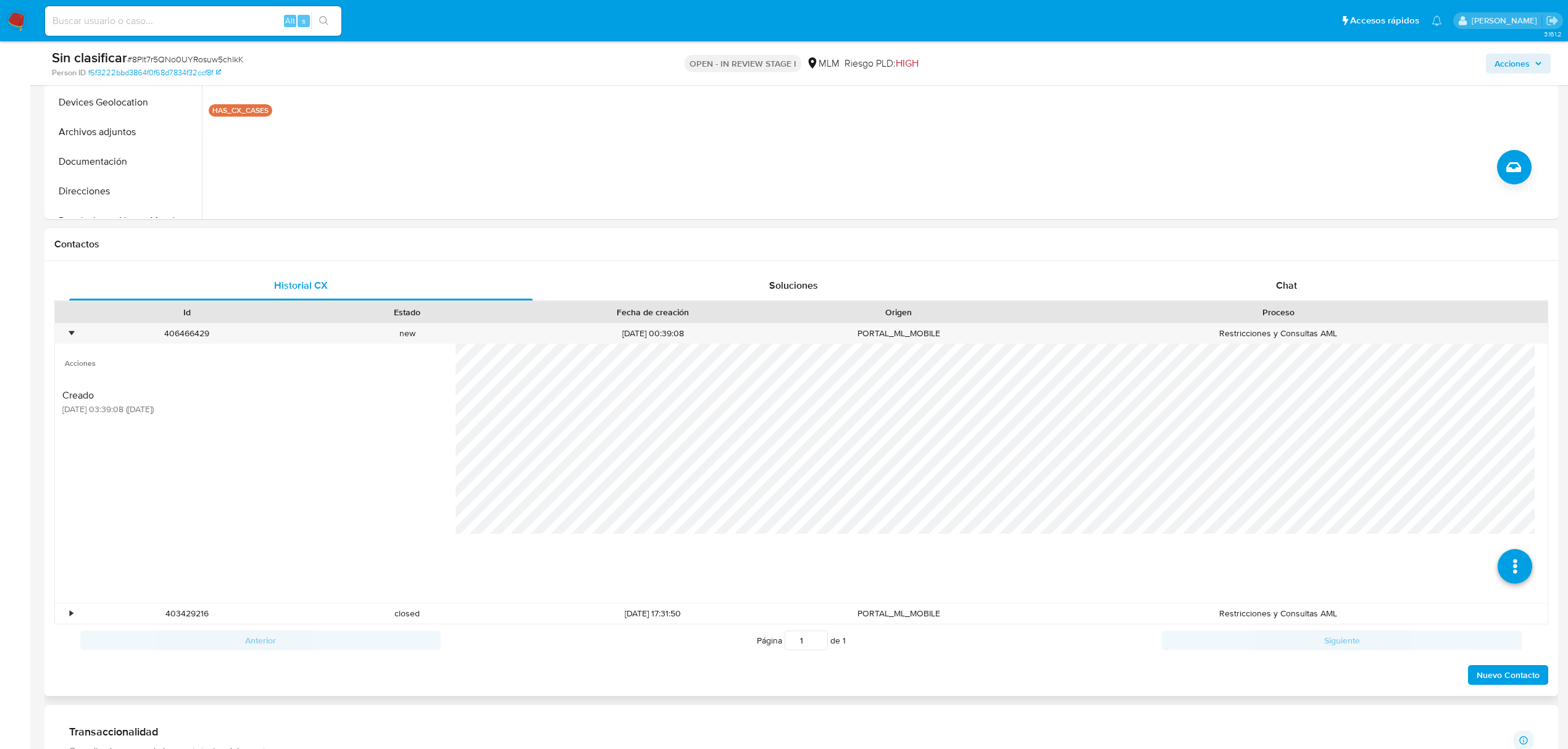
scroll to position [576, 0]
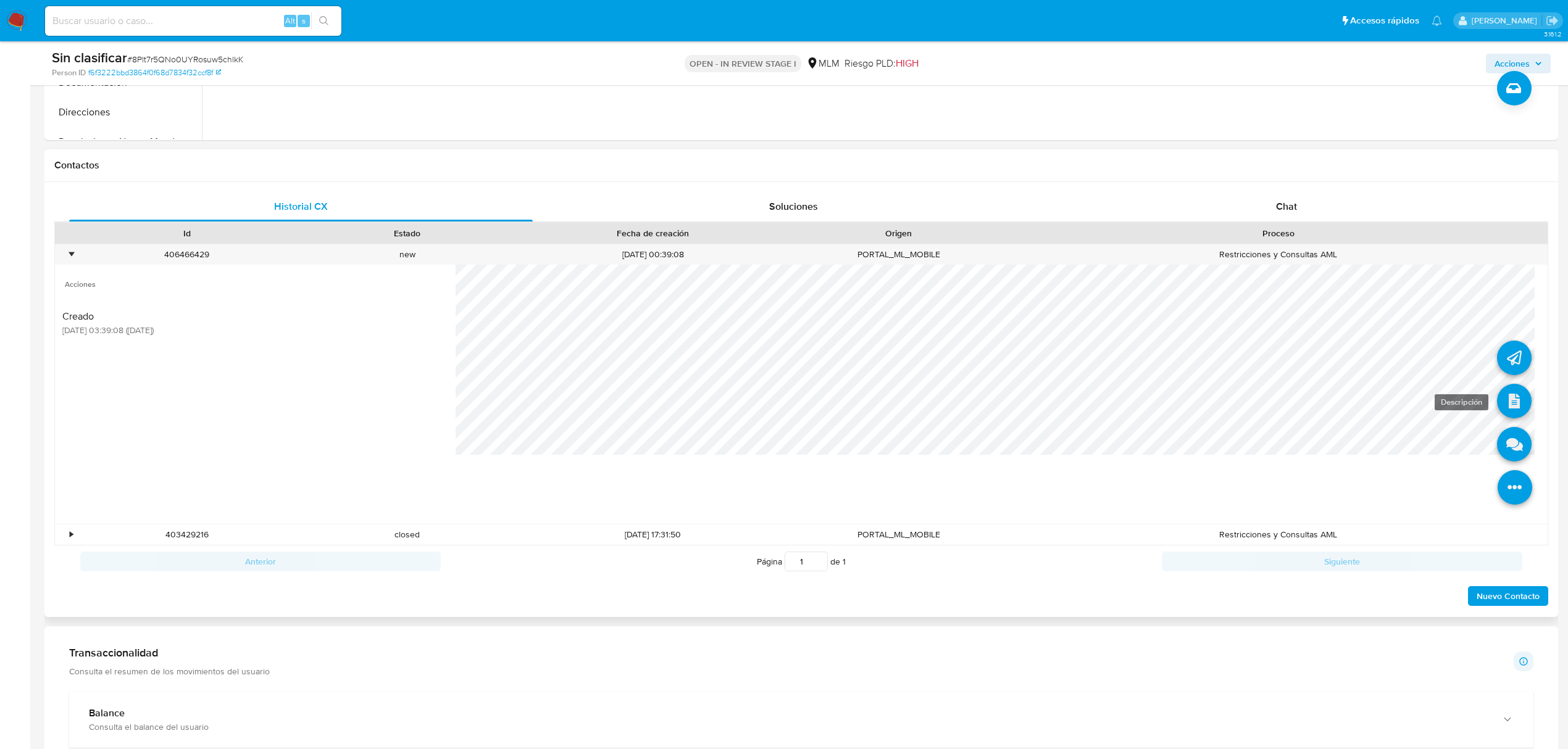
click at [1501, 405] on icon at bounding box center [1514, 401] width 35 height 35
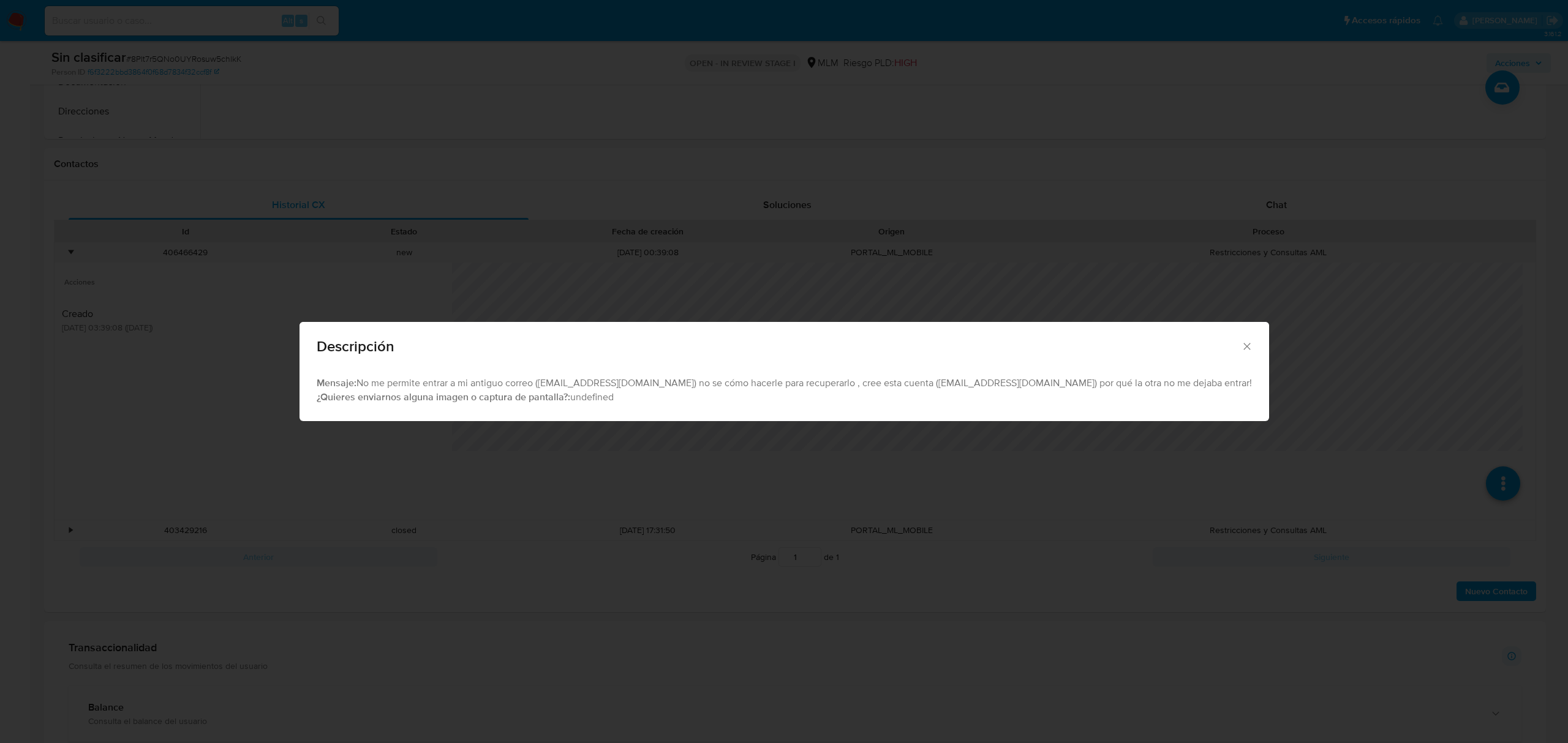
click at [1244, 349] on icon "Cerrar" at bounding box center [1247, 346] width 7 height 7
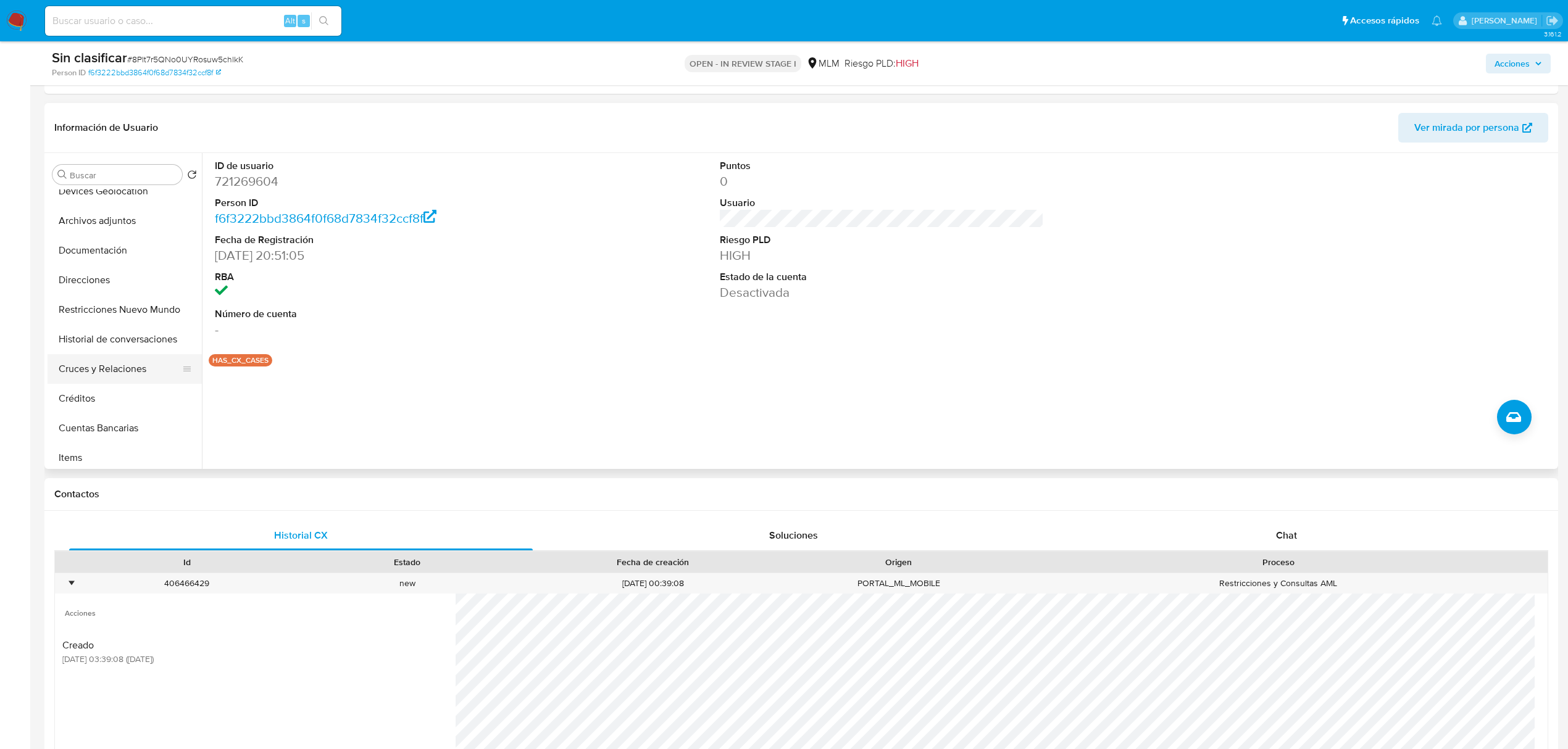
scroll to position [164, 0]
click at [129, 309] on button "Restricciones Nuevo Mundo" at bounding box center [120, 307] width 144 height 30
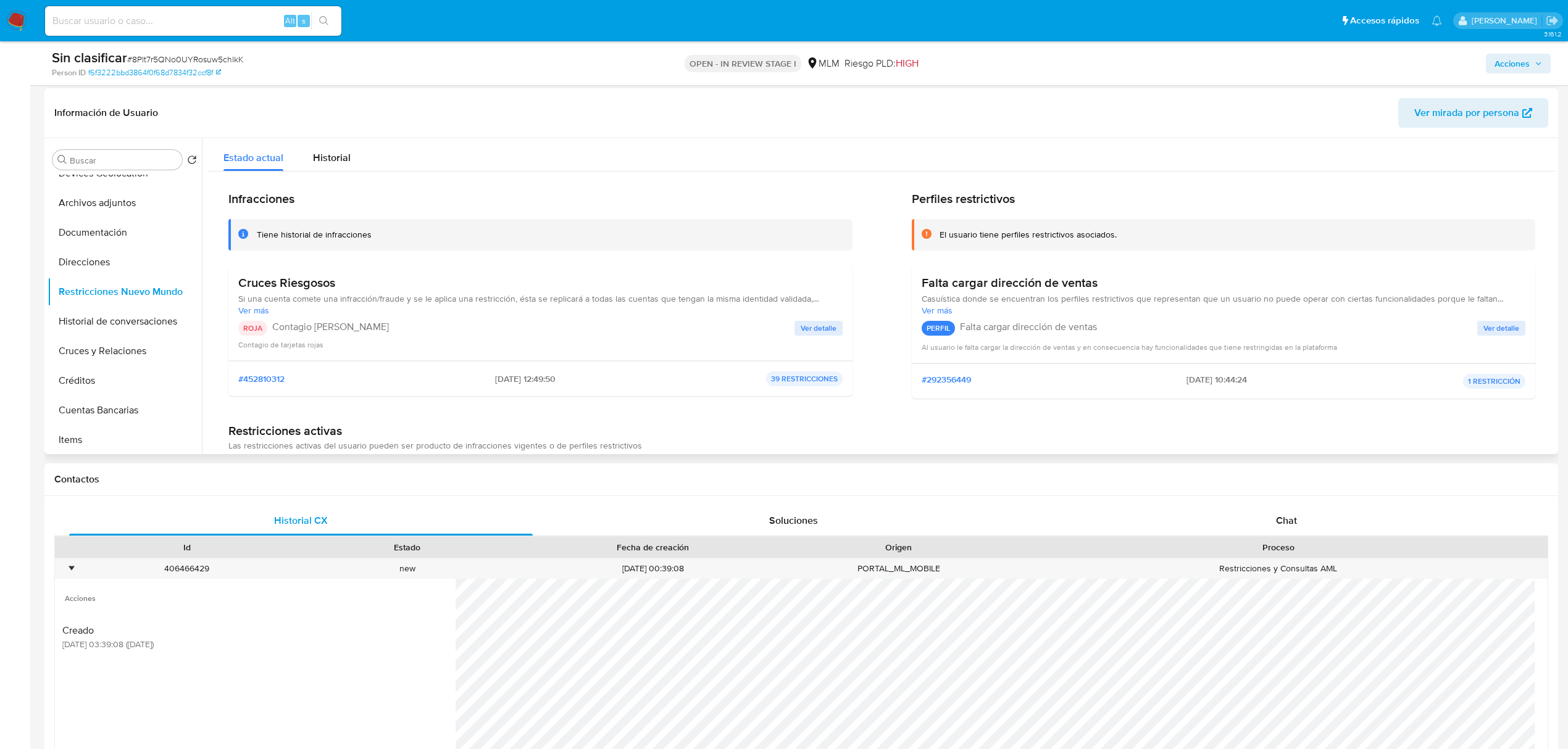
click at [813, 328] on span "Ver detalle" at bounding box center [818, 328] width 35 height 12
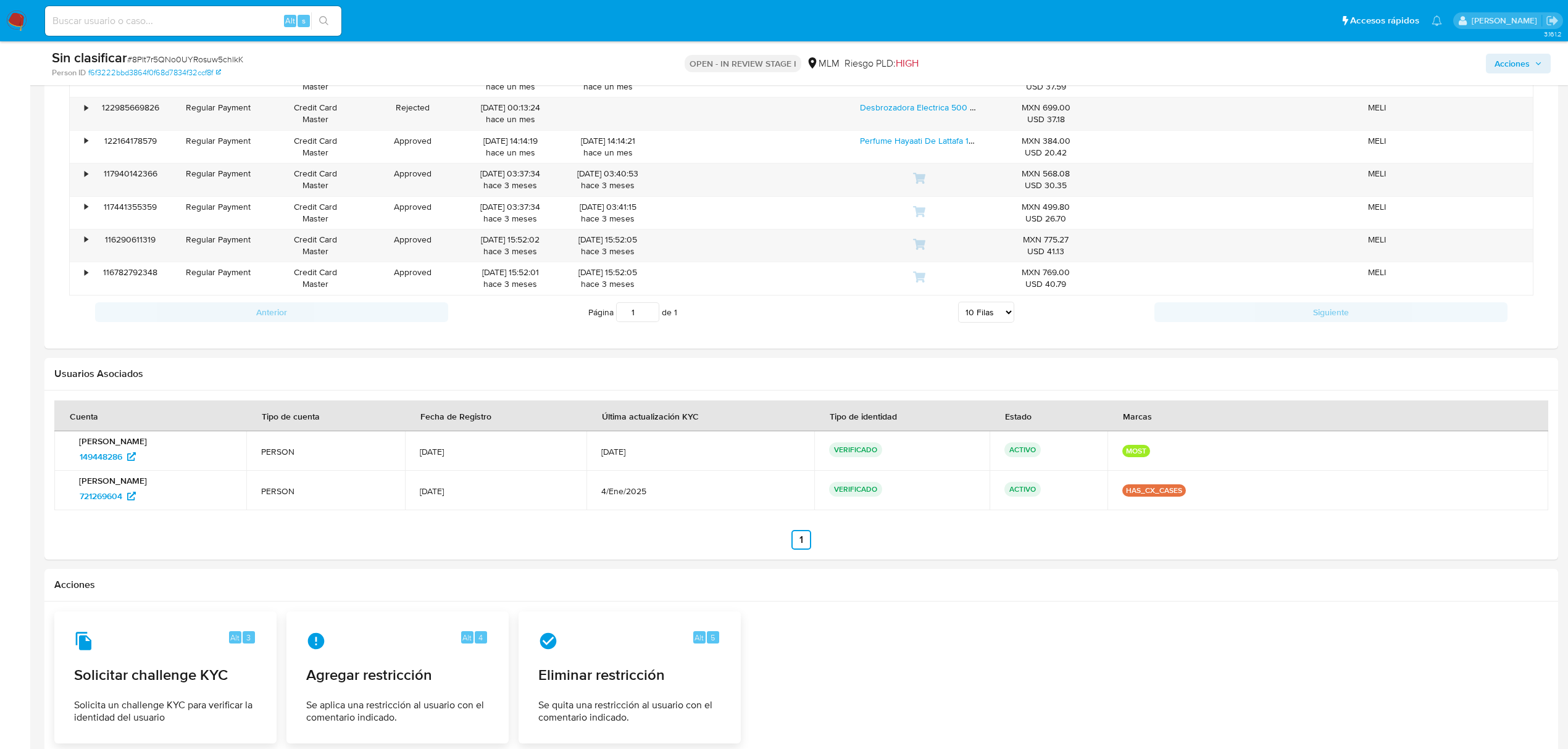
scroll to position [1481, 0]
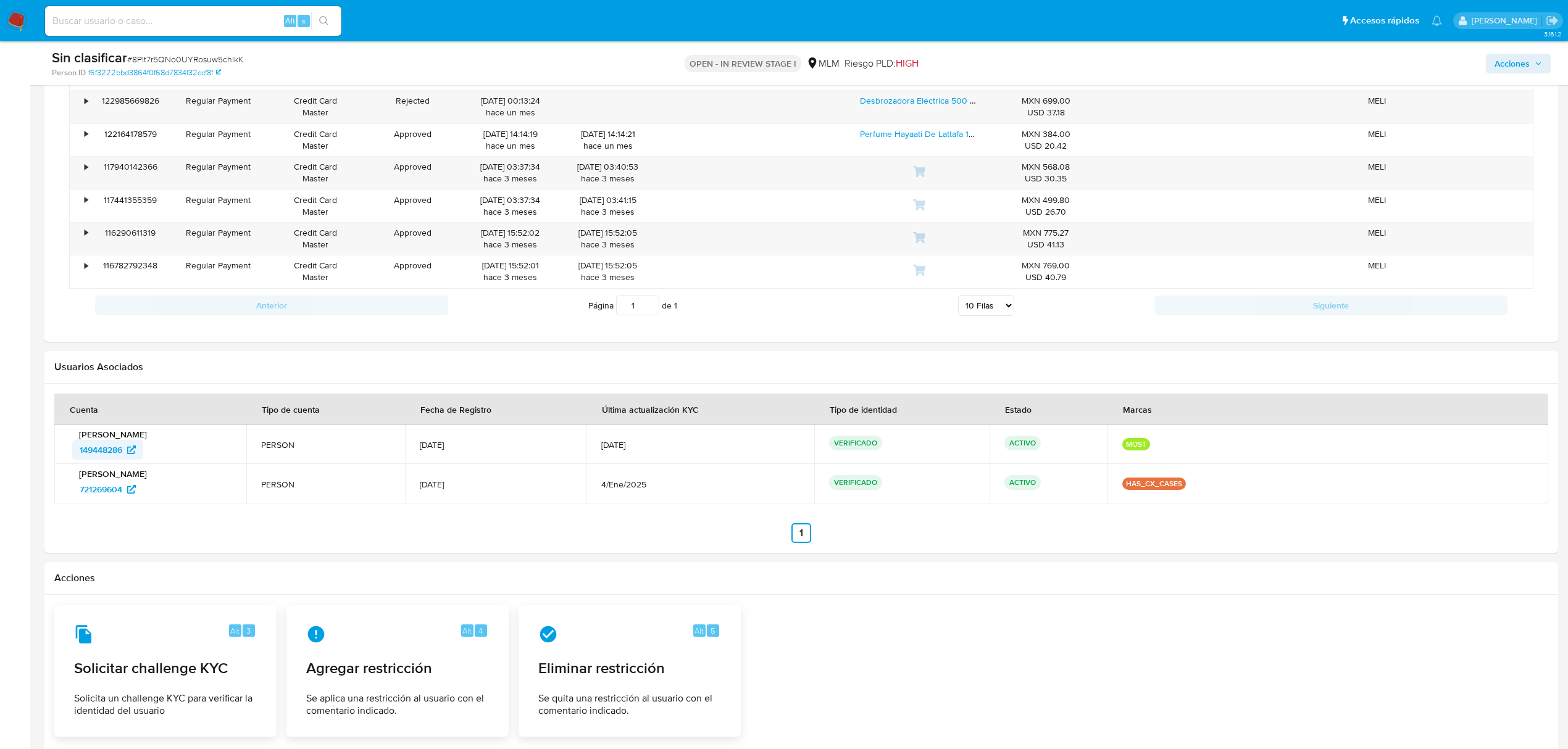
click at [106, 458] on span "149448286" at bounding box center [102, 450] width 43 height 20
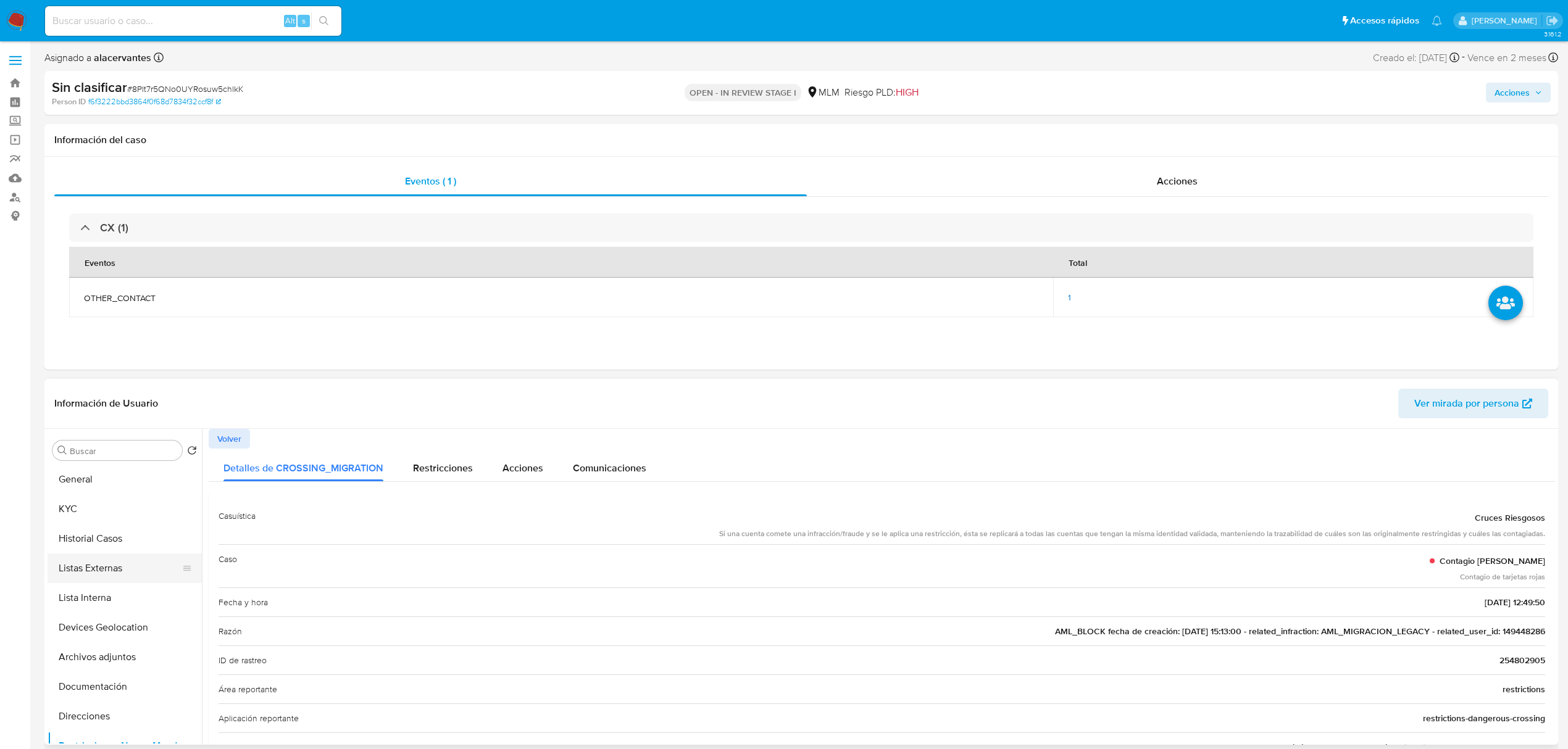
scroll to position [0, 0]
click at [112, 692] on button "Documentación" at bounding box center [120, 687] width 144 height 30
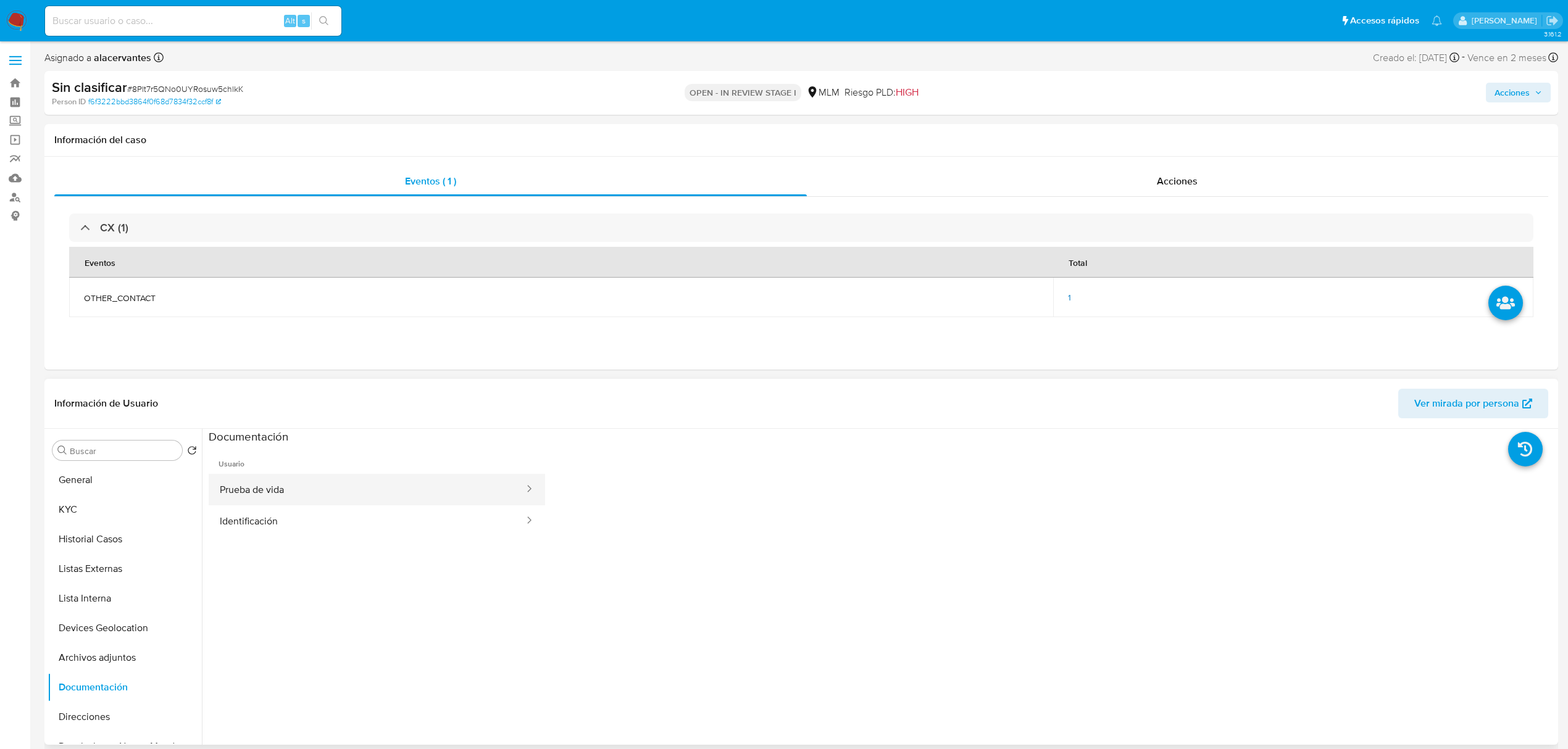
click at [432, 497] on button "Prueba de vida" at bounding box center [367, 490] width 317 height 31
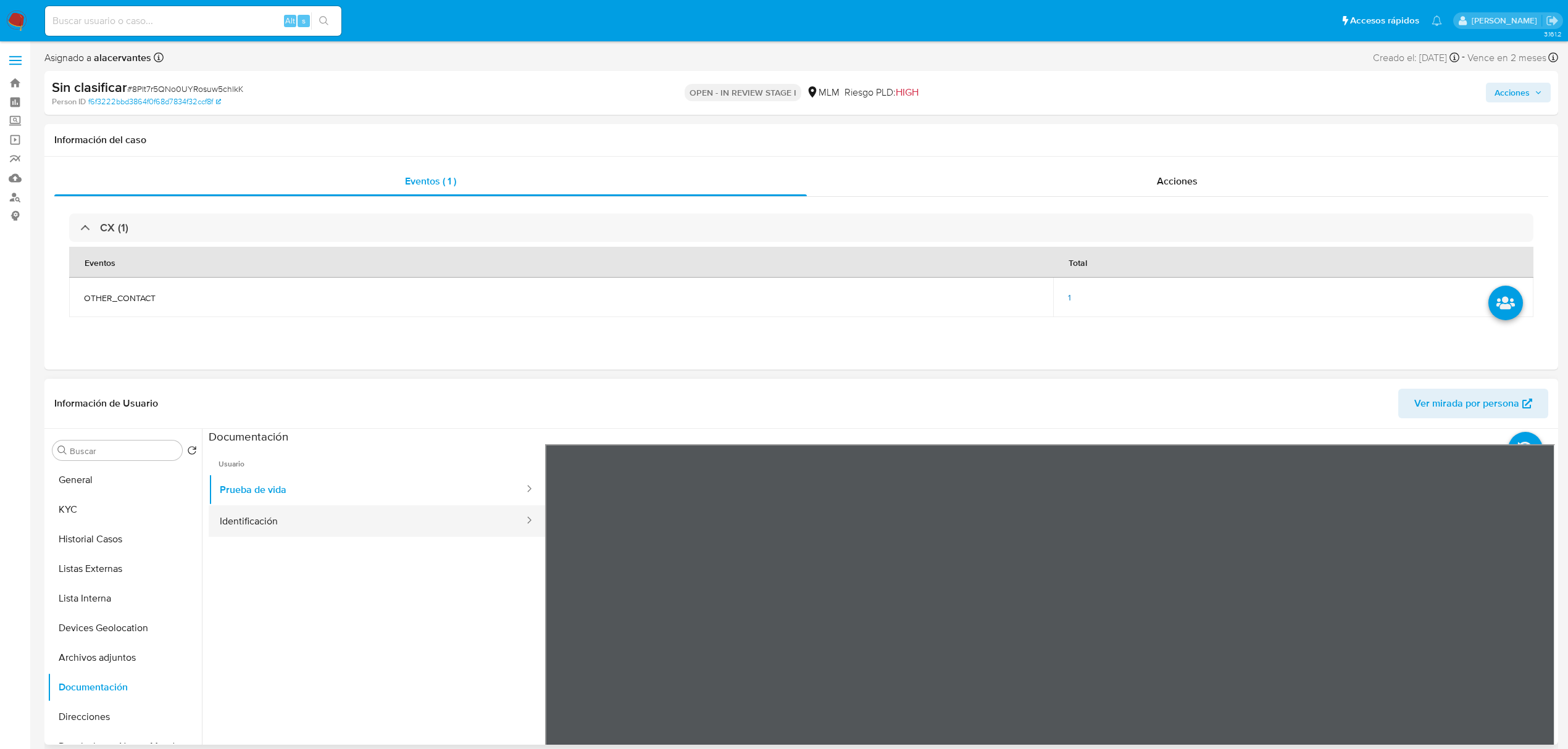
click at [435, 518] on button "Identificación" at bounding box center [367, 521] width 317 height 31
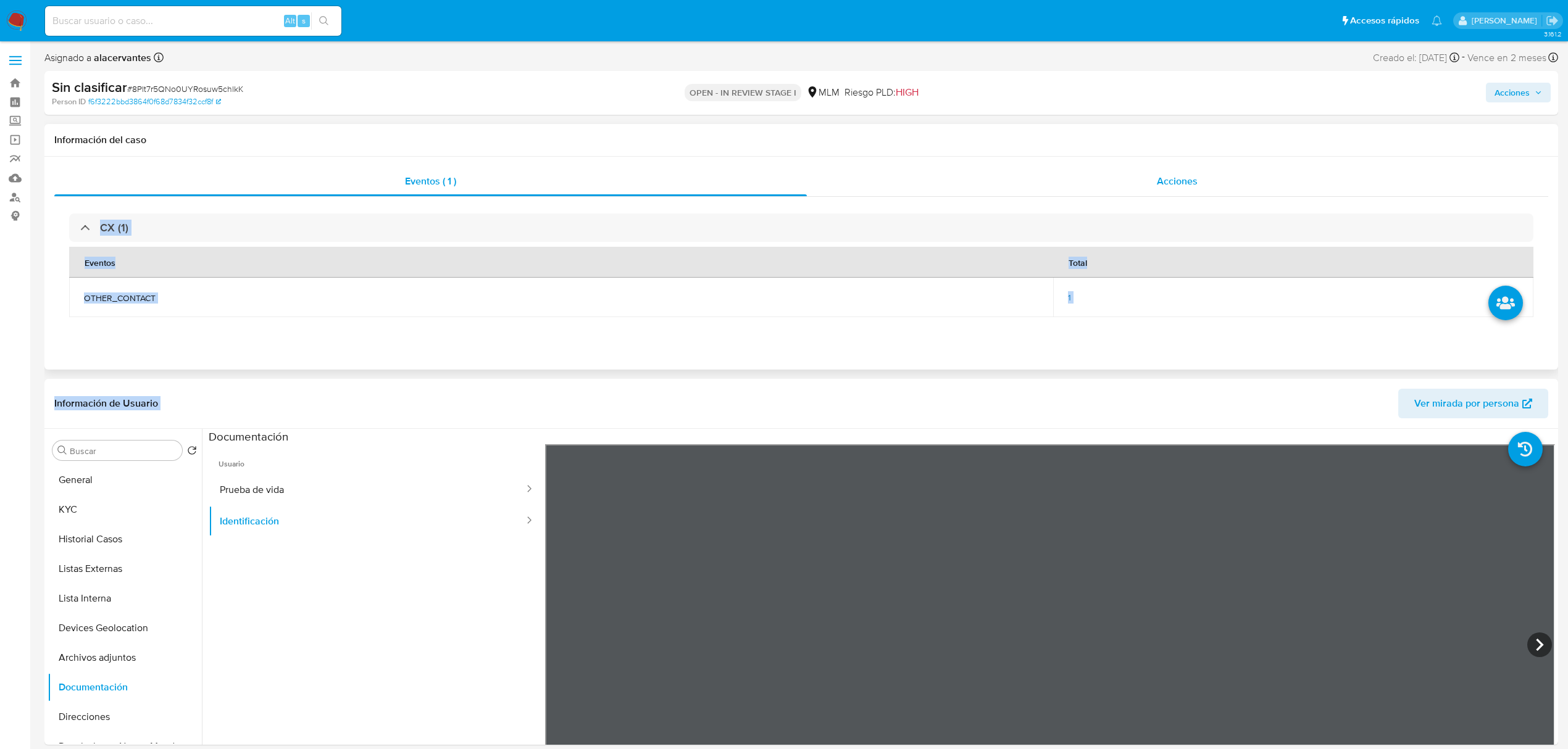
drag, startPoint x: 1296, startPoint y: 374, endPoint x: 1232, endPoint y: 192, distance: 192.9
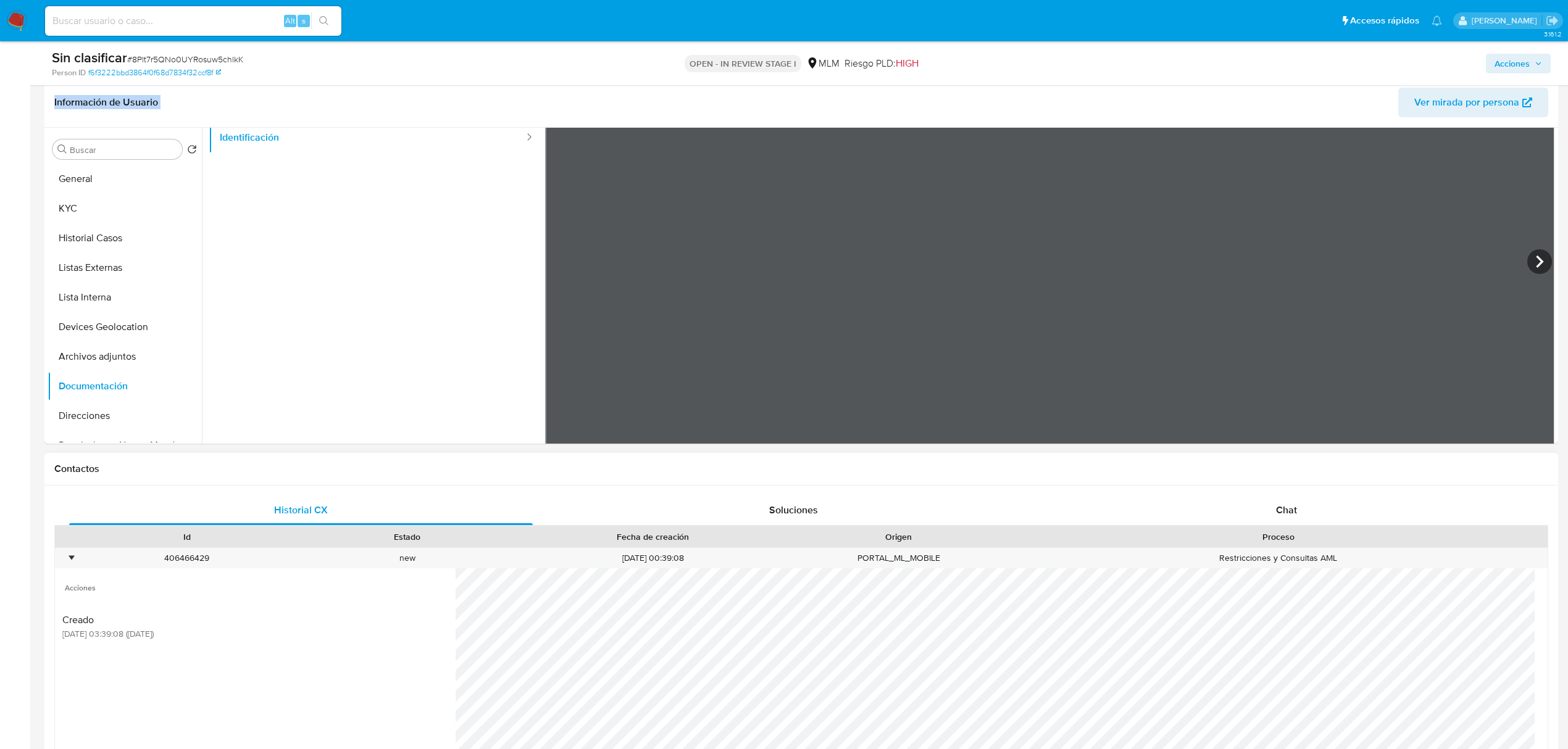
scroll to position [337, 0]
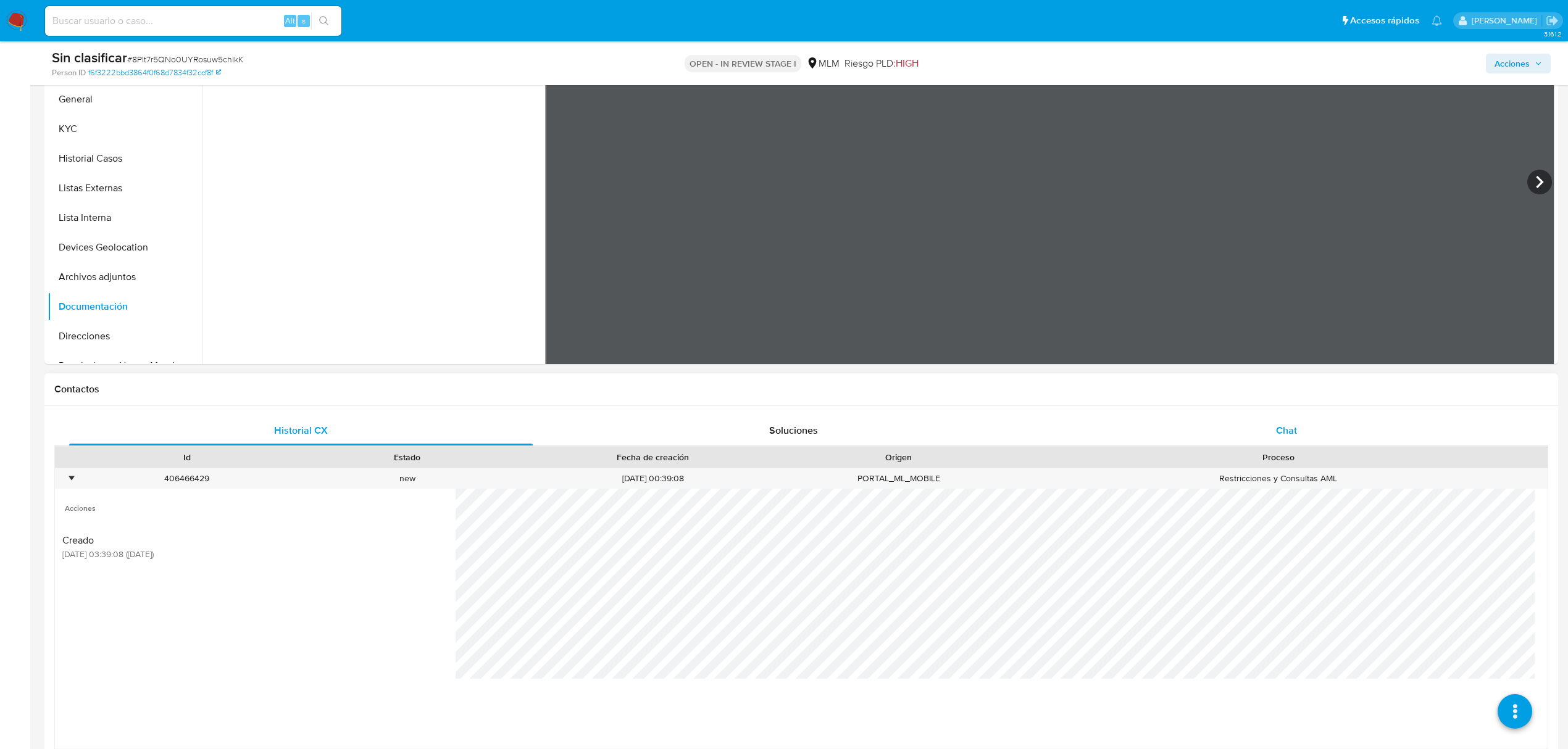
click at [1311, 425] on div "Chat" at bounding box center [1287, 431] width 464 height 30
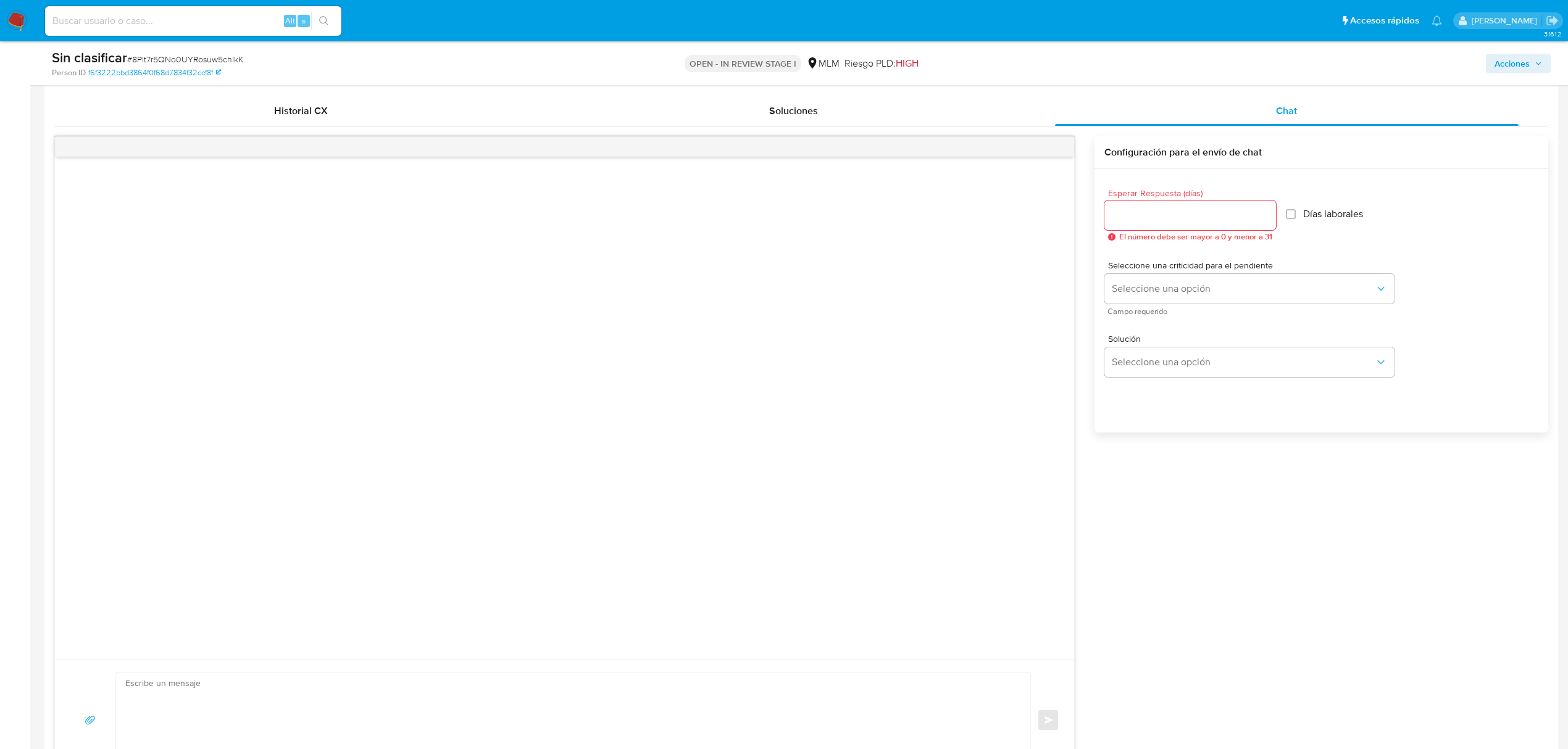
scroll to position [657, 0]
click at [1183, 232] on span "El número debe ser mayor a 0 y menor a 31" at bounding box center [1196, 236] width 153 height 8
click at [1186, 212] on input "Esperar Respuesta (días)" at bounding box center [1190, 214] width 172 height 16
type input "5"
click at [1443, 243] on div "Esperar Respuesta (días) 5 El número debe ser mayor a 0 y menor a 31 Días labor…" at bounding box center [1321, 214] width 434 height 73
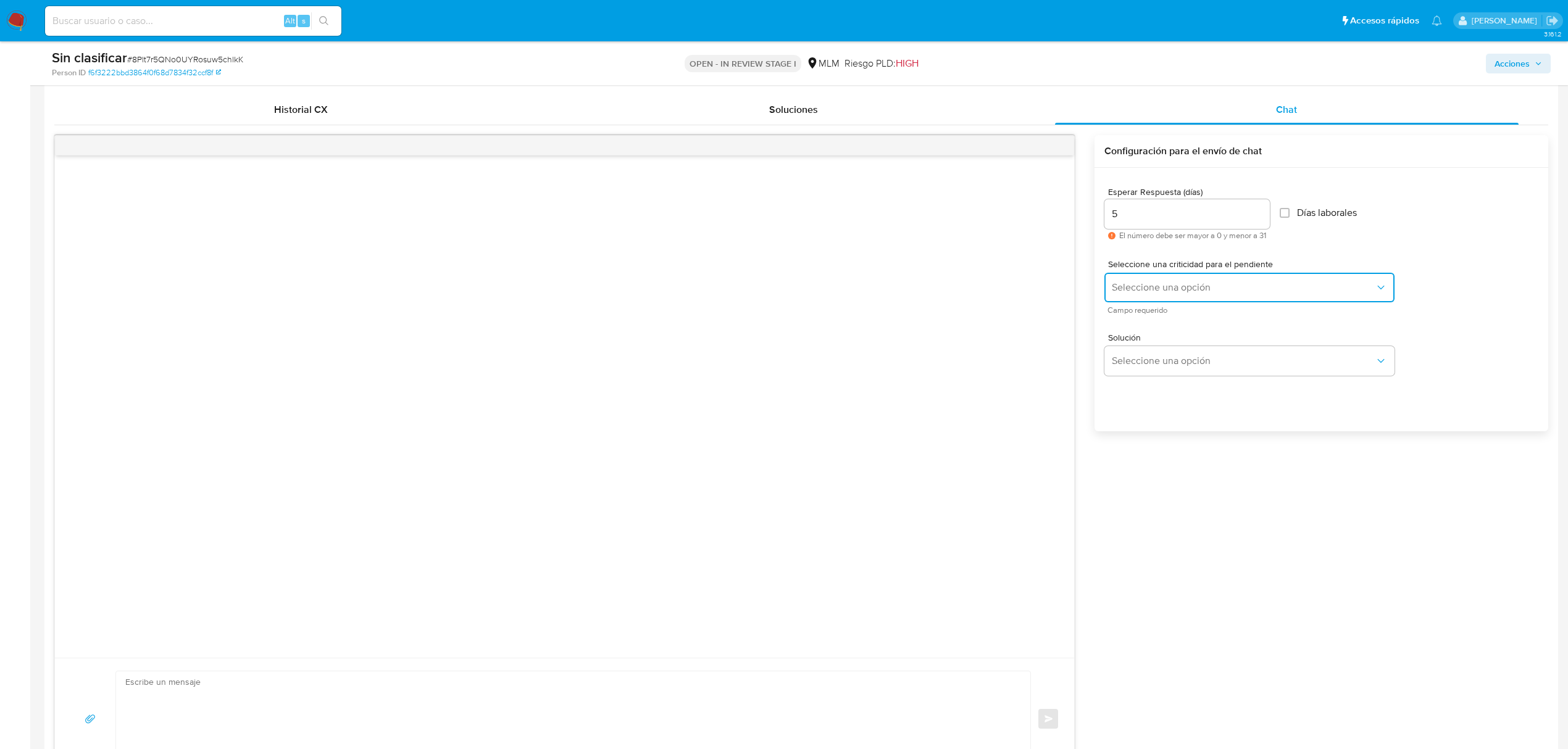
click at [1344, 277] on button "Seleccione una opción" at bounding box center [1249, 288] width 290 height 30
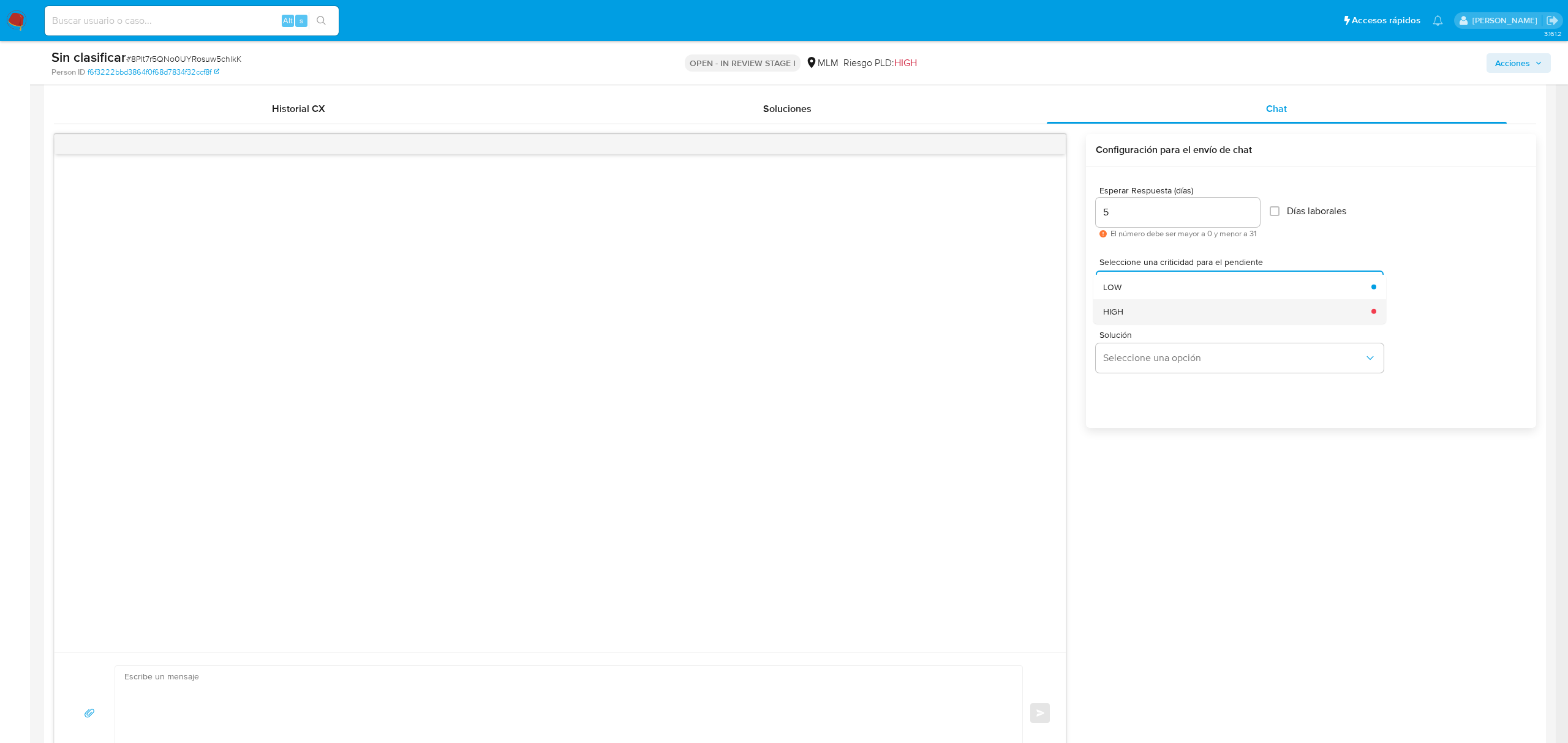
click at [1213, 308] on div "HIGH" at bounding box center [1233, 312] width 261 height 25
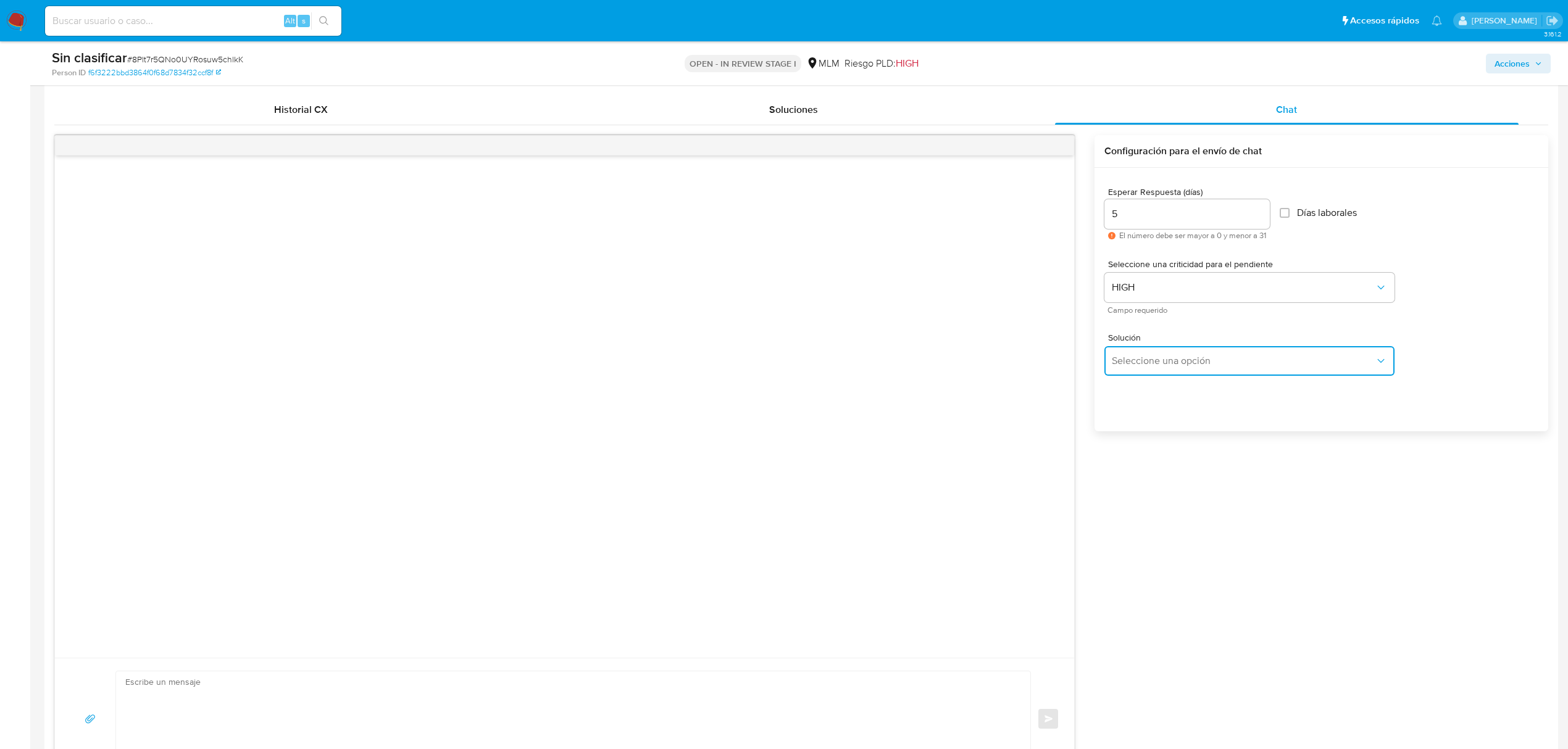
click at [1194, 356] on span "Seleccione una opción" at bounding box center [1243, 360] width 263 height 12
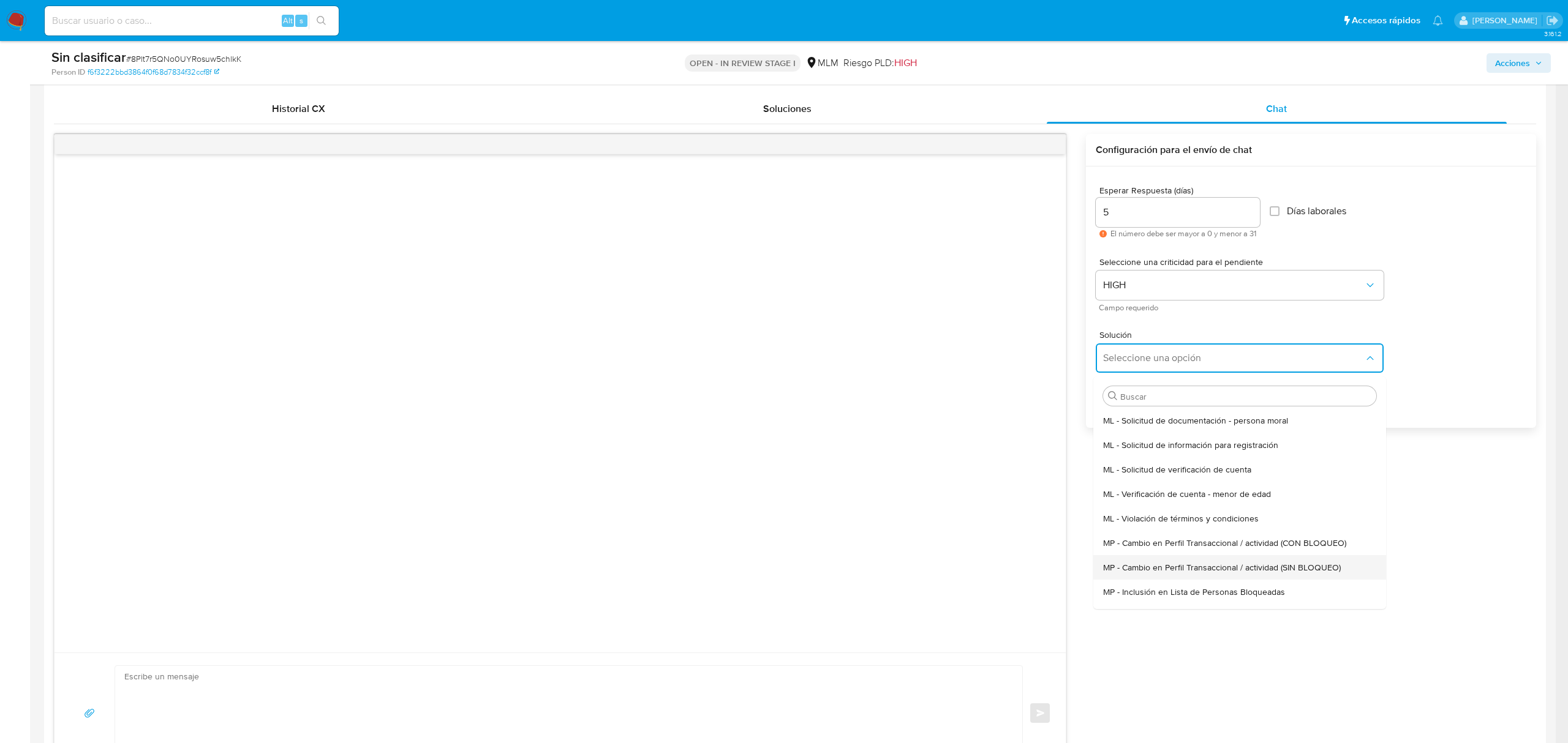
click at [1203, 570] on span "MP - Cambio en Perfil Transaccional / actividad (SIN BLOQUEO)" at bounding box center [1222, 567] width 237 height 11
type textarea "Estimado ,Te comunicamos que se ha identificado un cambio en el uso habitual de…"
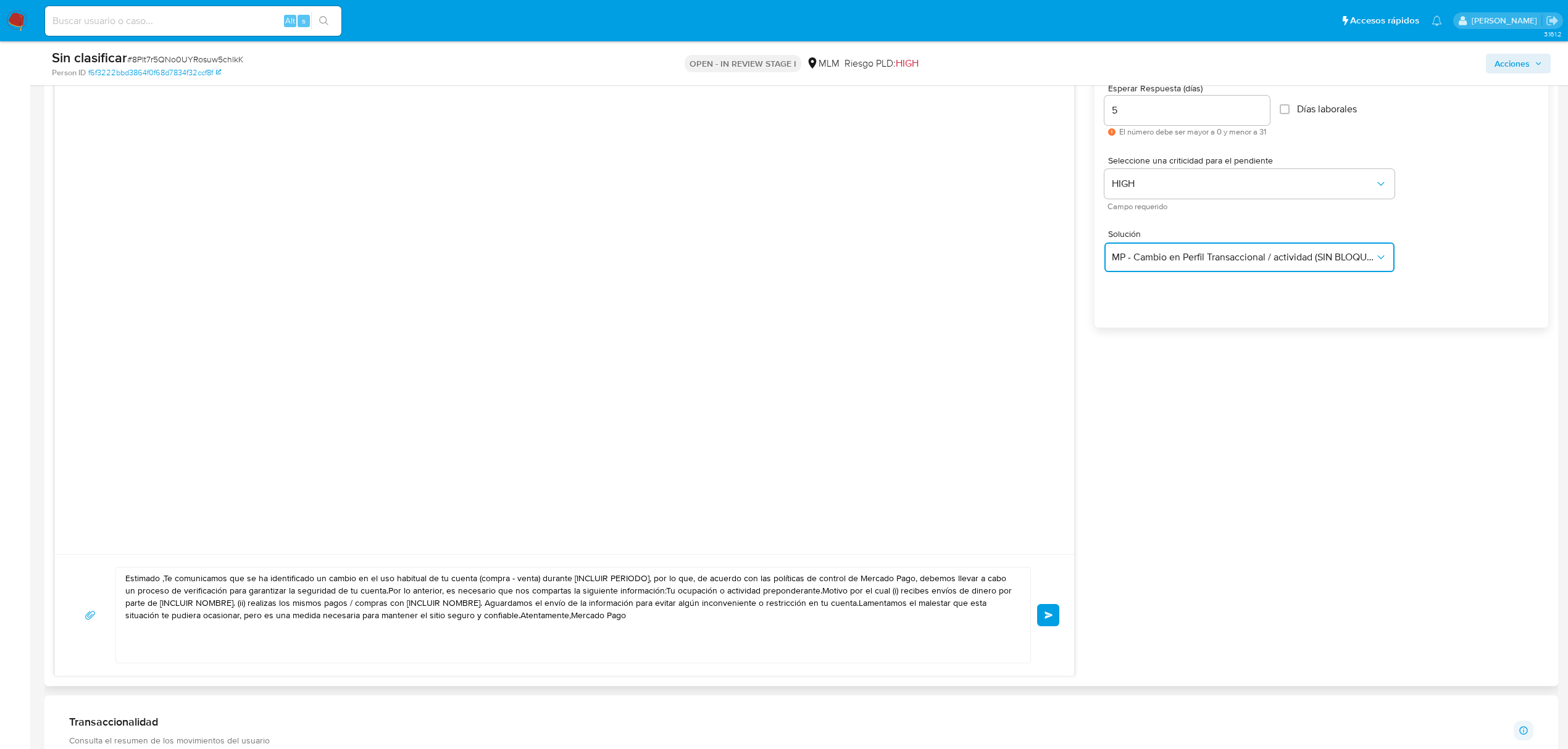
scroll to position [822, 0]
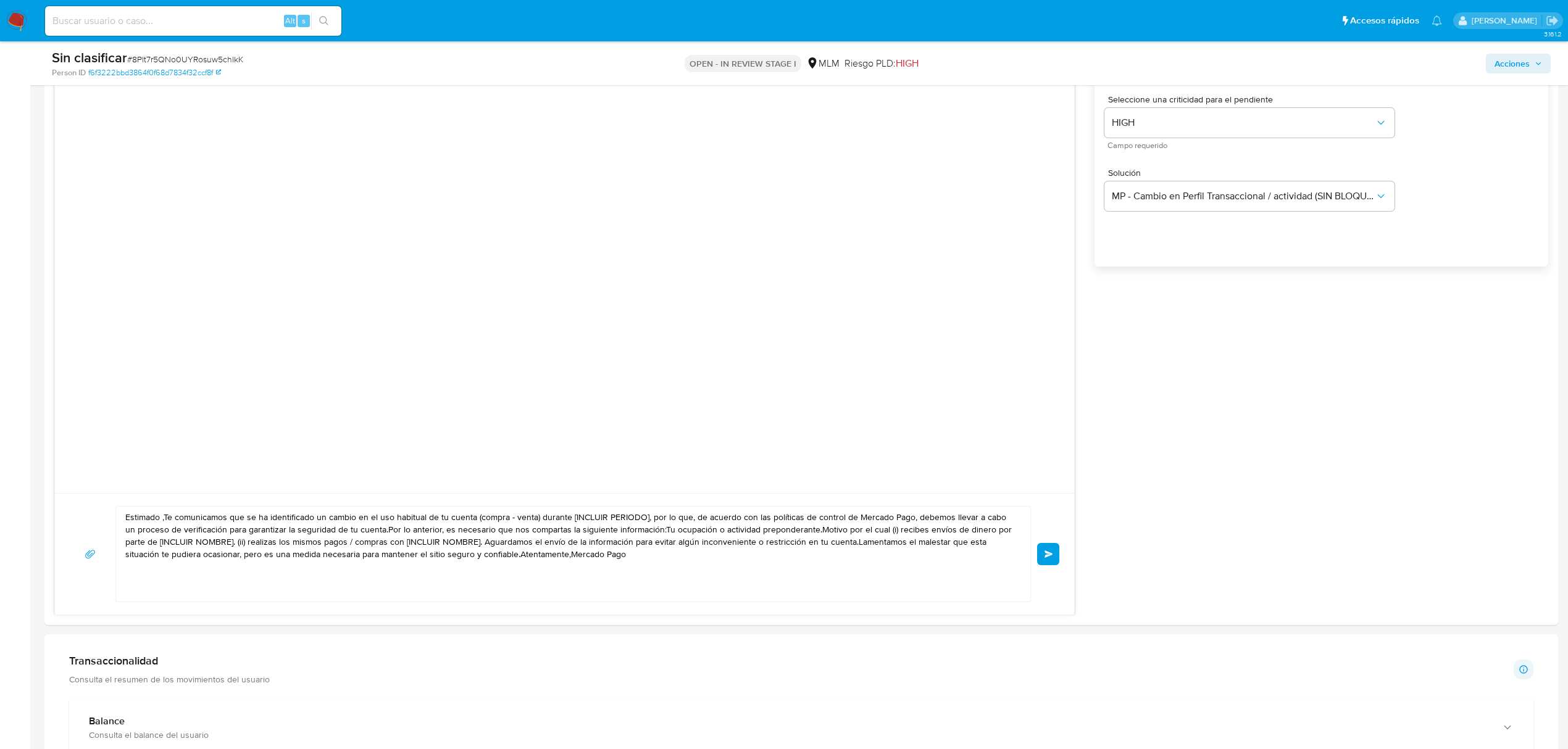
click at [636, 539] on textarea "Estimado ,Te comunicamos que se ha identificado un cambio en el uso habitual de…" at bounding box center [570, 554] width 890 height 95
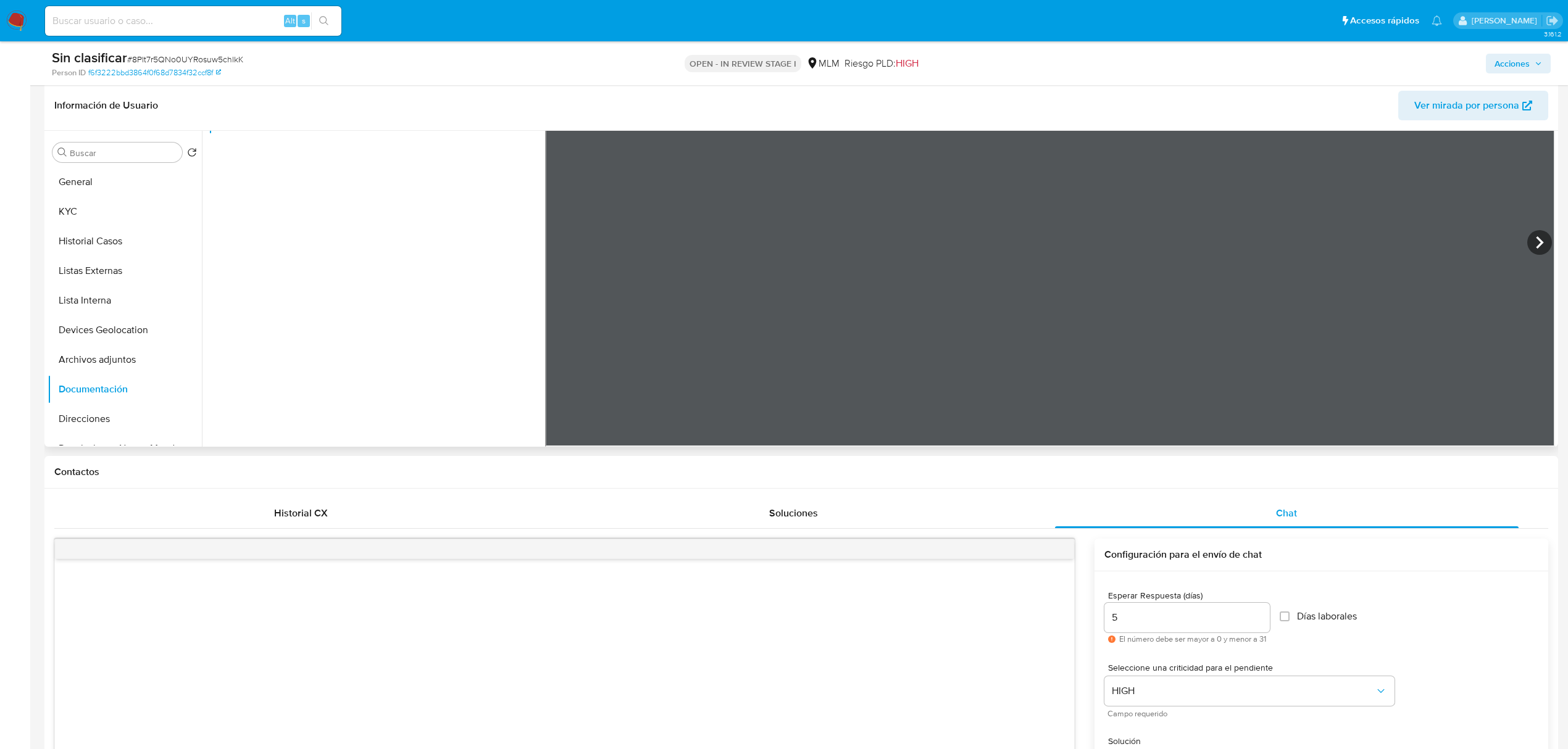
scroll to position [247, 0]
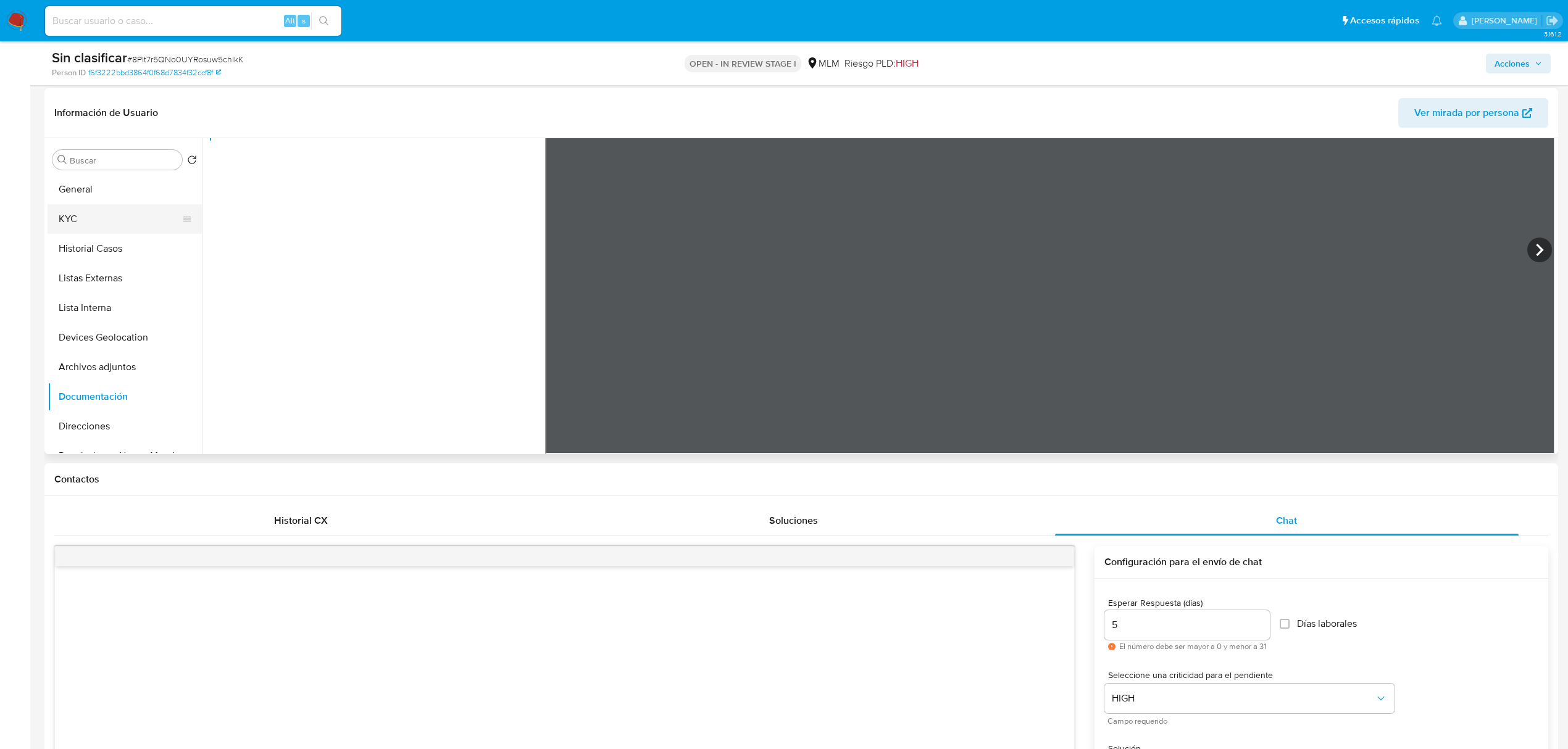
click at [48, 227] on button "KYC" at bounding box center [120, 219] width 144 height 30
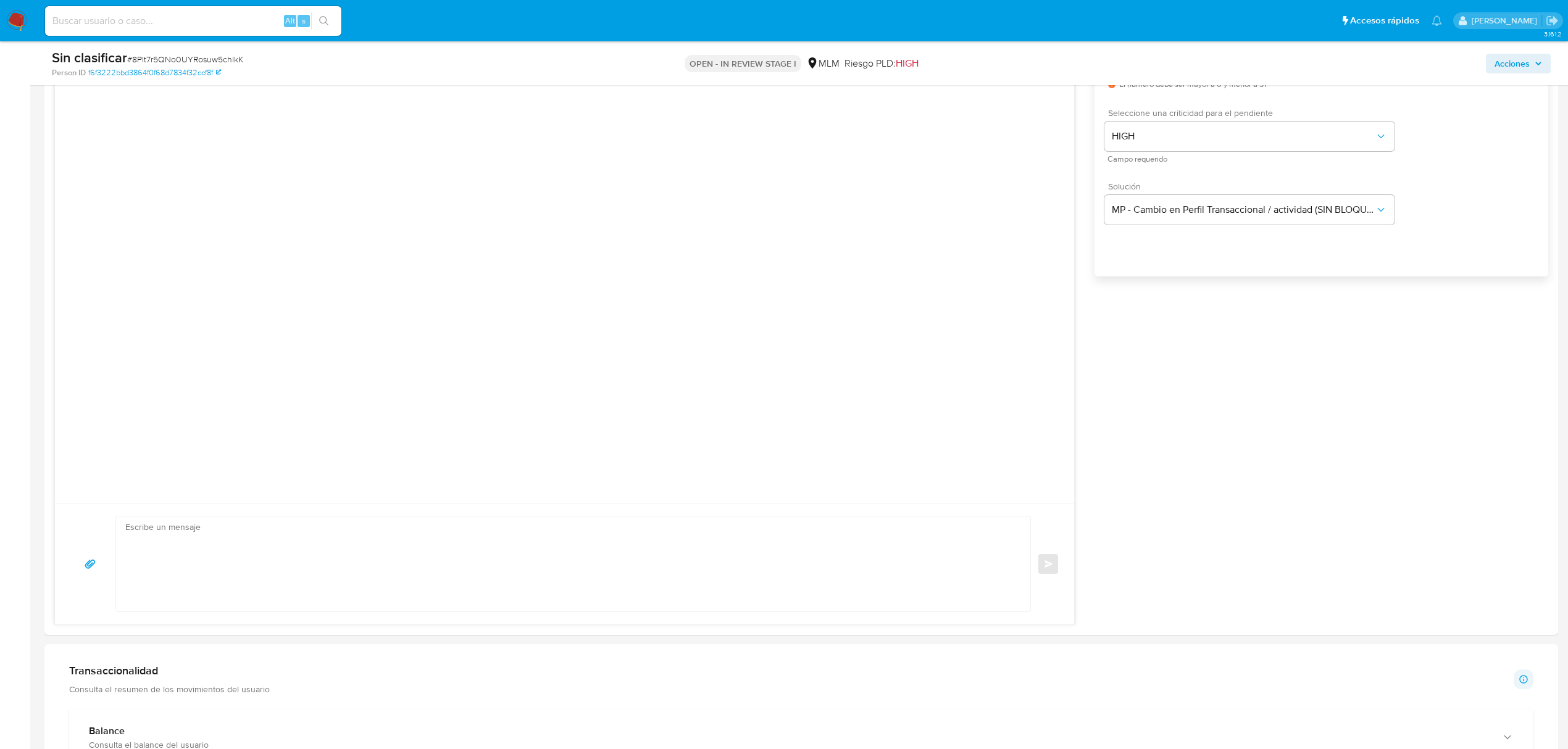
scroll to position [987, 0]
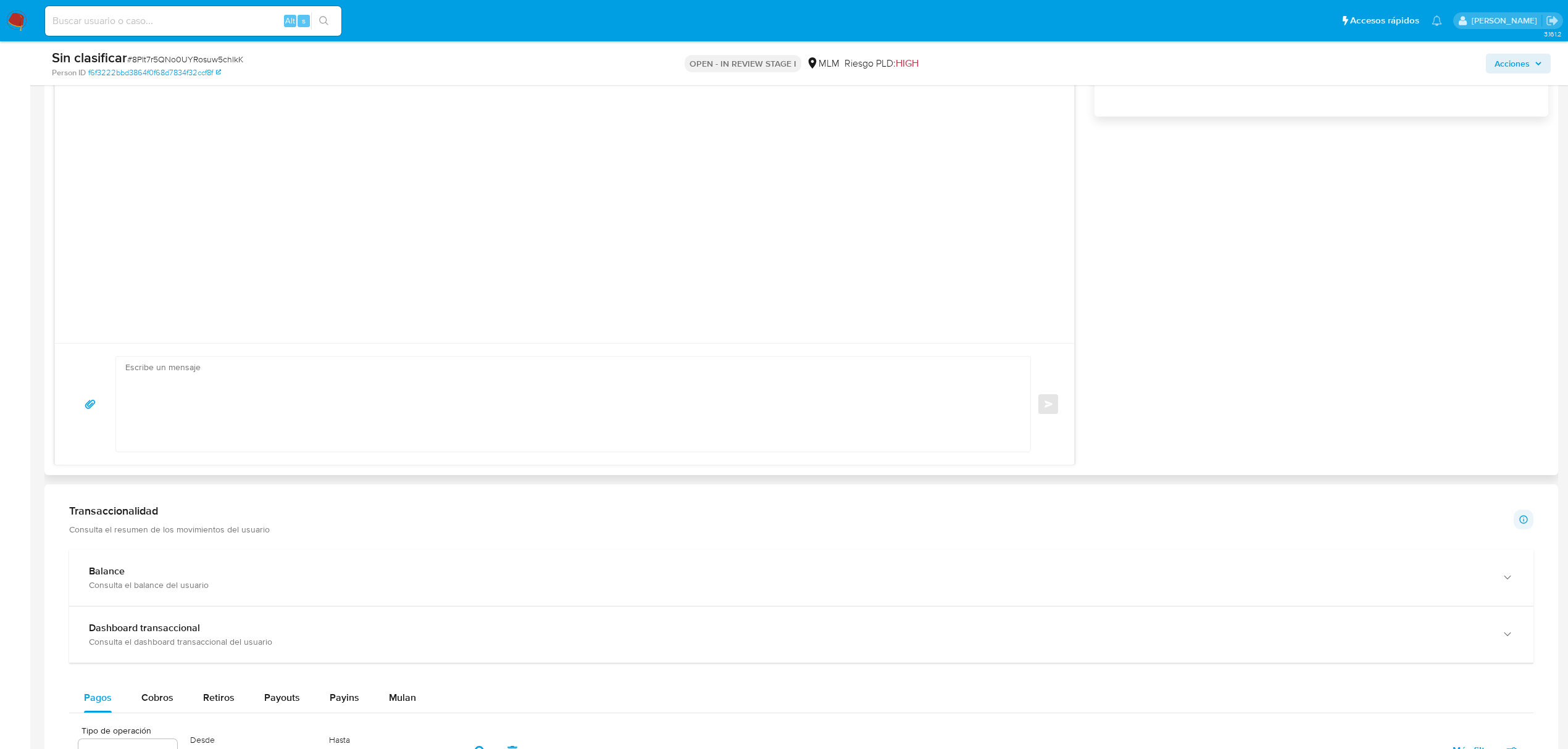
click at [240, 396] on textarea at bounding box center [570, 403] width 890 height 95
paste textarea "Hola, Alejandro para llevar a cabo una verificación de identidad de acuerdo con…"
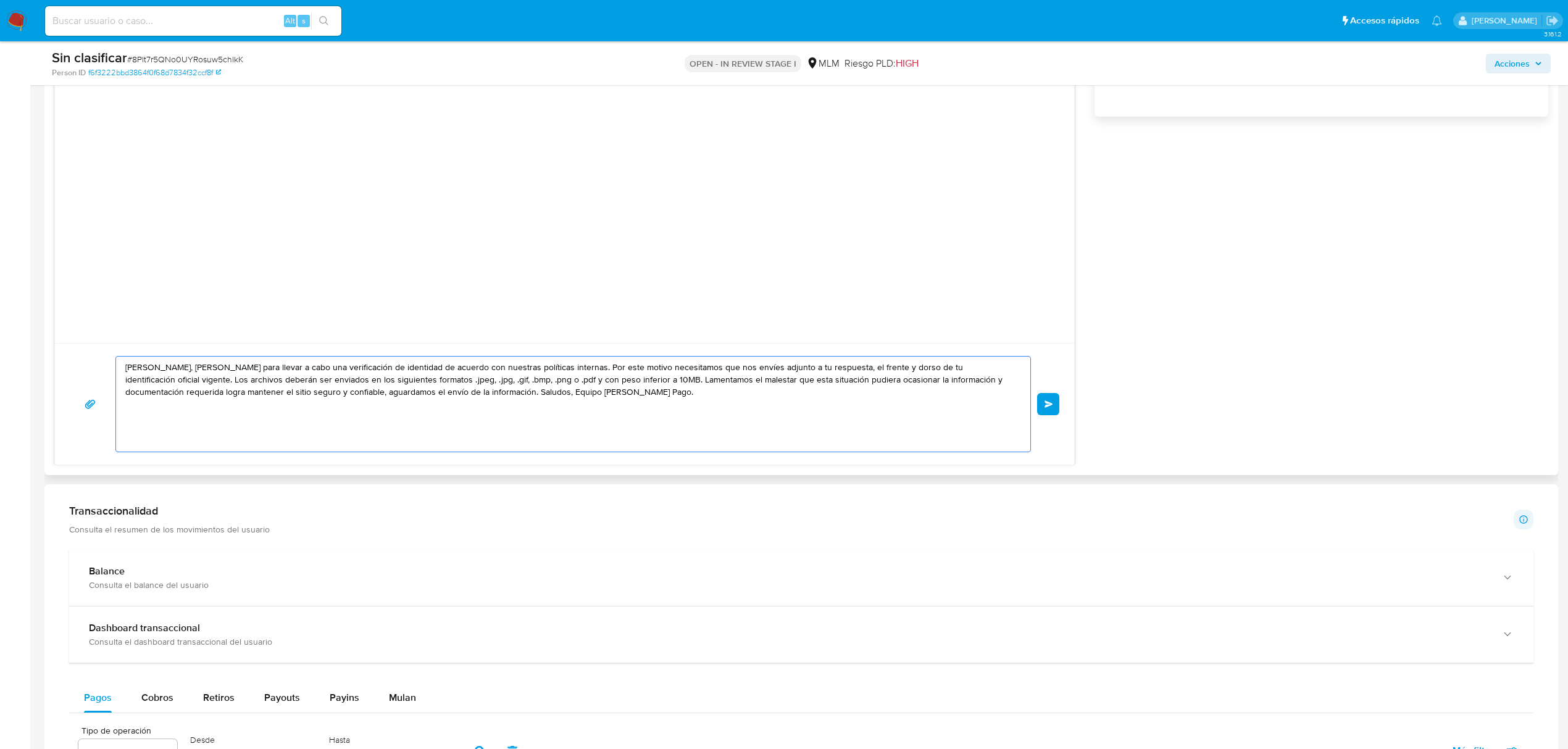
click at [172, 363] on textarea "Hola, Alejandro para llevar a cabo una verificación de identidad de acuerdo con…" at bounding box center [570, 403] width 890 height 95
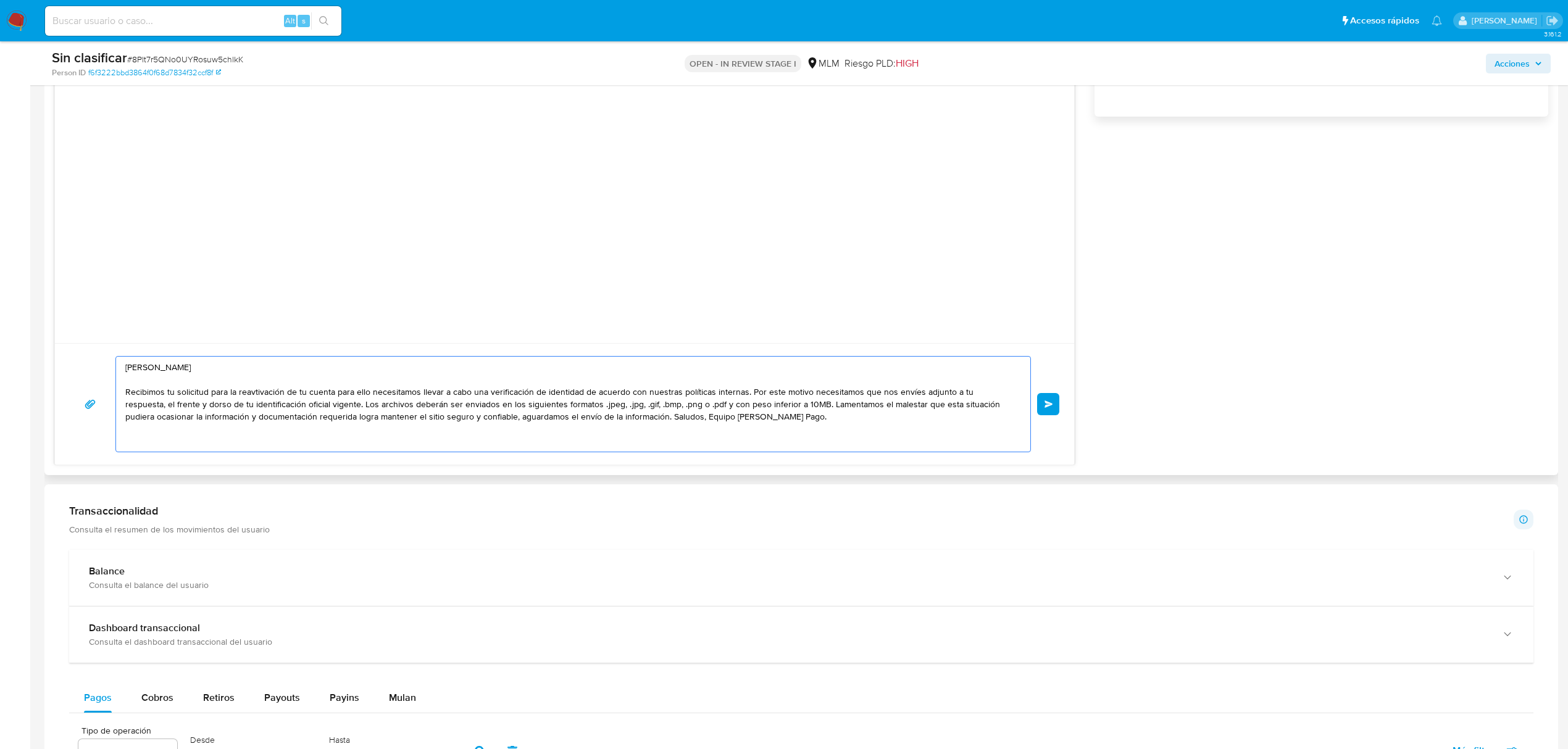
click at [749, 393] on textarea "Hola, Alfonso Recibimos tu solicitud para la reavtivación de tu cuenta para ell…" at bounding box center [570, 403] width 890 height 95
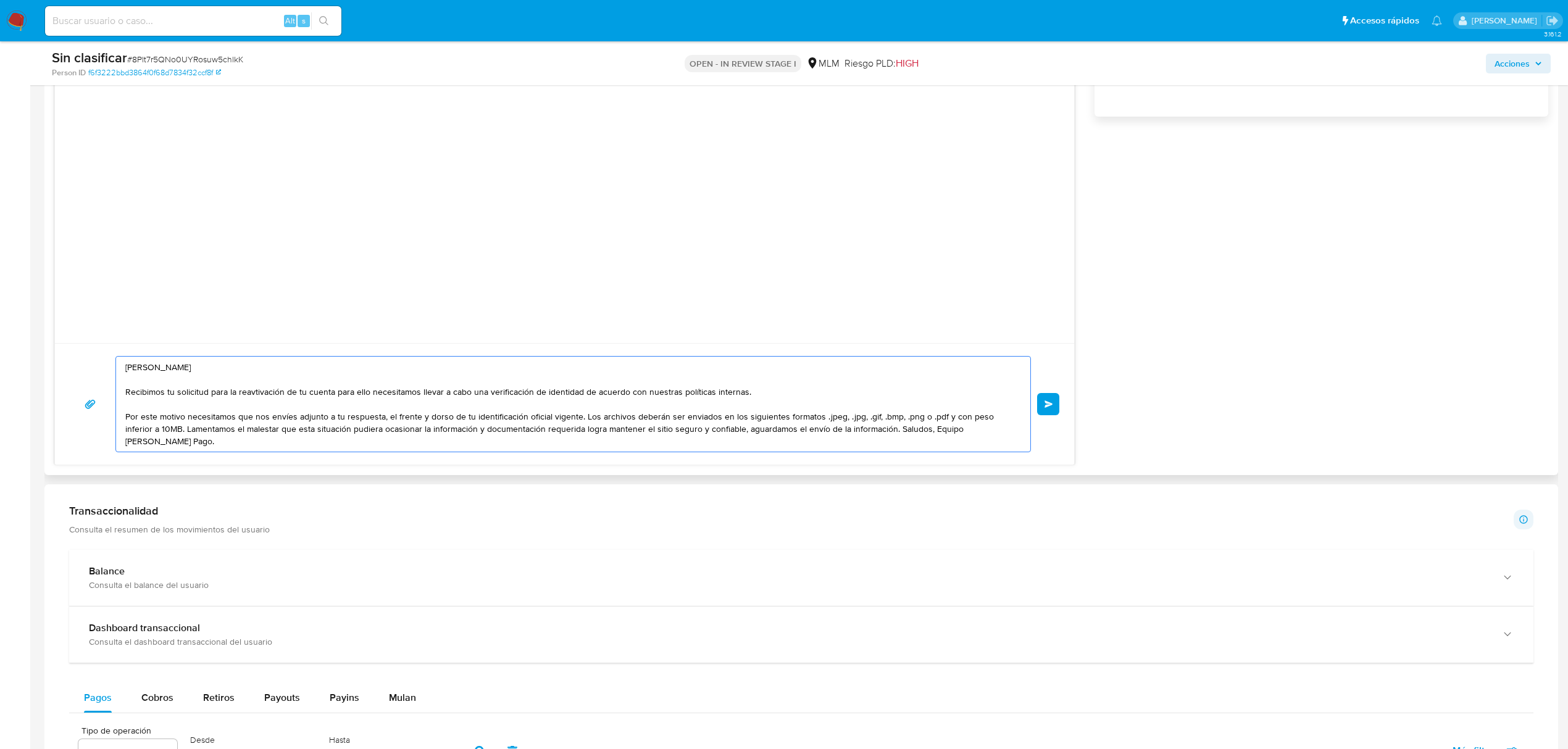
click at [526, 420] on textarea "Hola, Alfonso Recibimos tu solicitud para la reavtivación de tu cuenta para ell…" at bounding box center [570, 403] width 890 height 95
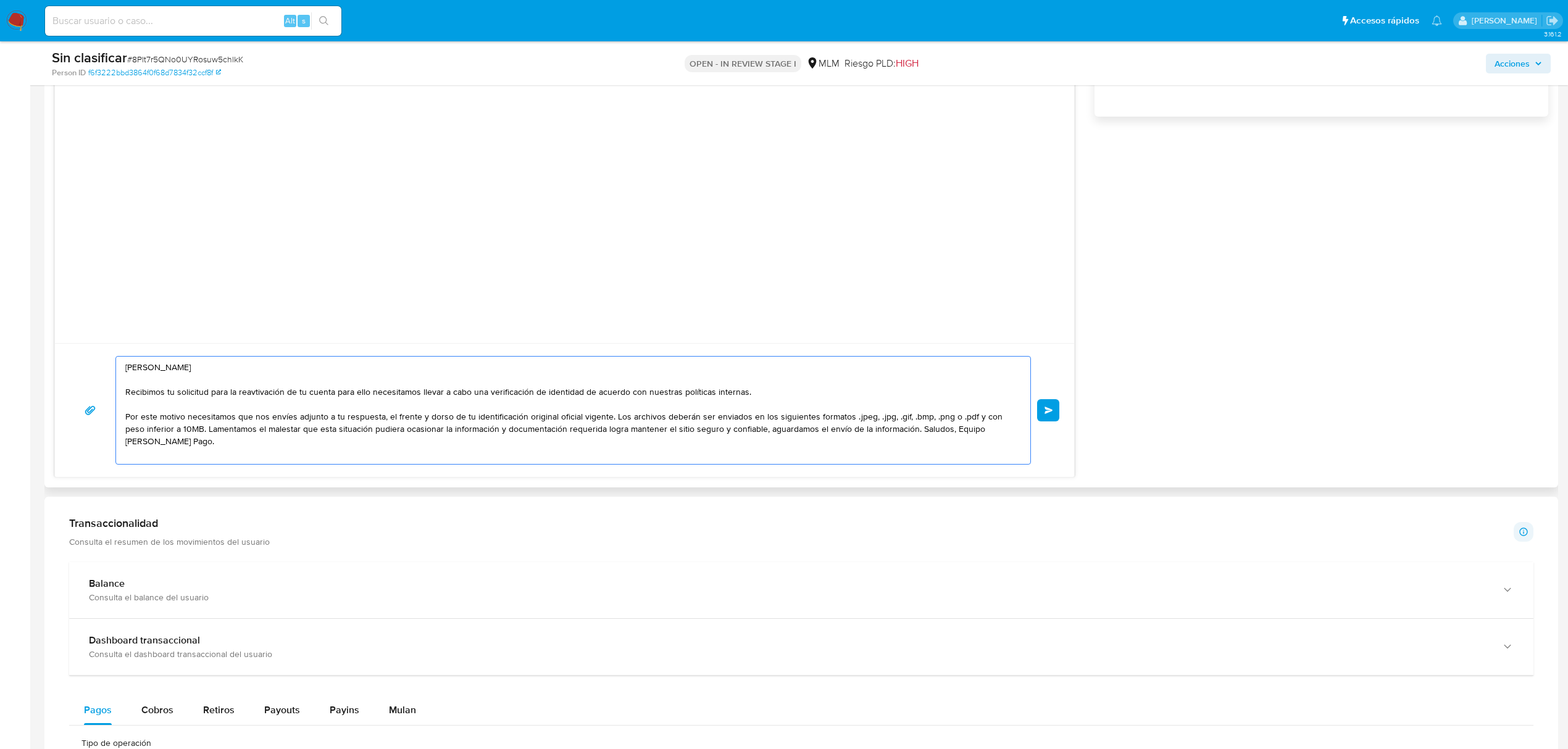
click at [610, 420] on textarea "Hola, Alfonso Recibimos tu solicitud para la reavtivación de tu cuenta para ell…" at bounding box center [570, 410] width 890 height 107
click at [588, 433] on textarea "Hola, Alfonso Recibimos tu solicitud para la reavtivación de tu cuenta para ell…" at bounding box center [570, 410] width 890 height 107
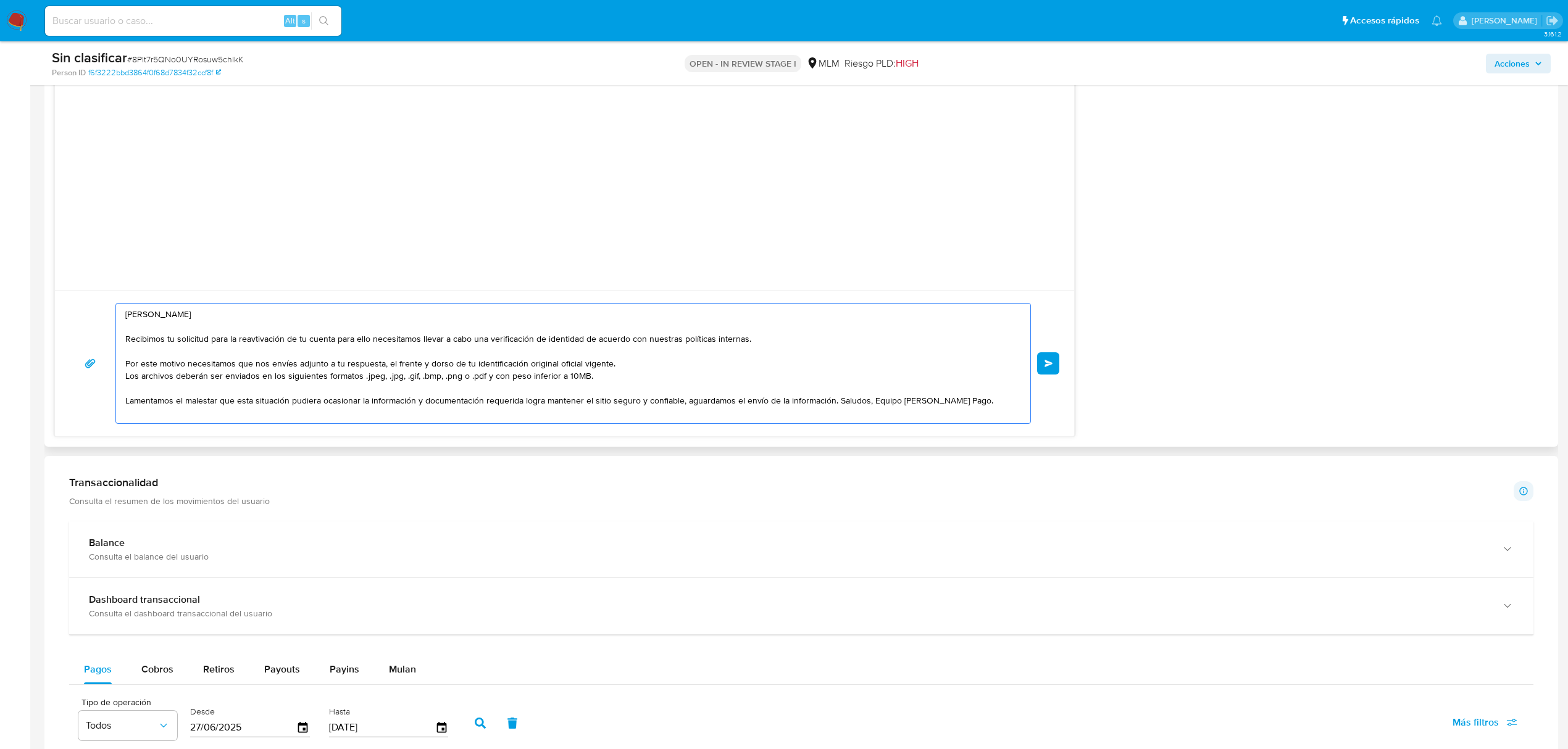
scroll to position [1069, 0]
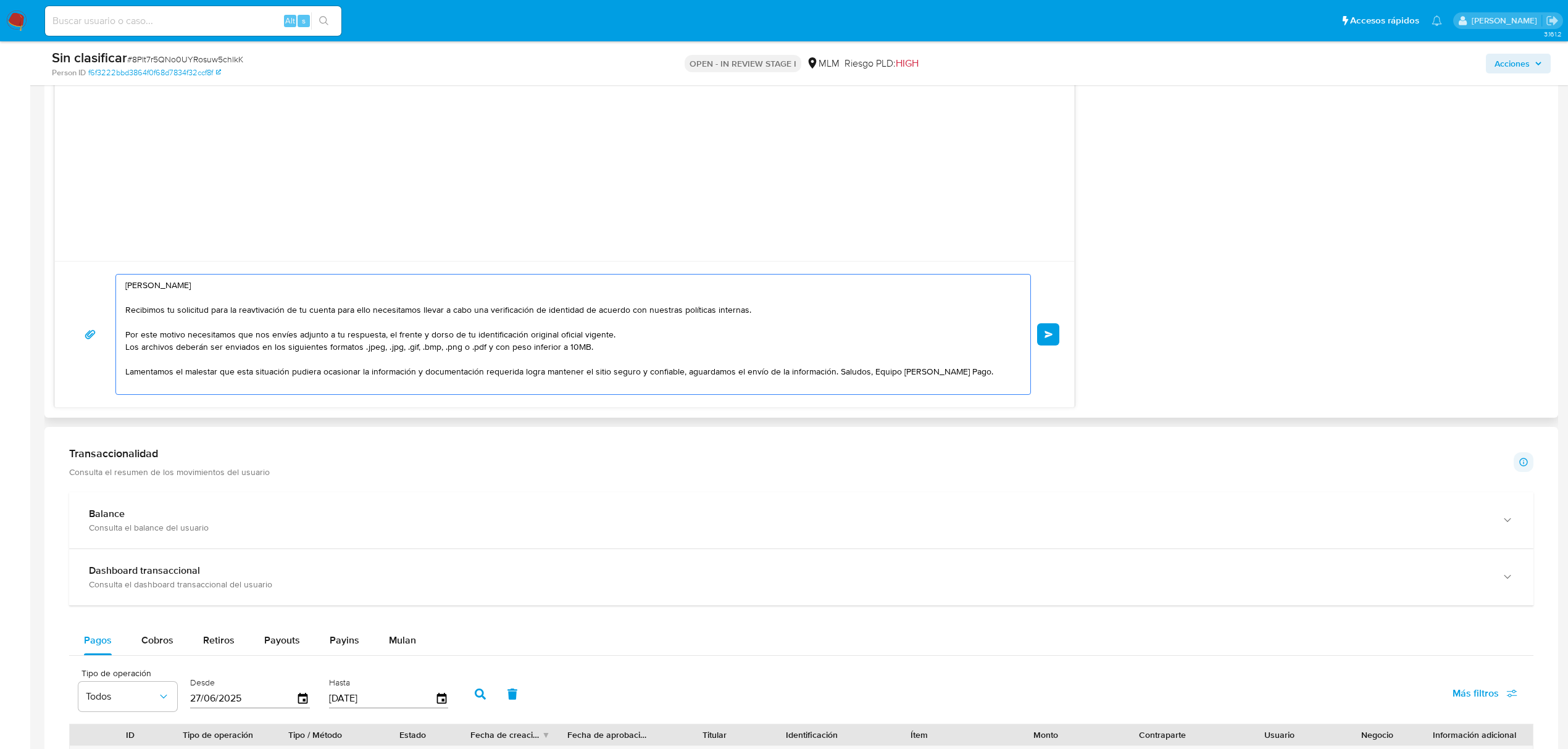
click at [837, 374] on textarea "Hola, Alfonso Recibimos tu solicitud para la reavtivación de tu cuenta para ell…" at bounding box center [570, 334] width 890 height 120
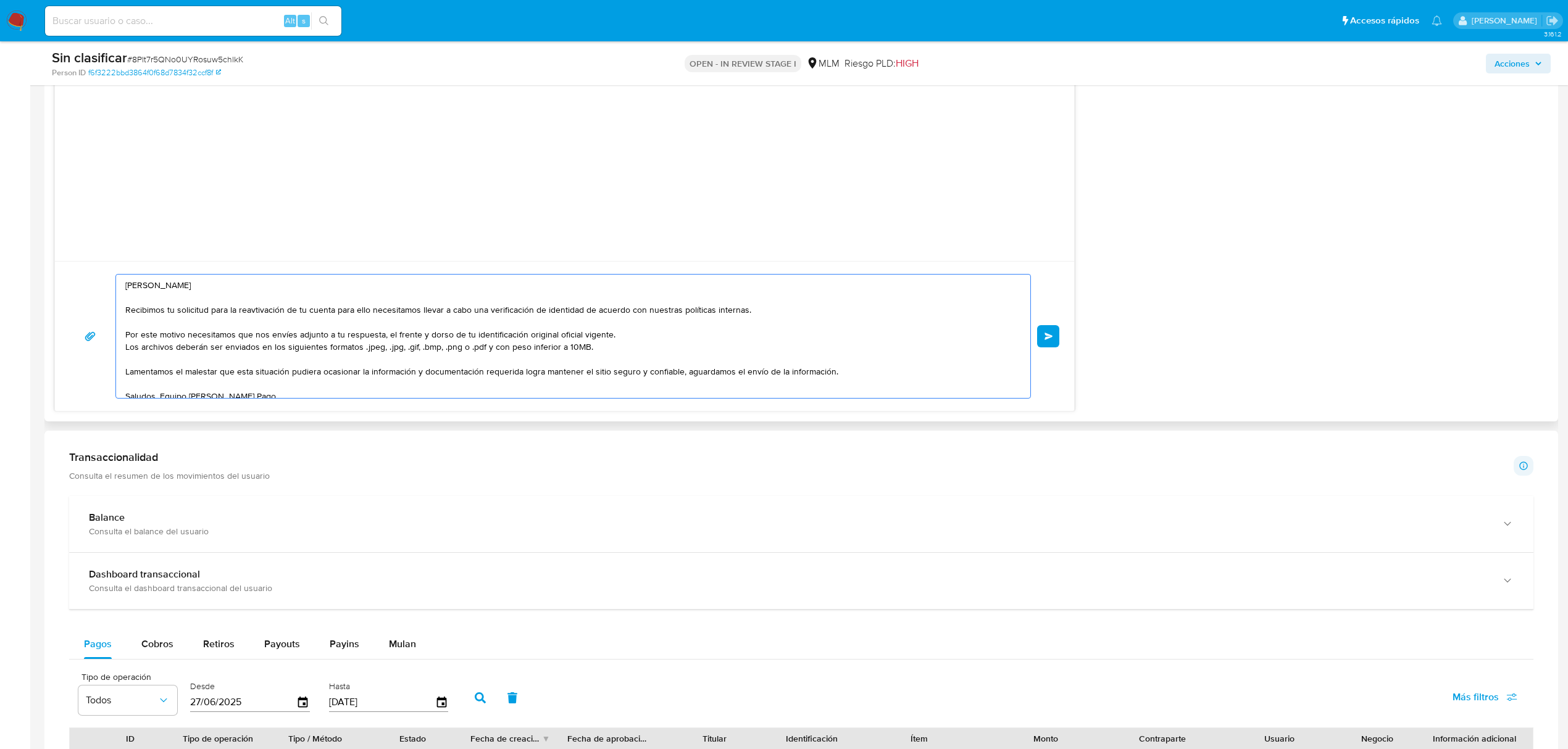
scroll to position [5, 0]
click at [260, 304] on textarea "Hola, Alfonso Recibimos tu solicitud para la reavtivación de tu cuenta para ell…" at bounding box center [570, 337] width 890 height 124
drag, startPoint x: 591, startPoint y: 310, endPoint x: 744, endPoint y: 320, distance: 153.3
click at [744, 316] on textarea "Hola, Alfonso Recibimos tu solicitud para la reactivación de tu cuenta para ell…" at bounding box center [570, 337] width 890 height 124
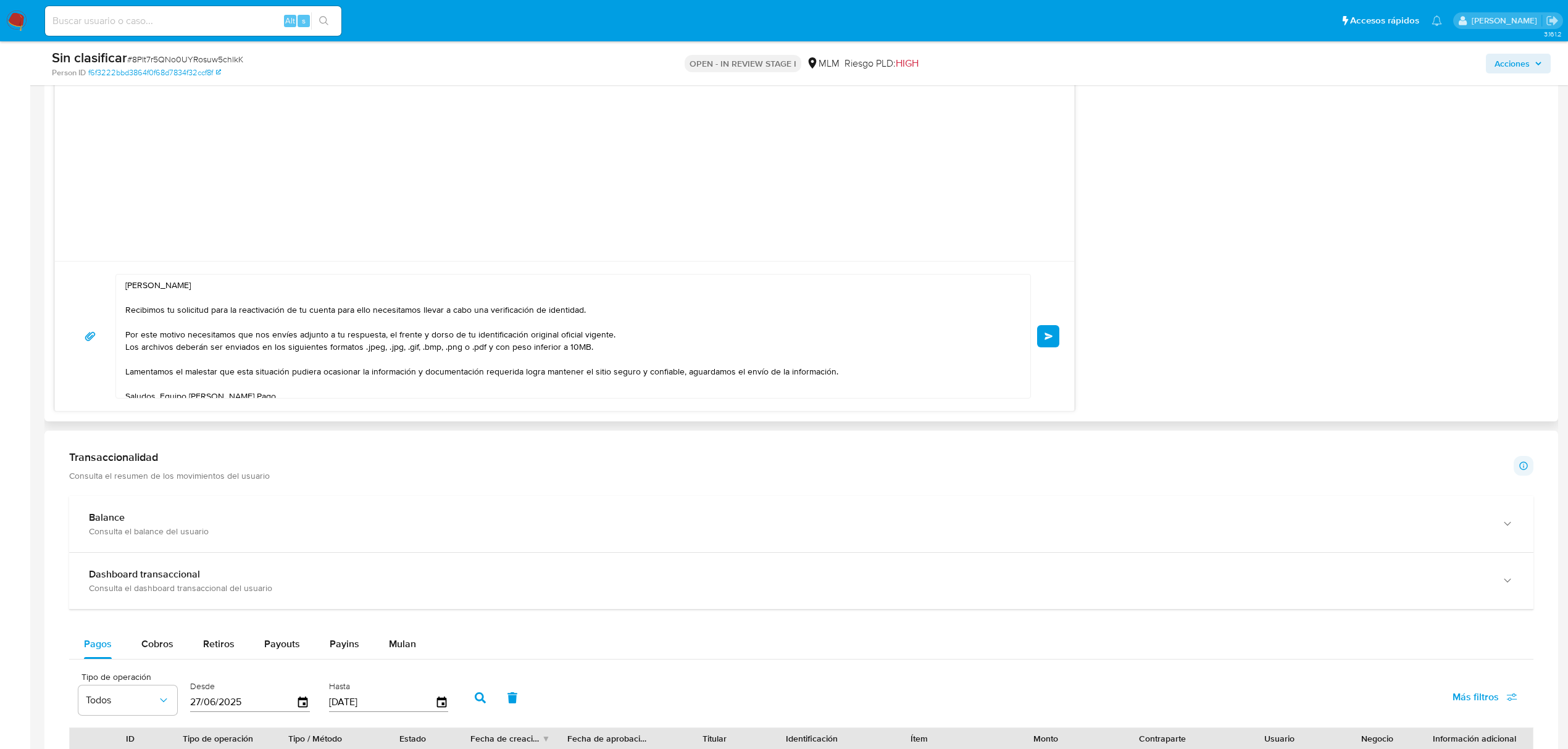
click at [124, 351] on div "Hola, Alfonso Recibimos tu solicitud para la reactivación de tu cuenta para ell…" at bounding box center [570, 337] width 908 height 124
click at [126, 356] on textarea "Hola, Alfonso Recibimos tu solicitud para la reactivación de tu cuenta para ell…" at bounding box center [570, 337] width 890 height 124
click at [126, 349] on textarea "Hola, Alfonso Recibimos tu solicitud para la reactivación de tu cuenta para ell…" at bounding box center [570, 337] width 890 height 124
click at [707, 336] on textarea "Hola, Alfonso Recibimos tu solicitud para la reactivación de tu cuenta para ell…" at bounding box center [570, 337] width 890 height 124
click at [359, 378] on textarea "Hola, Alfonso Recibimos tu solicitud para la reactivación de tu cuenta para ell…" at bounding box center [570, 337] width 890 height 124
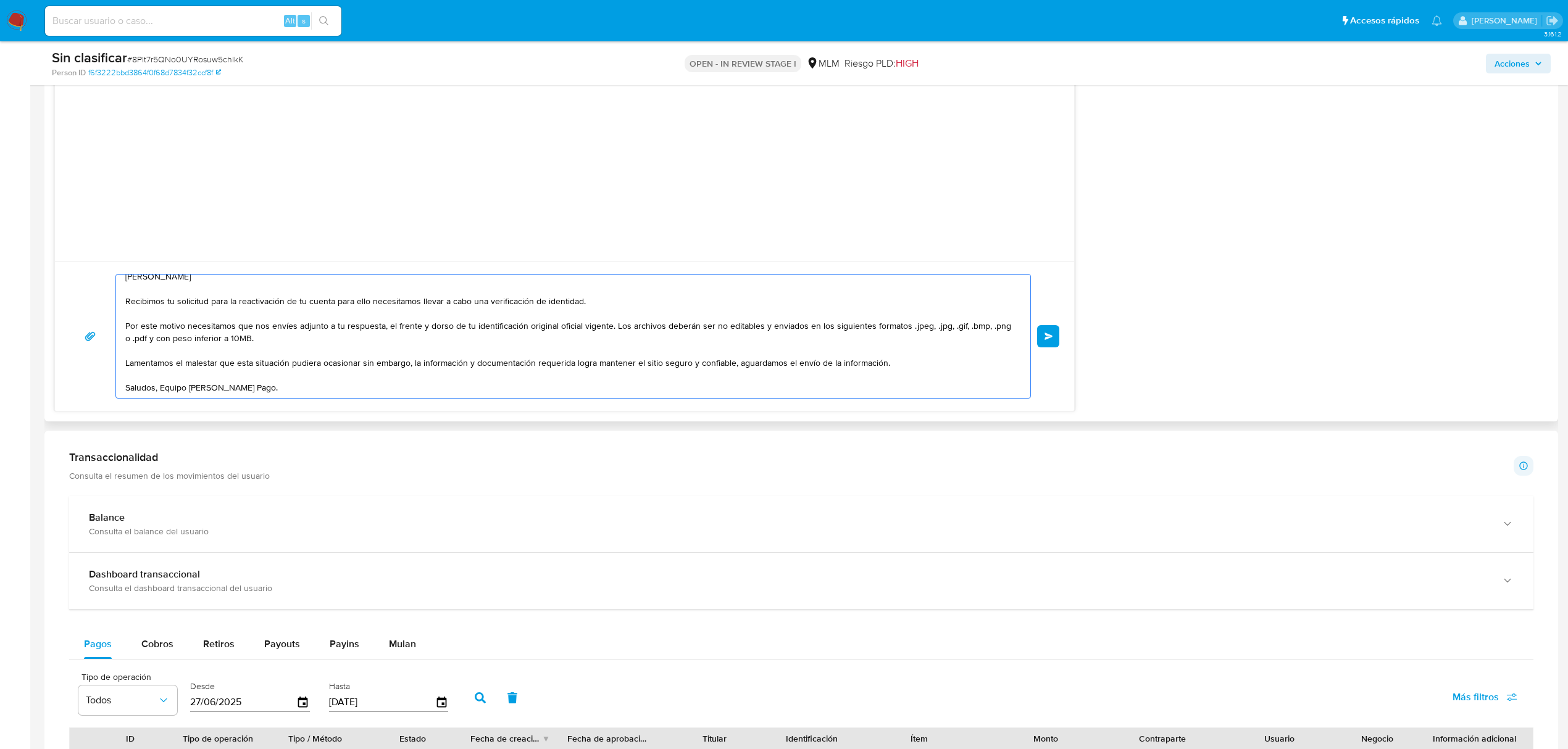
scroll to position [21, 0]
click at [134, 376] on textarea "Hola, Alfonso Recibimos tu solicitud para la reactivación de tu cuenta para ell…" at bounding box center [570, 337] width 890 height 124
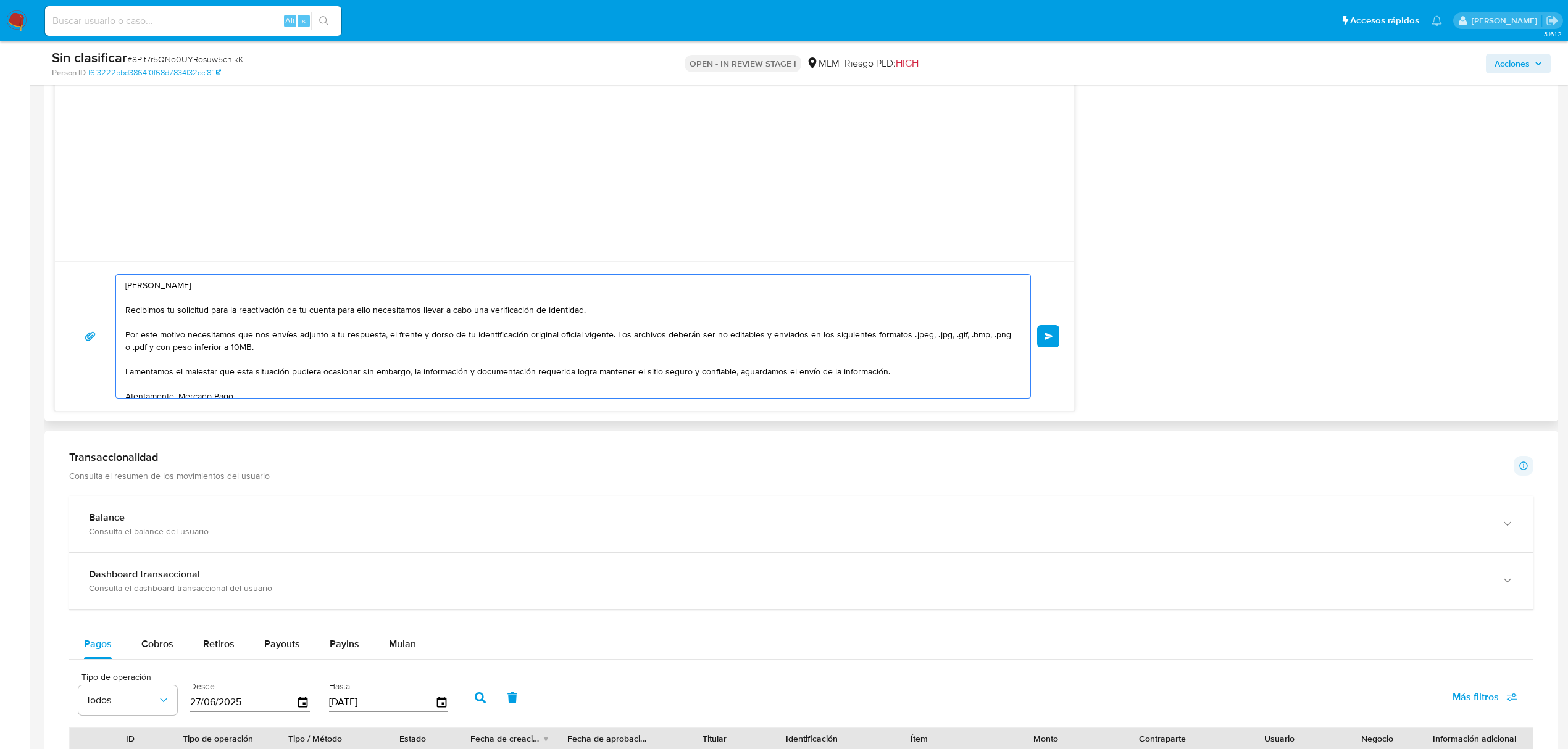
click at [332, 378] on textarea "Hola, Alfonso Recibimos tu solicitud para la reactivación de tu cuenta para ell…" at bounding box center [570, 337] width 890 height 124
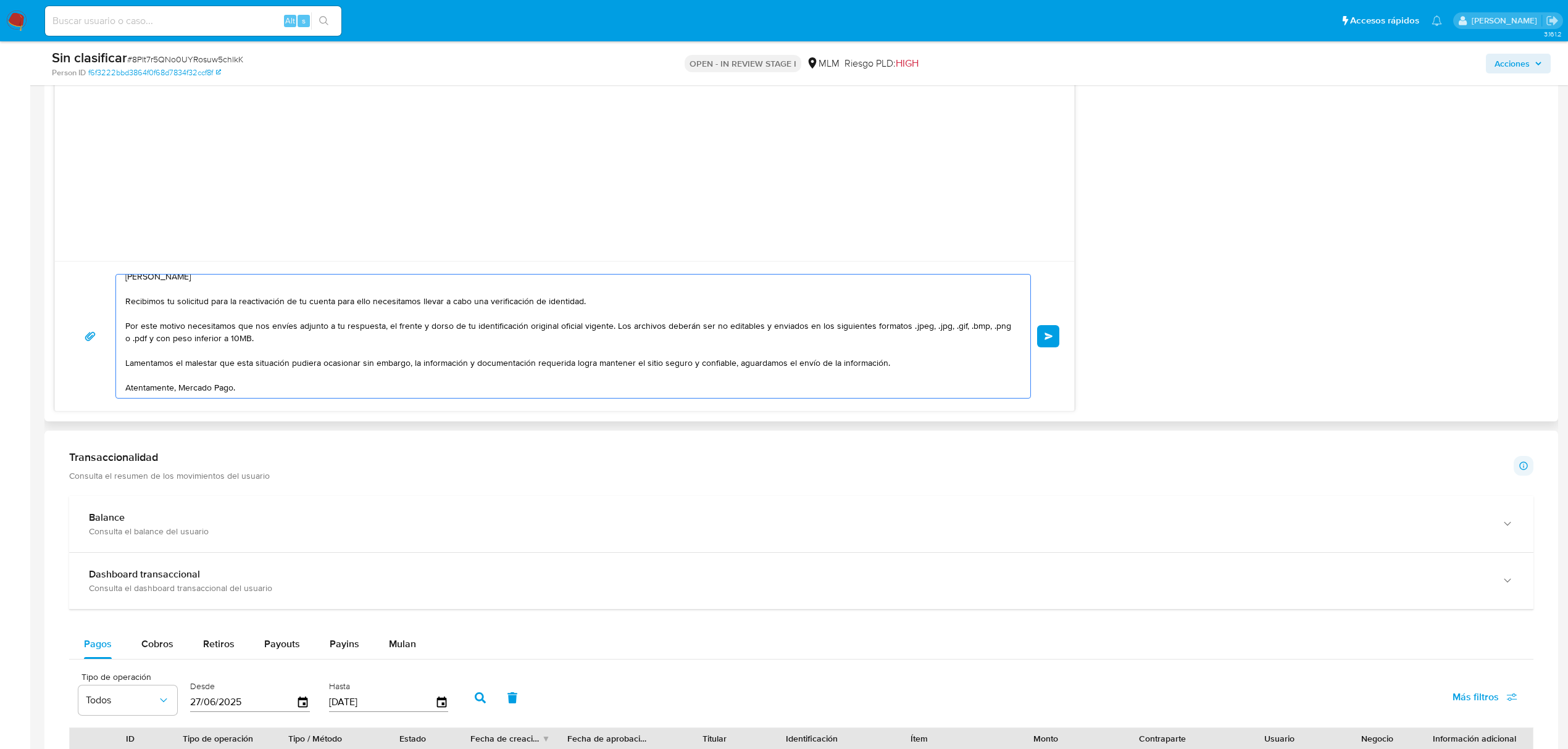
drag, startPoint x: 126, startPoint y: 282, endPoint x: 234, endPoint y: 384, distance: 148.6
click at [234, 384] on textarea "Hola, Alfonso Recibimos tu solicitud para la reactivación de tu cuenta para ell…" at bounding box center [570, 337] width 890 height 124
click at [352, 307] on textarea "Hola, Alfonso Recibimos tu solicitud para la reactivación de tu cuenta para ell…" at bounding box center [570, 337] width 890 height 124
click at [332, 292] on textarea "Hola, Alfonso Recibimos tu solicitud para la reactivación de tu cuenta para ell…" at bounding box center [570, 337] width 890 height 124
type textarea "[PERSON_NAME] Recibimos tu solicitud para la reactivación de tu cuenta, para el…"
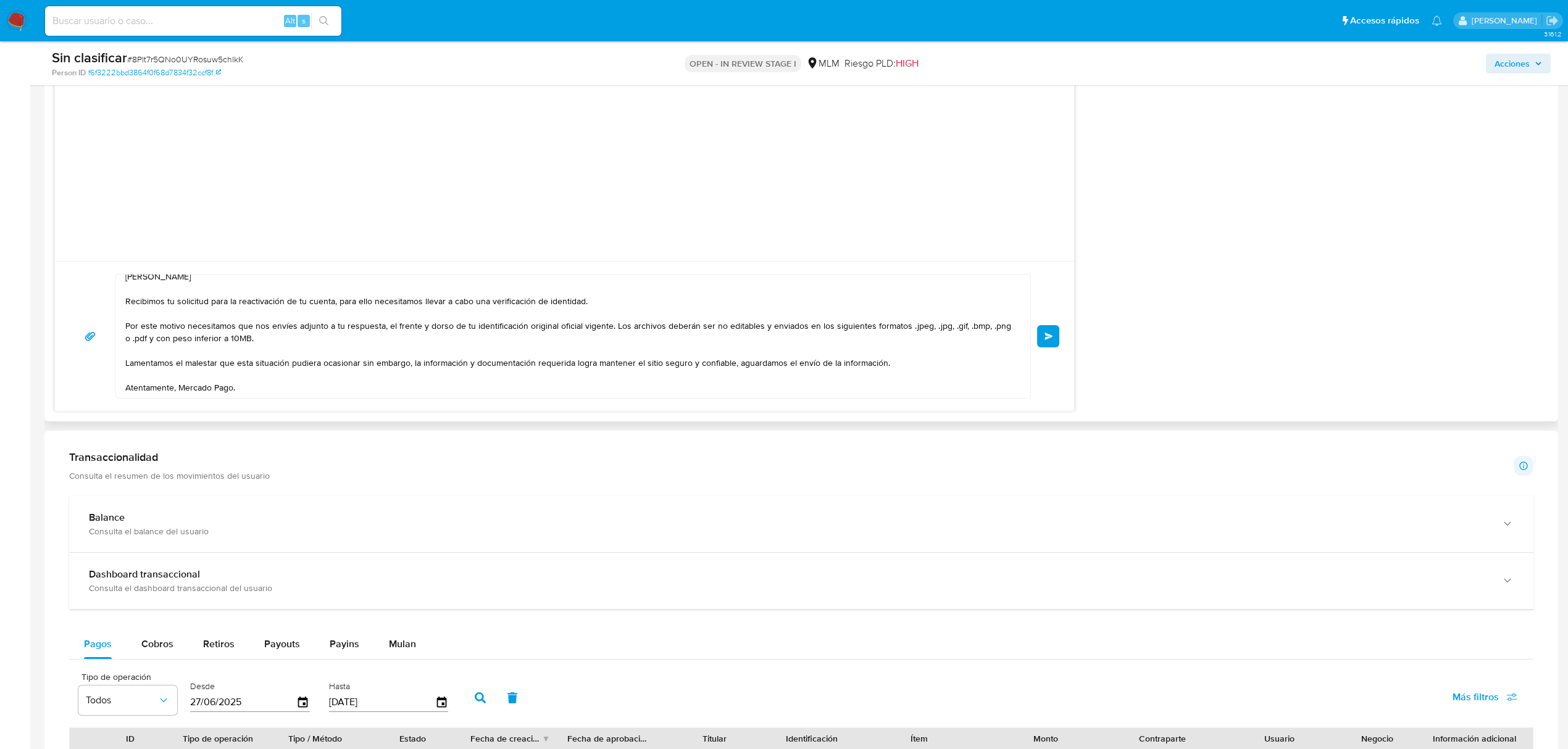
scroll to position [21, 0]
click at [640, 339] on textarea "[PERSON_NAME] Recibimos tu solicitud para la reactivación de tu cuenta, para el…" at bounding box center [570, 337] width 890 height 124
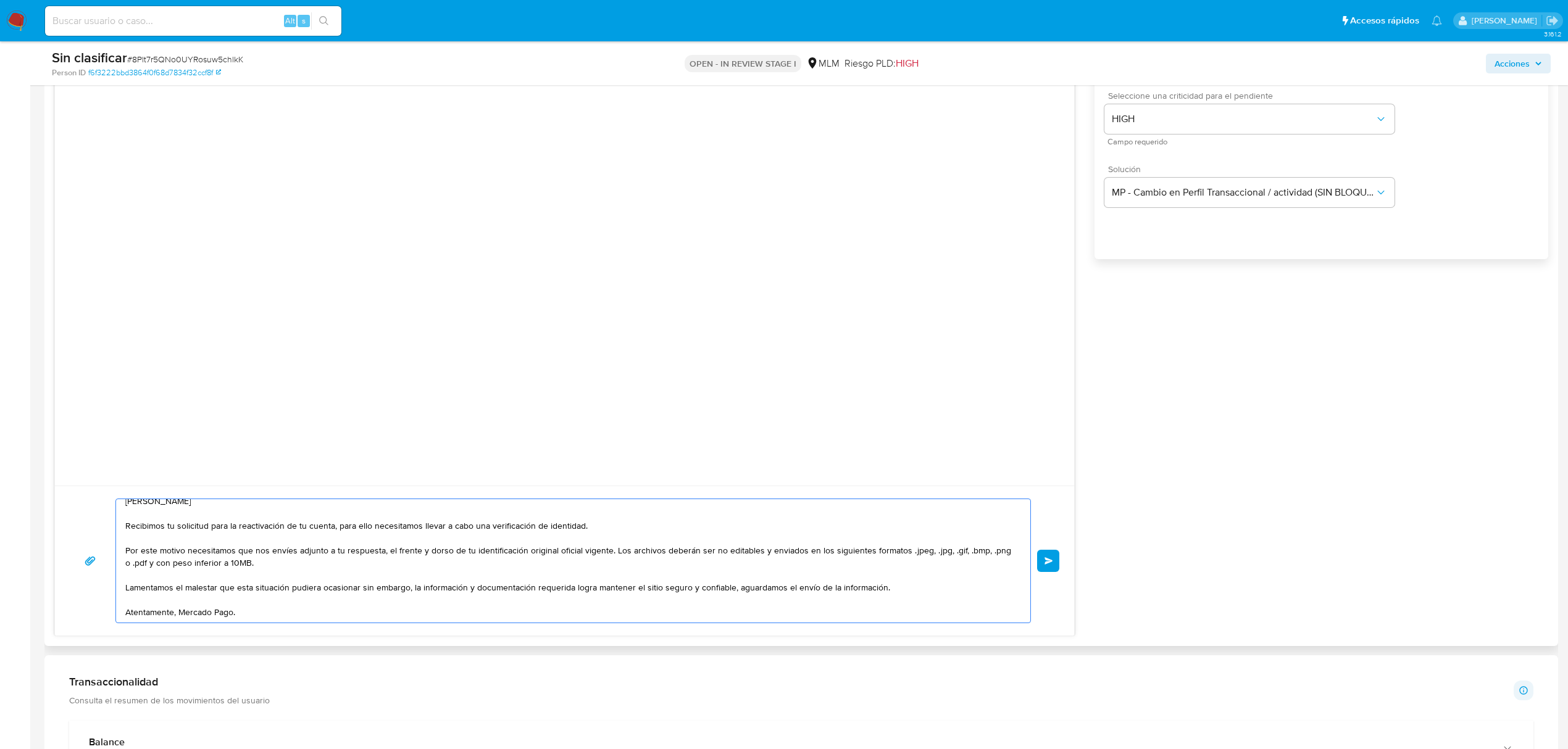
scroll to position [905, 0]
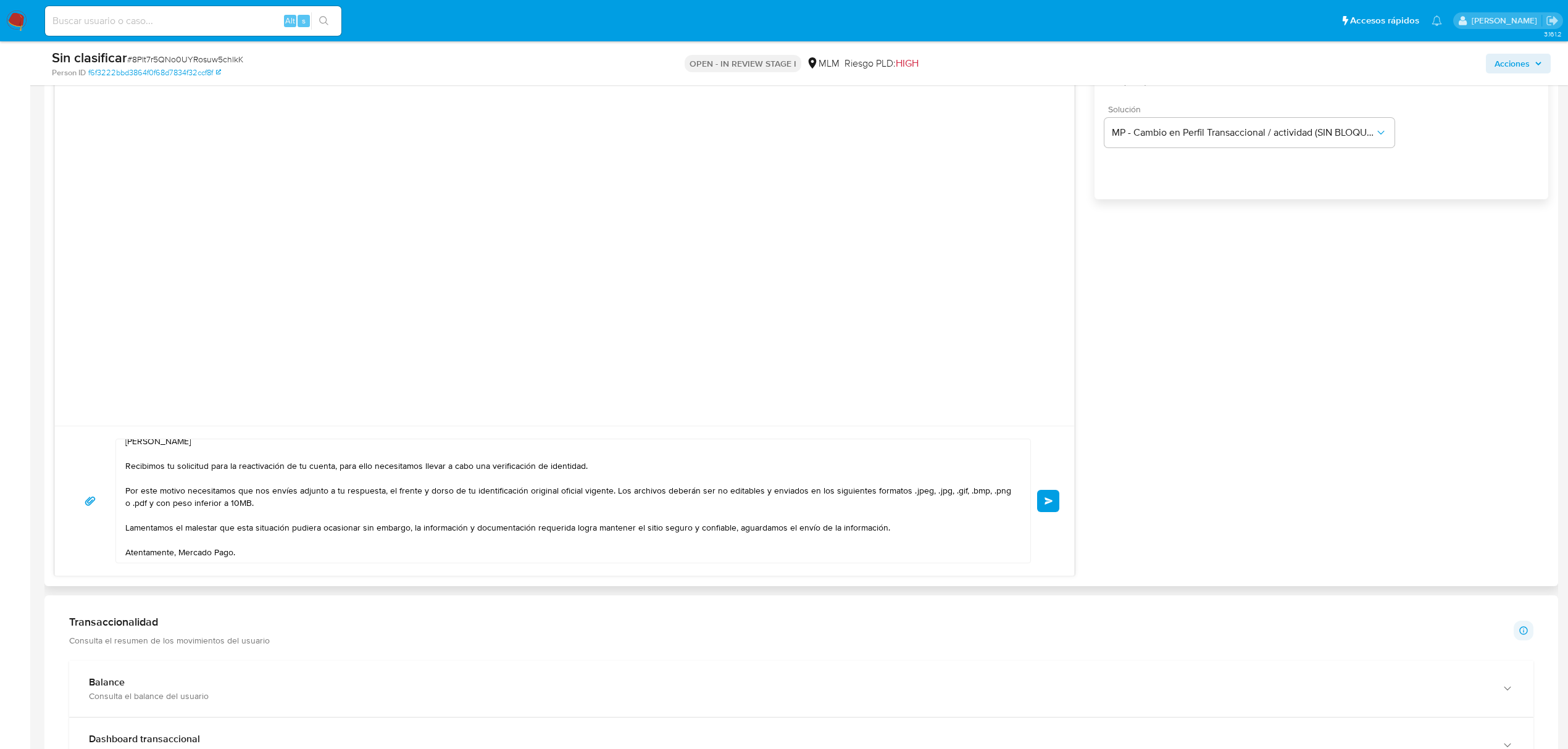
click at [1056, 495] on button "Enviar" at bounding box center [1048, 501] width 22 height 22
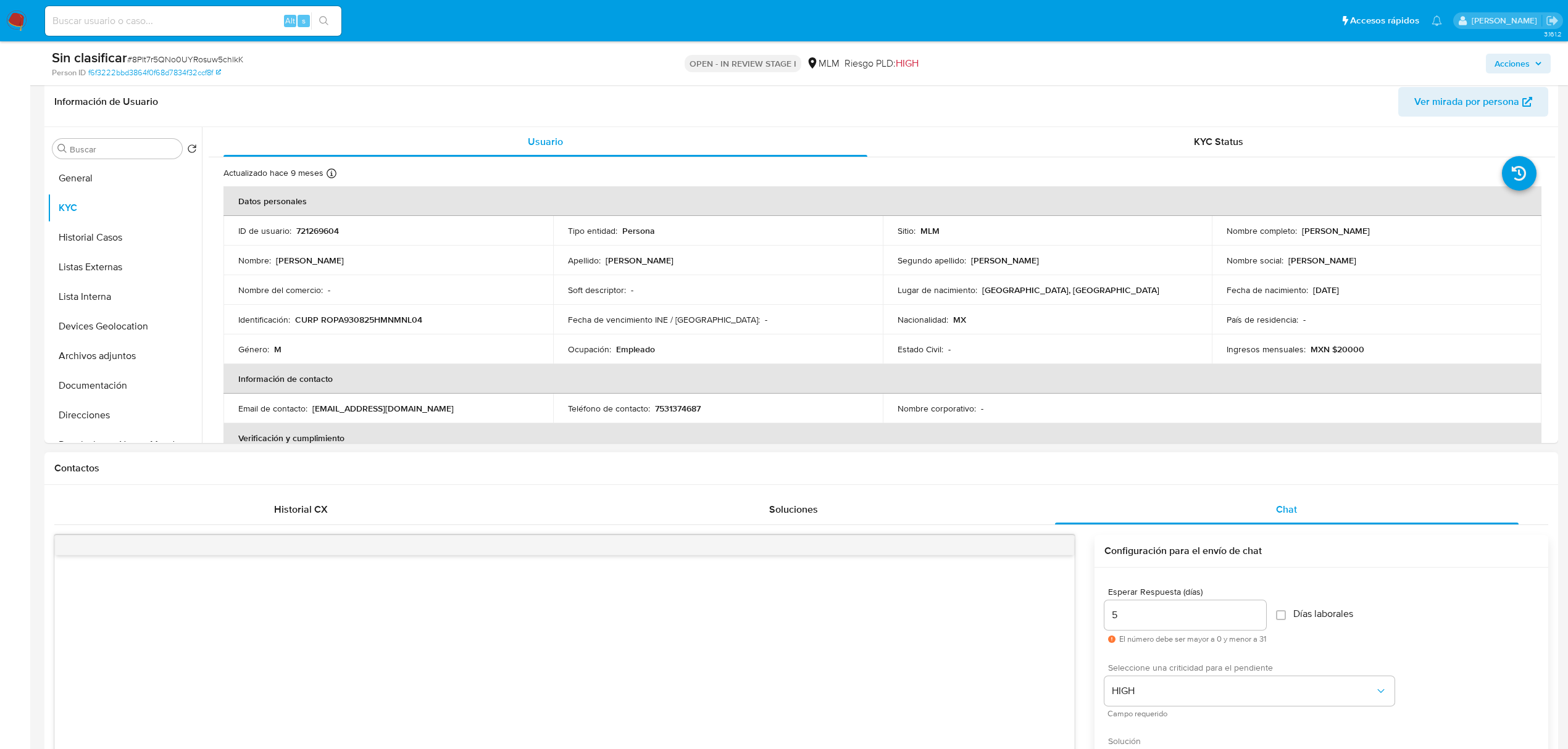
scroll to position [247, 0]
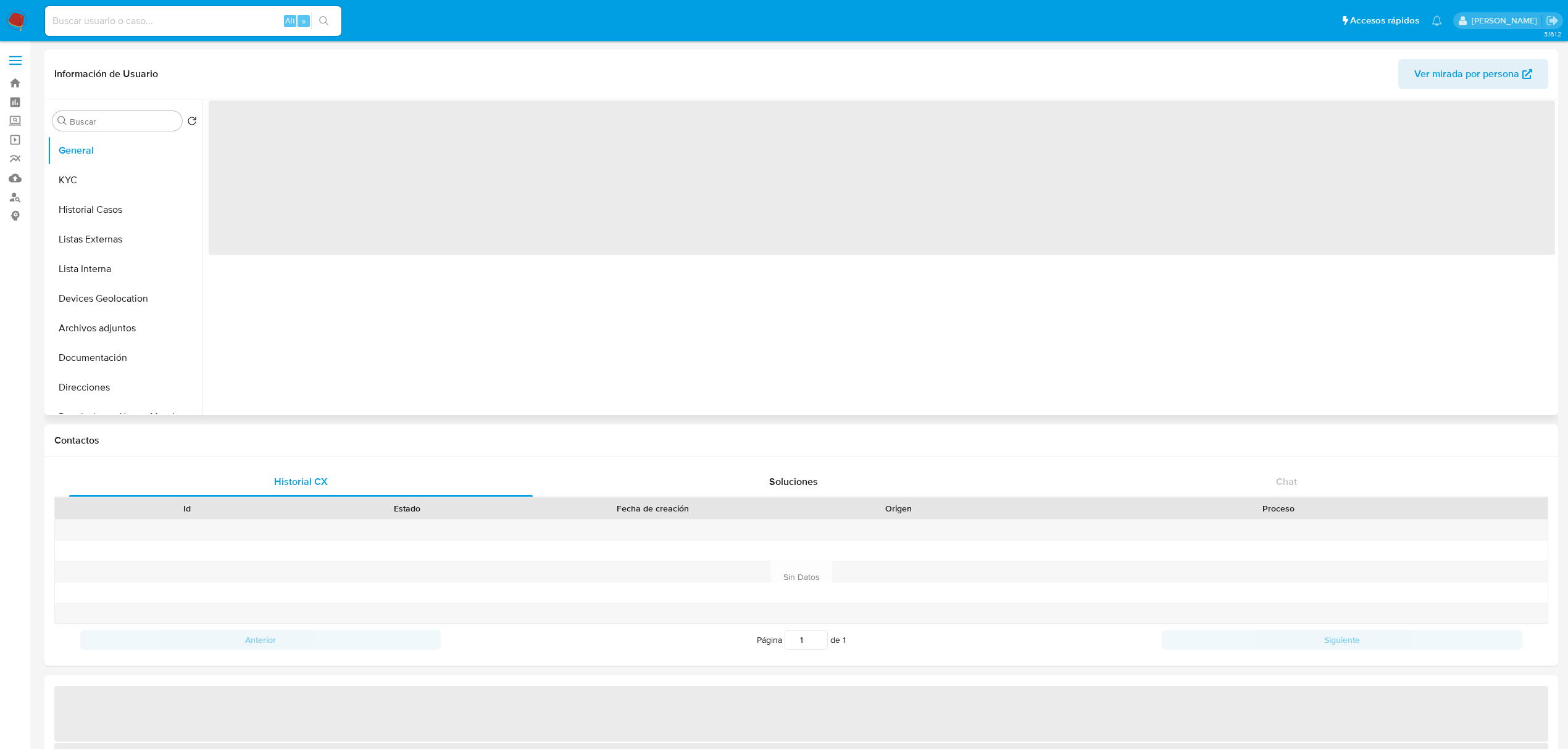
select select "10"
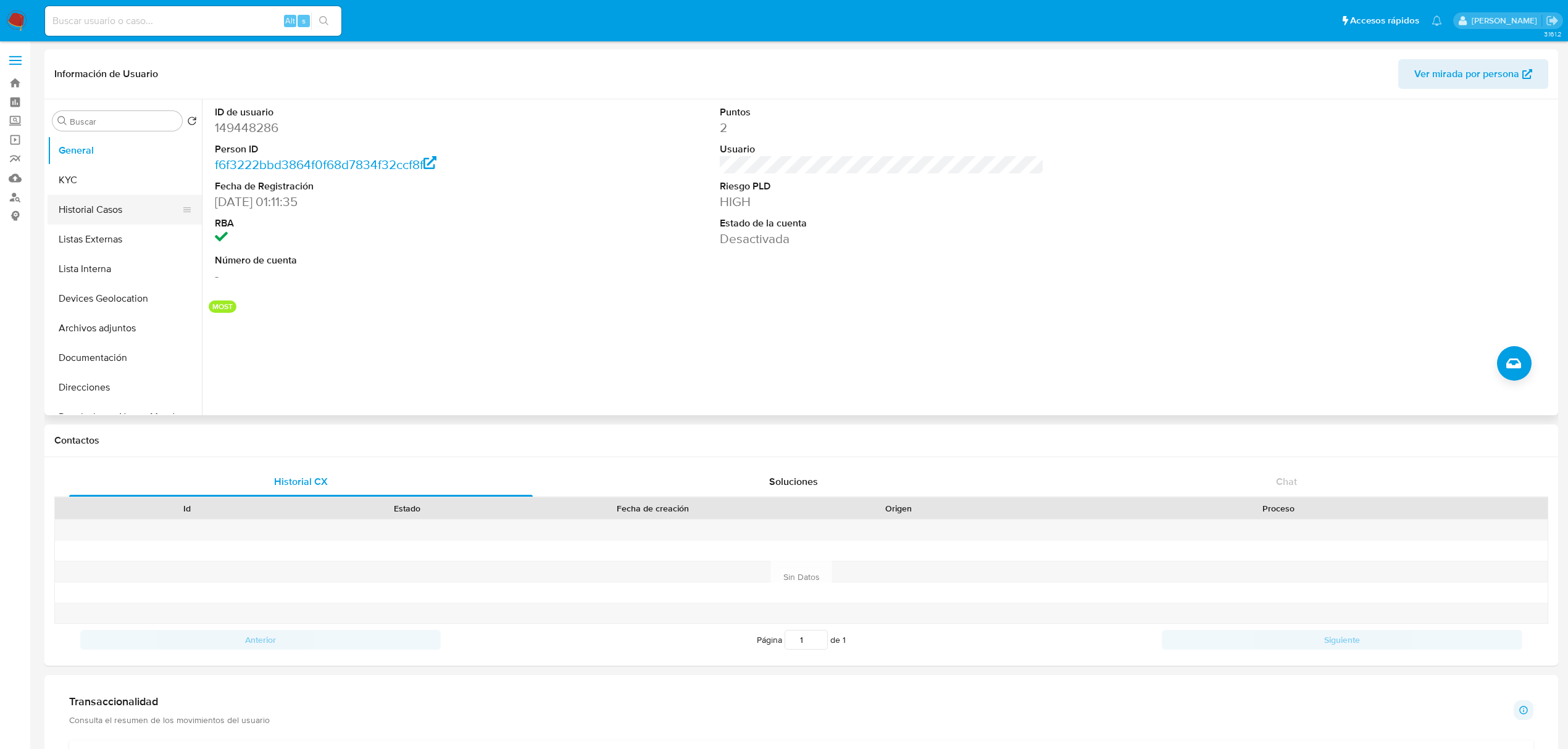
click at [119, 211] on button "Historial Casos" at bounding box center [120, 210] width 144 height 30
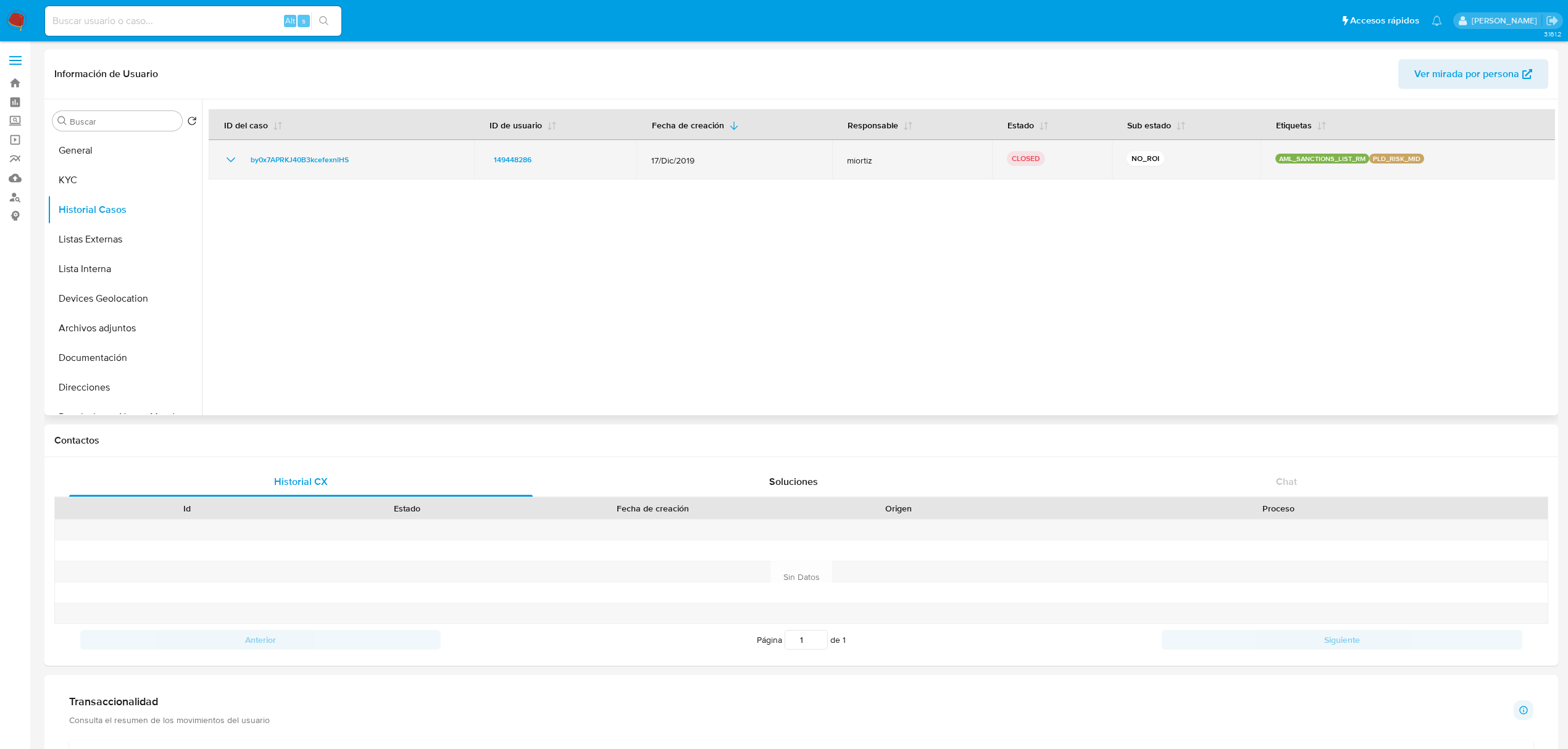
click at [231, 161] on icon "Mostrar/Ocultar" at bounding box center [231, 160] width 15 height 15
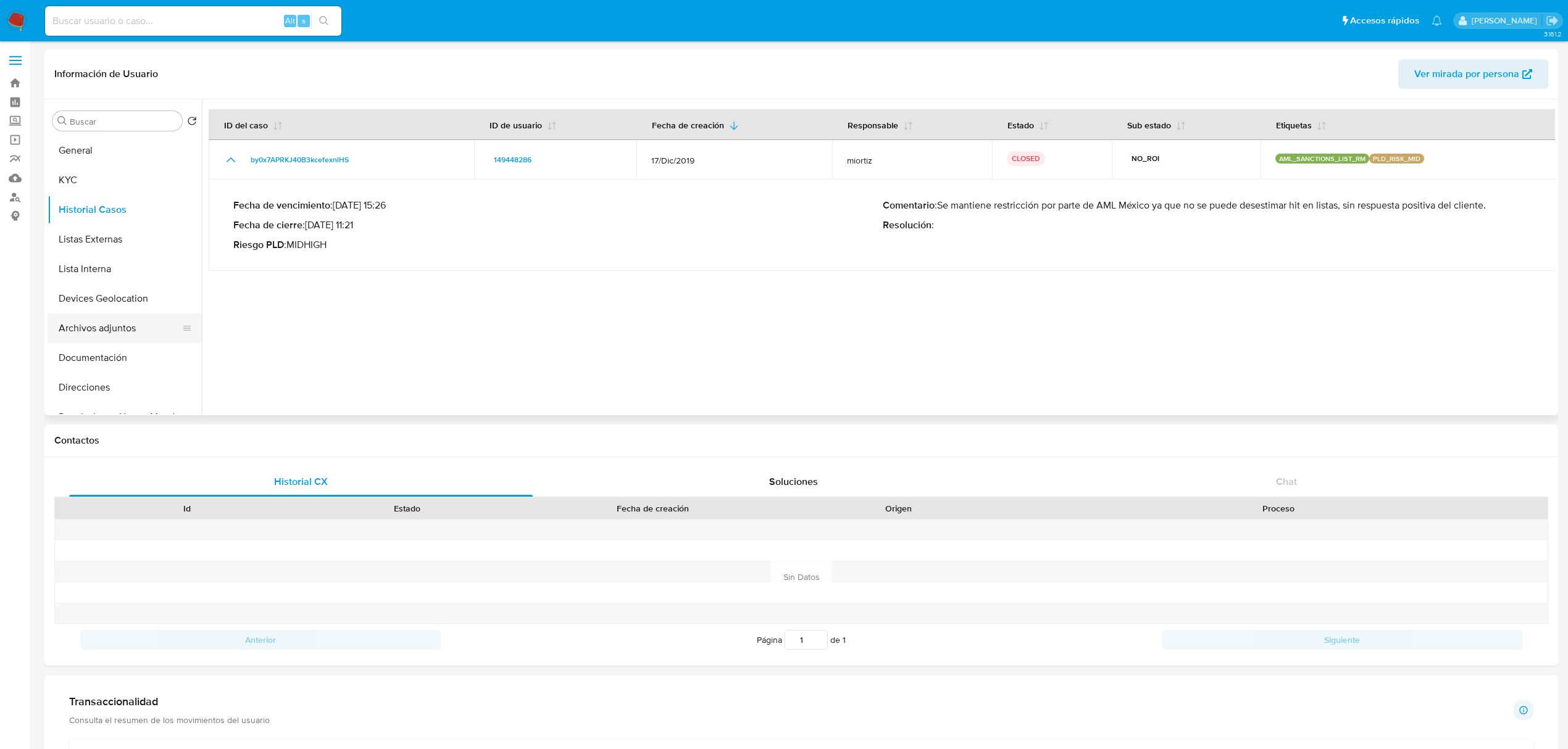
drag, startPoint x: 109, startPoint y: 308, endPoint x: 111, endPoint y: 318, distance: 10.2
click at [110, 308] on button "Devices Geolocation" at bounding box center [125, 299] width 154 height 30
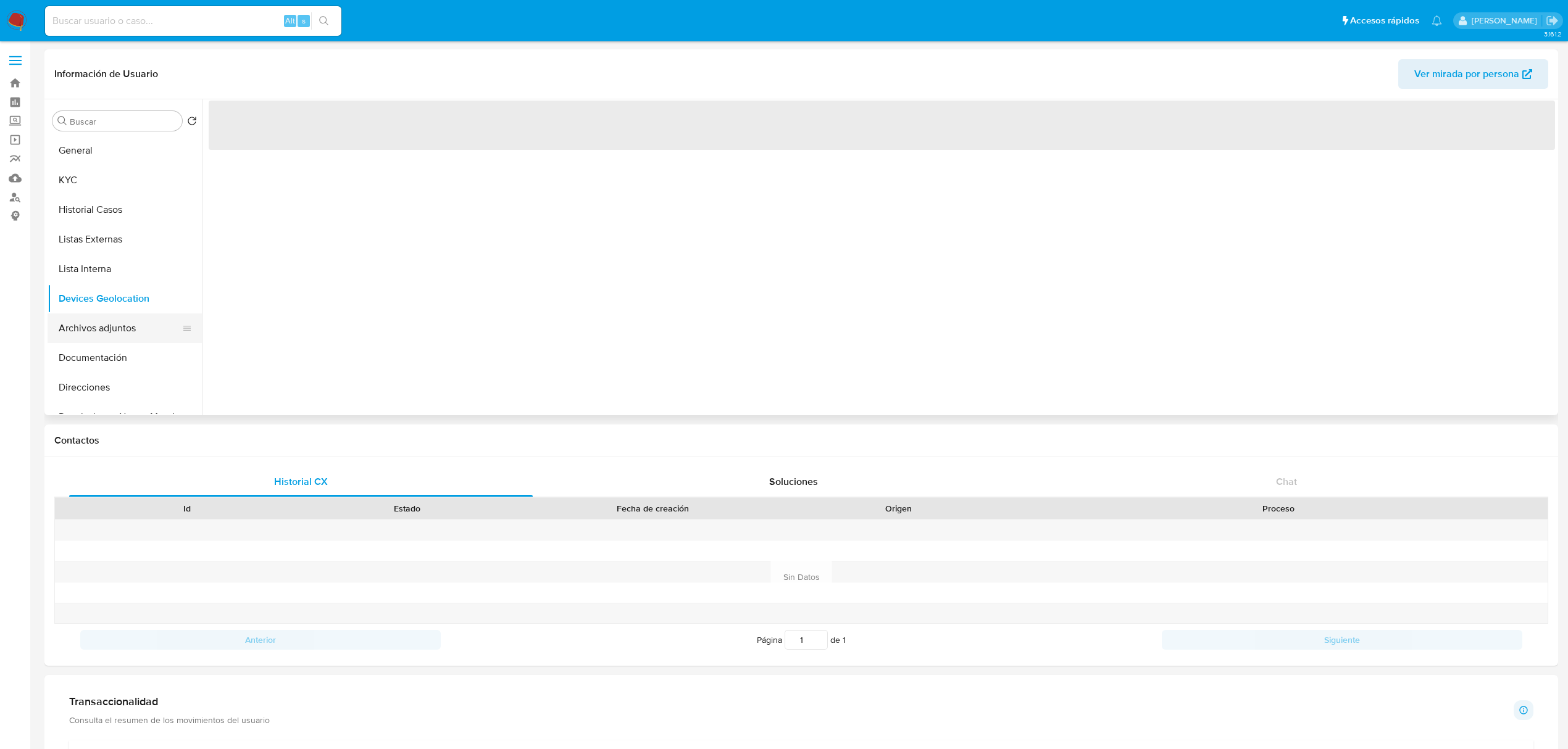
click at [111, 334] on button "Archivos adjuntos" at bounding box center [120, 328] width 144 height 30
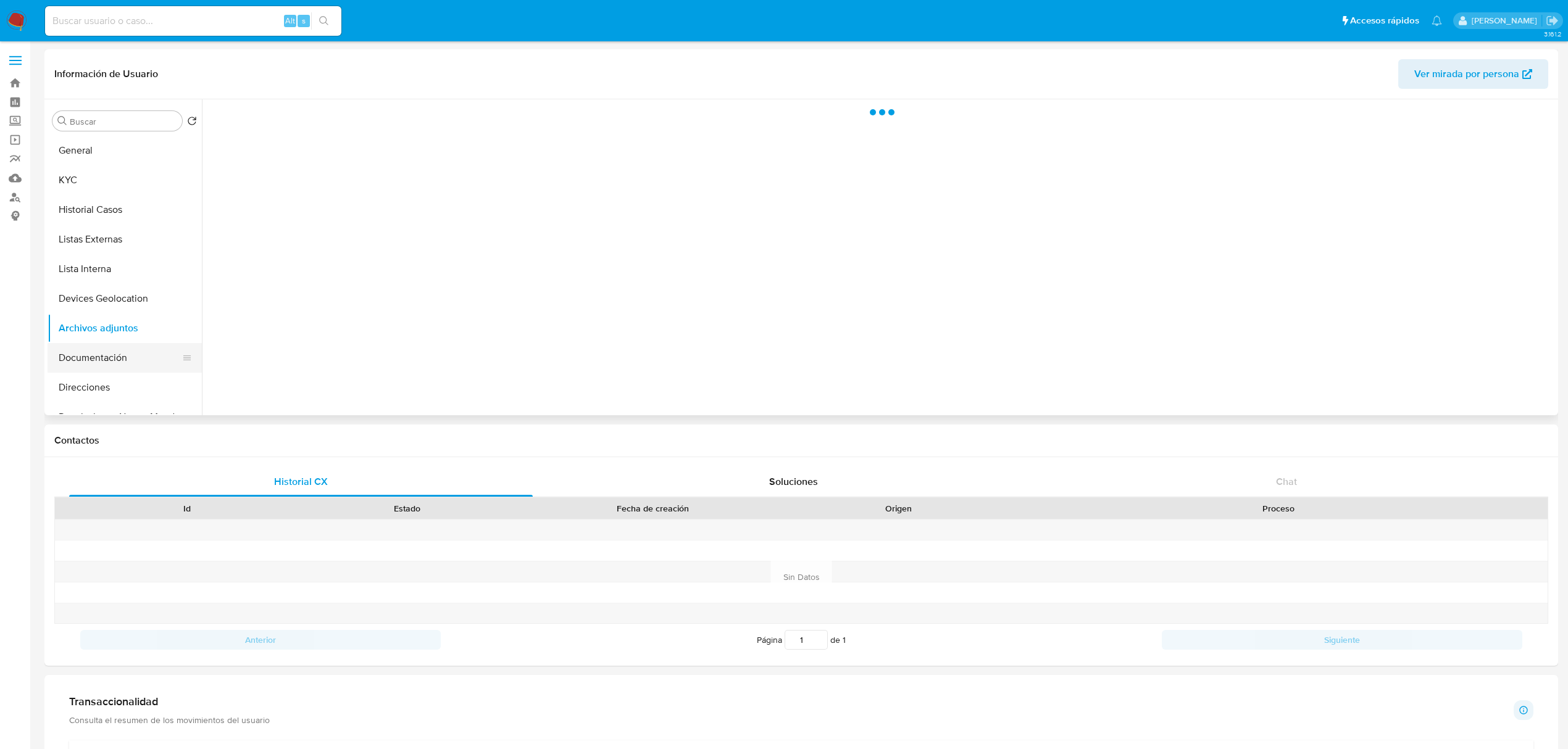
click at [109, 361] on button "Documentación" at bounding box center [120, 358] width 144 height 30
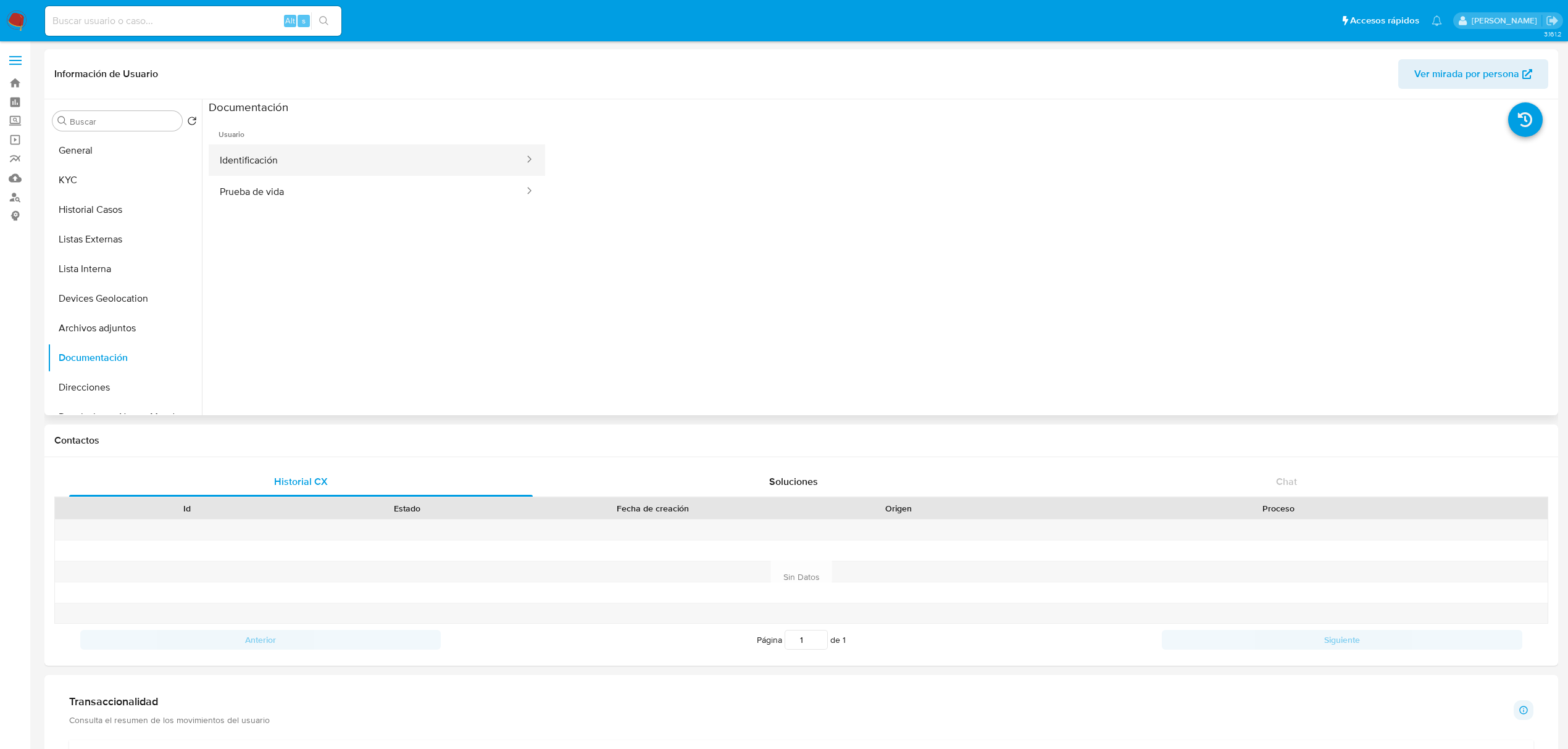
click at [291, 161] on button "Identificación" at bounding box center [367, 160] width 317 height 31
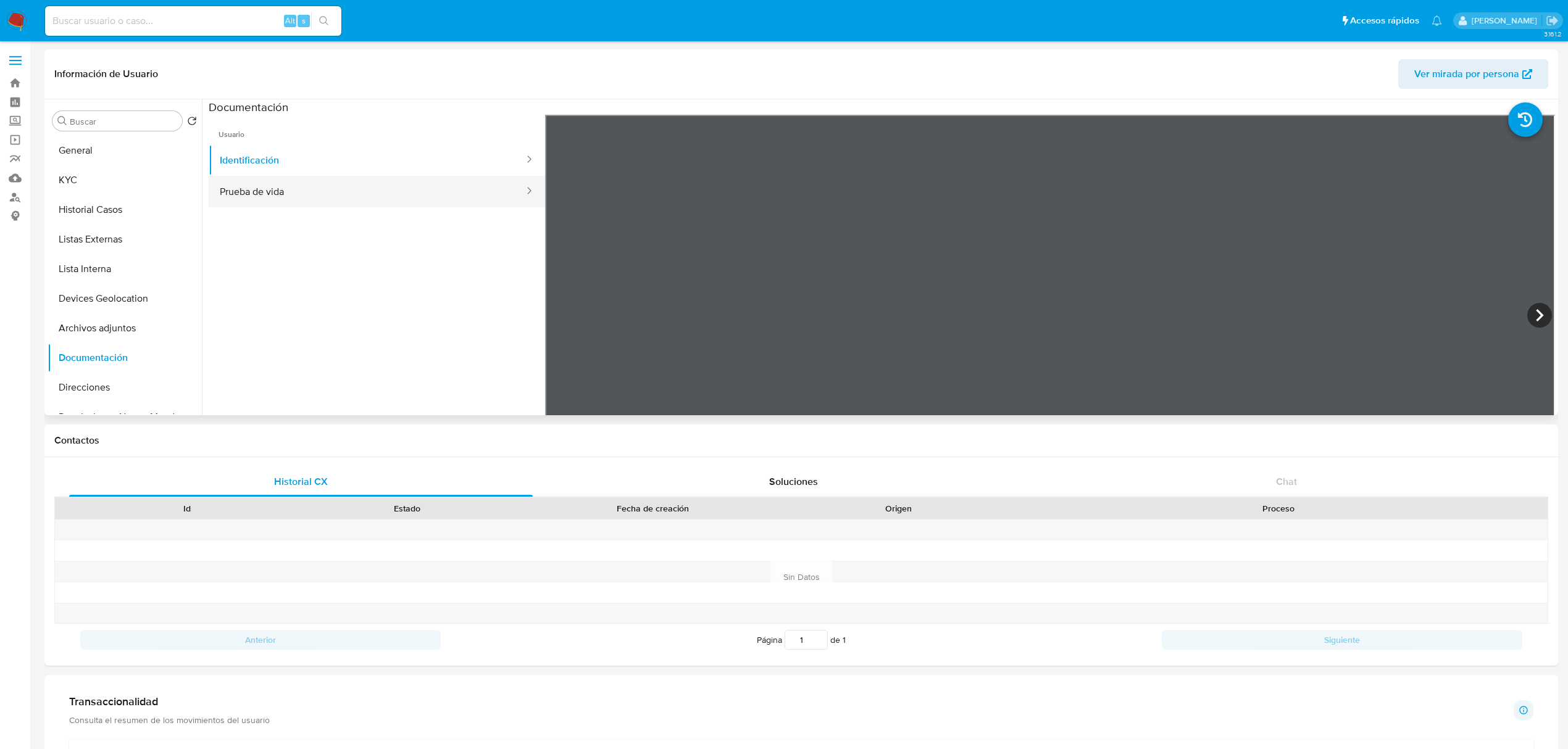
click at [369, 181] on button "Prueba de vida" at bounding box center [367, 191] width 317 height 31
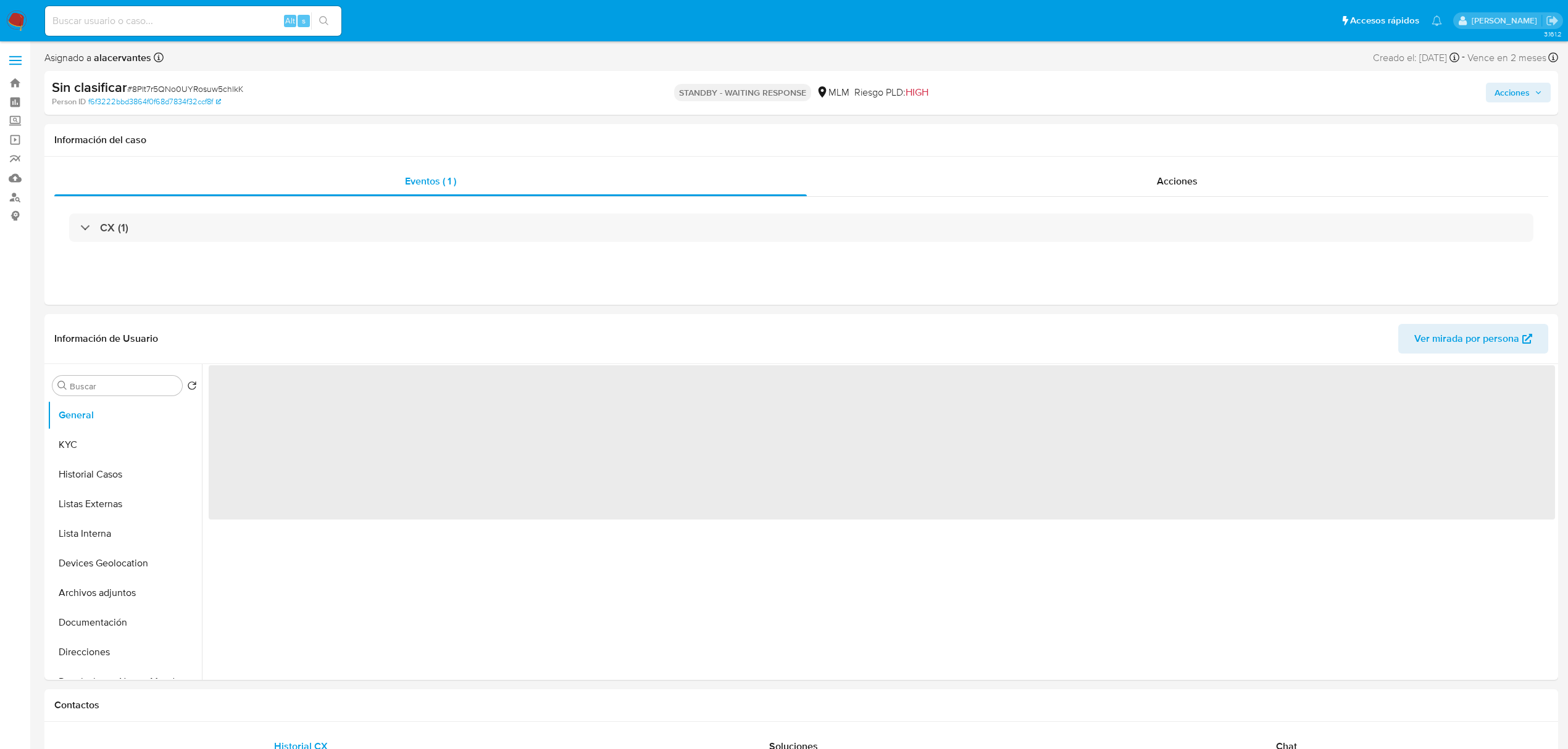
select select "10"
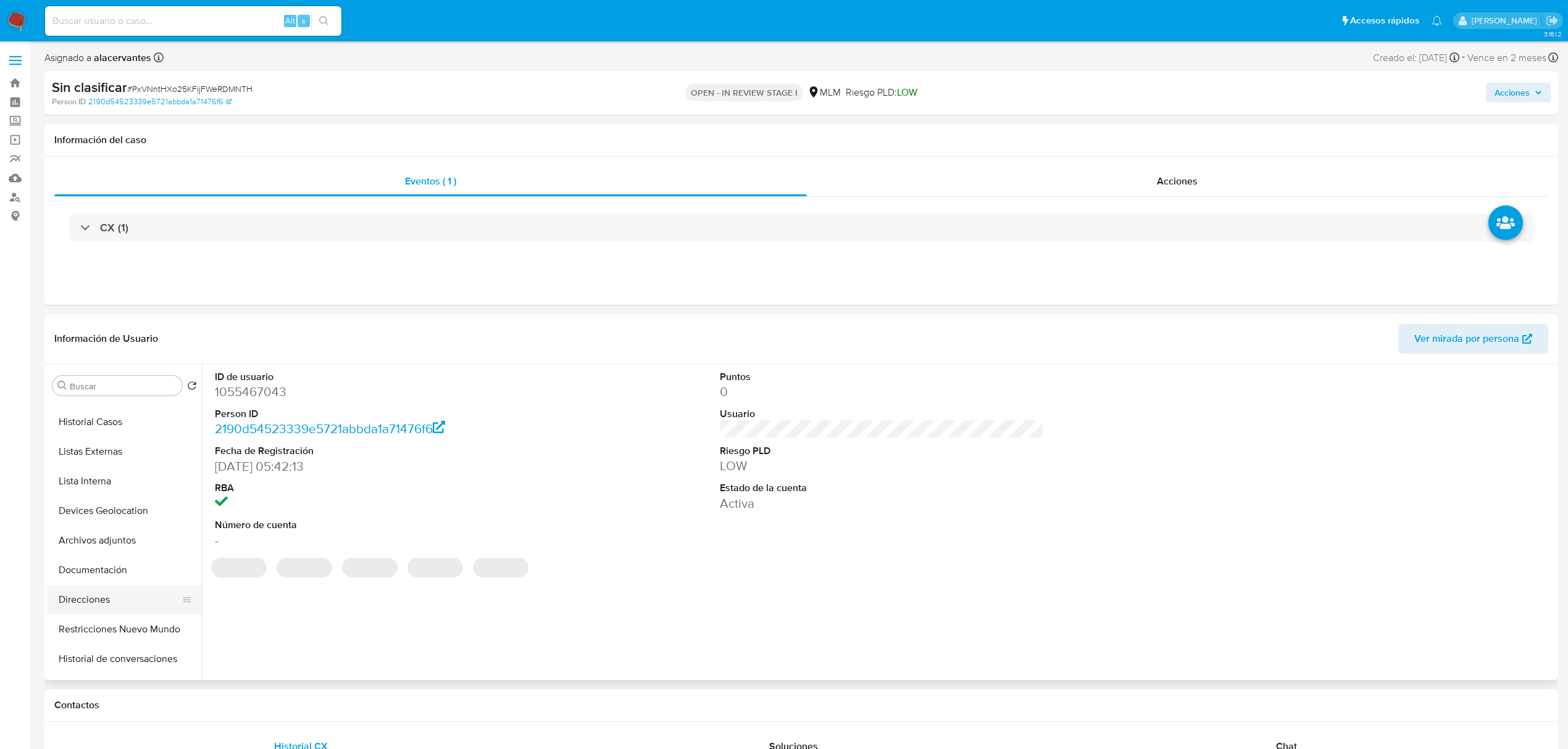
scroll to position [82, 0]
click at [139, 598] on button "Restricciones Nuevo Mundo" at bounding box center [120, 600] width 144 height 30
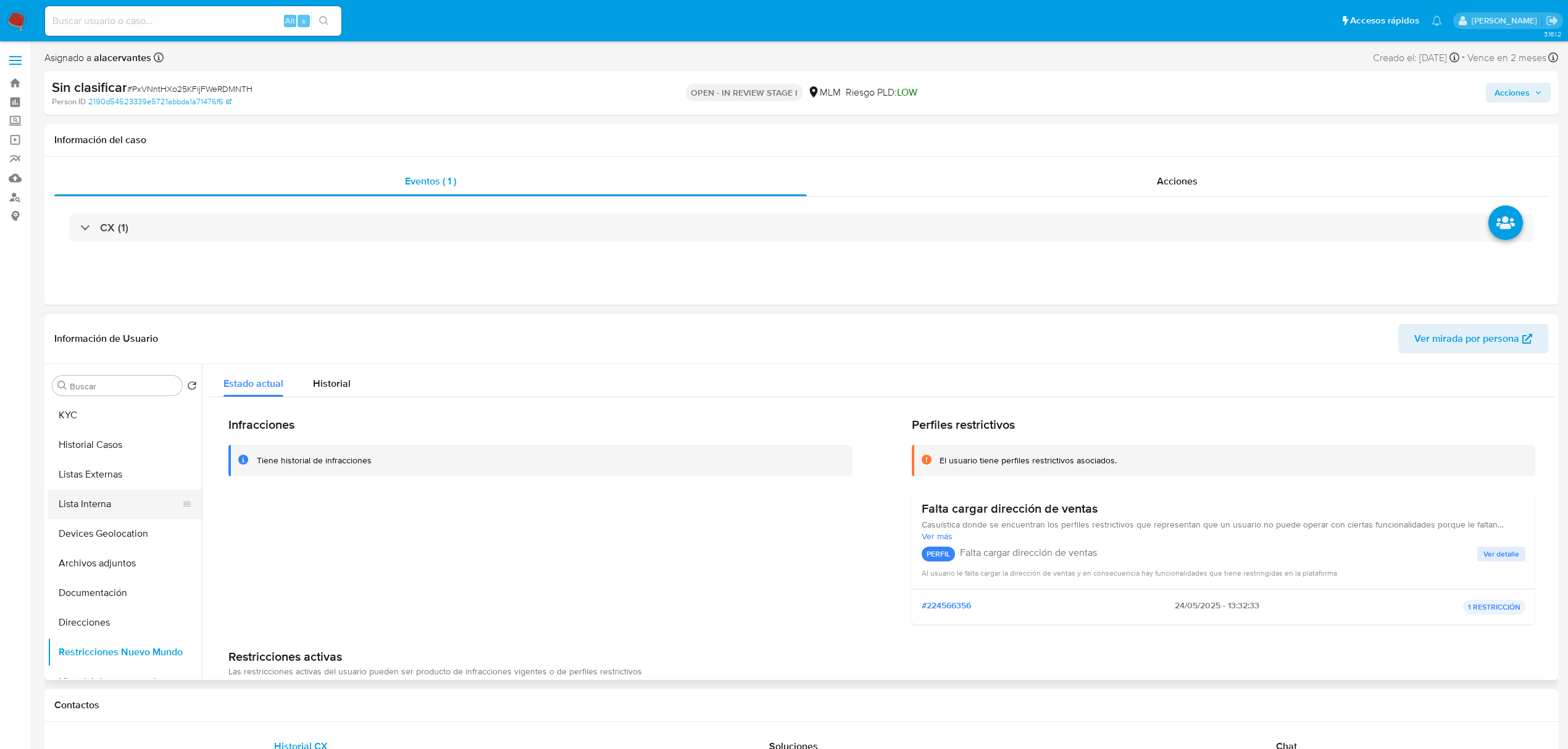
scroll to position [0, 0]
click at [97, 452] on button "KYC" at bounding box center [120, 445] width 144 height 30
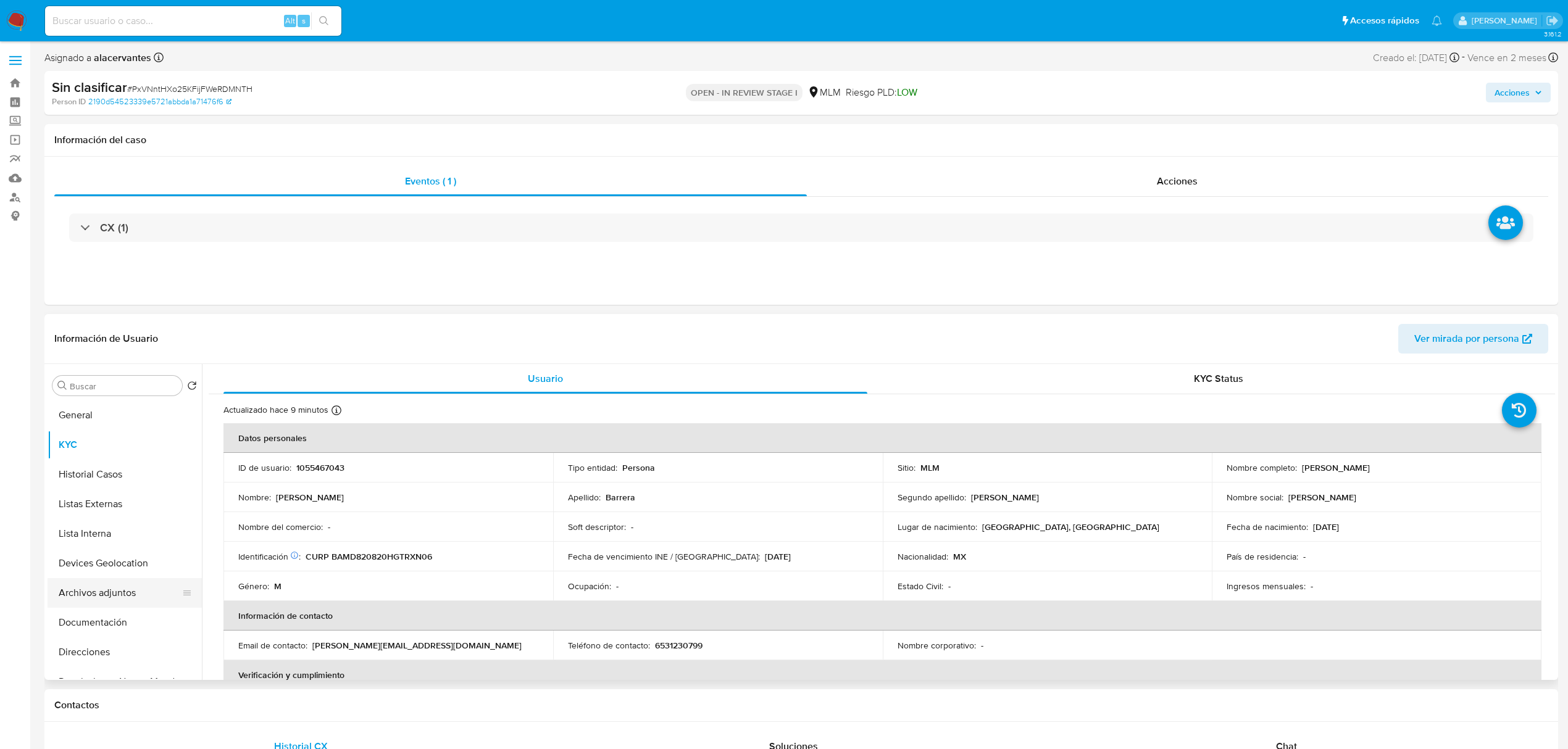
click at [111, 596] on button "Archivos adjuntos" at bounding box center [120, 593] width 144 height 30
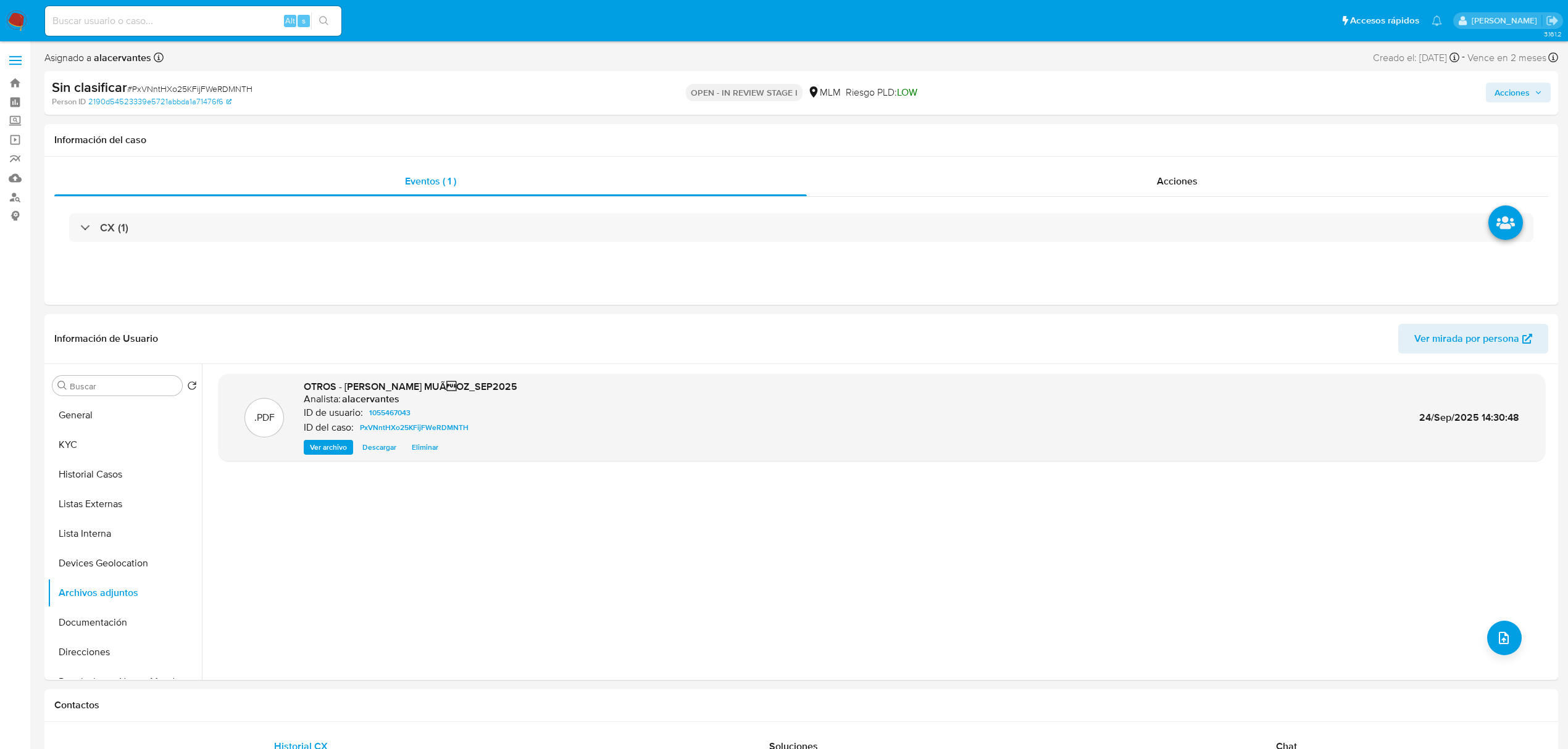
drag, startPoint x: 1495, startPoint y: 90, endPoint x: 1485, endPoint y: 95, distance: 11.2
click at [1495, 90] on span "Acciones" at bounding box center [1512, 92] width 35 height 20
click at [1178, 139] on div "Resolución del caso Alt r" at bounding box center [1183, 132] width 118 height 32
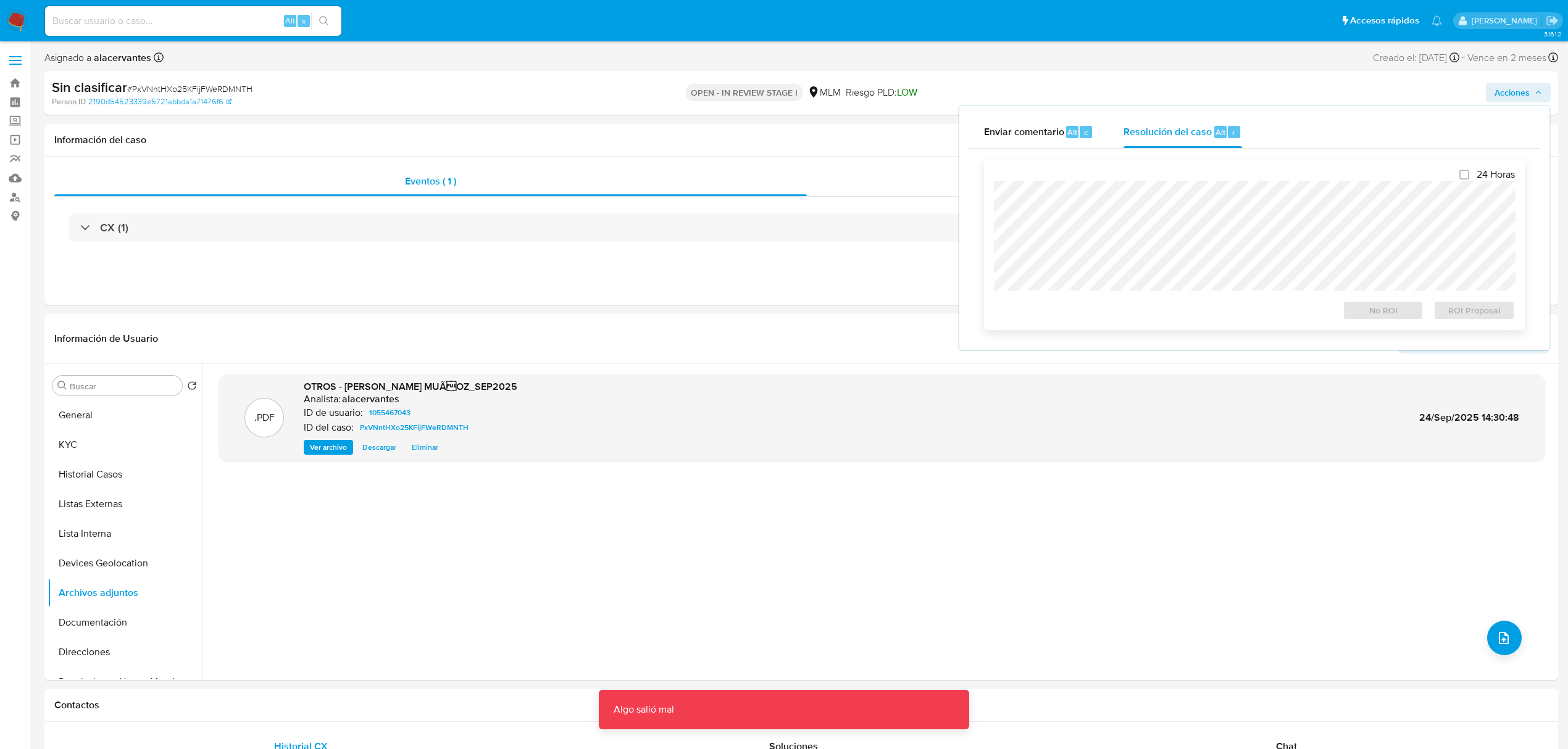
click at [1189, 178] on div "24 Horas No ROI ROI Proposal" at bounding box center [1254, 244] width 521 height 152
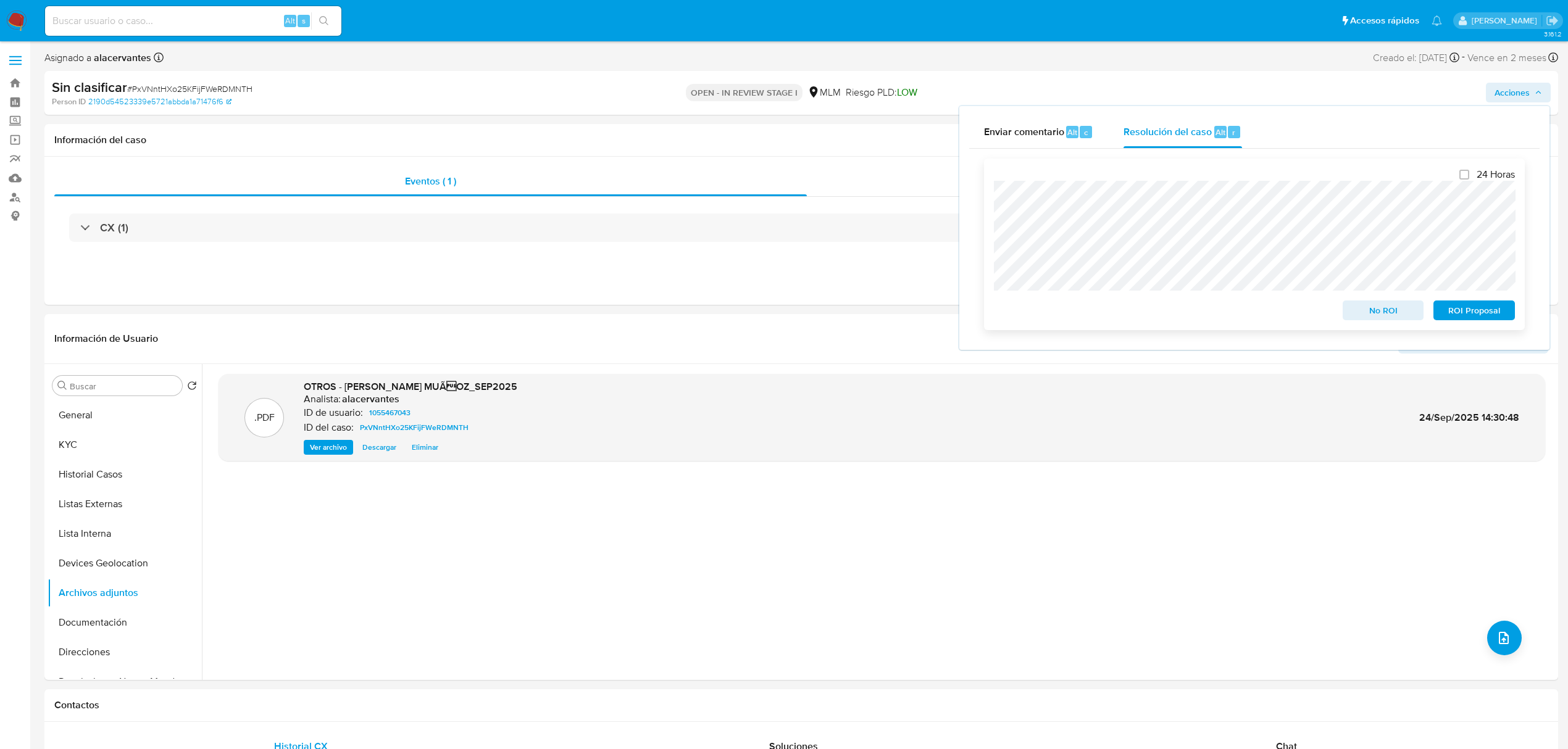
click at [1374, 303] on span "No ROI" at bounding box center [1384, 310] width 64 height 17
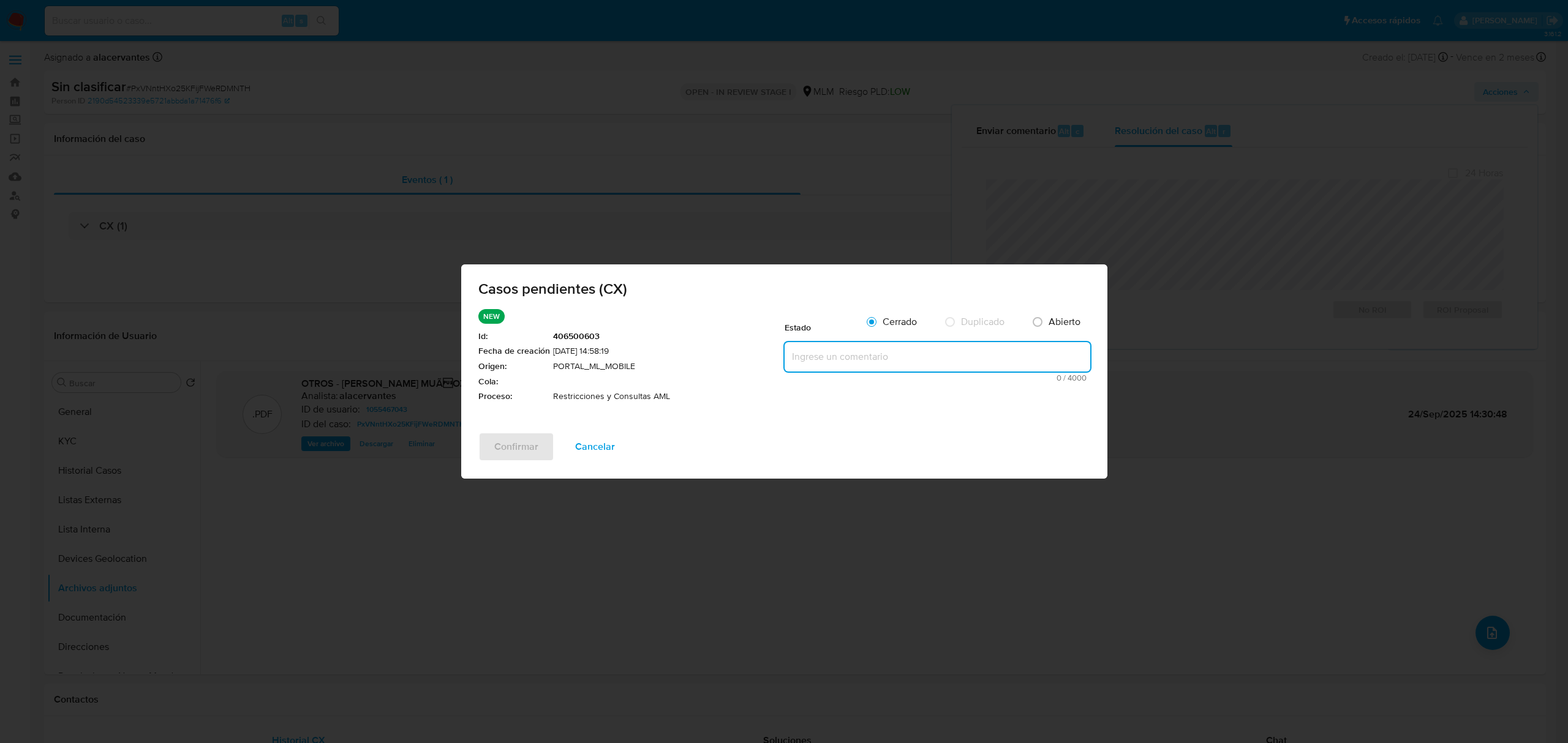
click at [1015, 360] on textarea at bounding box center [937, 357] width 305 height 29
paste textarea "Se valida caso CX. Se rehabilita cuenta debido a que se cuenta con datos y docu…"
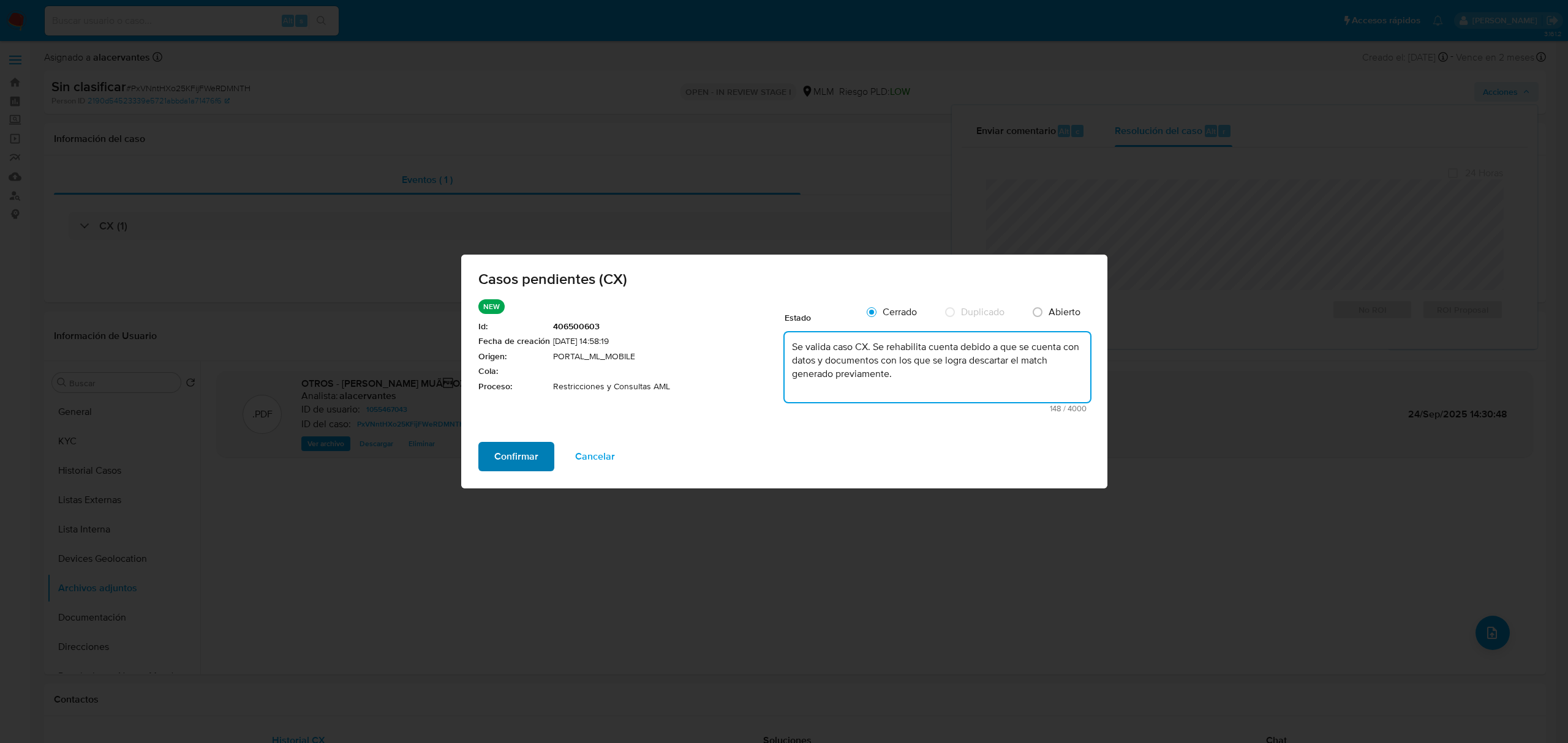
type textarea "Se valida caso CX. Se rehabilita cuenta debido a que se cuenta con datos y docu…"
click at [540, 446] on button "Confirmar" at bounding box center [516, 457] width 76 height 29
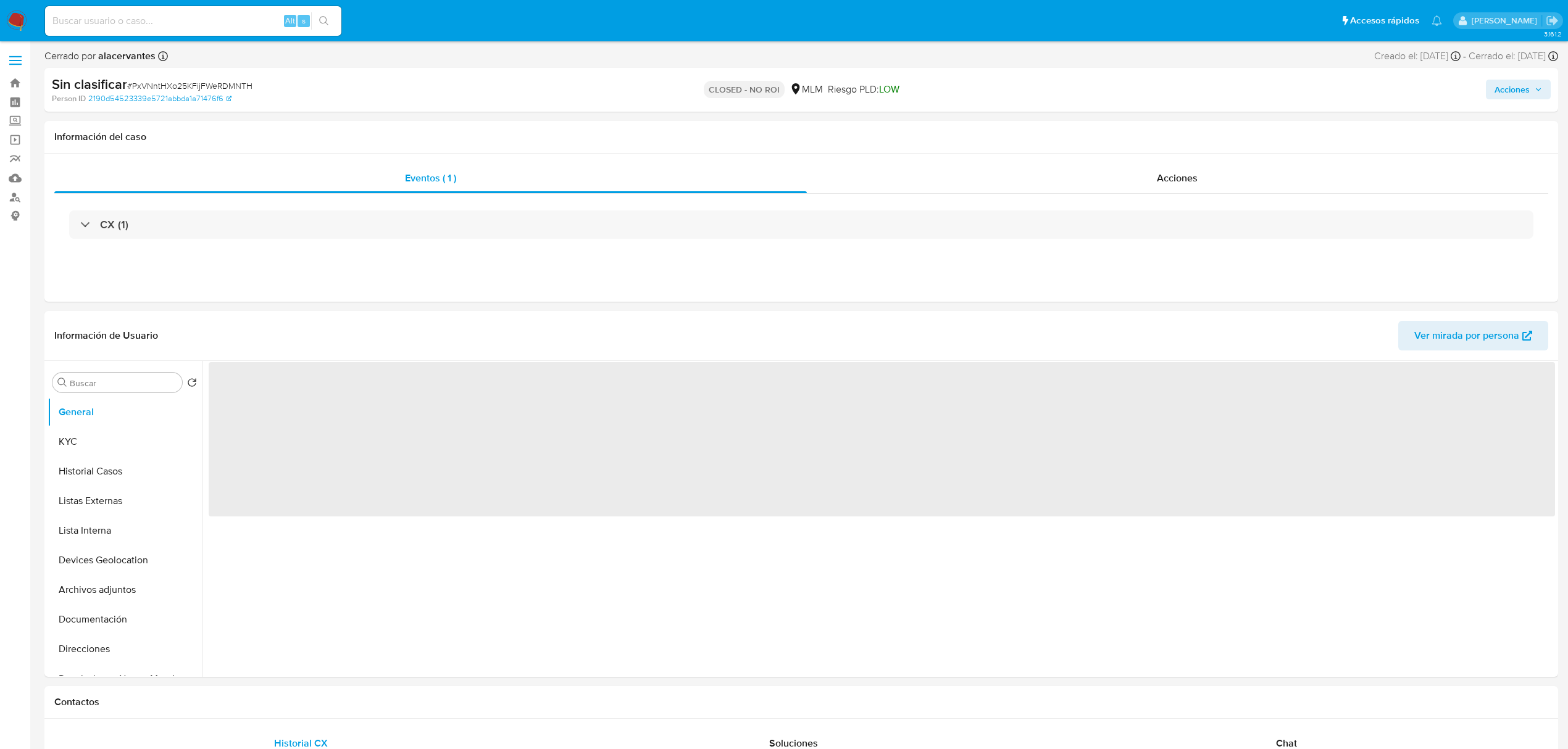
select select "10"
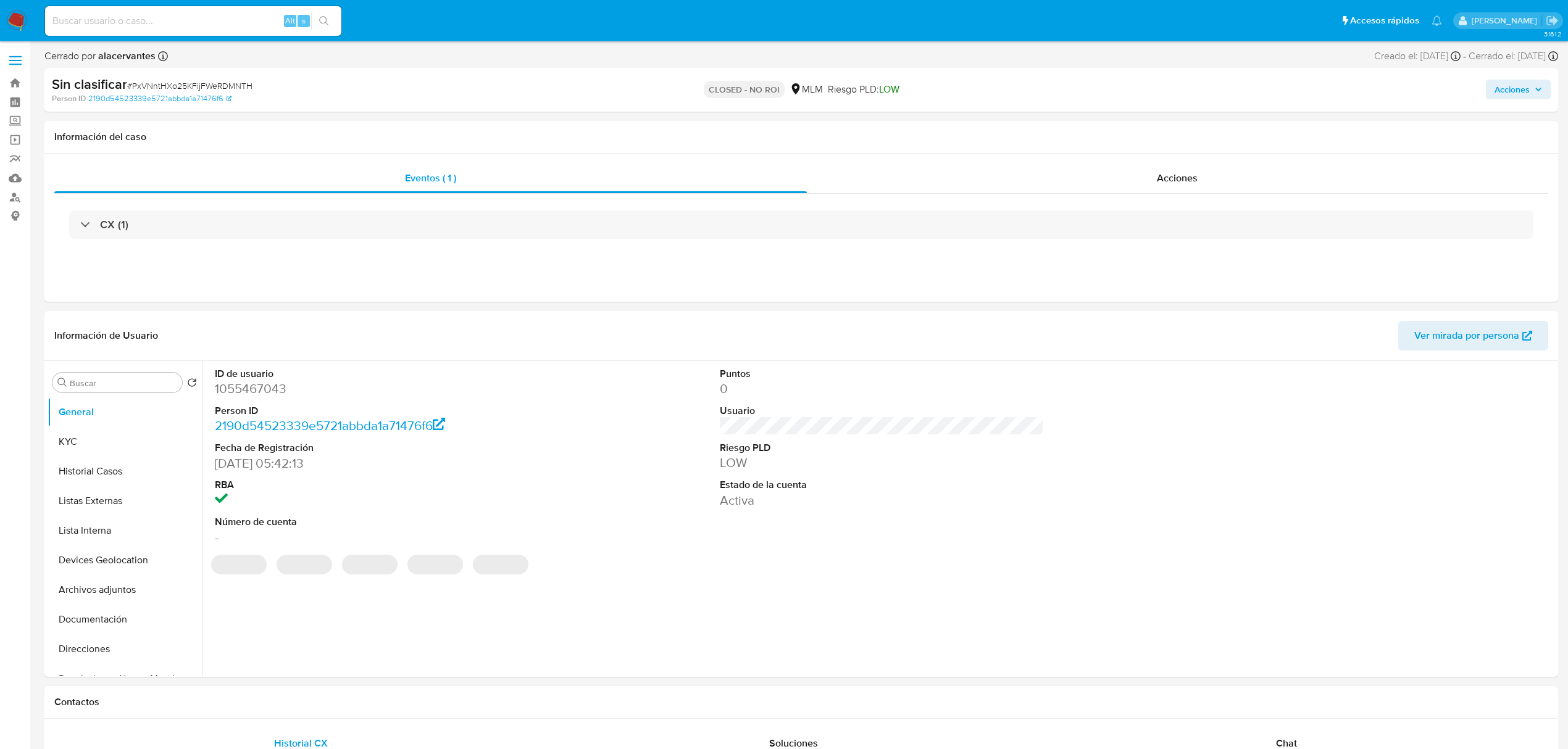
click at [2, 28] on nav "Pausado Ver notificaciones Alt s Accesos rápidos Presiona las siguientes teclas…" at bounding box center [784, 21] width 1568 height 41
click at [12, 18] on img at bounding box center [16, 21] width 21 height 21
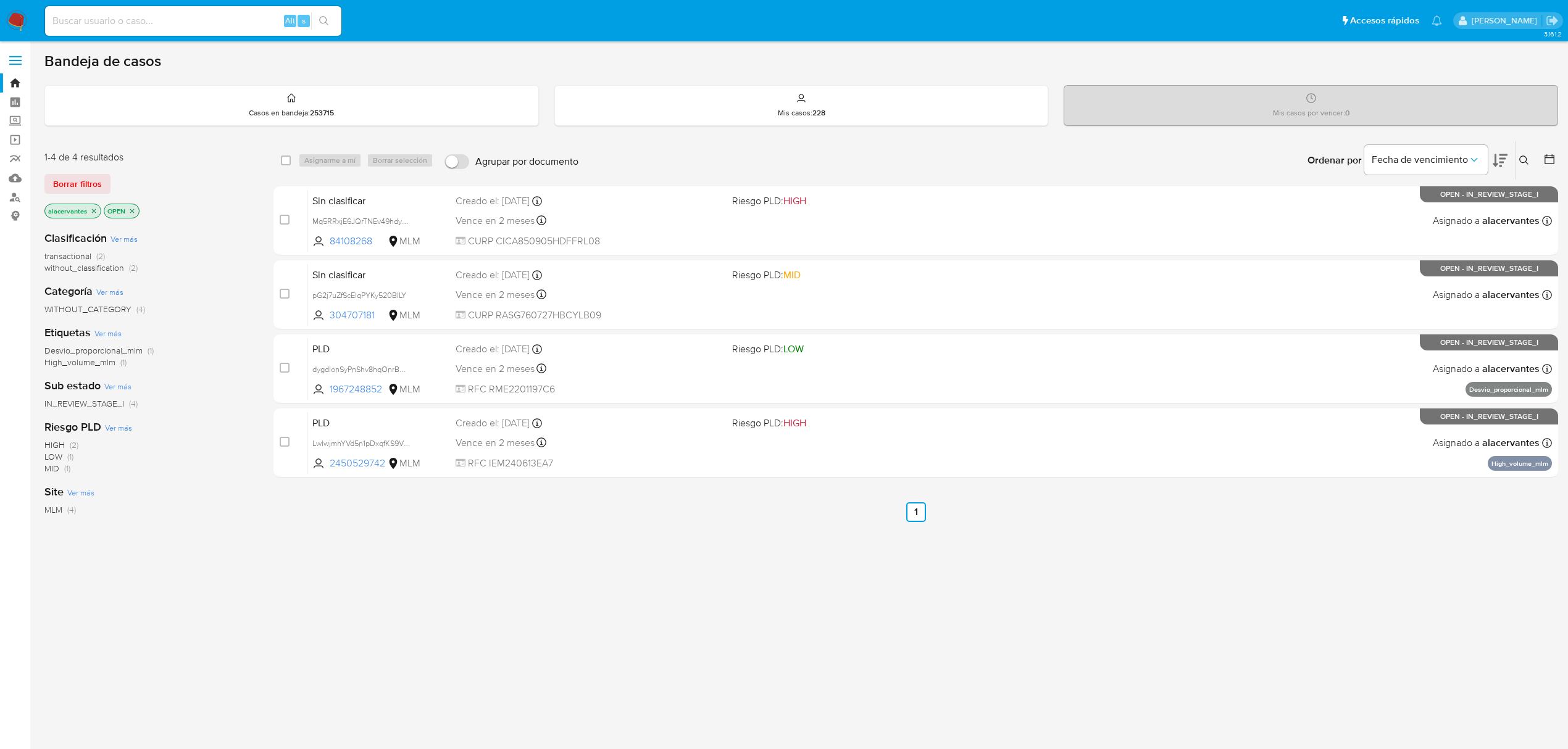
click at [111, 269] on span "without_classification" at bounding box center [84, 267] width 80 height 12
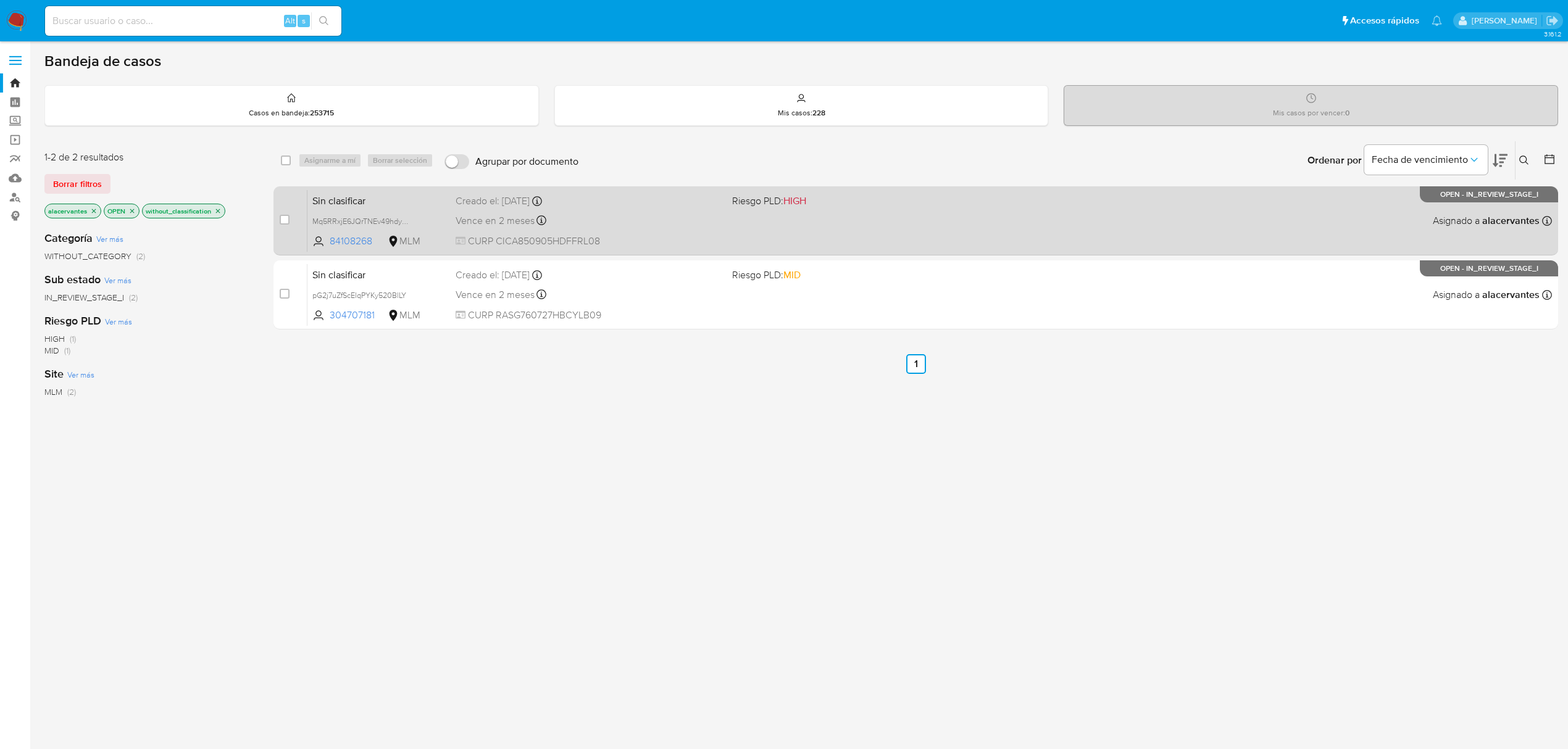
click at [694, 227] on div "Vence en 2 meses Vence el [DATE] 20:18:44" at bounding box center [588, 220] width 267 height 16
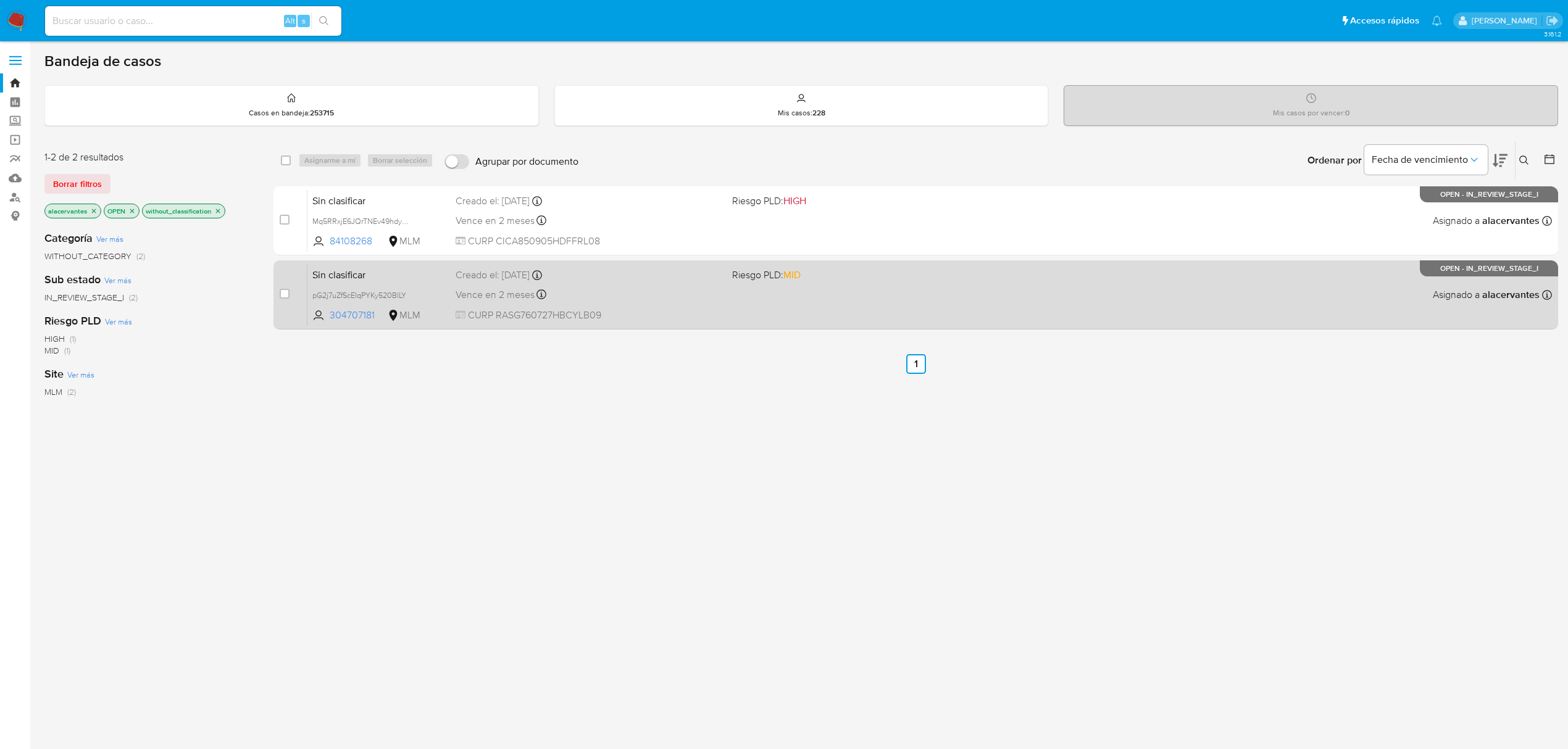
click at [763, 283] on div "Sin clasificar pG2j7uZfScElqPYKy520BlLY 304707181 MLM Riesgo PLD: MID Creado el…" at bounding box center [930, 294] width 1244 height 63
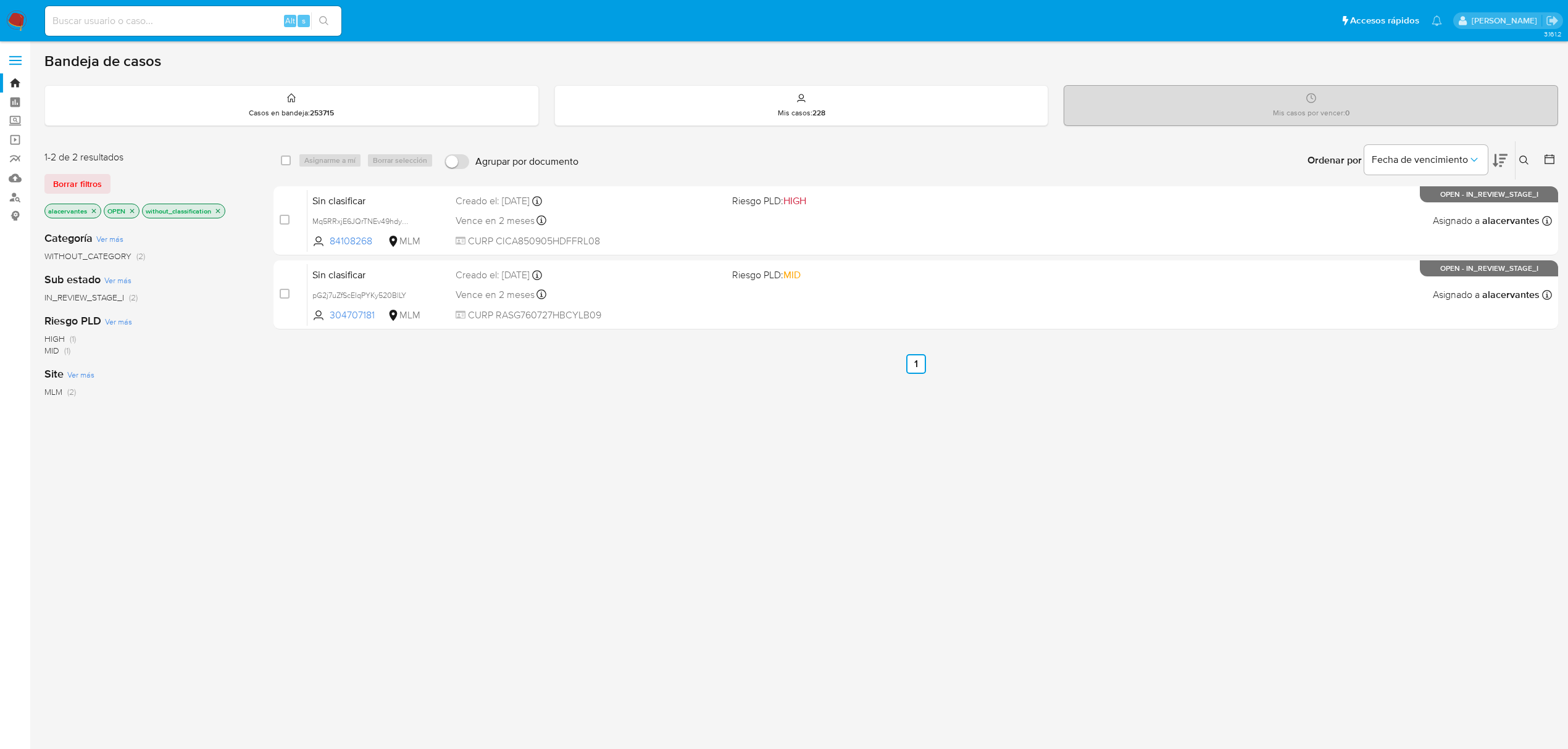
click at [12, 13] on img at bounding box center [16, 21] width 21 height 21
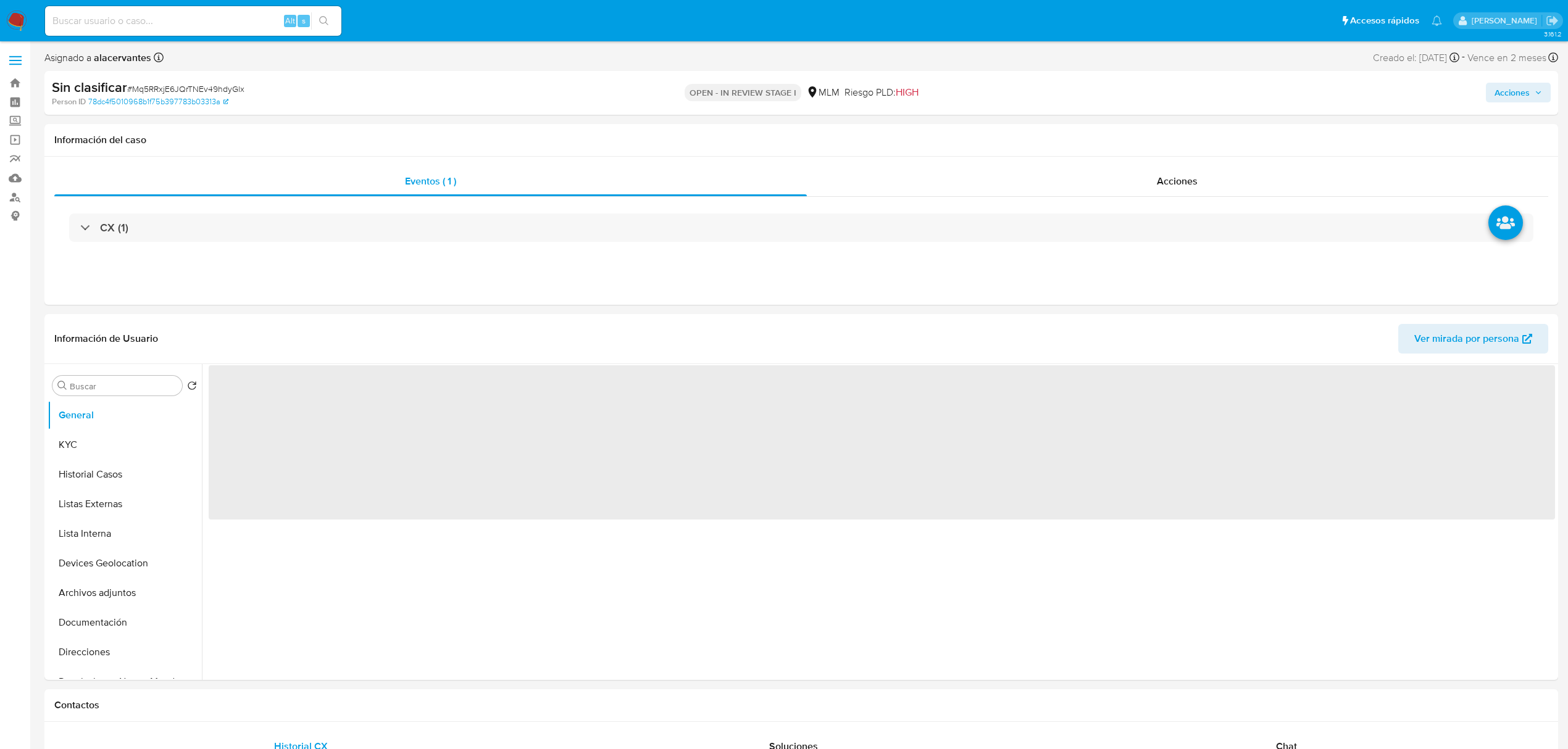
select select "10"
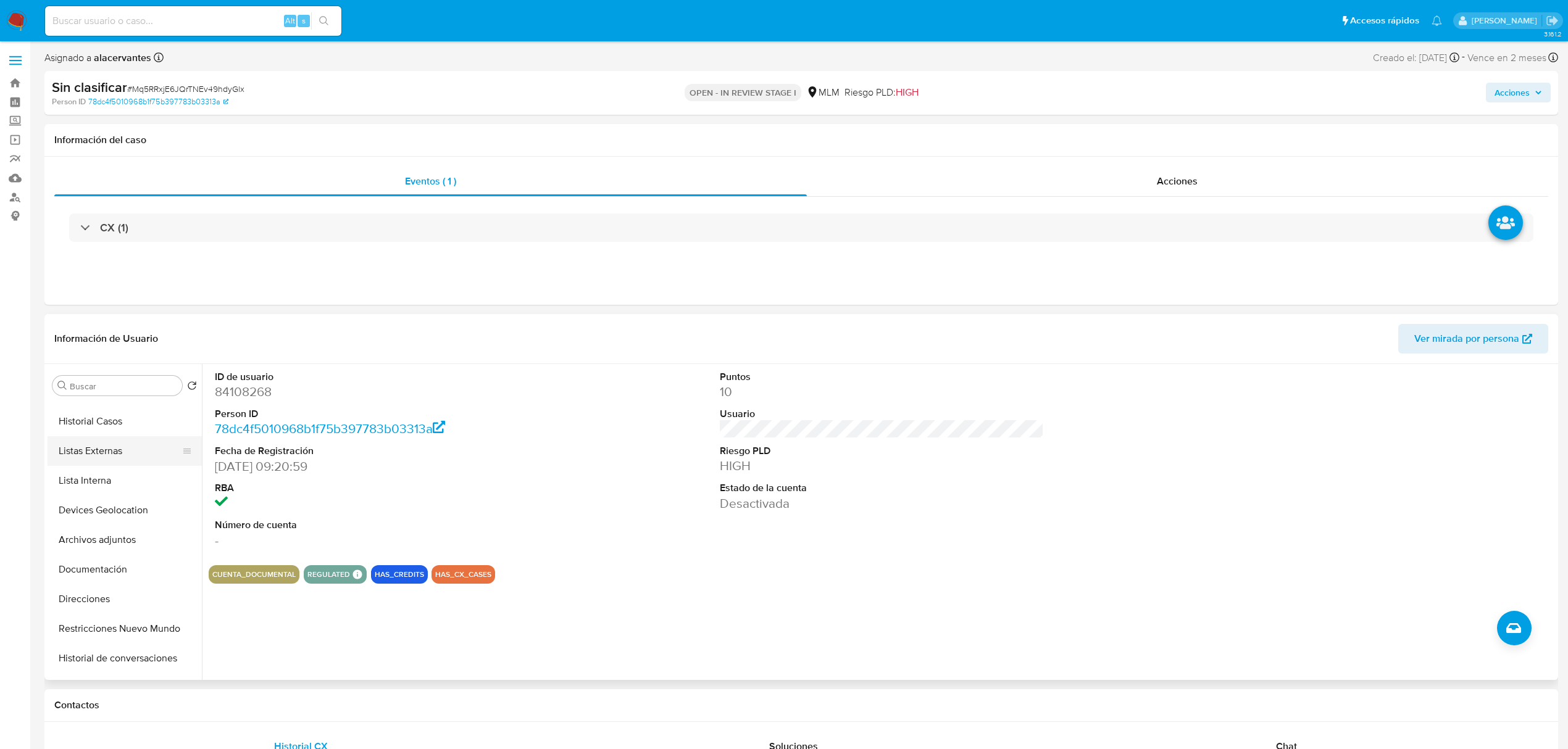
scroll to position [82, 0]
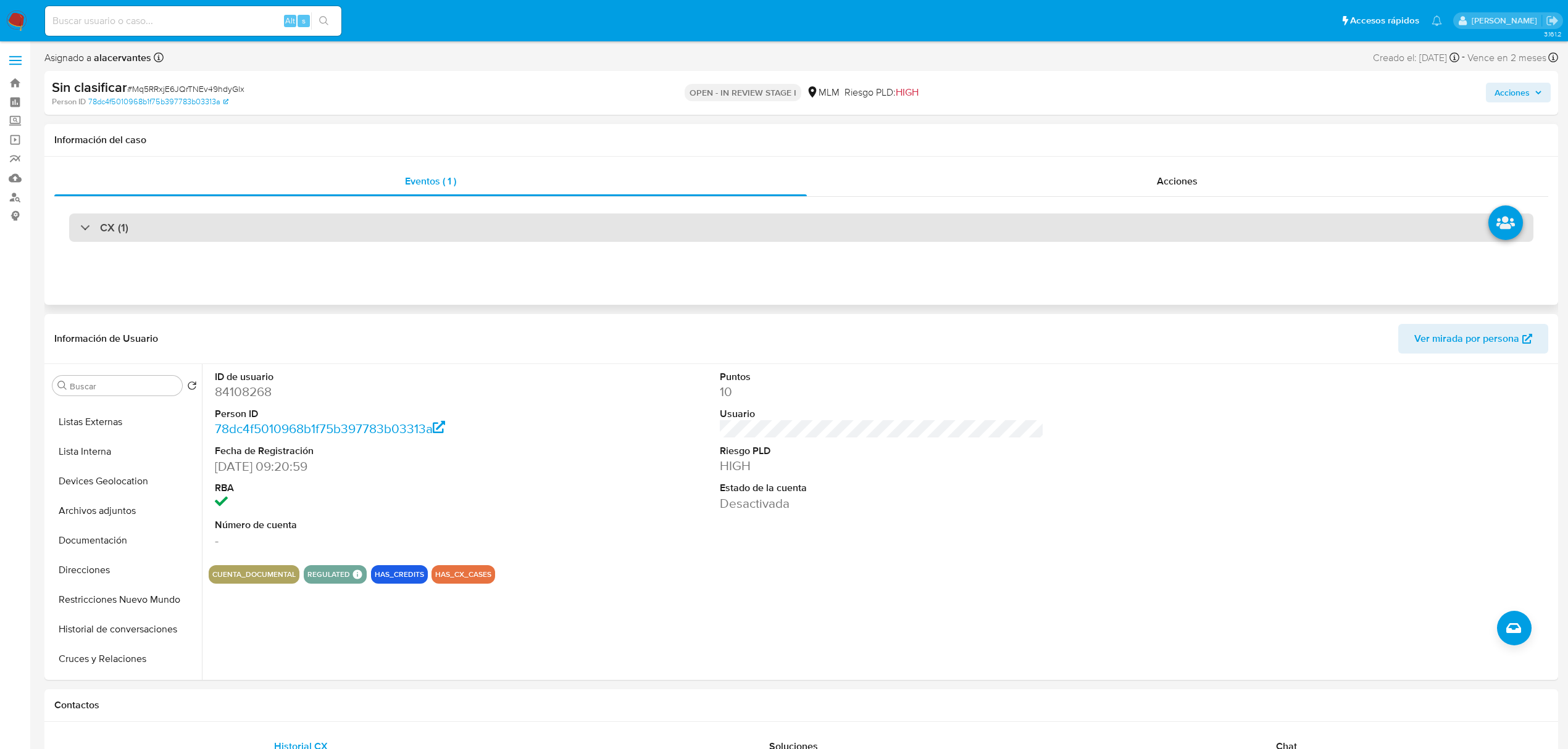
click at [376, 232] on div "CX (1)" at bounding box center [801, 228] width 1465 height 28
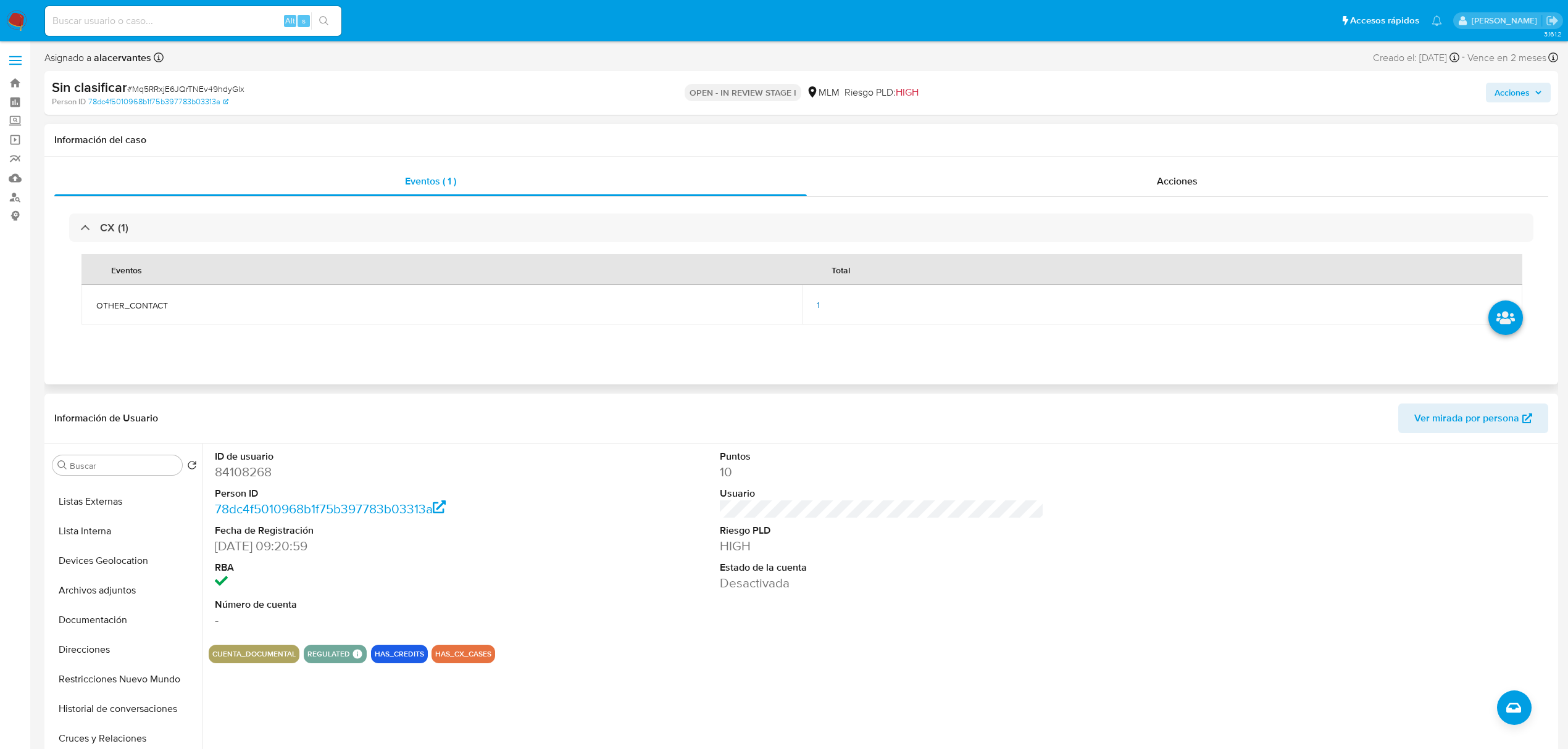
click at [818, 300] on span "1" at bounding box center [819, 304] width 3 height 12
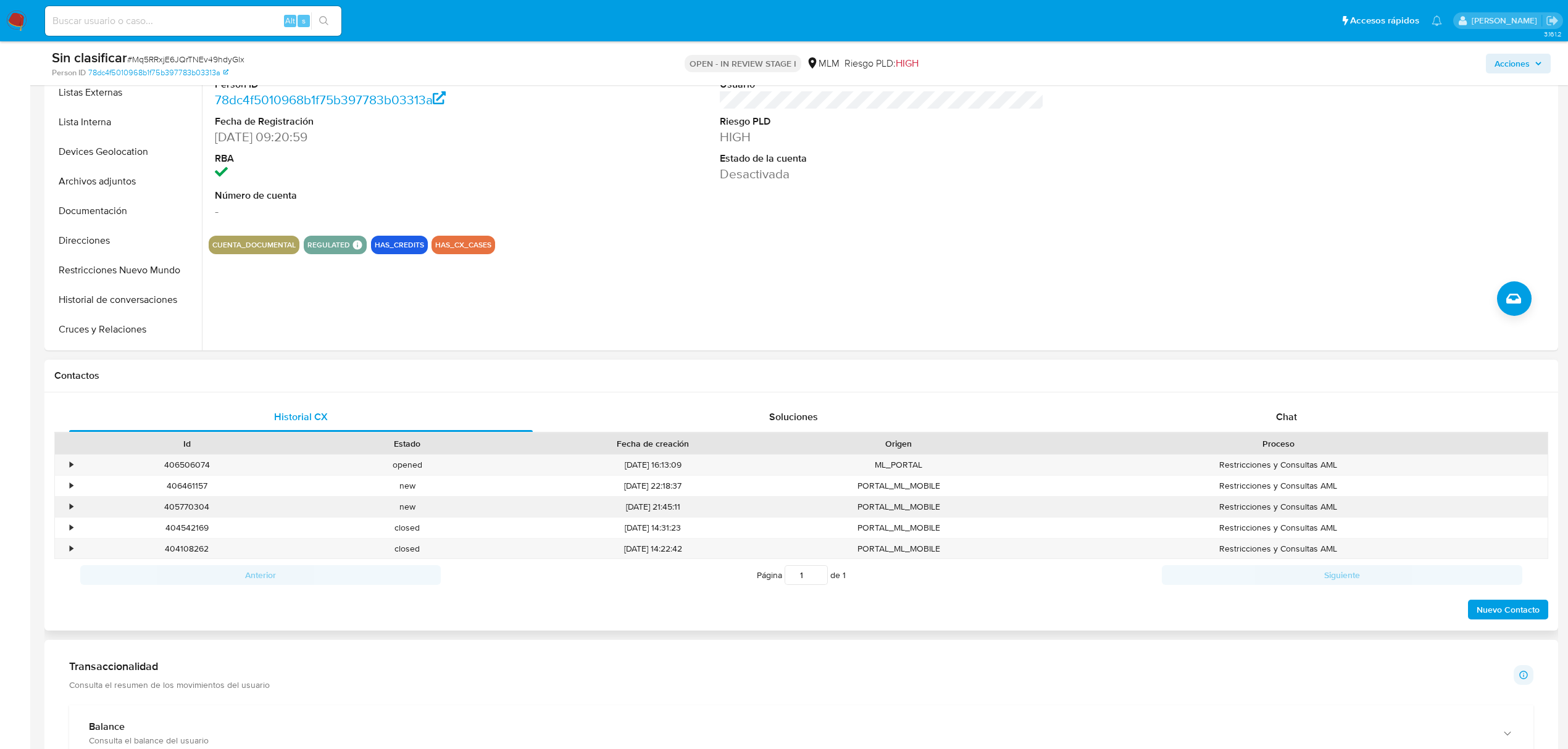
scroll to position [411, 0]
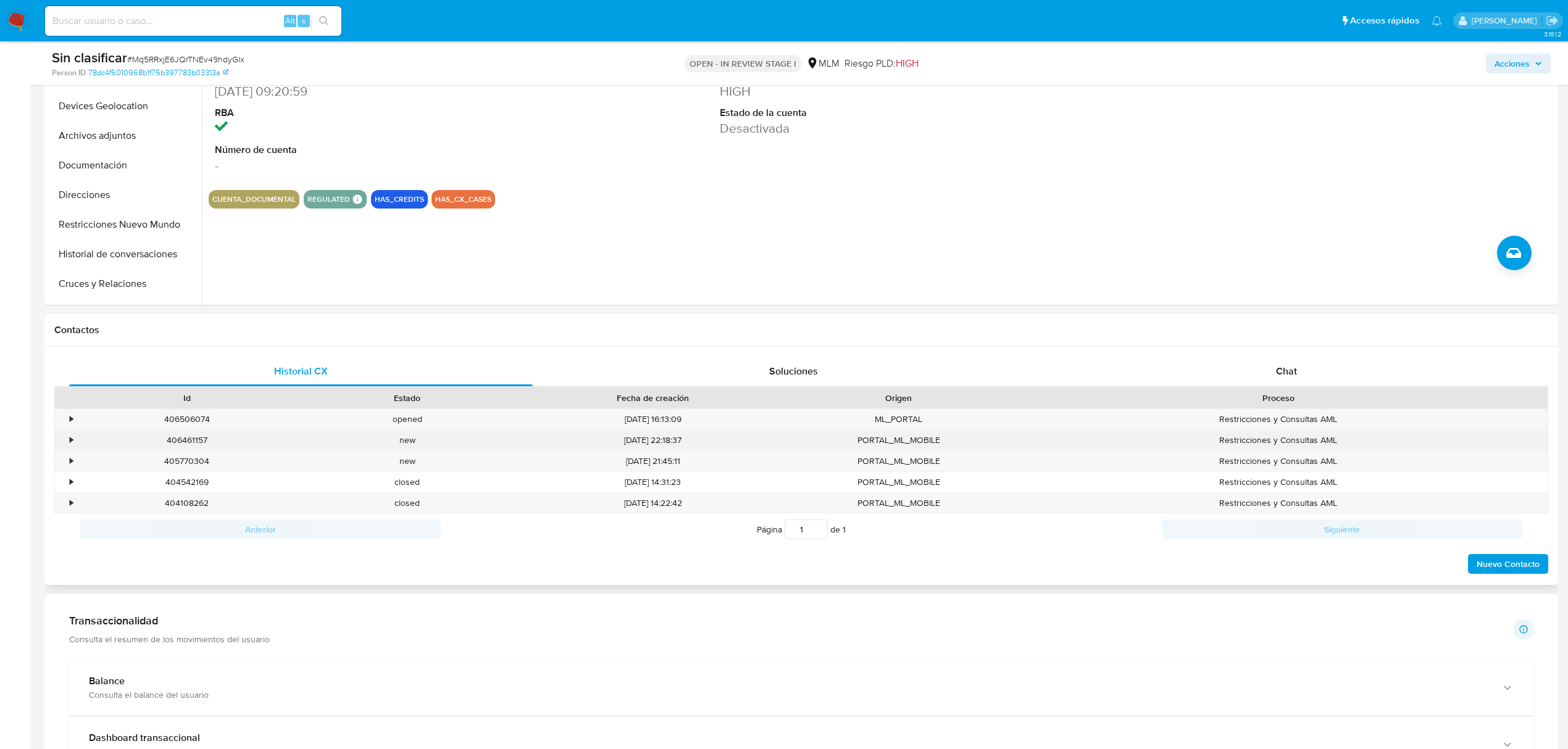
click at [79, 437] on div "406461157 Casos Mq5RRxjE6JQrTNEv49hdyGlx" at bounding box center [187, 440] width 220 height 21
click at [70, 438] on div "•" at bounding box center [72, 440] width 3 height 12
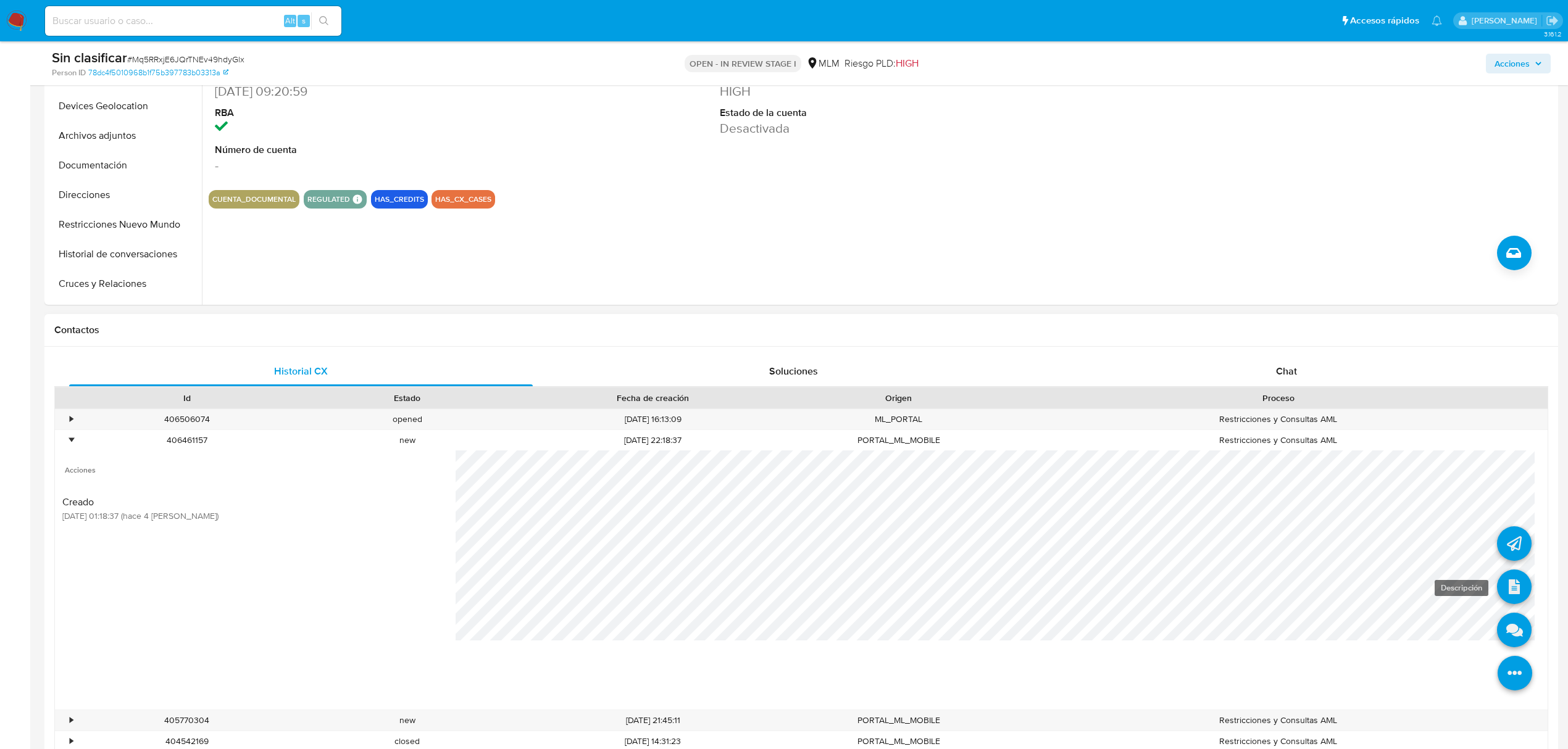
click at [1499, 586] on icon at bounding box center [1514, 587] width 35 height 35
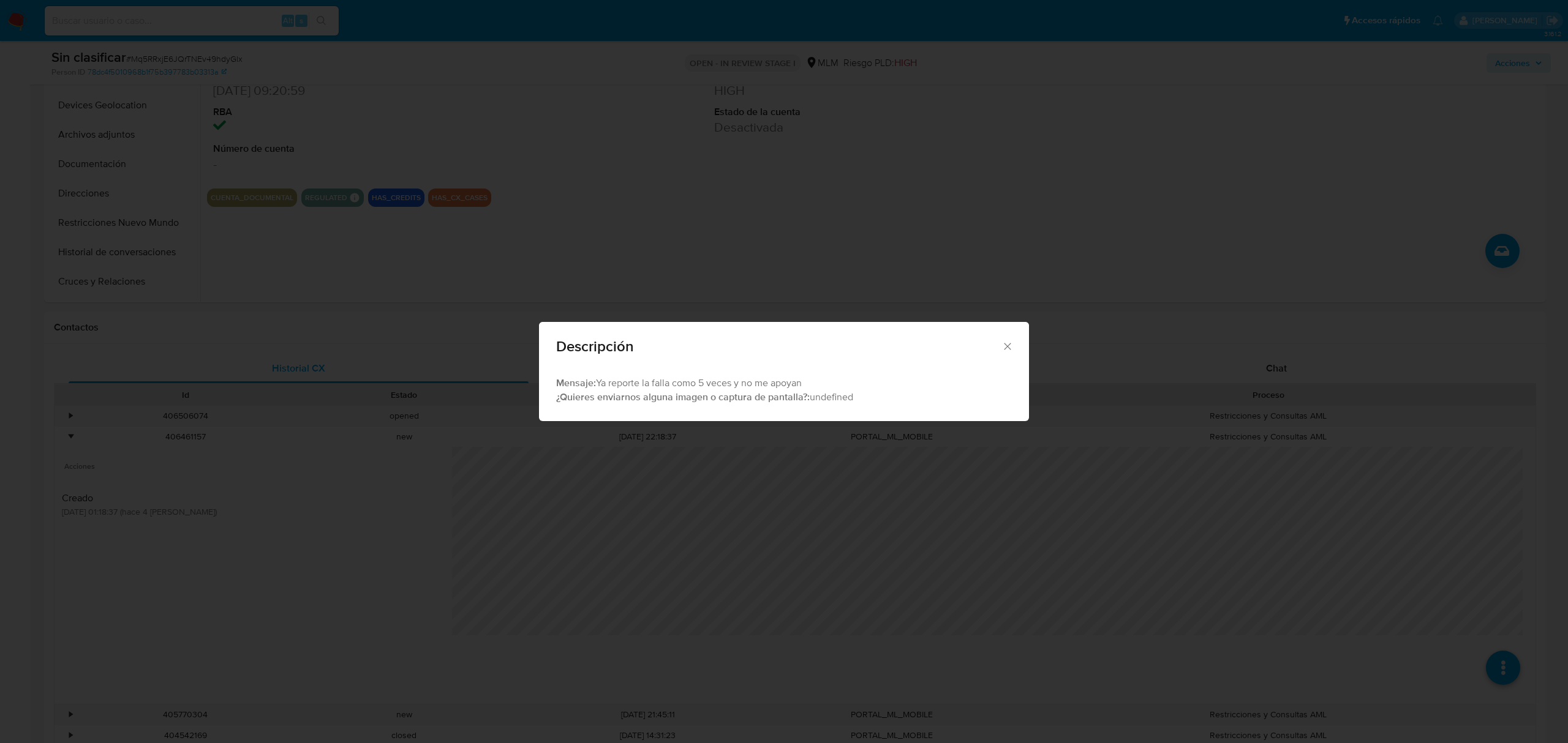
click at [1007, 344] on icon "Cerrar" at bounding box center [1007, 346] width 12 height 12
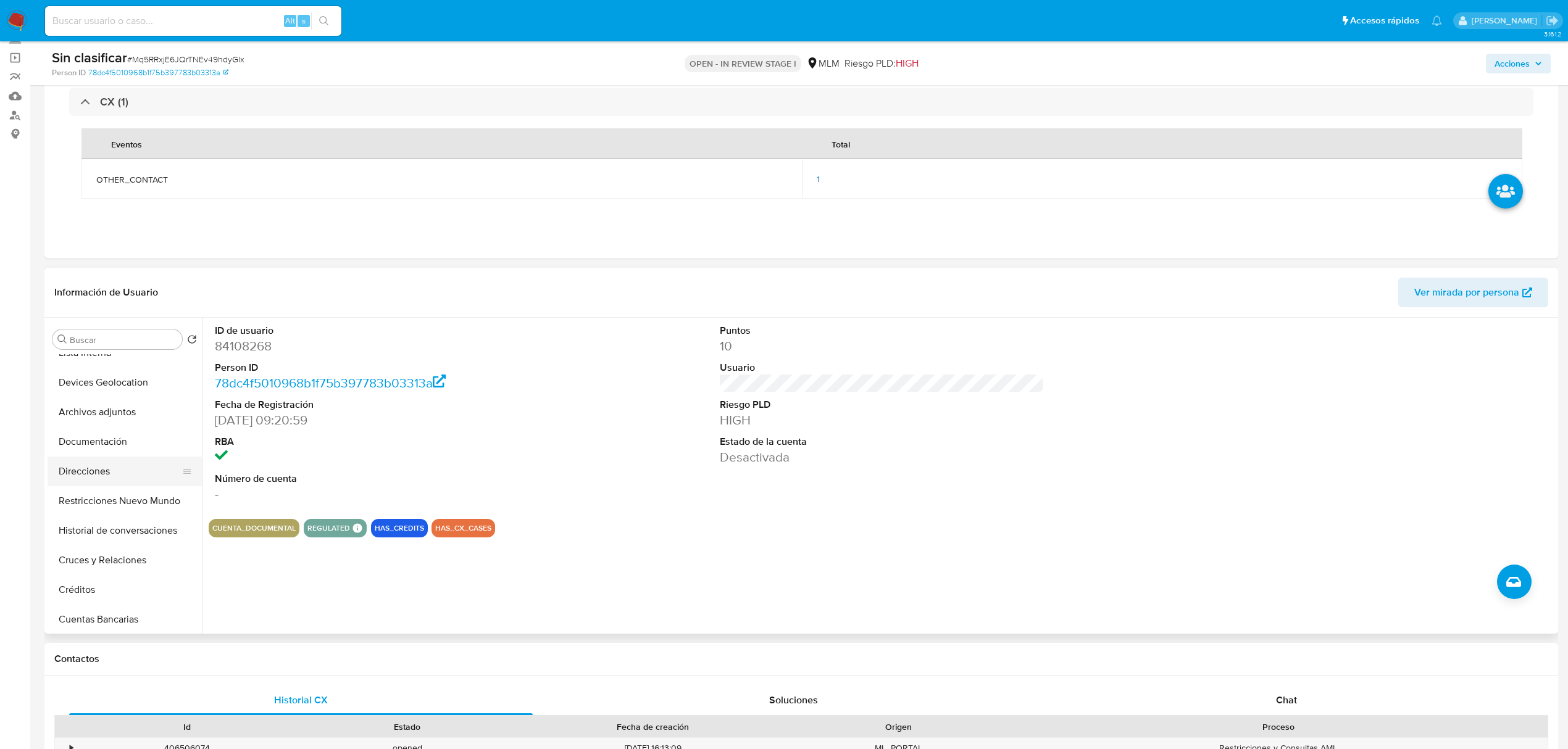
scroll to position [164, 0]
click at [139, 470] on button "Restricciones Nuevo Mundo" at bounding box center [120, 472] width 144 height 30
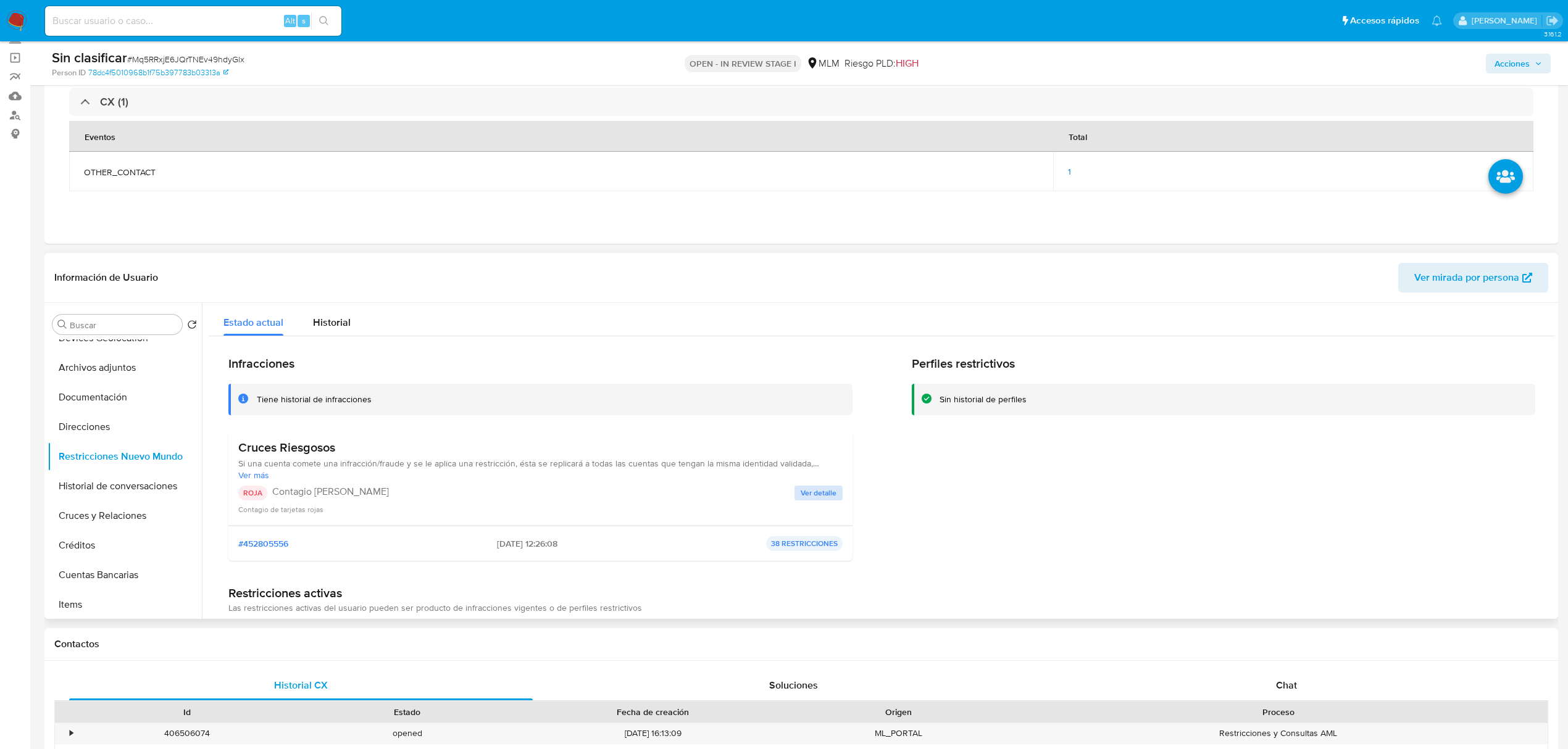
click at [831, 500] on div "ROJA Contagio Tarjetas Rojas Ver detalle Contagio de tarjetas rojas" at bounding box center [541, 501] width 604 height 30
click at [825, 497] on span "Ver detalle" at bounding box center [818, 492] width 35 height 12
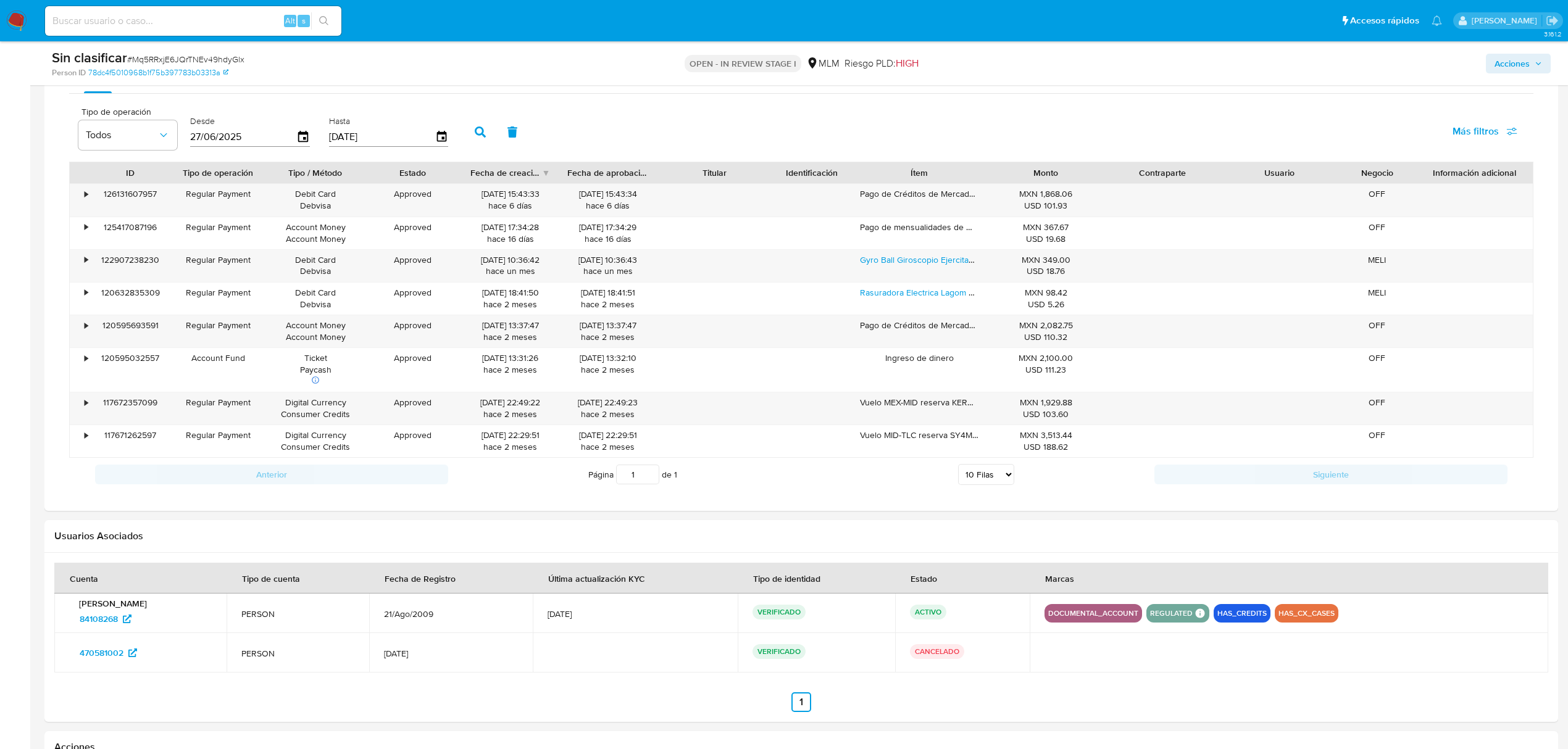
scroll to position [1481, 0]
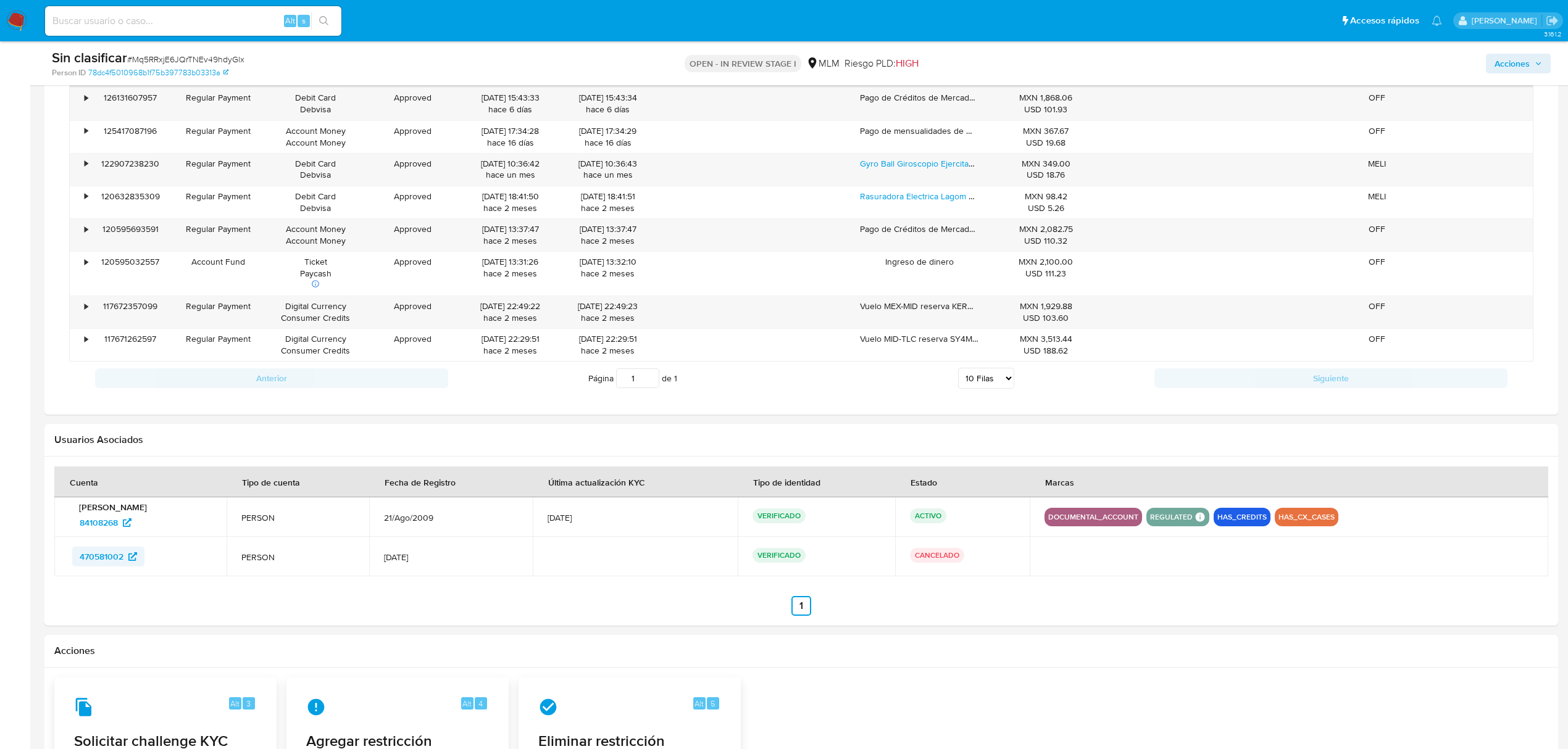
click at [97, 561] on span "470581002" at bounding box center [102, 557] width 44 height 20
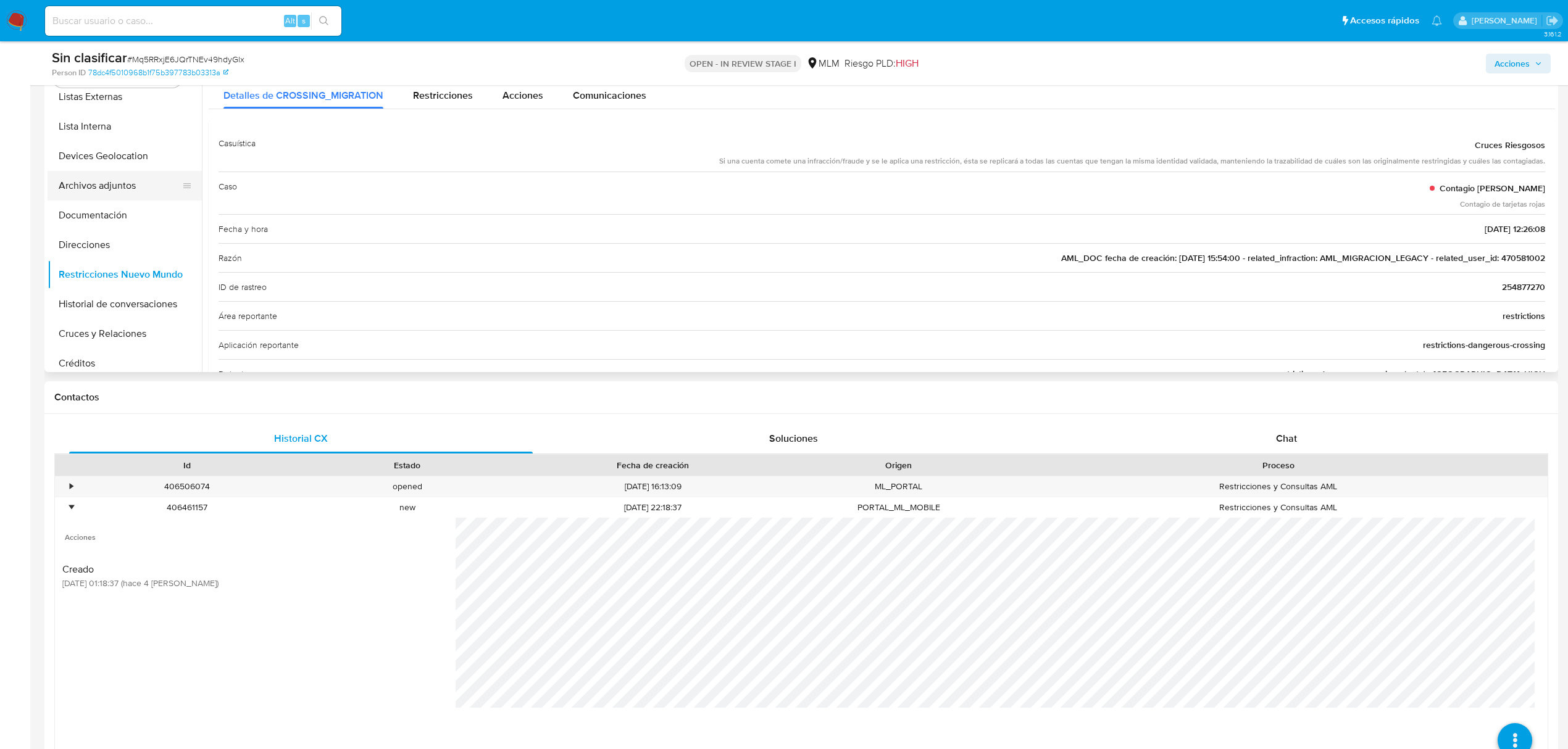
scroll to position [0, 0]
click at [104, 172] on button "Historial Casos" at bounding box center [120, 167] width 144 height 30
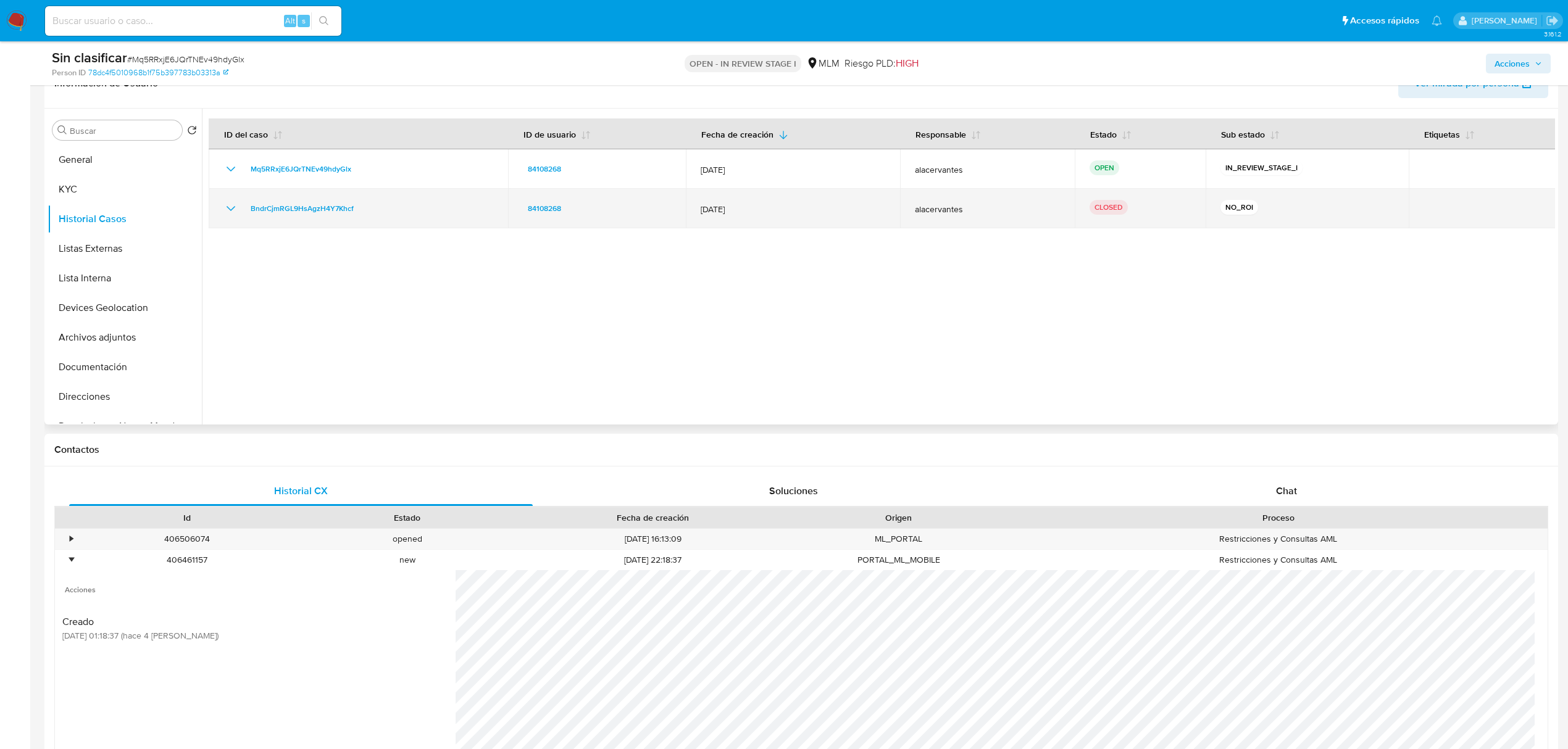
scroll to position [247, 0]
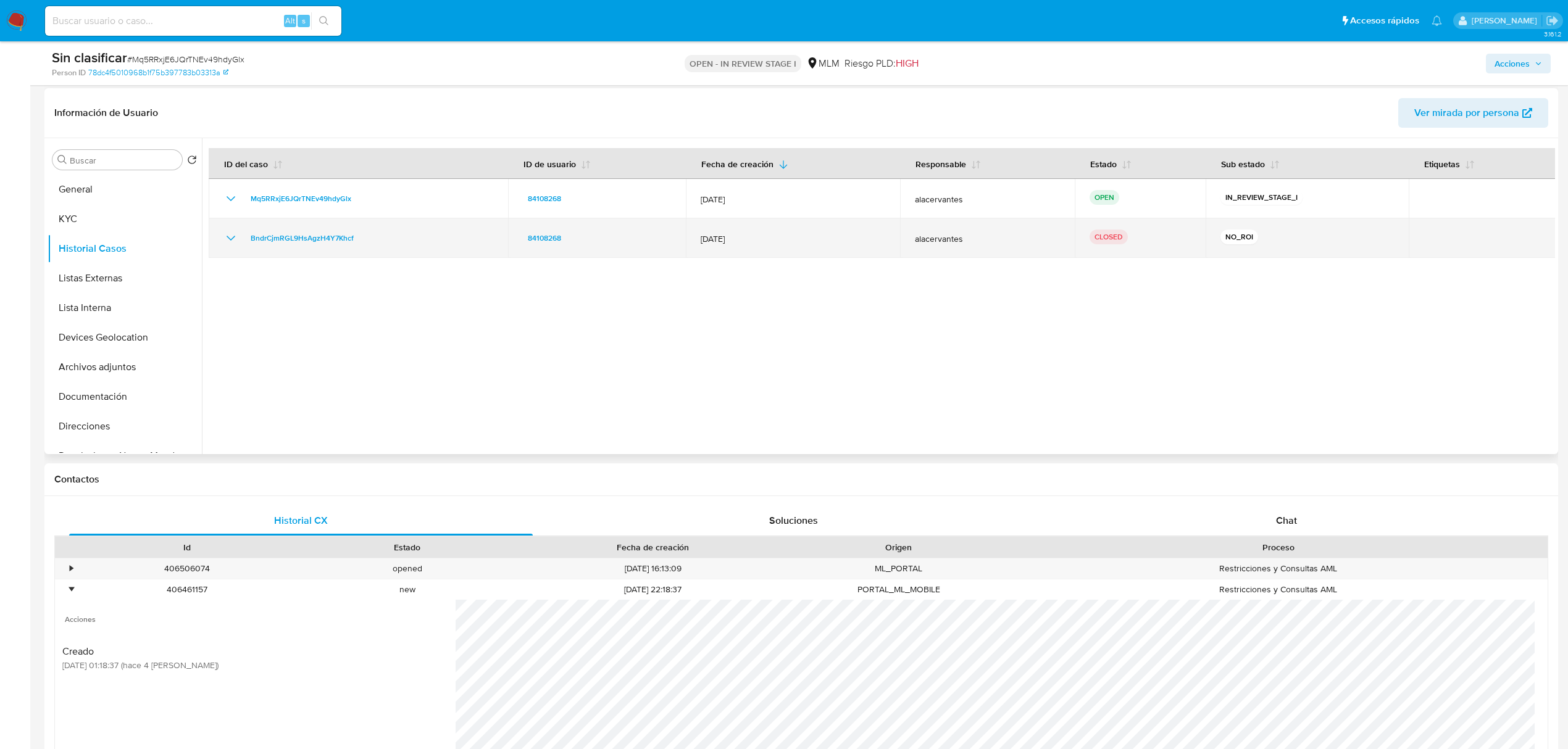
click at [229, 234] on icon "Mostrar/Ocultar" at bounding box center [231, 238] width 15 height 15
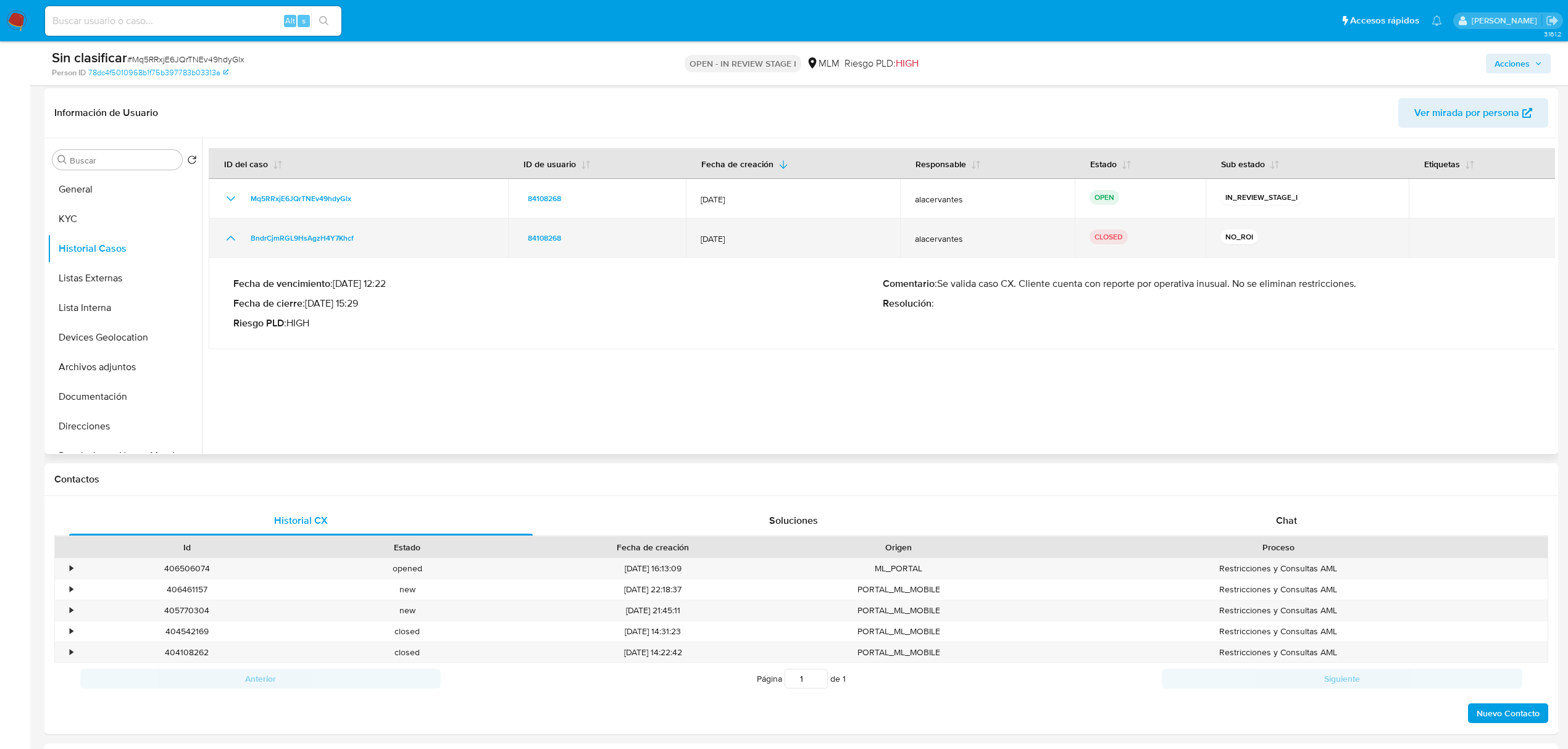
click at [234, 234] on icon "Mostrar/Ocultar" at bounding box center [231, 238] width 15 height 15
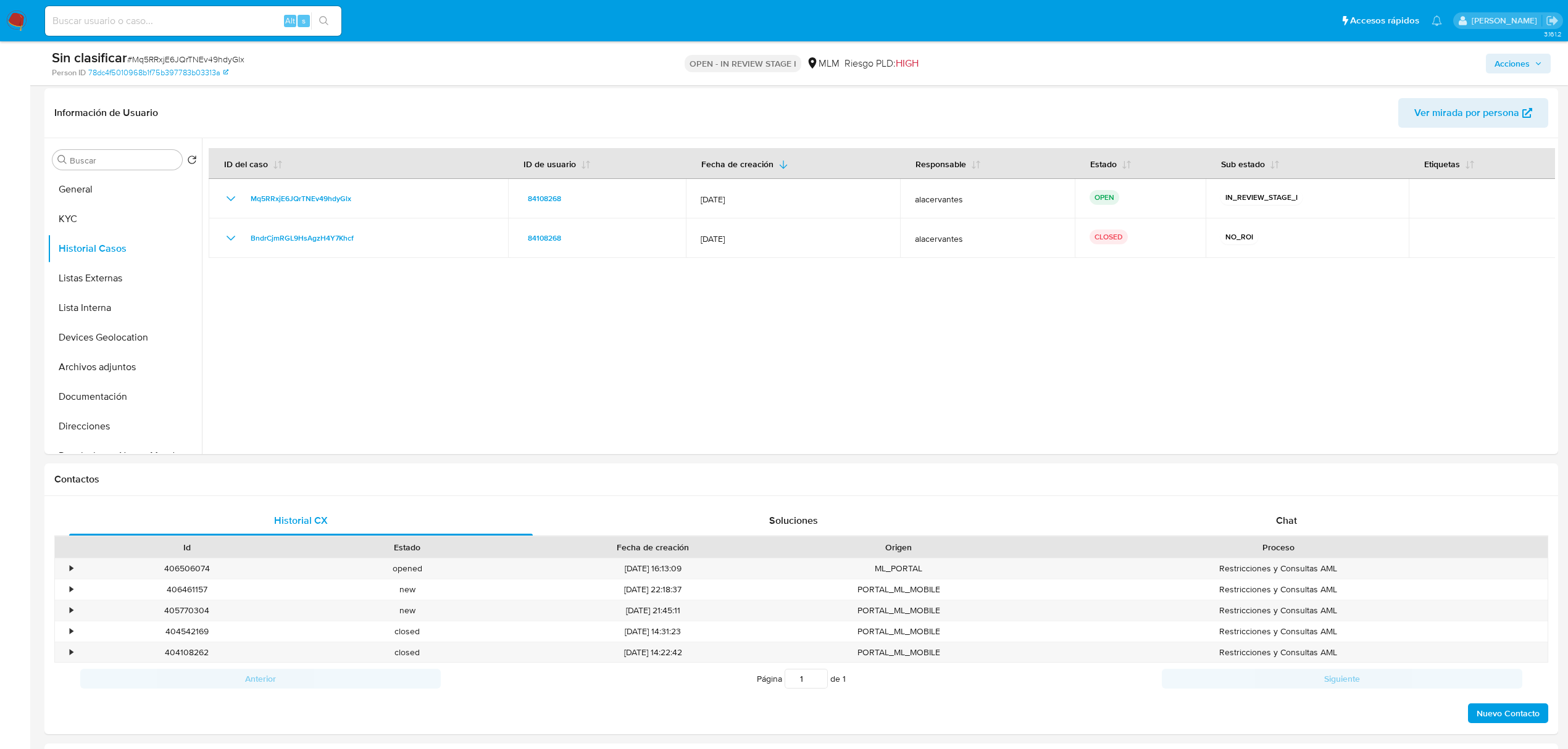
click at [1527, 58] on span "Acciones" at bounding box center [1512, 64] width 35 height 20
click at [1194, 104] on span "Resolución del caso" at bounding box center [1168, 101] width 88 height 14
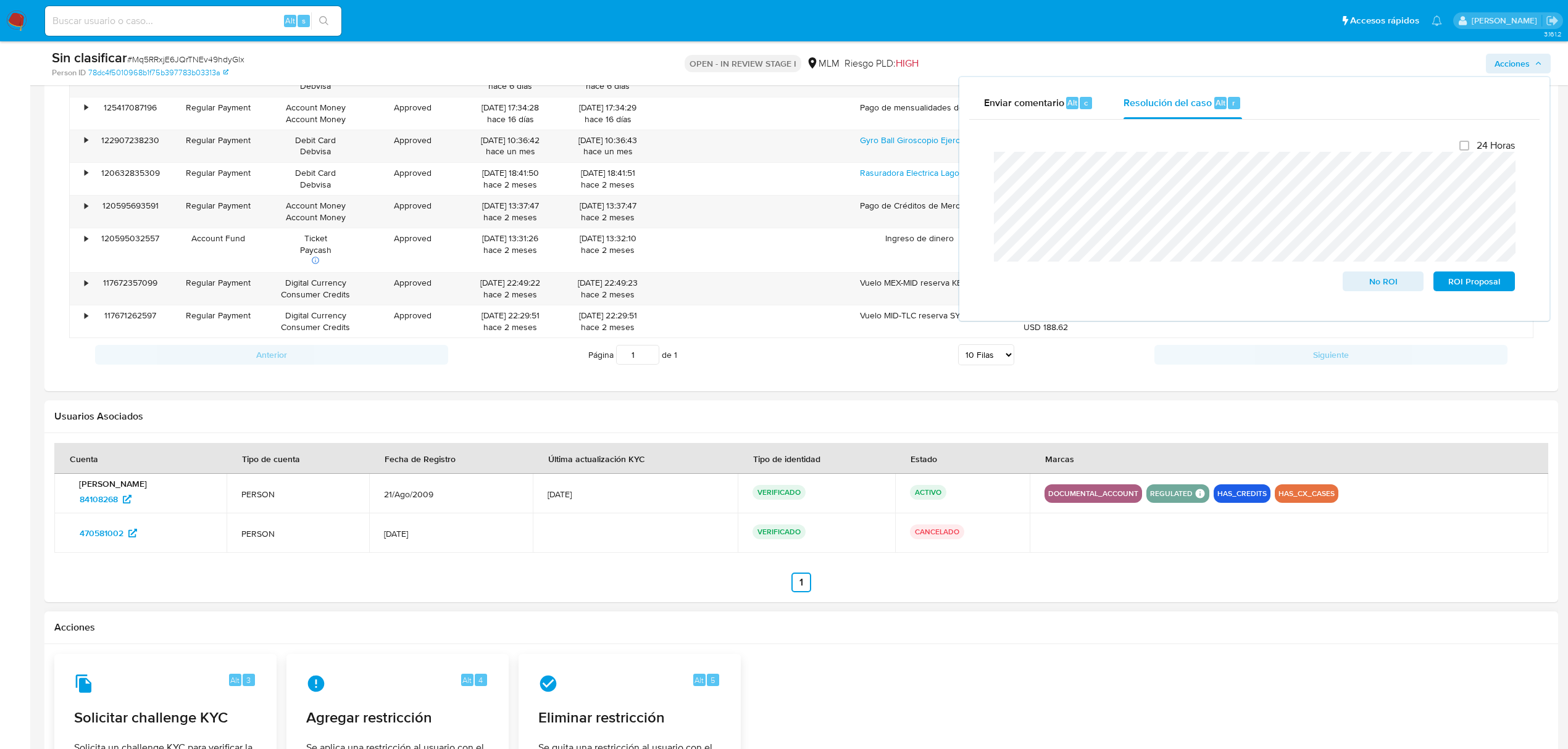
scroll to position [1317, 0]
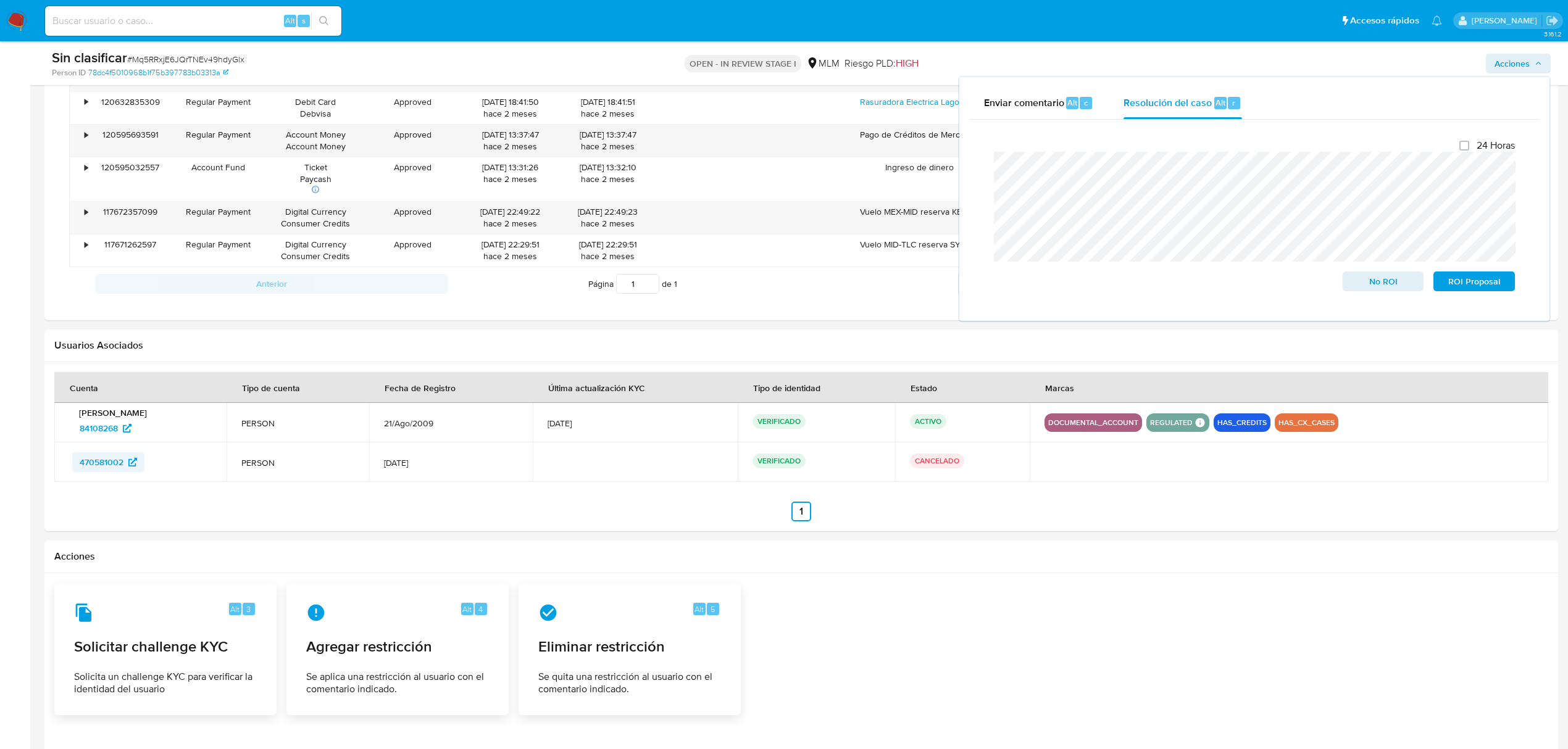
drag, startPoint x: 83, startPoint y: 459, endPoint x: 129, endPoint y: 475, distance: 48.7
click at [129, 475] on td "470581002" at bounding box center [140, 462] width 172 height 40
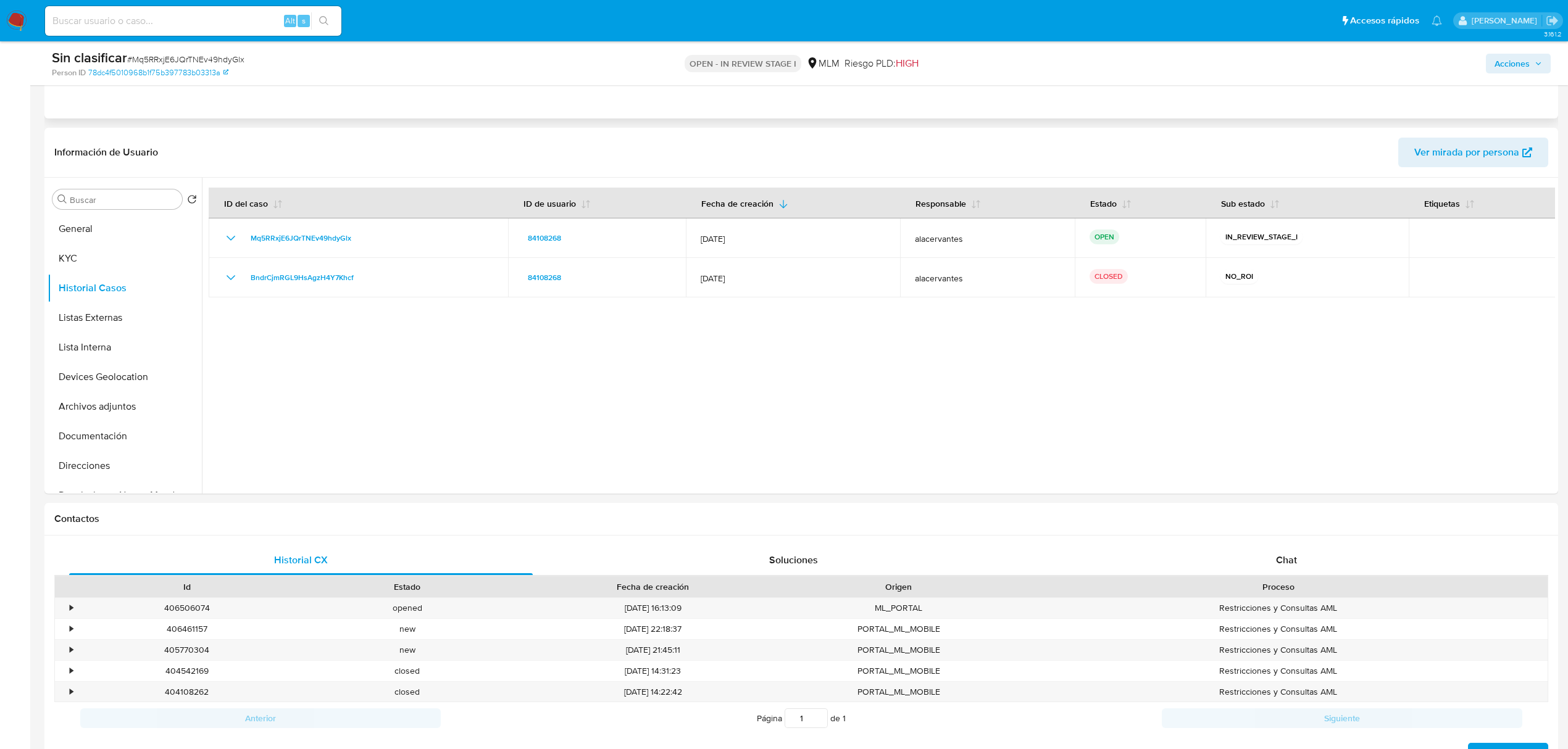
scroll to position [82, 0]
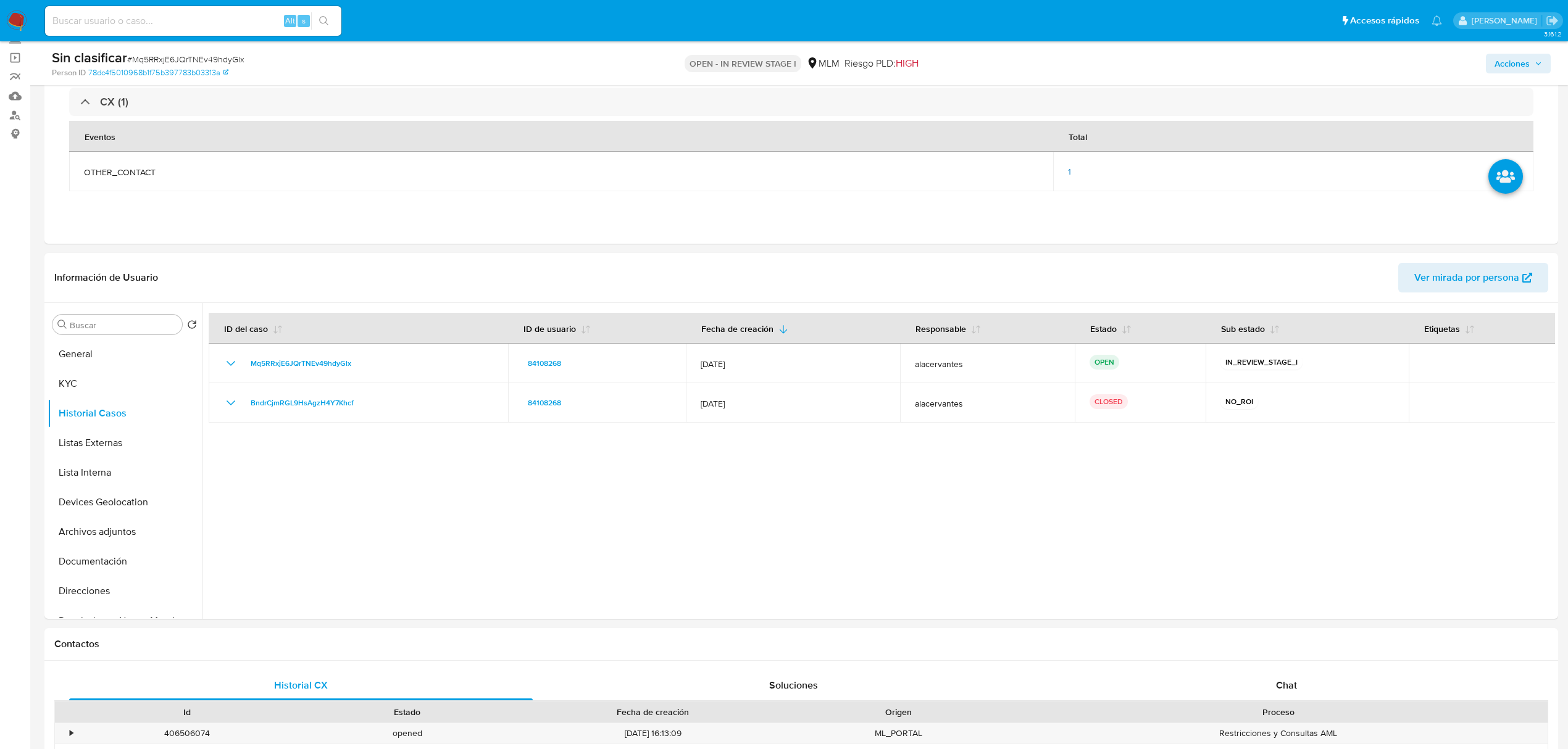
click at [1514, 70] on span "Acciones" at bounding box center [1512, 64] width 35 height 20
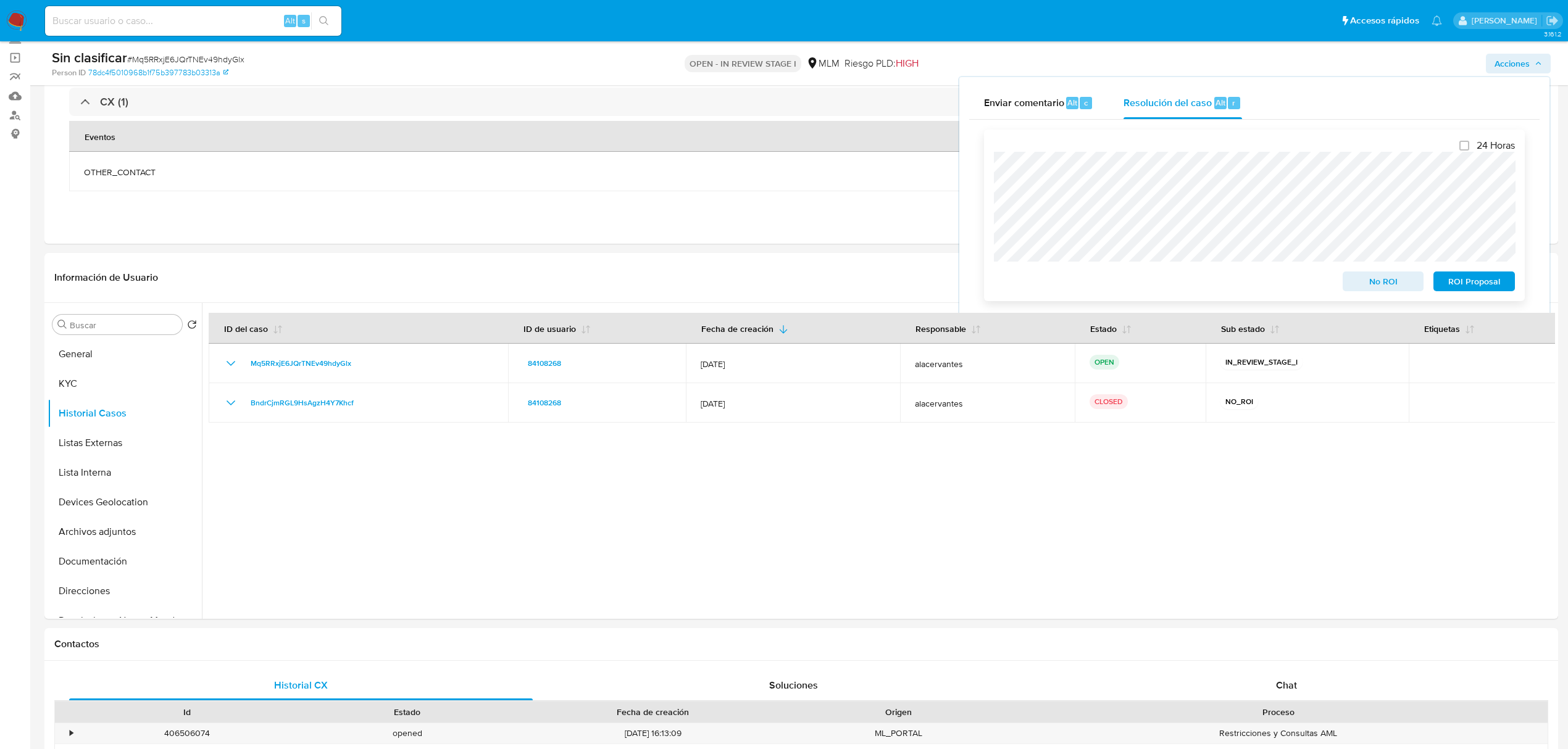
click at [1363, 275] on span "No ROI" at bounding box center [1384, 281] width 64 height 17
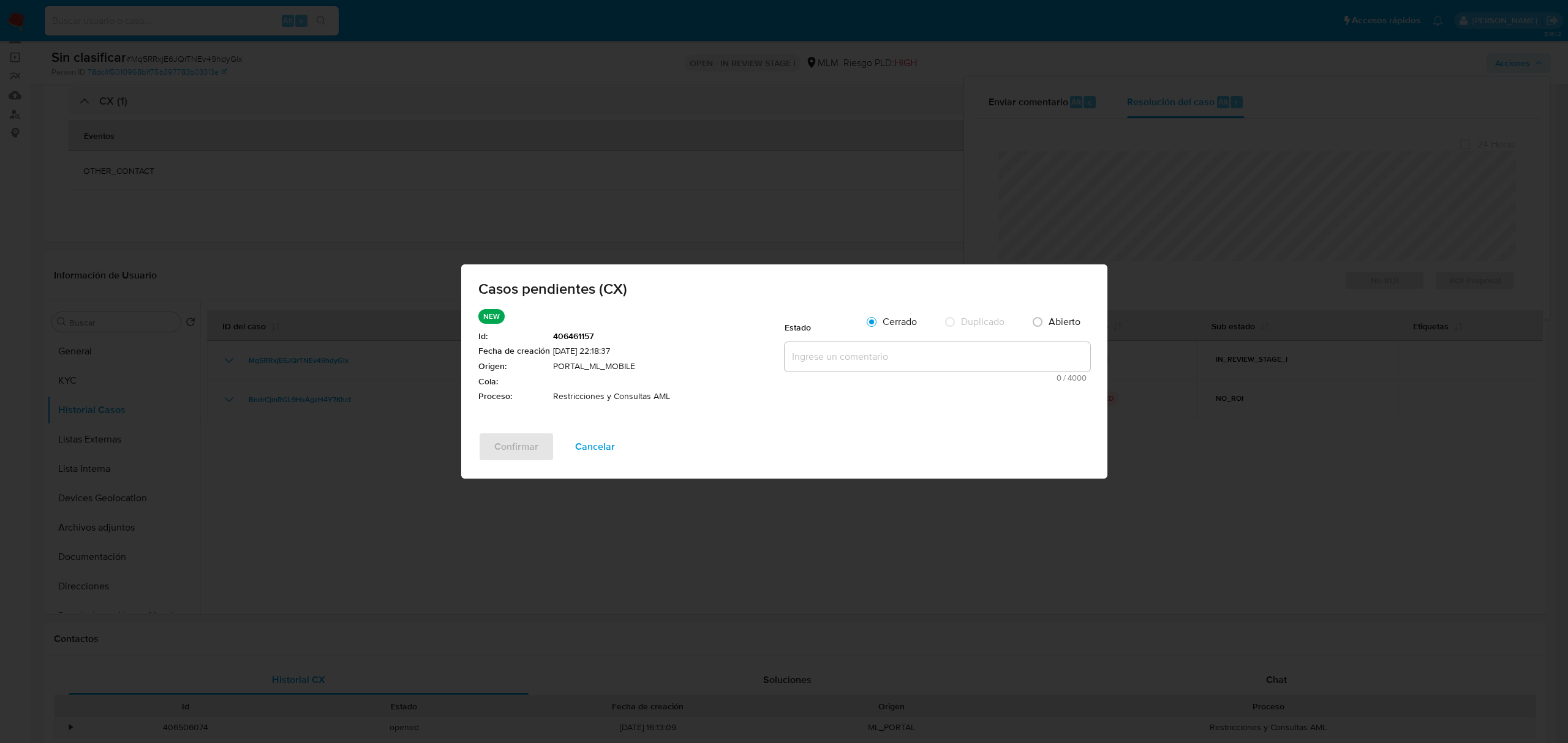
click at [902, 366] on textarea at bounding box center [937, 357] width 305 height 29
paste textarea "Se realiza validación de caso CX. cliente cuenta con restricción en Cust ID 470…"
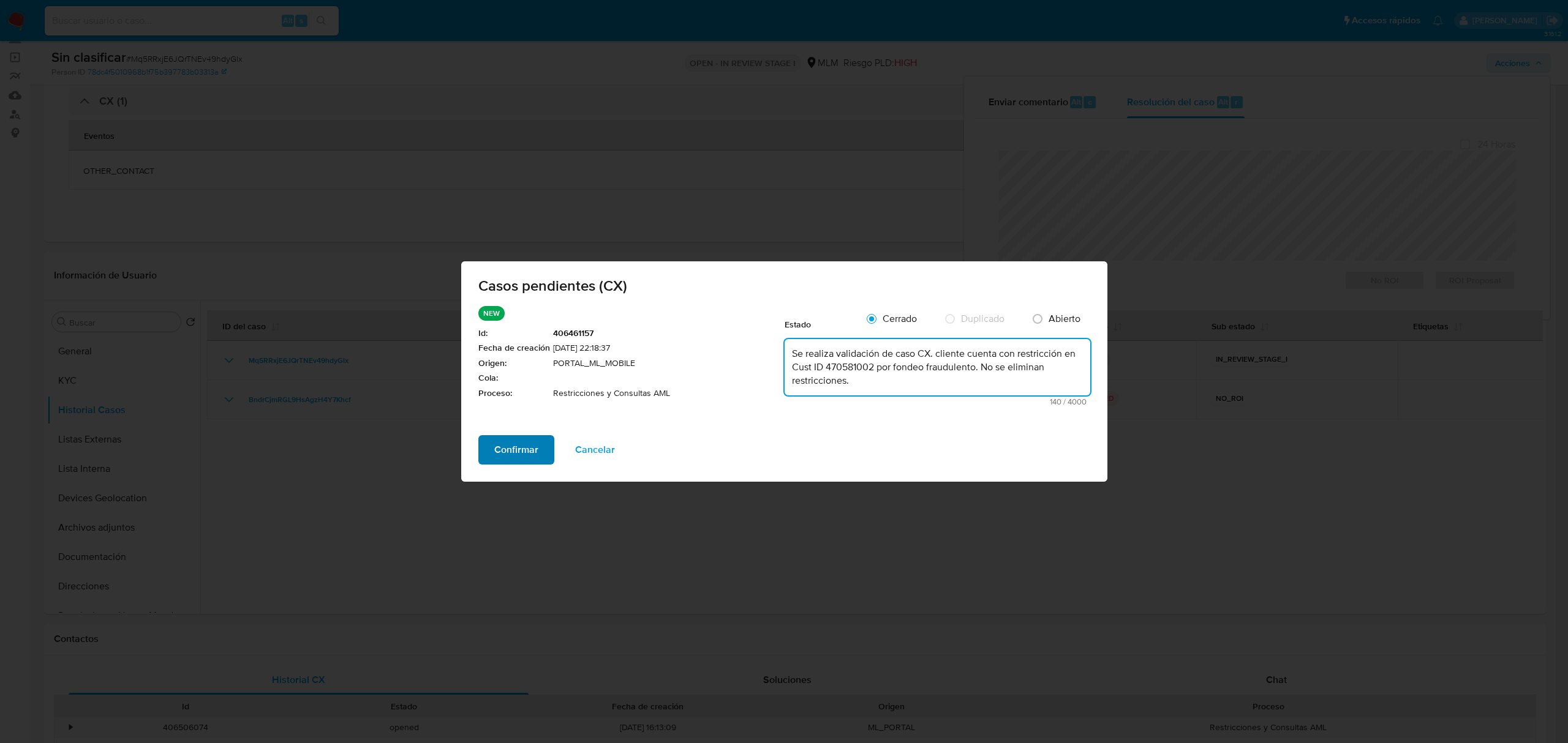
type textarea "Se realiza validación de caso CX. cliente cuenta con restricción en Cust ID 470…"
click at [545, 439] on button "Confirmar" at bounding box center [516, 450] width 76 height 29
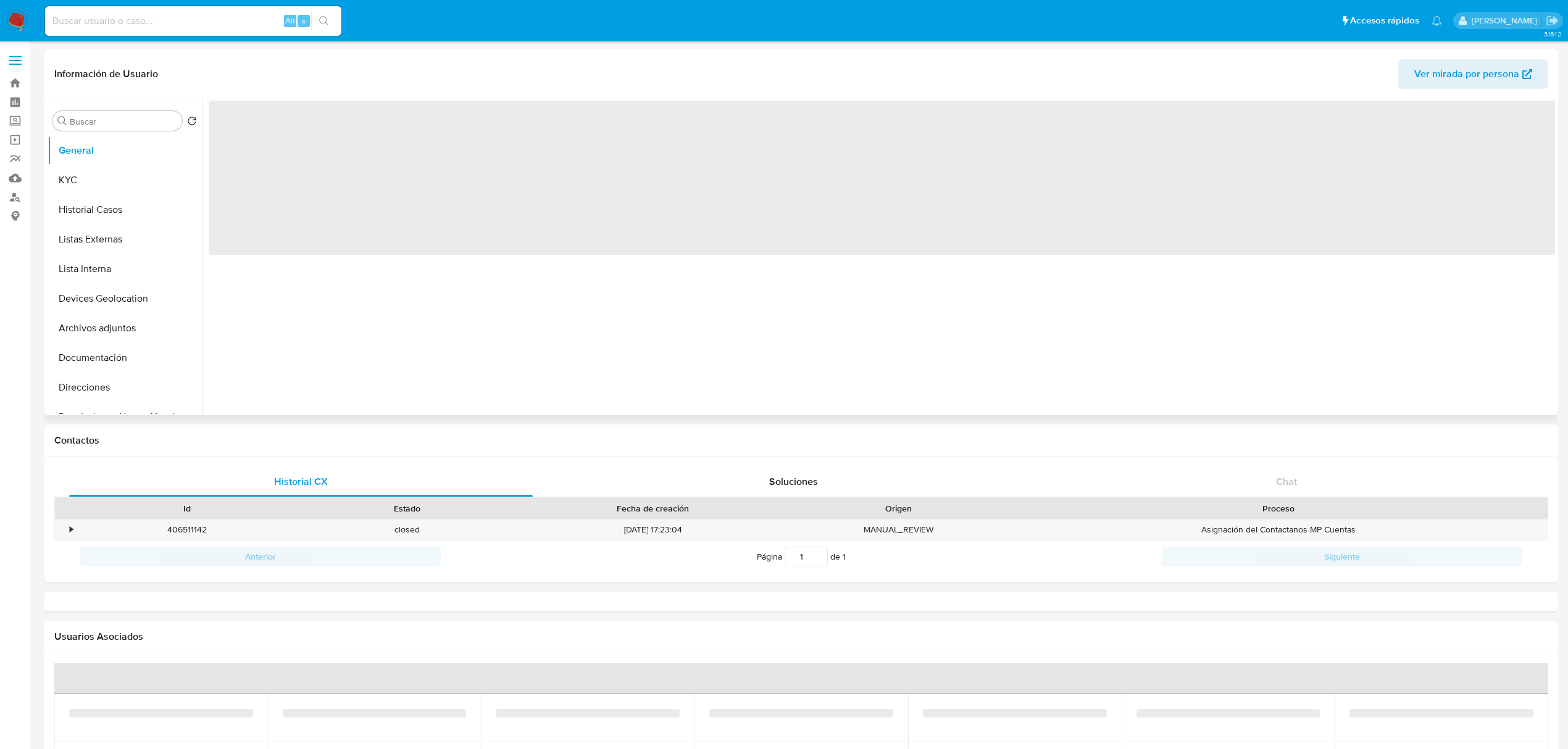
select select "10"
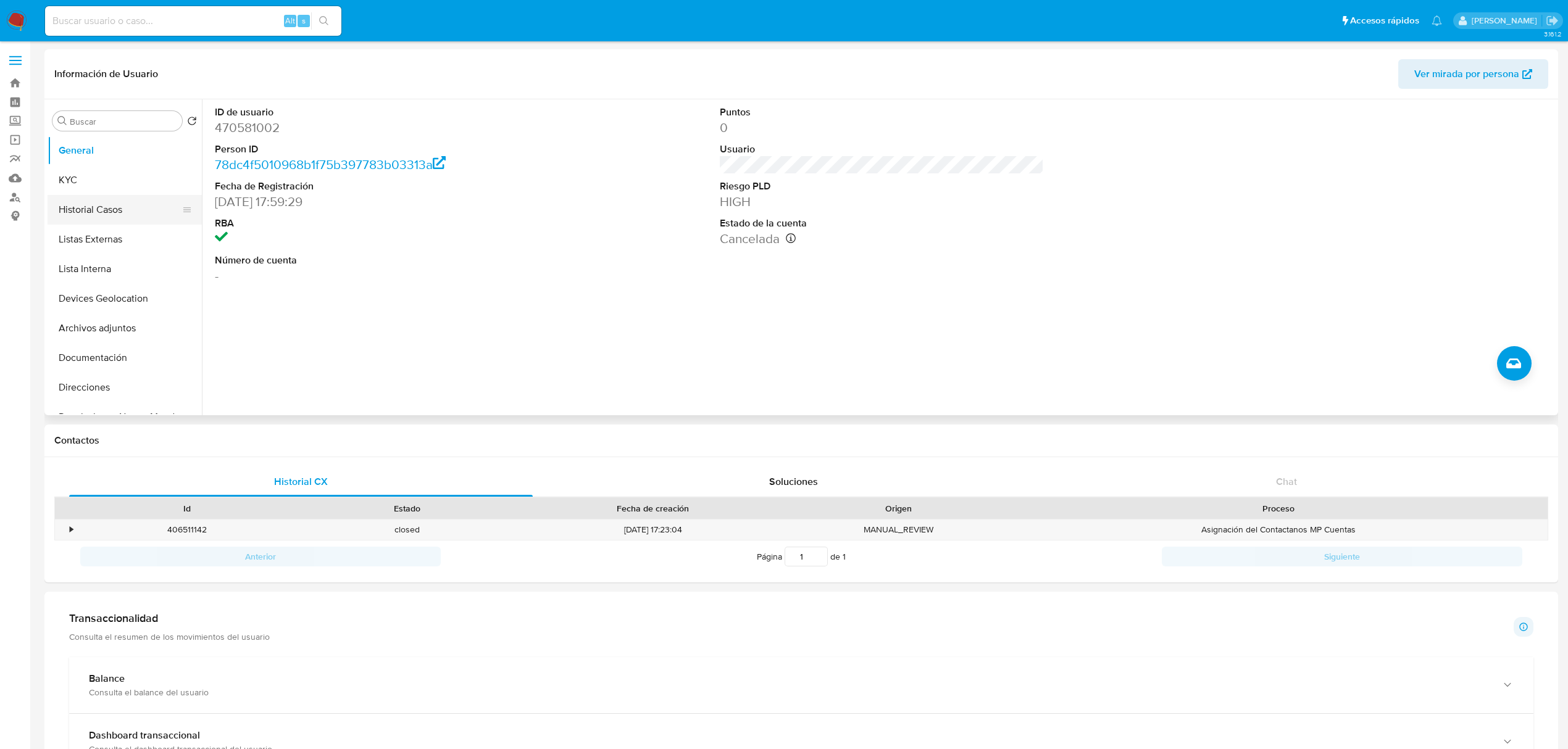
click at [106, 202] on button "Historial Casos" at bounding box center [120, 210] width 144 height 30
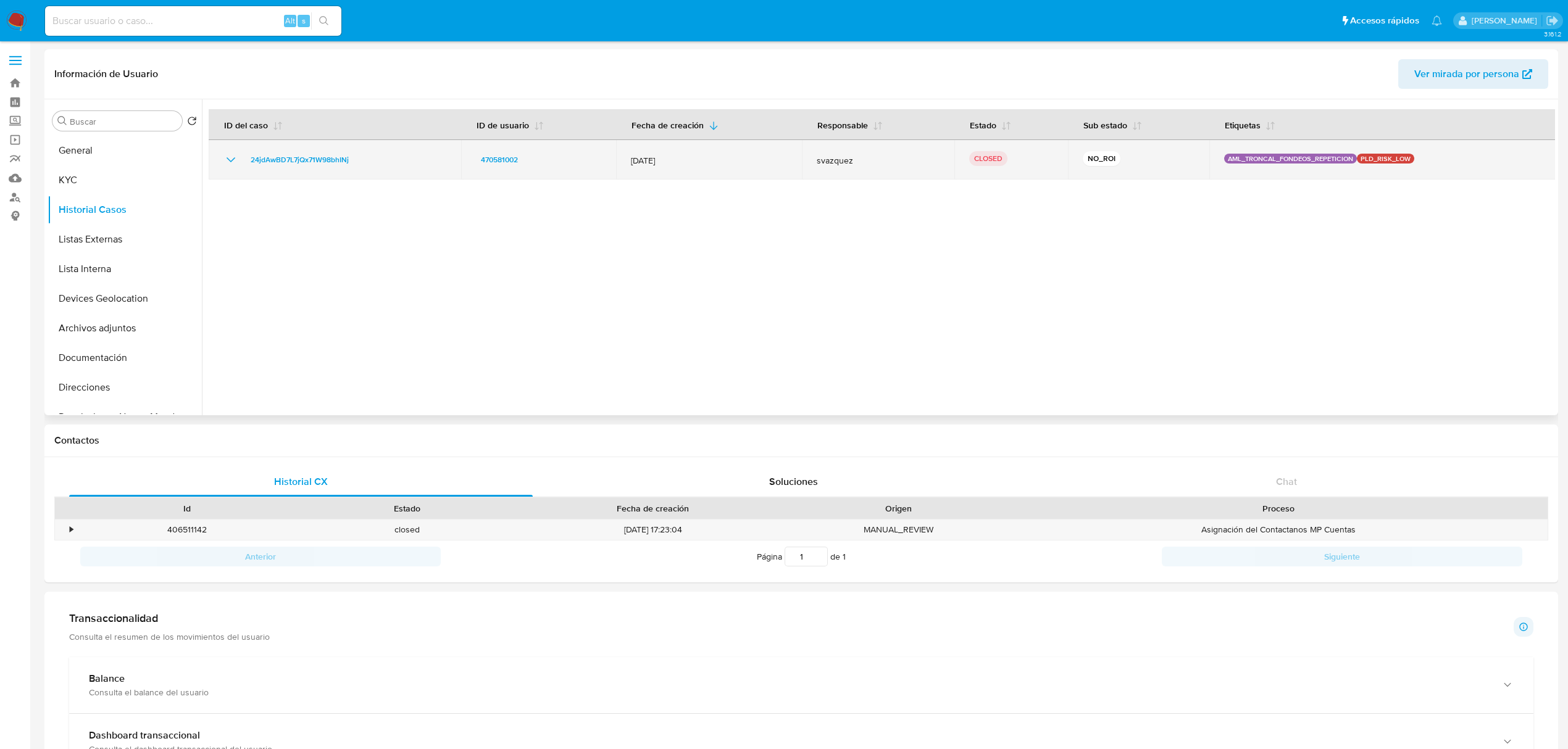
click at [232, 161] on icon "Mostrar/Ocultar" at bounding box center [231, 160] width 8 height 5
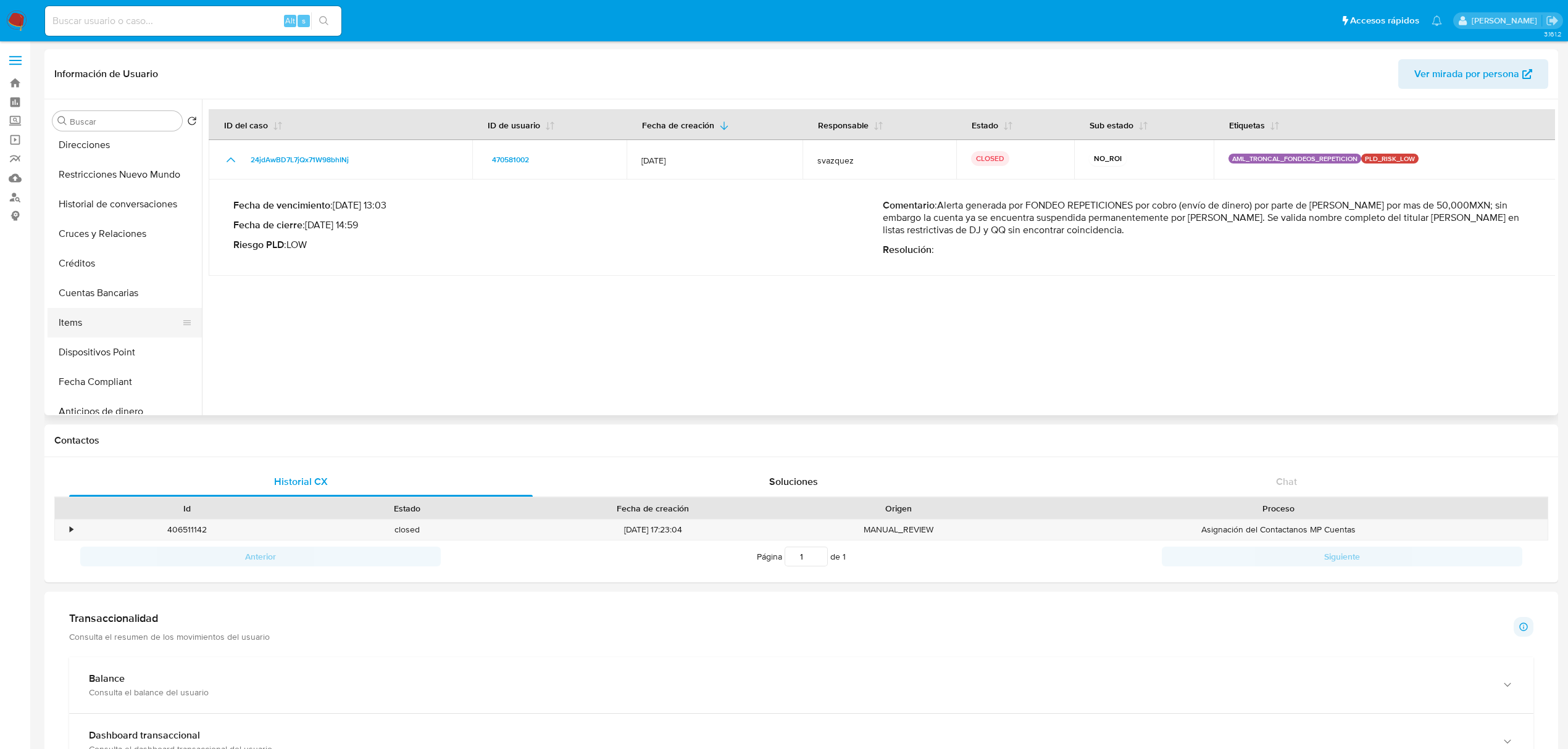
scroll to position [247, 0]
click at [127, 172] on button "Restricciones Nuevo Mundo" at bounding box center [120, 171] width 144 height 30
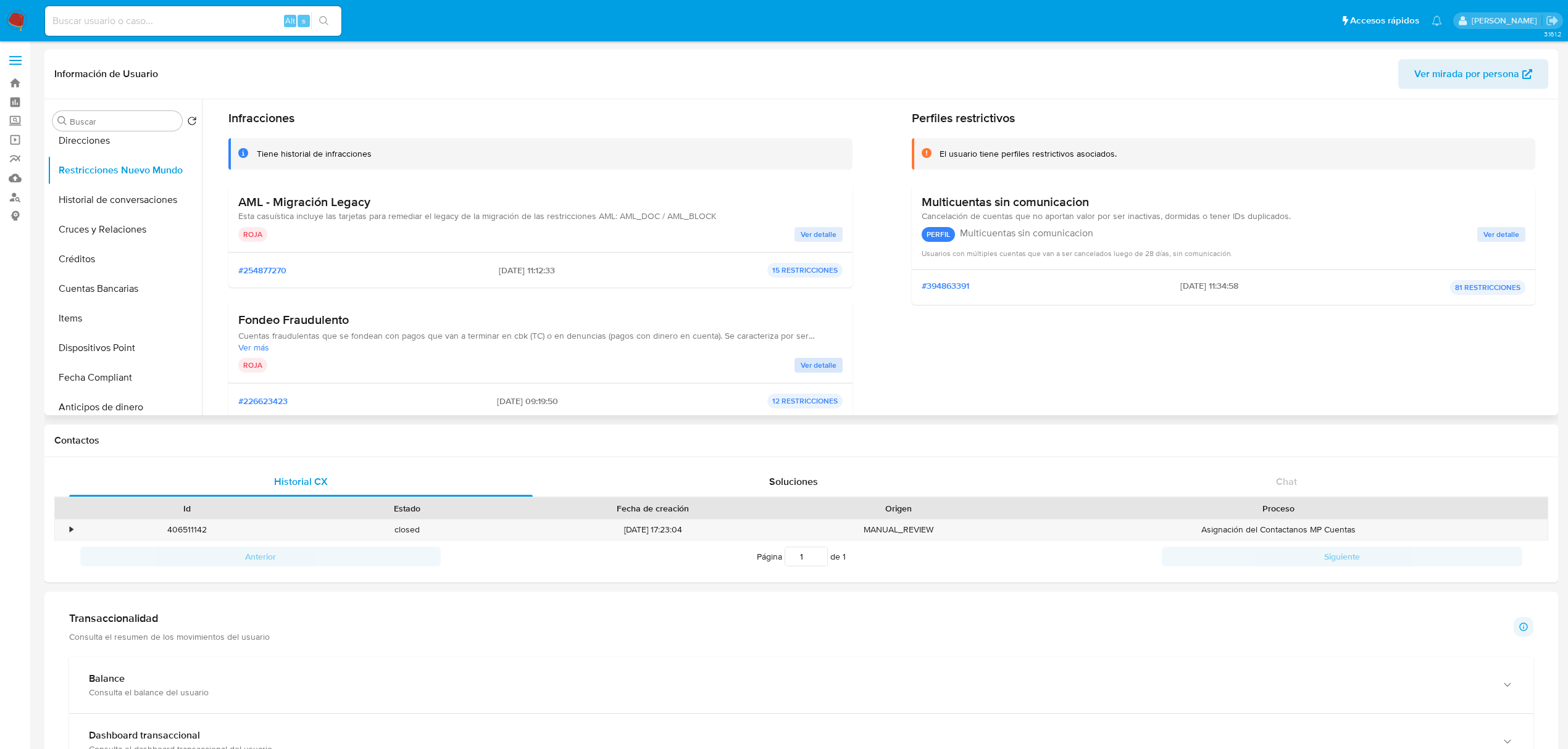
scroll to position [82, 0]
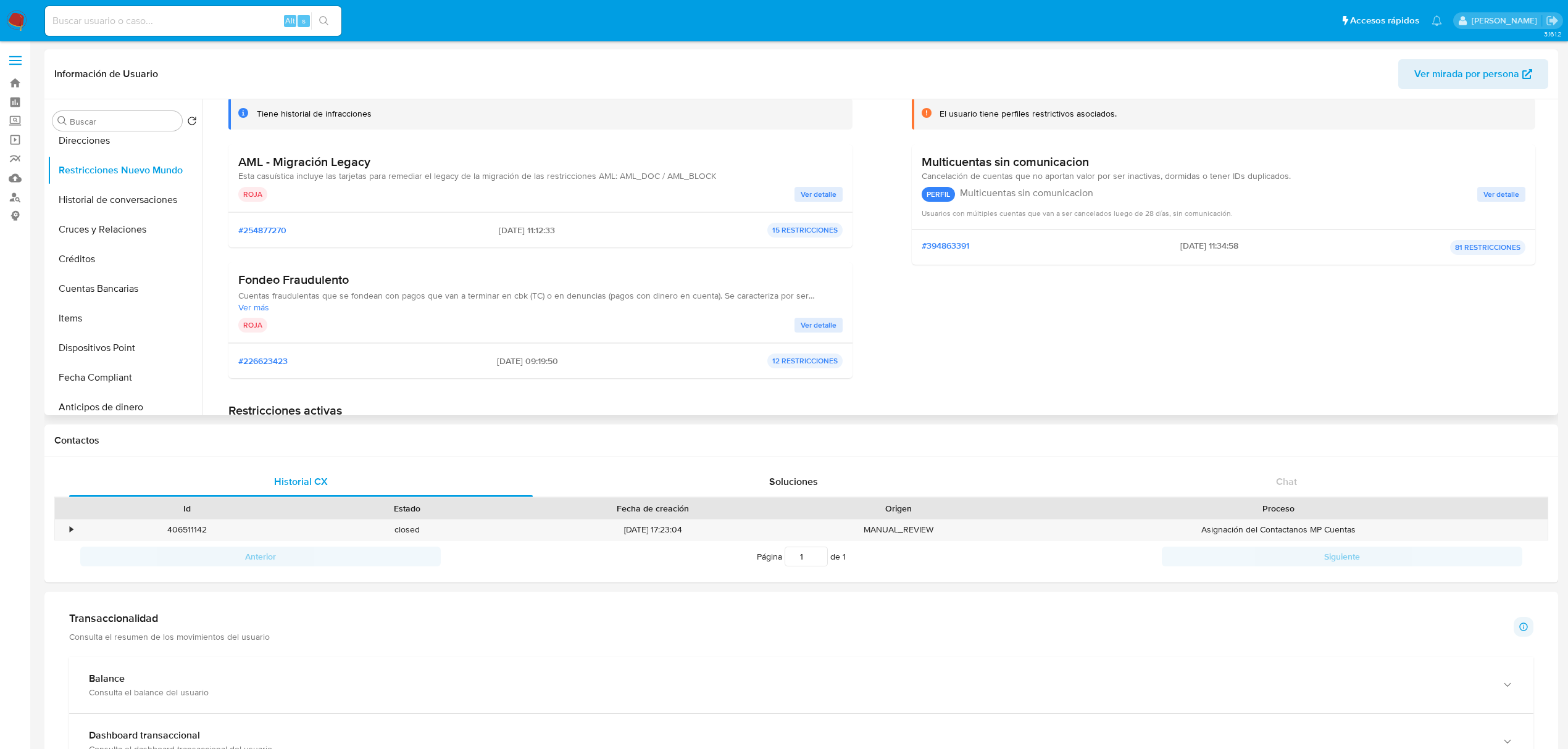
click at [810, 326] on span "Ver detalle" at bounding box center [818, 325] width 35 height 12
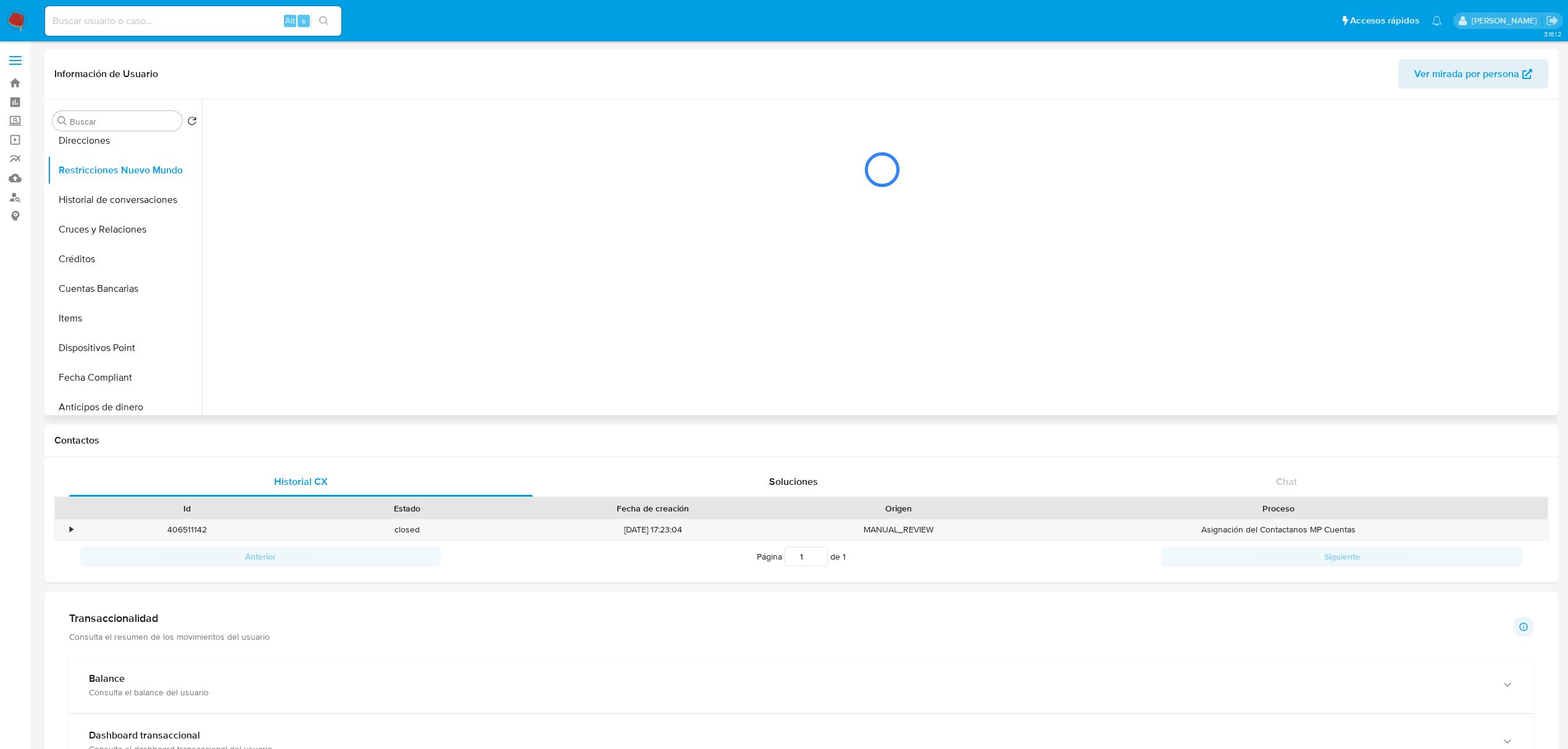
scroll to position [0, 0]
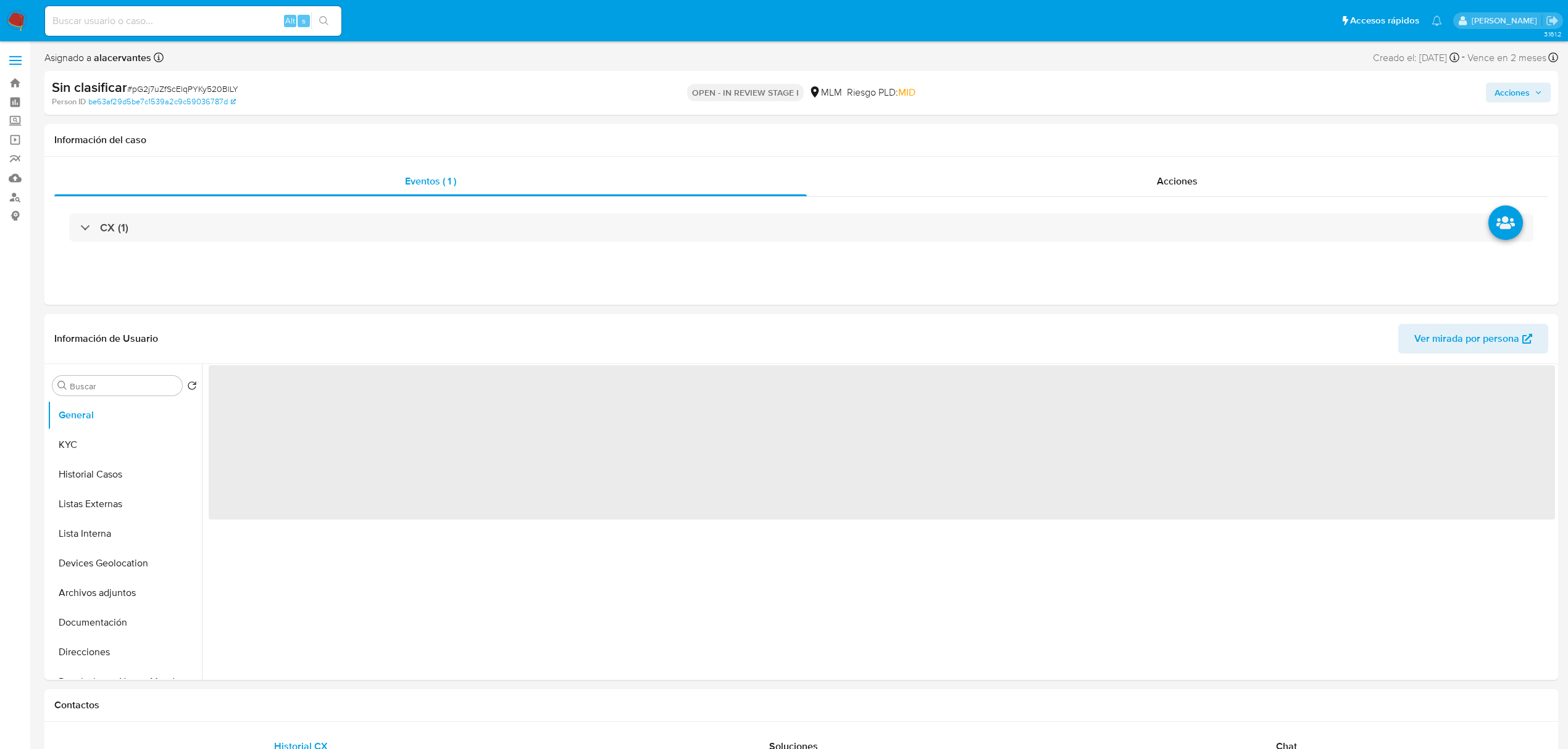
select select "10"
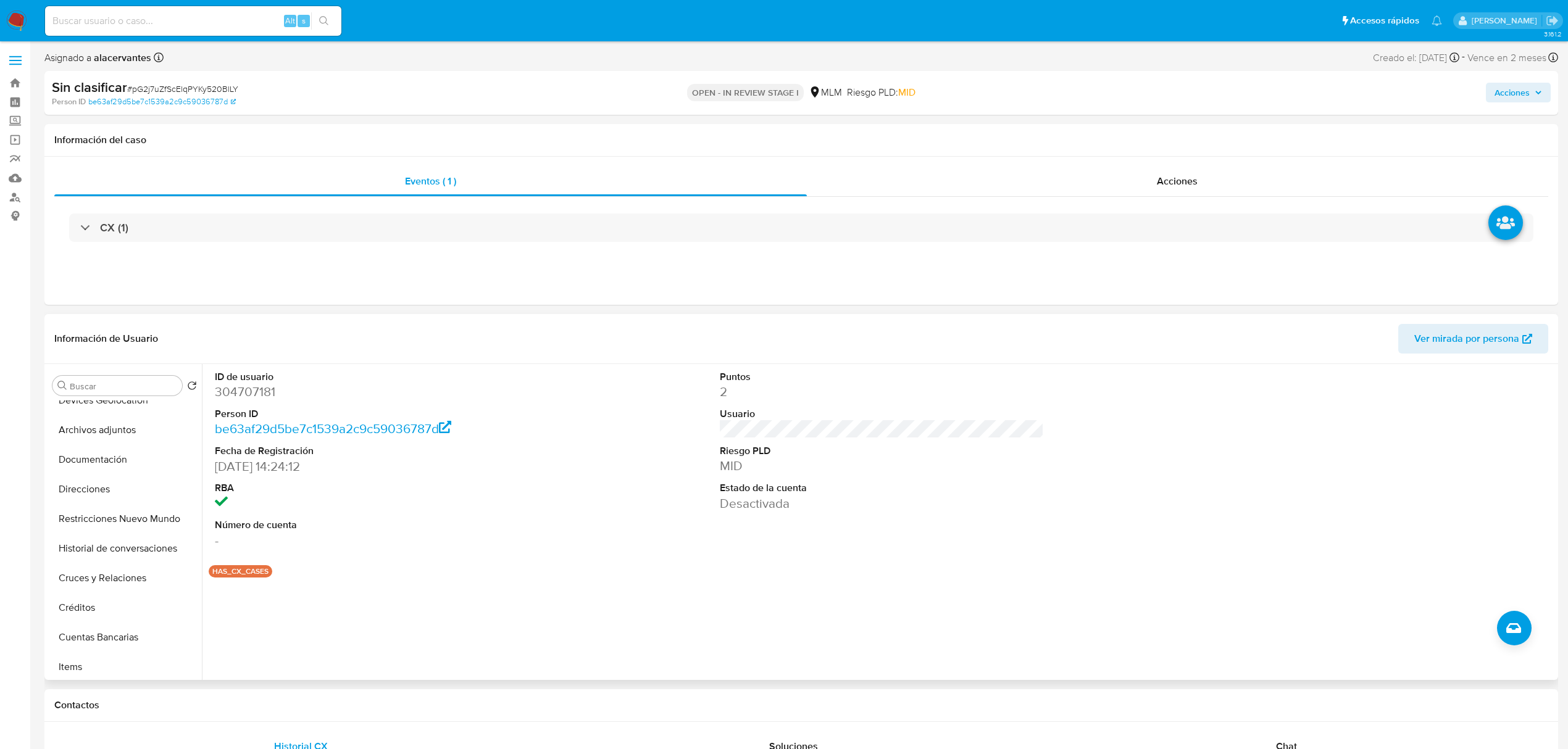
scroll to position [164, 0]
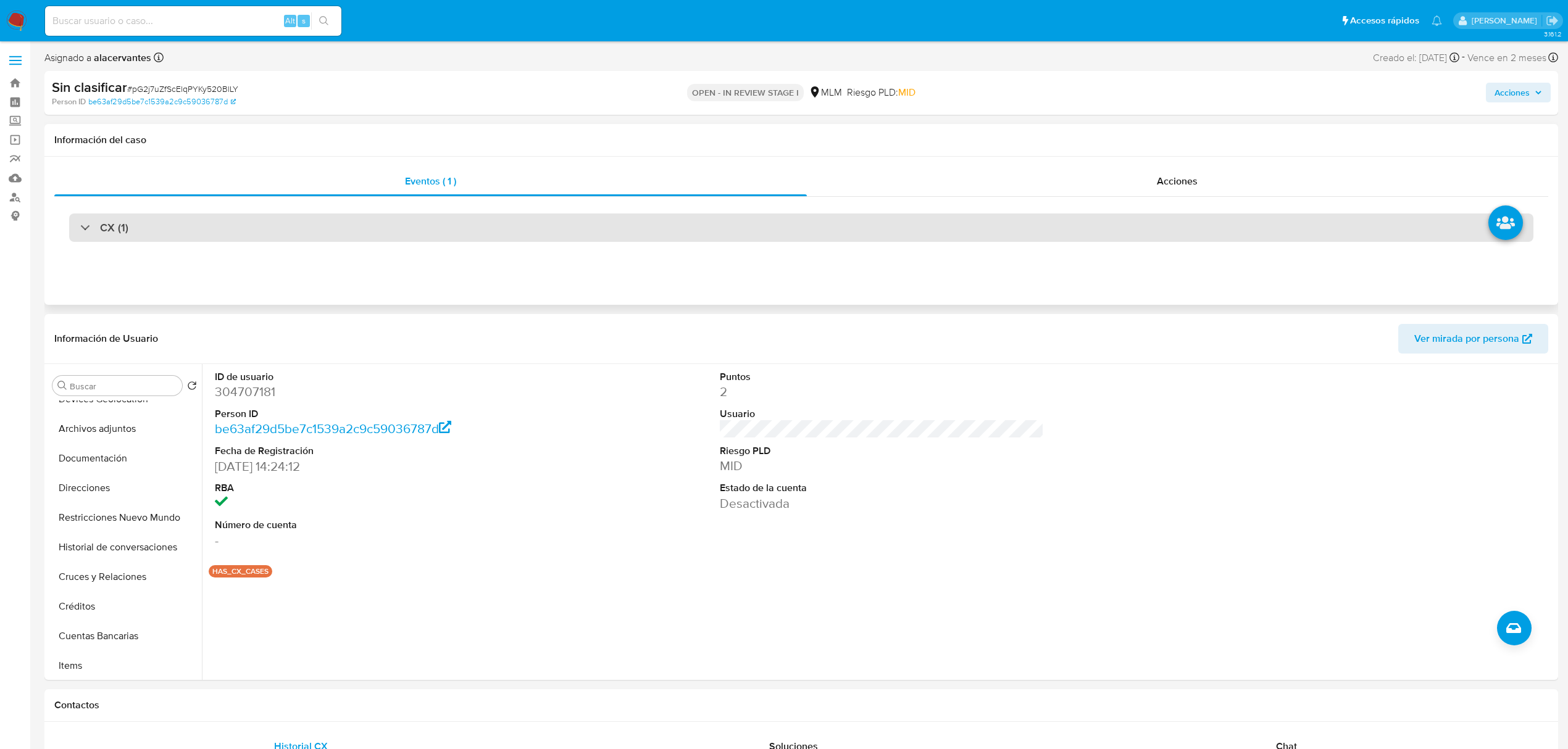
click at [552, 214] on div "CX (1)" at bounding box center [801, 228] width 1465 height 28
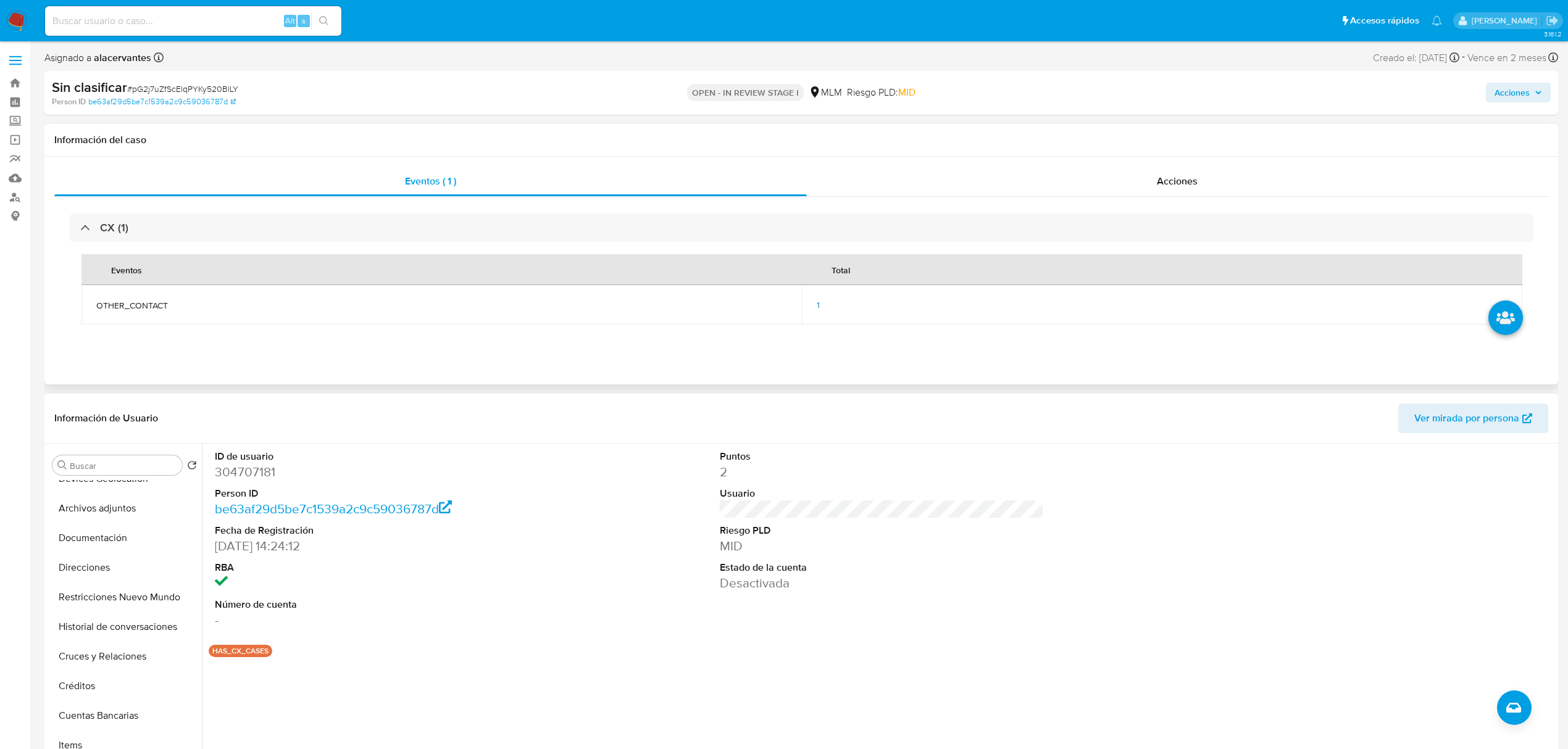
click at [820, 304] on div "1" at bounding box center [1162, 304] width 691 height 11
click at [824, 307] on div "1" at bounding box center [1162, 304] width 691 height 11
click at [821, 309] on div "1" at bounding box center [1162, 304] width 691 height 11
click at [820, 306] on div "1" at bounding box center [1162, 304] width 691 height 11
click at [818, 304] on div "1" at bounding box center [1162, 304] width 691 height 11
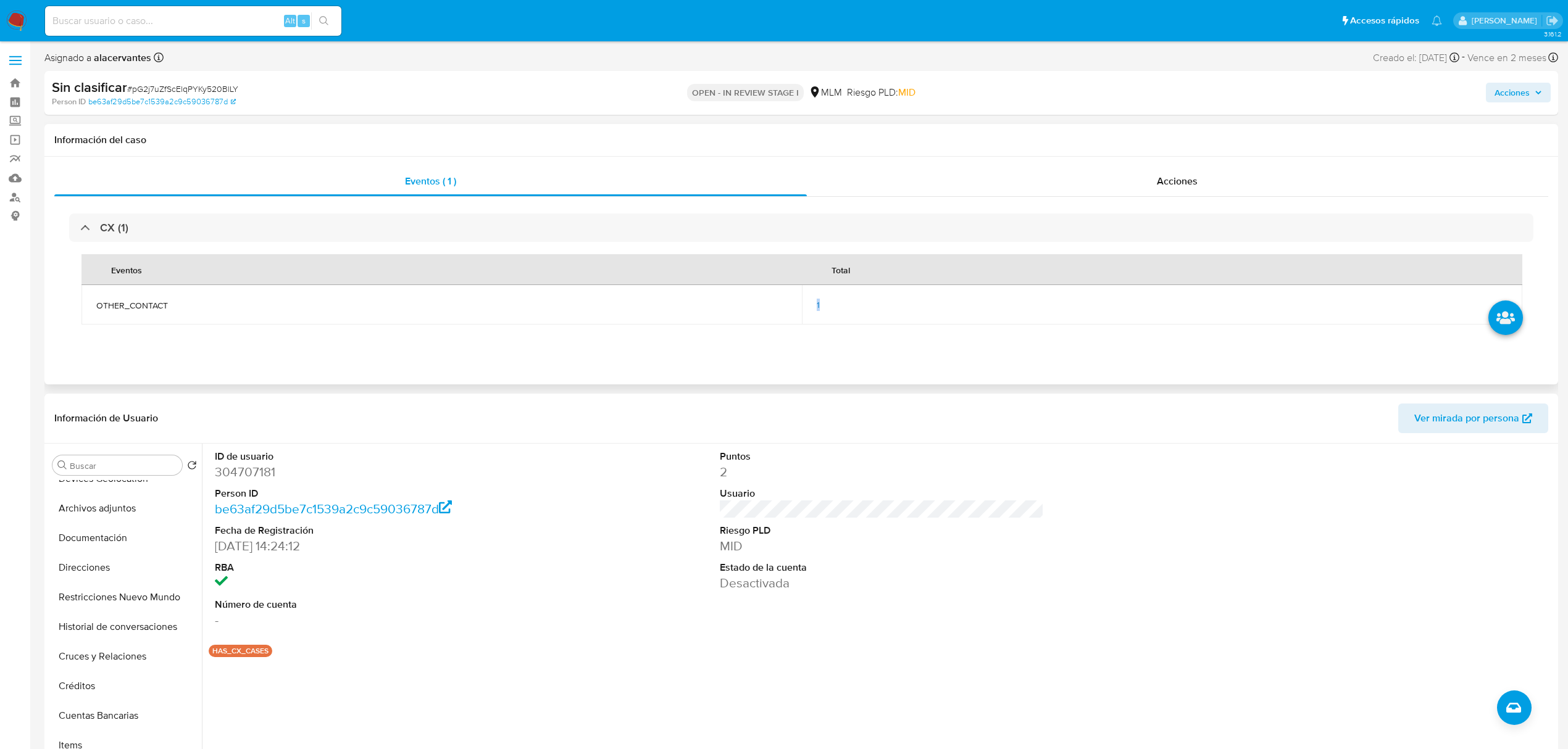
click at [818, 304] on span "1" at bounding box center [819, 304] width 3 height 12
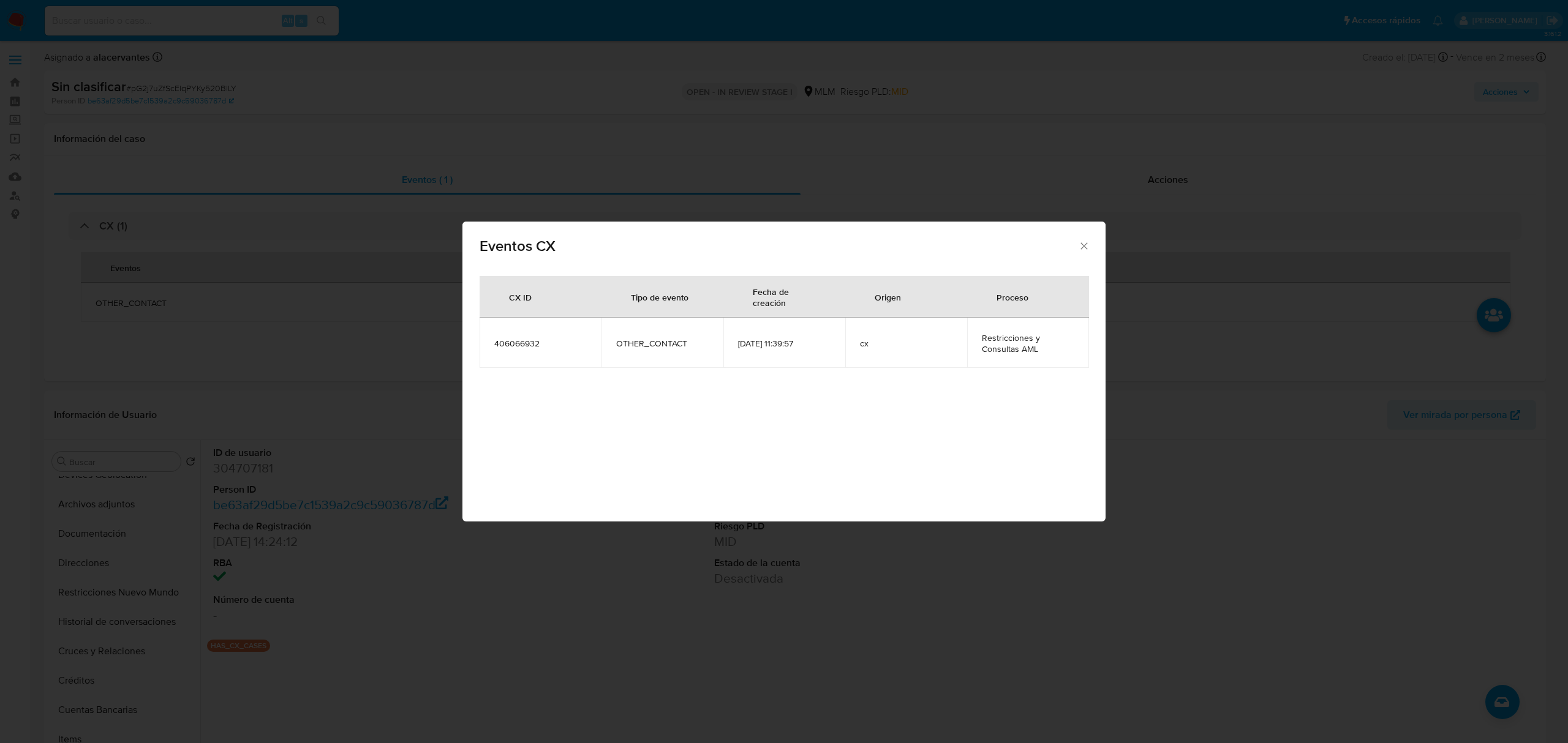
click at [1081, 252] on icon "Cerrar" at bounding box center [1084, 245] width 12 height 12
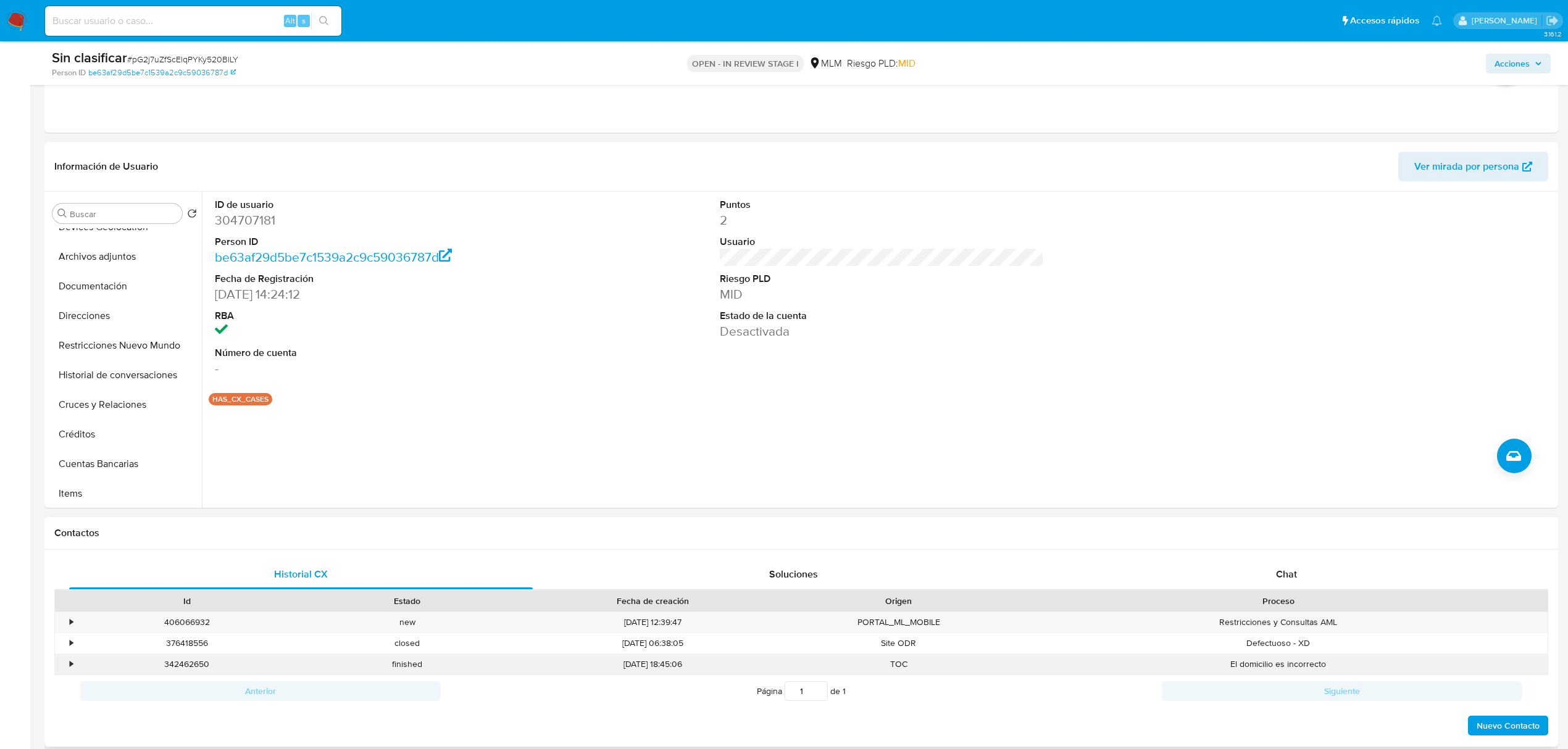
scroll to position [329, 0]
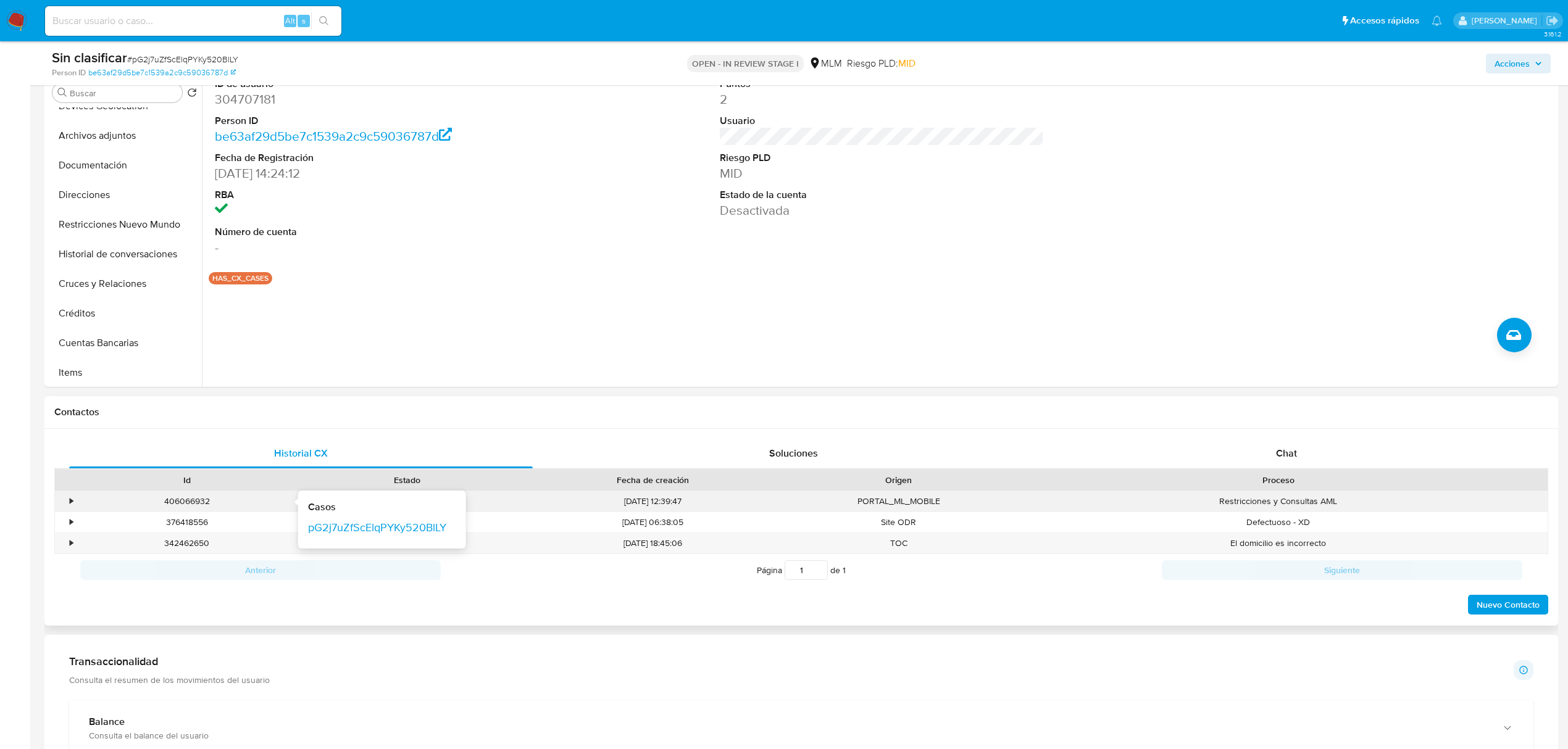
click at [78, 500] on div "406066932 Casos pG2j7uZfScElqPYKy520BlLY" at bounding box center [187, 502] width 220 height 21
click at [73, 500] on div "•" at bounding box center [72, 502] width 3 height 12
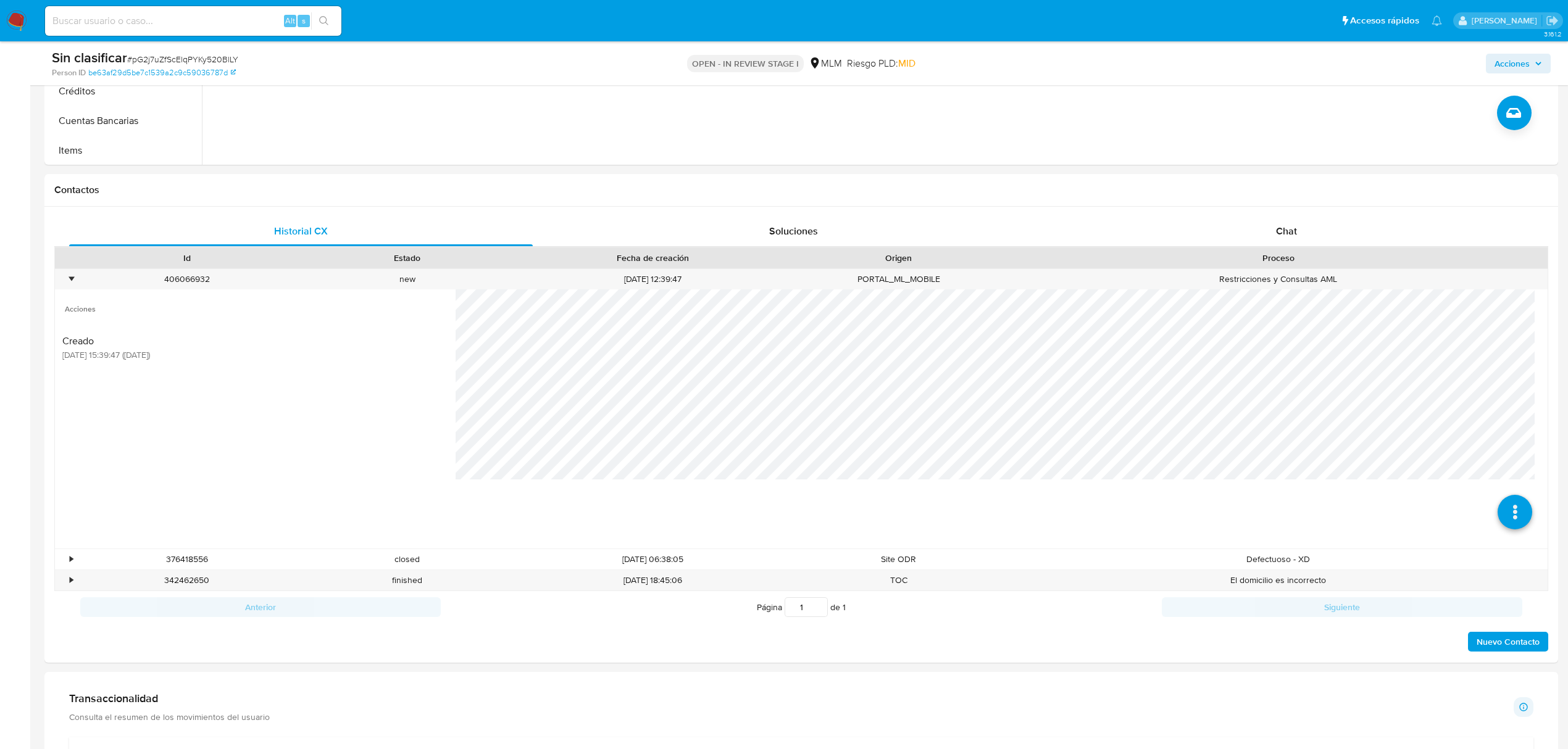
scroll to position [576, 0]
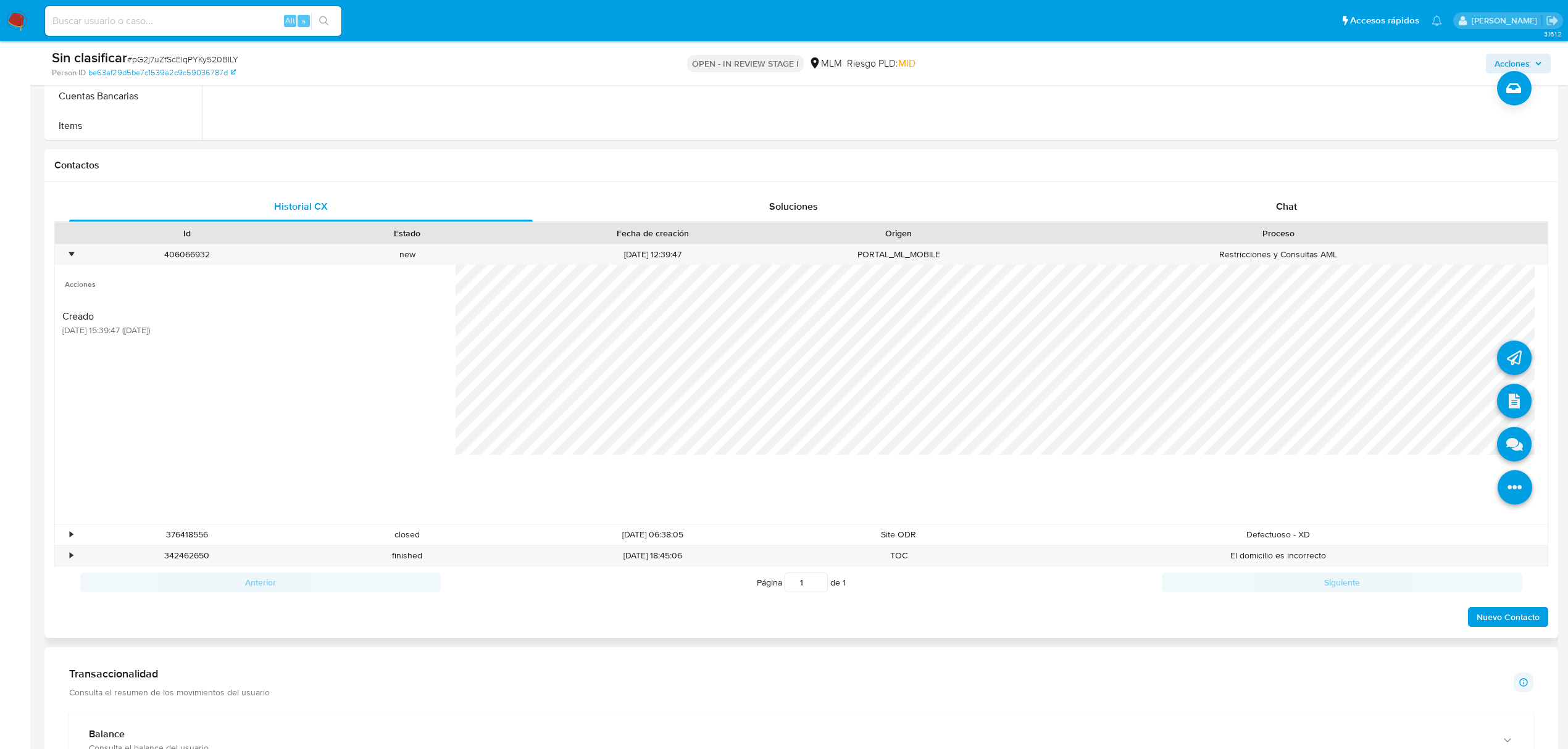
click at [1500, 492] on icon at bounding box center [1515, 488] width 35 height 35
click at [1497, 403] on icon at bounding box center [1514, 401] width 35 height 35
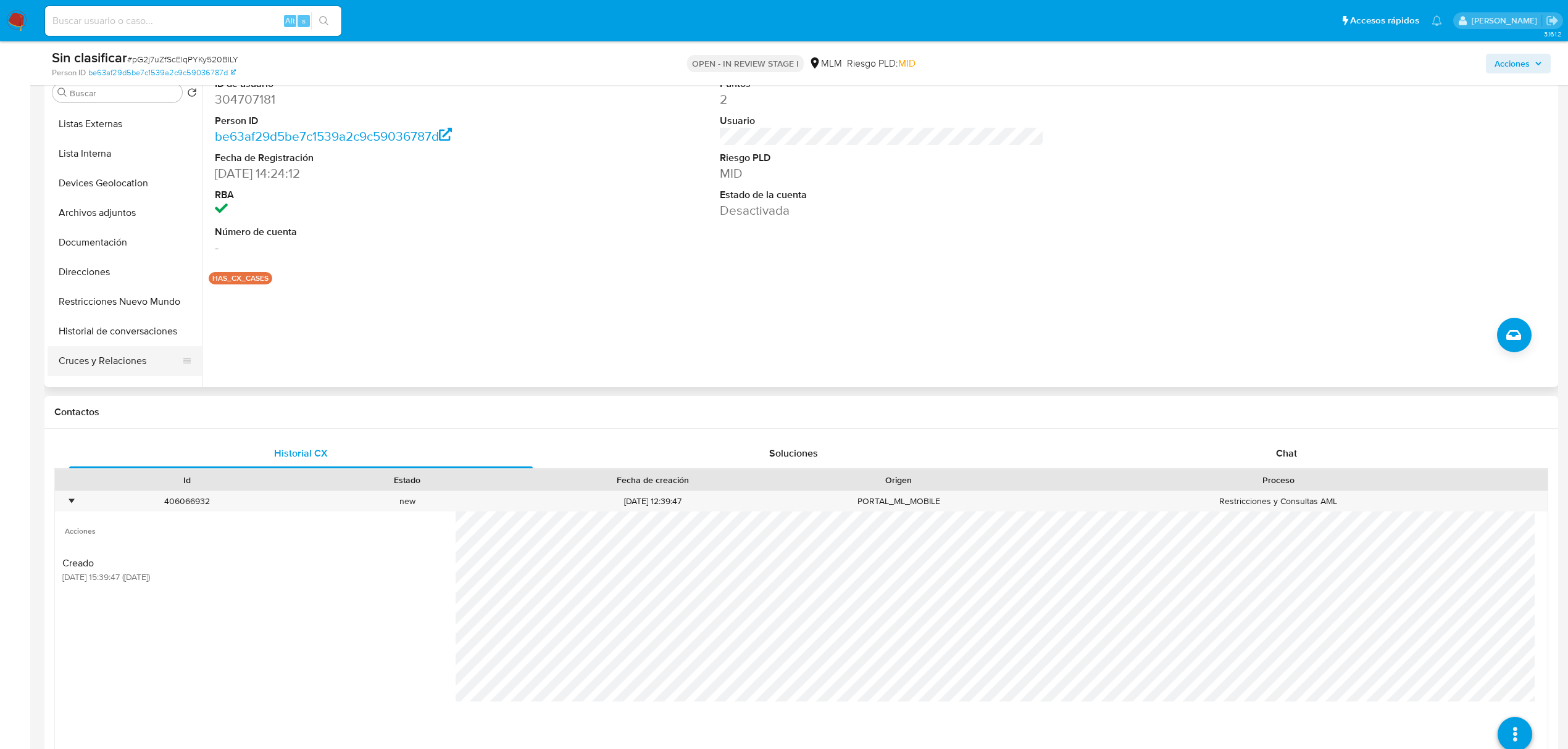
scroll to position [164, 0]
click at [127, 224] on button "Restricciones Nuevo Mundo" at bounding box center [120, 224] width 144 height 30
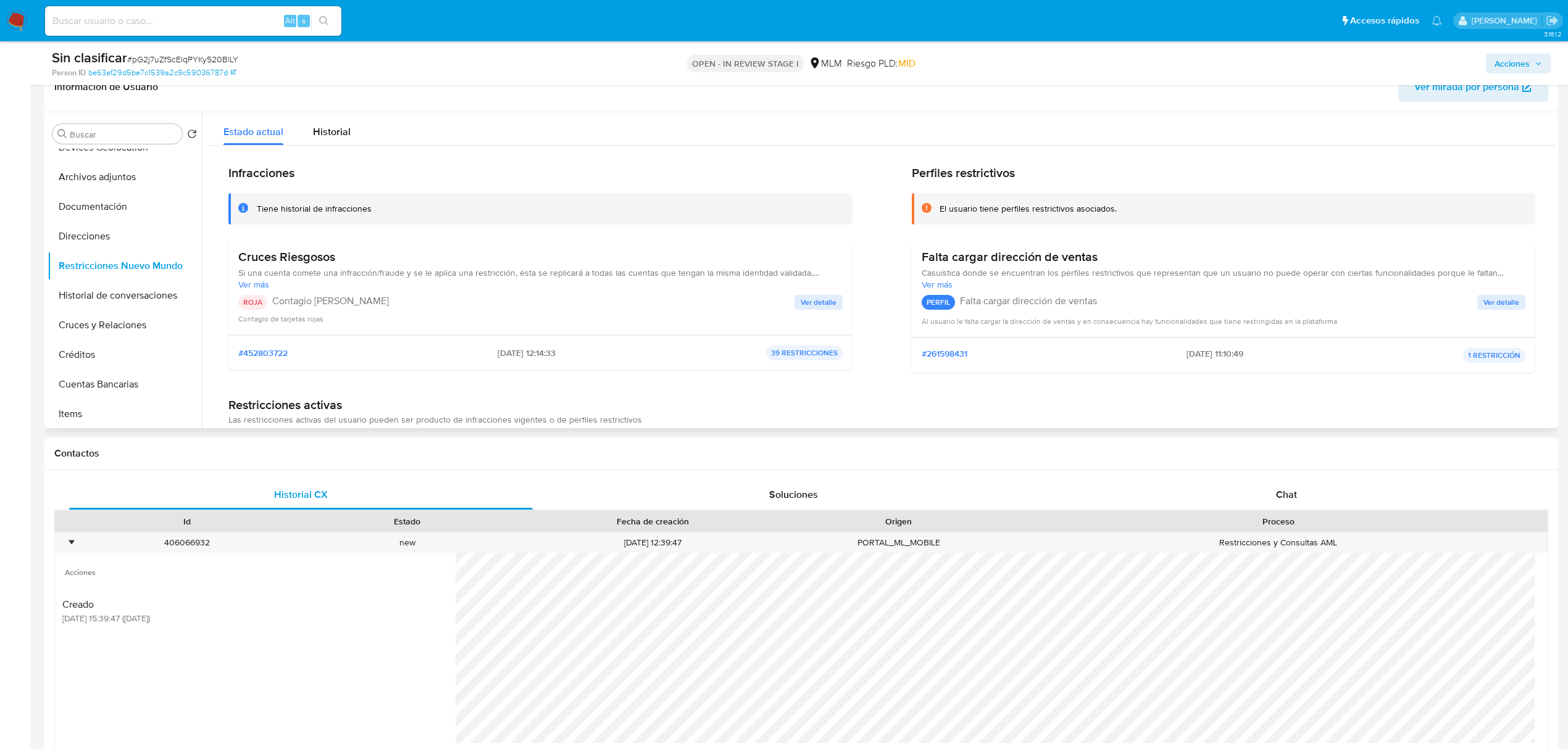
scroll to position [247, 0]
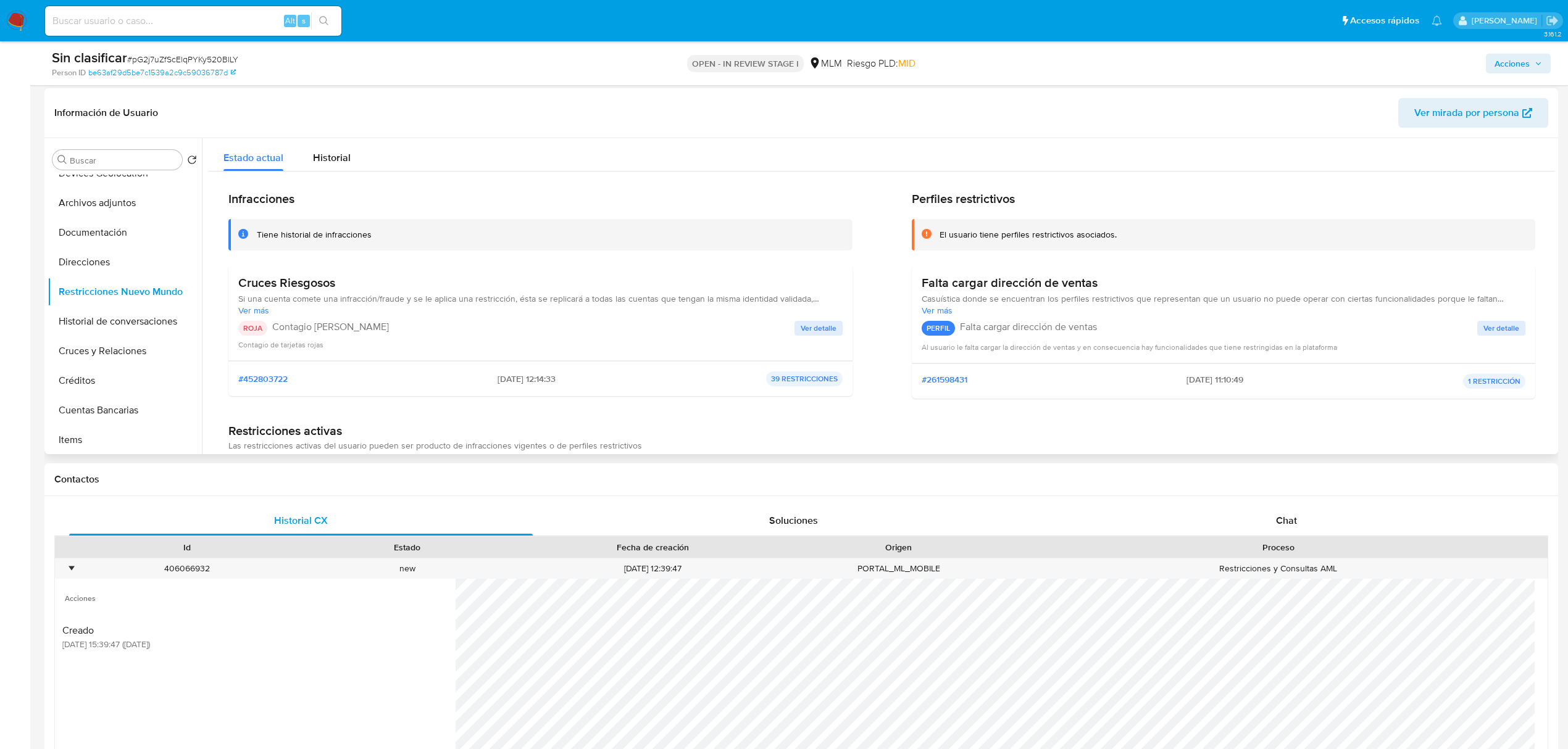
click at [813, 334] on span "Ver detalle" at bounding box center [818, 328] width 35 height 12
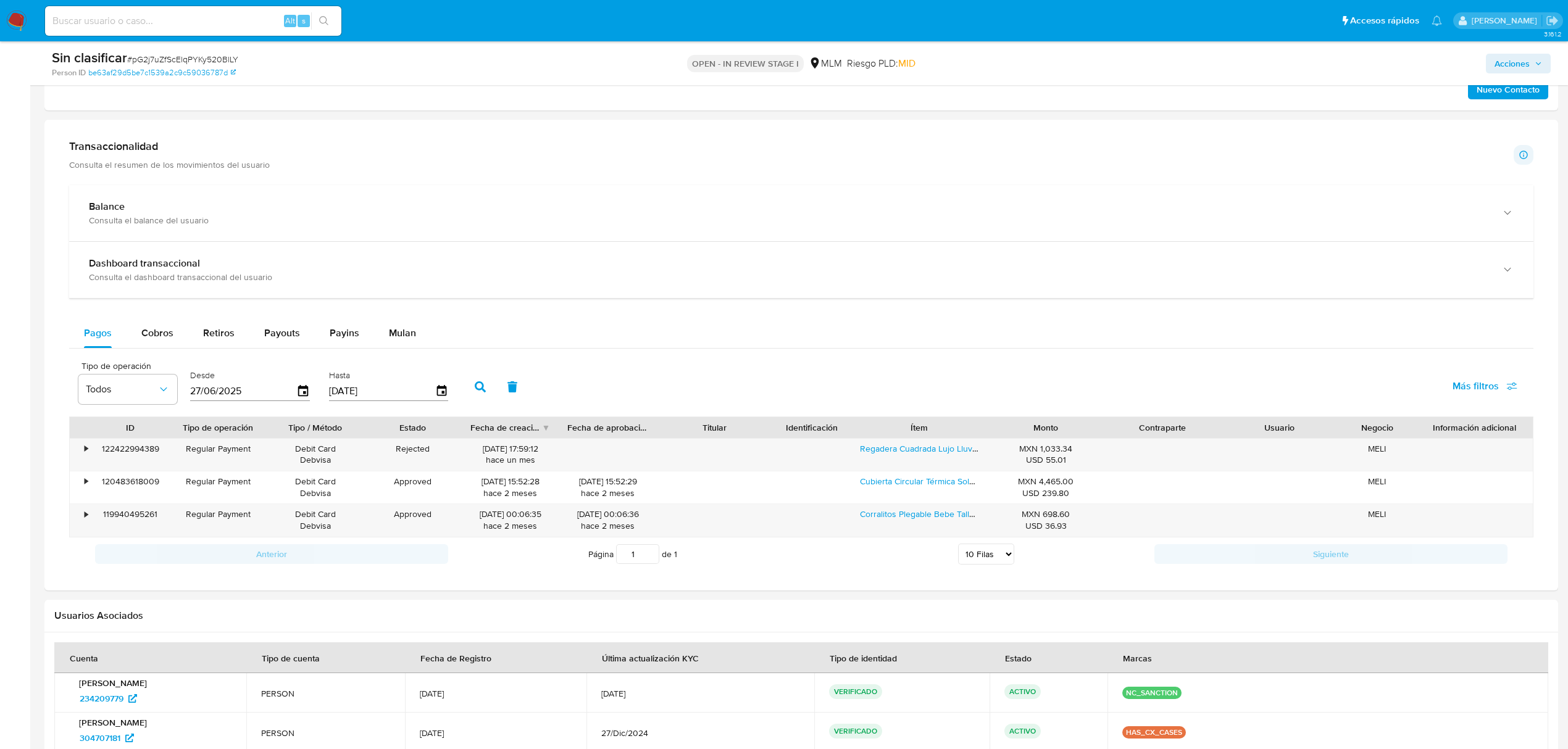
scroll to position [1398, 0]
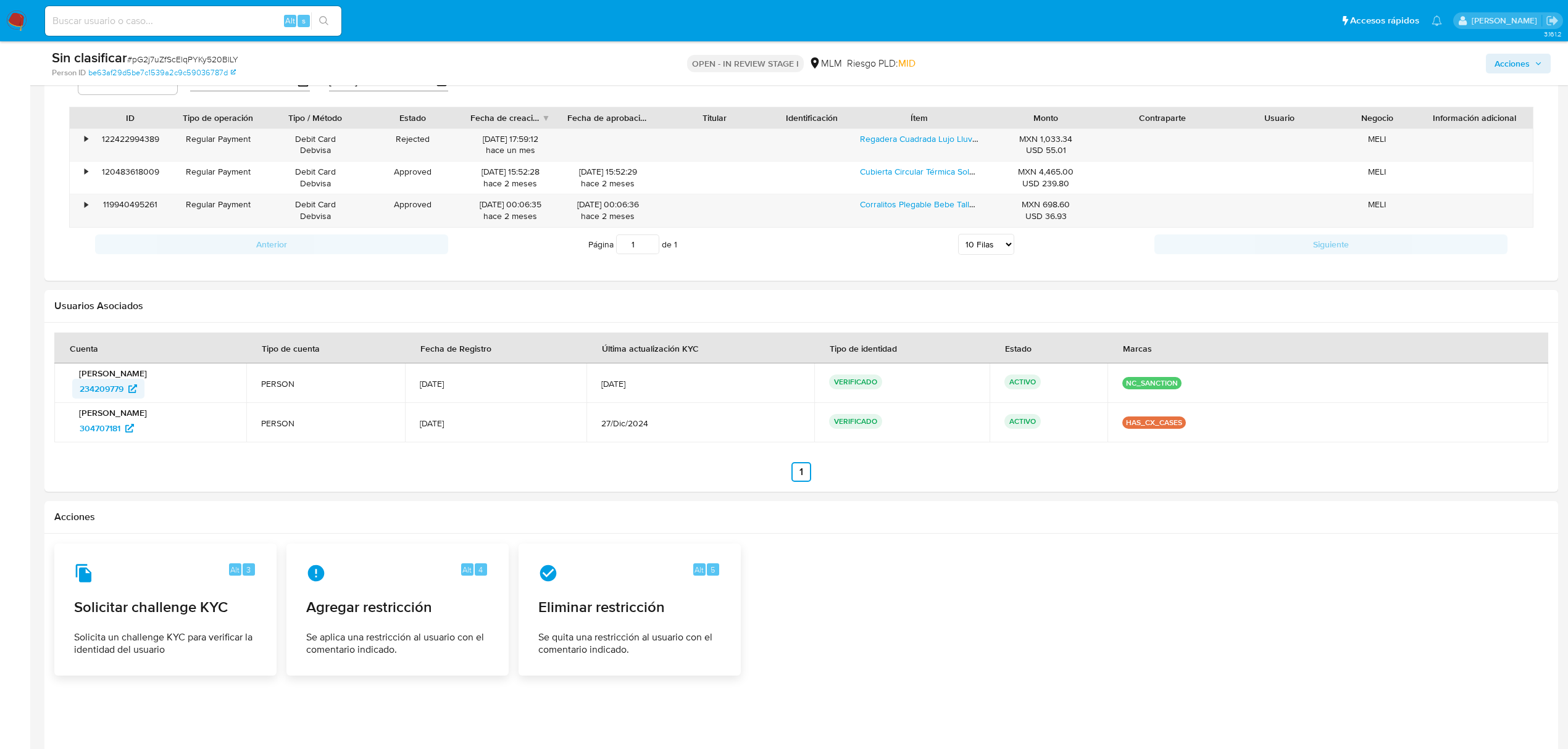
click at [117, 389] on span "234209779" at bounding box center [102, 389] width 44 height 20
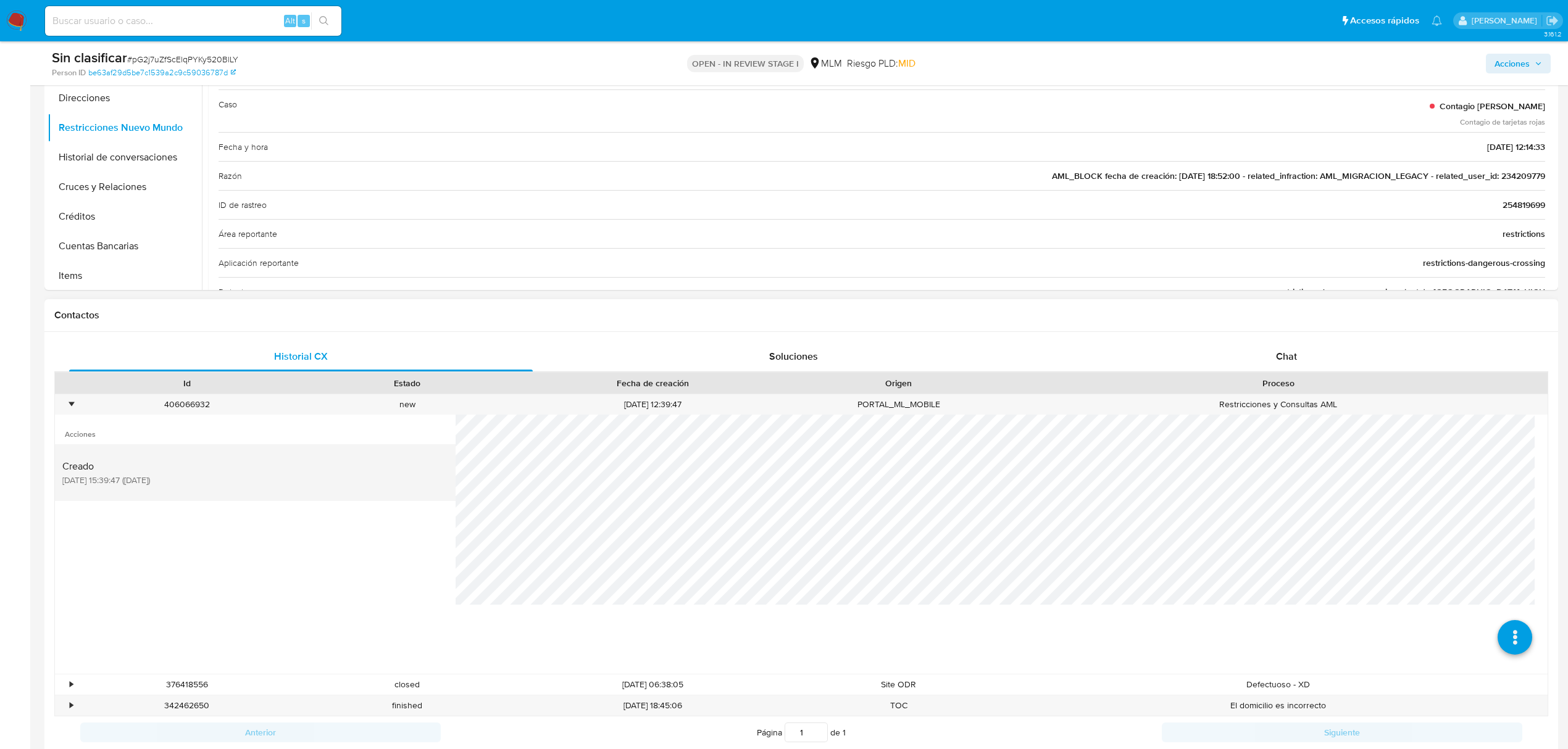
scroll to position [164, 0]
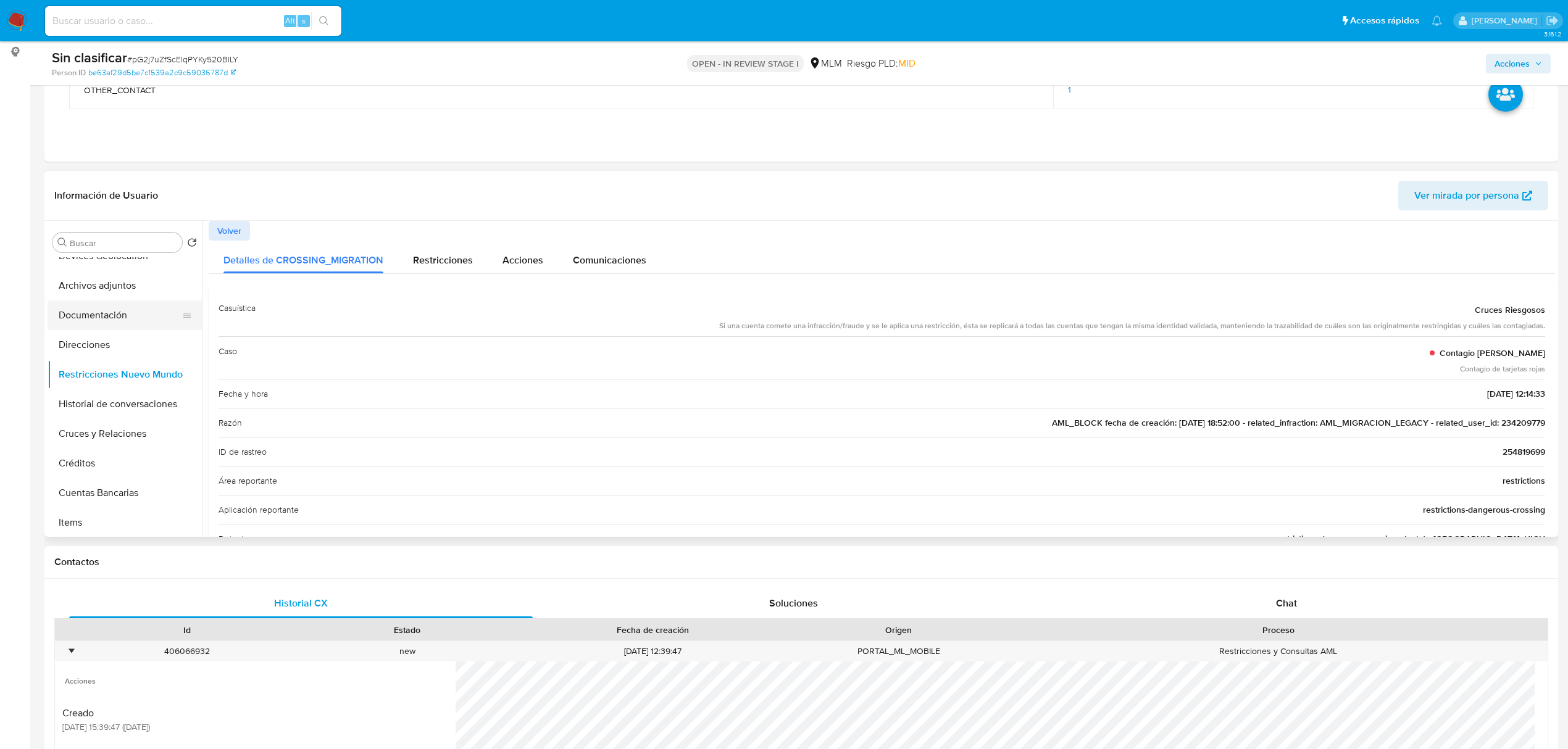
click at [102, 316] on button "Documentación" at bounding box center [120, 315] width 144 height 30
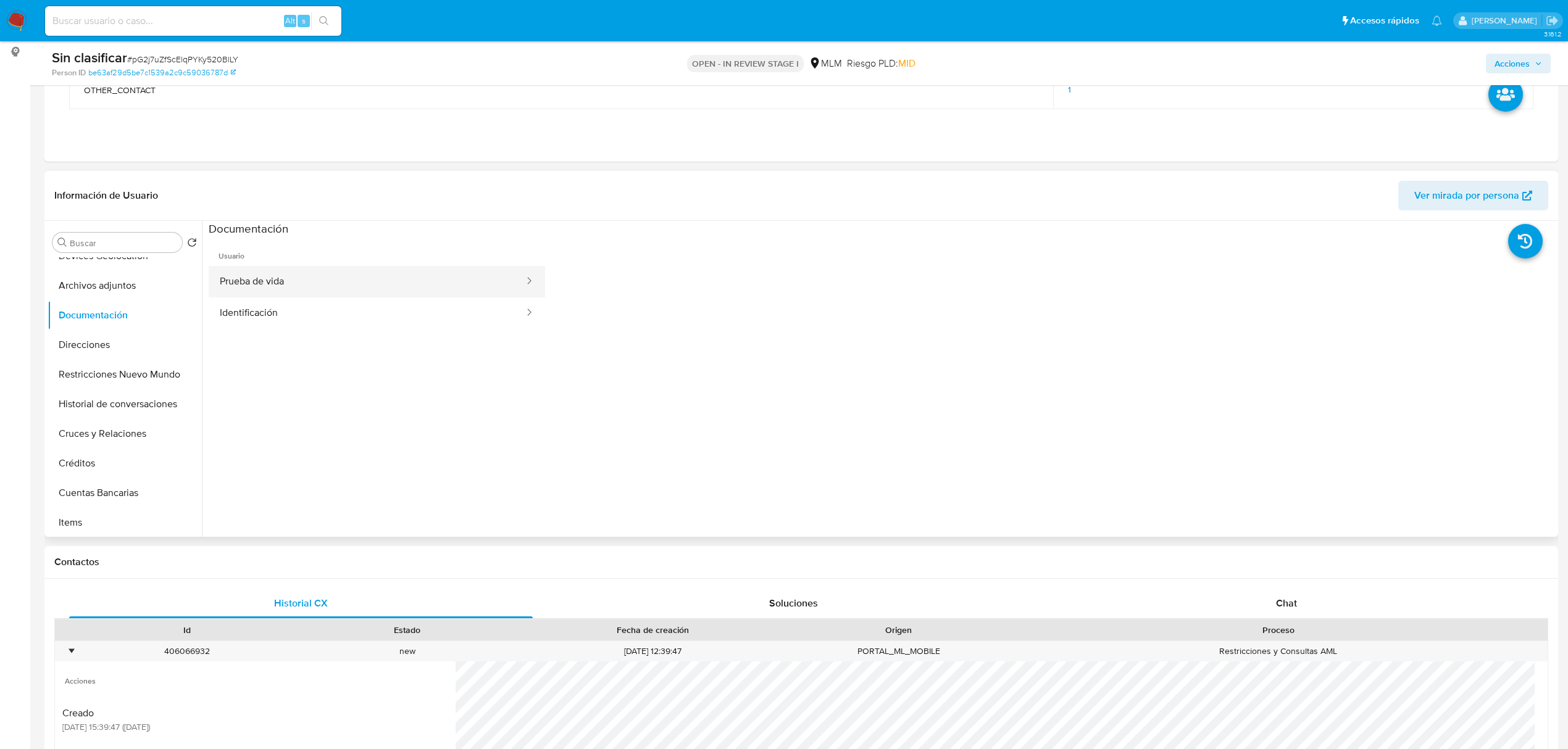
click at [445, 275] on button "Prueba de vida" at bounding box center [367, 281] width 317 height 31
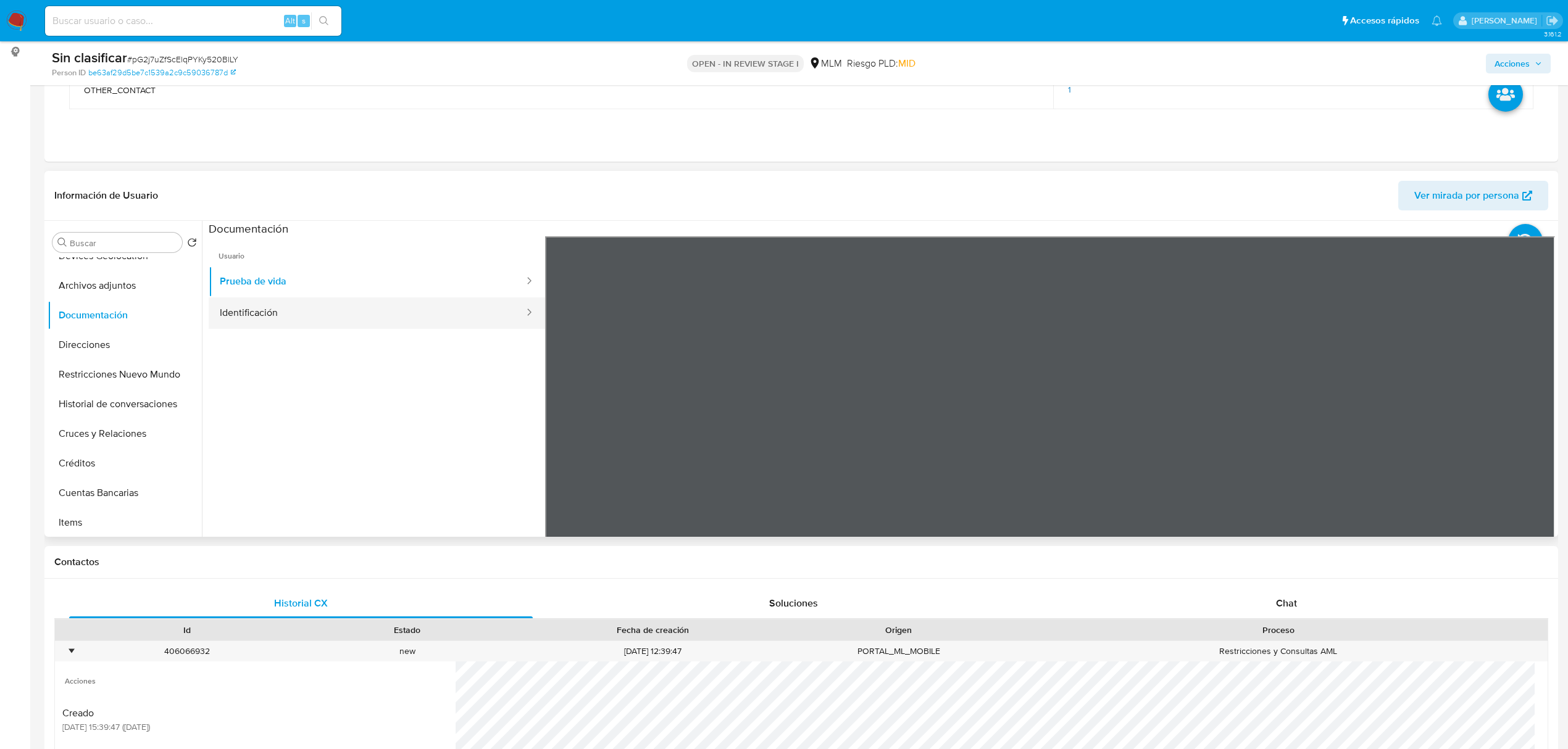
click at [409, 327] on button "Identificación" at bounding box center [367, 313] width 317 height 31
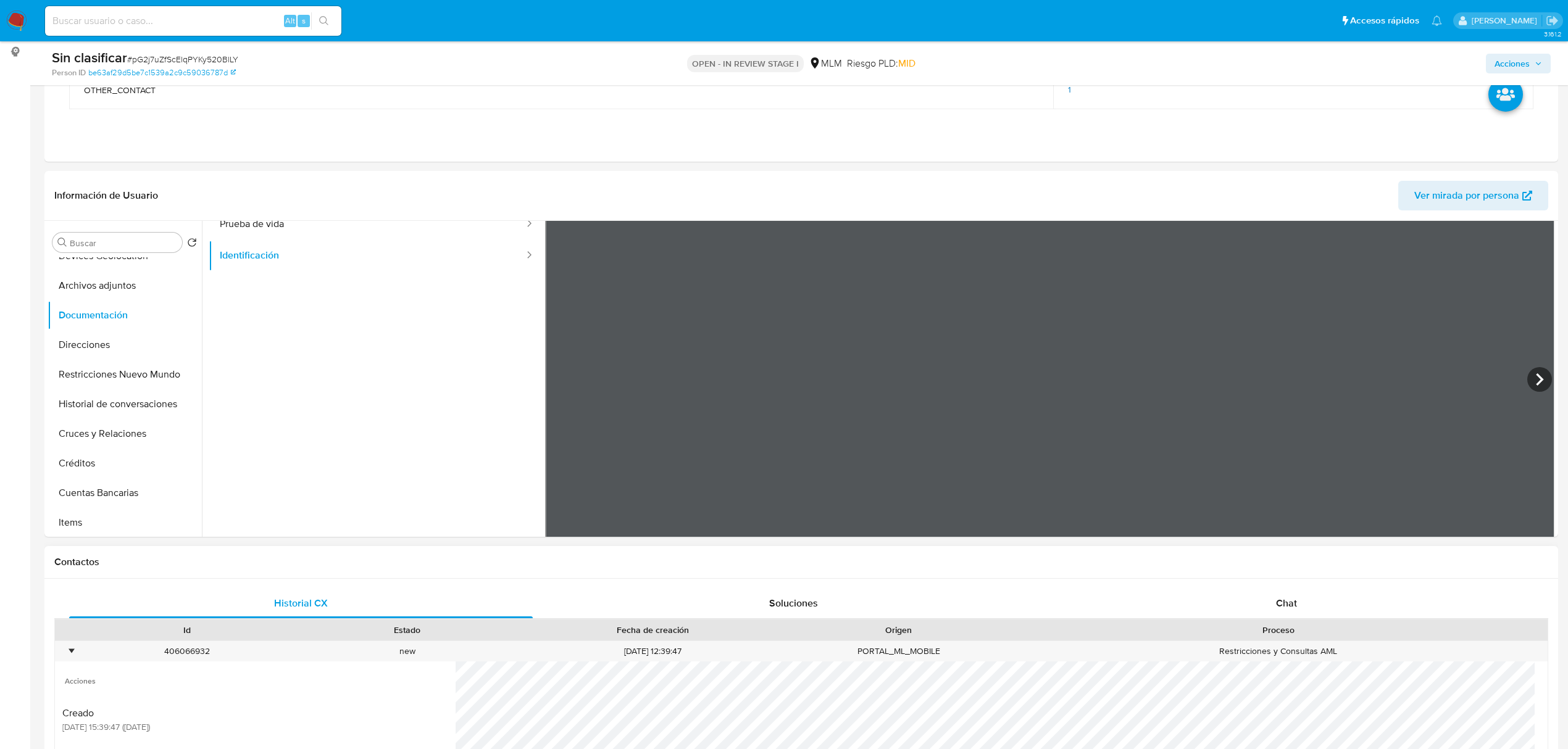
scroll to position [82, 0]
click at [1289, 600] on span "Chat" at bounding box center [1286, 603] width 21 height 14
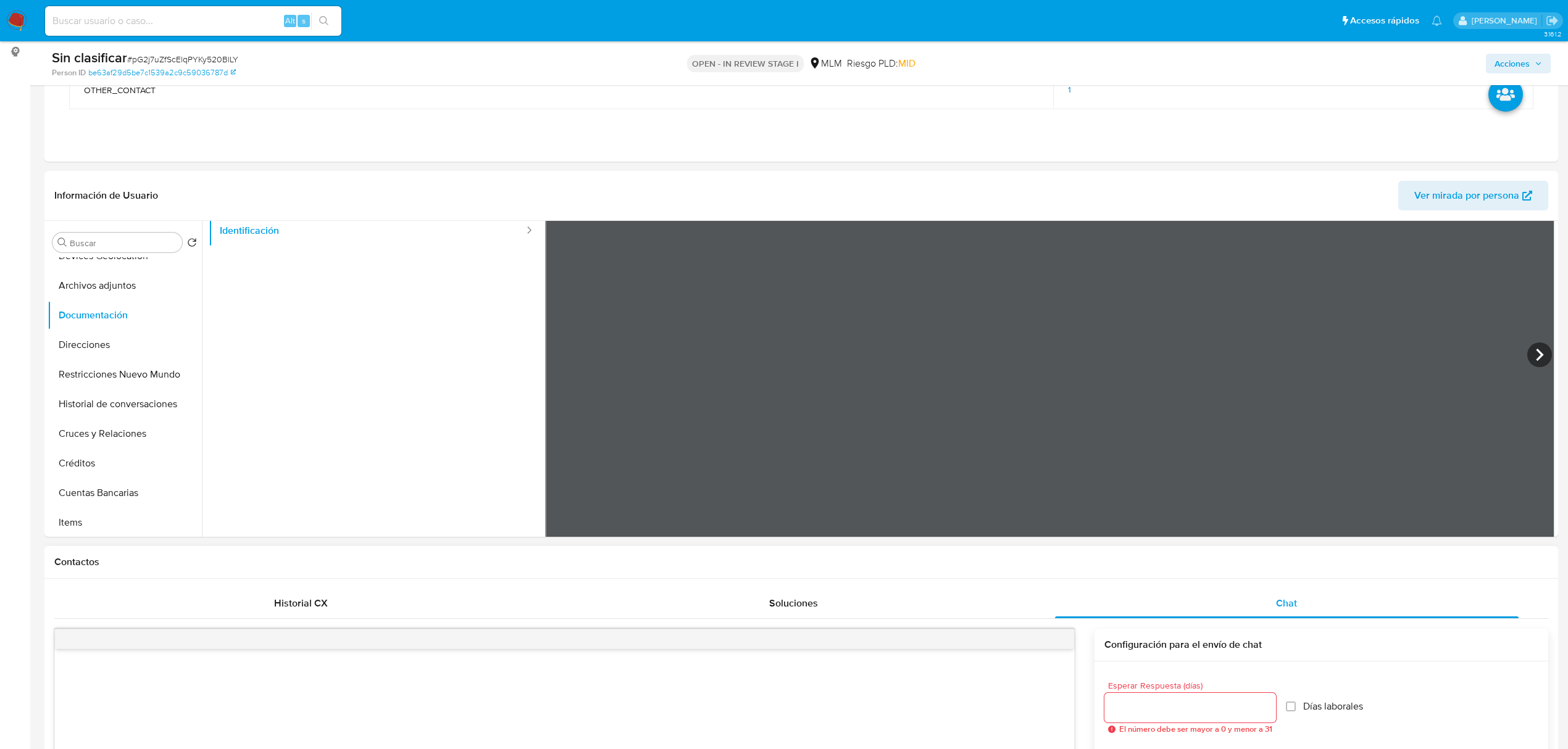
scroll to position [329, 0]
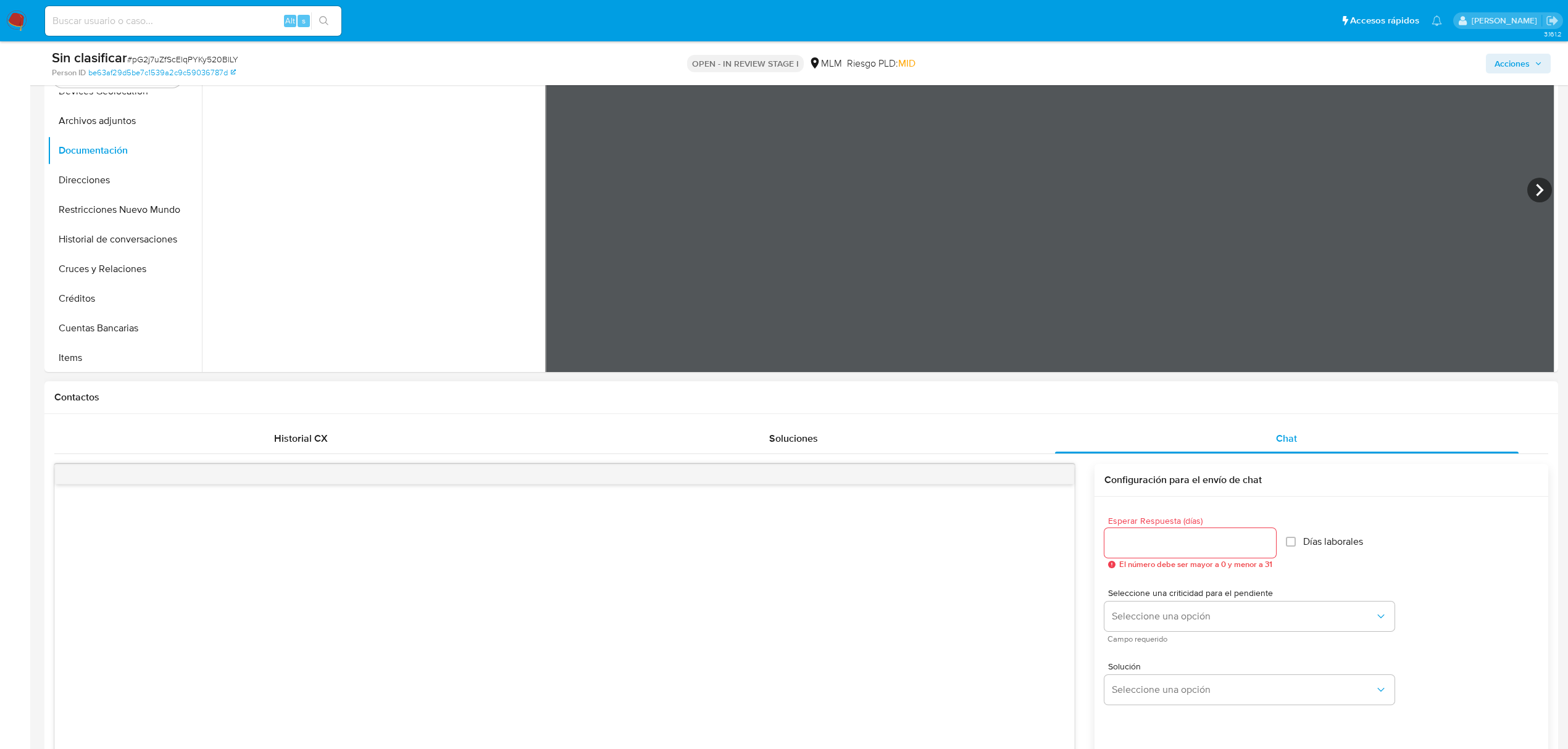
click at [1197, 537] on input "Esperar Respuesta (días)" at bounding box center [1190, 543] width 172 height 16
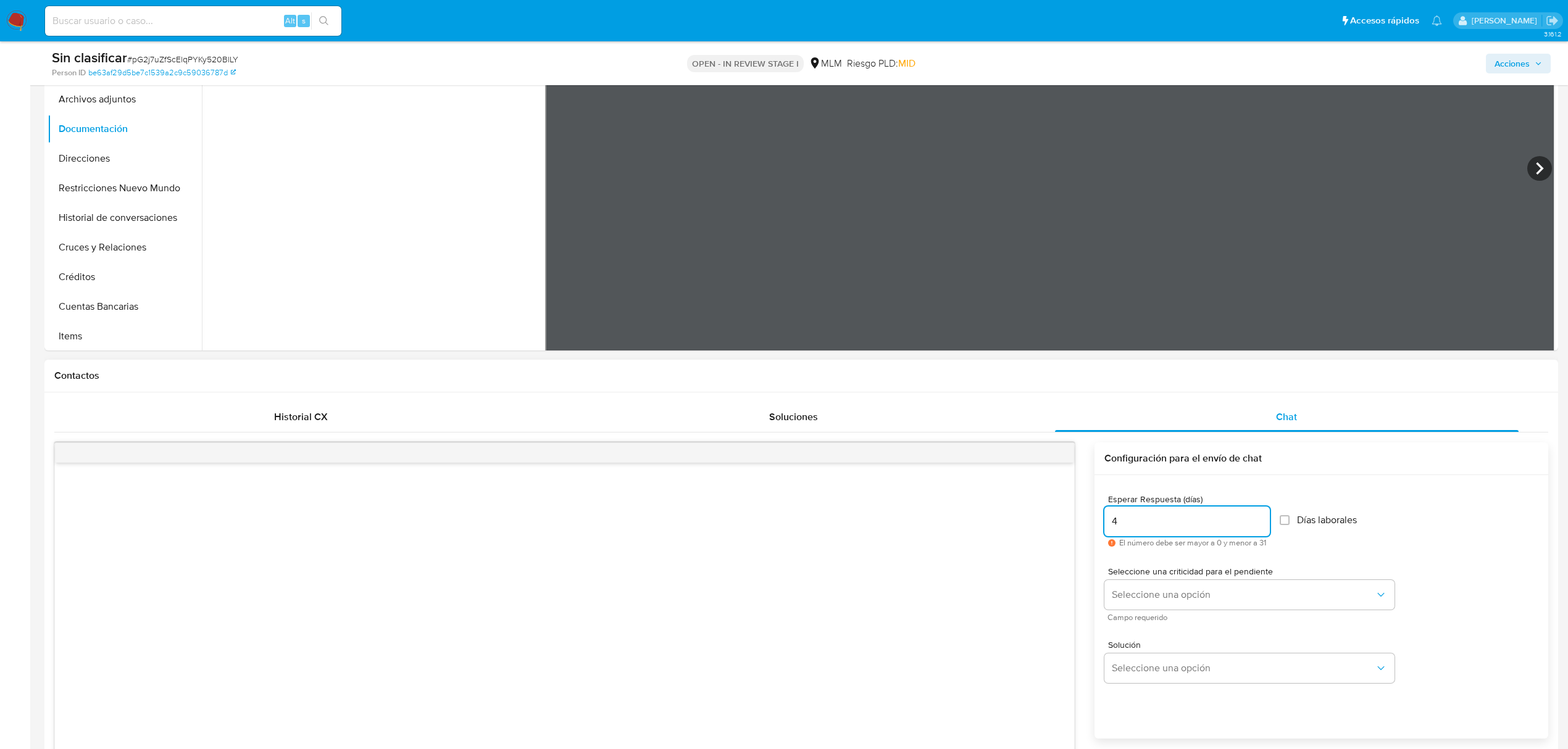
scroll to position [411, 0]
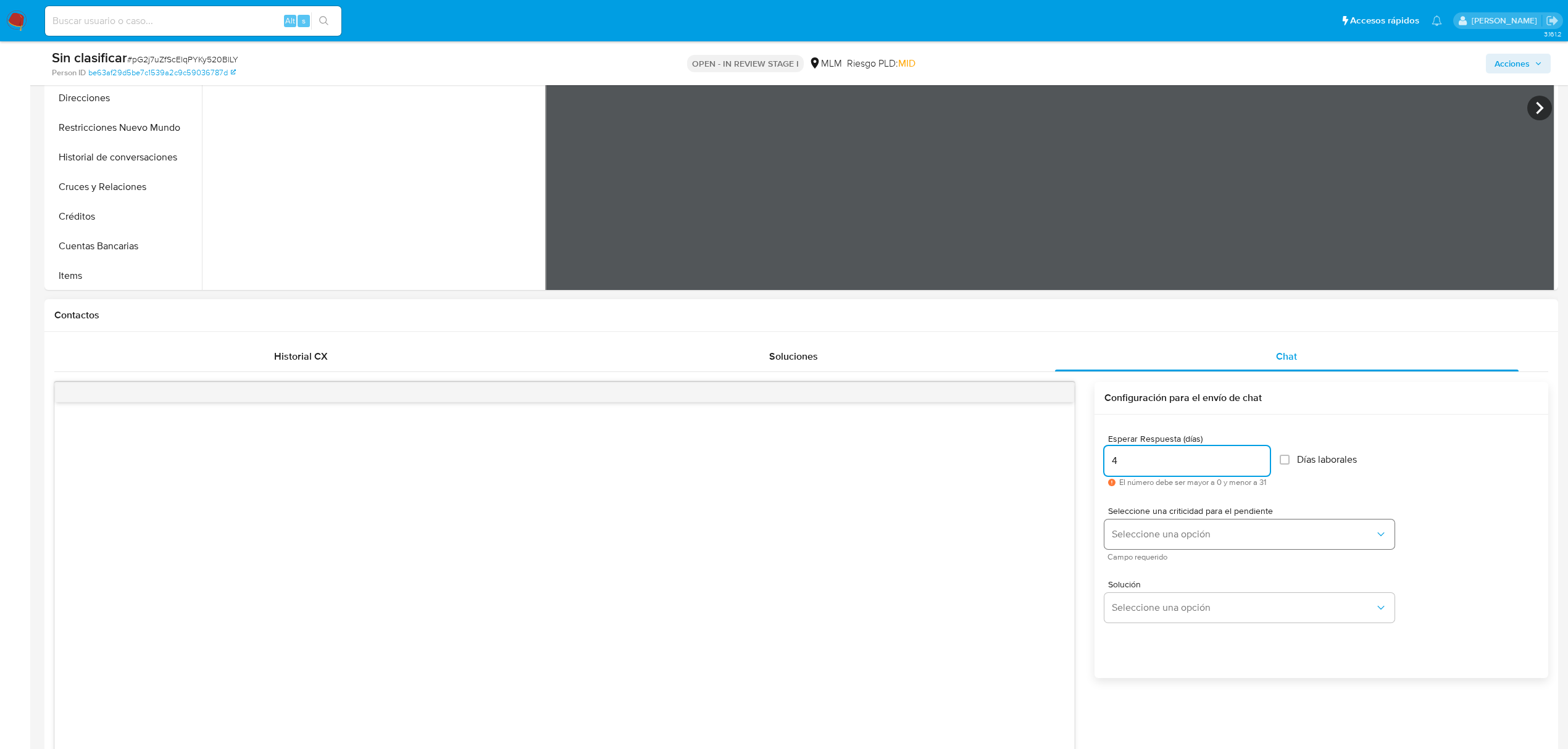
type input "4"
click at [1210, 527] on button "Seleccione una opción" at bounding box center [1249, 535] width 290 height 30
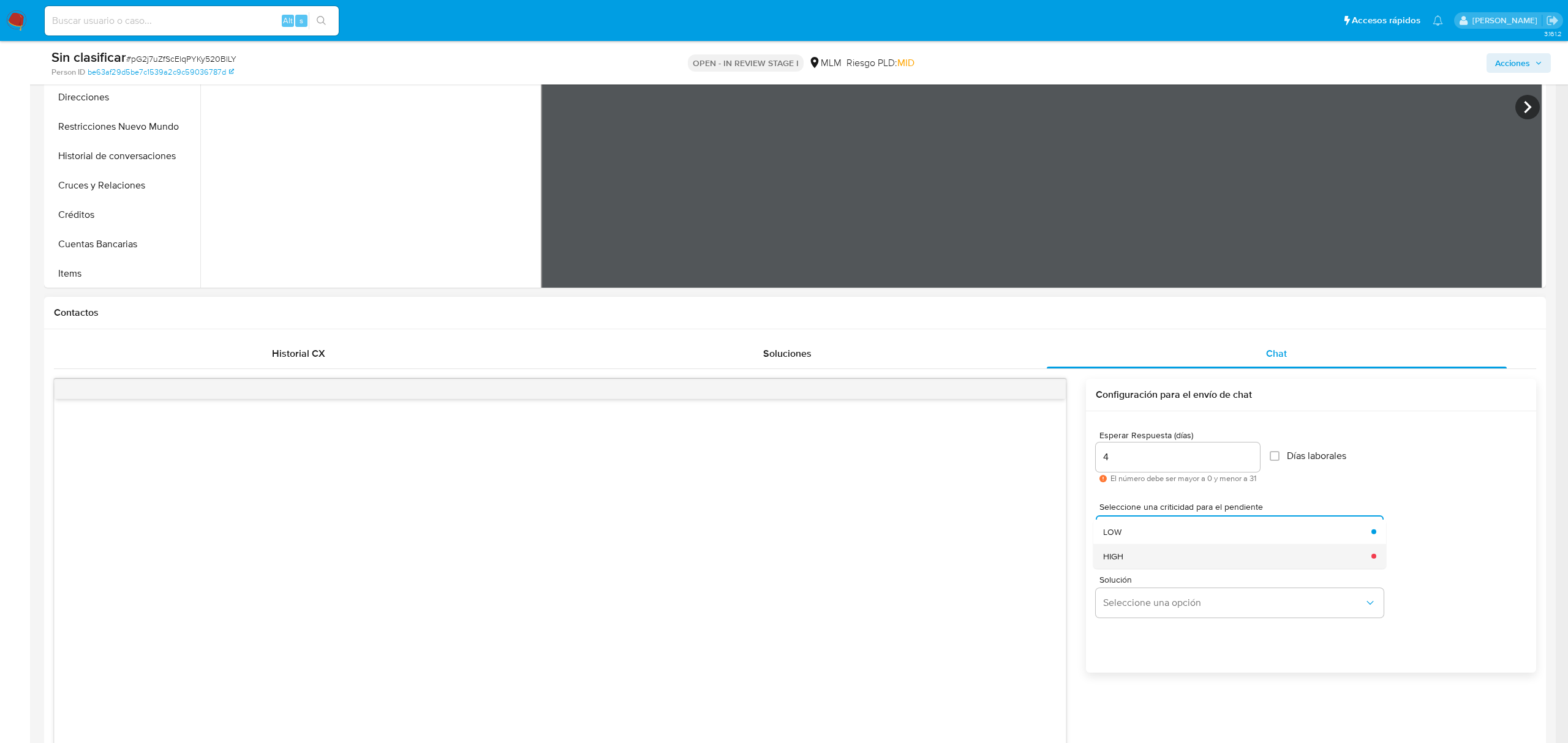
click at [1230, 547] on div "HIGH" at bounding box center [1233, 556] width 261 height 25
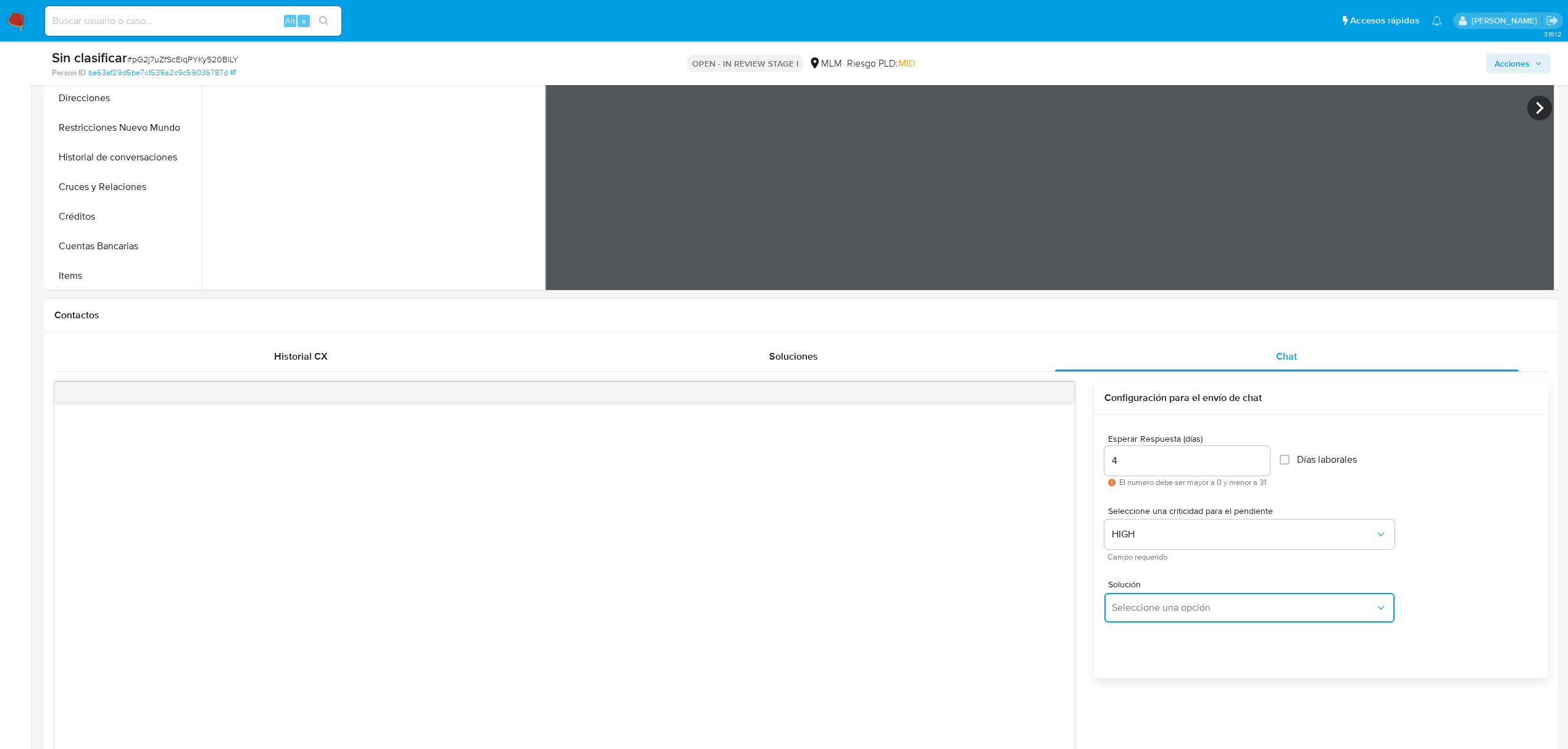
click at [1220, 595] on button "Seleccione una opción" at bounding box center [1249, 608] width 290 height 30
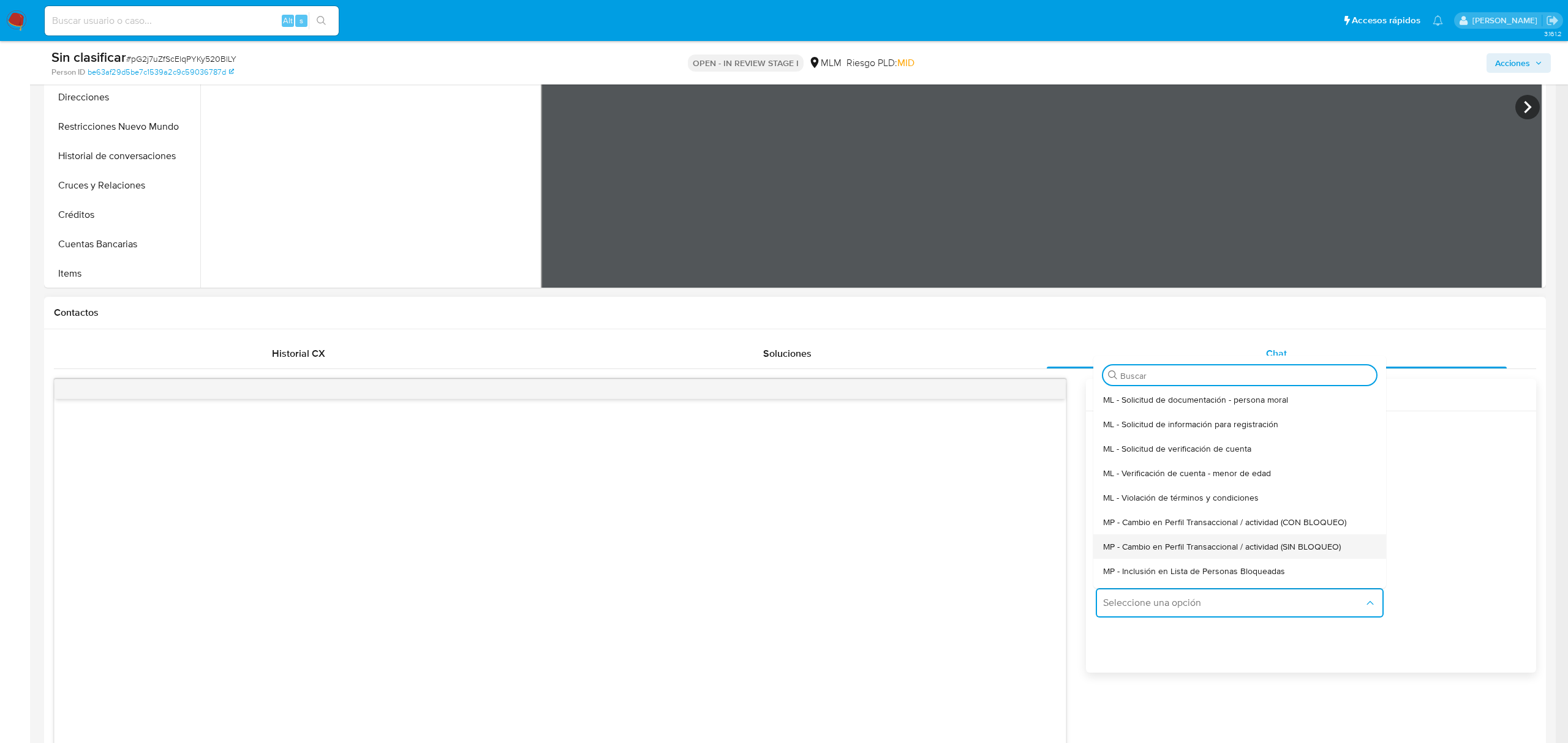
click at [1236, 544] on span "MP - Cambio en Perfil Transaccional / actividad (SIN BLOQUEO)" at bounding box center [1222, 546] width 237 height 11
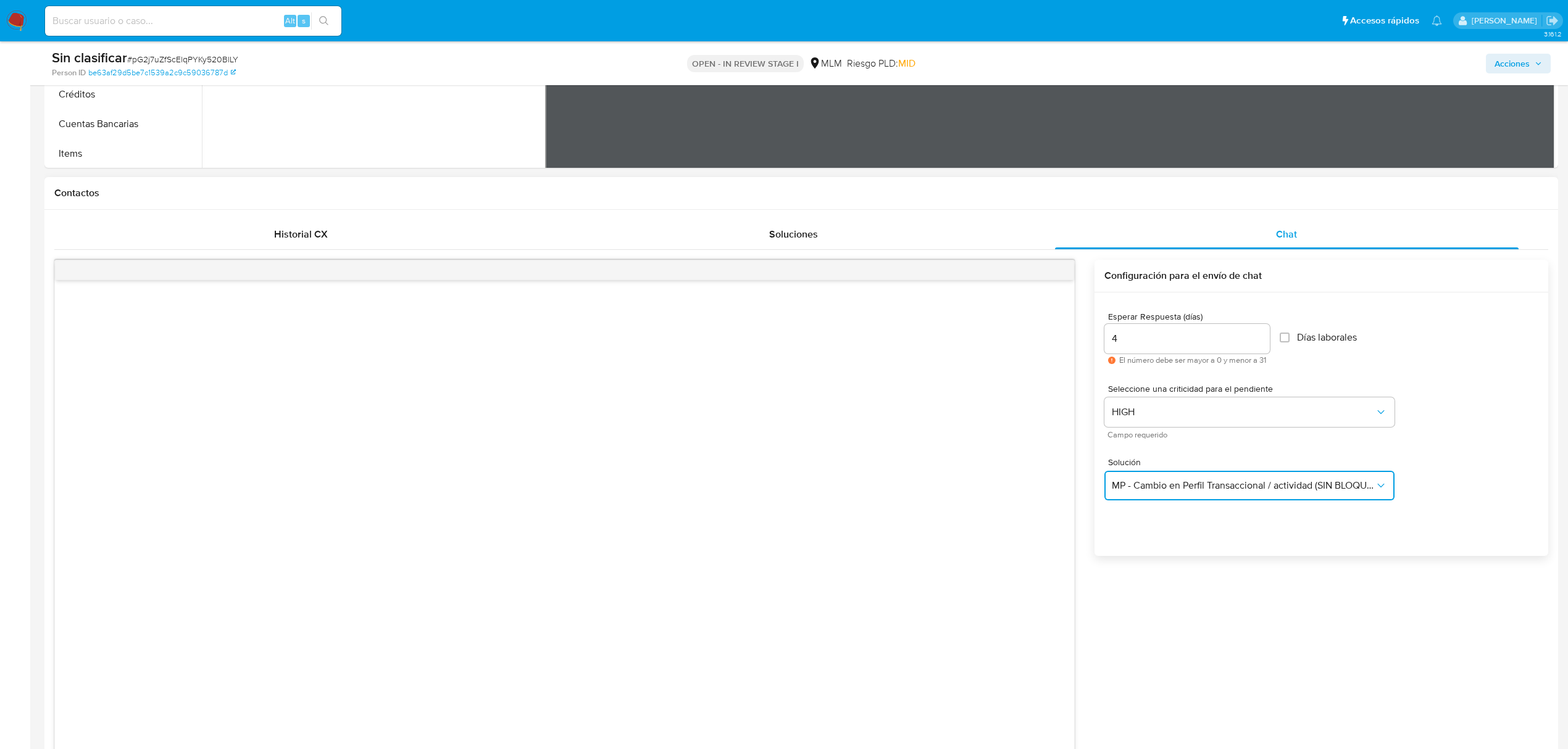
scroll to position [741, 0]
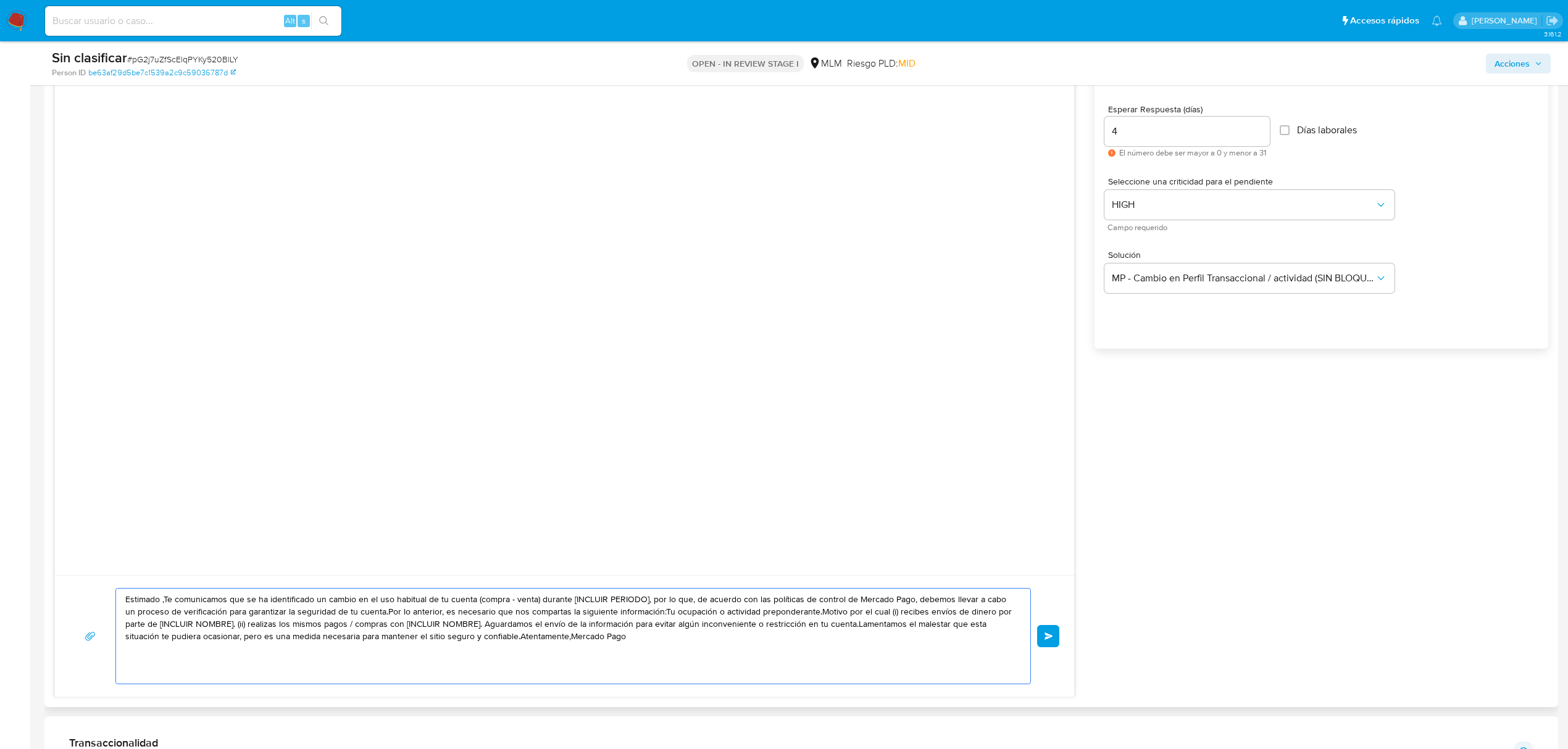
click at [810, 633] on textarea "Estimado ,Te comunicamos que se ha identificado un cambio en el uso habitual de…" at bounding box center [570, 636] width 890 height 95
click at [810, 632] on textarea "Estimado ,Te comunicamos que se ha identificado un cambio en el uso habitual de…" at bounding box center [570, 636] width 890 height 95
click at [810, 630] on textarea "Estimado ,Te comunicamos que se ha identificado un cambio en el uso habitual de…" at bounding box center [570, 636] width 890 height 95
paste textarea "Hola, Alfonso Recibimos tu solicitud para la reactivación de tu cuenta, para el…"
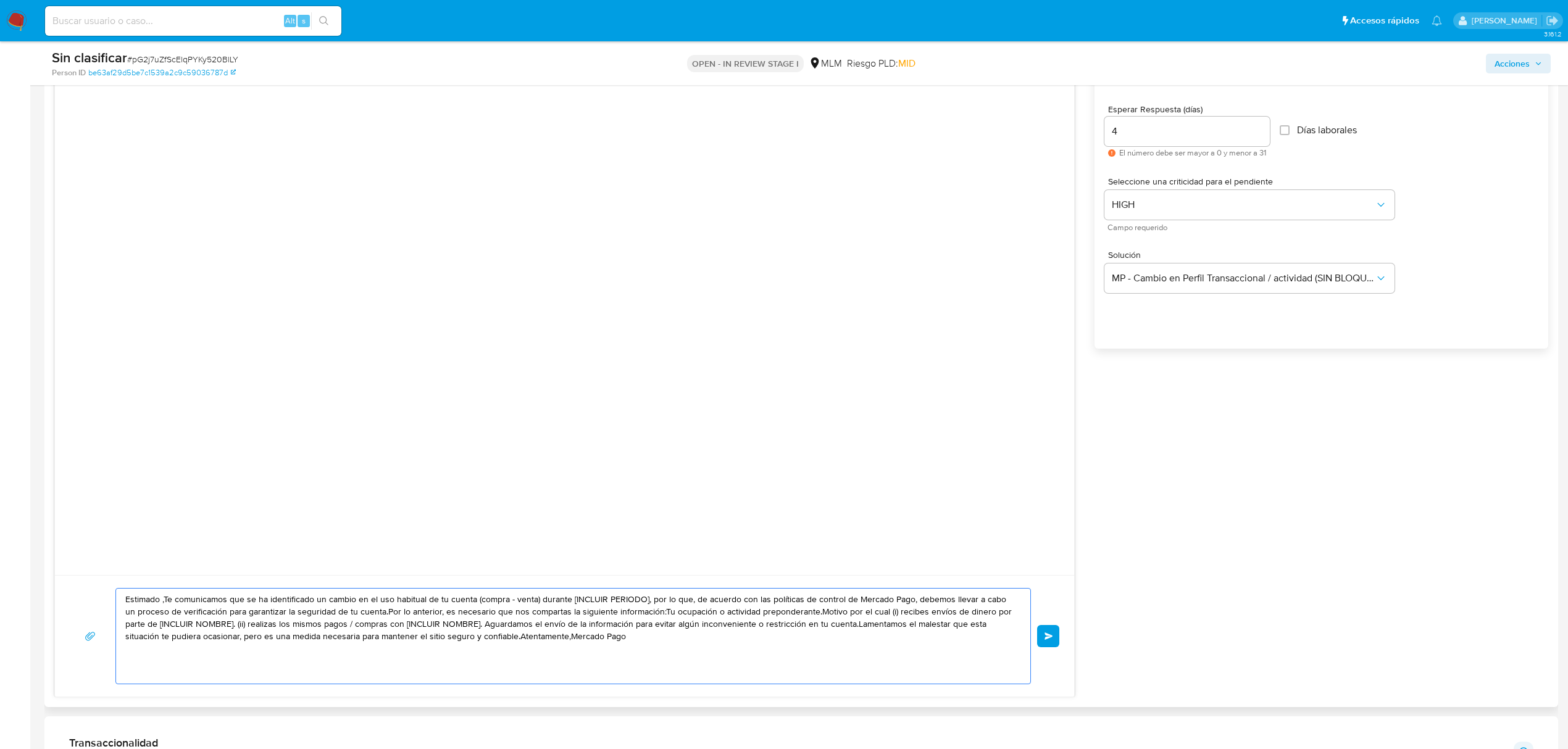
type textarea "Estimado ,Te comunicamos que se ha identificado un cambio en el uso habitual de…"
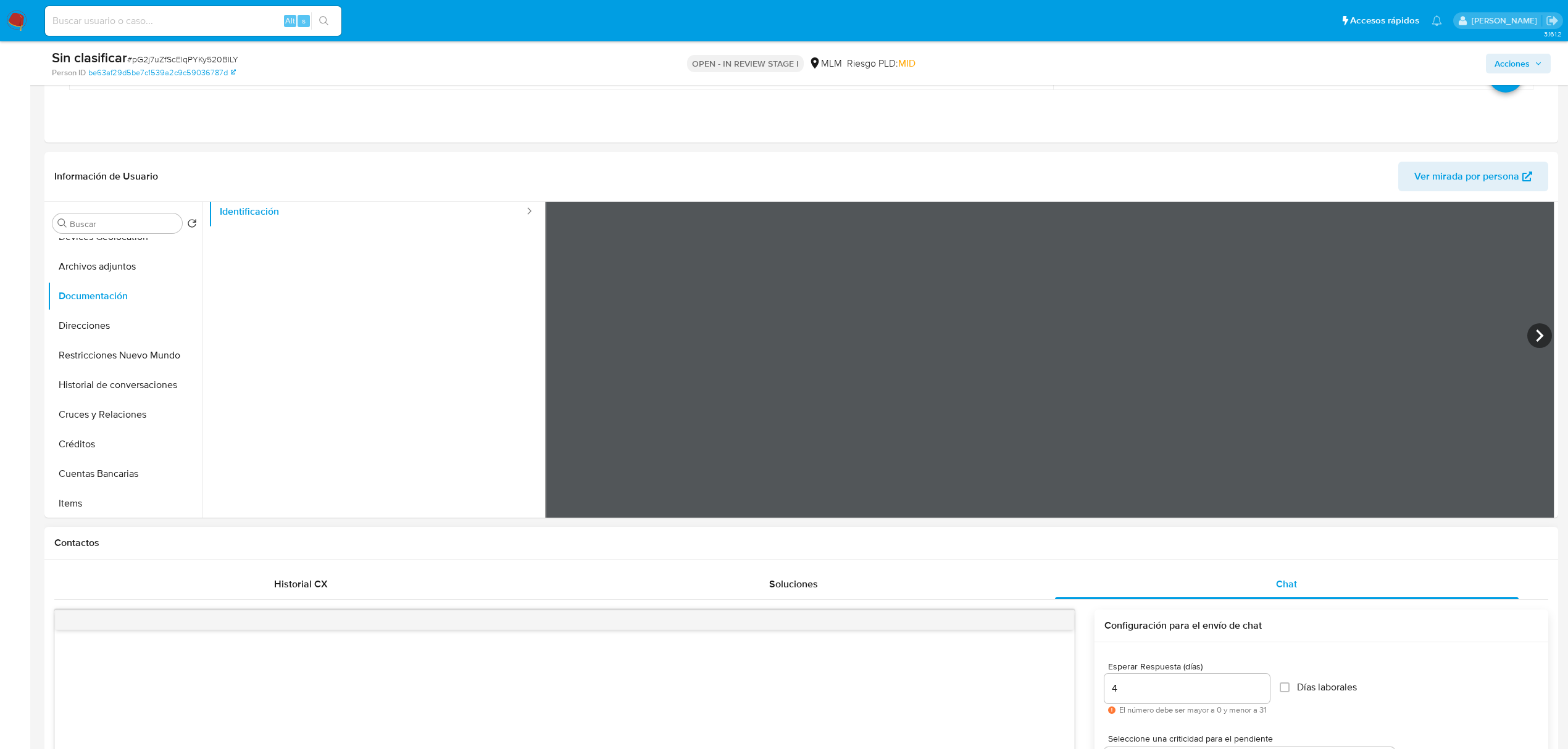
scroll to position [164, 0]
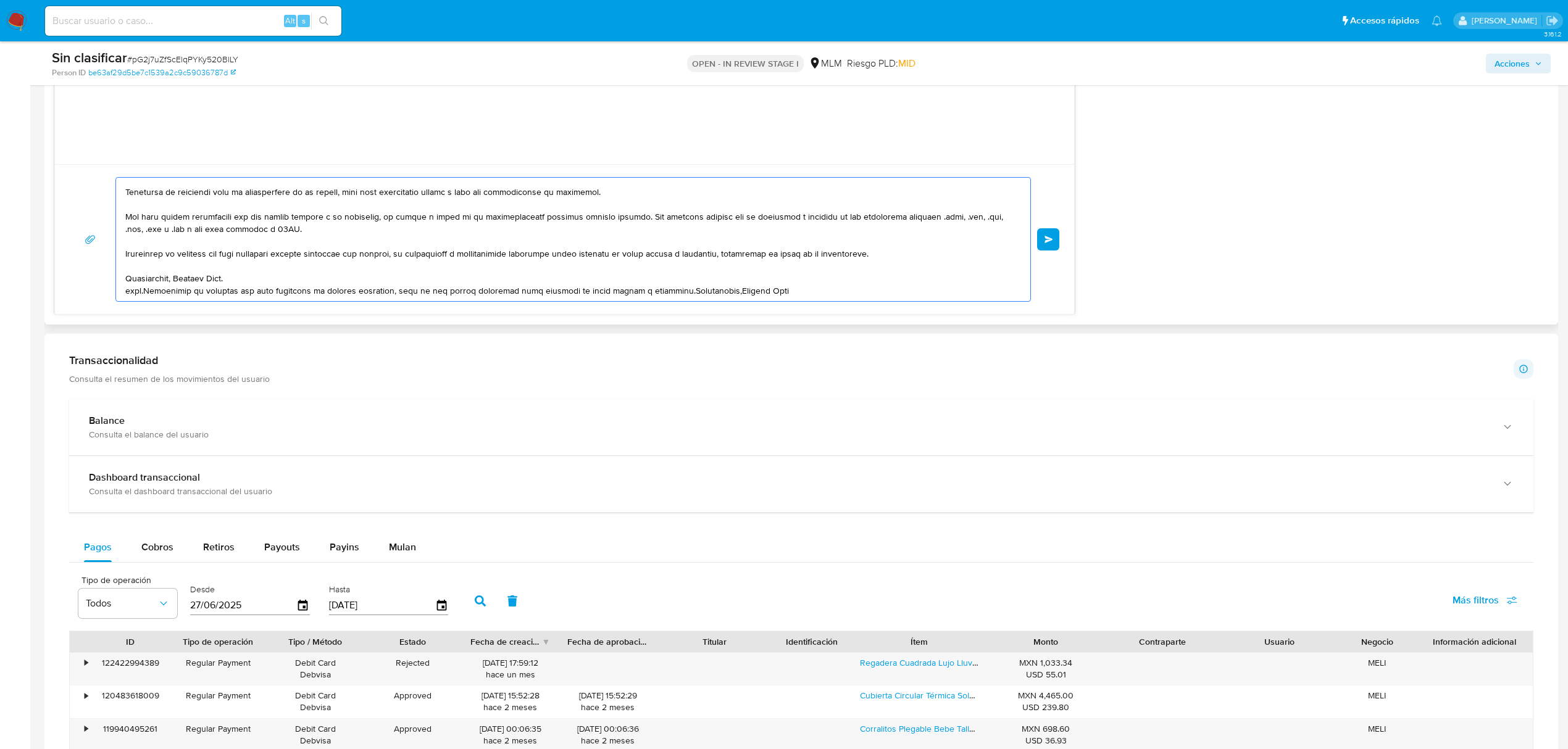
scroll to position [0, 0]
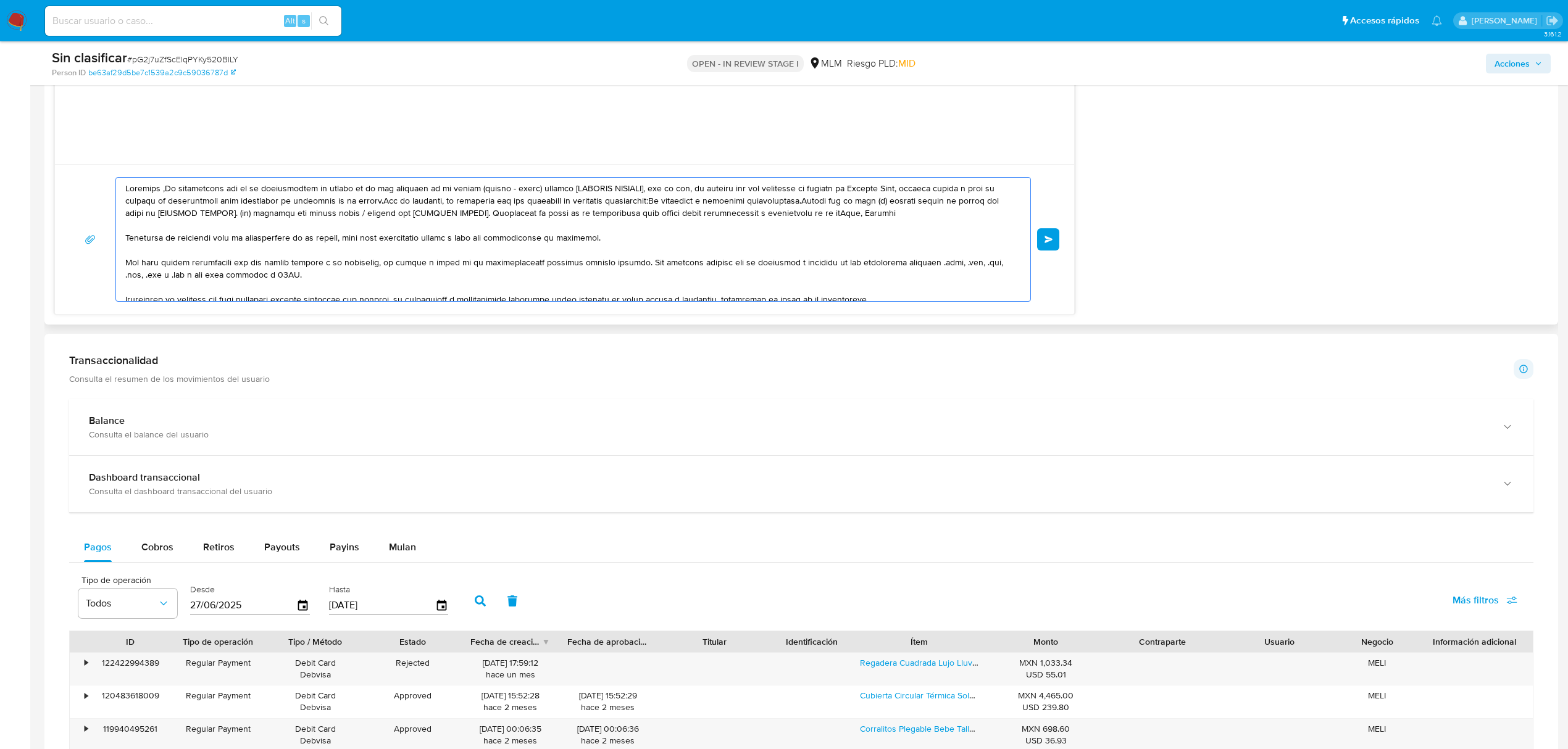
drag, startPoint x: 732, startPoint y: 294, endPoint x: 116, endPoint y: 156, distance: 631.3
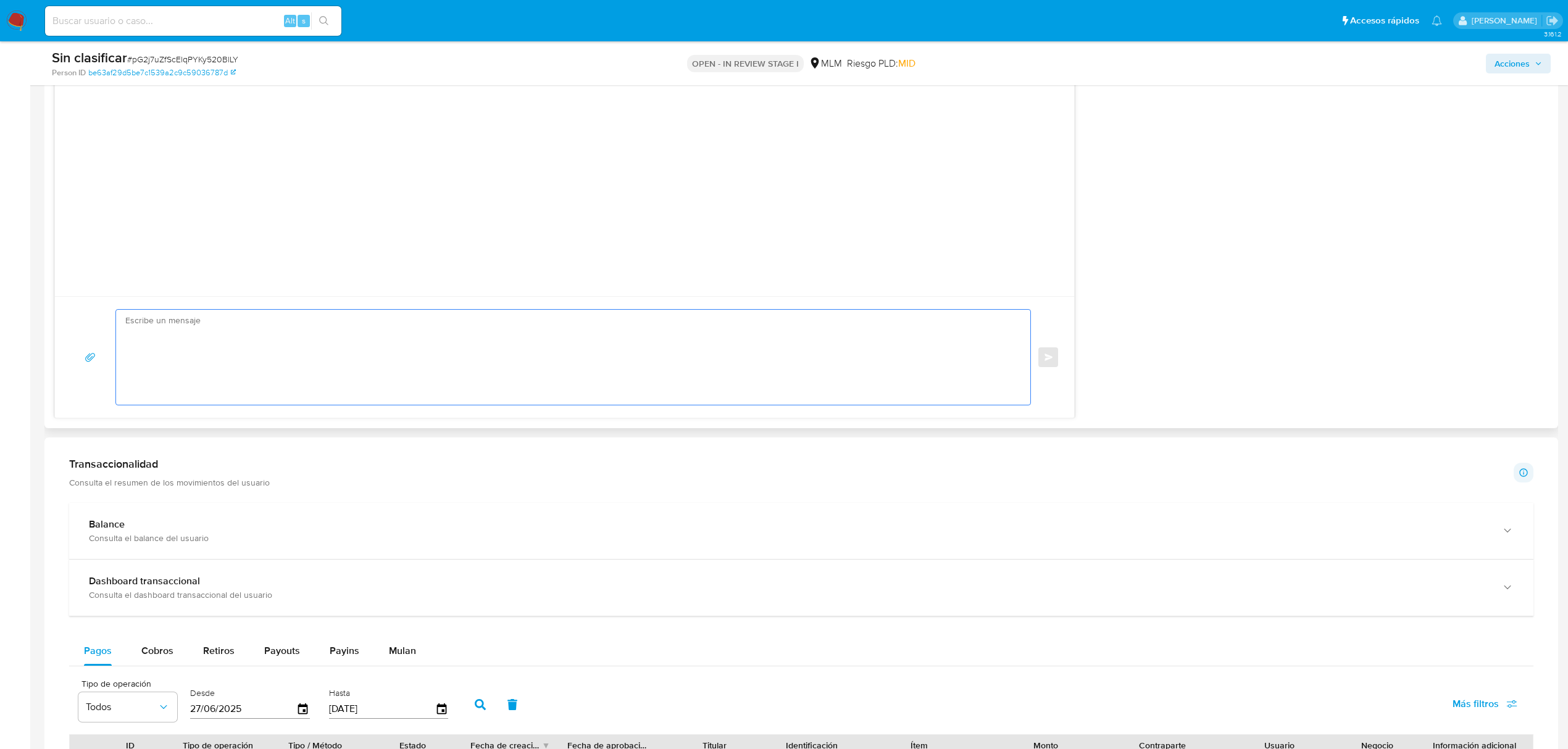
scroll to position [987, 0]
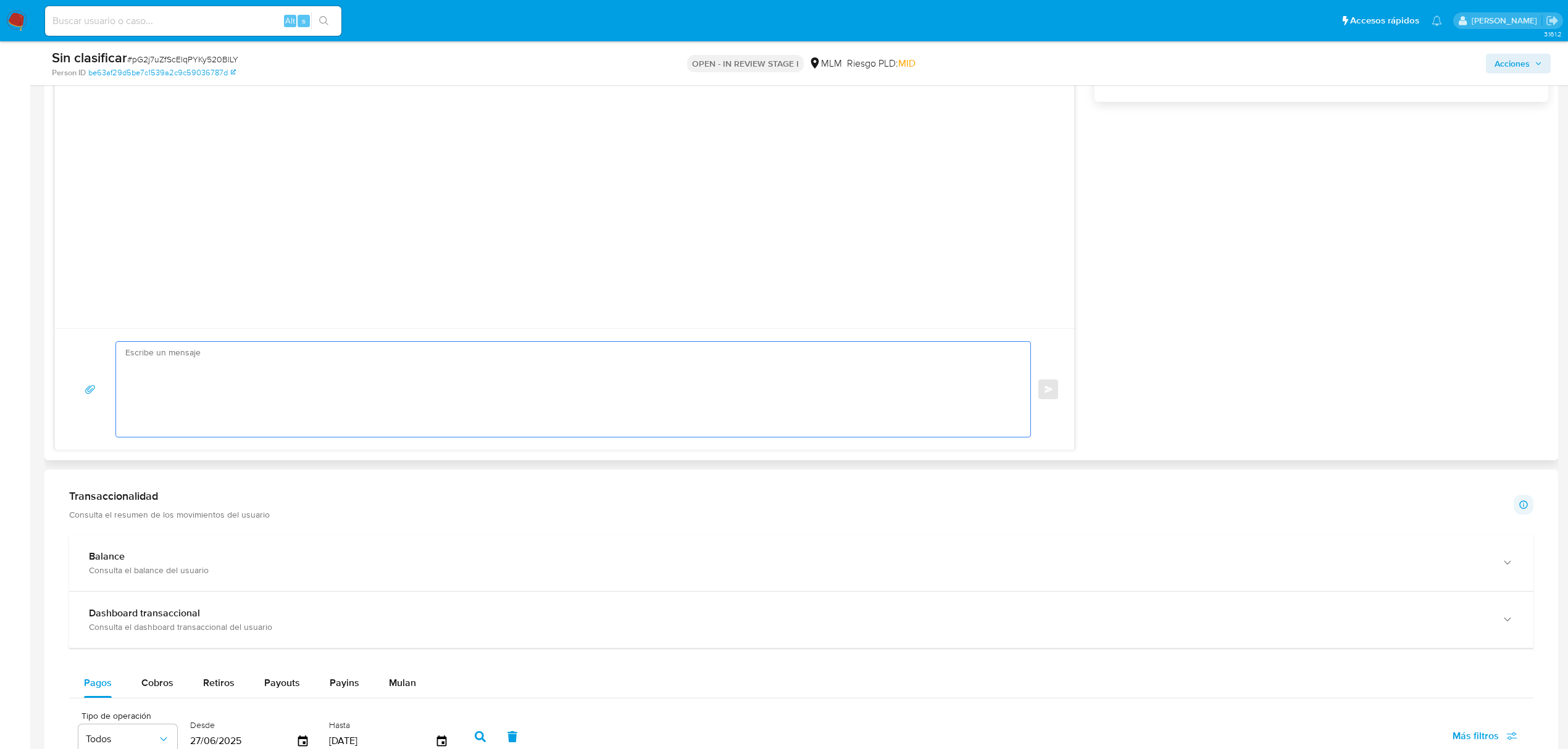
paste textarea "Hola, Alfonso Recibimos tu solicitud para la reactivación de tu cuenta, para el…"
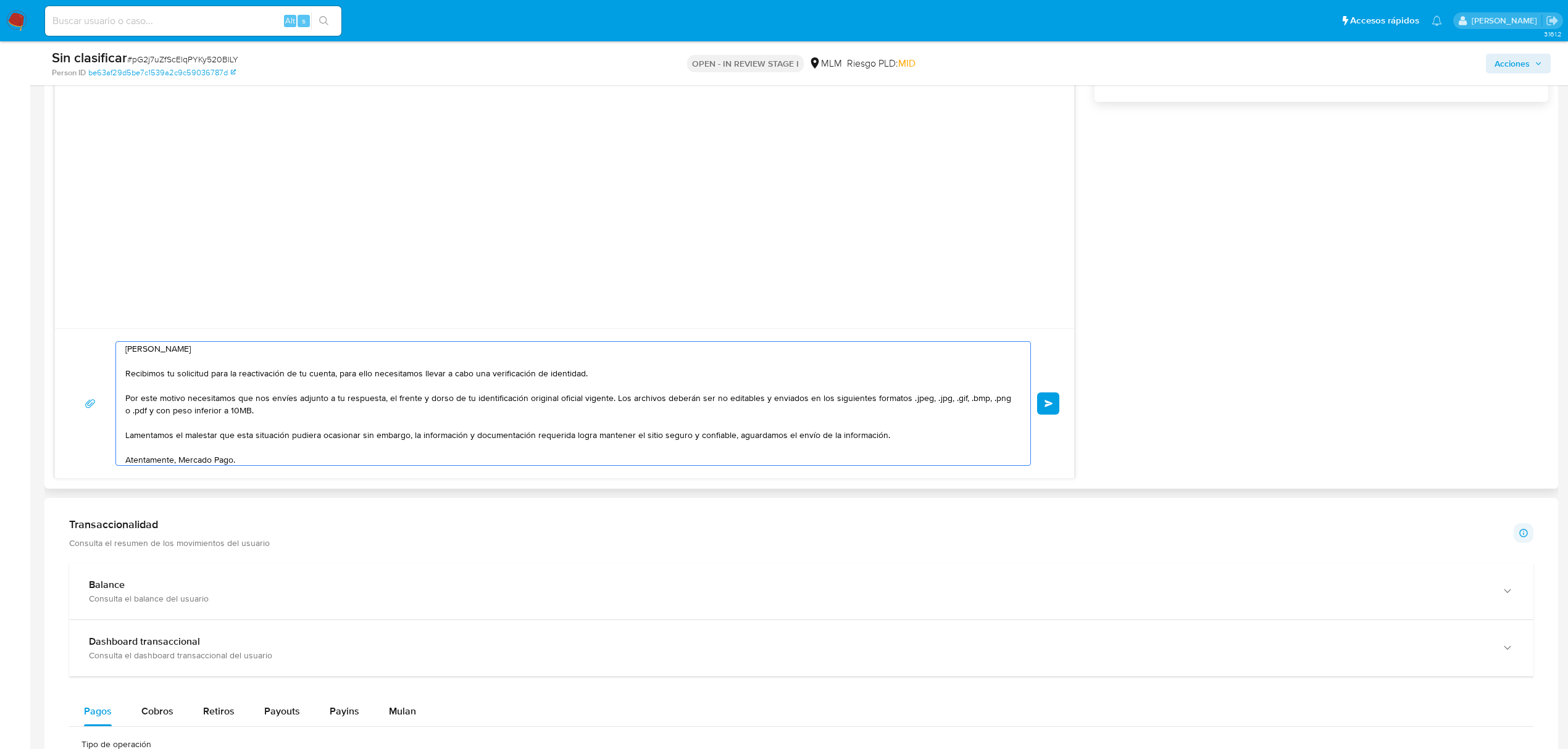
scroll to position [0, 0]
click at [164, 351] on textarea "Hola, Alfonso Recibimos tu solicitud para la reactivación de tu cuenta, para el…" at bounding box center [570, 403] width 890 height 124
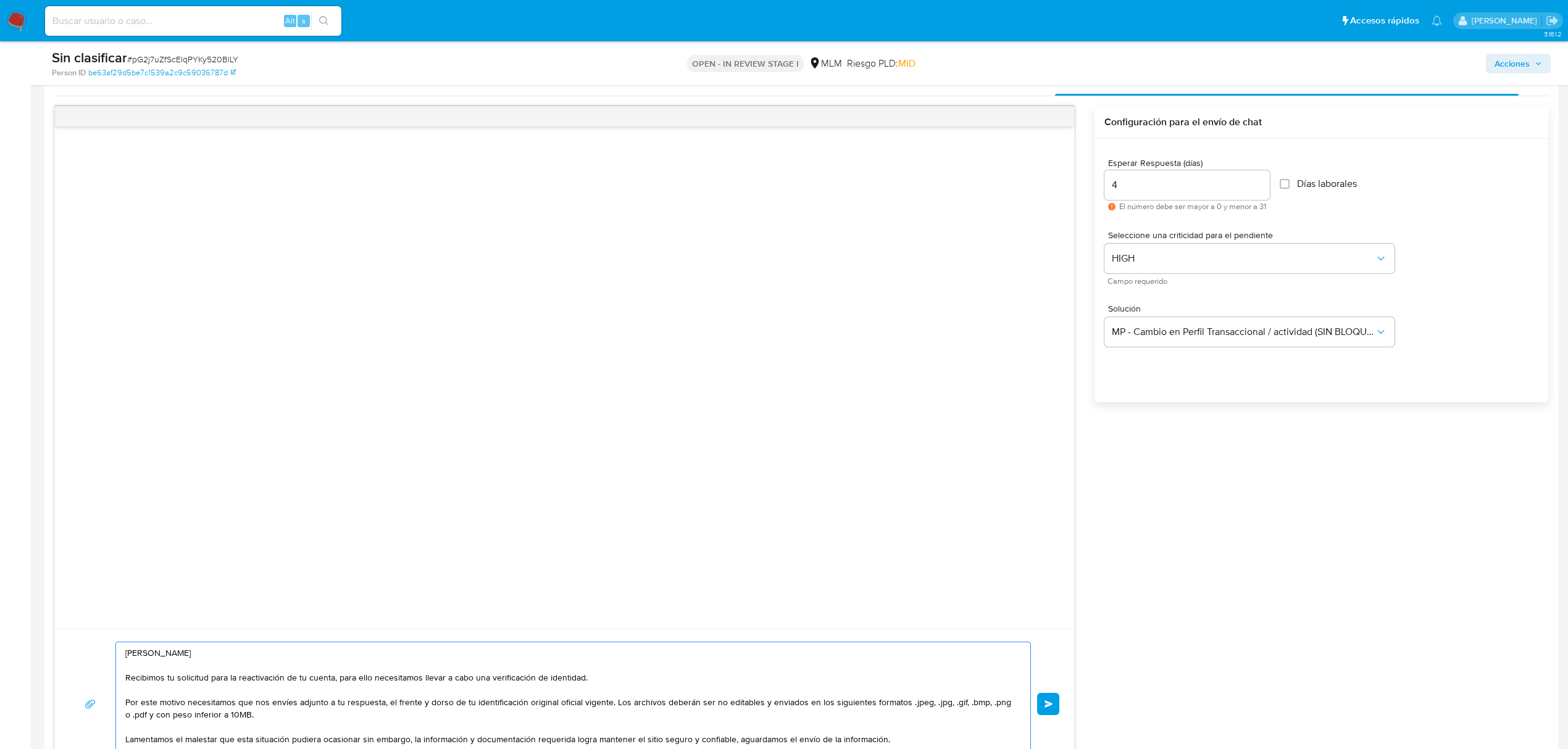
scroll to position [657, 0]
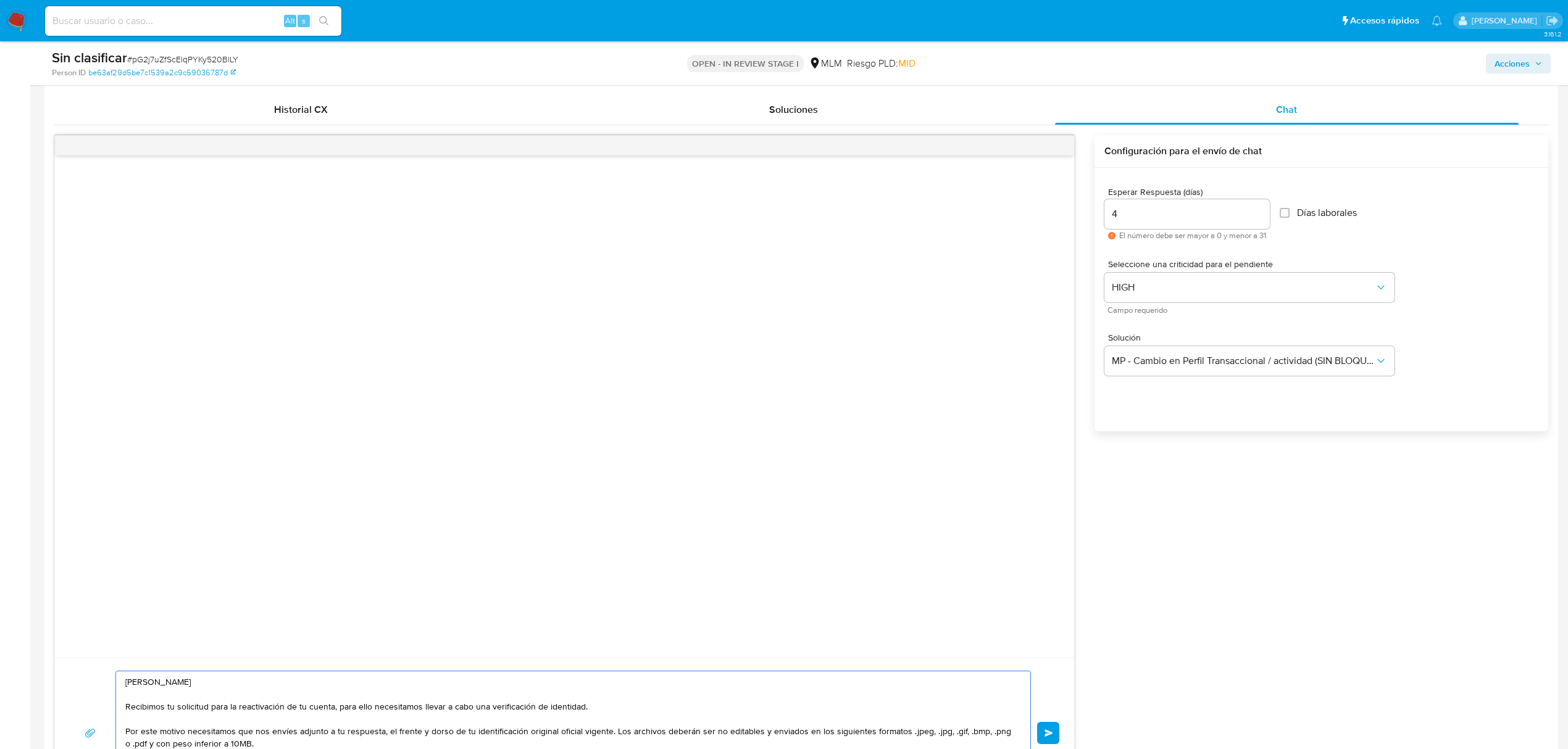
type textarea "Hola, Gabriel Recibimos tu solicitud para la reactivación de tu cuenta, para el…"
click at [1134, 219] on input "4" at bounding box center [1187, 214] width 165 height 16
type input "5"
click at [1329, 511] on div "Hola, Gabriel Recibimos tu solicitud para la reactivación de tu cuenta, para el…" at bounding box center [801, 472] width 1494 height 673
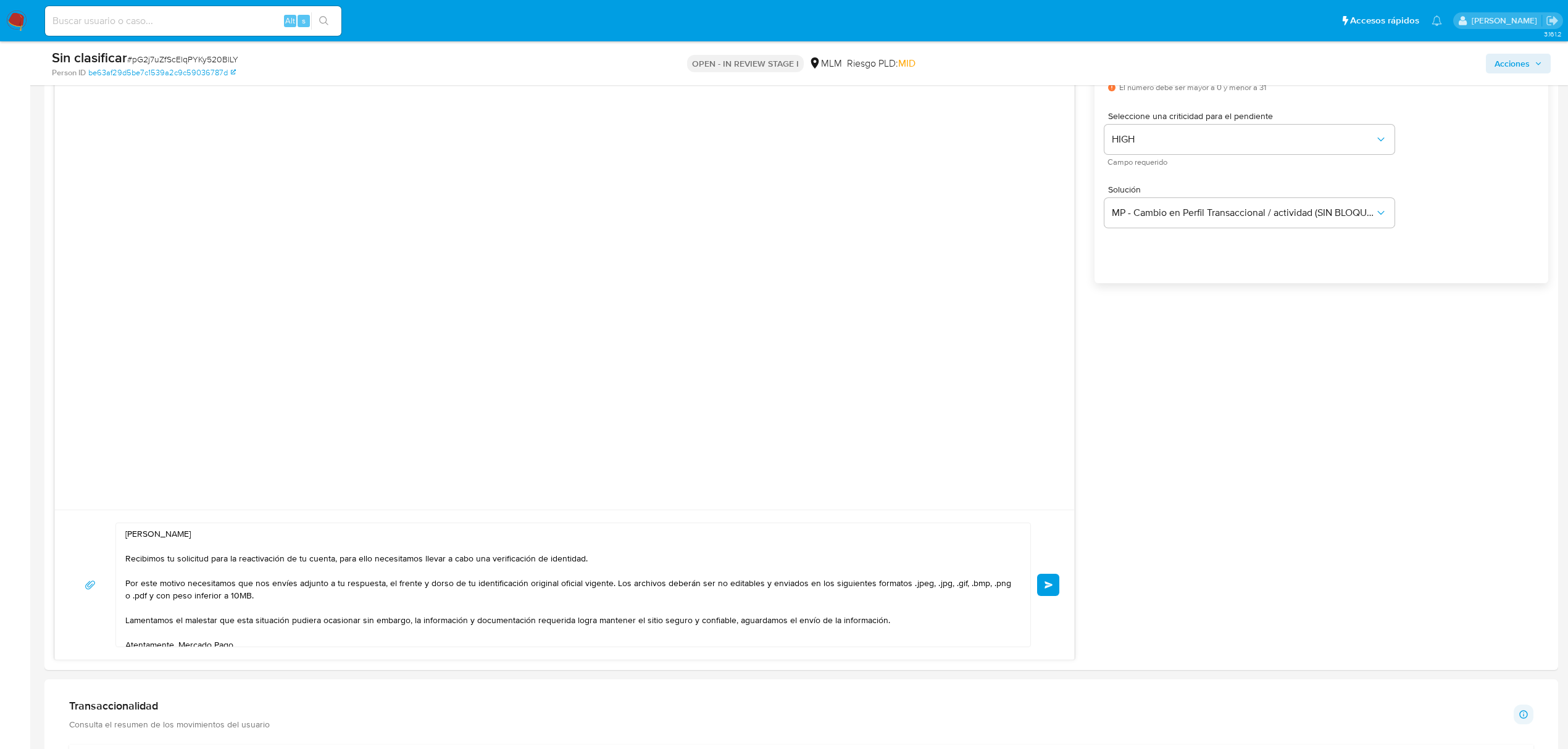
scroll to position [822, 0]
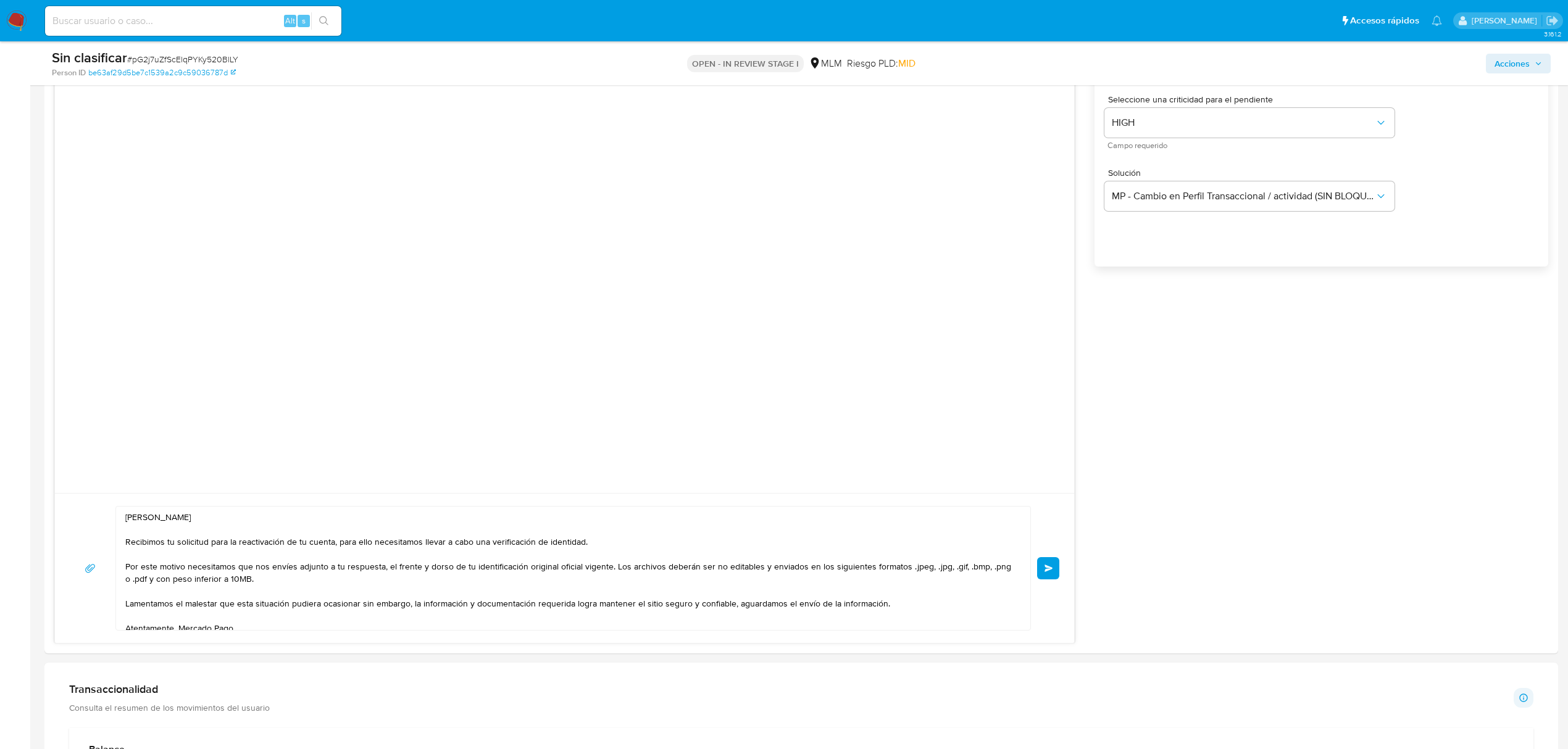
click at [1050, 571] on span "Enviar" at bounding box center [1049, 568] width 8 height 7
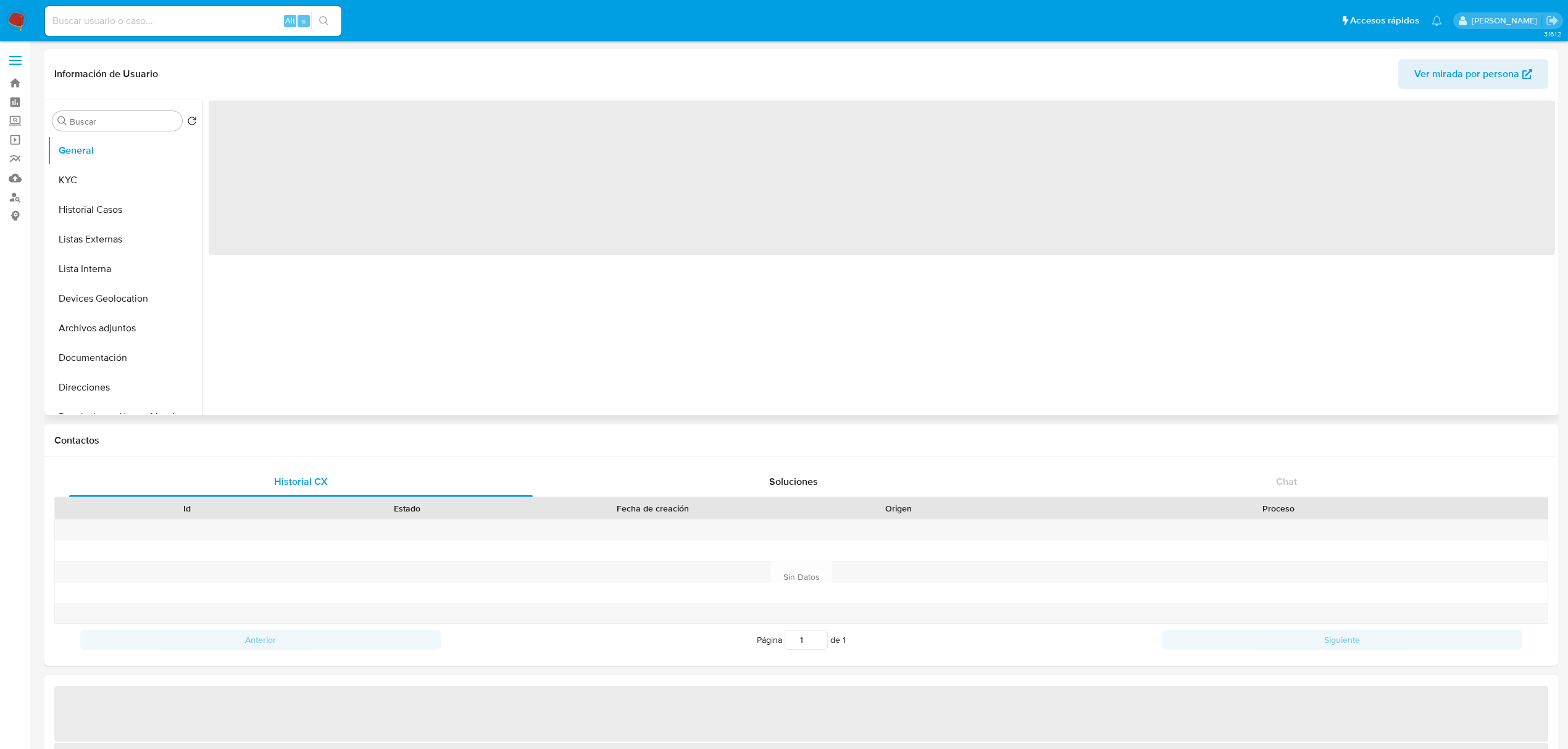
select select "10"
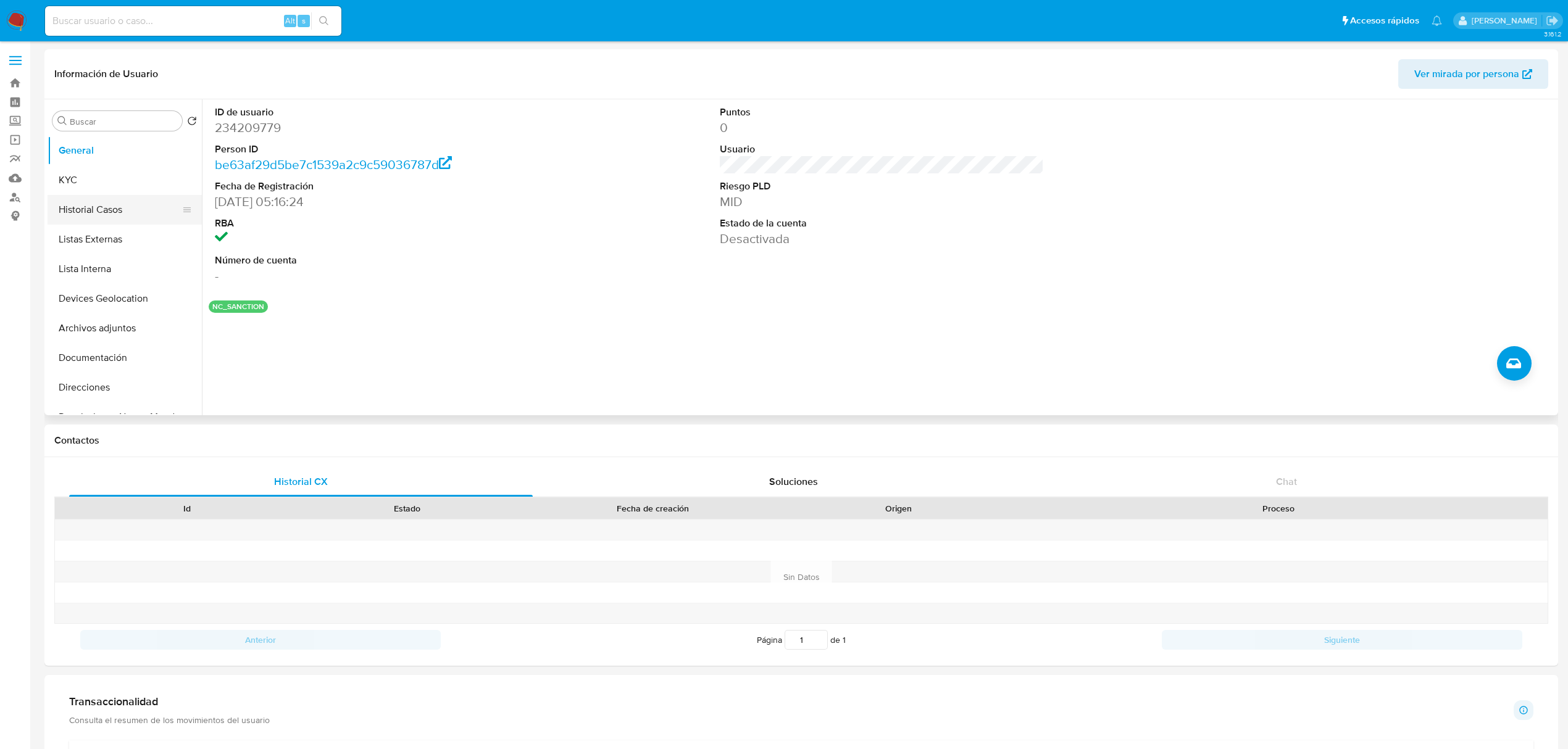
click at [92, 198] on button "Historial Casos" at bounding box center [120, 210] width 144 height 30
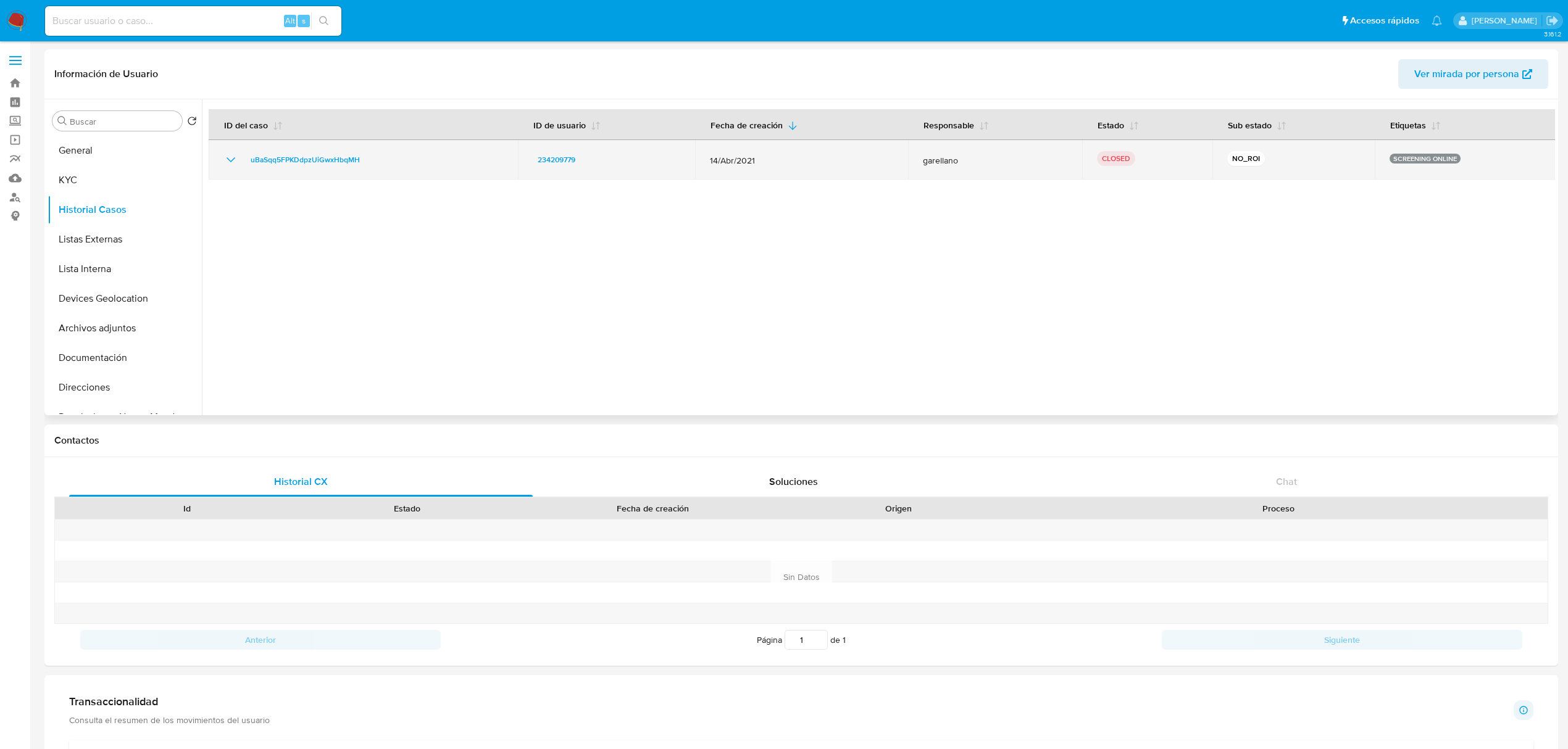
click at [232, 154] on icon "Mostrar/Ocultar" at bounding box center [231, 160] width 15 height 15
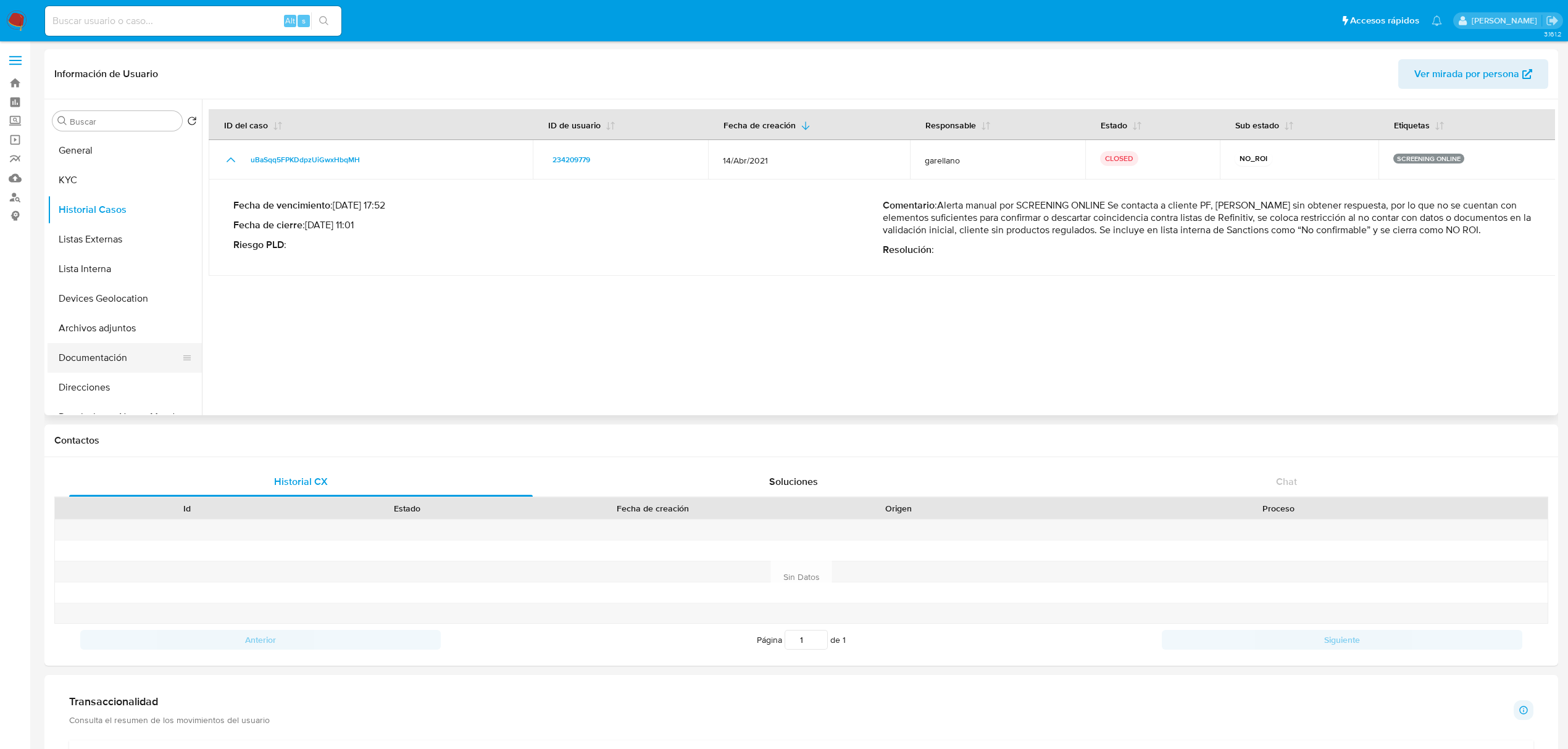
click at [114, 346] on button "Documentación" at bounding box center [120, 358] width 144 height 30
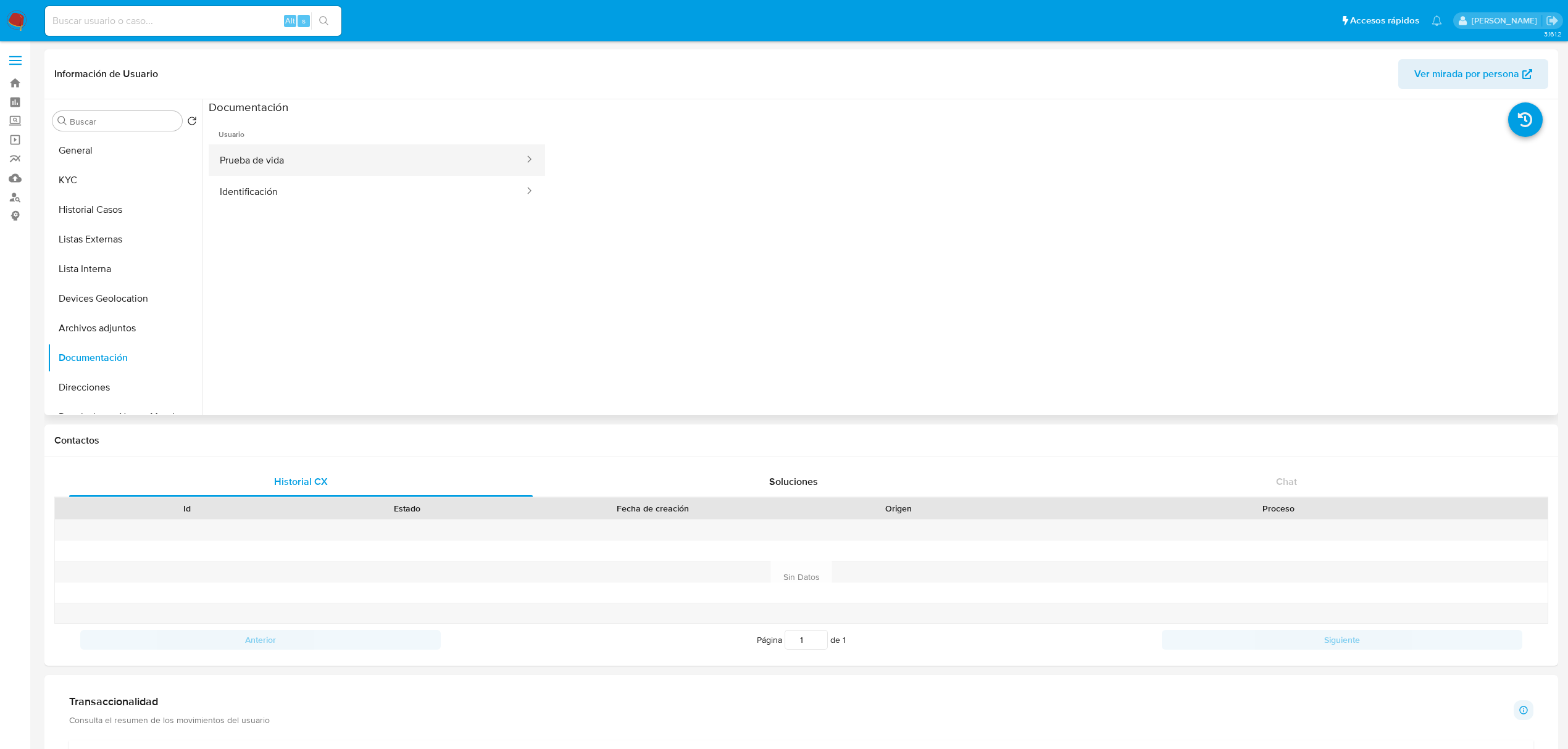
click at [270, 159] on button "Prueba de vida" at bounding box center [367, 160] width 317 height 31
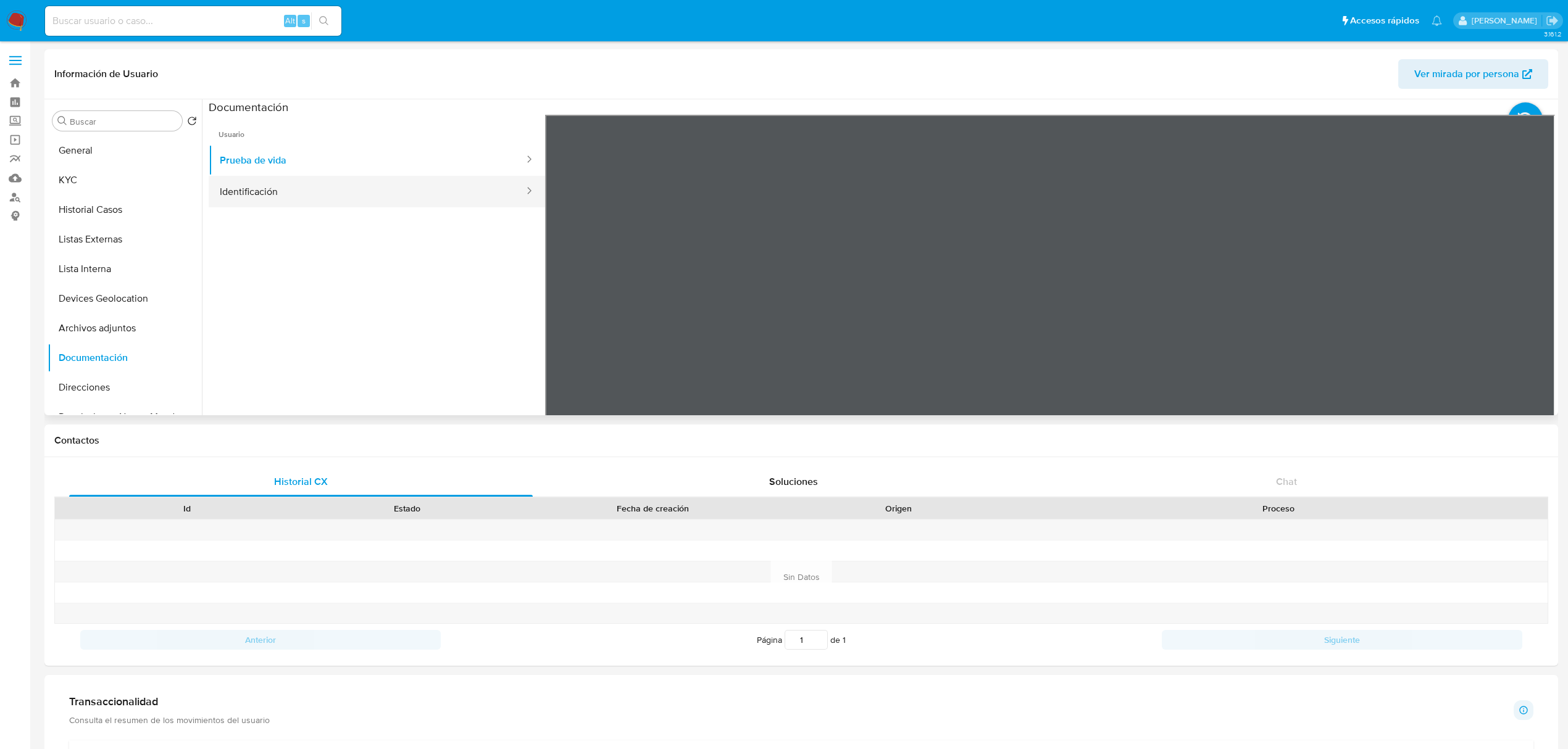
drag, startPoint x: 418, startPoint y: 184, endPoint x: 526, endPoint y: 211, distance: 111.3
click at [418, 185] on button "Identificación" at bounding box center [367, 191] width 317 height 31
click at [106, 182] on button "KYC" at bounding box center [120, 180] width 144 height 30
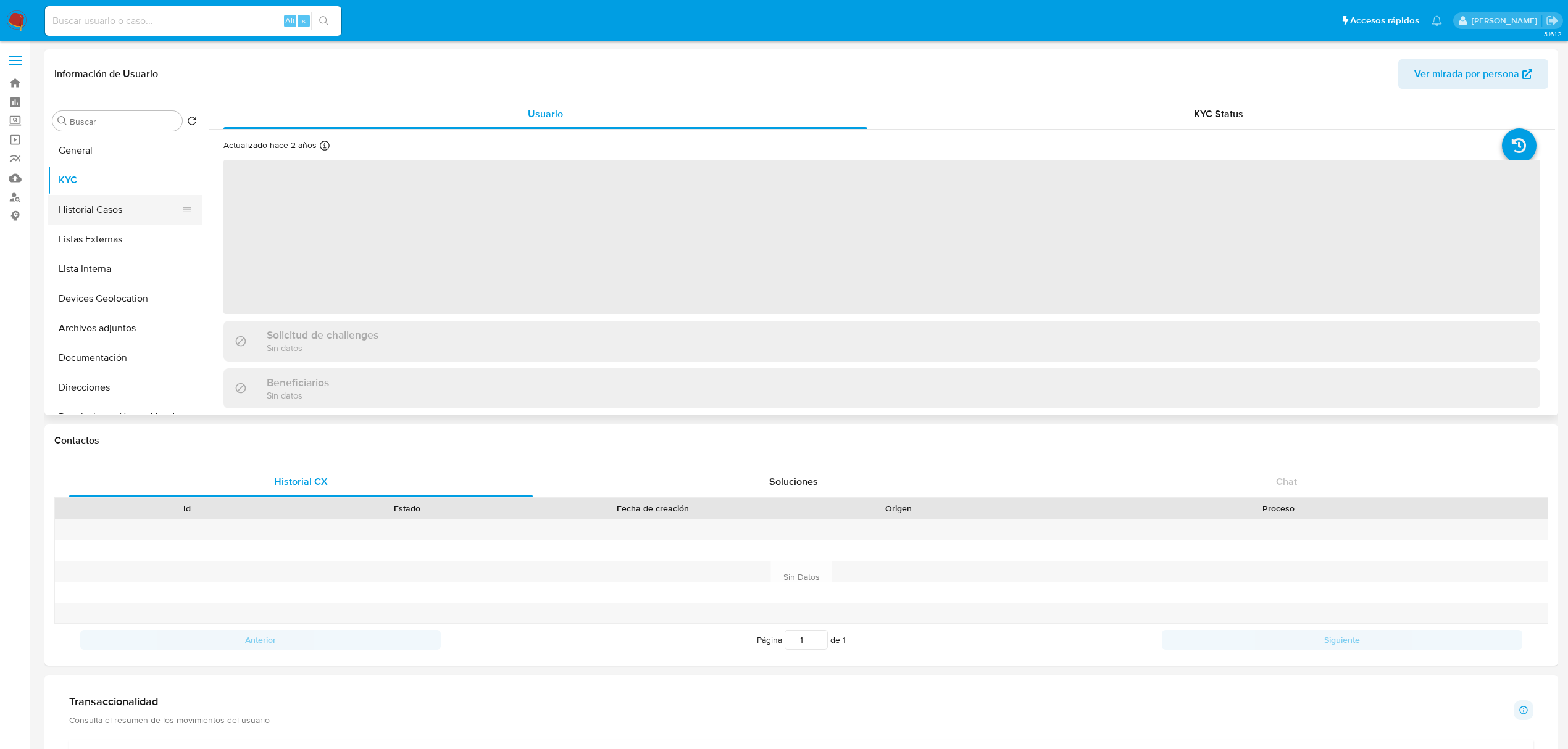
click at [112, 214] on button "Historial Casos" at bounding box center [120, 210] width 144 height 30
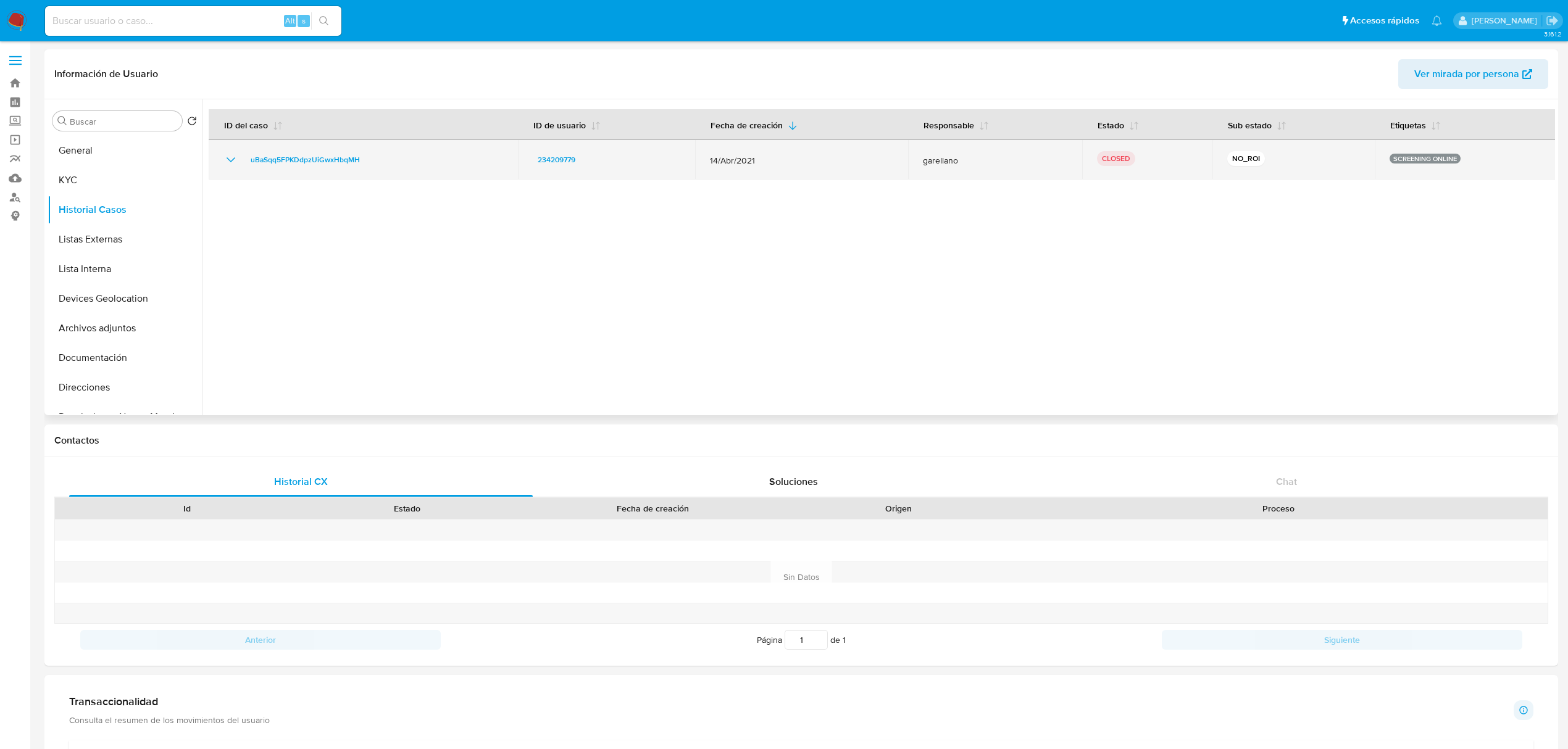
click at [234, 158] on icon "Mostrar/Ocultar" at bounding box center [231, 160] width 8 height 5
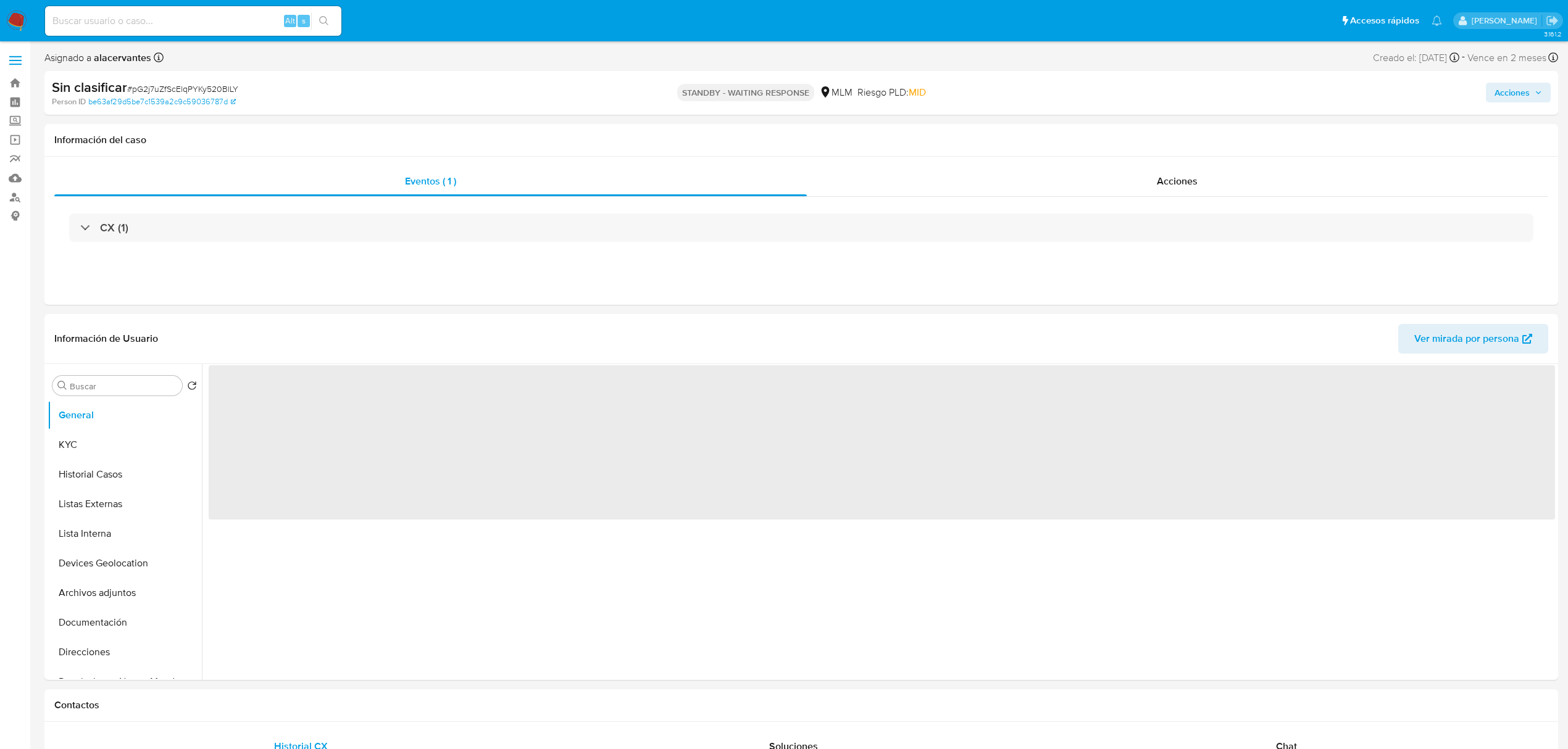
select select "10"
